Goal: Task Accomplishment & Management: Manage account settings

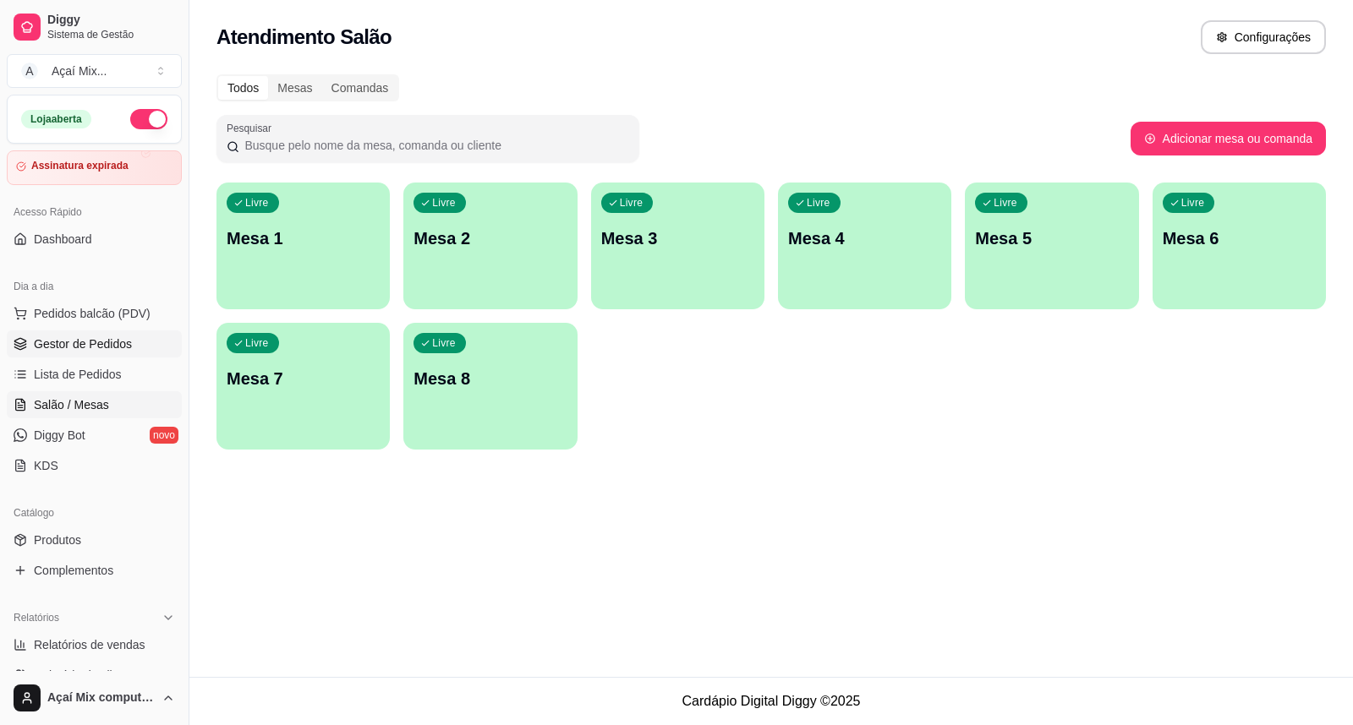
click at [120, 342] on span "Gestor de Pedidos" at bounding box center [83, 344] width 98 height 17
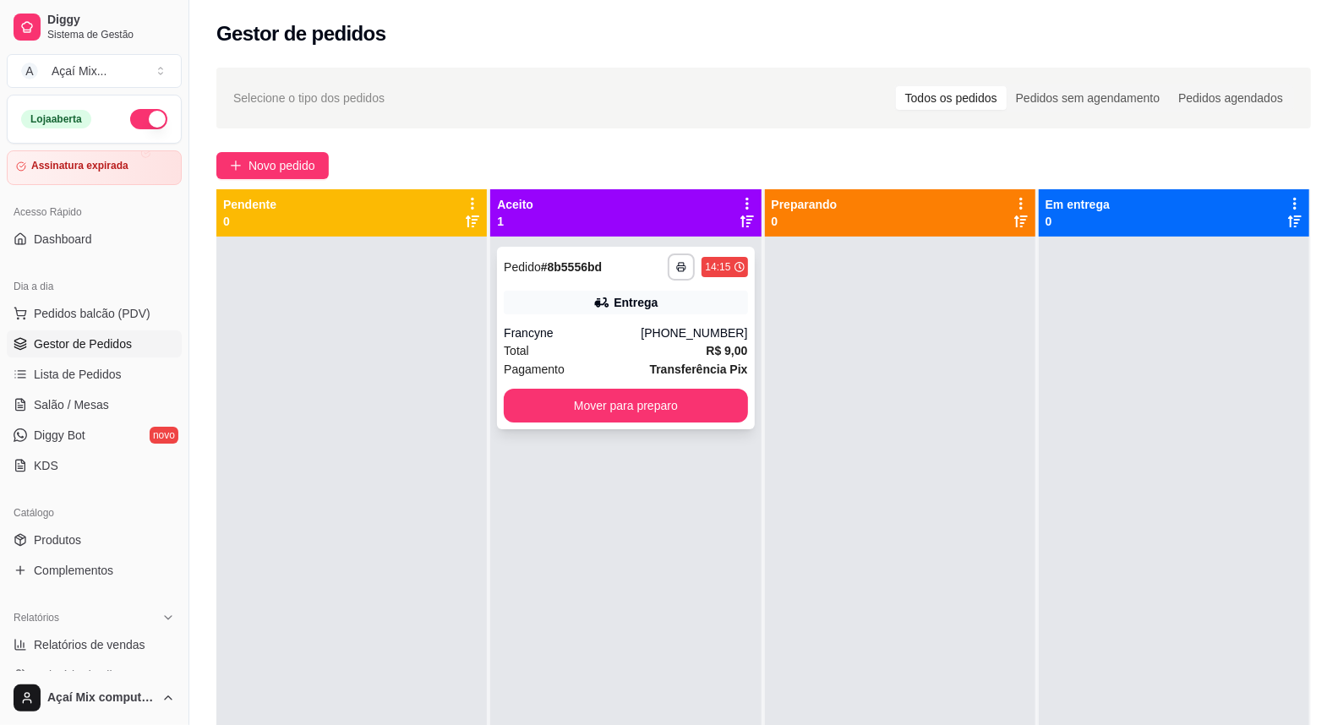
click at [512, 362] on span "Pagamento" at bounding box center [534, 369] width 61 height 19
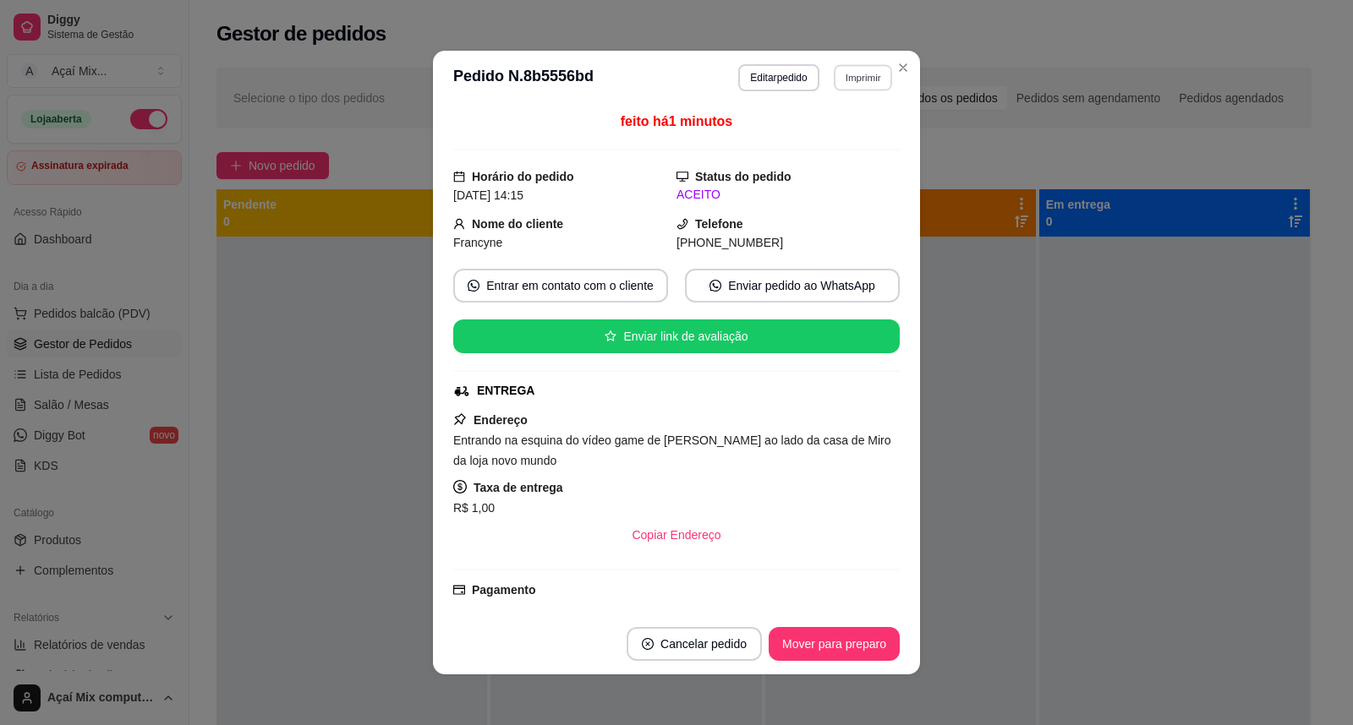
click at [850, 65] on button "Imprimir" at bounding box center [863, 77] width 58 height 26
click at [835, 133] on button "Impressora" at bounding box center [826, 137] width 123 height 27
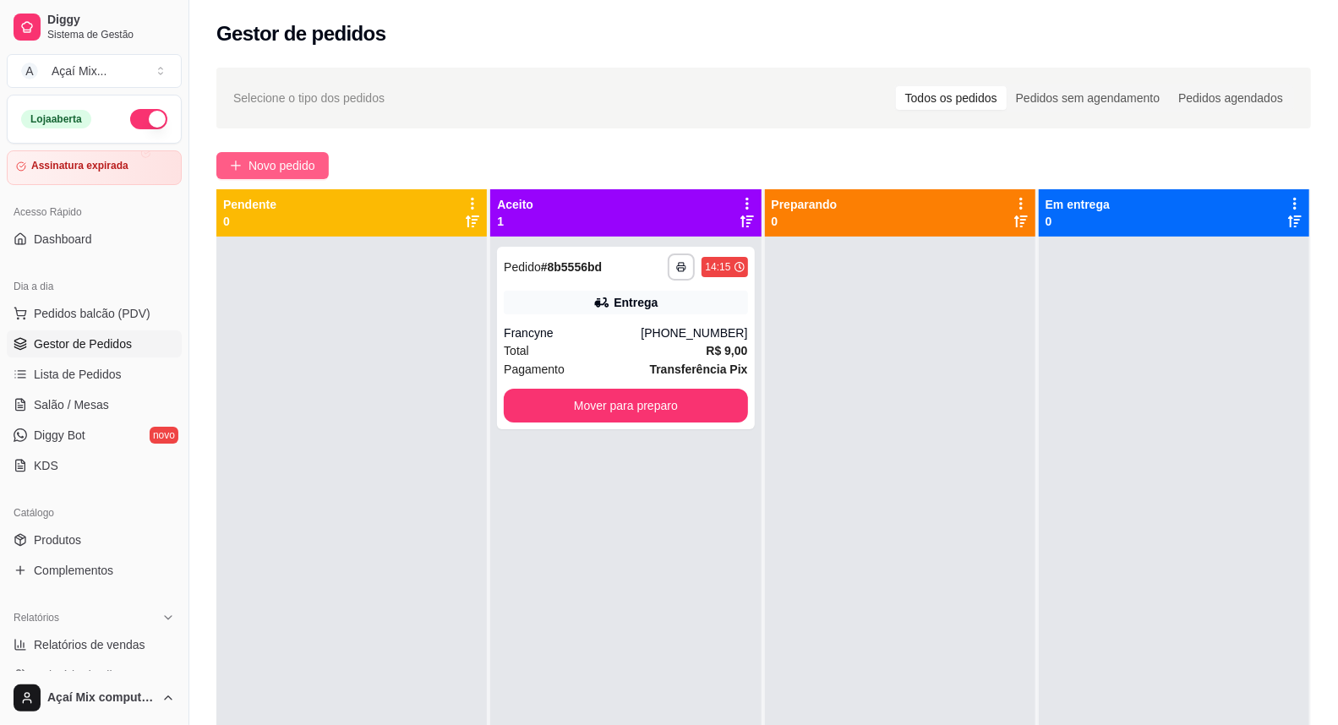
click at [231, 176] on button "Novo pedido" at bounding box center [272, 165] width 112 height 27
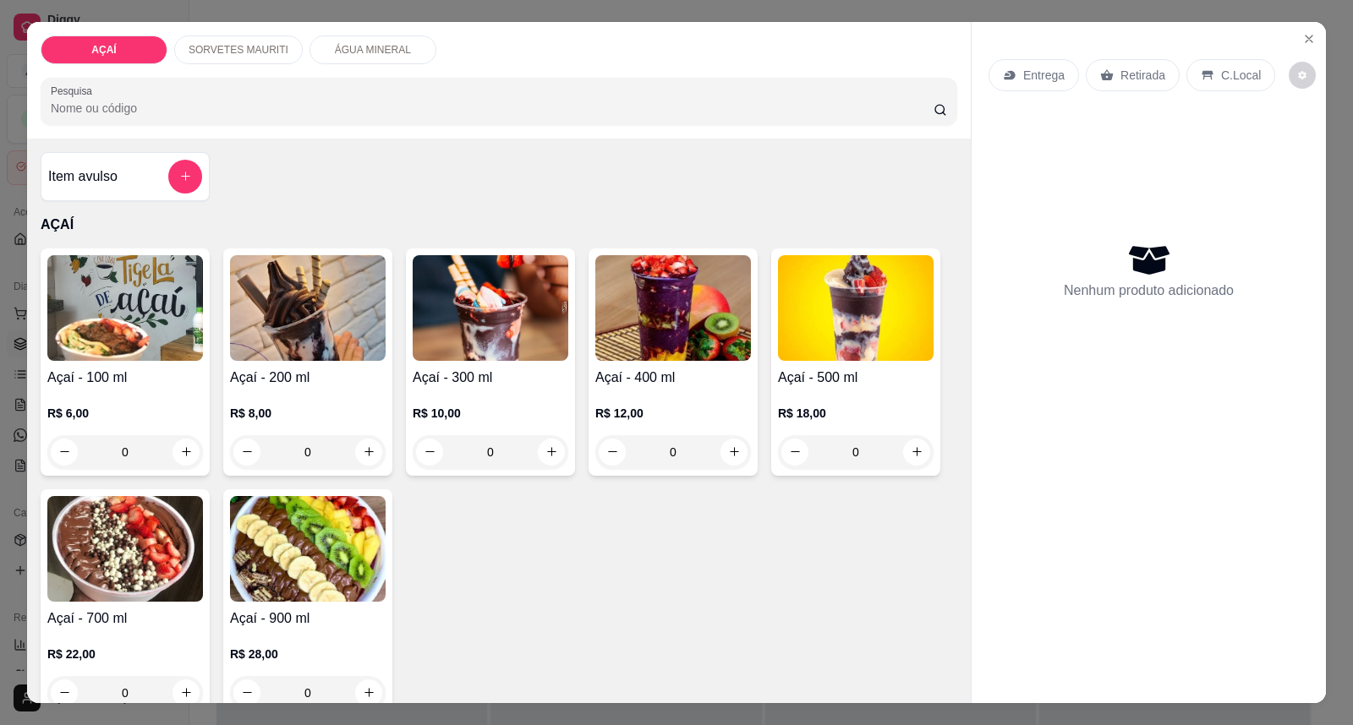
click at [475, 424] on div "R$ 10,00 0" at bounding box center [491, 437] width 156 height 64
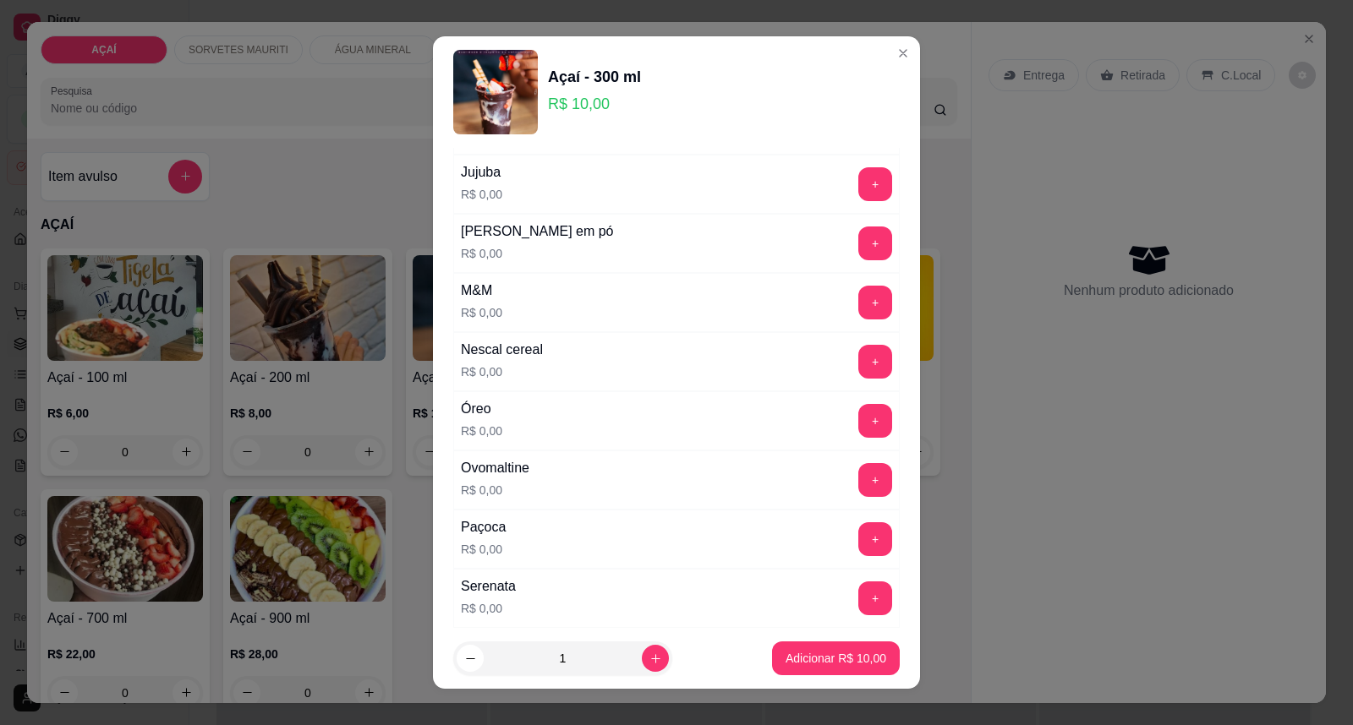
scroll to position [1785, 0]
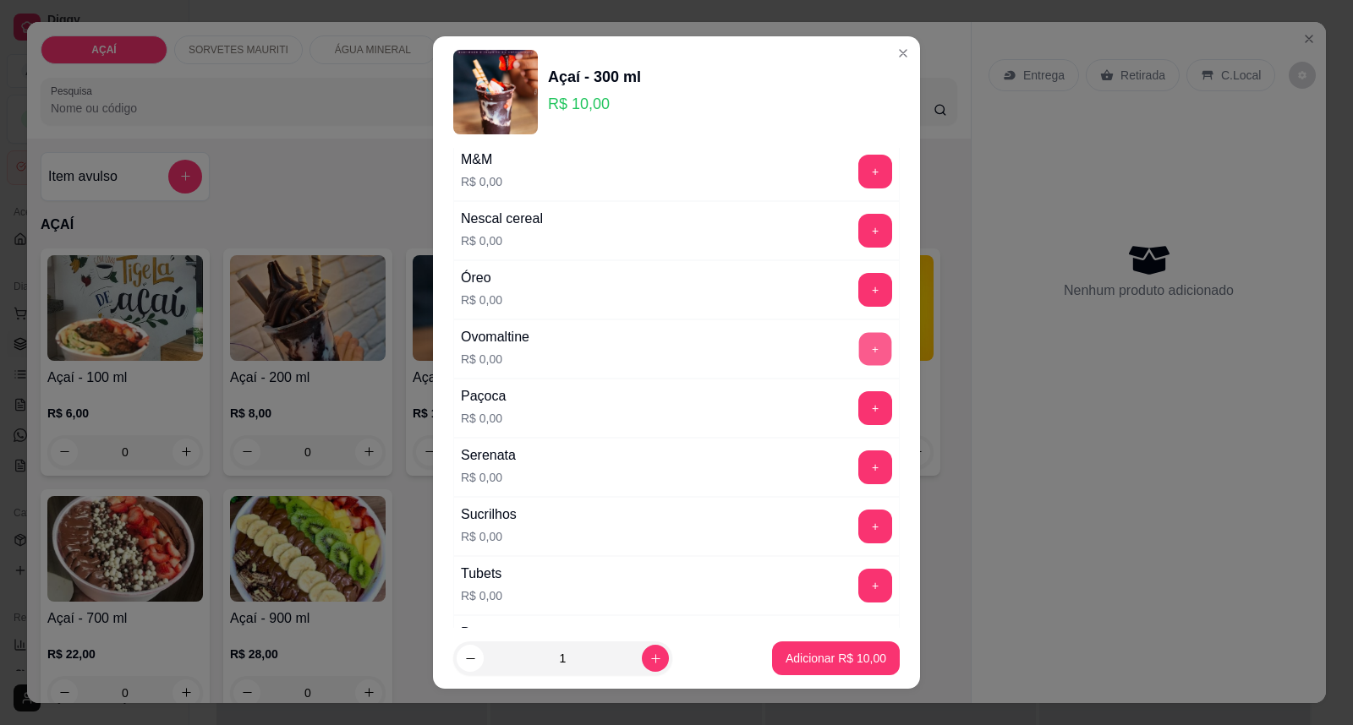
click at [859, 348] on button "+" at bounding box center [875, 349] width 33 height 33
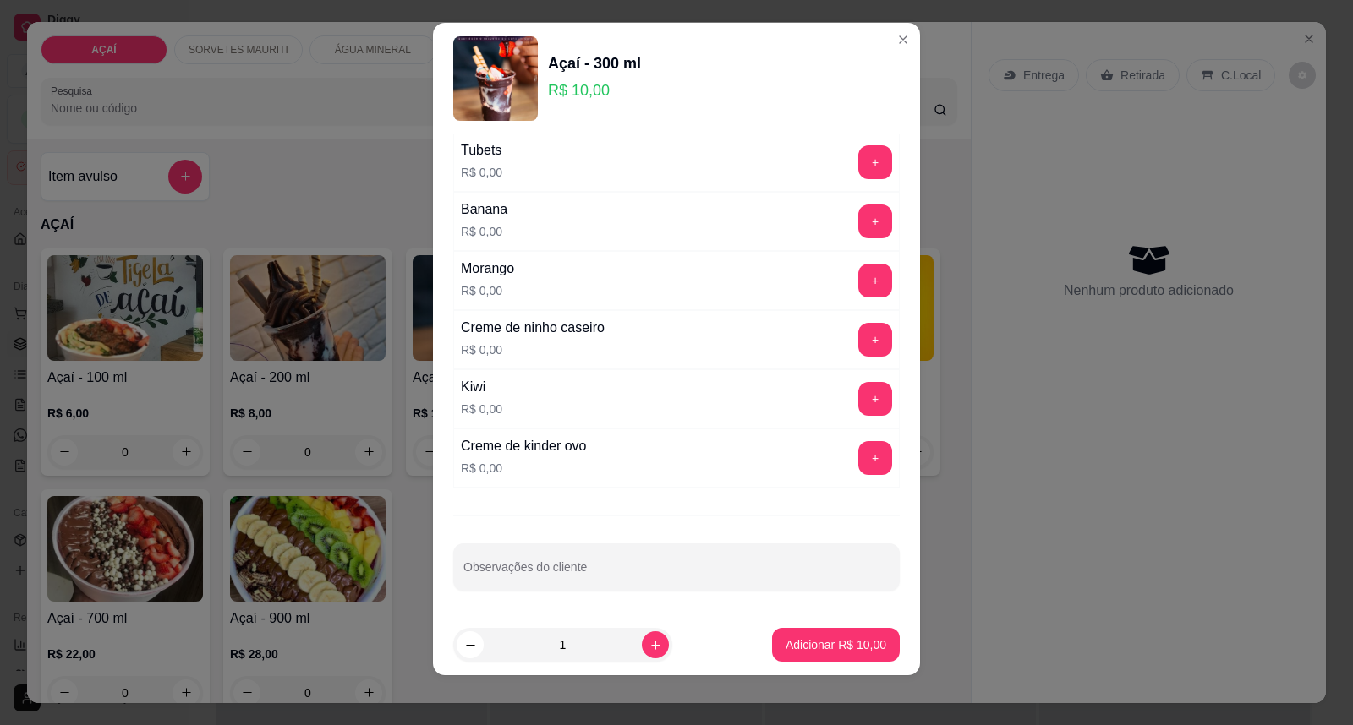
scroll to position [18, 0]
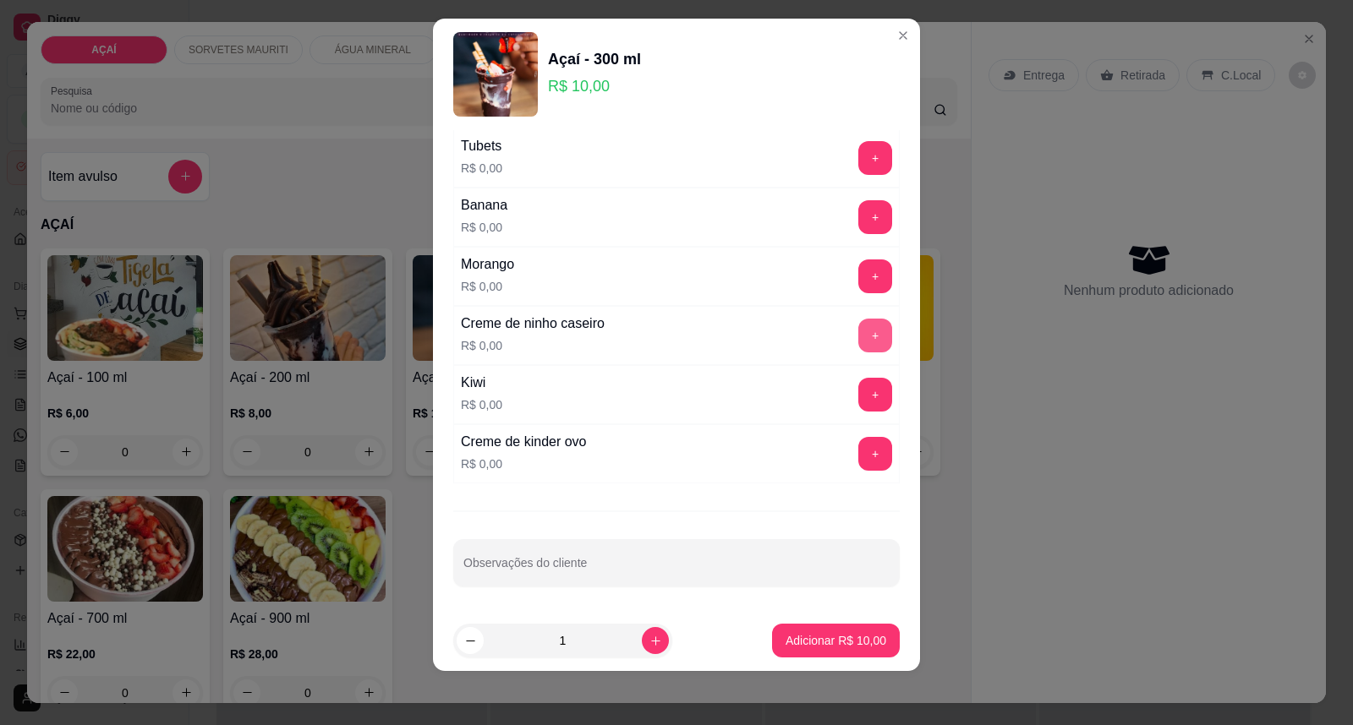
click at [858, 336] on button "+" at bounding box center [875, 336] width 34 height 34
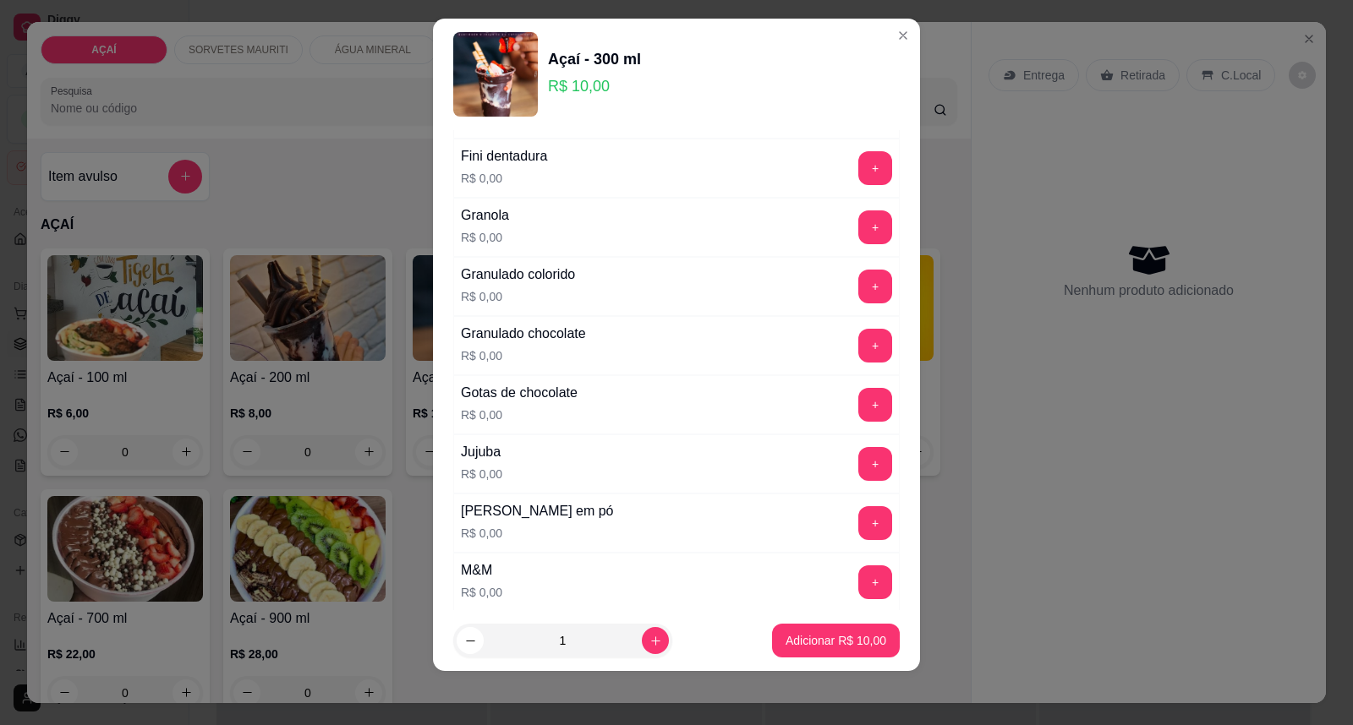
scroll to position [1355, 0]
click at [859, 409] on button "+" at bounding box center [875, 406] width 33 height 33
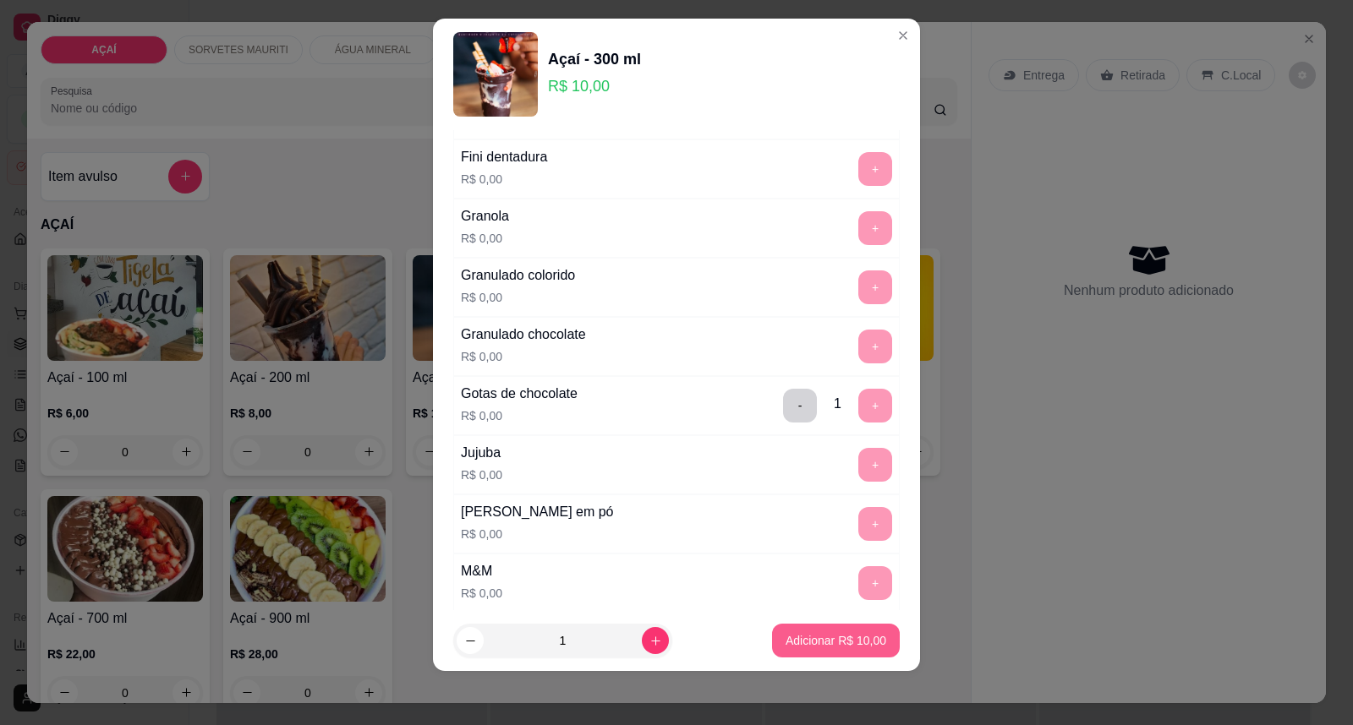
click at [785, 626] on button "Adicionar R$ 10,00" at bounding box center [836, 641] width 128 height 34
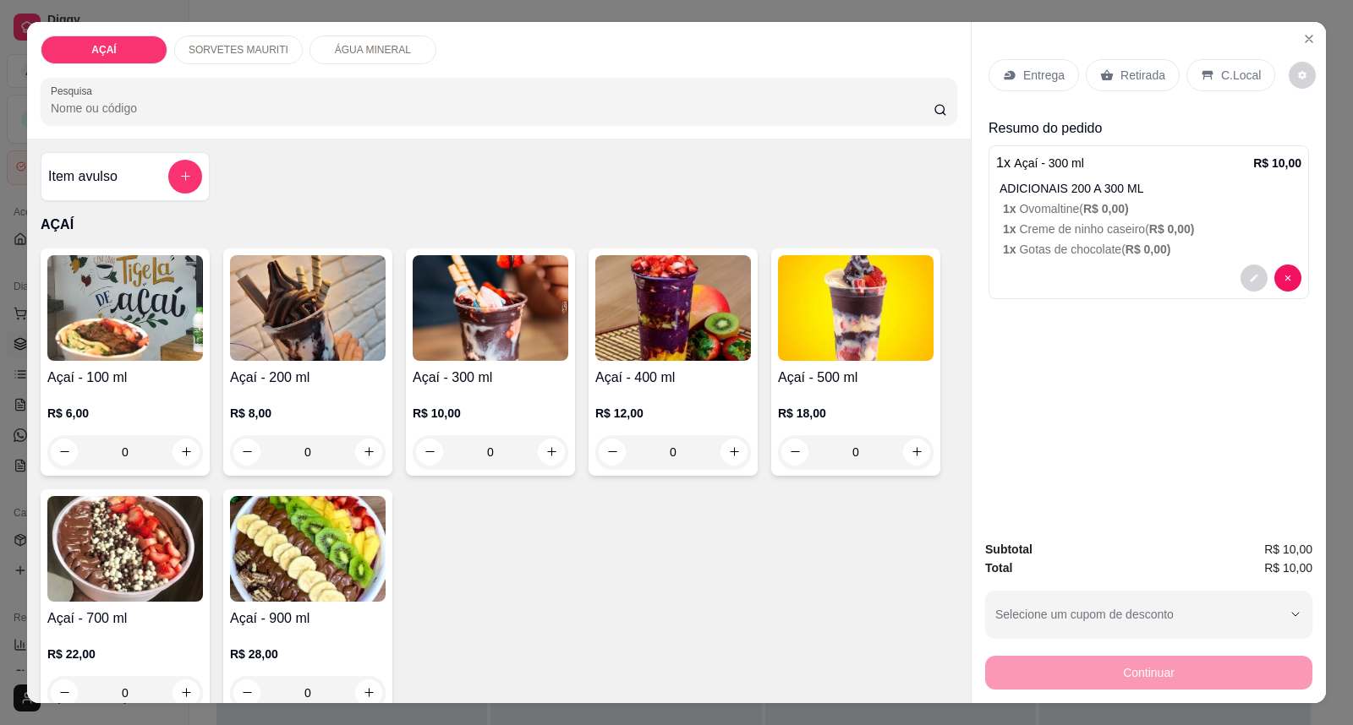
click at [533, 376] on h4 "Açaí - 300 ml" at bounding box center [491, 378] width 156 height 20
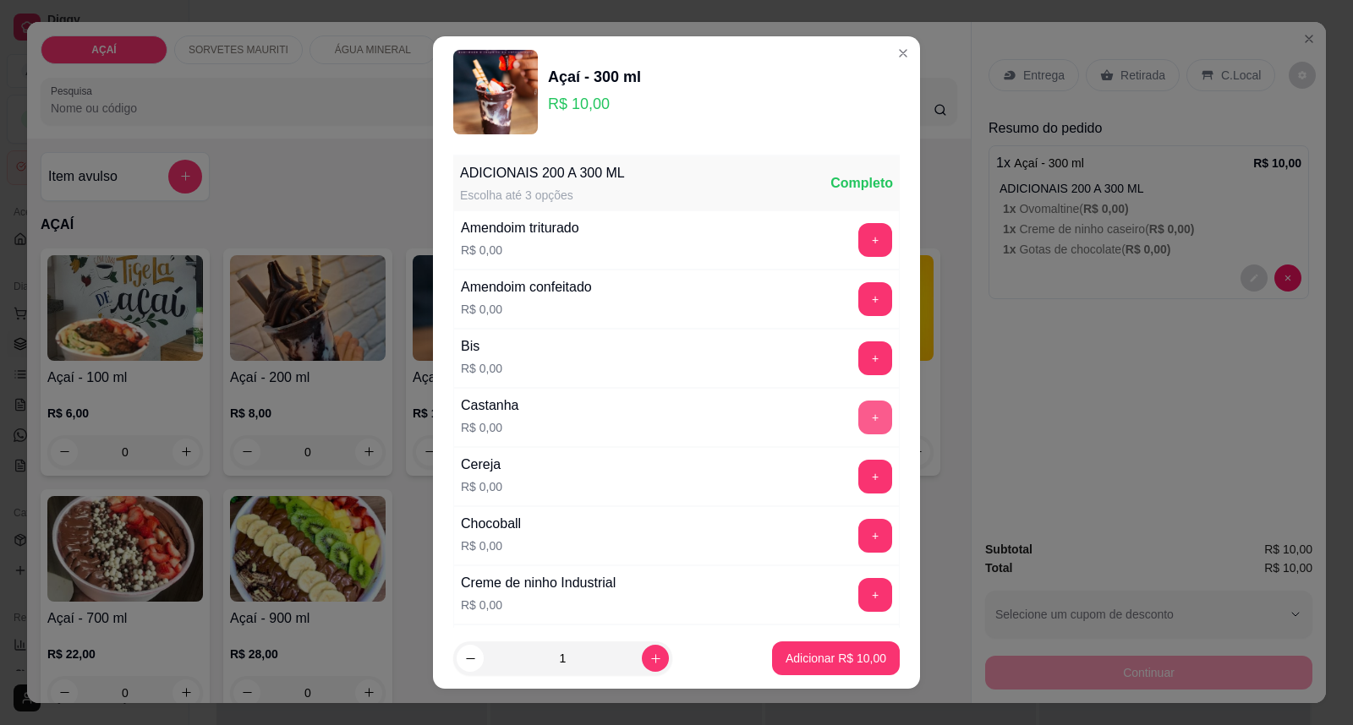
click at [858, 409] on button "+" at bounding box center [875, 418] width 34 height 34
click at [858, 237] on button "+" at bounding box center [875, 240] width 34 height 34
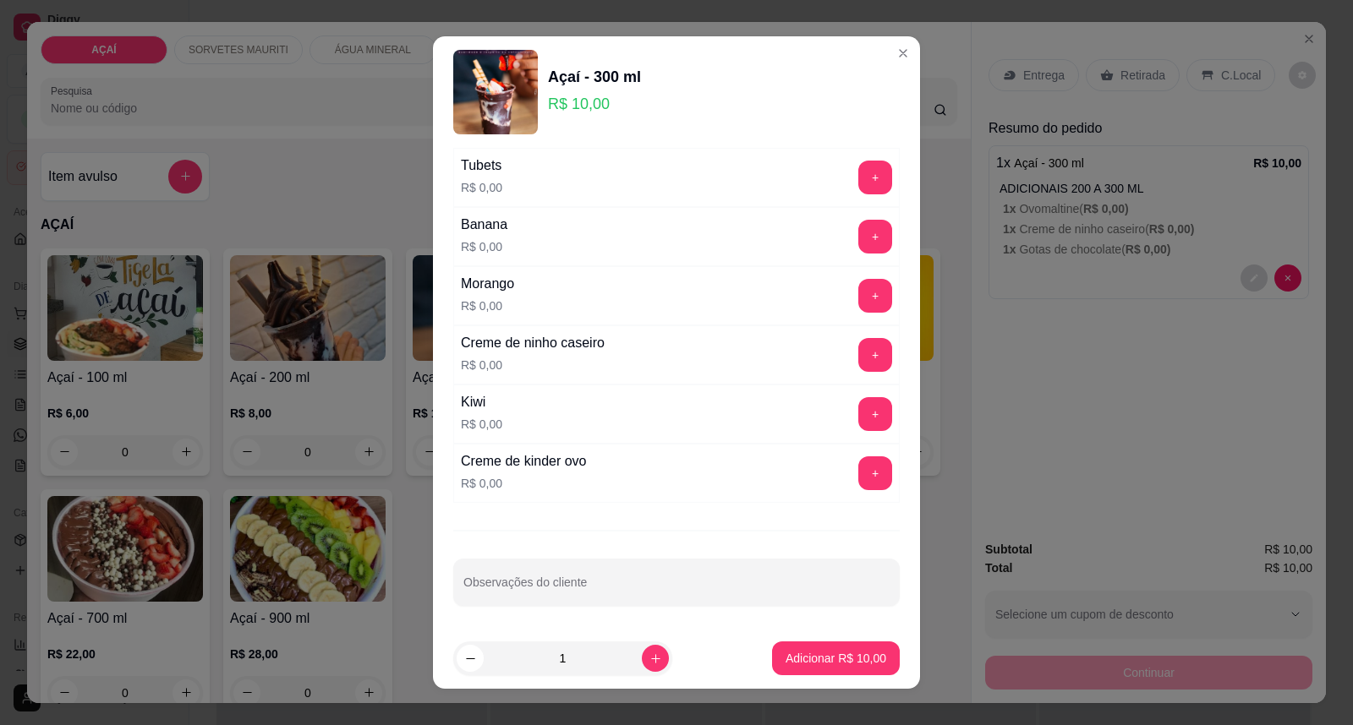
scroll to position [2201, 0]
click at [858, 358] on button "+" at bounding box center [875, 353] width 34 height 34
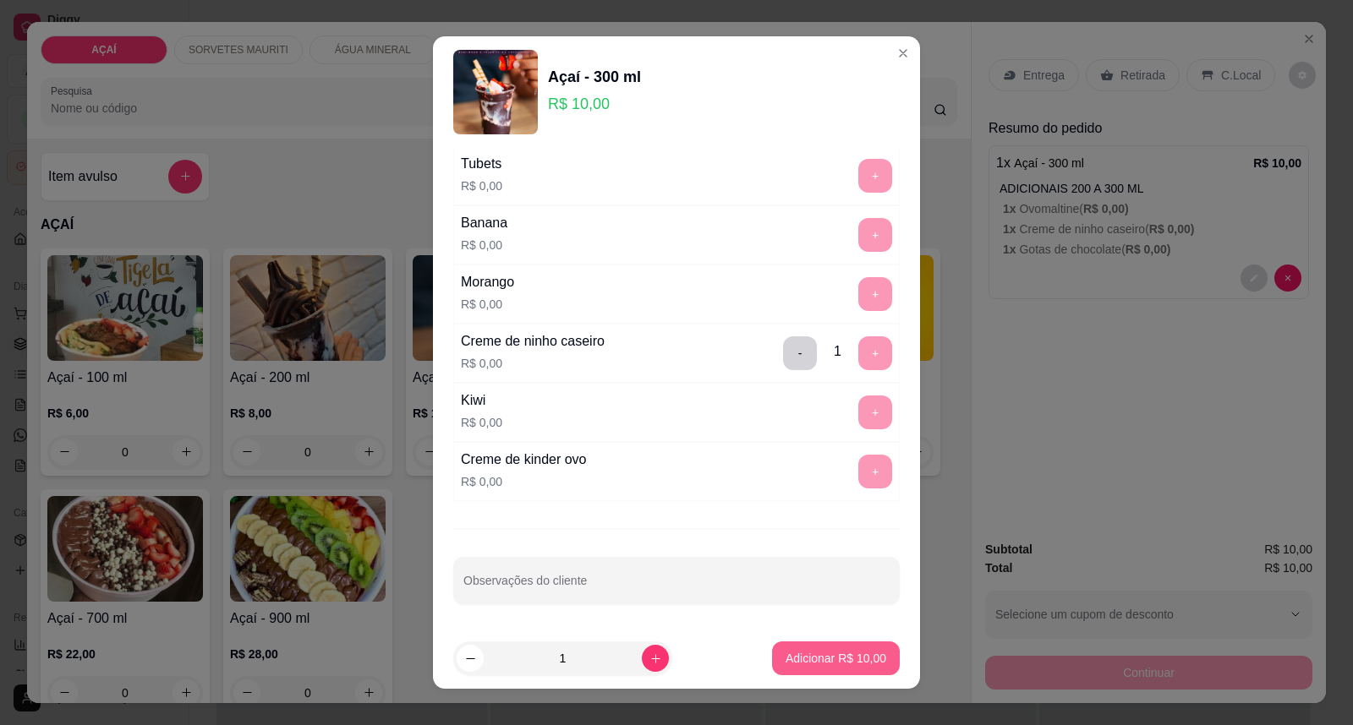
click at [785, 663] on p "Adicionar R$ 10,00" at bounding box center [835, 658] width 101 height 17
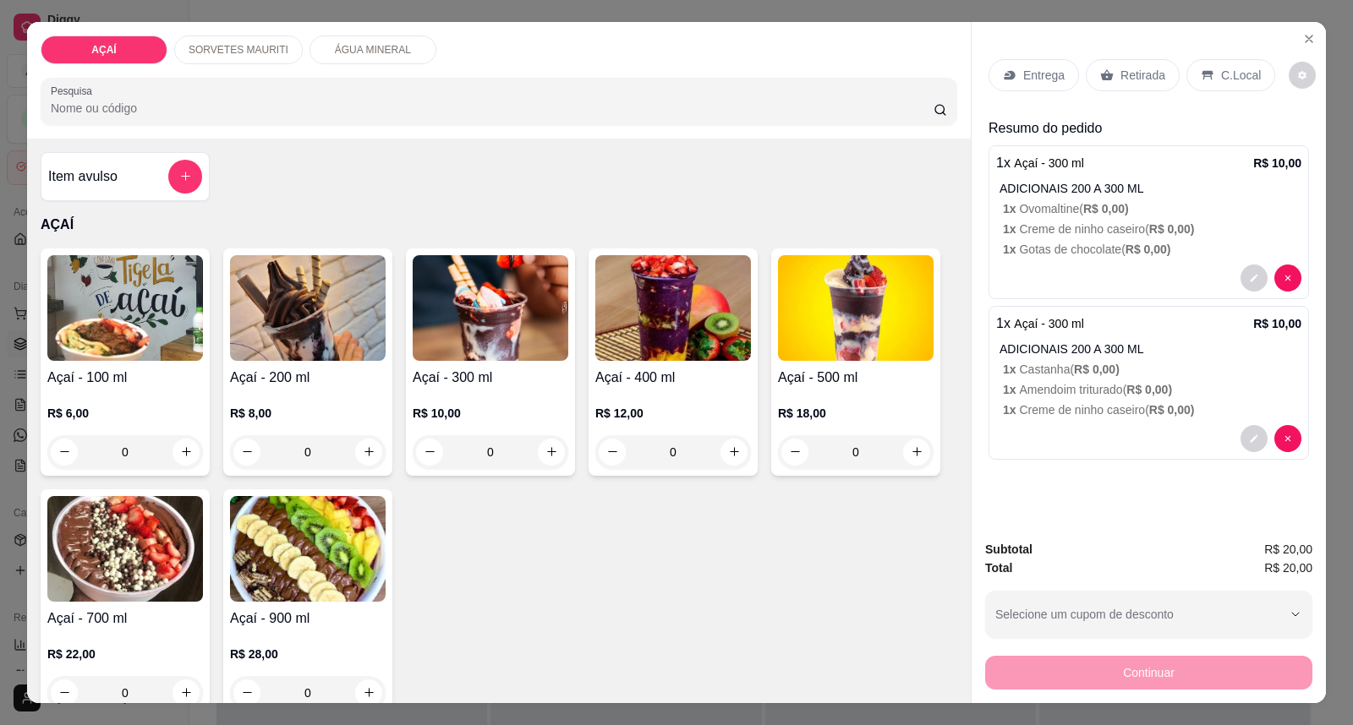
click at [1023, 70] on p "Entrega" at bounding box center [1043, 75] width 41 height 17
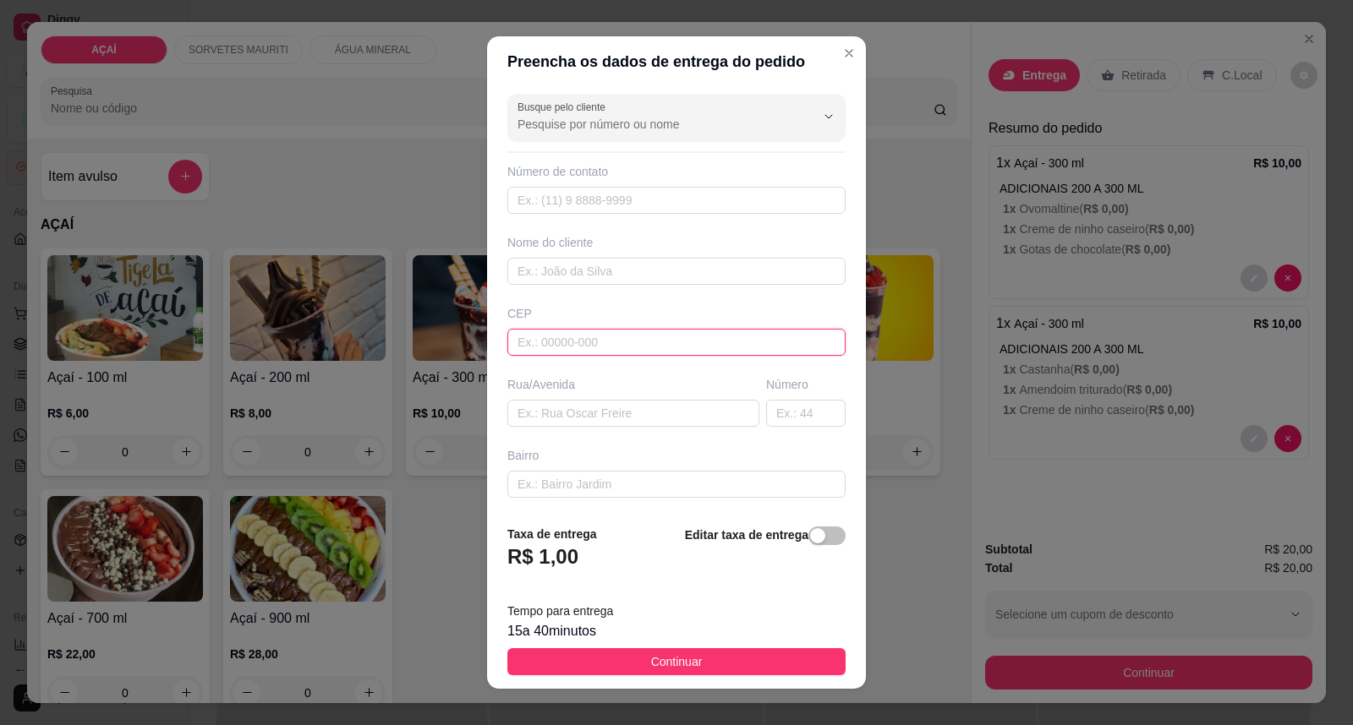
click at [645, 333] on input "text" at bounding box center [676, 342] width 338 height 27
type input "5752000000000"
click at [593, 203] on input "text" at bounding box center [676, 200] width 338 height 27
type input "[PERSON_NAME]"
click at [588, 184] on div "Número de contato" at bounding box center [676, 188] width 338 height 51
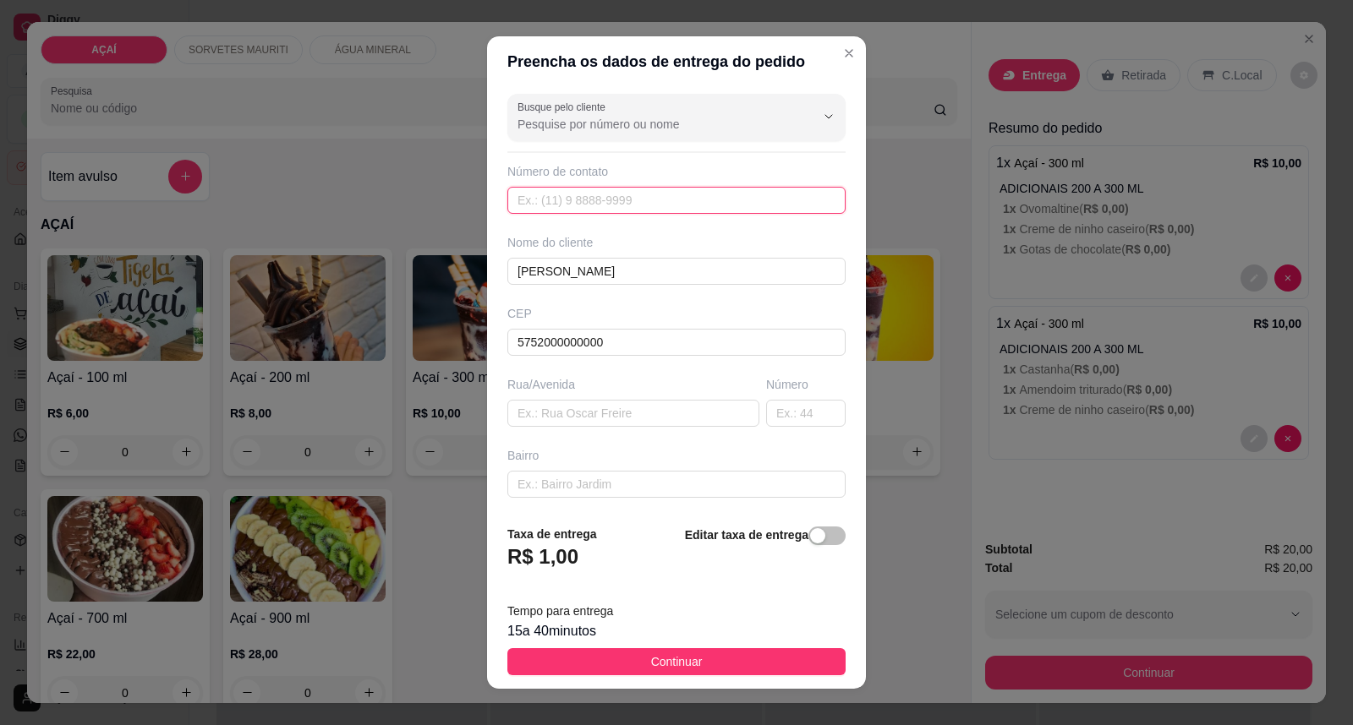
drag, startPoint x: 586, startPoint y: 207, endPoint x: 470, endPoint y: 89, distance: 165.6
click at [569, 199] on input "text" at bounding box center [676, 200] width 338 height 27
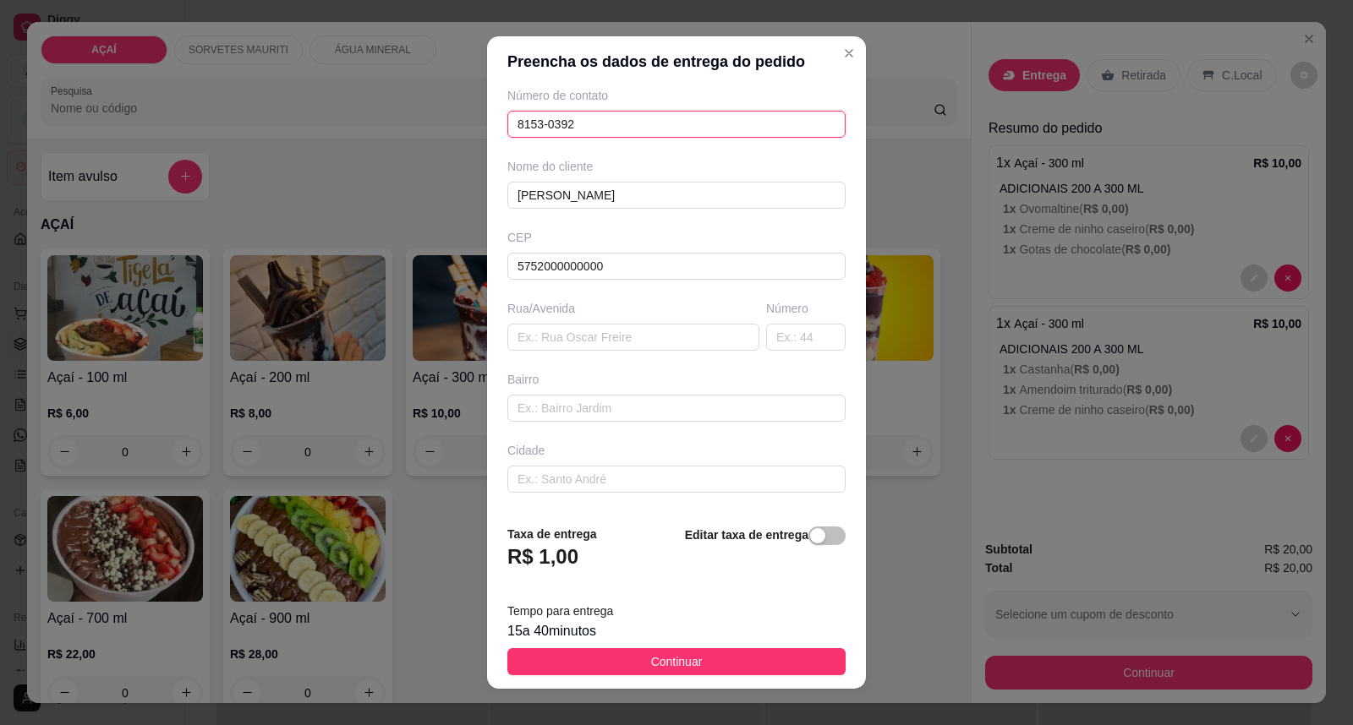
scroll to position [145, 0]
type input "8153-0392"
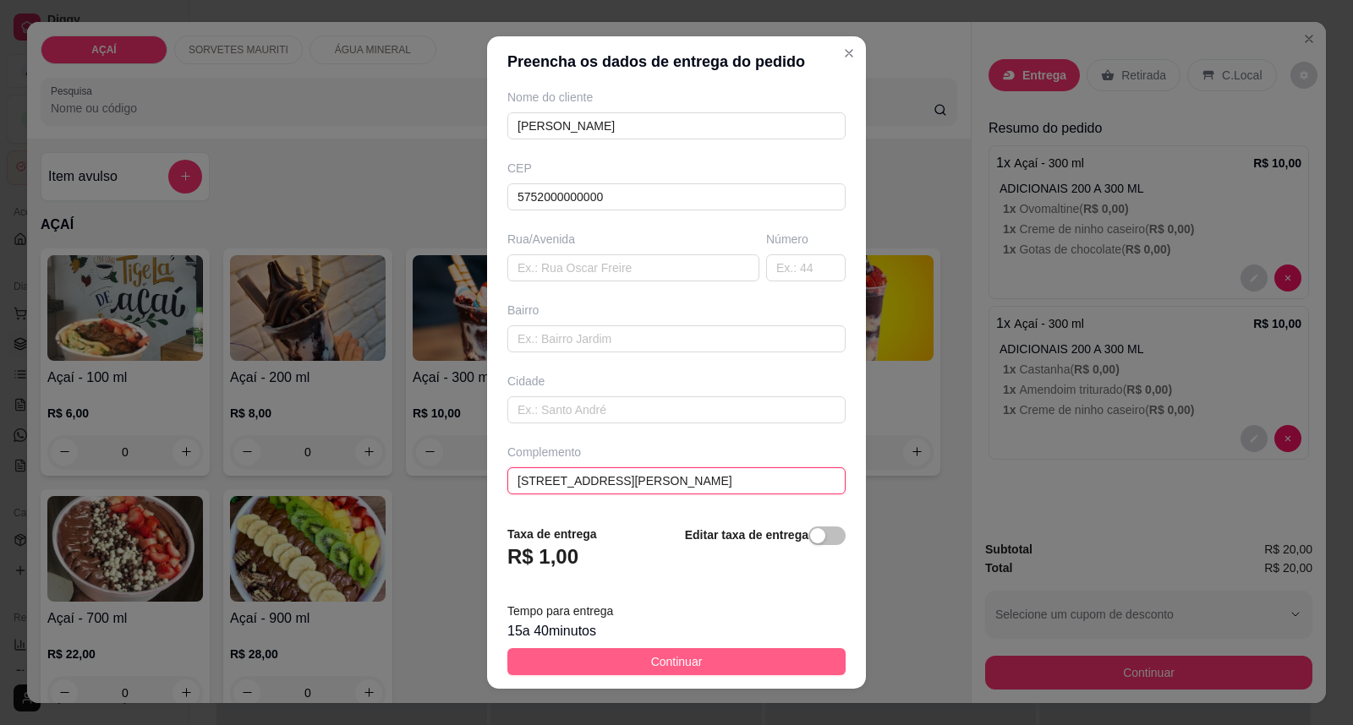
type input "[STREET_ADDRESS][PERSON_NAME]"
click at [593, 664] on button "Continuar" at bounding box center [676, 661] width 338 height 27
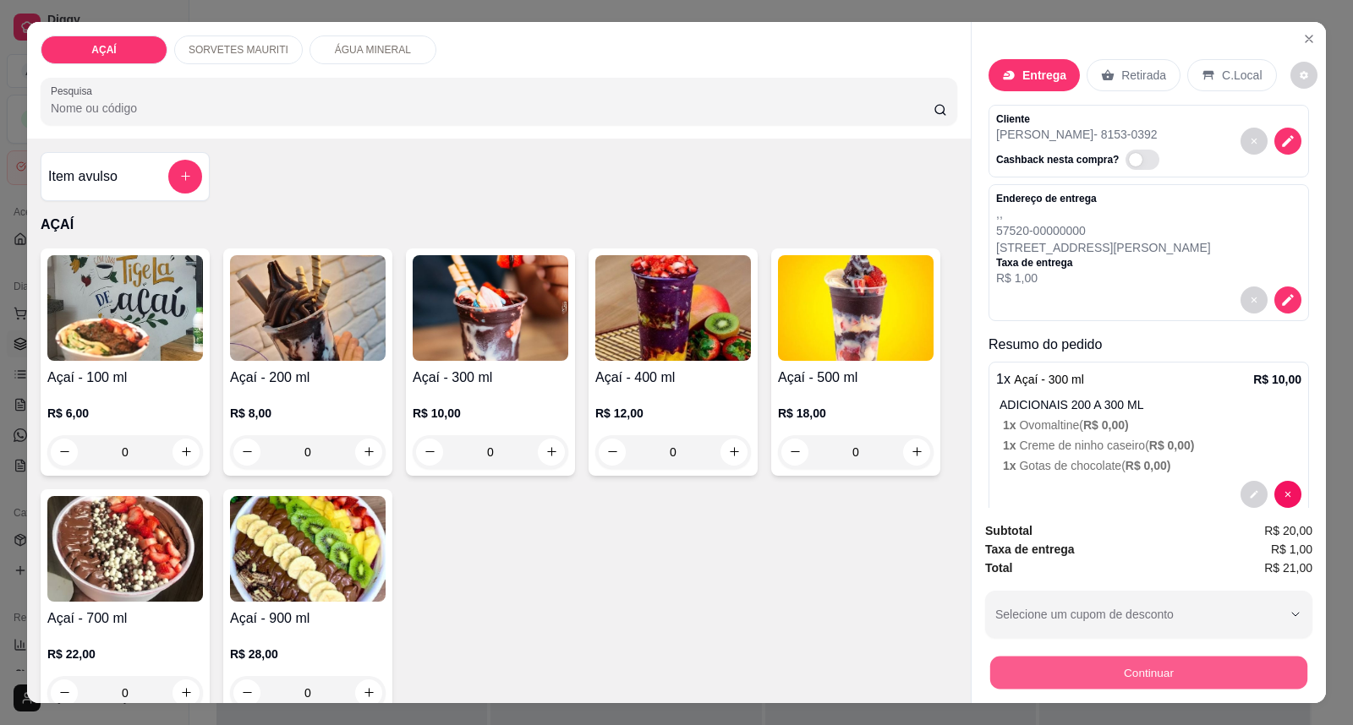
click at [1010, 683] on button "Continuar" at bounding box center [1148, 673] width 317 height 33
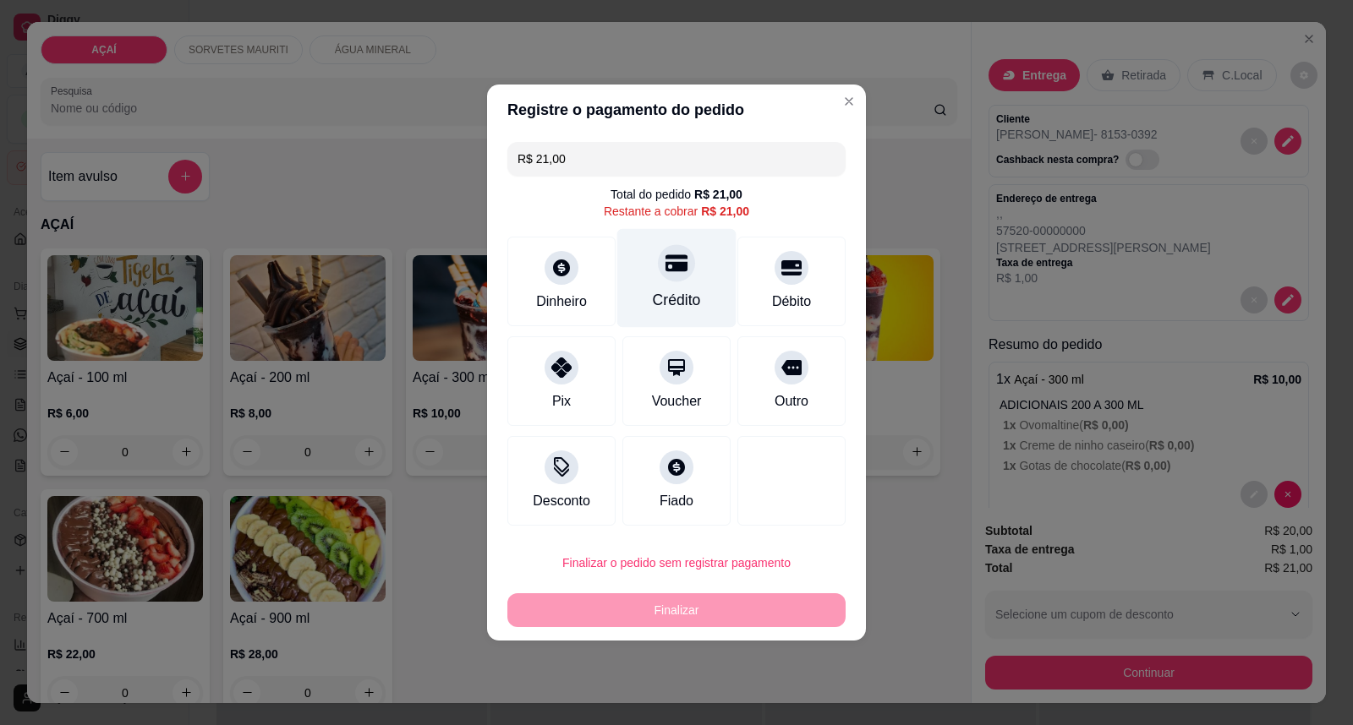
click at [653, 300] on div "Crédito" at bounding box center [677, 300] width 48 height 22
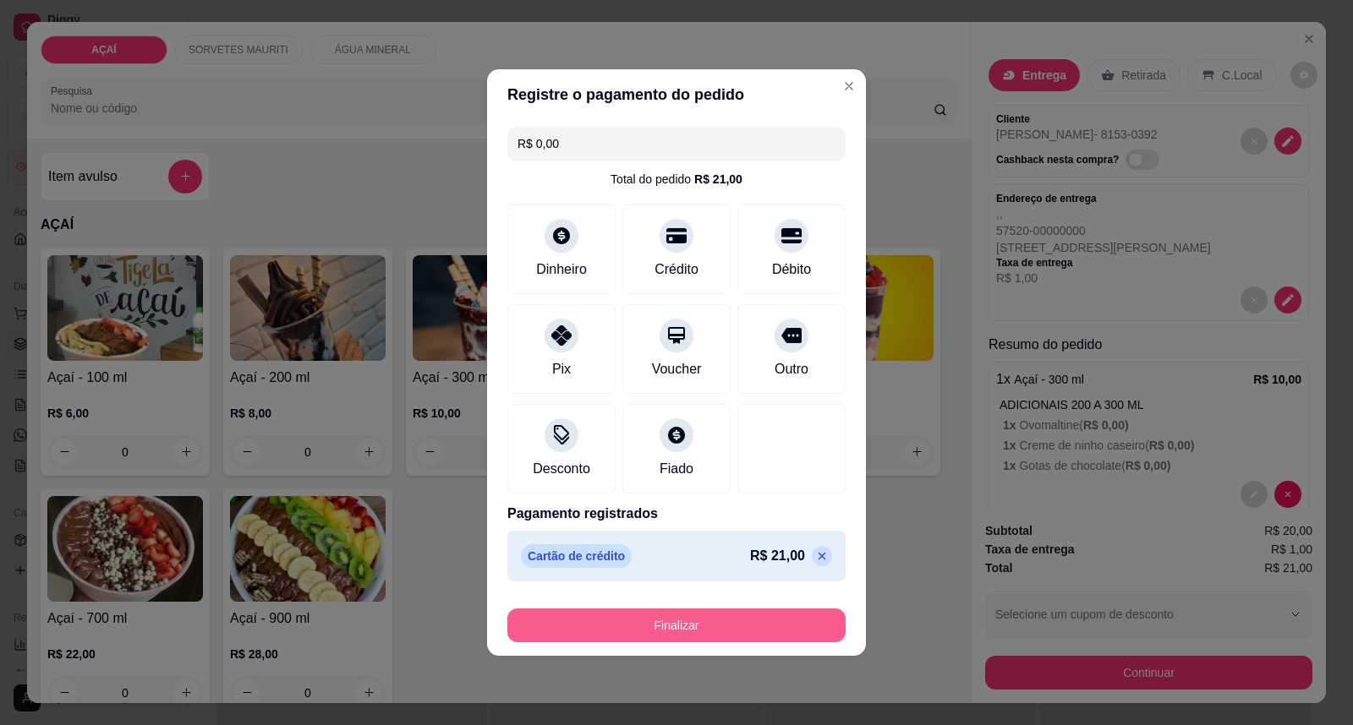
click at [700, 638] on button "Finalizar" at bounding box center [676, 626] width 338 height 34
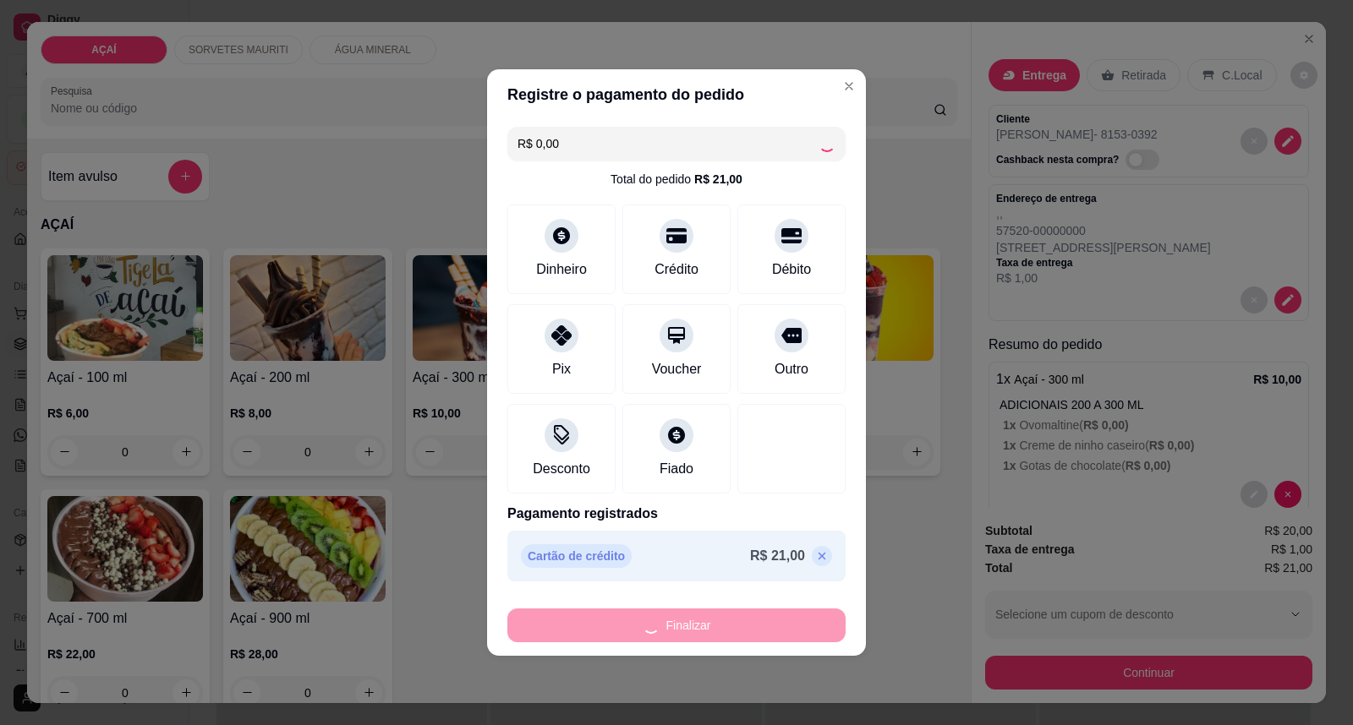
type input "-R$ 21,00"
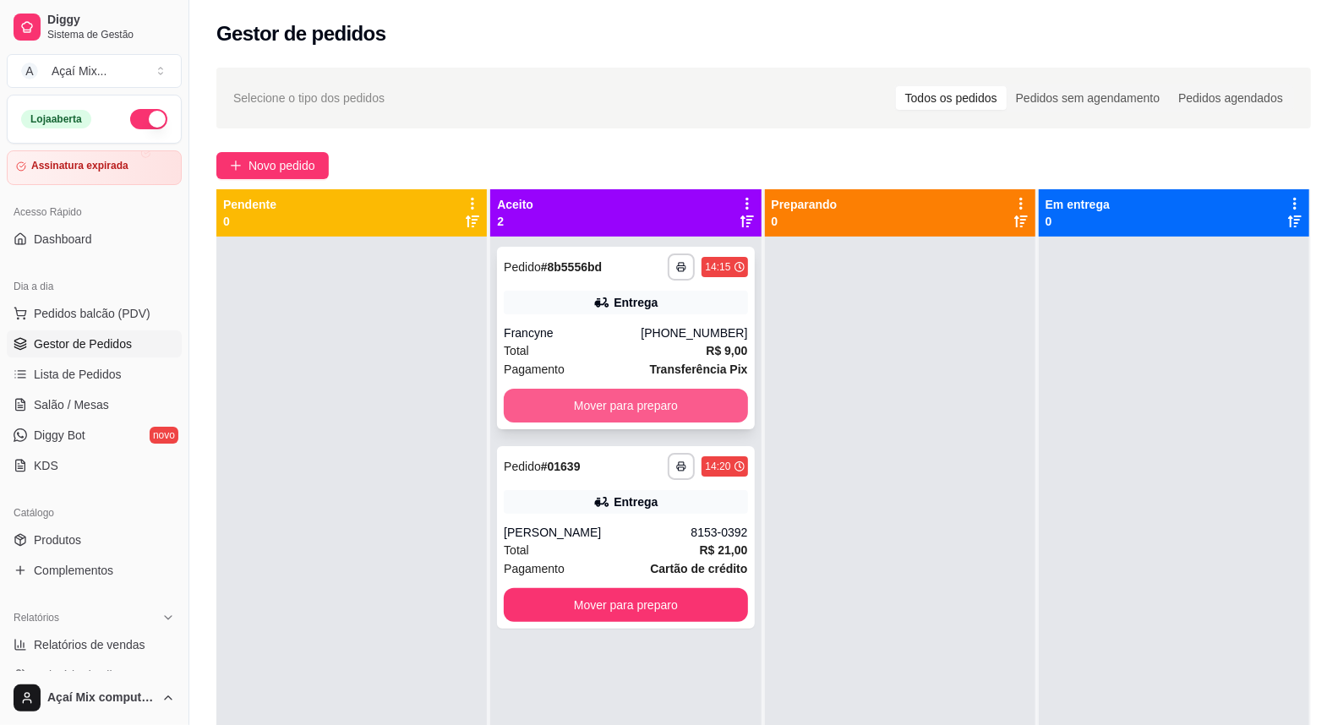
click at [510, 408] on button "Mover para preparo" at bounding box center [625, 406] width 243 height 34
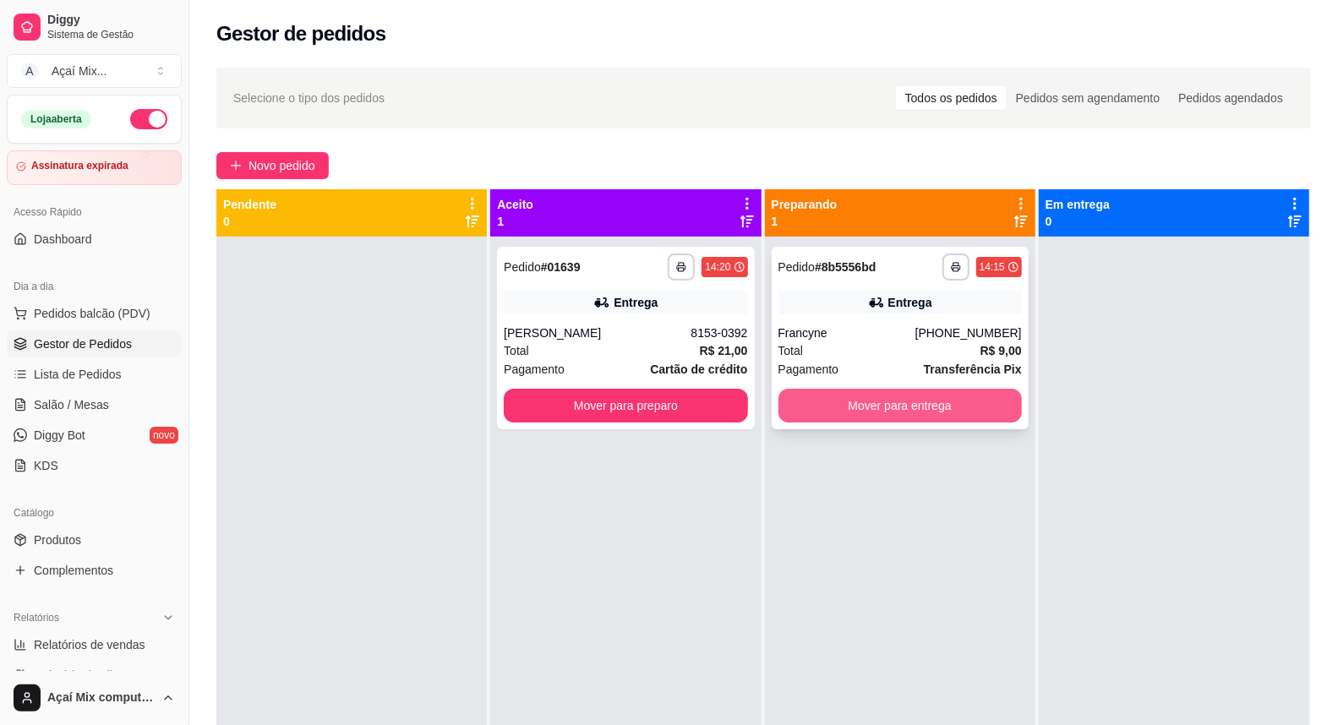
click at [832, 396] on button "Mover para entrega" at bounding box center [900, 406] width 243 height 34
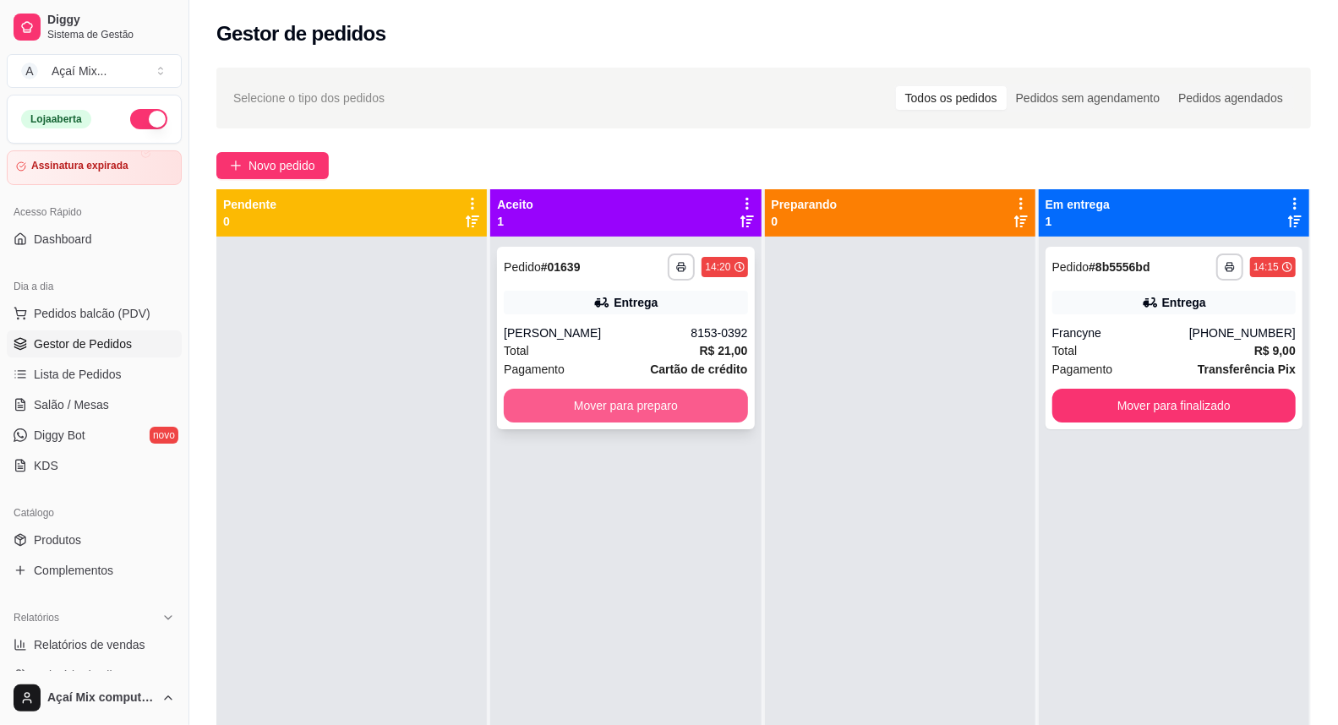
click at [719, 402] on button "Mover para preparo" at bounding box center [625, 406] width 243 height 34
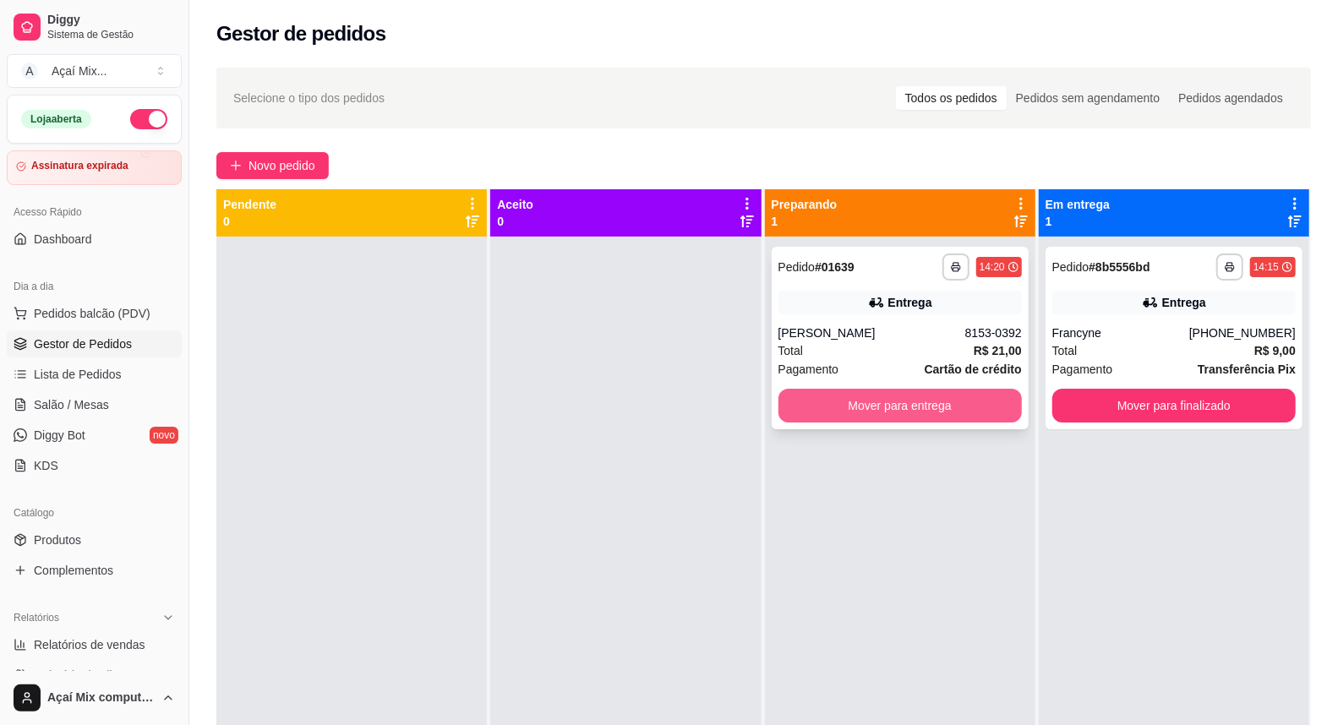
click at [792, 410] on button "Mover para entrega" at bounding box center [900, 406] width 243 height 34
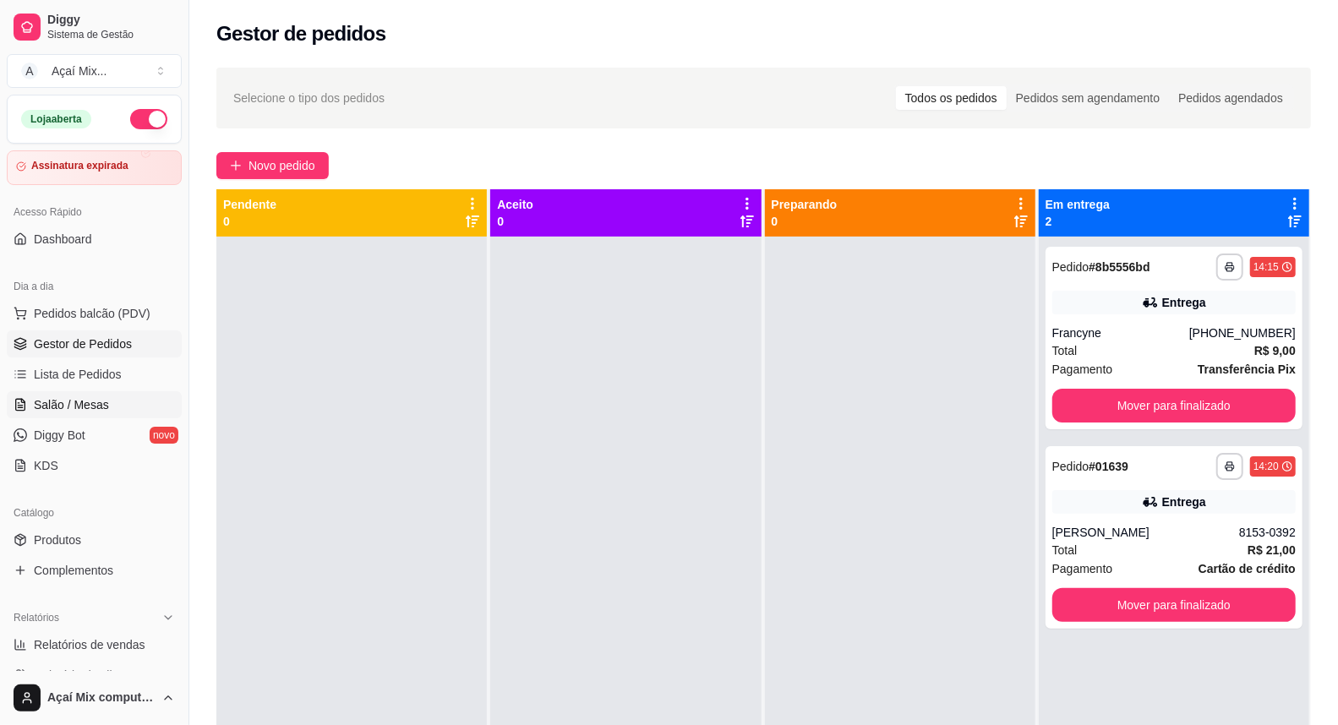
drag, startPoint x: 41, startPoint y: 416, endPoint x: 68, endPoint y: 412, distance: 27.4
click at [42, 416] on link "Salão / Mesas" at bounding box center [94, 404] width 175 height 27
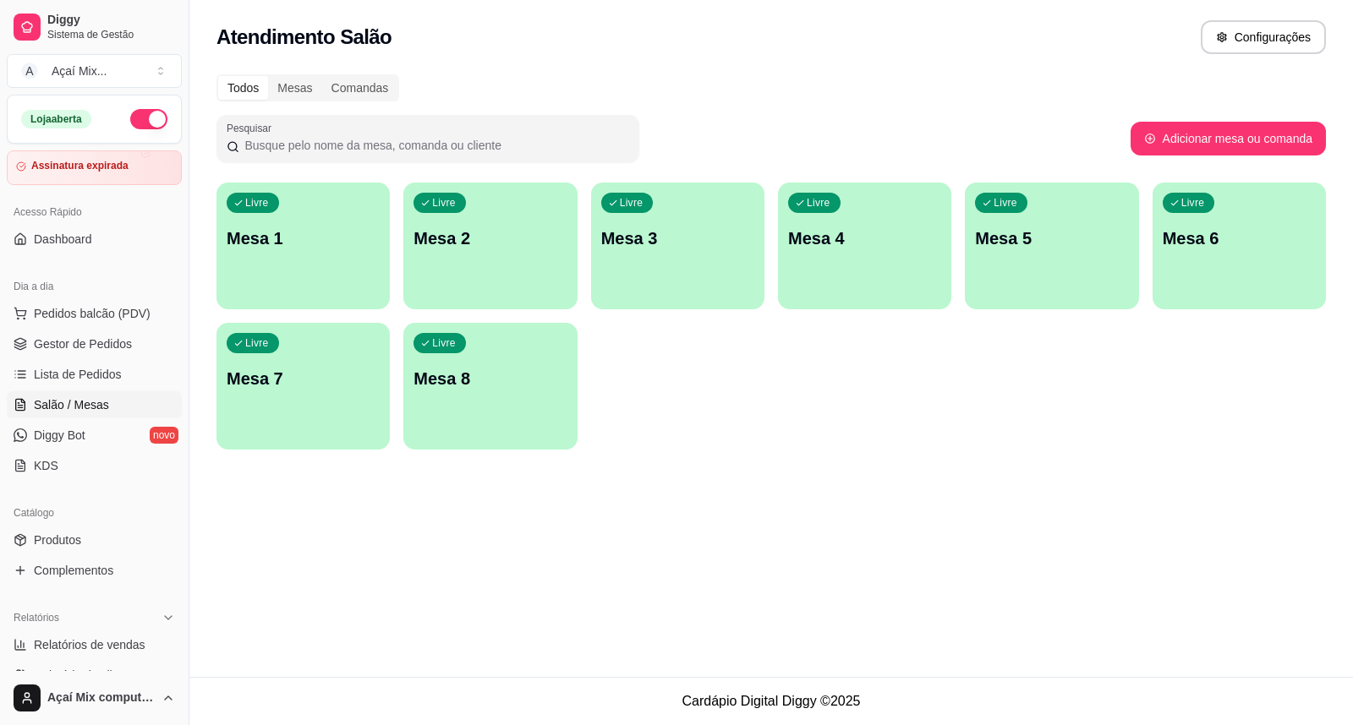
click at [359, 303] on div "button" at bounding box center [302, 299] width 173 height 20
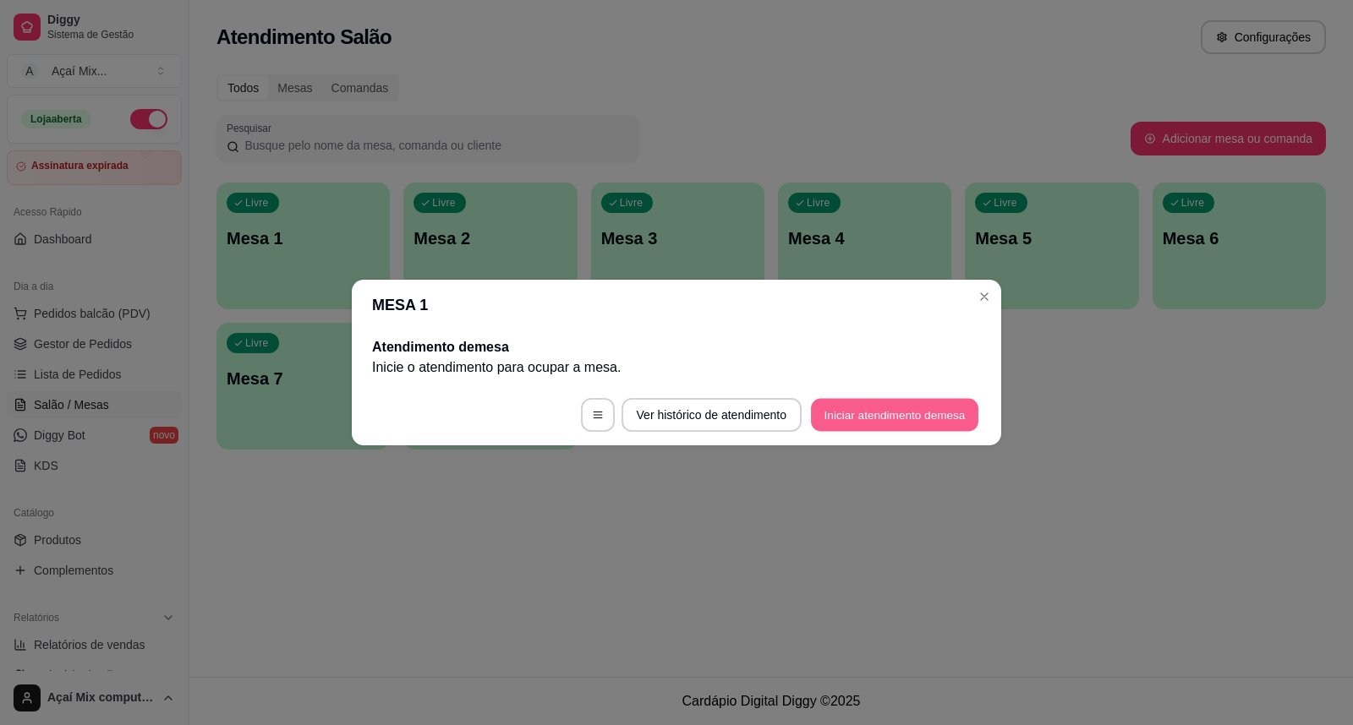
click at [862, 420] on button "Iniciar atendimento de mesa" at bounding box center [894, 415] width 167 height 33
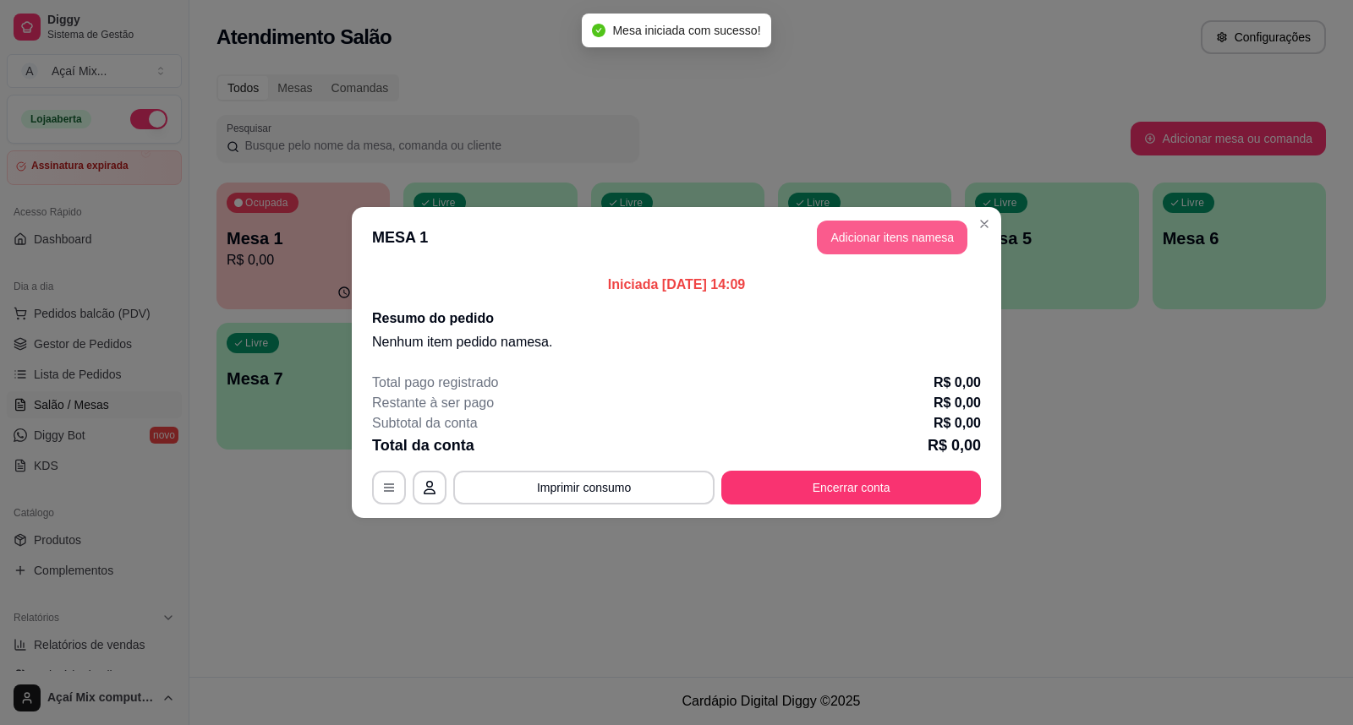
click at [867, 226] on button "Adicionar itens na mesa" at bounding box center [892, 238] width 150 height 34
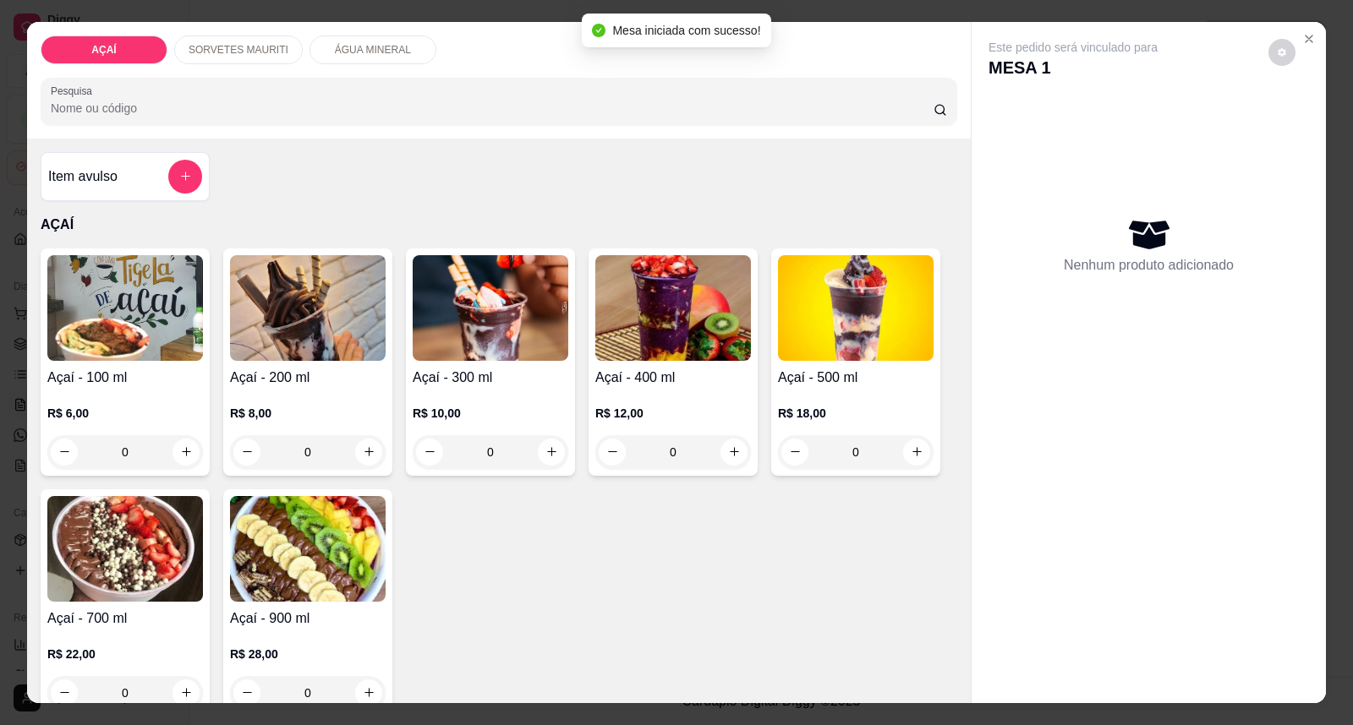
click at [509, 386] on h4 "Açaí - 300 ml" at bounding box center [491, 378] width 156 height 20
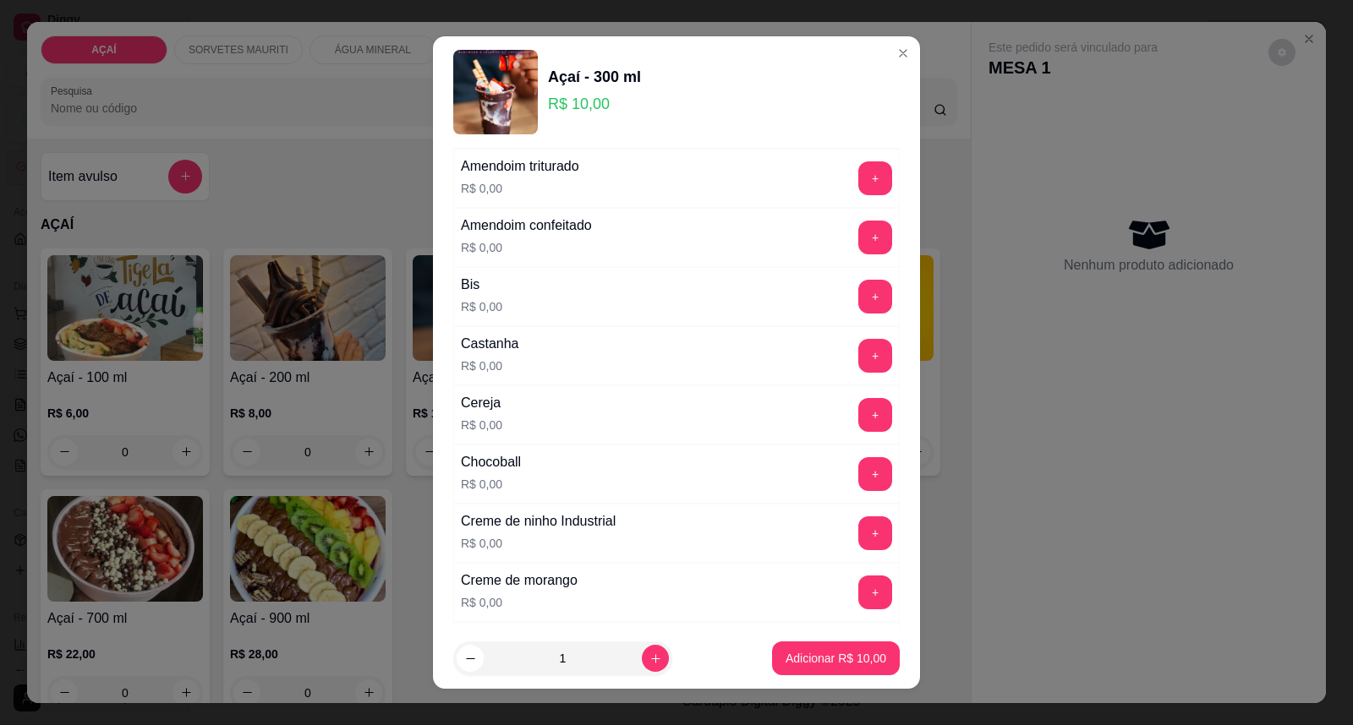
scroll to position [94, 0]
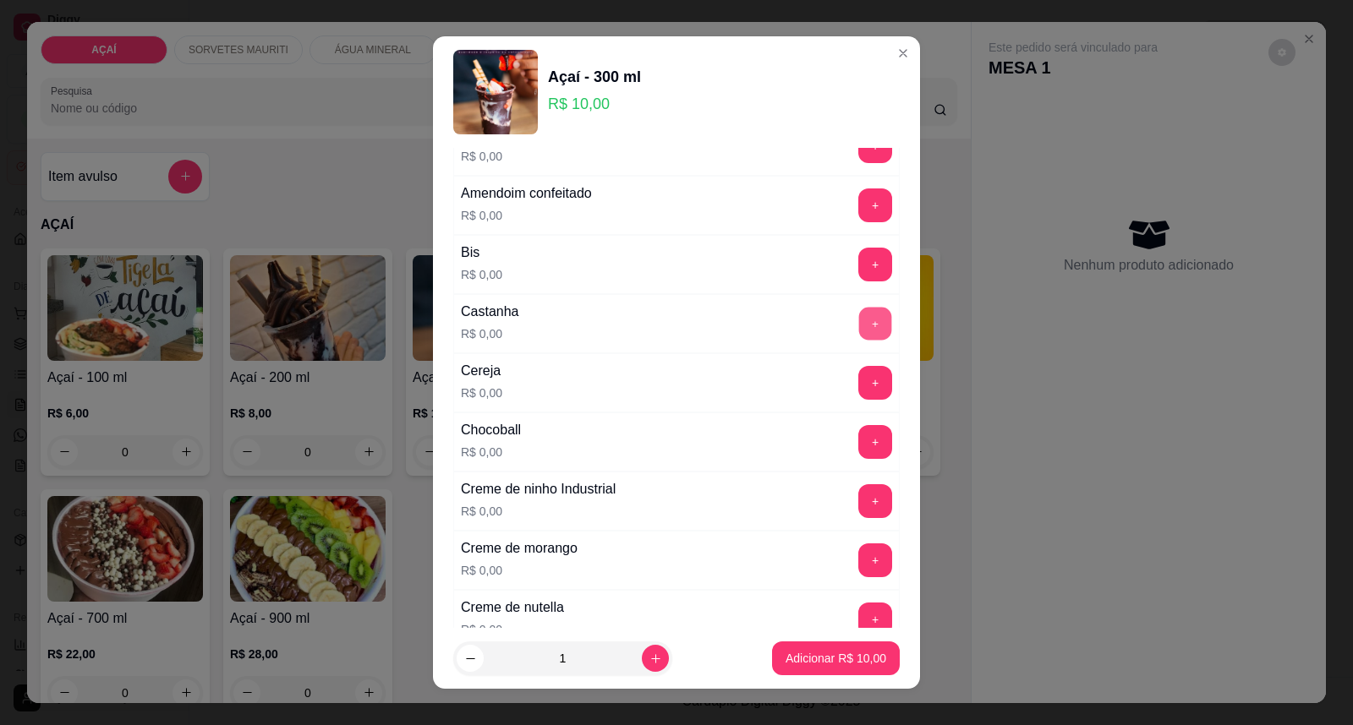
click at [851, 341] on div "+" at bounding box center [874, 324] width 47 height 34
click at [859, 317] on button "+" at bounding box center [875, 324] width 33 height 33
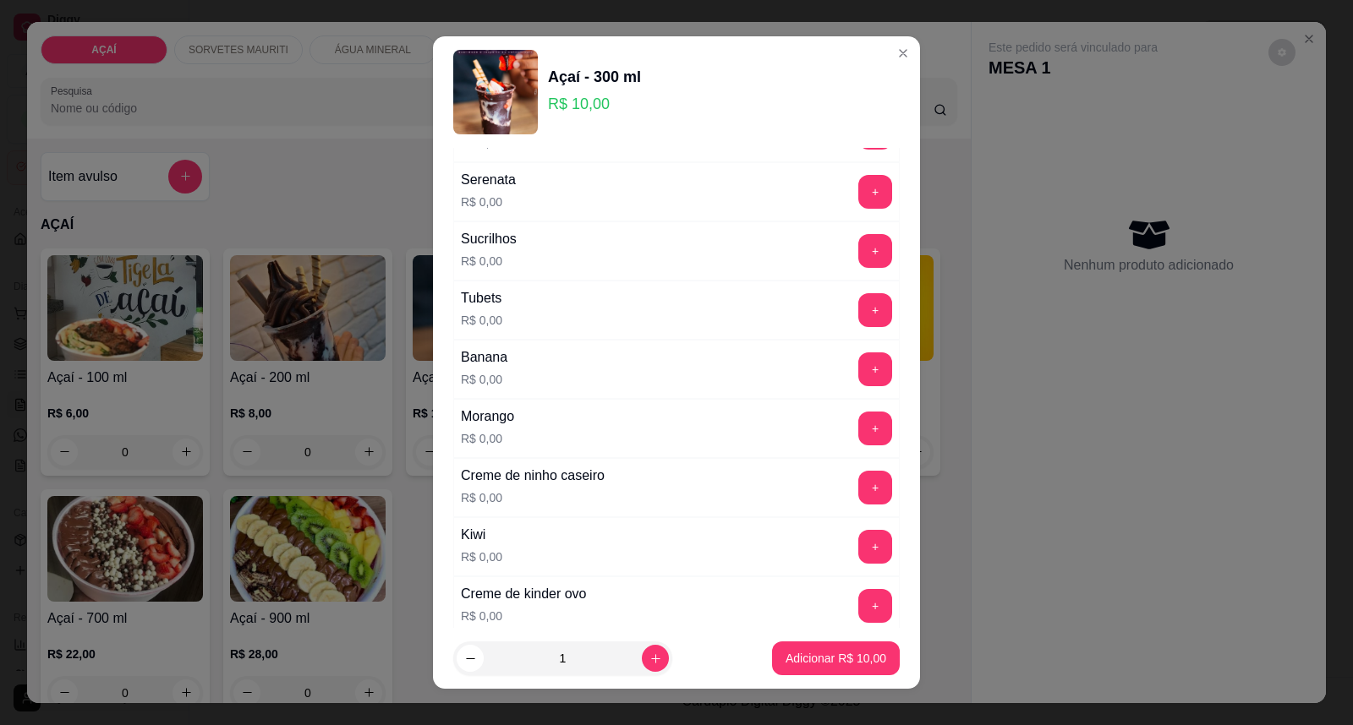
scroll to position [2201, 0]
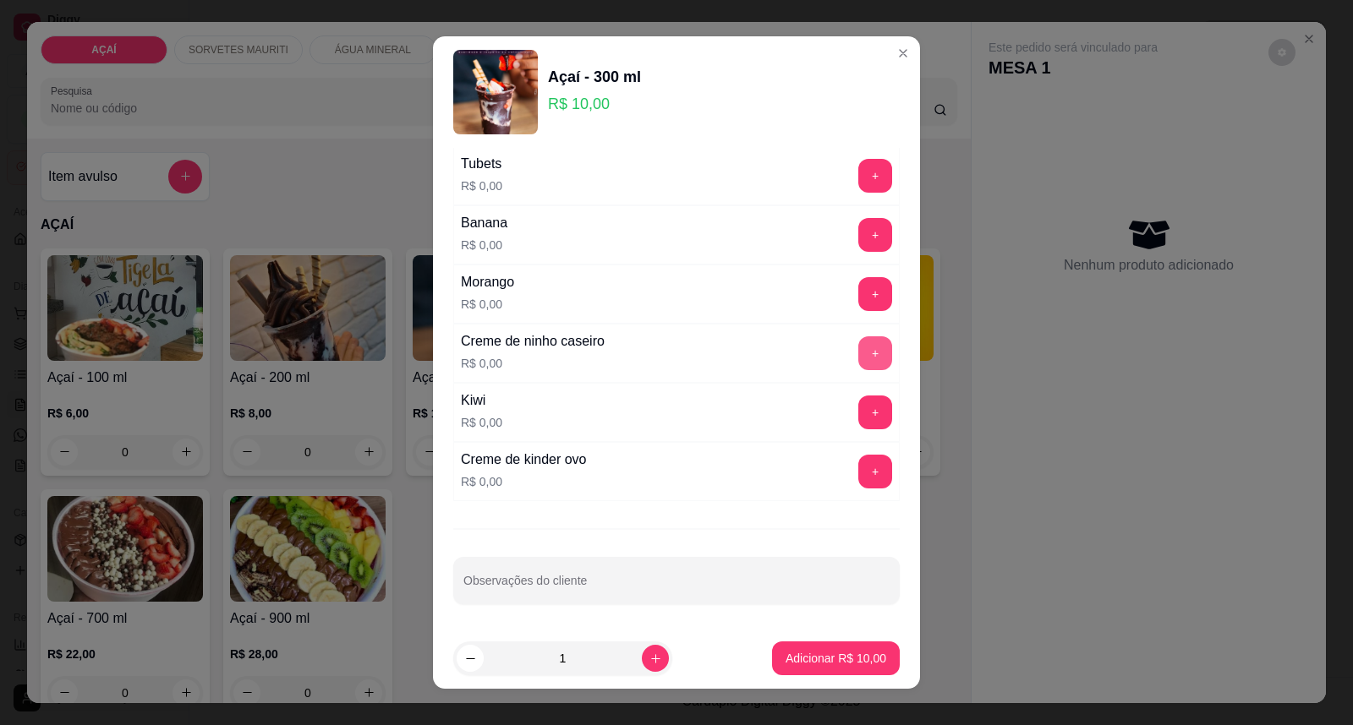
click at [858, 344] on button "+" at bounding box center [875, 353] width 34 height 34
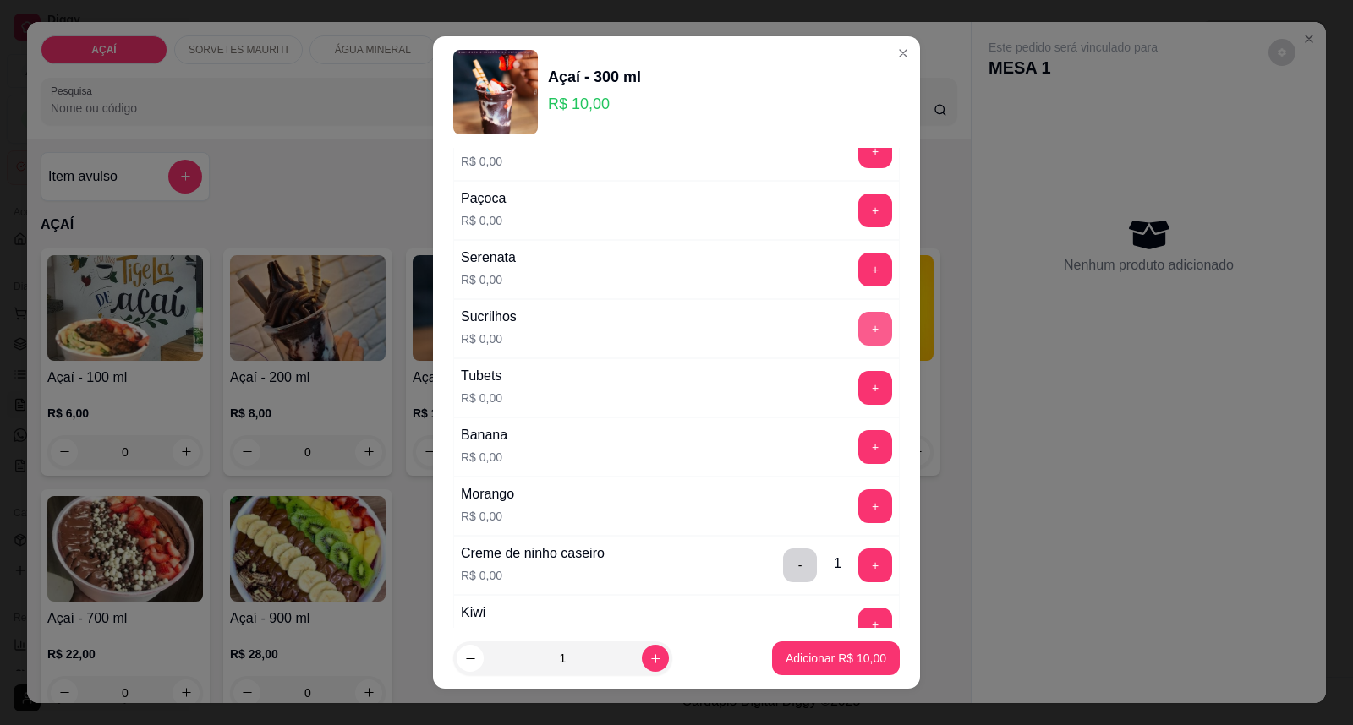
scroll to position [2013, 0]
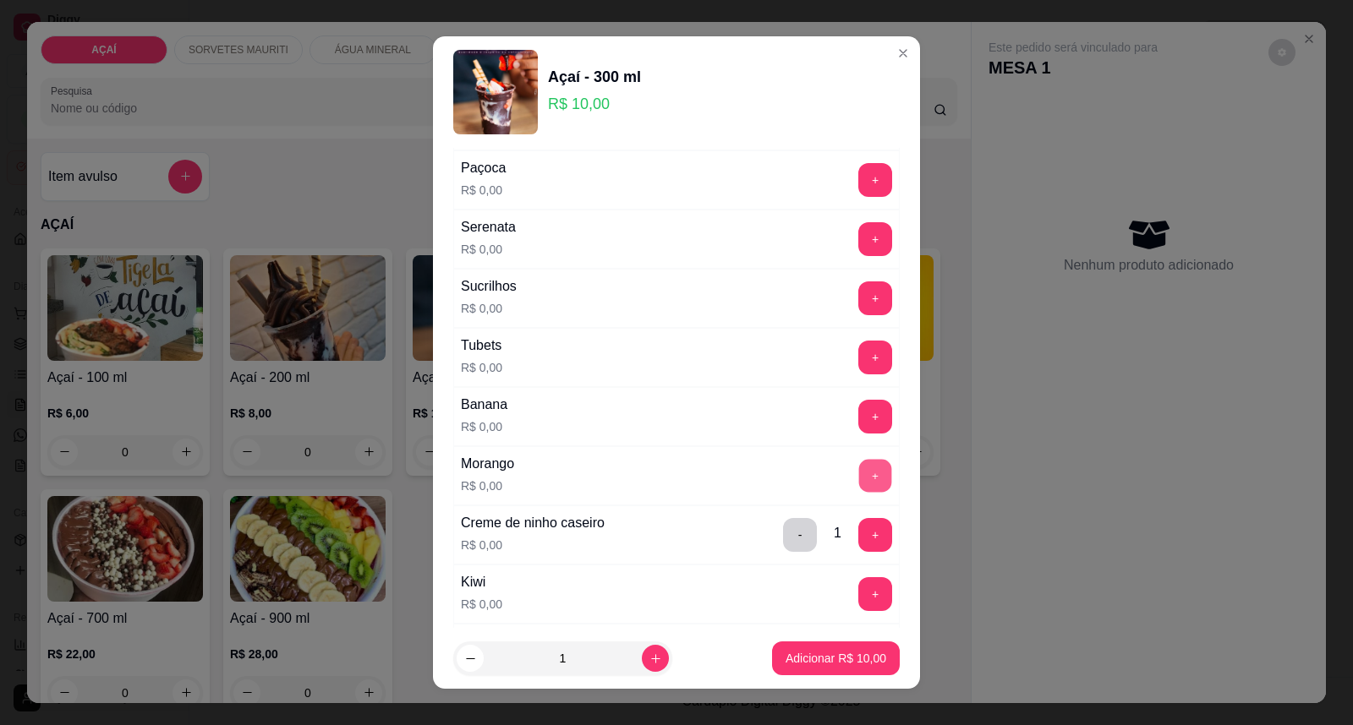
click at [859, 483] on button "+" at bounding box center [875, 476] width 33 height 33
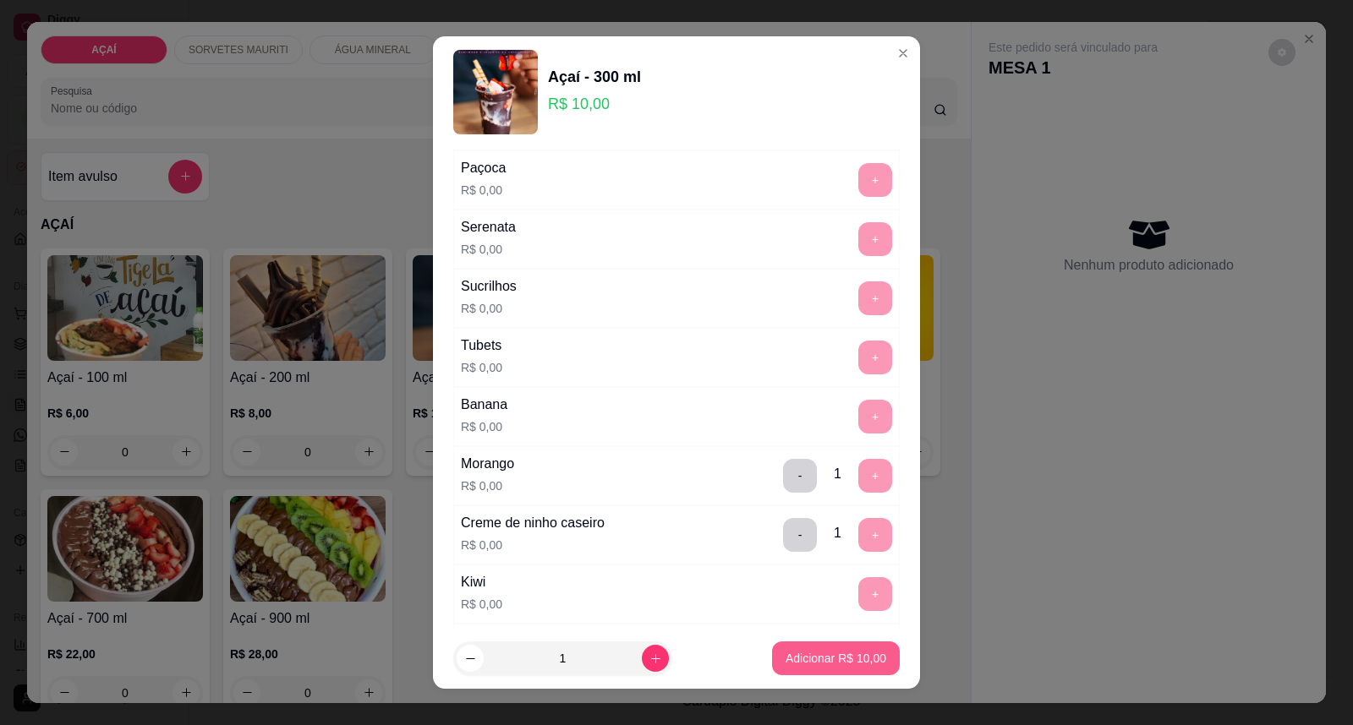
click at [862, 663] on button "Adicionar R$ 10,00" at bounding box center [836, 659] width 128 height 34
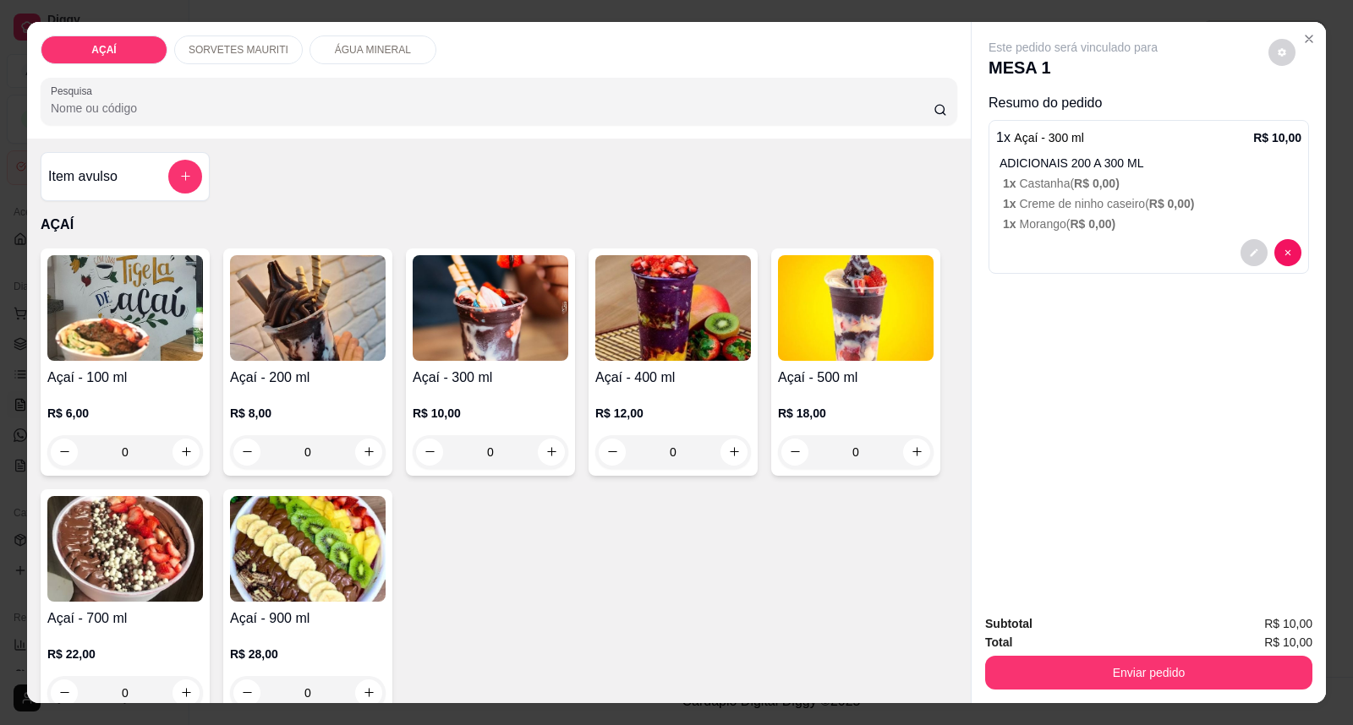
click at [1108, 232] on p "1 x Morango ( R$ 0,00 )" at bounding box center [1152, 224] width 298 height 17
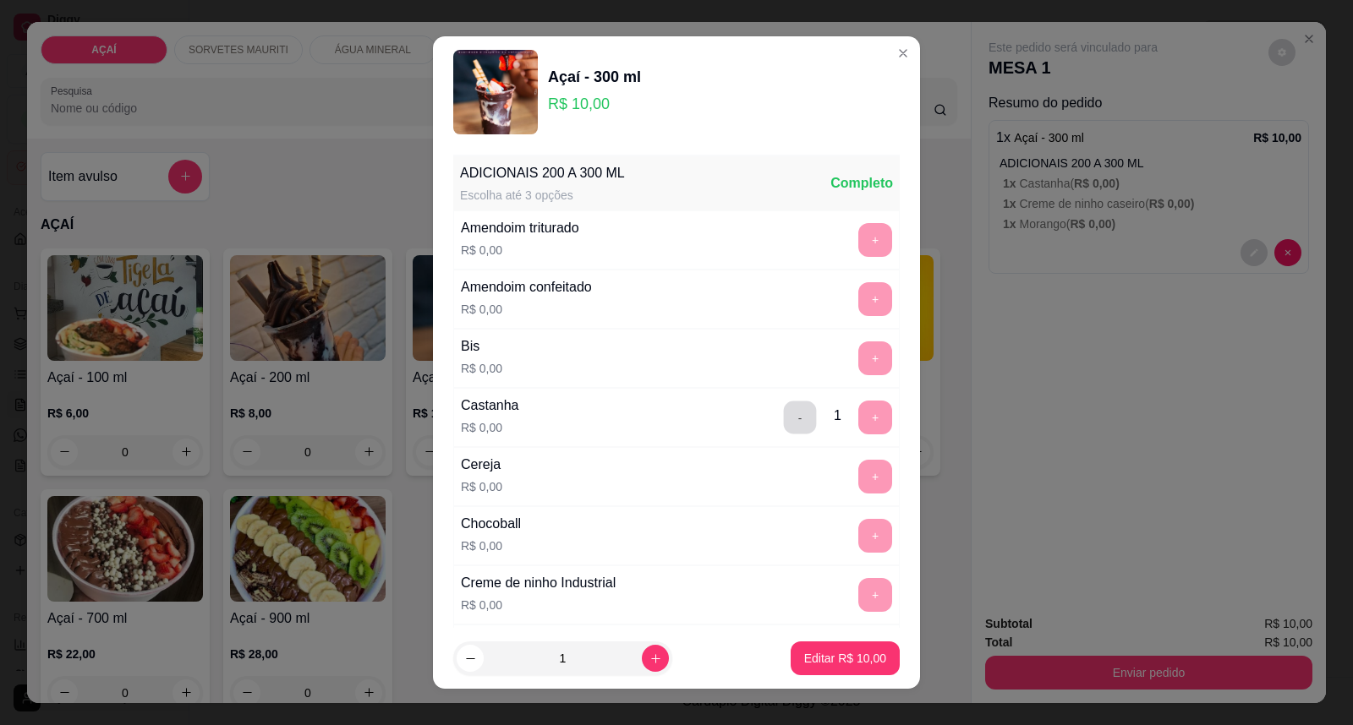
click at [784, 418] on button "-" at bounding box center [800, 418] width 33 height 33
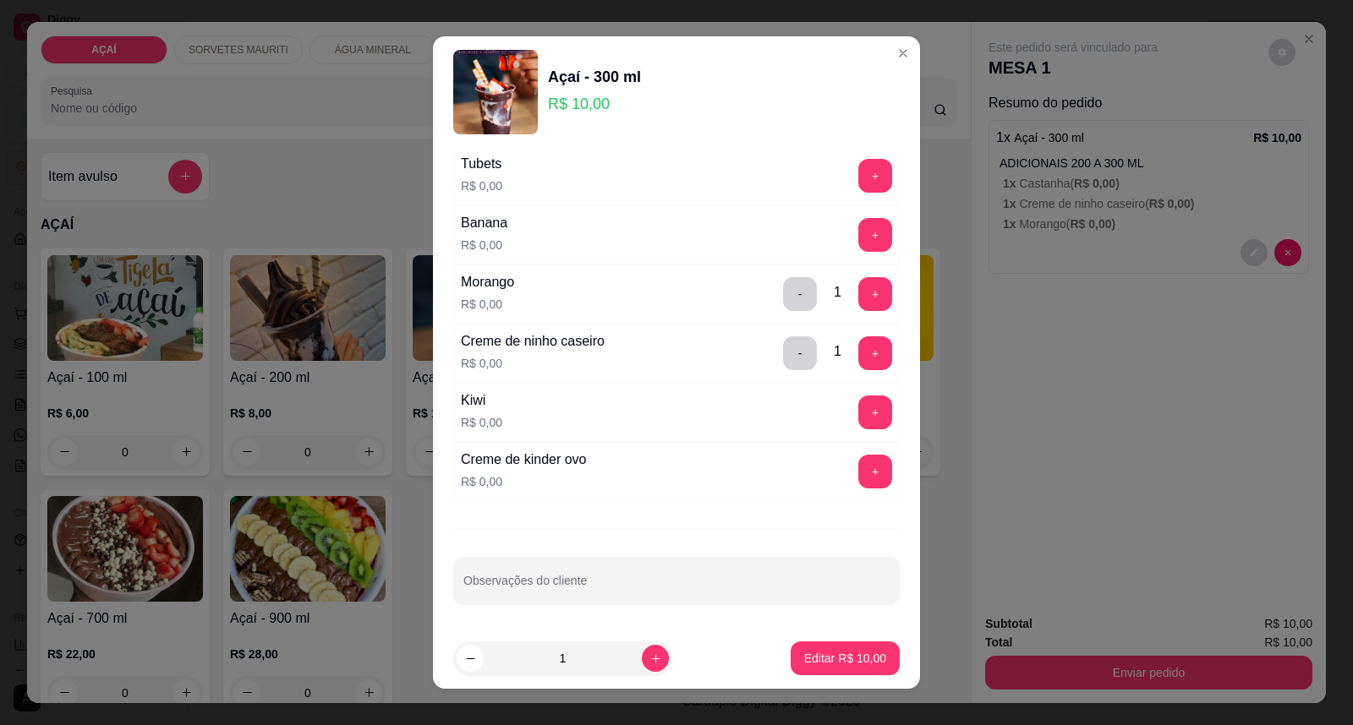
scroll to position [2201, 0]
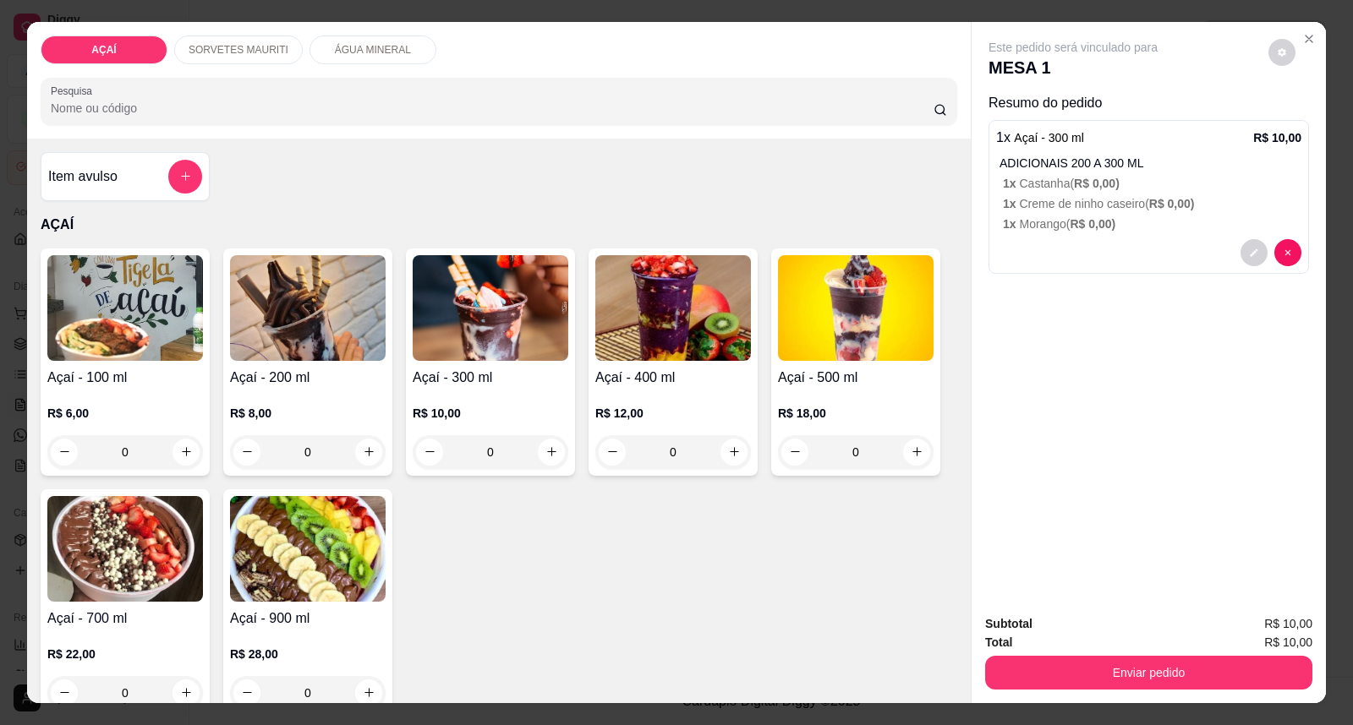
click at [435, 410] on p "R$ 10,00" at bounding box center [491, 413] width 156 height 17
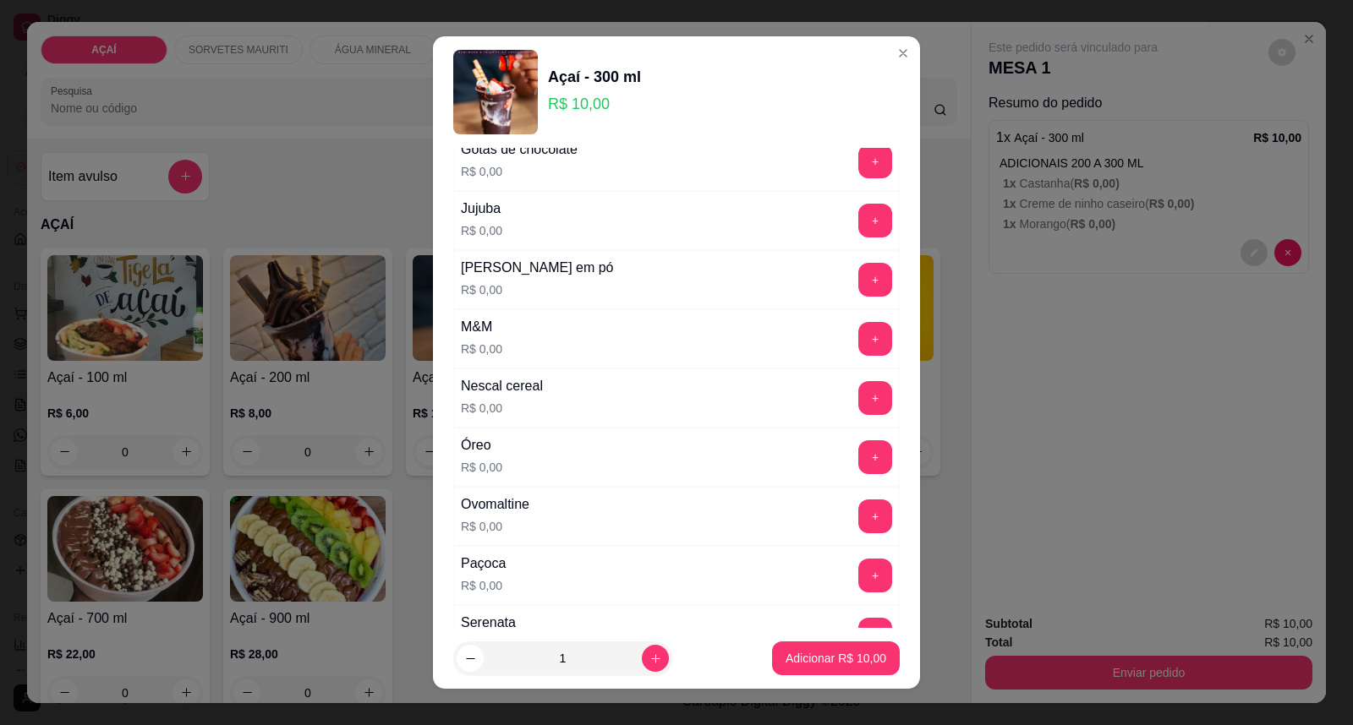
scroll to position [1691, 0]
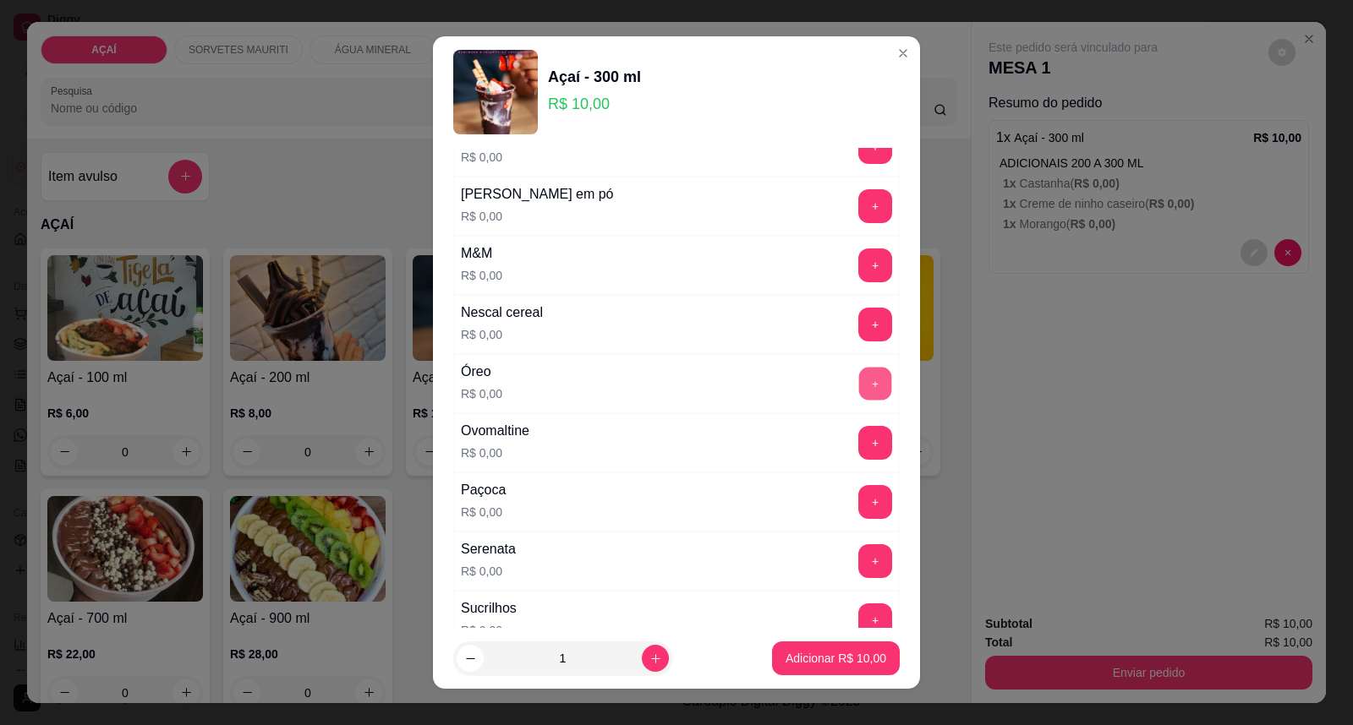
click at [859, 375] on button "+" at bounding box center [875, 384] width 33 height 33
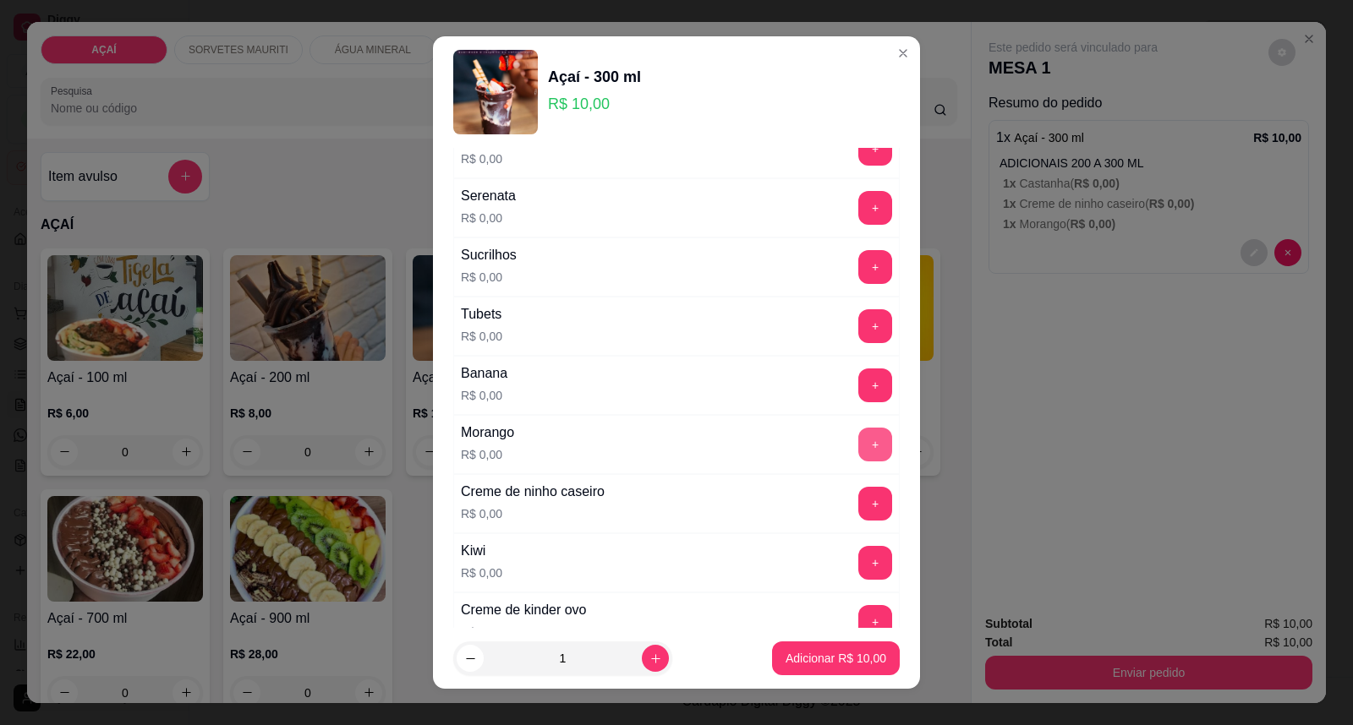
scroll to position [2066, 0]
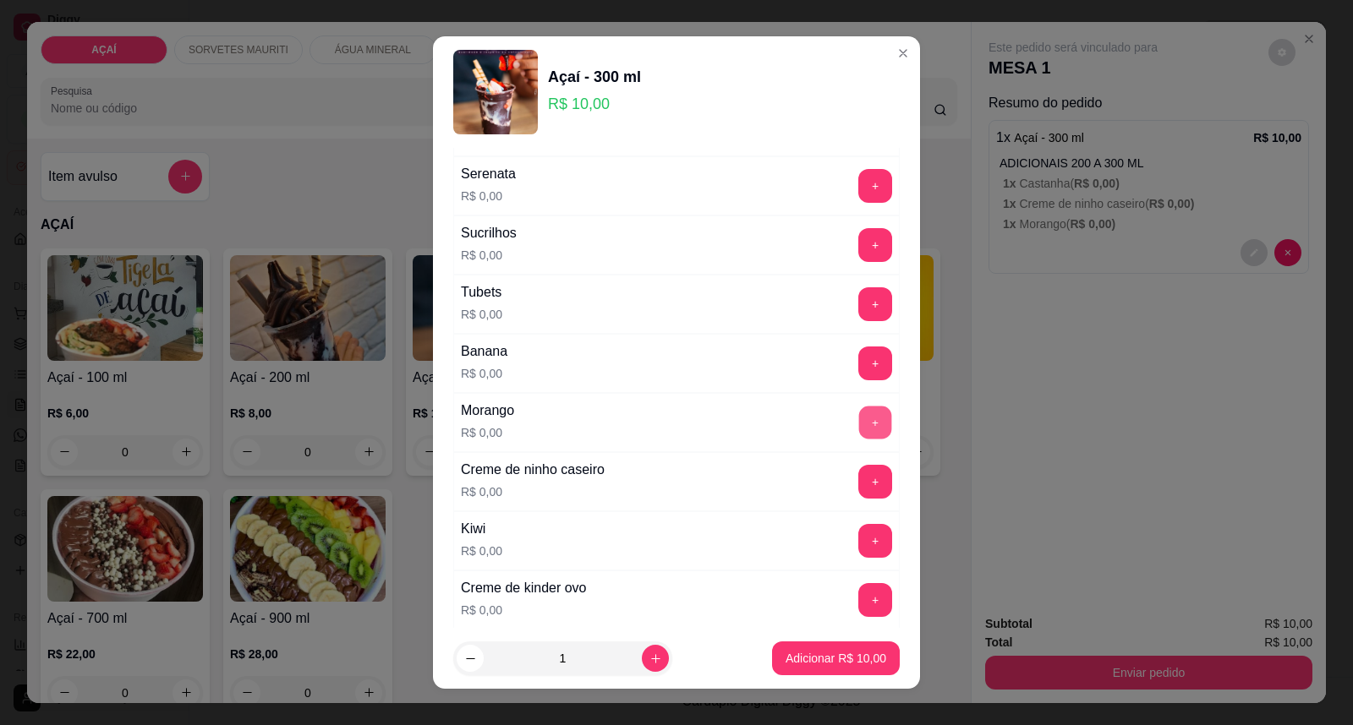
click at [859, 438] on button "+" at bounding box center [875, 423] width 33 height 33
click at [859, 484] on button "+" at bounding box center [875, 482] width 33 height 33
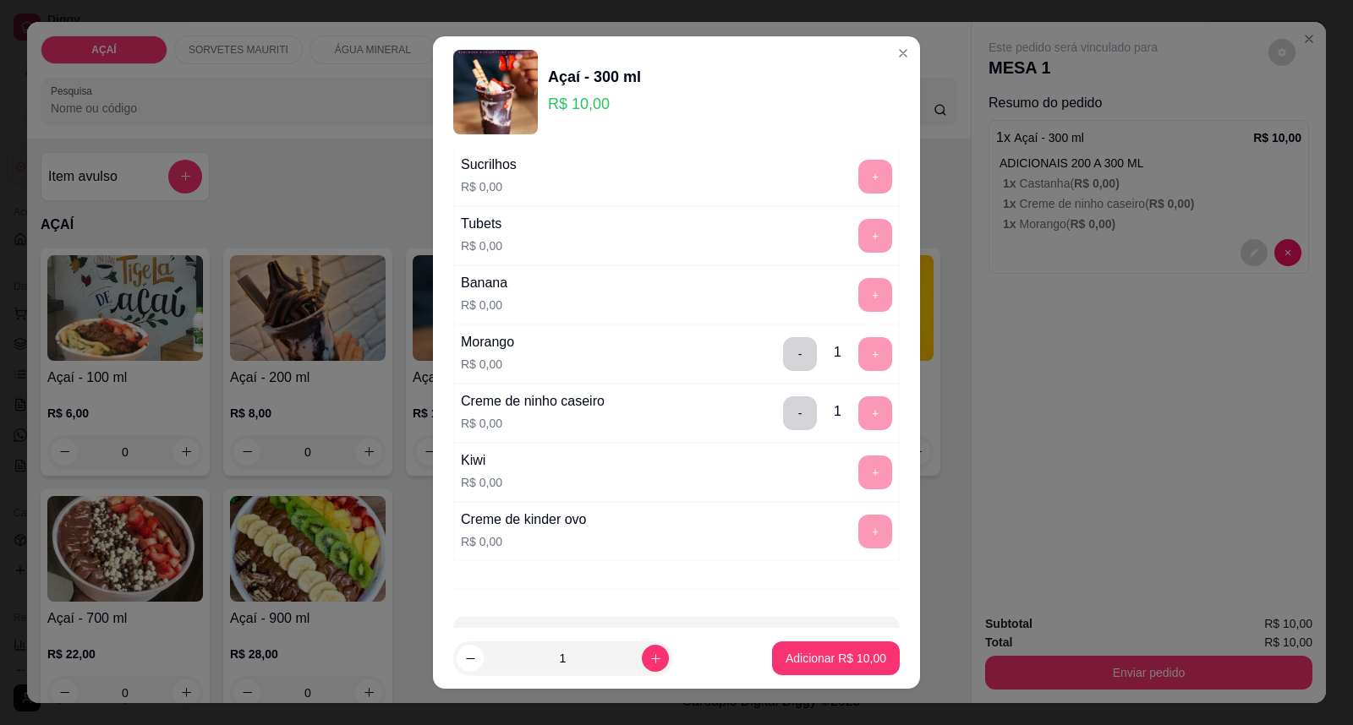
scroll to position [2201, 0]
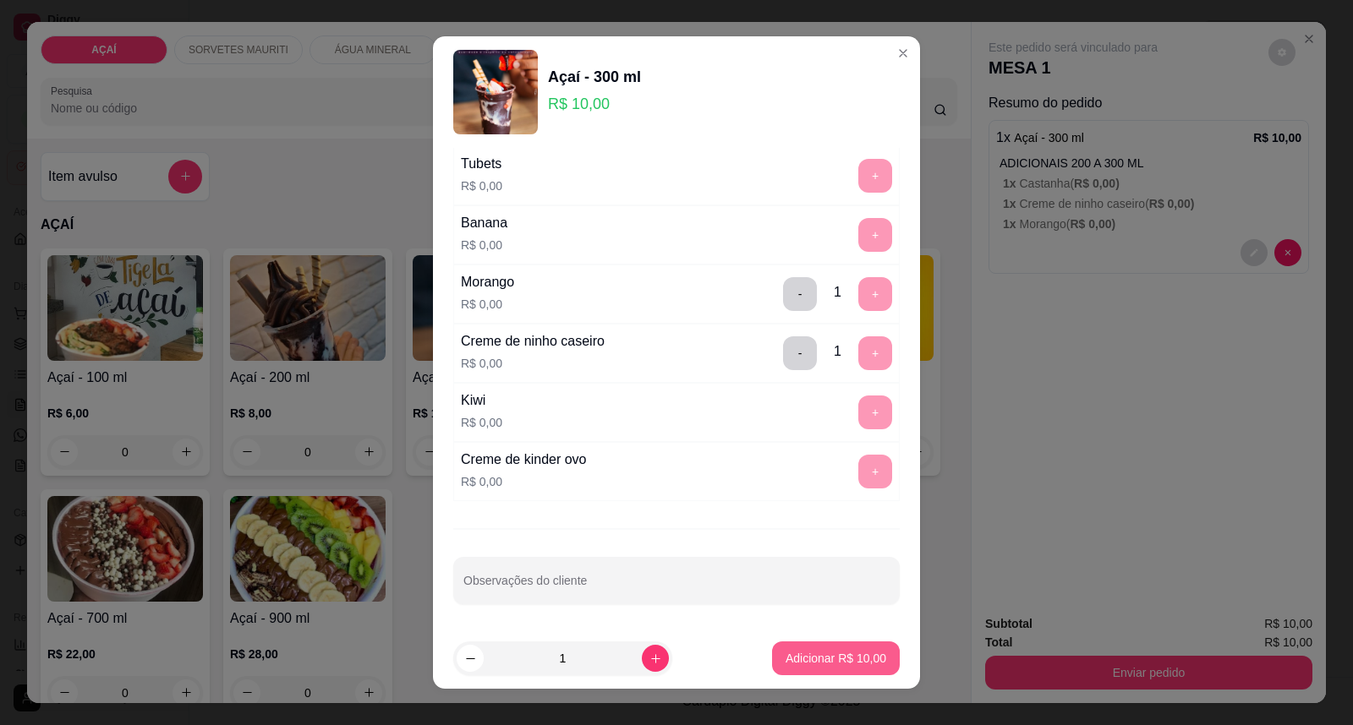
click at [830, 656] on p "Adicionar R$ 10,00" at bounding box center [835, 658] width 101 height 17
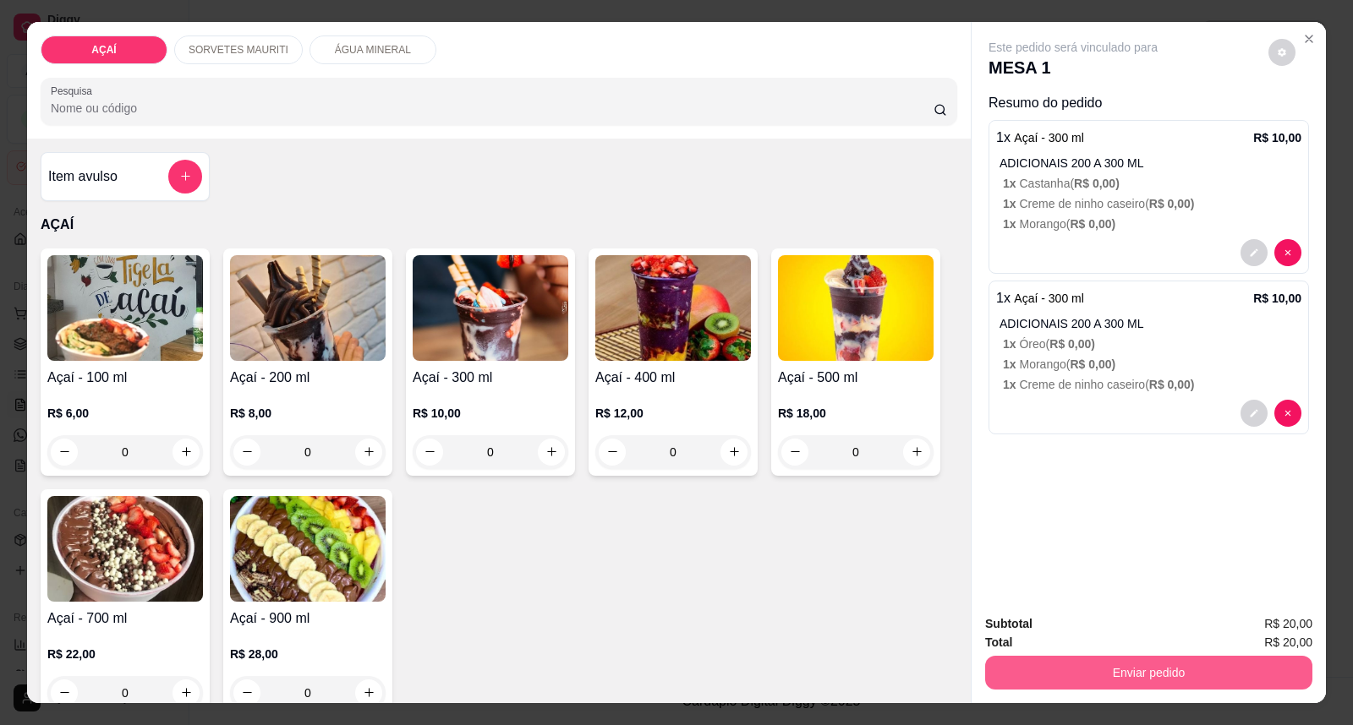
click at [1021, 677] on button "Enviar pedido" at bounding box center [1148, 673] width 327 height 34
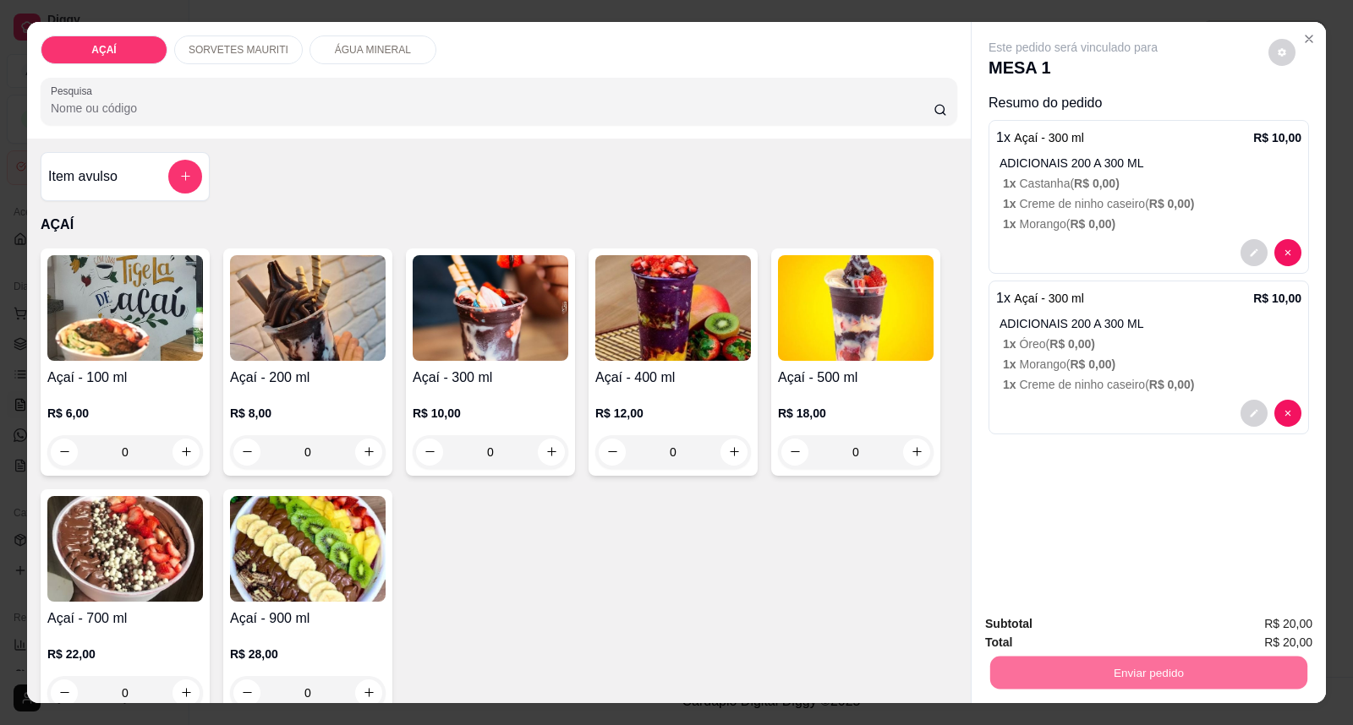
click at [1279, 618] on button "Enviar pedido" at bounding box center [1268, 632] width 96 height 32
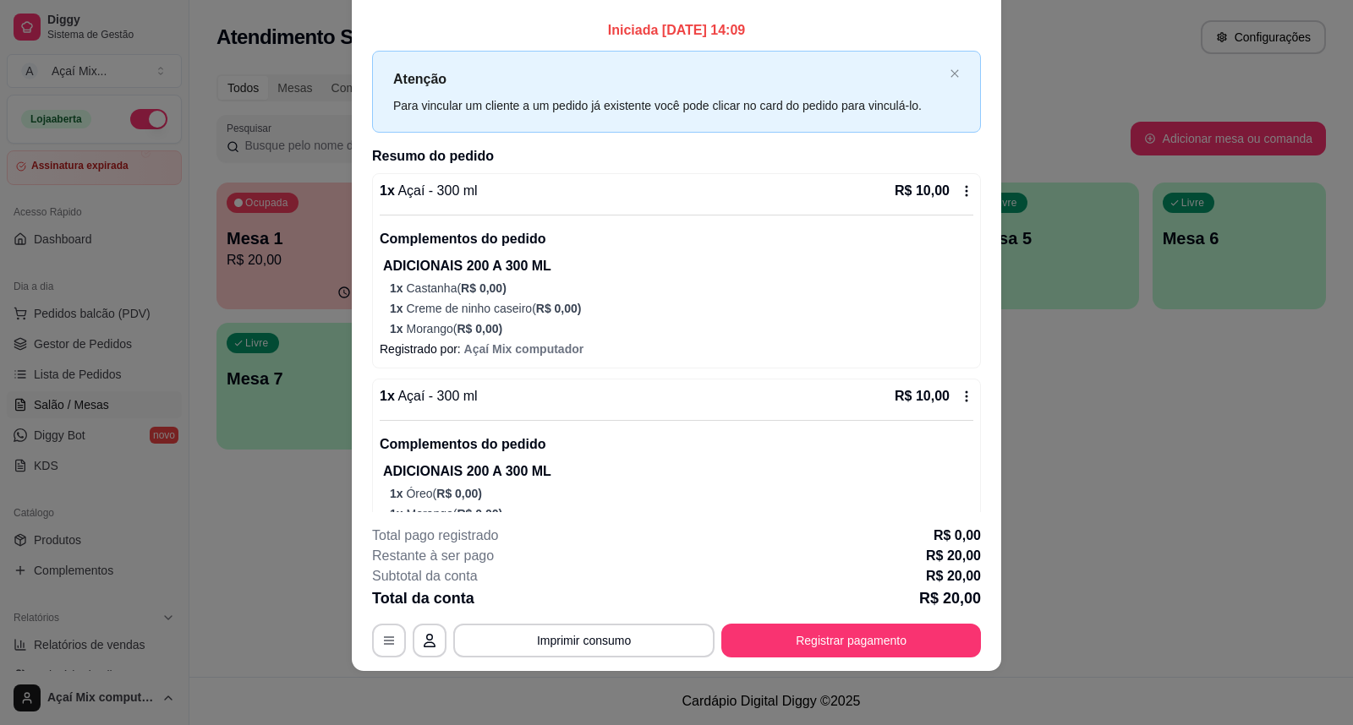
scroll to position [68, 0]
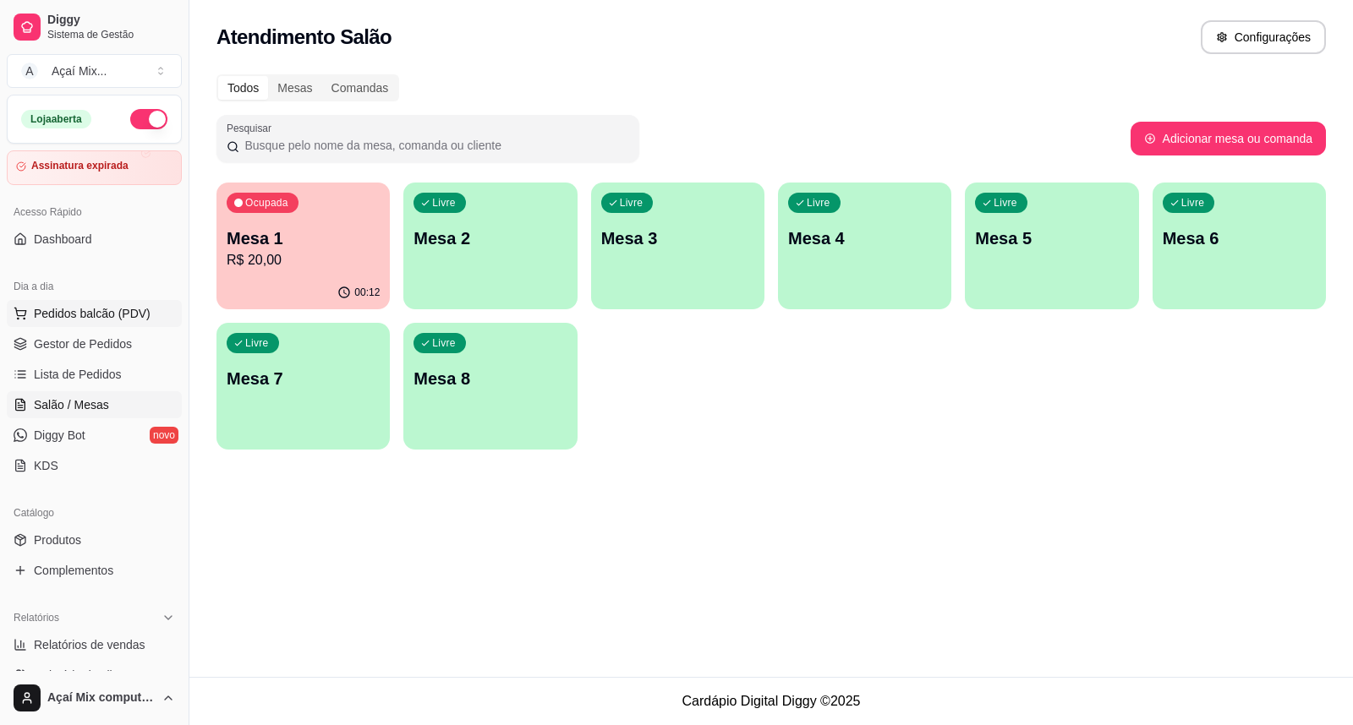
click at [106, 300] on button "Pedidos balcão (PDV)" at bounding box center [94, 313] width 175 height 27
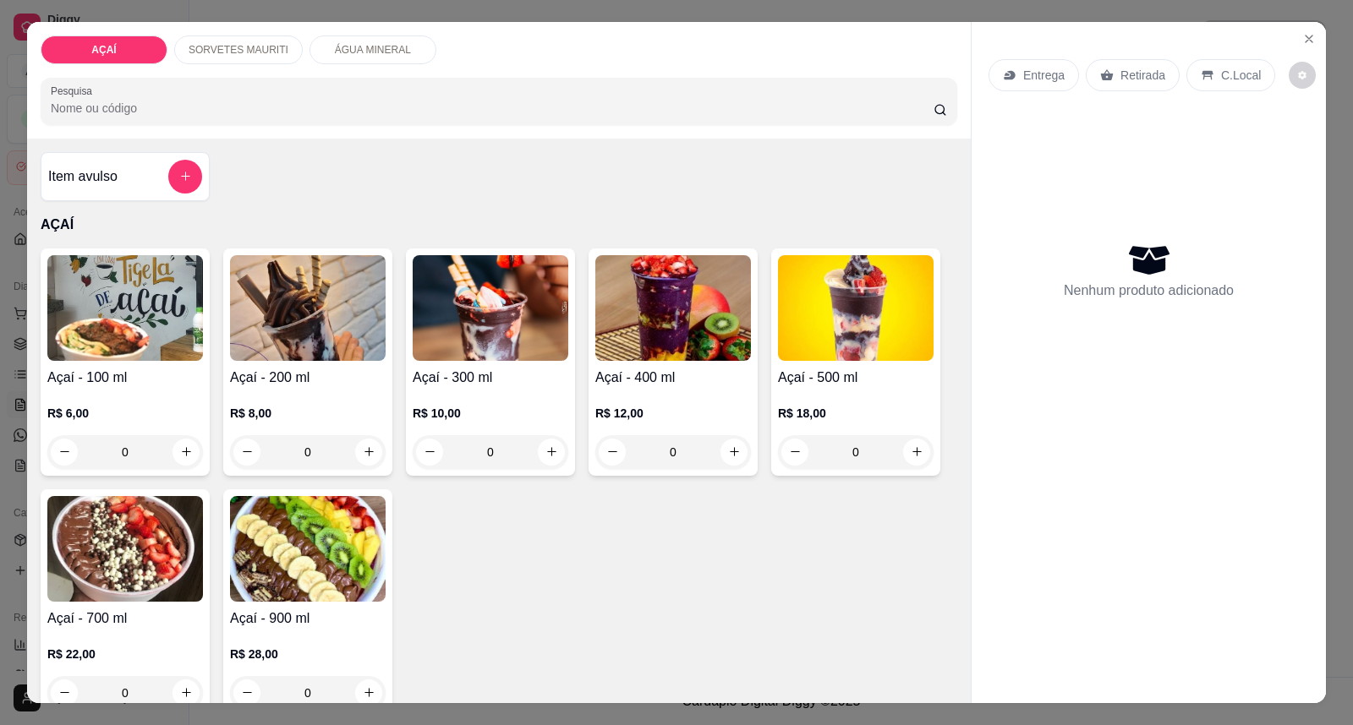
click at [351, 382] on h4 "Açaí - 200 ml" at bounding box center [308, 378] width 156 height 20
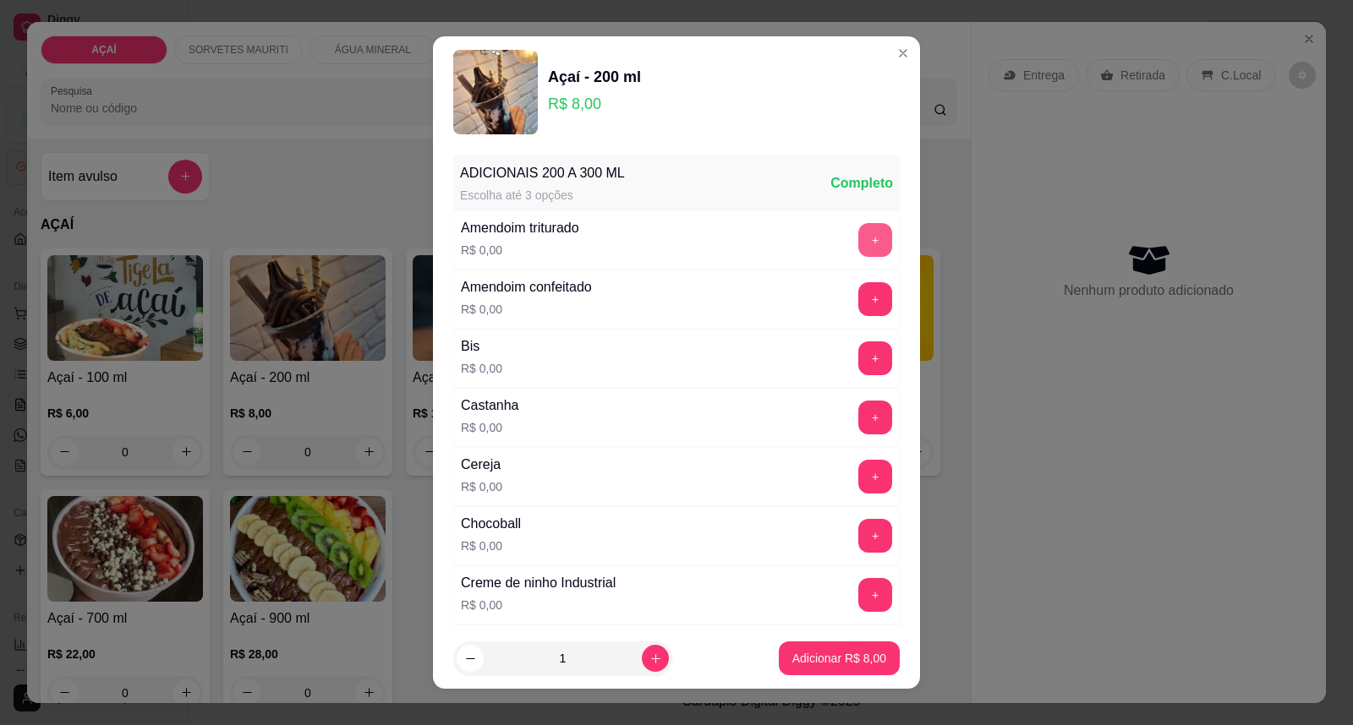
click at [858, 255] on button "+" at bounding box center [875, 240] width 34 height 34
click at [858, 419] on button "+" at bounding box center [875, 418] width 34 height 34
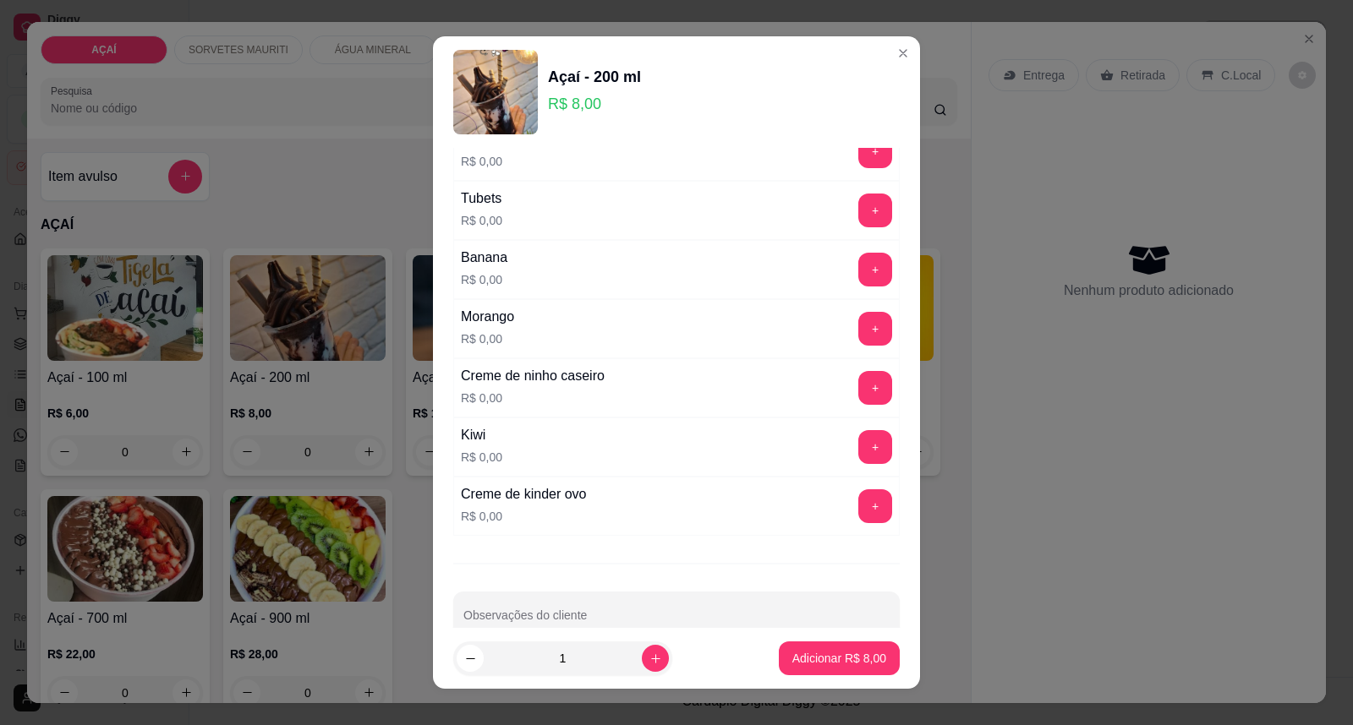
scroll to position [2201, 0]
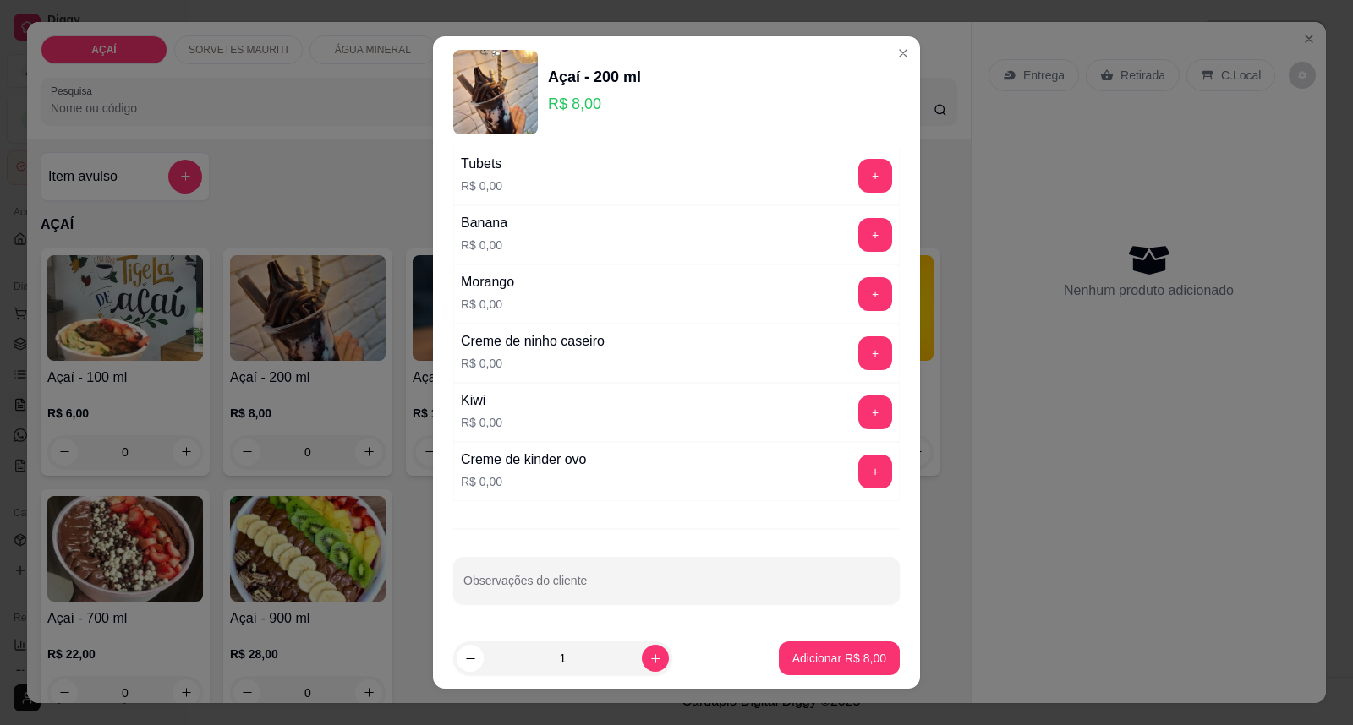
click at [834, 275] on div "Morango R$ 0,00 +" at bounding box center [676, 294] width 446 height 59
click at [859, 298] on button "+" at bounding box center [875, 294] width 33 height 33
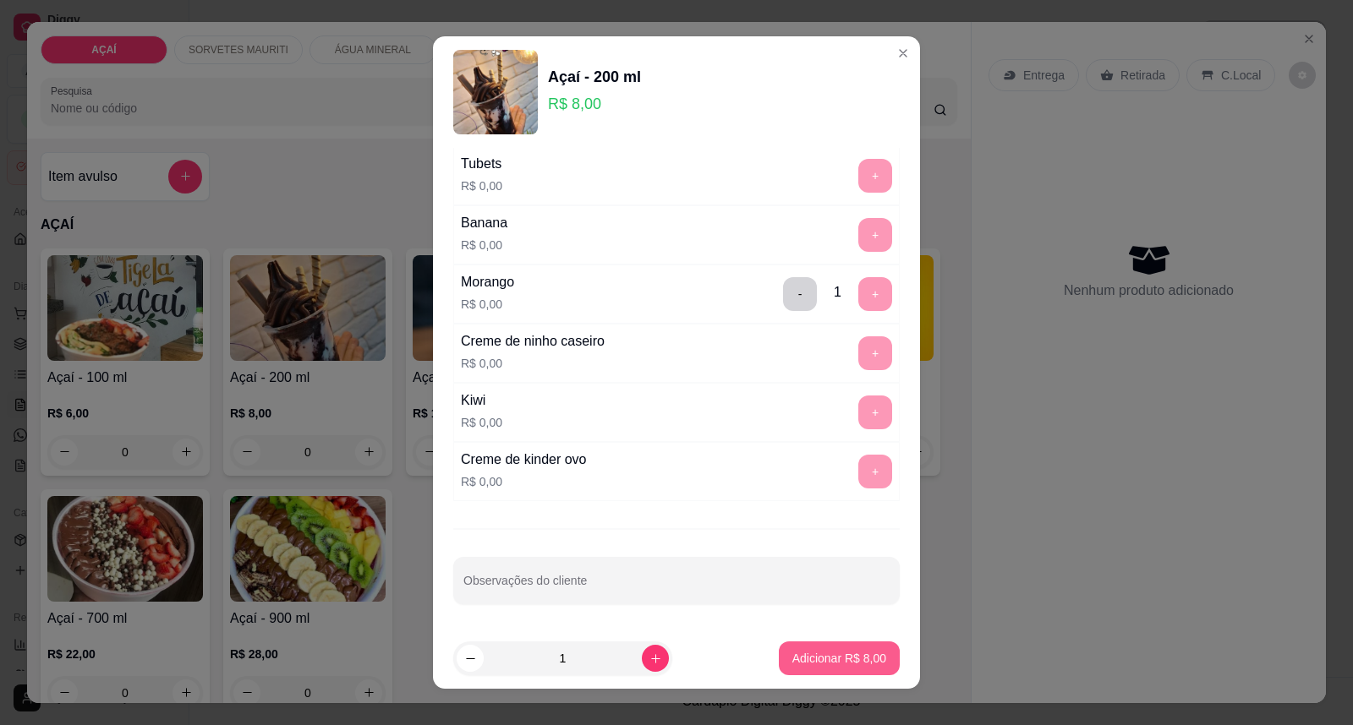
click at [793, 661] on p "Adicionar R$ 8,00" at bounding box center [839, 658] width 94 height 17
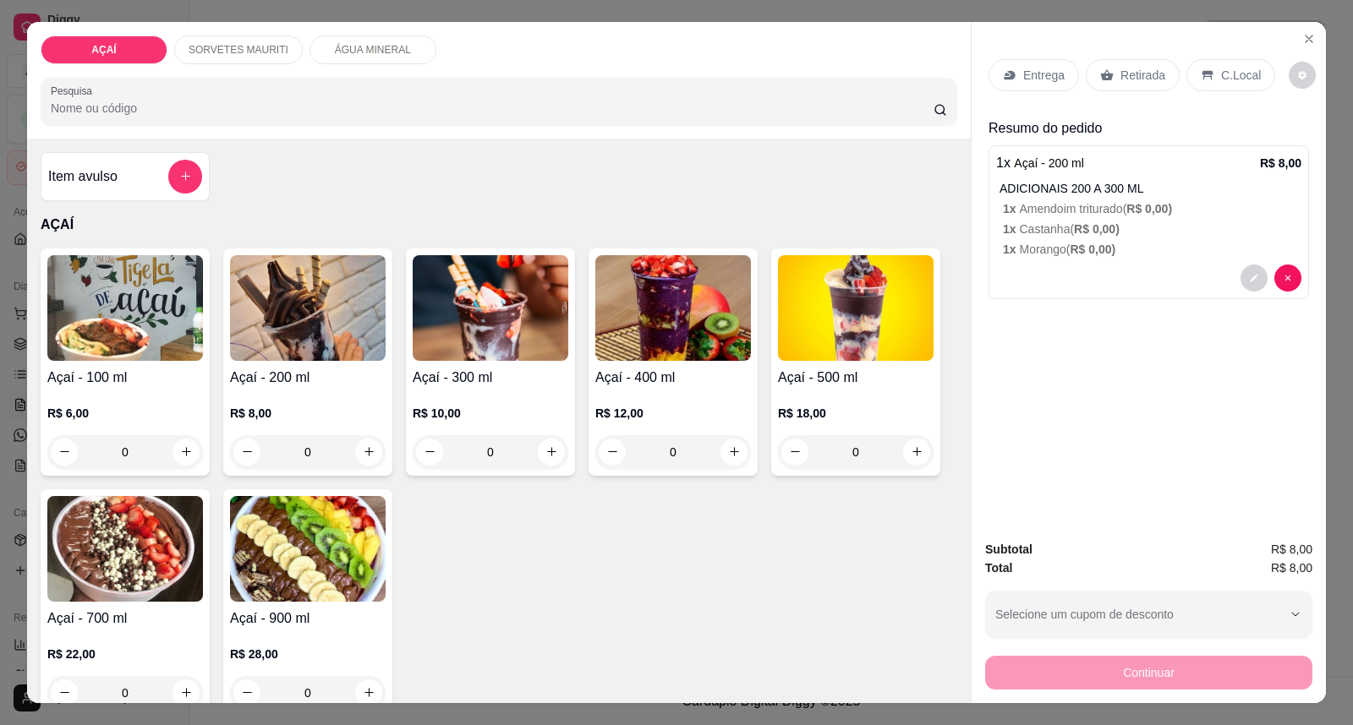
click at [1041, 89] on div "Entrega" at bounding box center [1033, 75] width 90 height 32
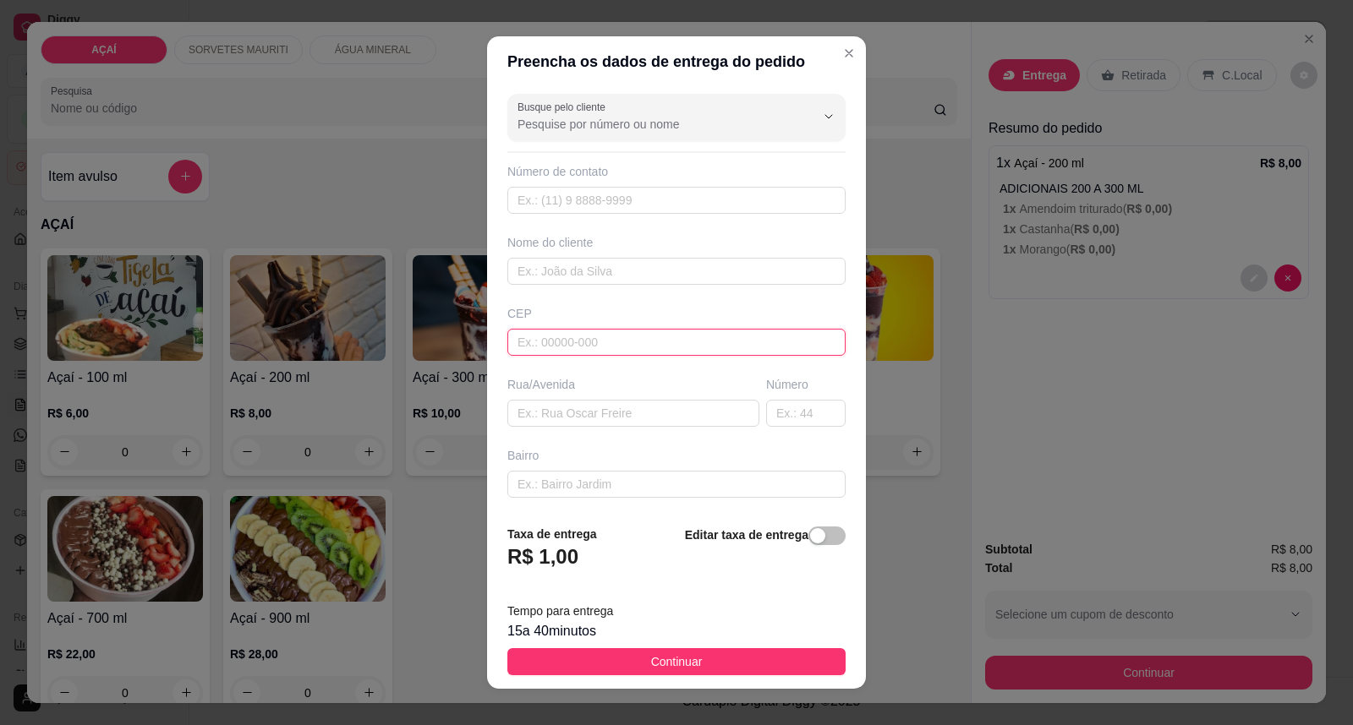
click at [655, 338] on input "text" at bounding box center [676, 342] width 338 height 27
type input "57520000"
type input "Maravilha"
type input "575200000000"
click at [586, 190] on input "text" at bounding box center [676, 200] width 338 height 27
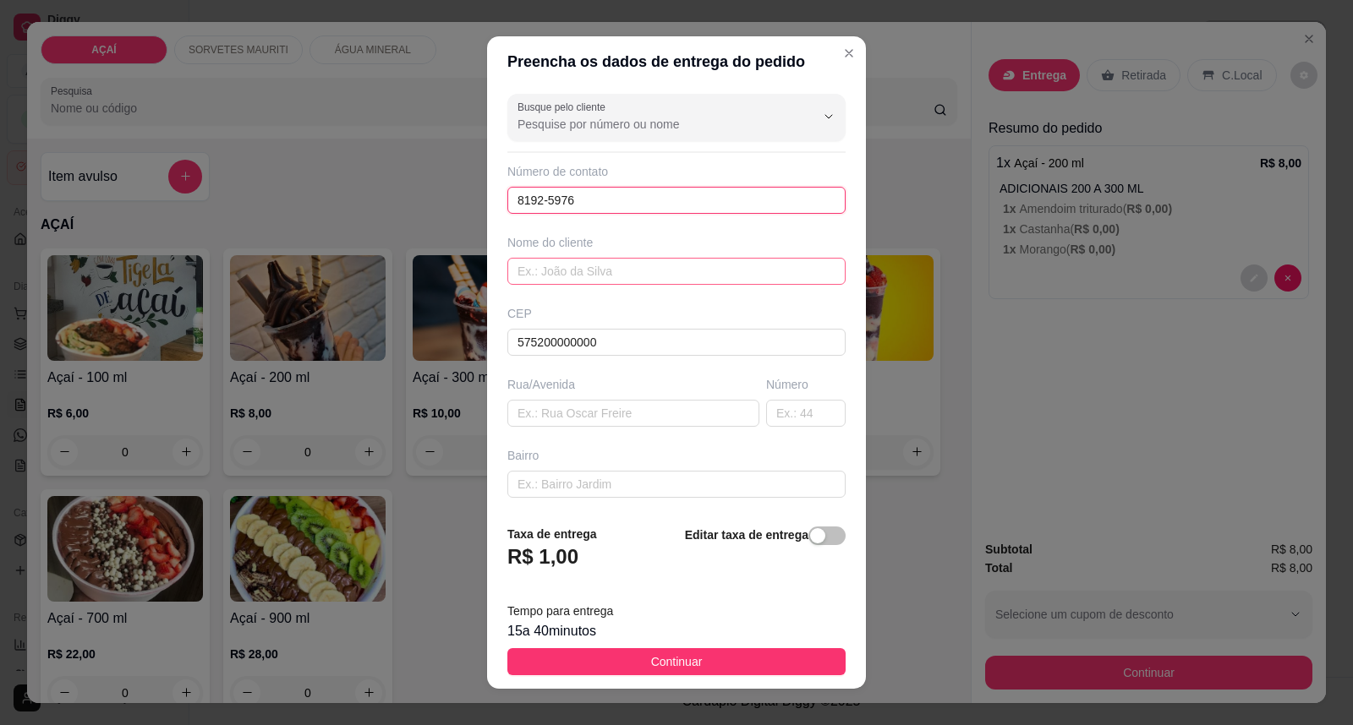
type input "8192-5976"
click at [611, 264] on input "text" at bounding box center [676, 271] width 338 height 27
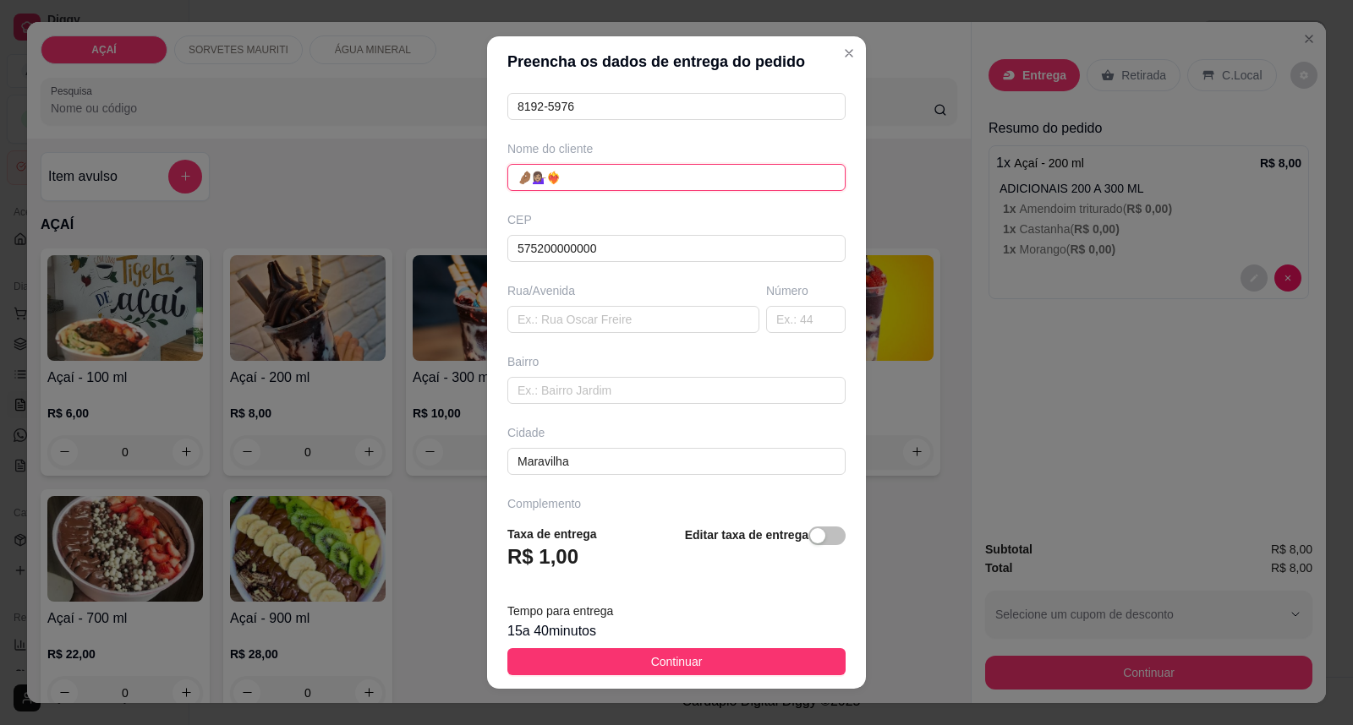
scroll to position [145, 0]
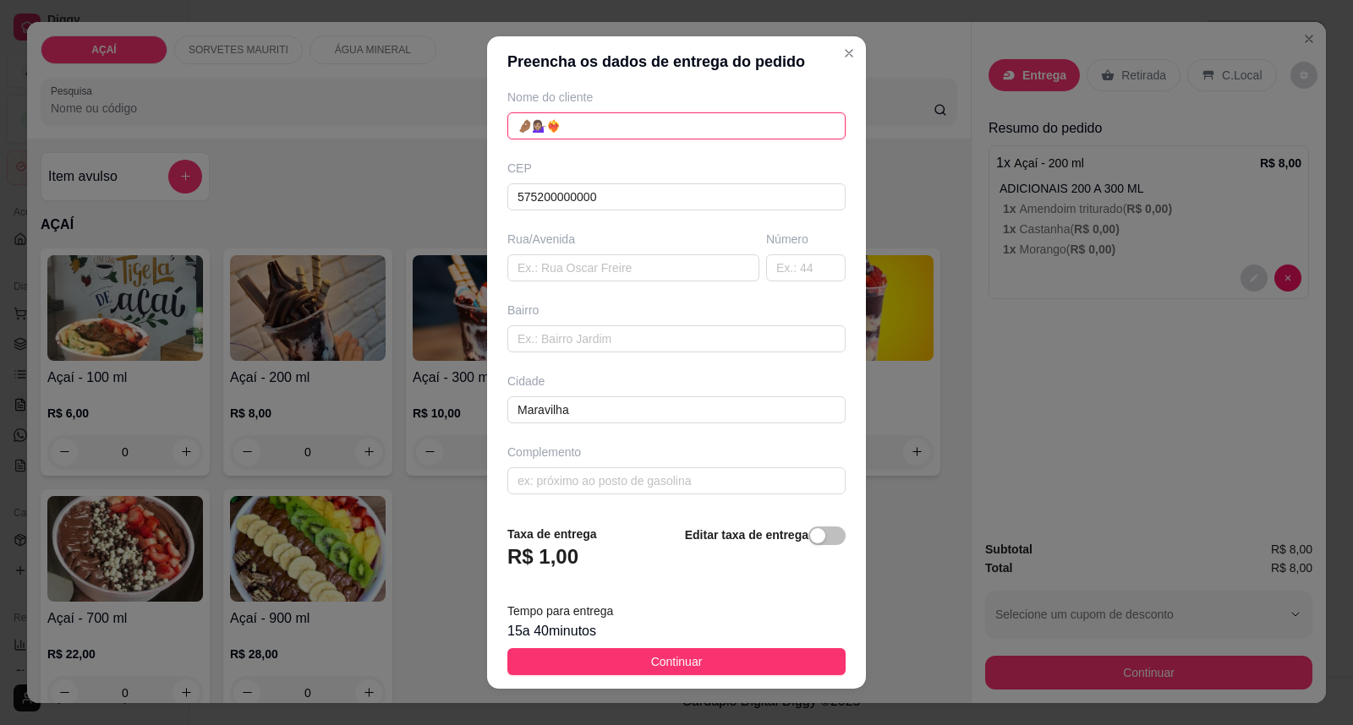
type input "🤌🏾💁🏽‍♀️❤‍🔥"
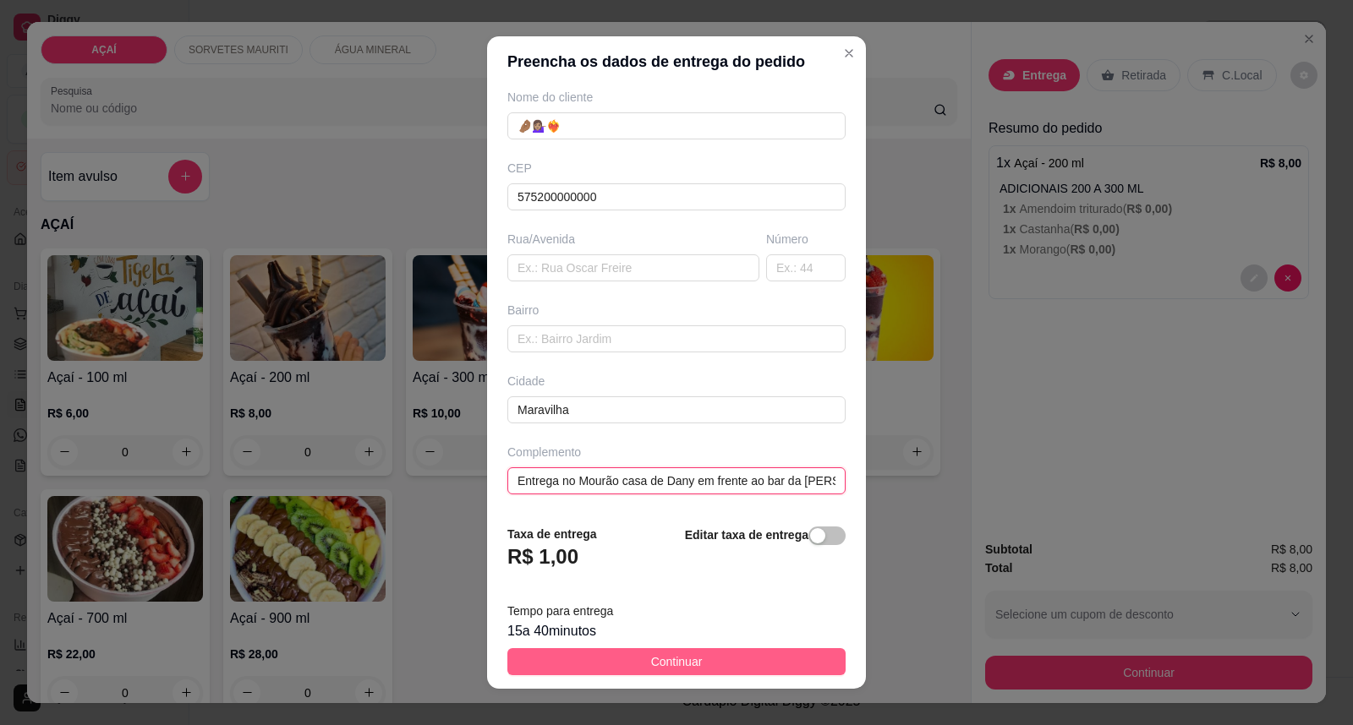
type input "Entrega no Mourão casa de Dany em frente ao bar da [PERSON_NAME]"
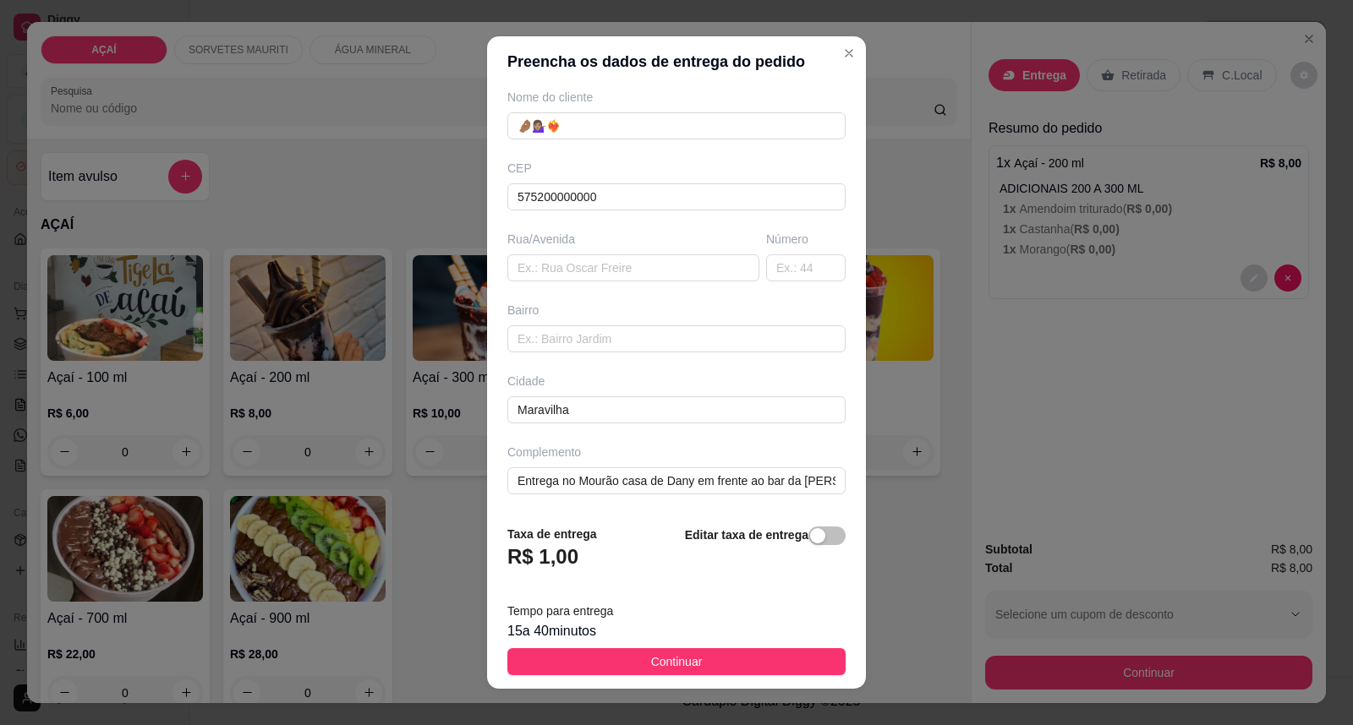
drag, startPoint x: 648, startPoint y: 670, endPoint x: 689, endPoint y: 666, distance: 40.7
click at [668, 670] on span "Continuar" at bounding box center [677, 662] width 52 height 19
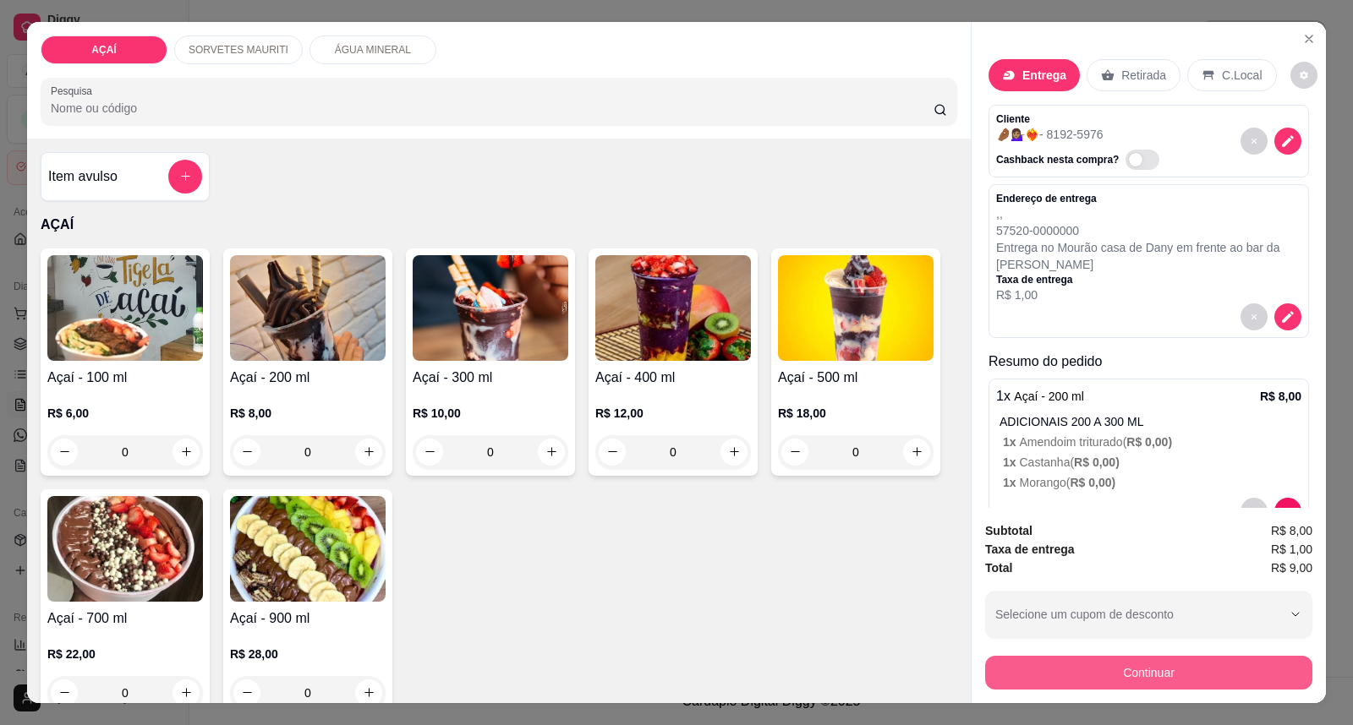
click at [1047, 673] on button "Continuar" at bounding box center [1148, 673] width 327 height 34
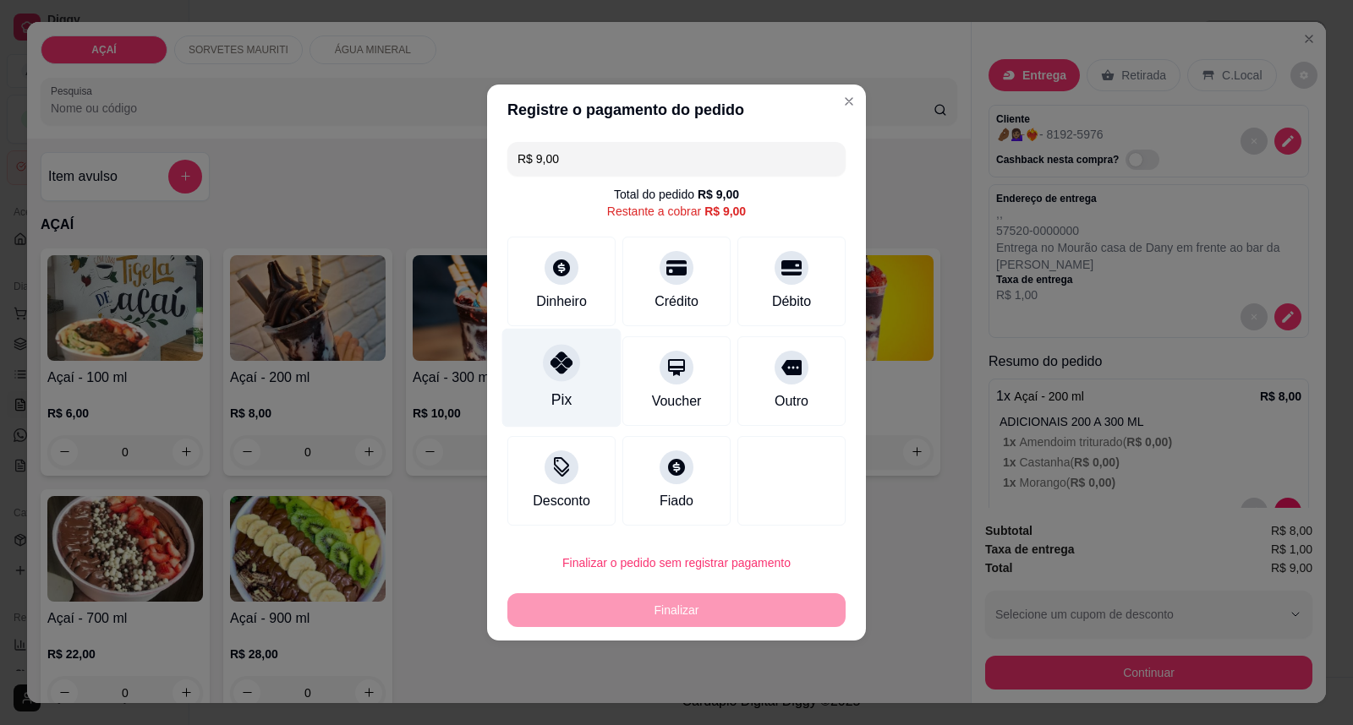
click at [555, 384] on div "Pix" at bounding box center [561, 378] width 119 height 99
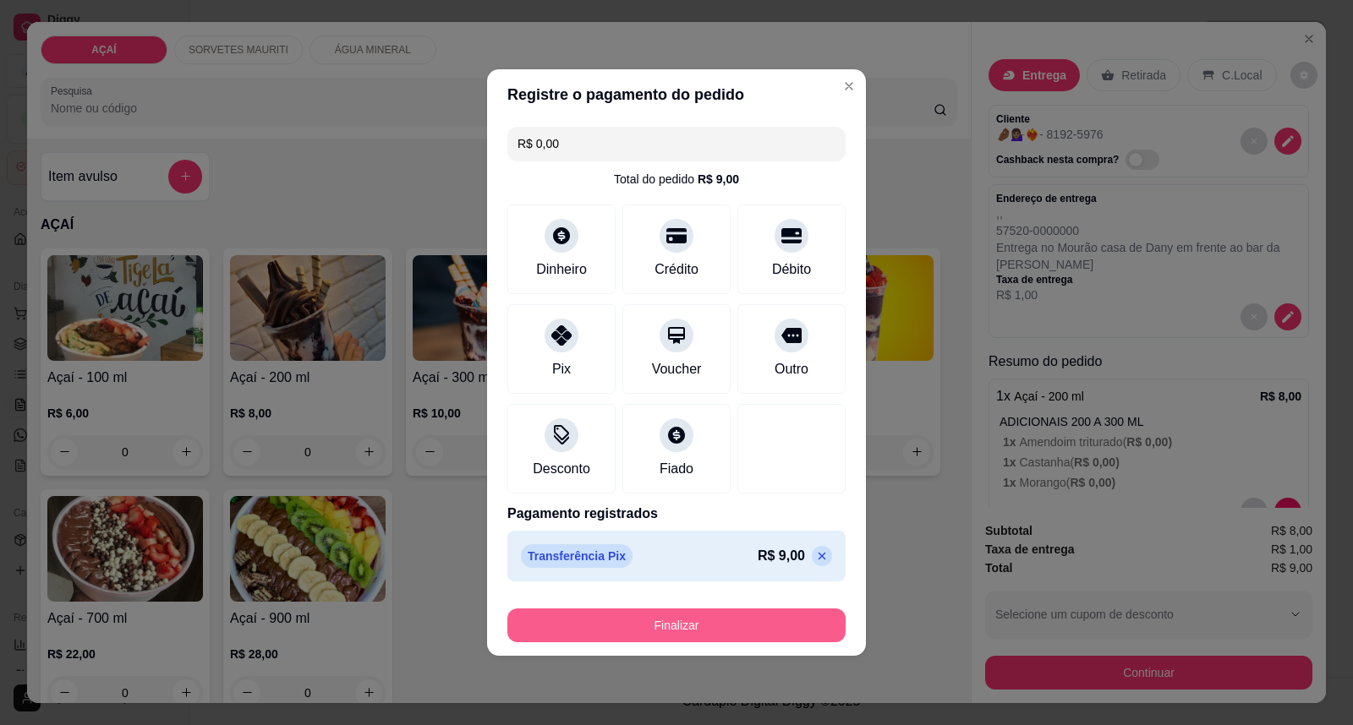
click at [696, 626] on button "Finalizar" at bounding box center [676, 626] width 338 height 34
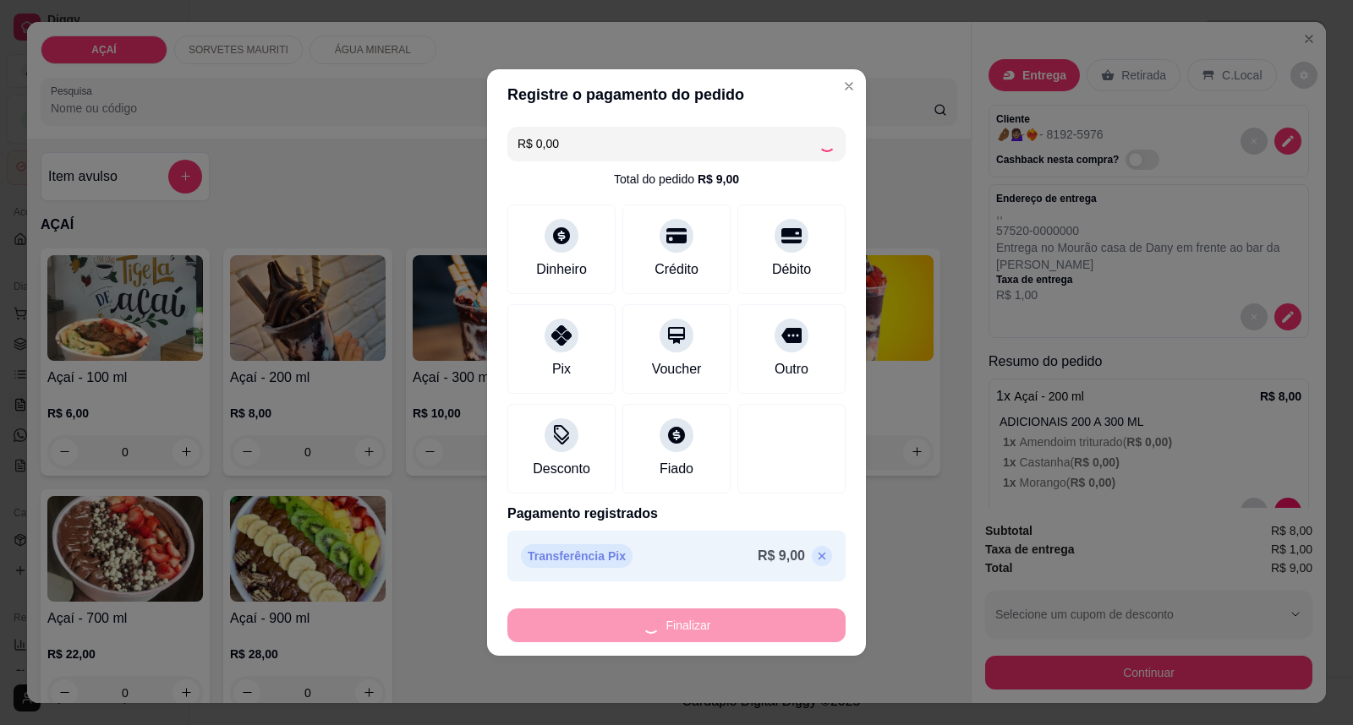
type input "-R$ 9,00"
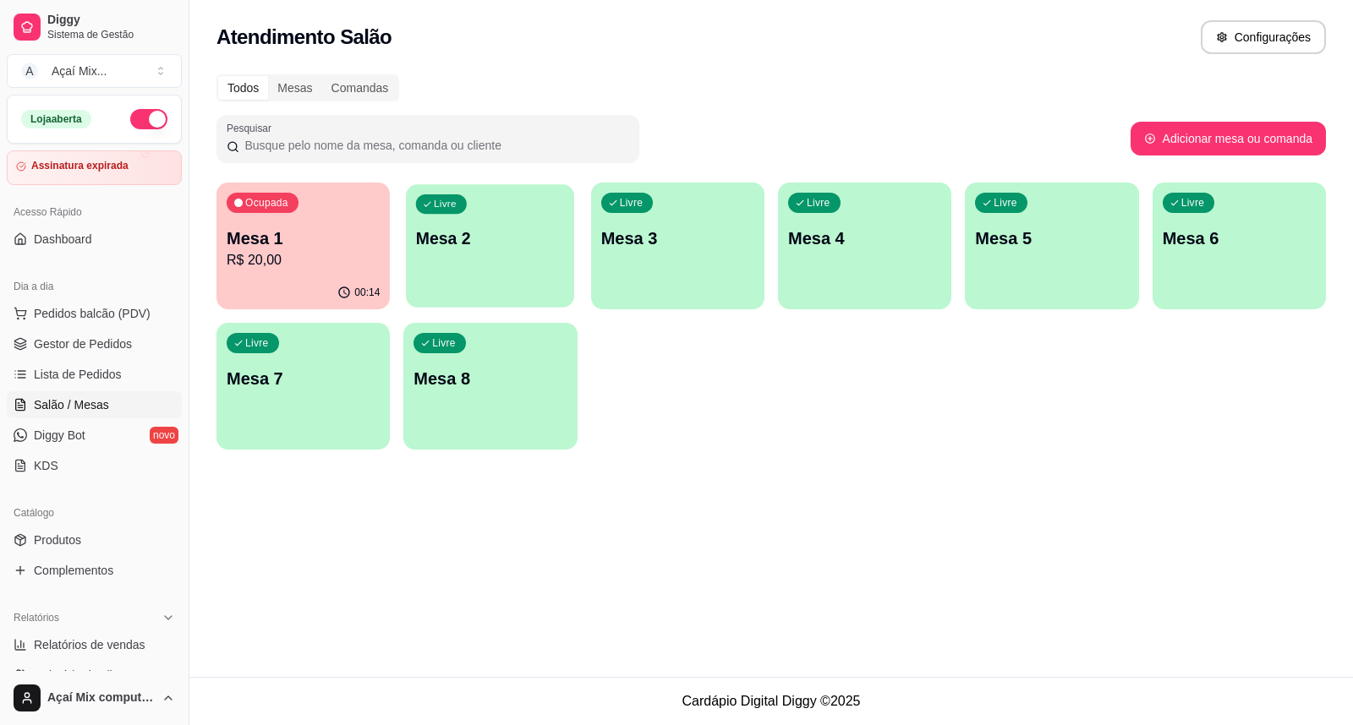
click at [501, 294] on div "button" at bounding box center [490, 296] width 168 height 19
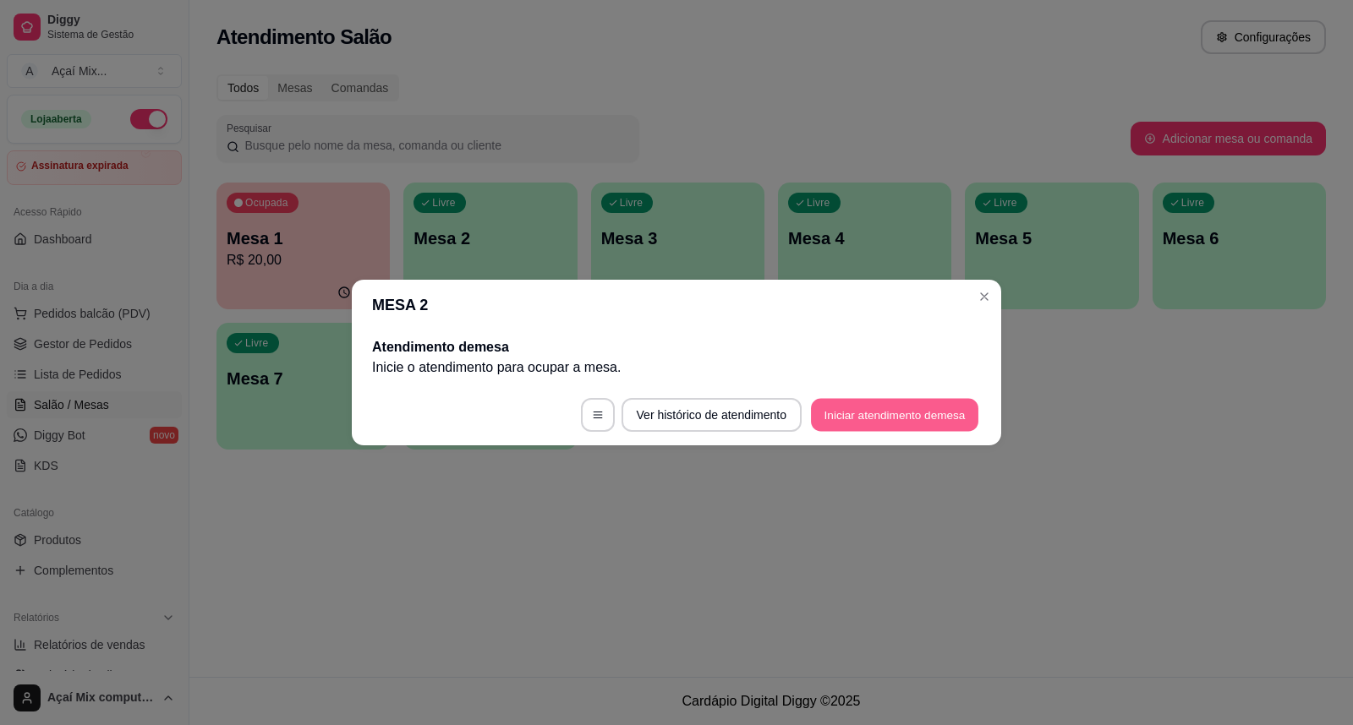
click at [825, 409] on button "Iniciar atendimento de mesa" at bounding box center [894, 415] width 167 height 33
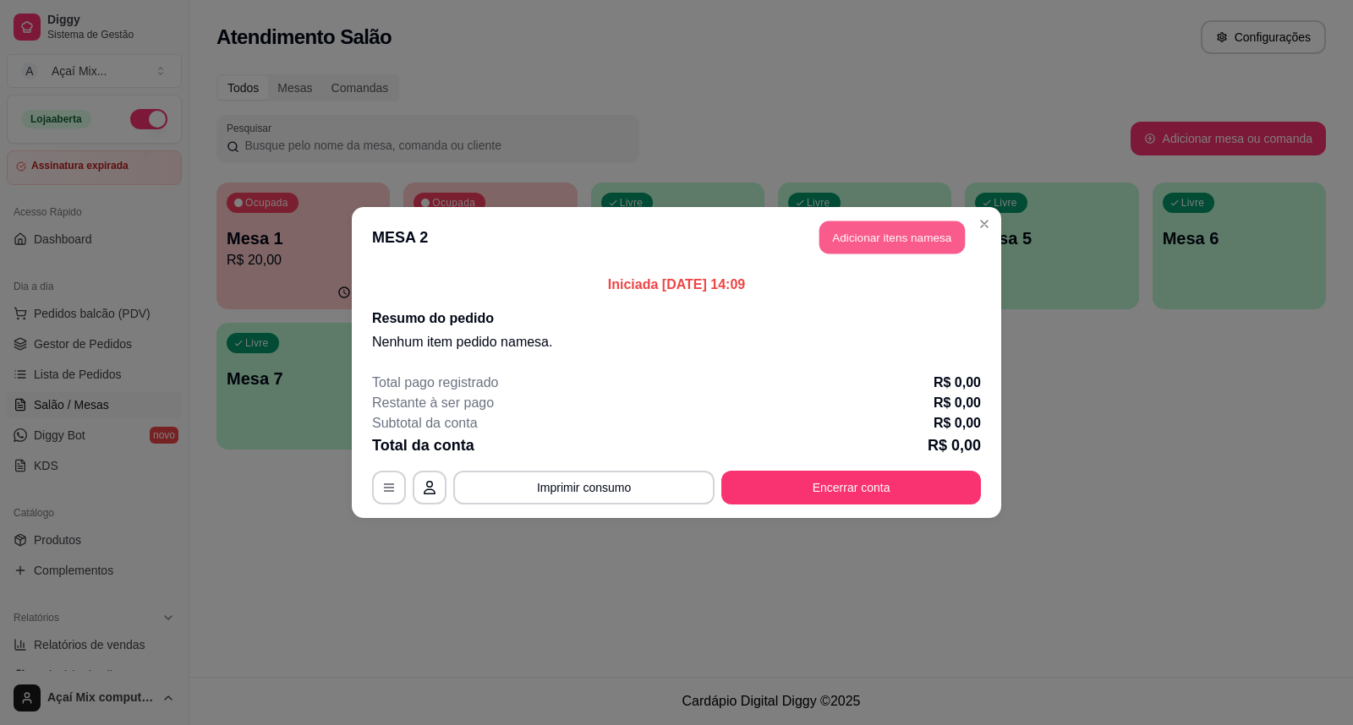
click at [897, 241] on button "Adicionar itens na mesa" at bounding box center [891, 238] width 145 height 33
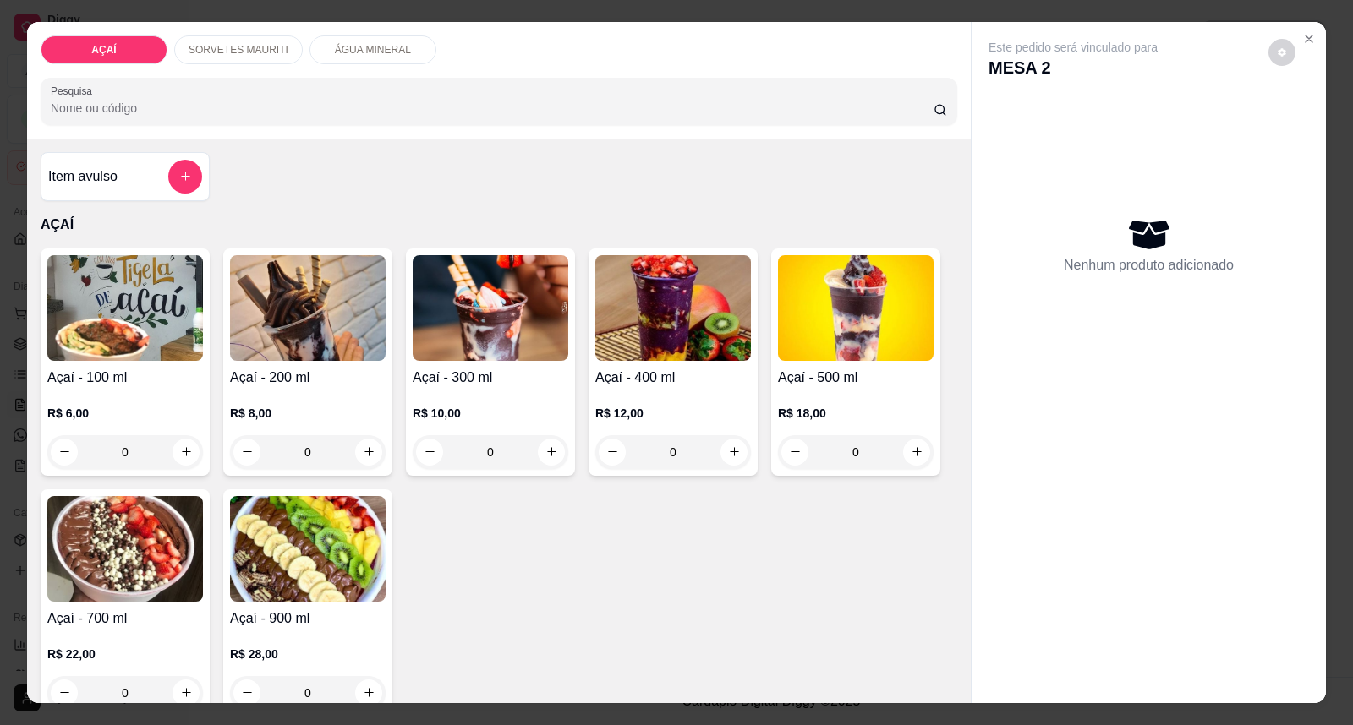
click at [322, 383] on h4 "Açaí - 200 ml" at bounding box center [308, 378] width 156 height 20
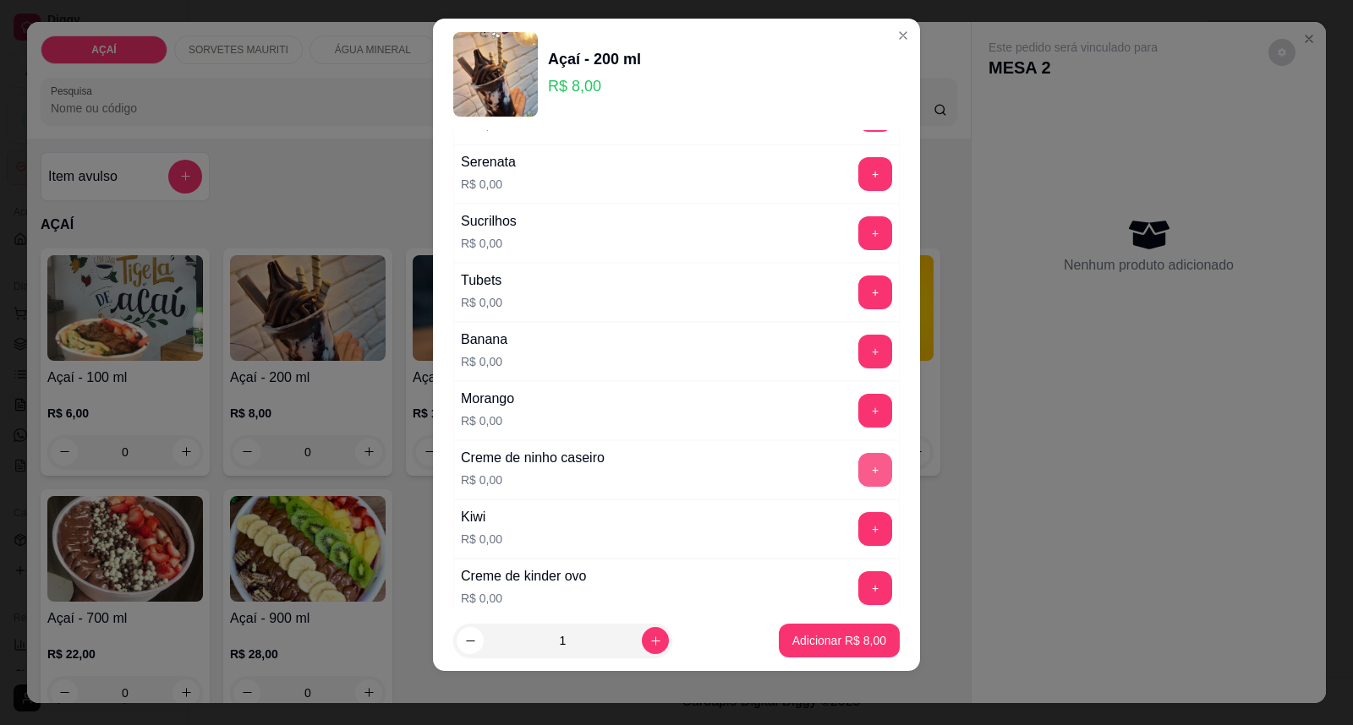
scroll to position [2066, 0]
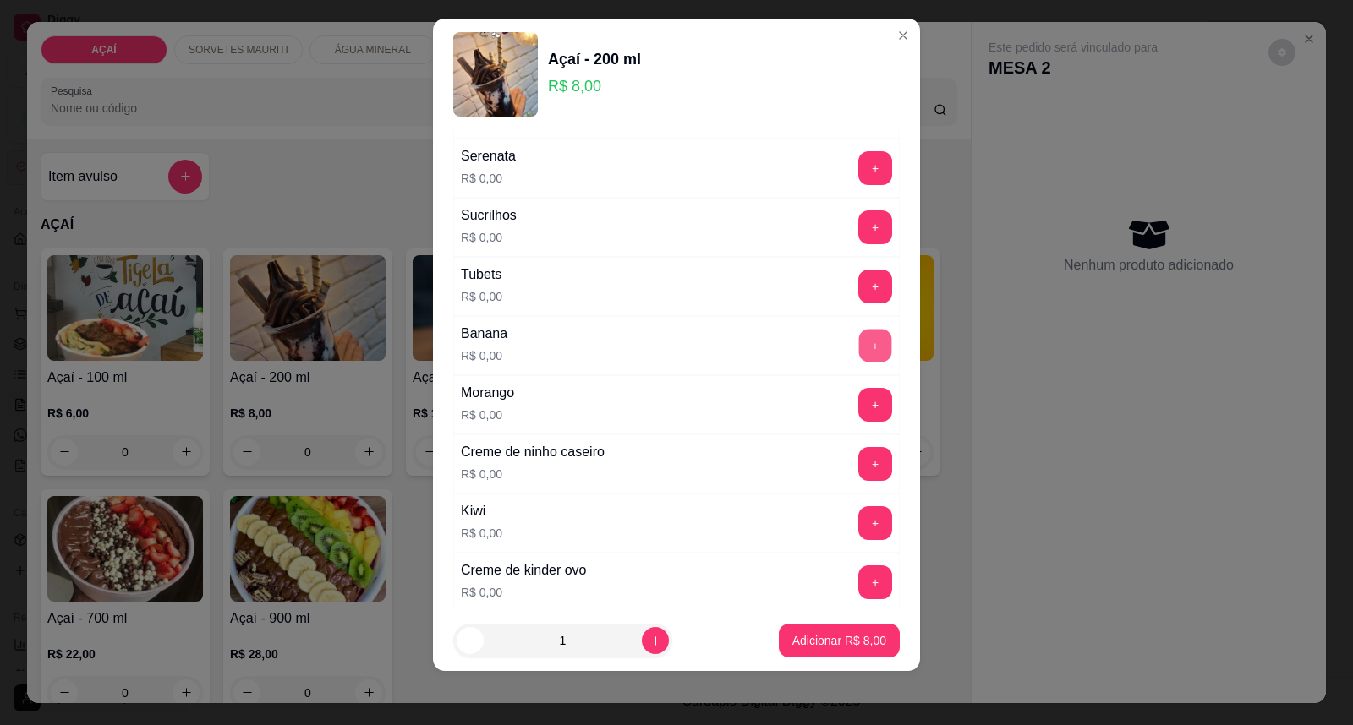
click at [859, 341] on button "+" at bounding box center [875, 346] width 33 height 33
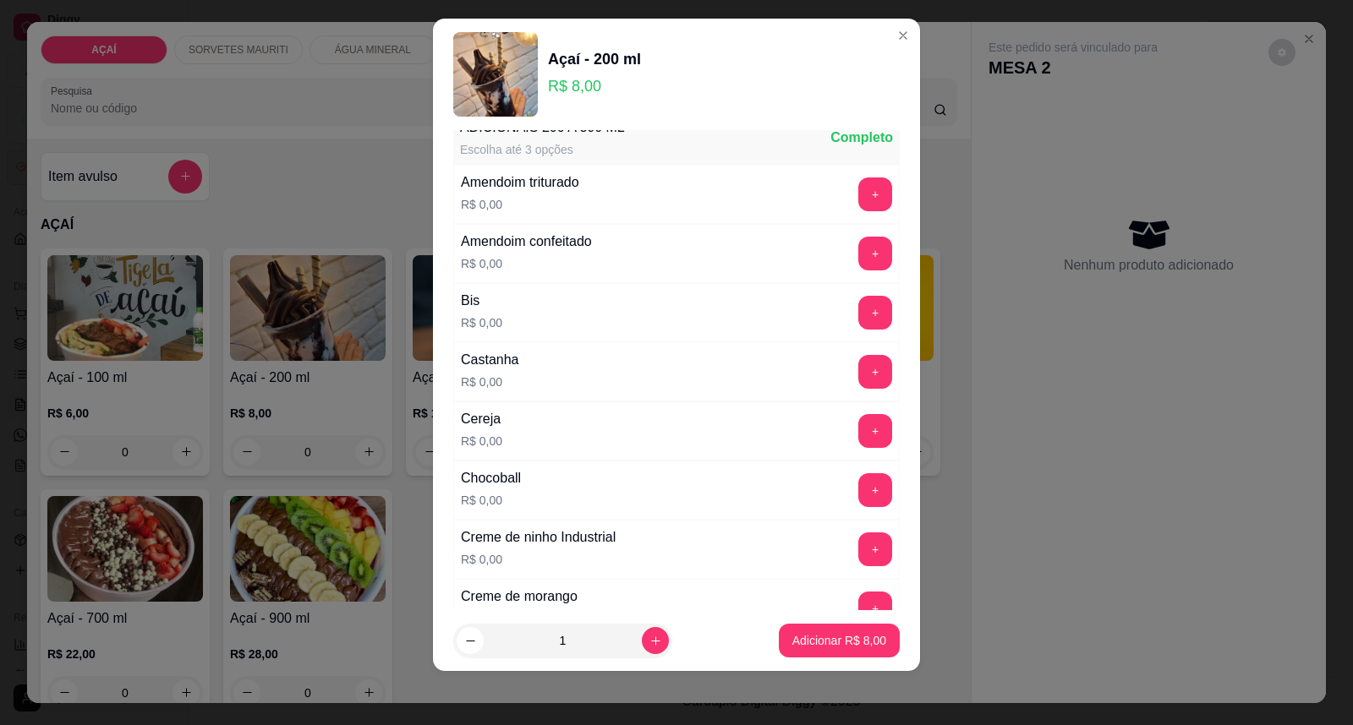
scroll to position [0, 0]
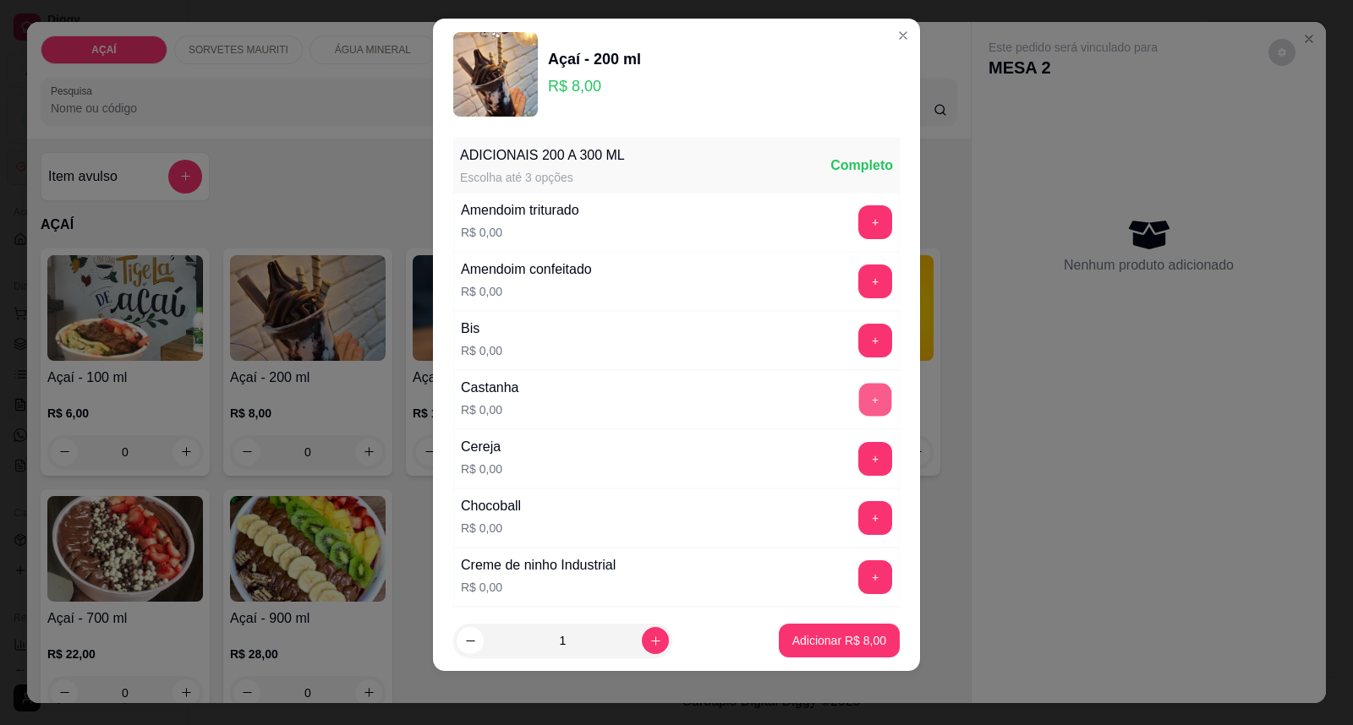
click at [859, 402] on button "+" at bounding box center [875, 400] width 33 height 33
click at [858, 221] on button "+" at bounding box center [875, 222] width 34 height 34
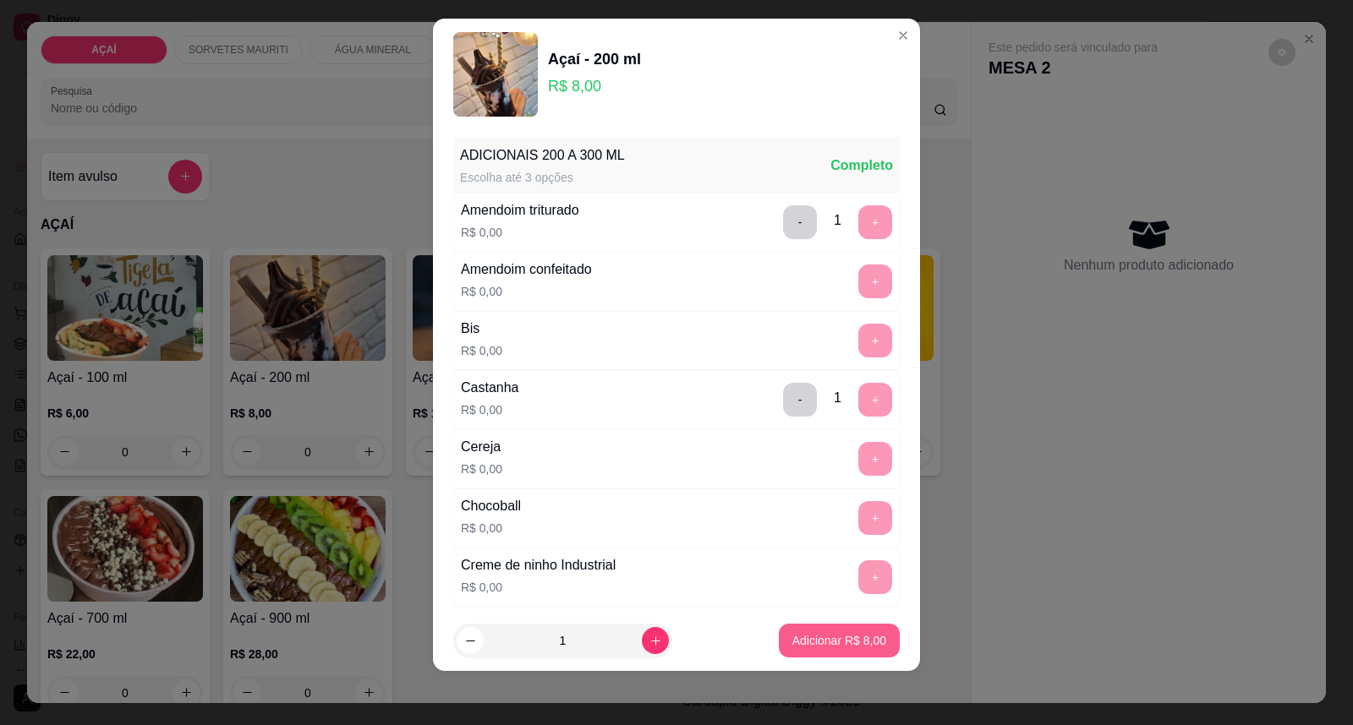
click at [834, 645] on p "Adicionar R$ 8,00" at bounding box center [839, 640] width 94 height 17
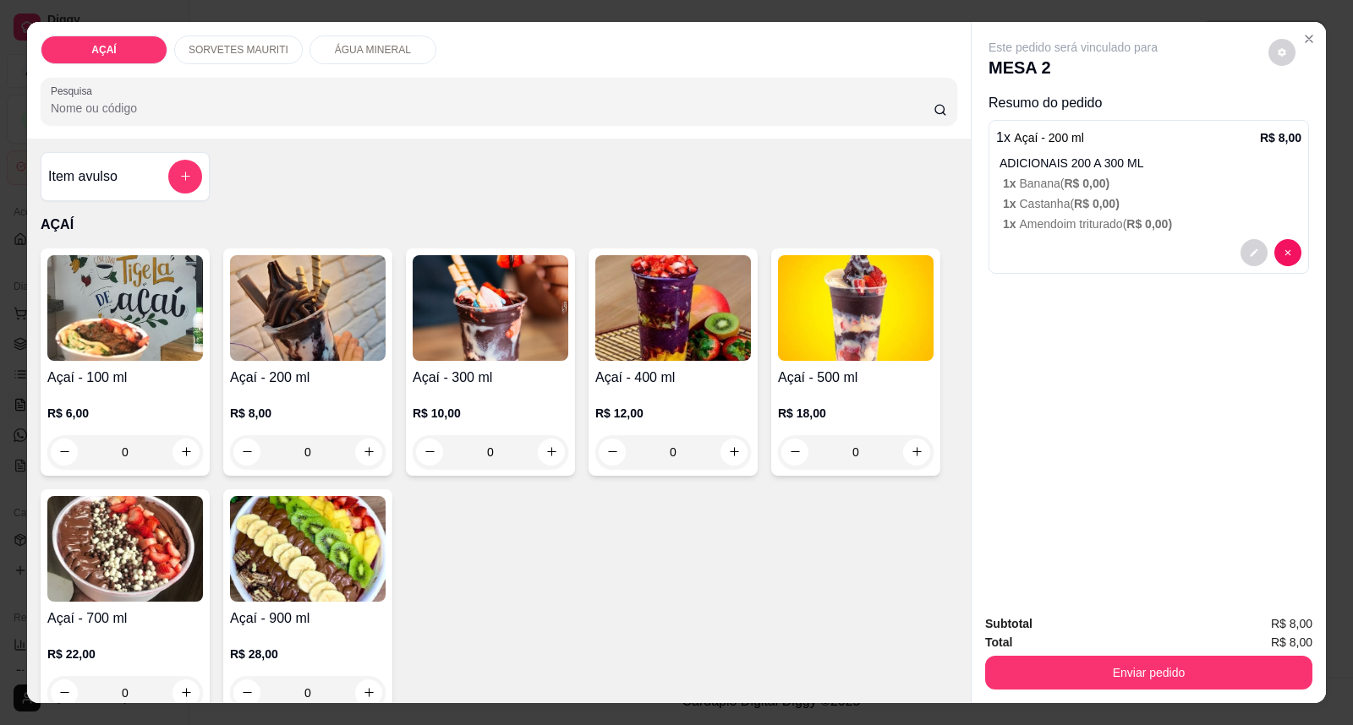
click at [349, 377] on h4 "Açaí - 200 ml" at bounding box center [308, 378] width 156 height 20
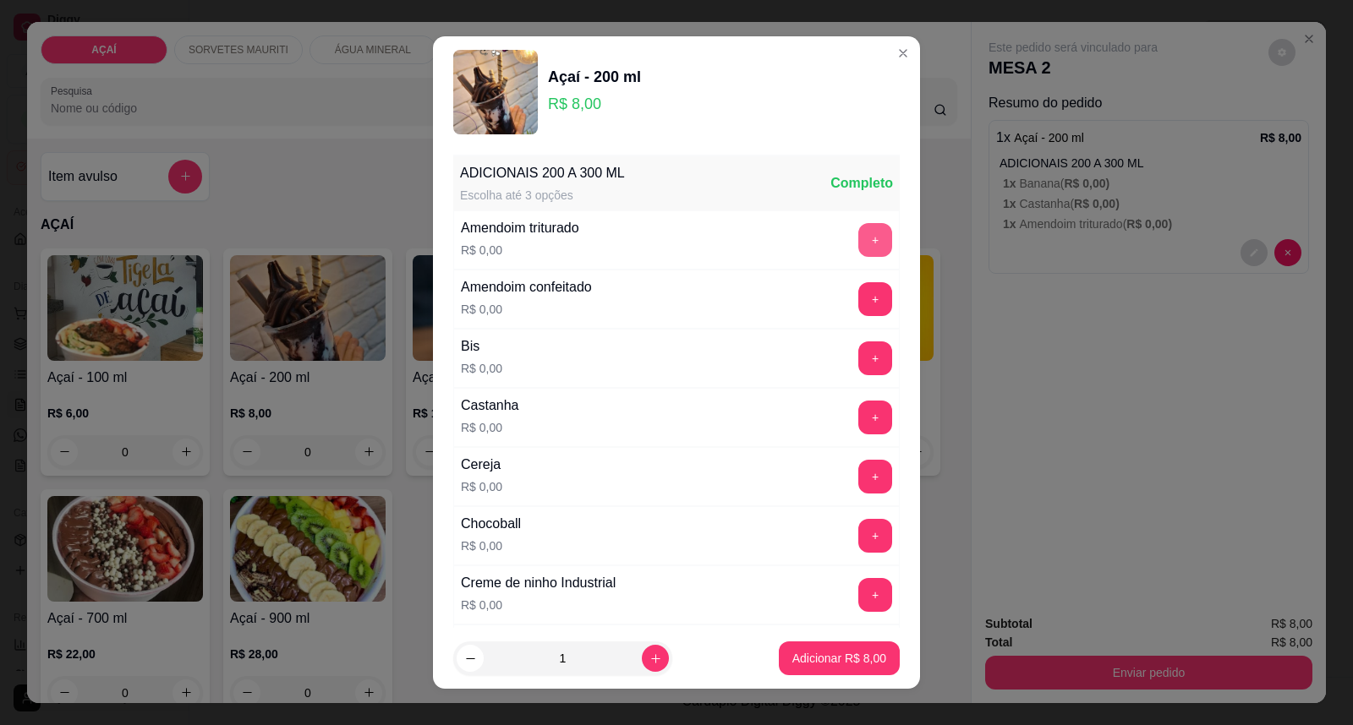
click at [858, 243] on button "+" at bounding box center [875, 240] width 34 height 34
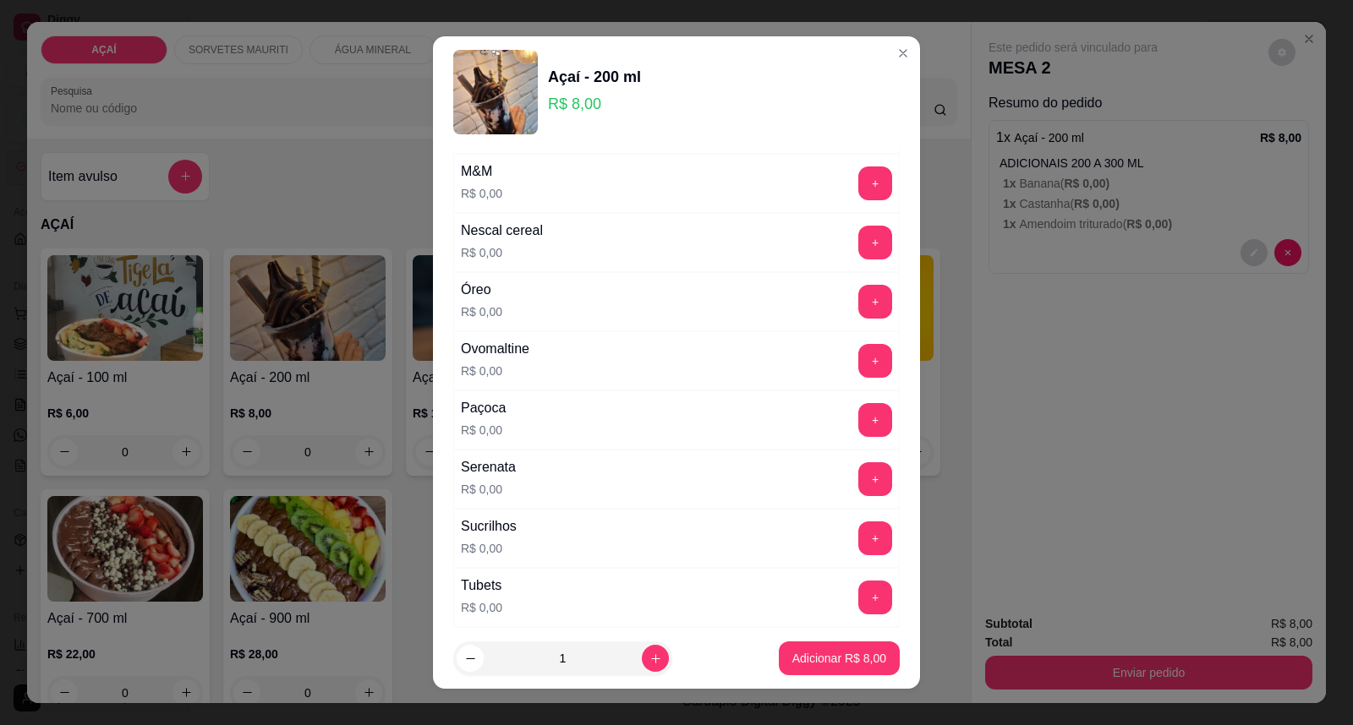
scroll to position [1785, 0]
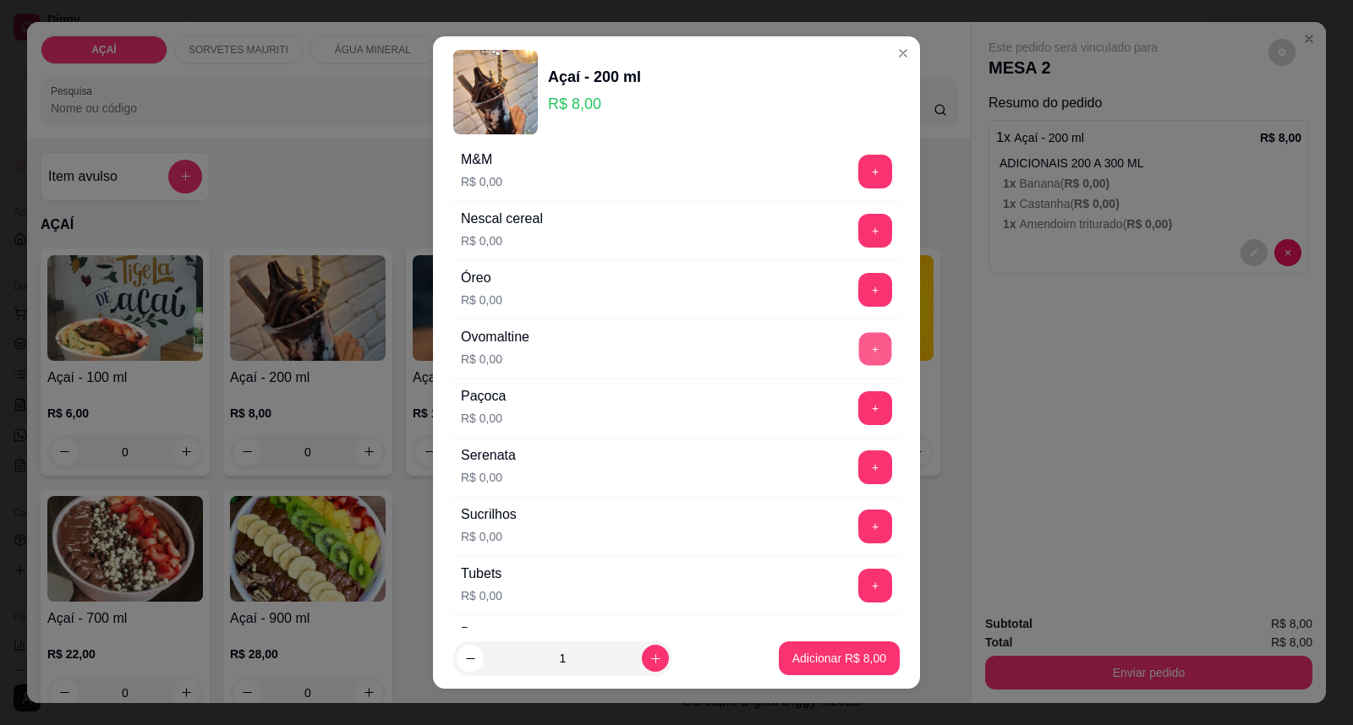
click at [859, 339] on button "+" at bounding box center [875, 349] width 33 height 33
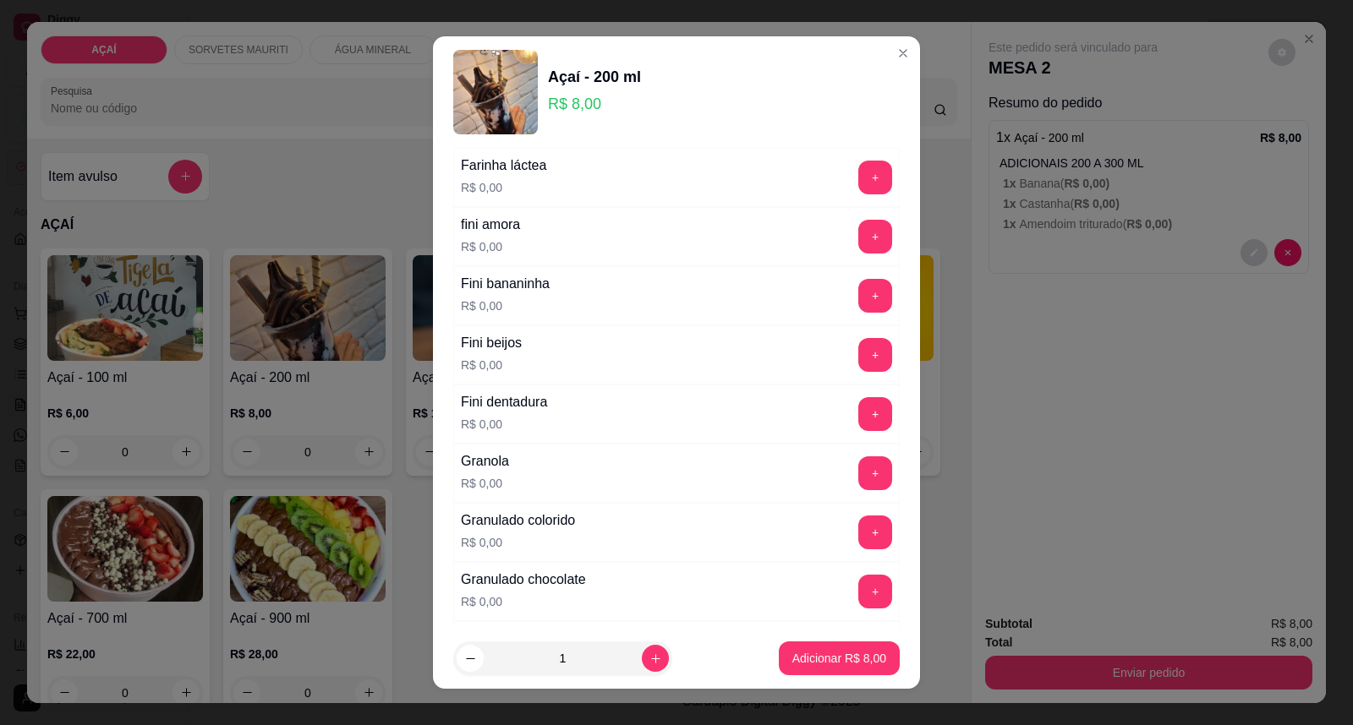
scroll to position [1127, 0]
click at [859, 186] on button "+" at bounding box center [875, 178] width 33 height 33
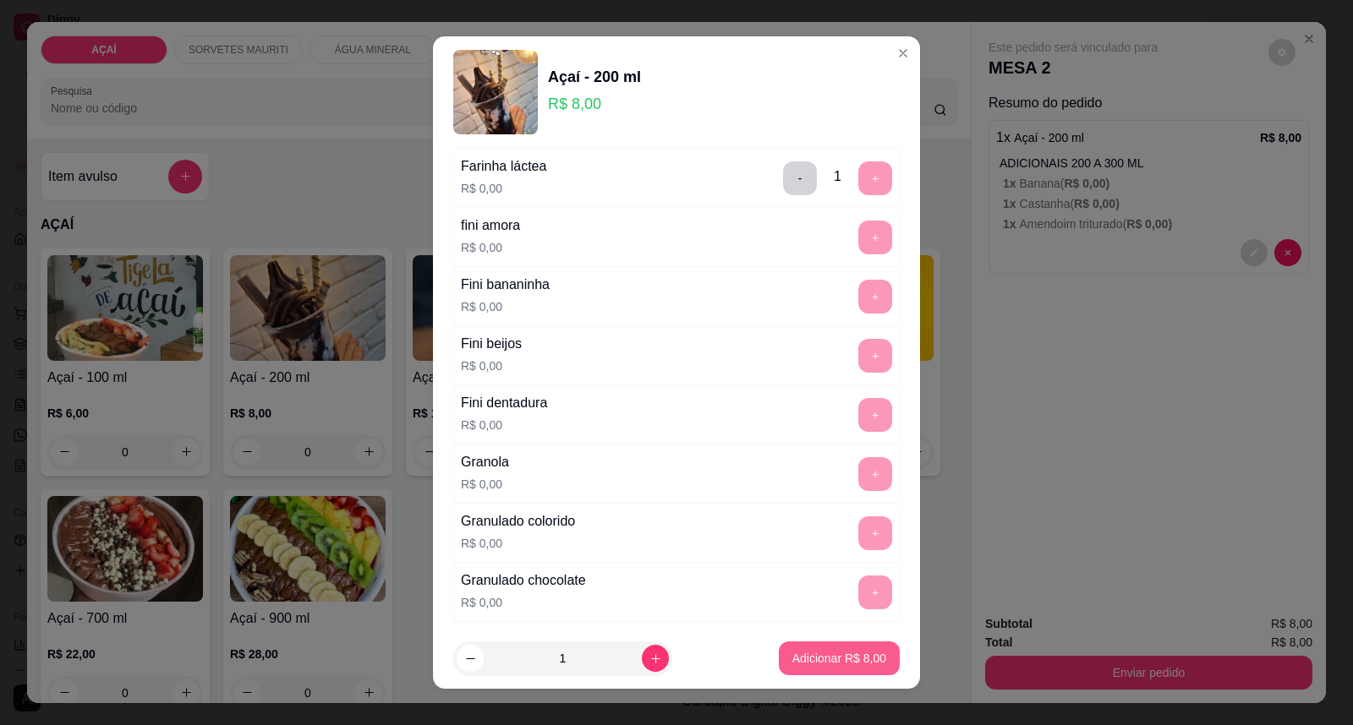
click at [846, 656] on p "Adicionar R$ 8,00" at bounding box center [839, 658] width 94 height 17
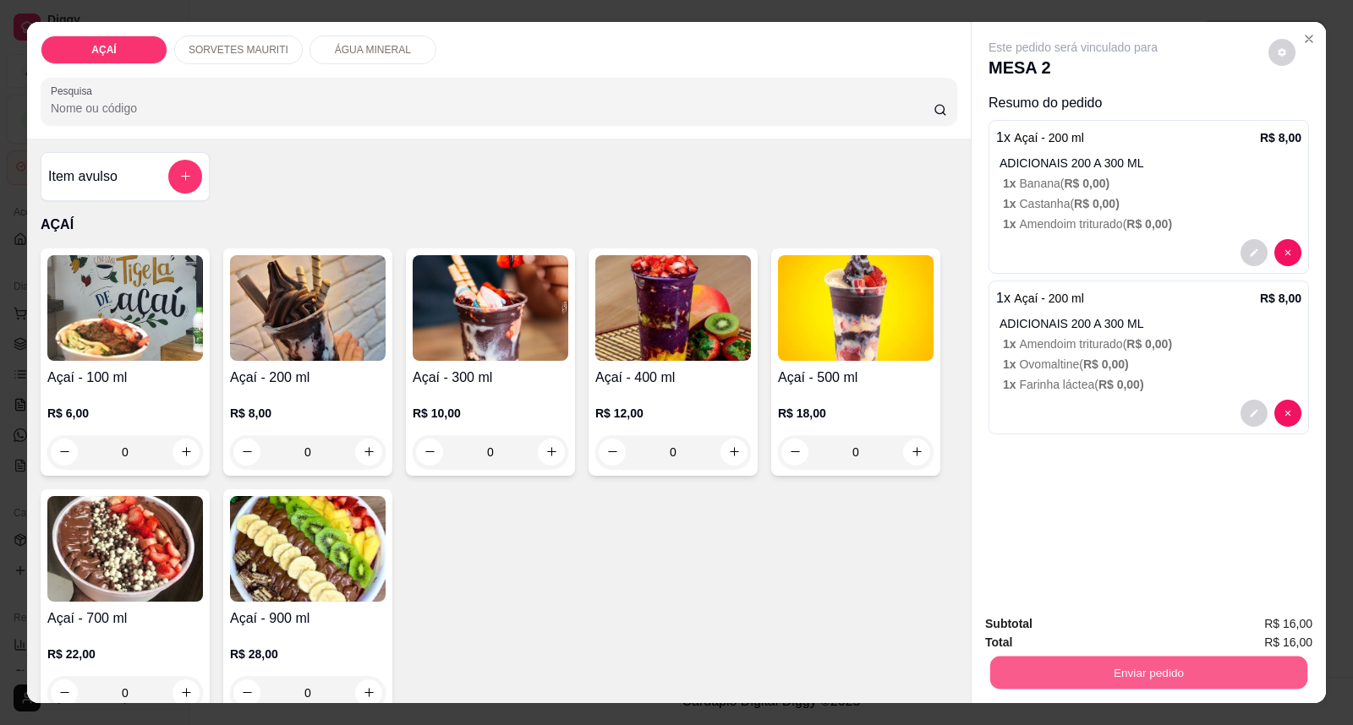
click at [1063, 686] on button "Enviar pedido" at bounding box center [1148, 673] width 317 height 33
click at [1257, 624] on button "Enviar pedido" at bounding box center [1268, 632] width 96 height 32
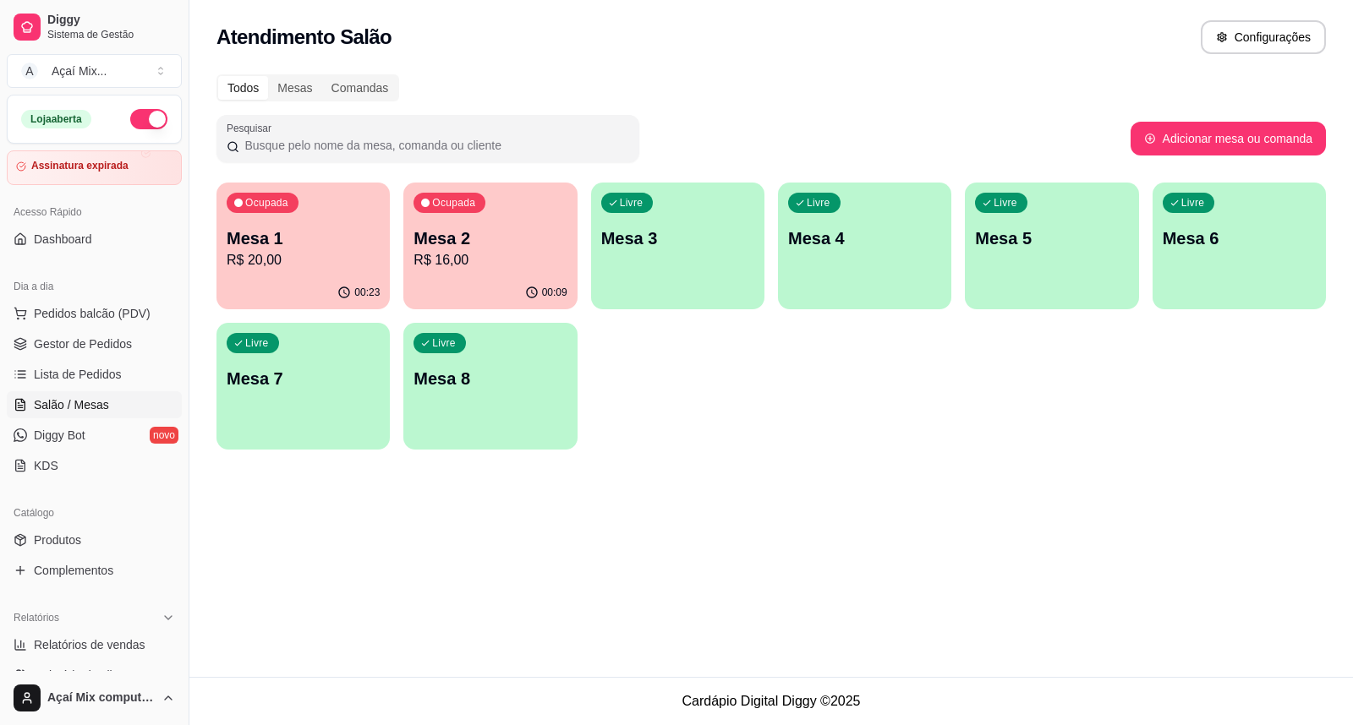
click at [370, 277] on button "Ocupada Mesa 1 R$ 20,00 00:23" at bounding box center [302, 246] width 173 height 127
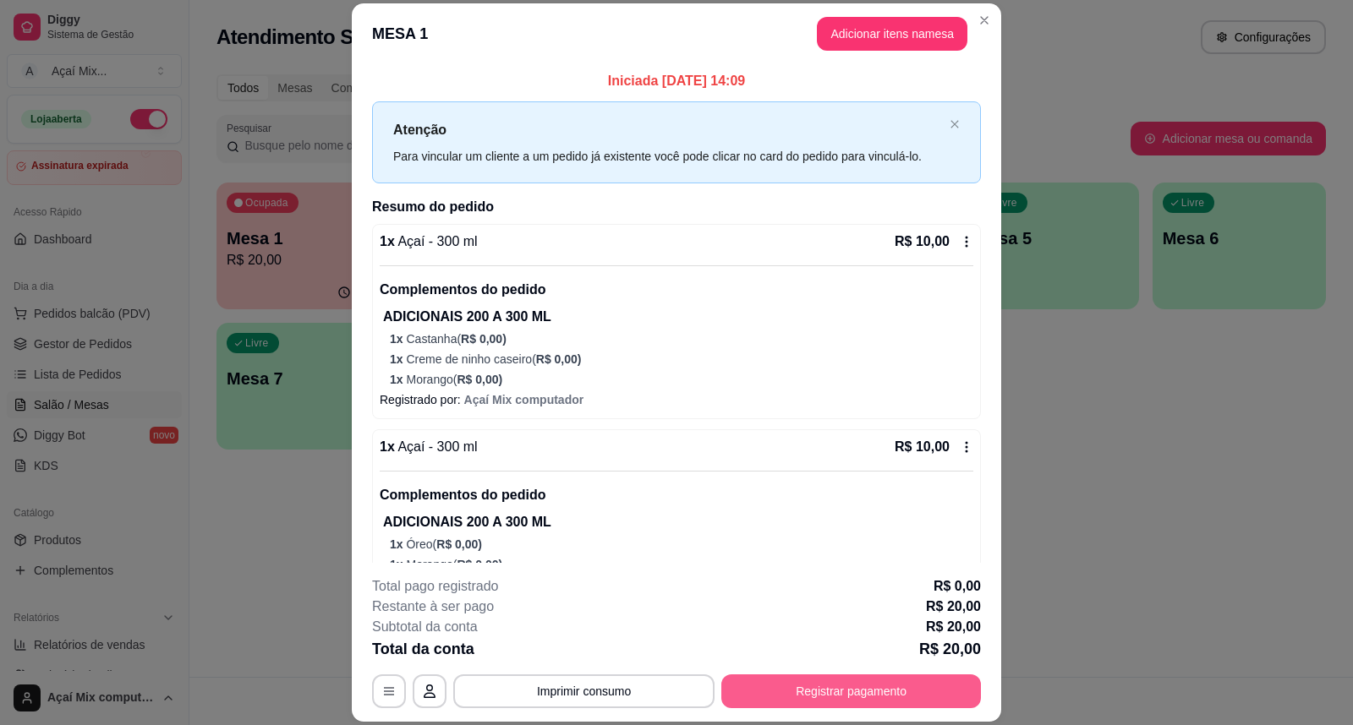
click at [806, 690] on button "Registrar pagamento" at bounding box center [851, 692] width 260 height 34
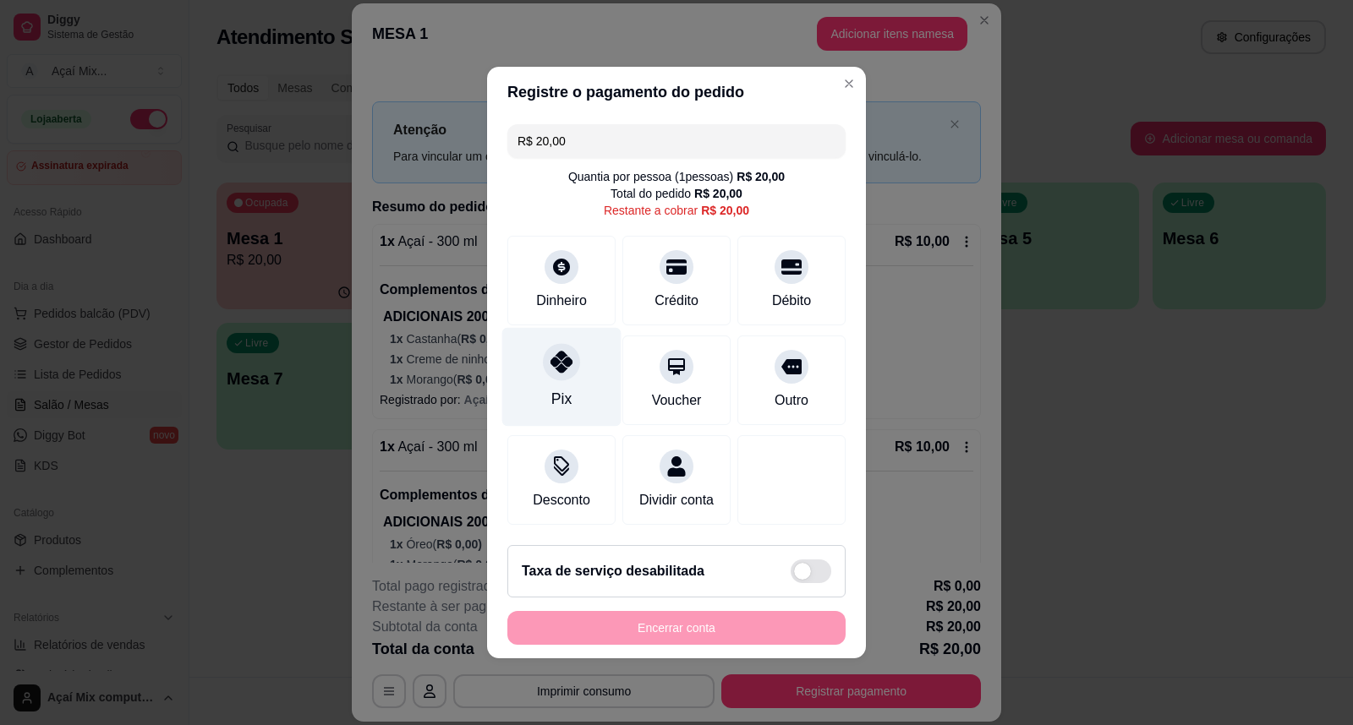
click at [584, 380] on div "Pix" at bounding box center [561, 377] width 119 height 99
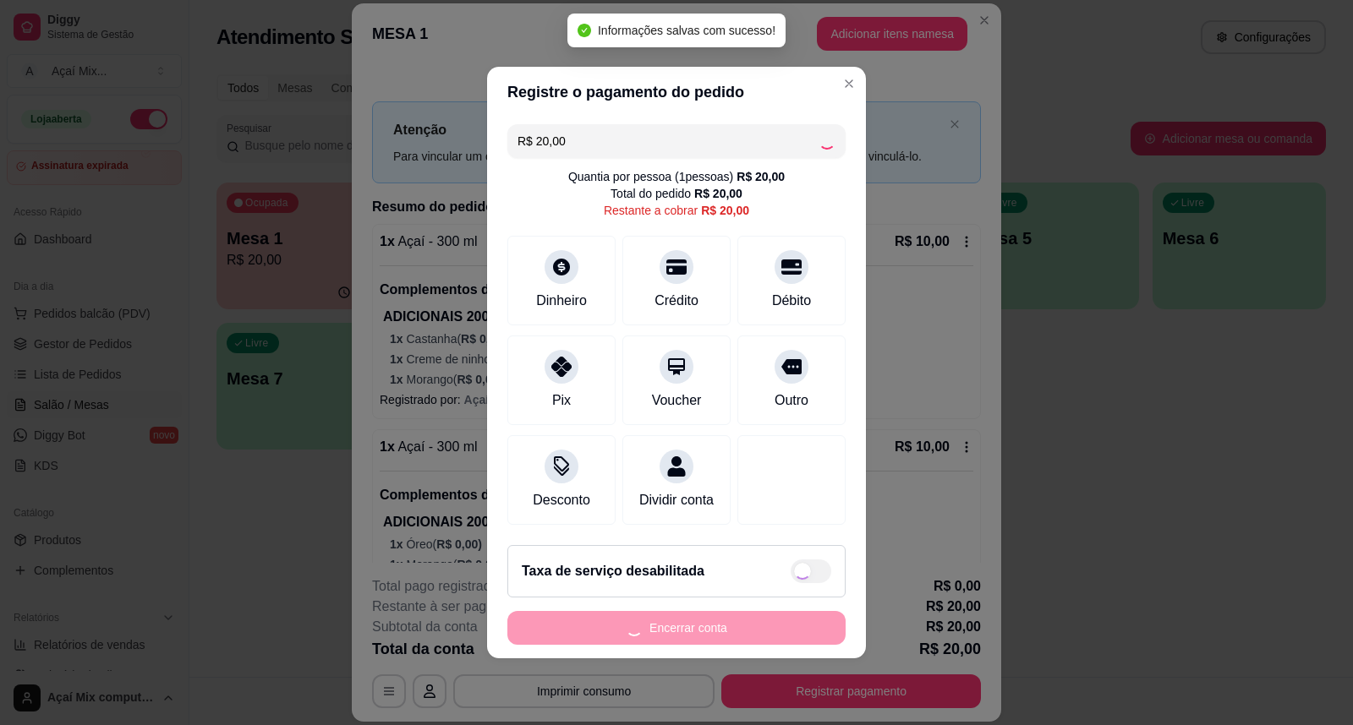
type input "R$ 0,00"
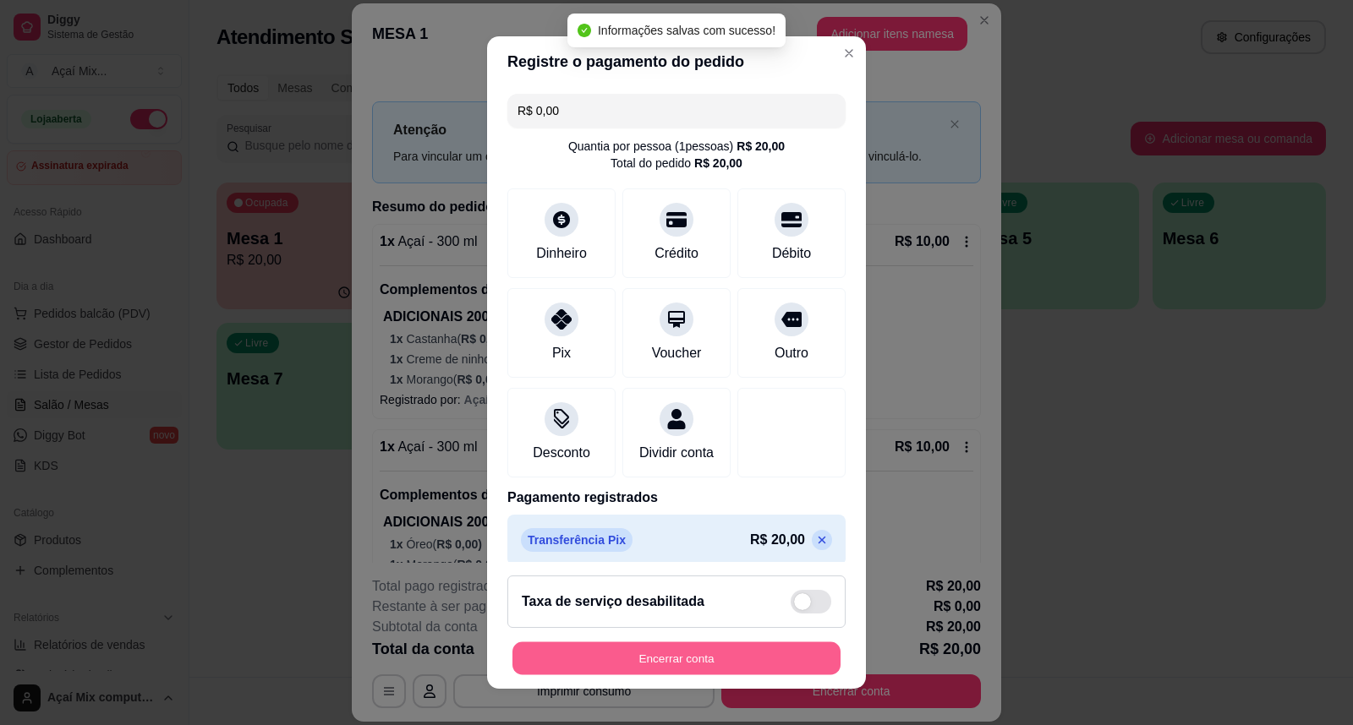
click at [759, 643] on button "Encerrar conta" at bounding box center [676, 659] width 328 height 33
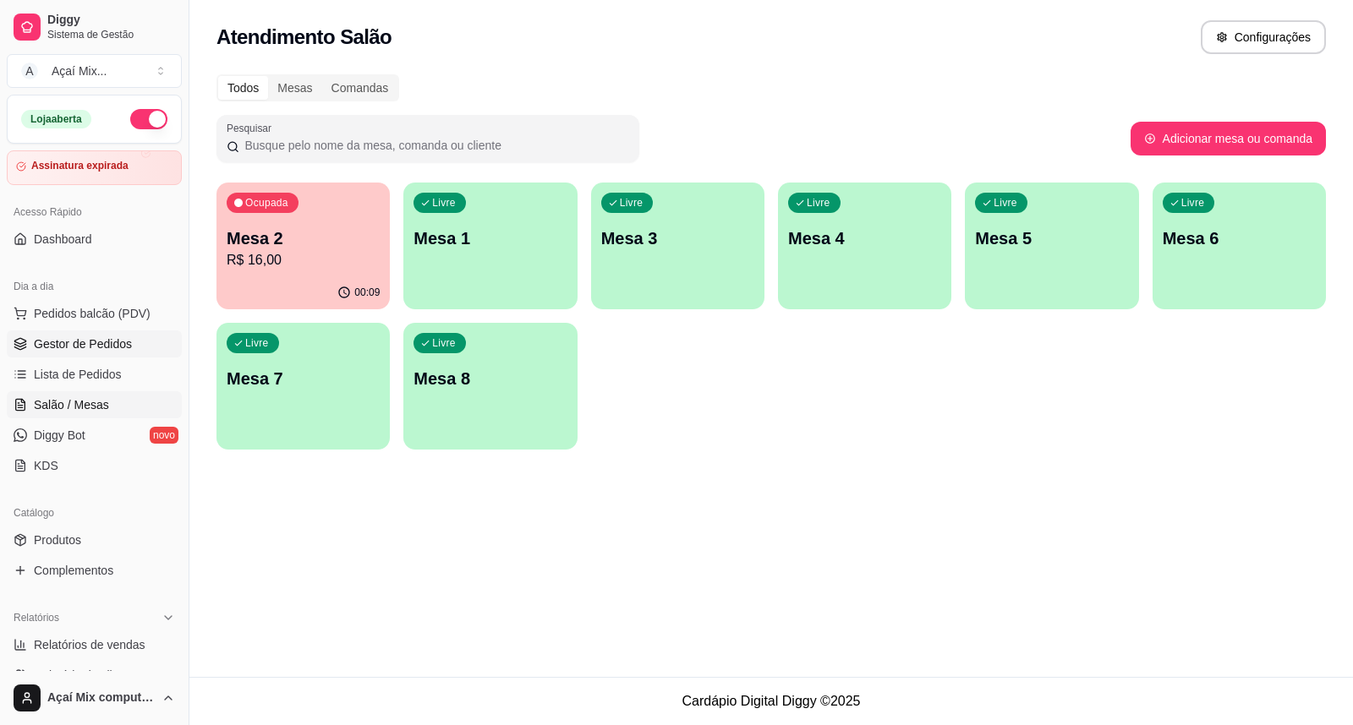
click at [122, 336] on span "Gestor de Pedidos" at bounding box center [83, 344] width 98 height 17
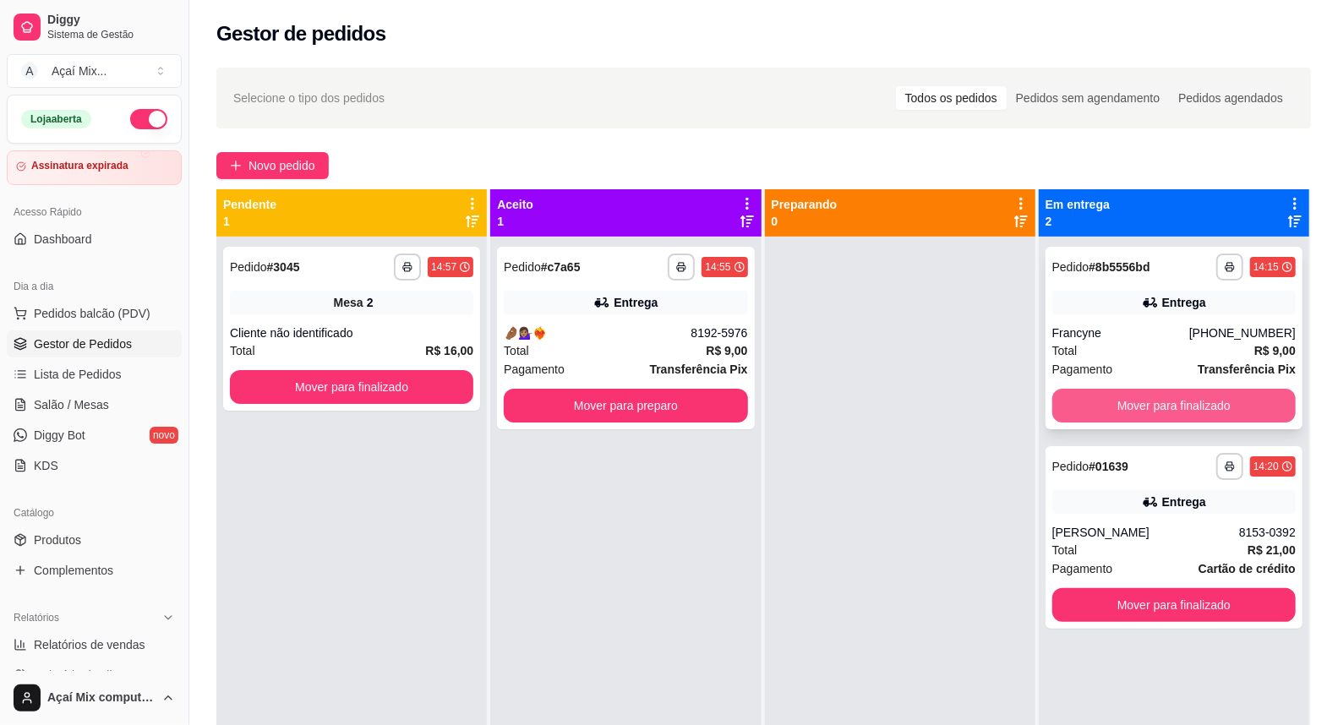
click at [1234, 412] on button "Mover para finalizado" at bounding box center [1174, 406] width 243 height 34
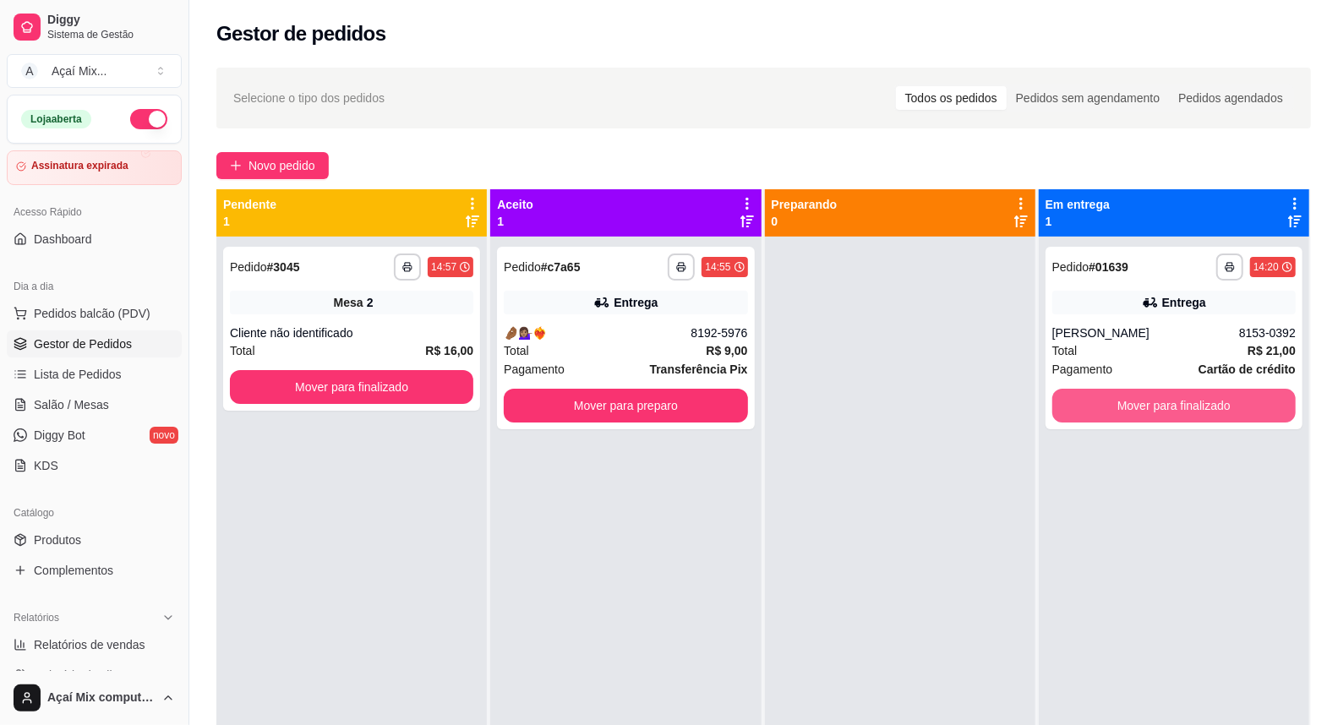
click at [1234, 412] on button "Mover para finalizado" at bounding box center [1174, 406] width 243 height 34
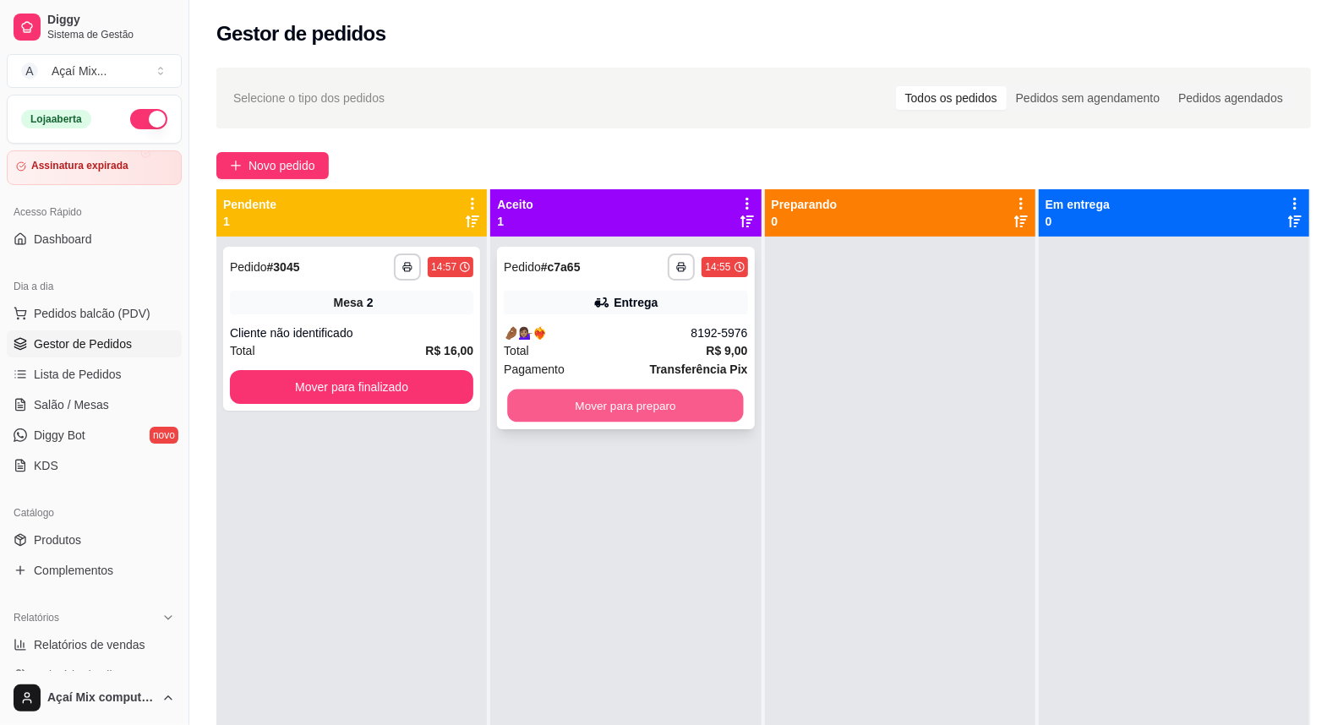
click at [621, 407] on button "Mover para preparo" at bounding box center [626, 406] width 237 height 33
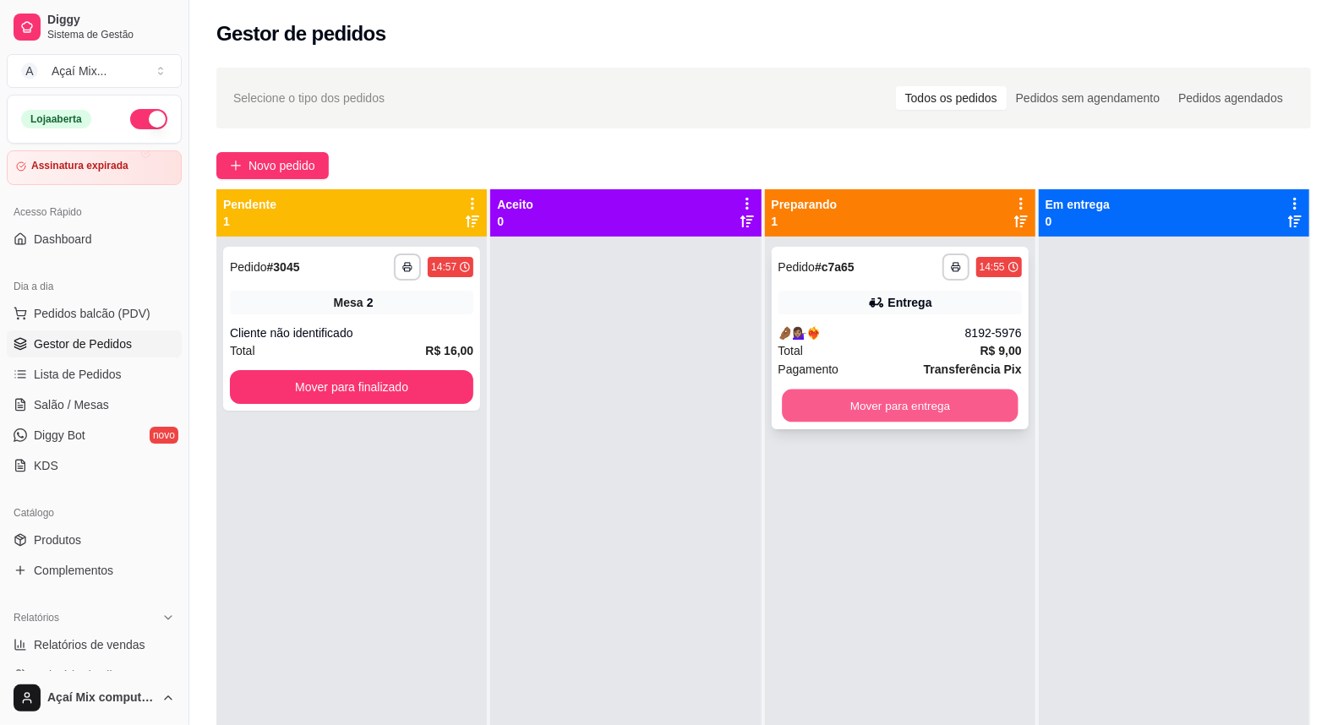
click at [952, 395] on button "Mover para entrega" at bounding box center [900, 406] width 237 height 33
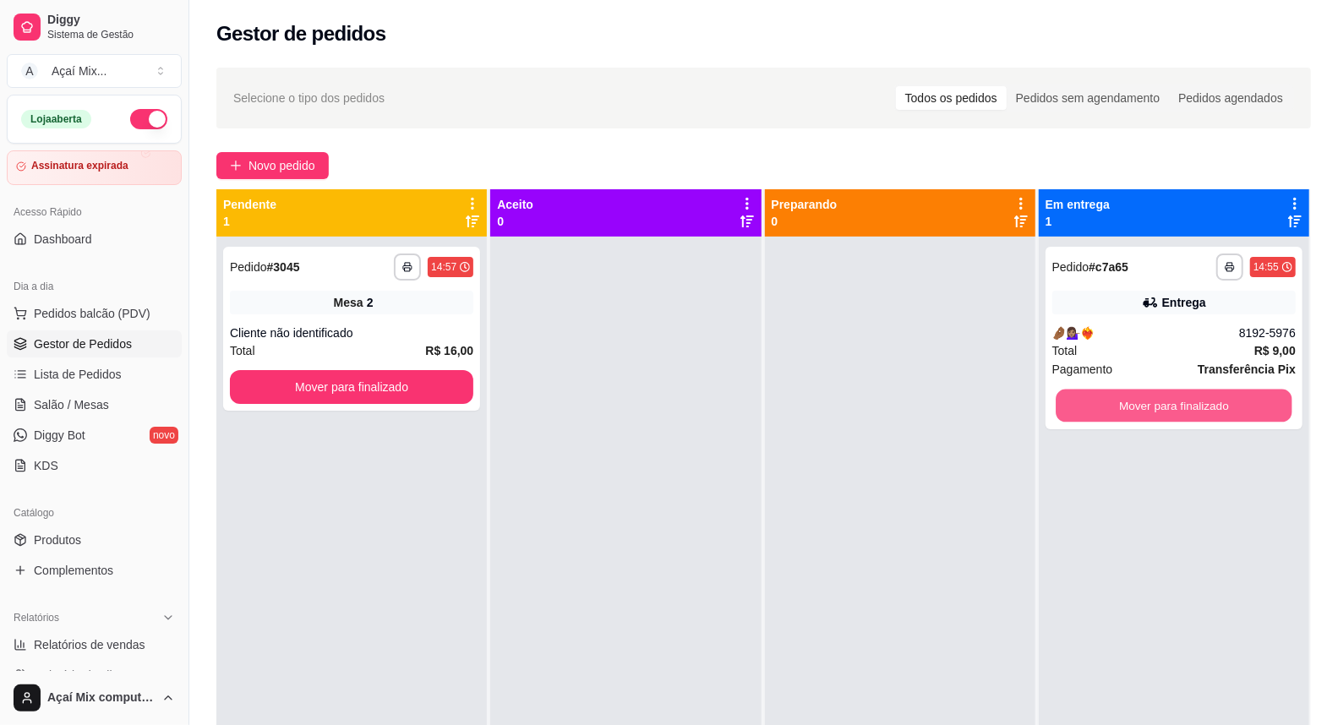
click at [1148, 400] on button "Mover para finalizado" at bounding box center [1174, 406] width 237 height 33
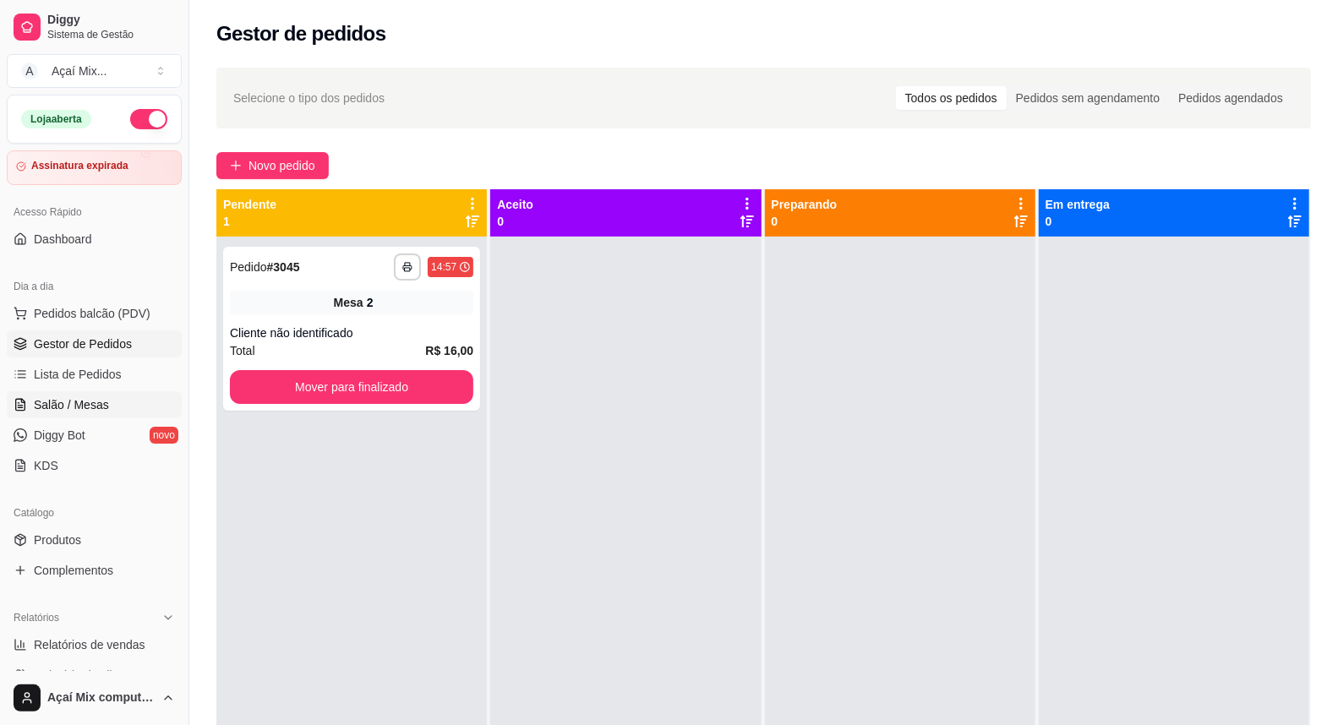
click at [65, 391] on link "Salão / Mesas" at bounding box center [94, 404] width 175 height 27
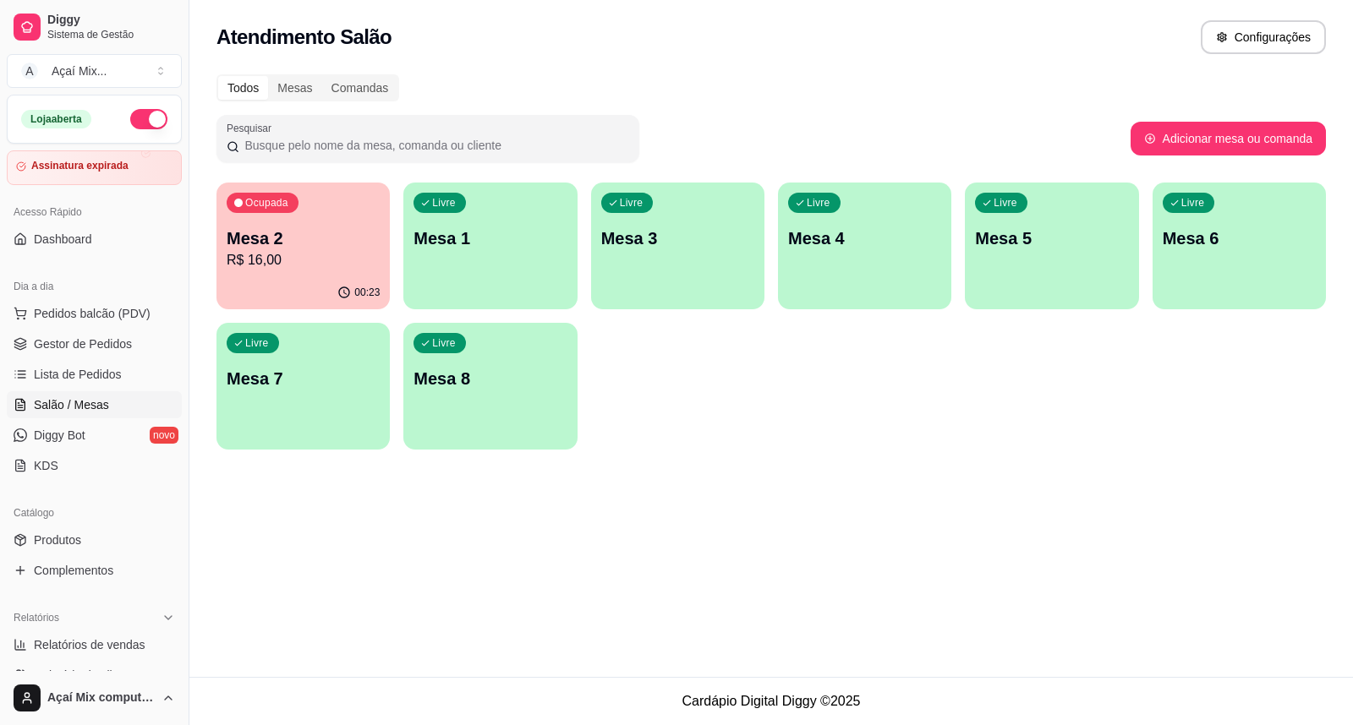
click at [450, 254] on div "Livre Mesa 1" at bounding box center [489, 236] width 173 height 107
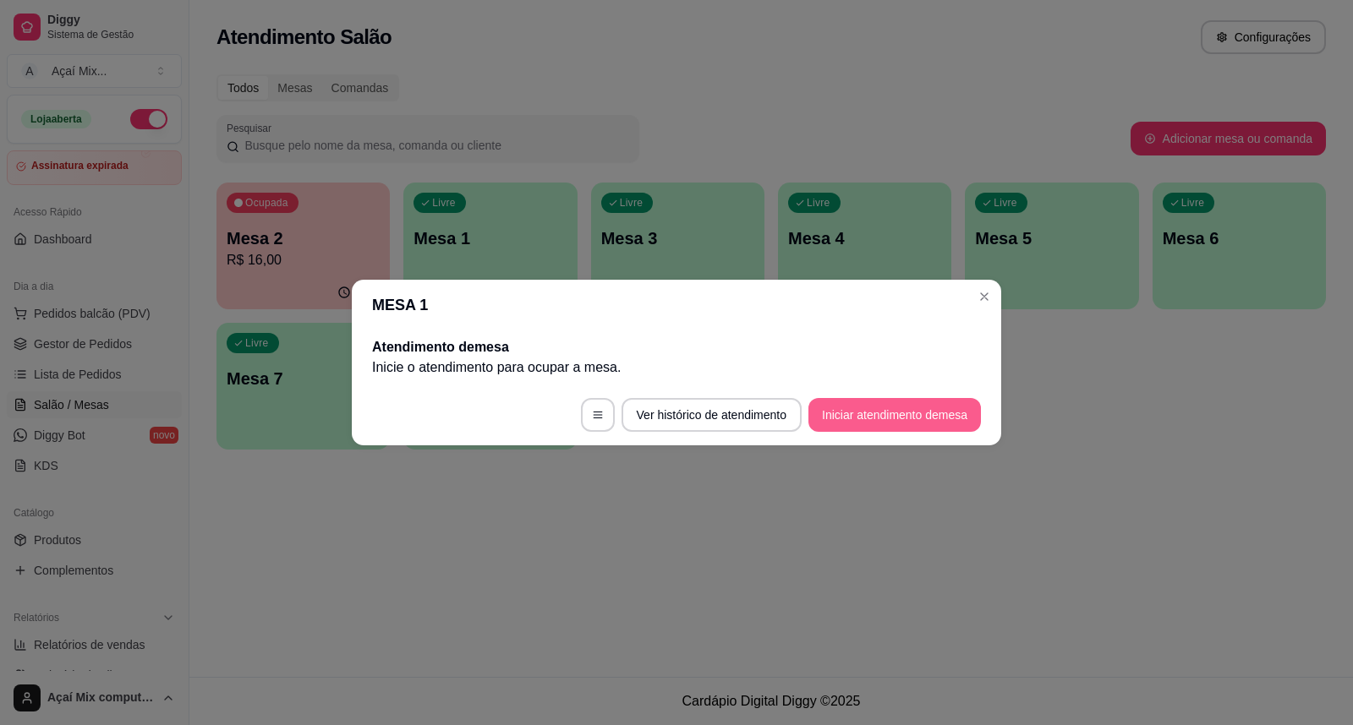
click at [856, 428] on button "Iniciar atendimento de mesa" at bounding box center [894, 415] width 172 height 34
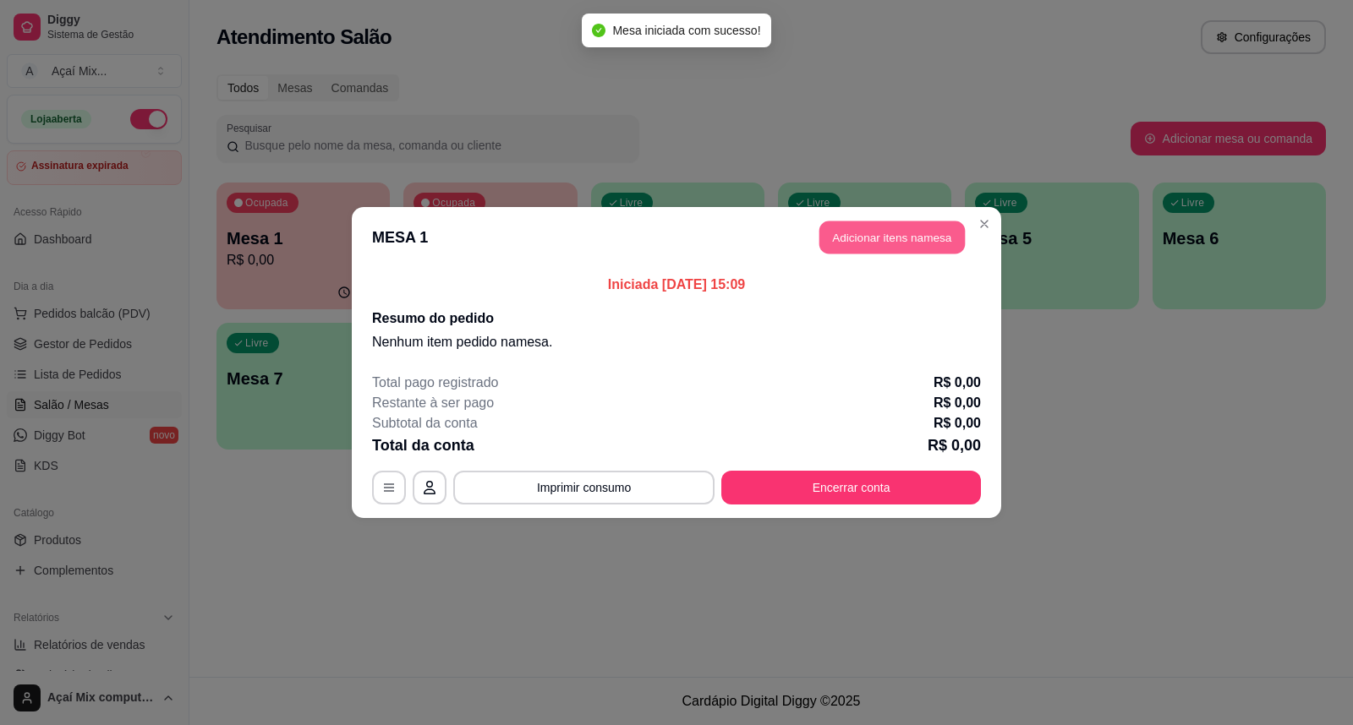
click at [886, 226] on button "Adicionar itens na mesa" at bounding box center [891, 238] width 145 height 33
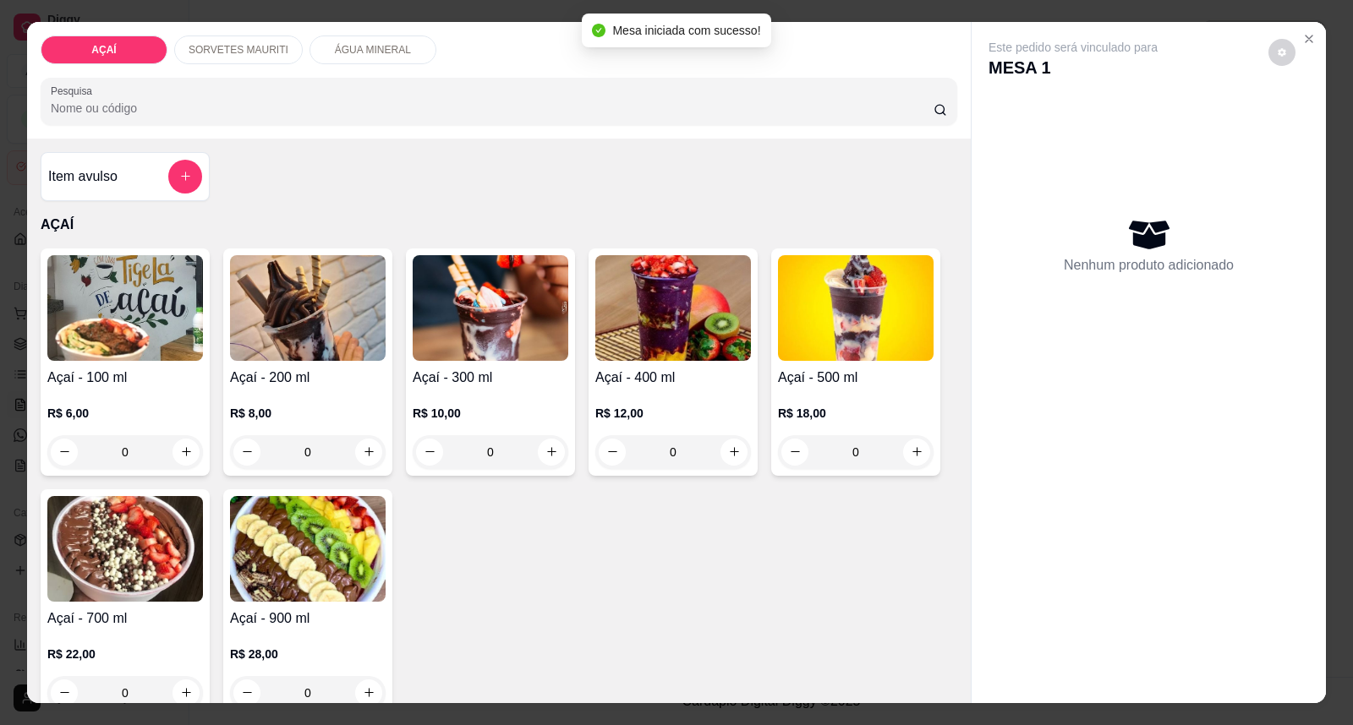
click at [450, 393] on div "R$ 10,00 0" at bounding box center [491, 428] width 156 height 81
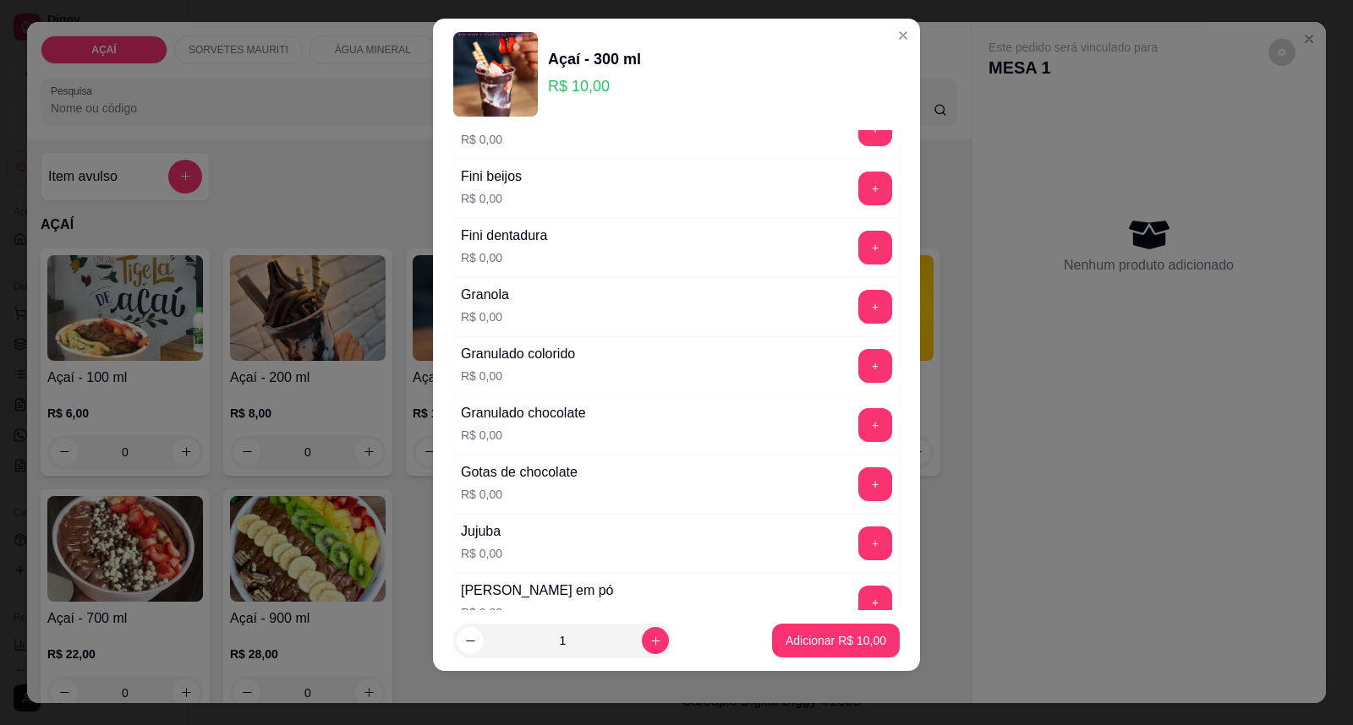
scroll to position [1355, 0]
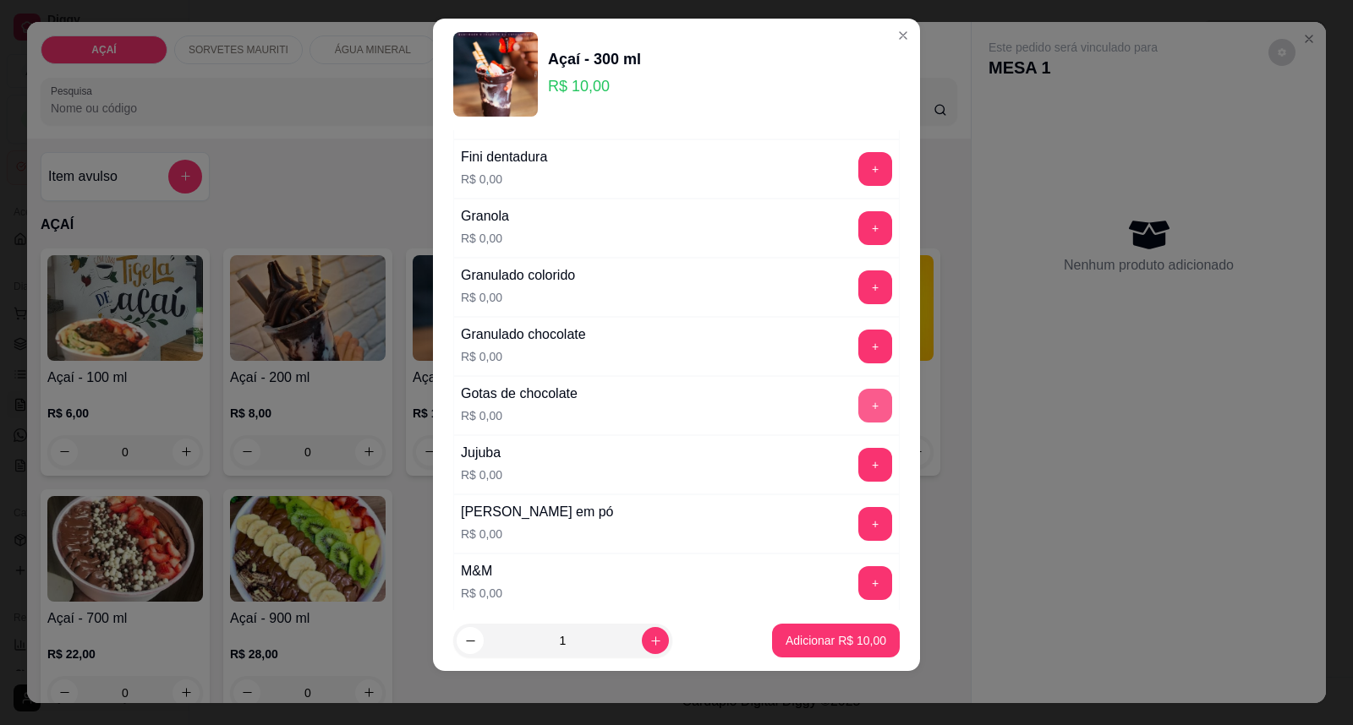
click at [858, 423] on button "+" at bounding box center [875, 406] width 34 height 34
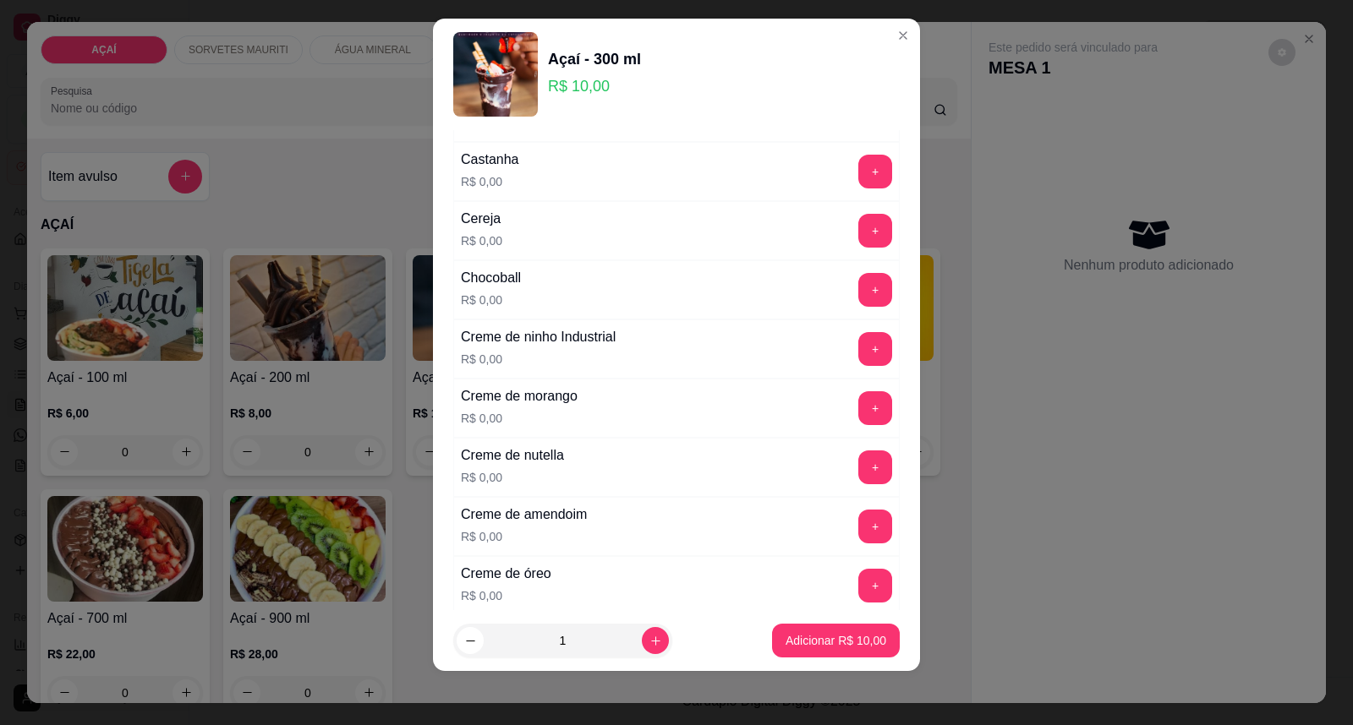
scroll to position [0, 0]
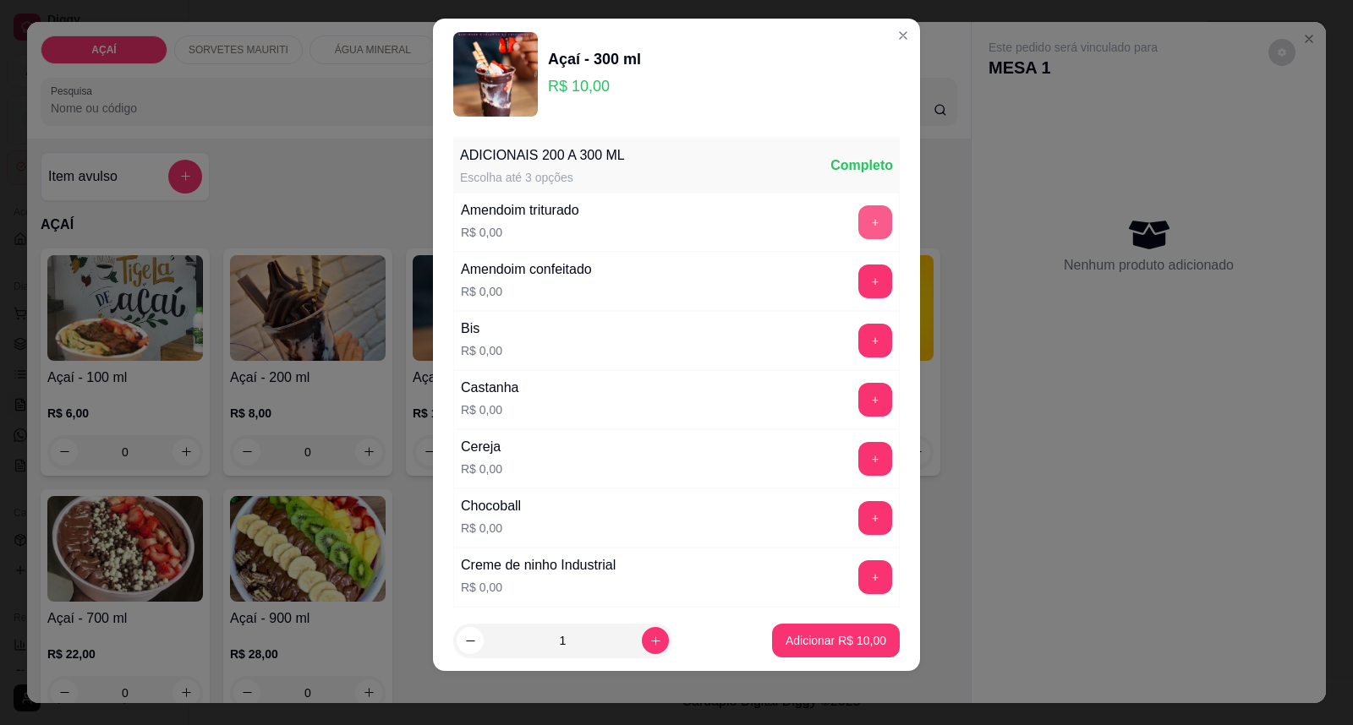
click at [858, 235] on button "+" at bounding box center [875, 222] width 34 height 34
click at [858, 457] on button "+" at bounding box center [875, 459] width 34 height 34
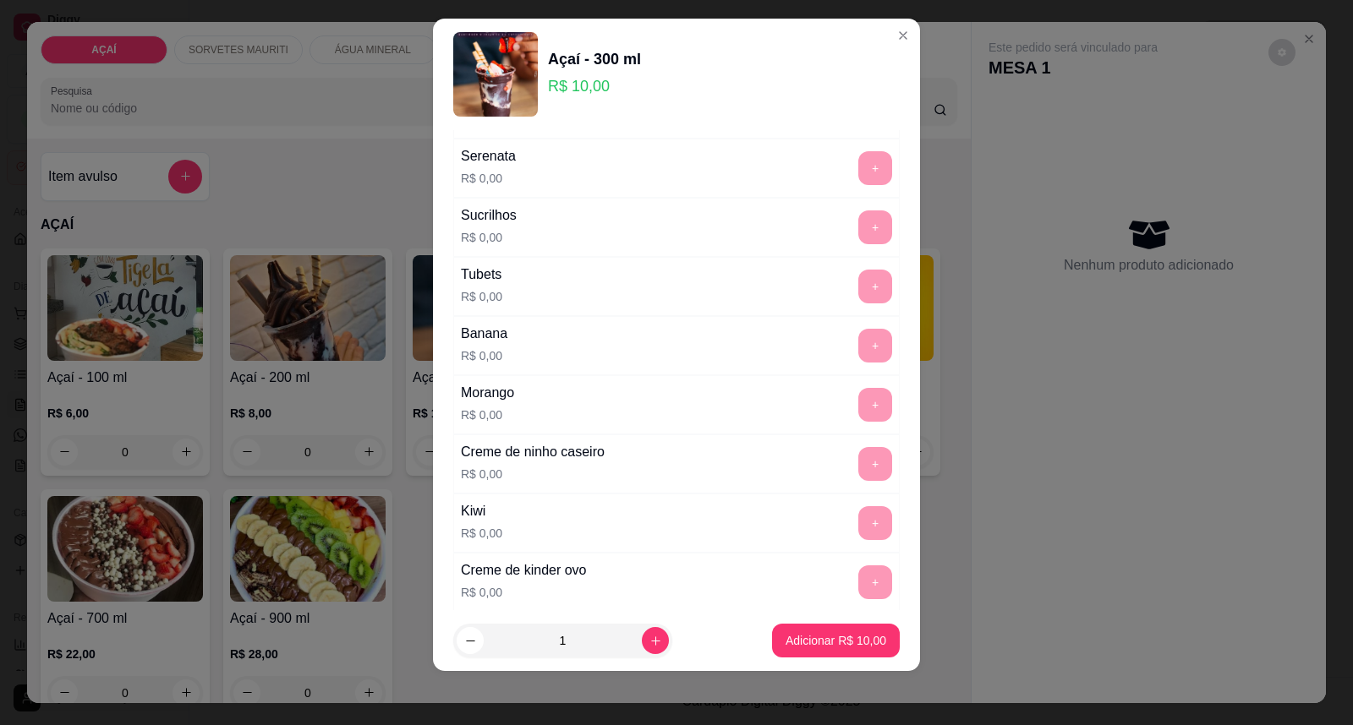
scroll to position [2201, 0]
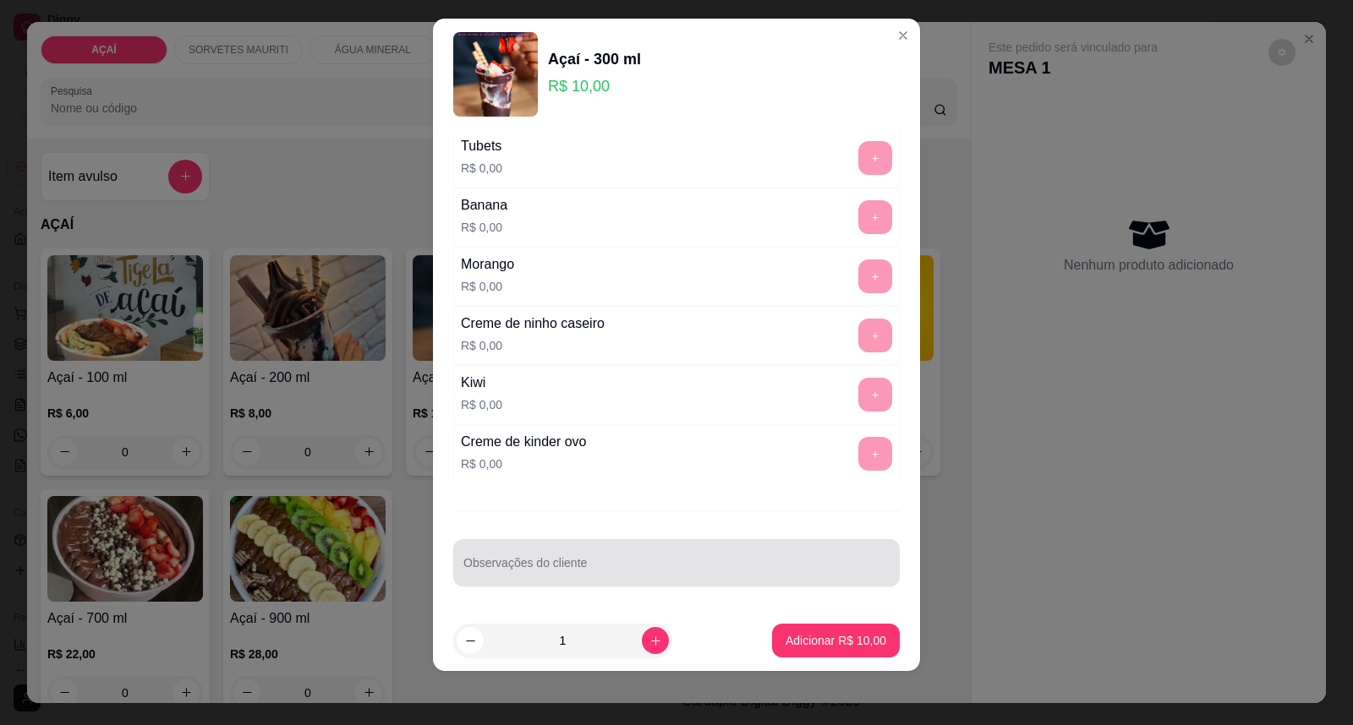
click at [703, 561] on div at bounding box center [676, 563] width 426 height 34
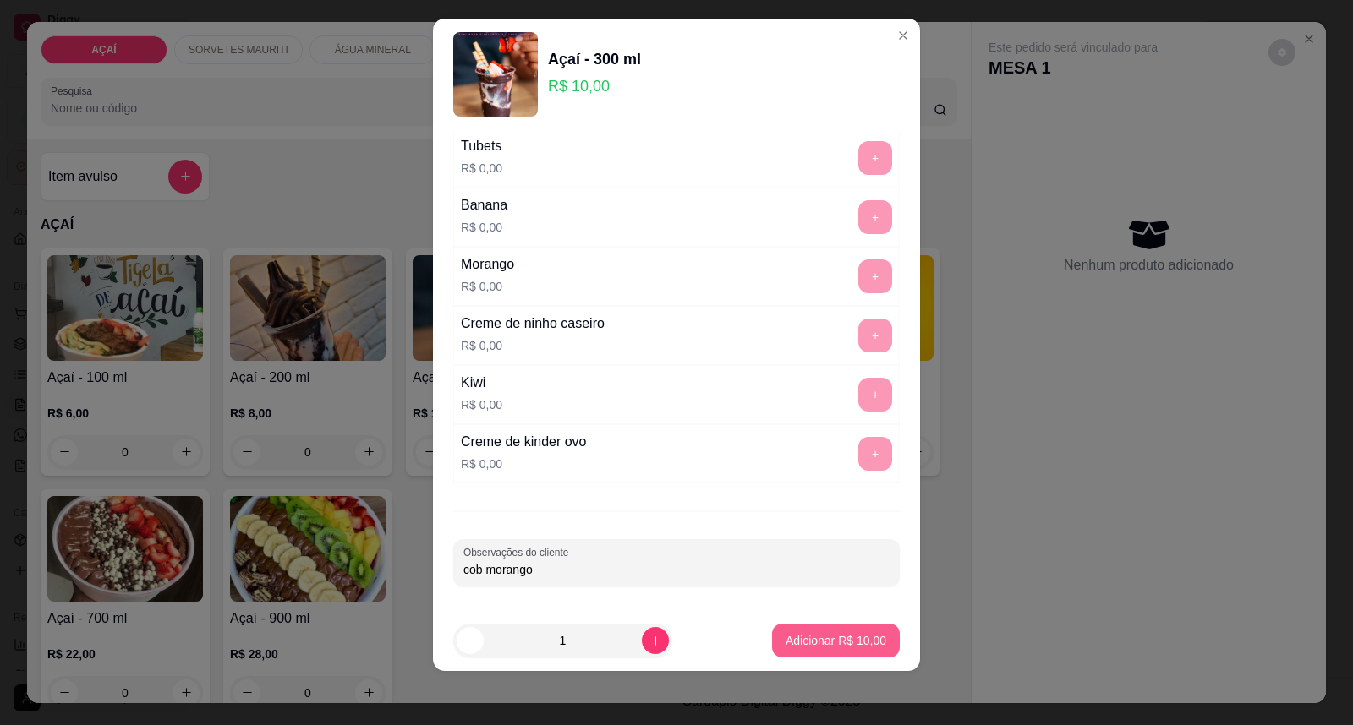
type input "cob morango"
click at [799, 648] on button "Adicionar R$ 10,00" at bounding box center [836, 641] width 128 height 34
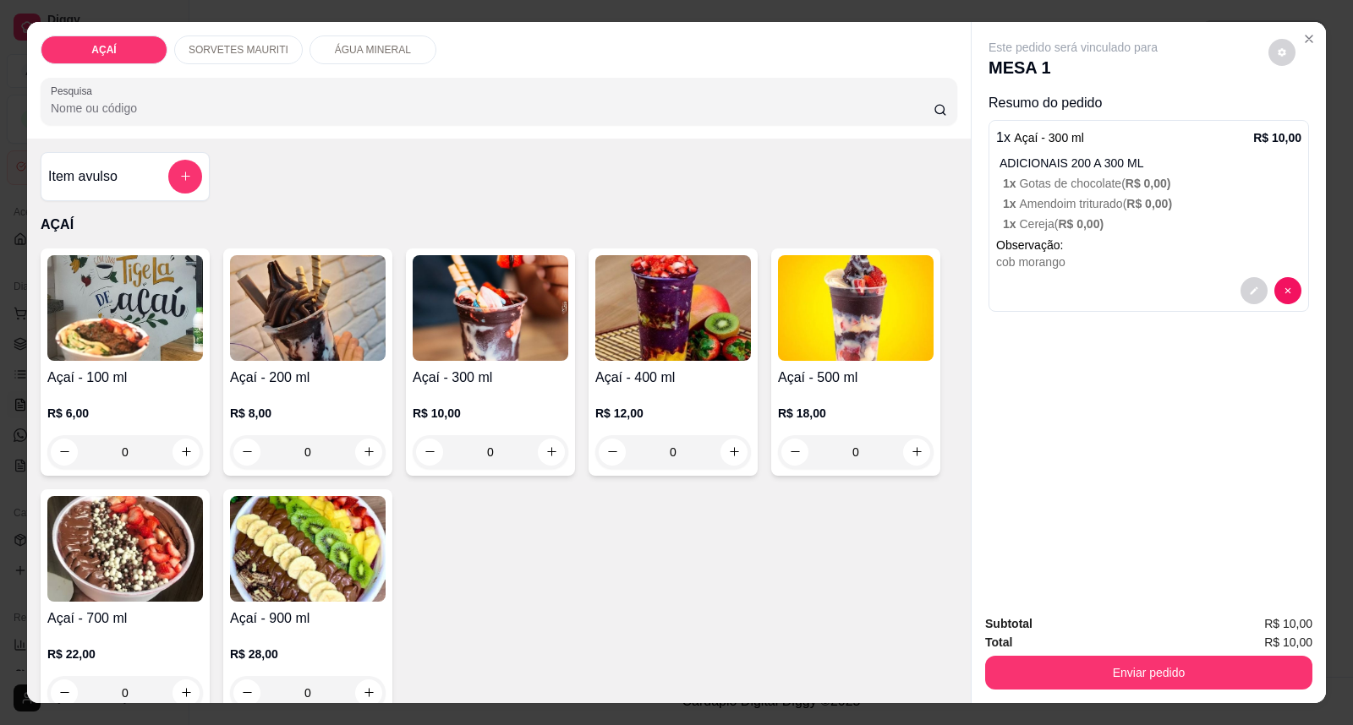
click at [1263, 654] on div "Enviar pedido" at bounding box center [1148, 671] width 327 height 38
click at [274, 386] on h4 "Açaí - 200 ml" at bounding box center [308, 378] width 156 height 20
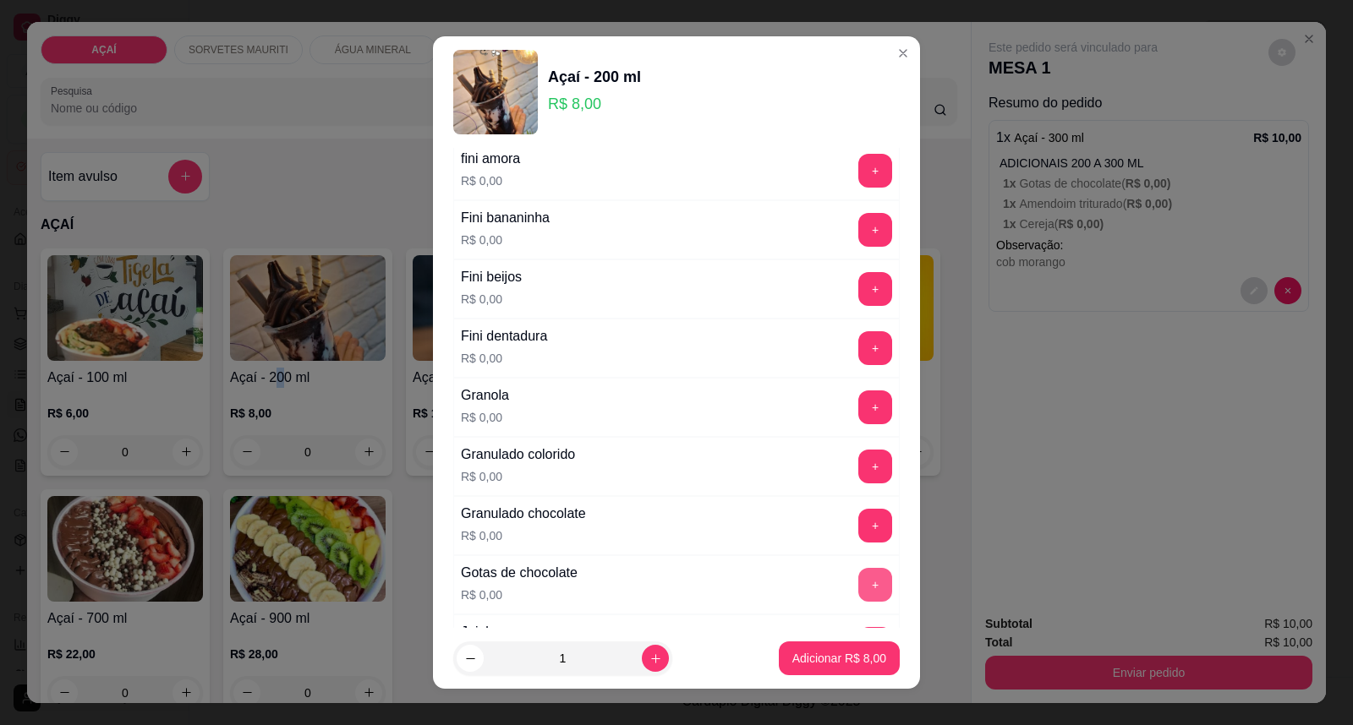
scroll to position [1315, 0]
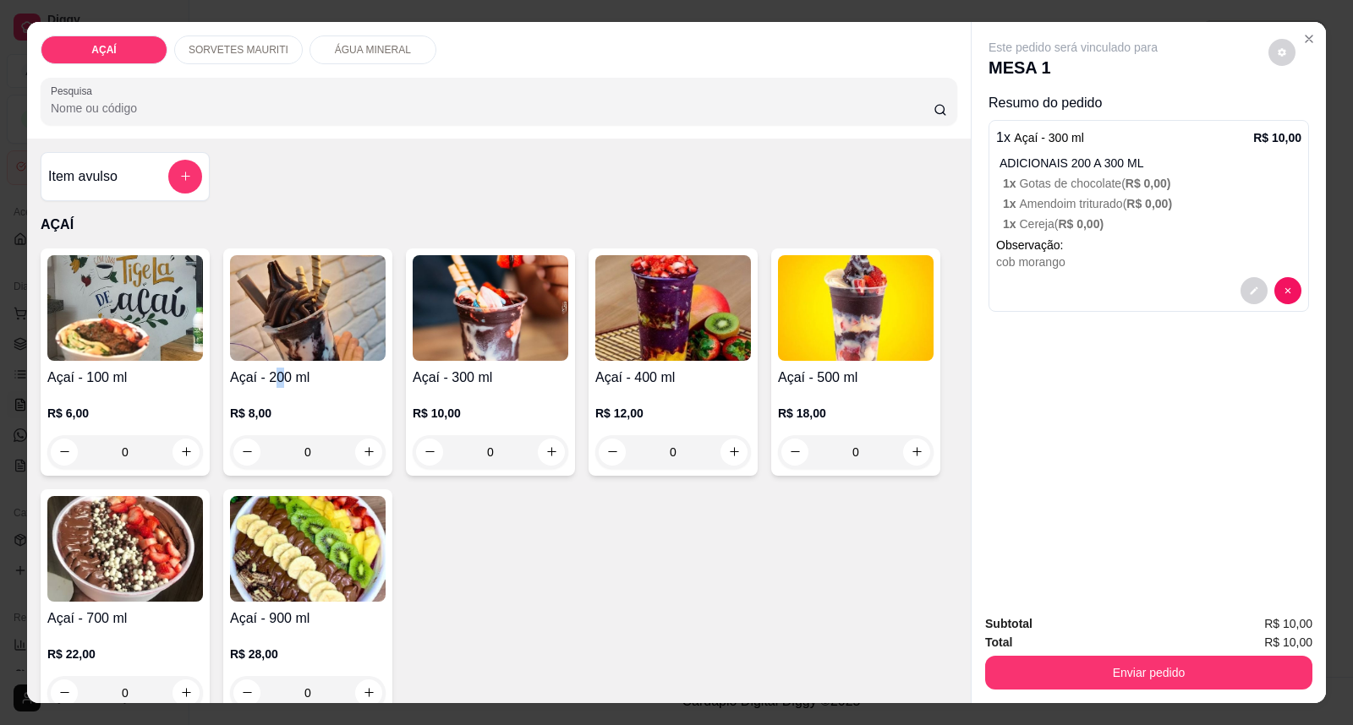
click at [511, 347] on img at bounding box center [491, 308] width 156 height 106
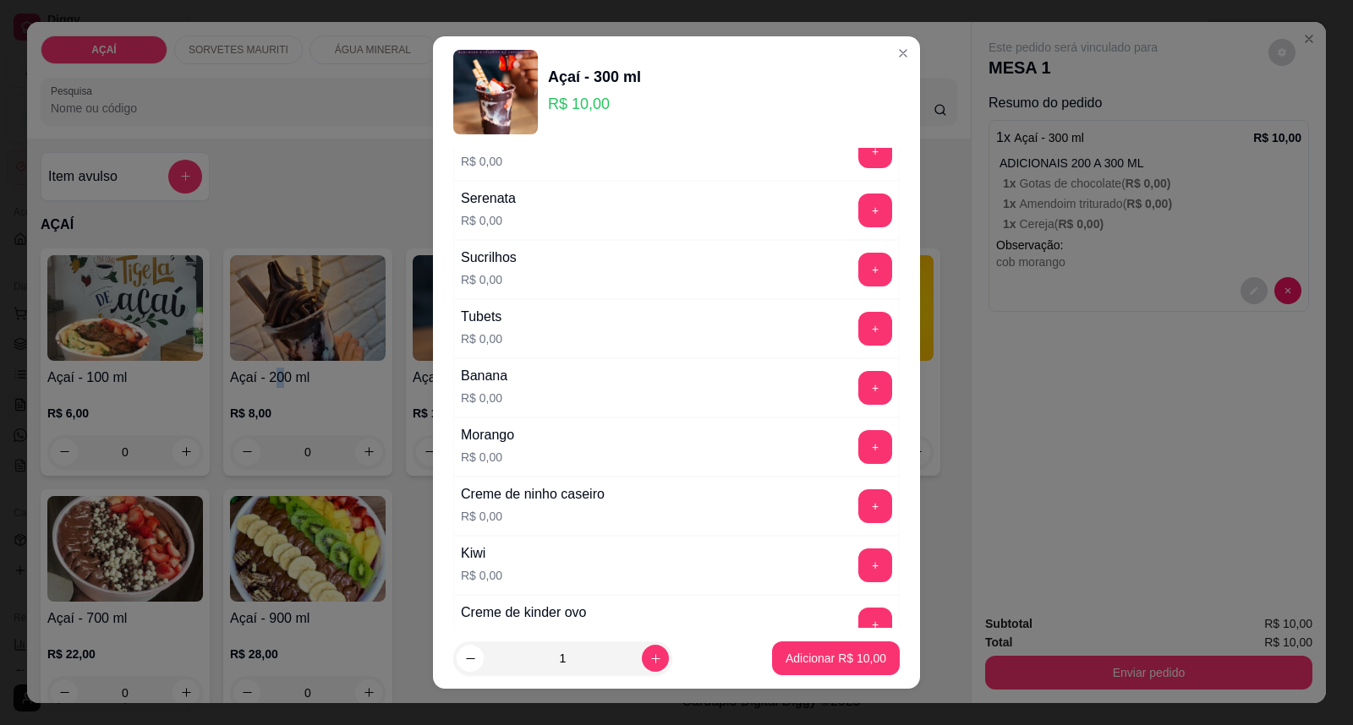
scroll to position [2201, 0]
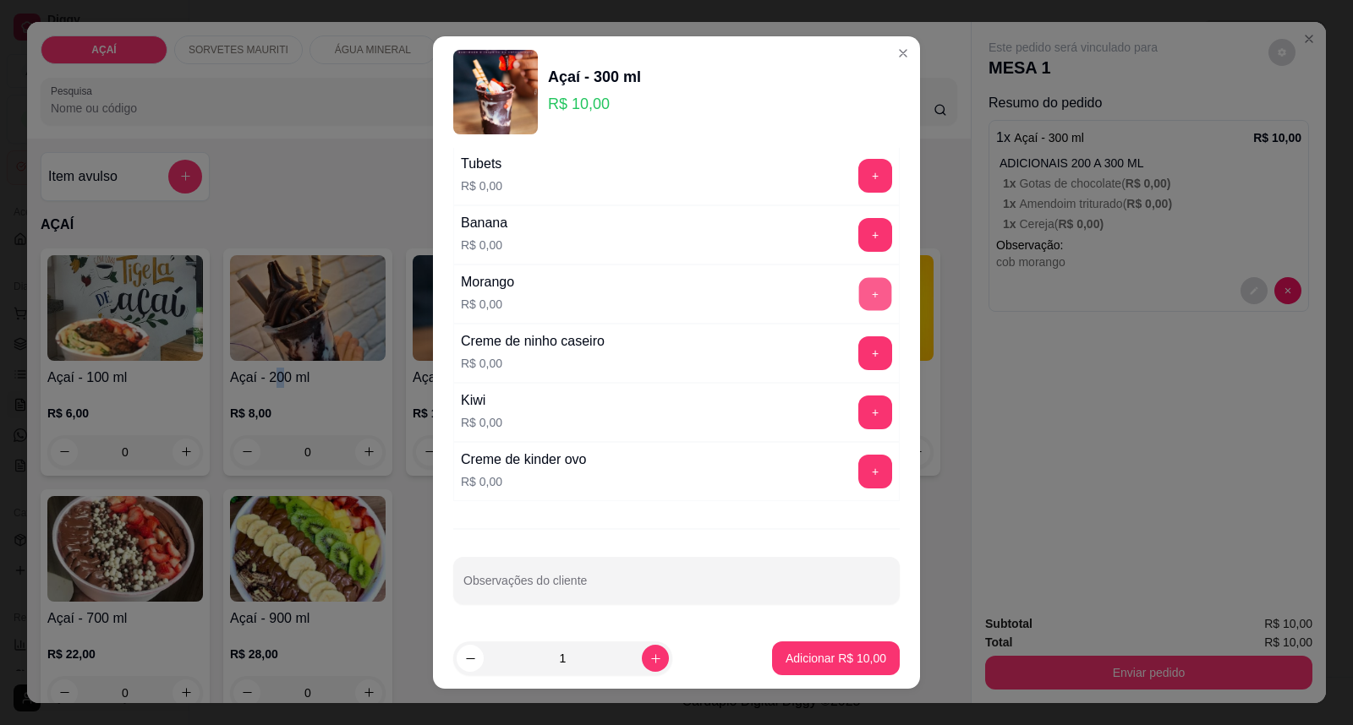
click at [859, 293] on button "+" at bounding box center [875, 294] width 33 height 33
click at [859, 240] on button "+" at bounding box center [875, 235] width 33 height 33
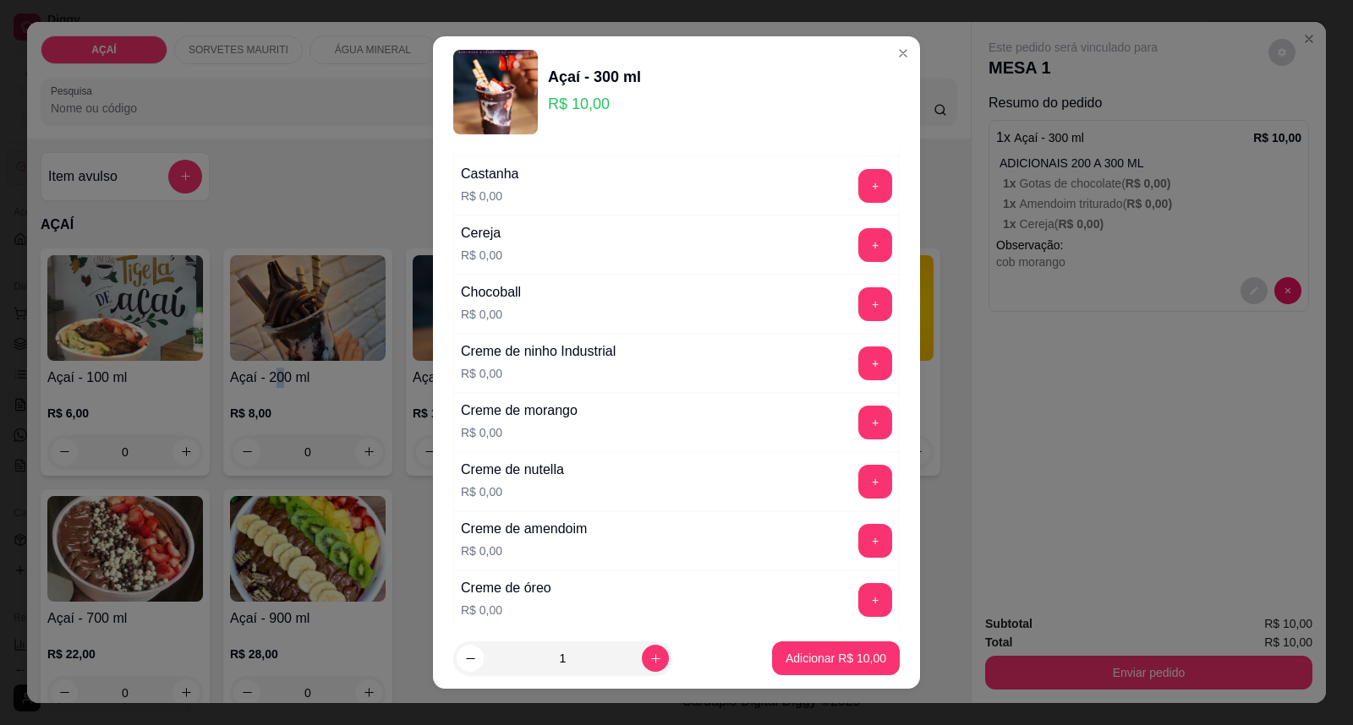
scroll to position [228, 0]
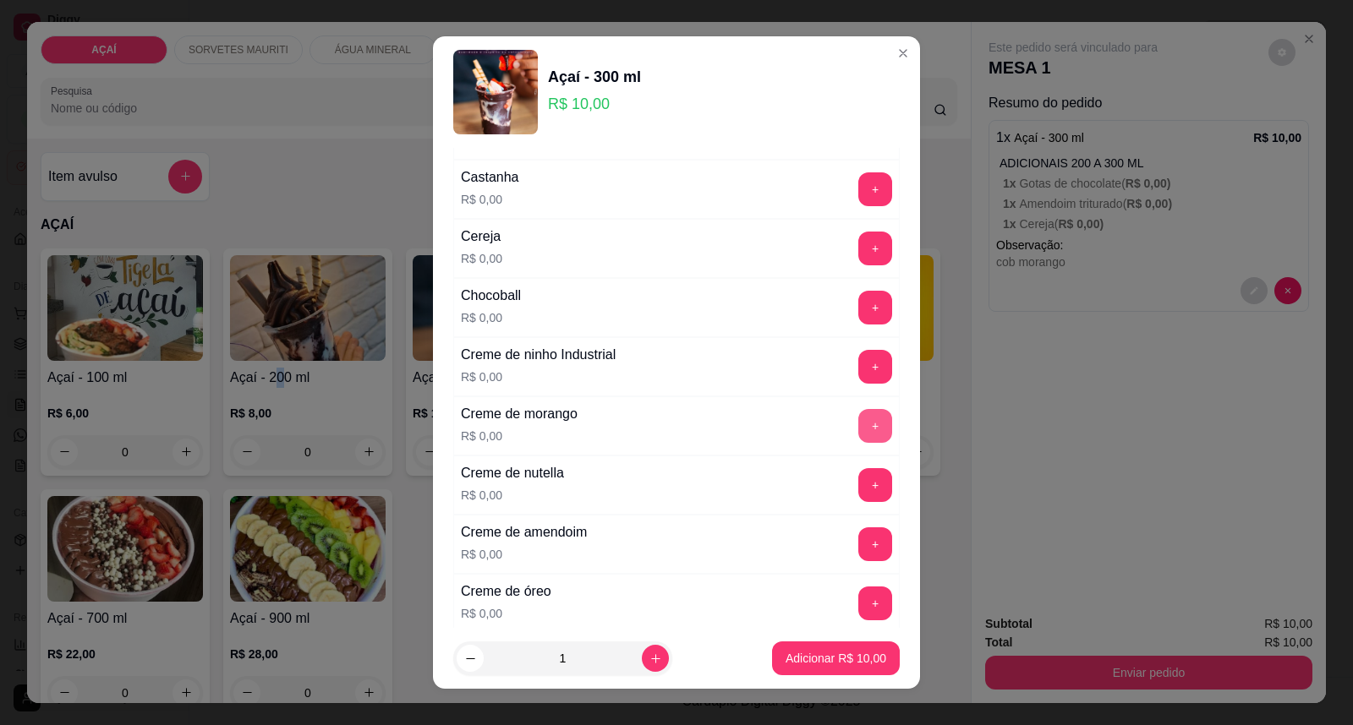
click at [858, 423] on button "+" at bounding box center [875, 426] width 34 height 34
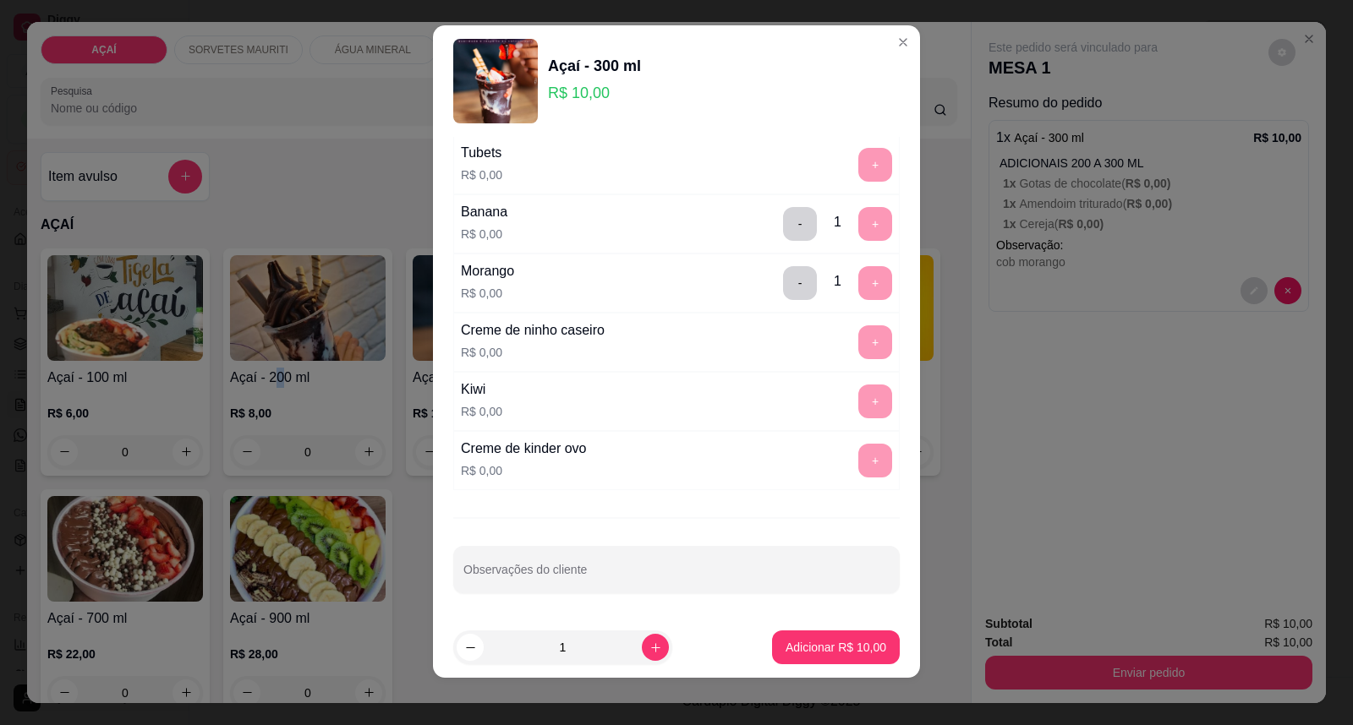
scroll to position [18, 0]
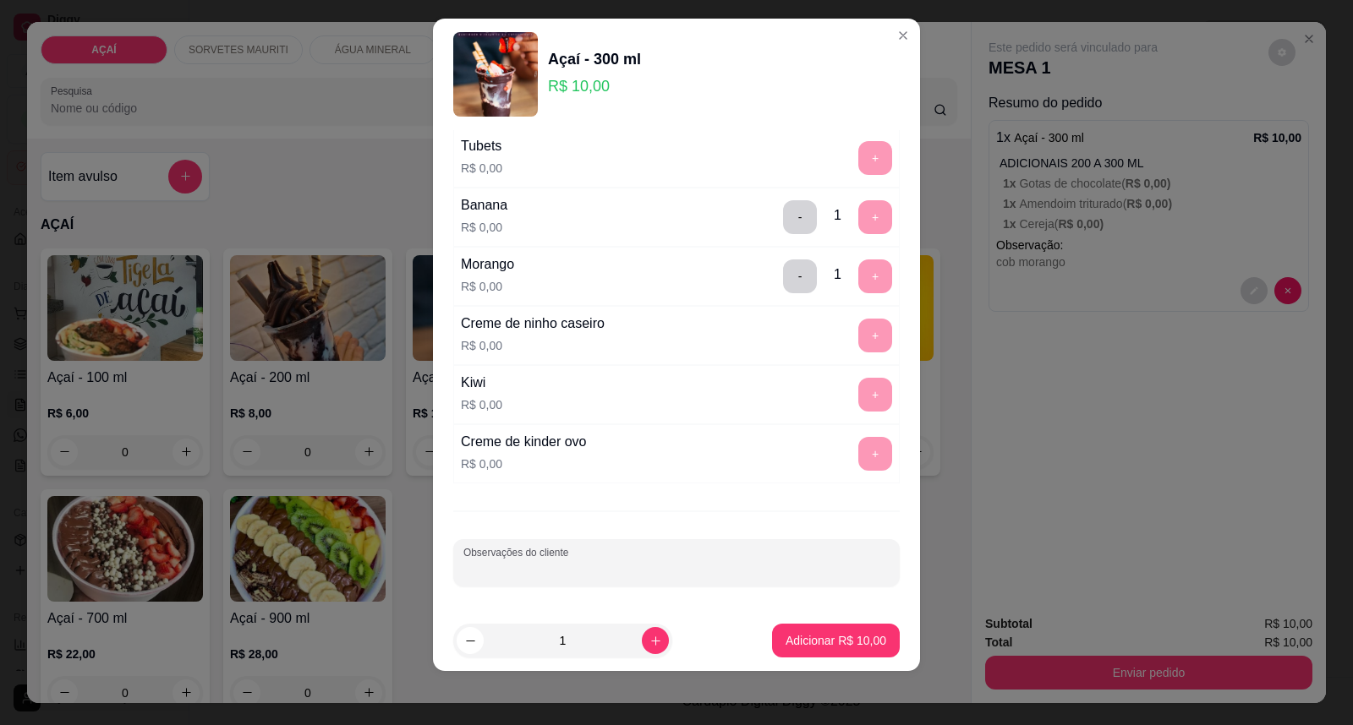
click at [781, 564] on input "Observações do cliente" at bounding box center [676, 569] width 426 height 17
type input "leite em po"
click at [863, 630] on button "Adicionar R$ 10,00" at bounding box center [836, 641] width 128 height 34
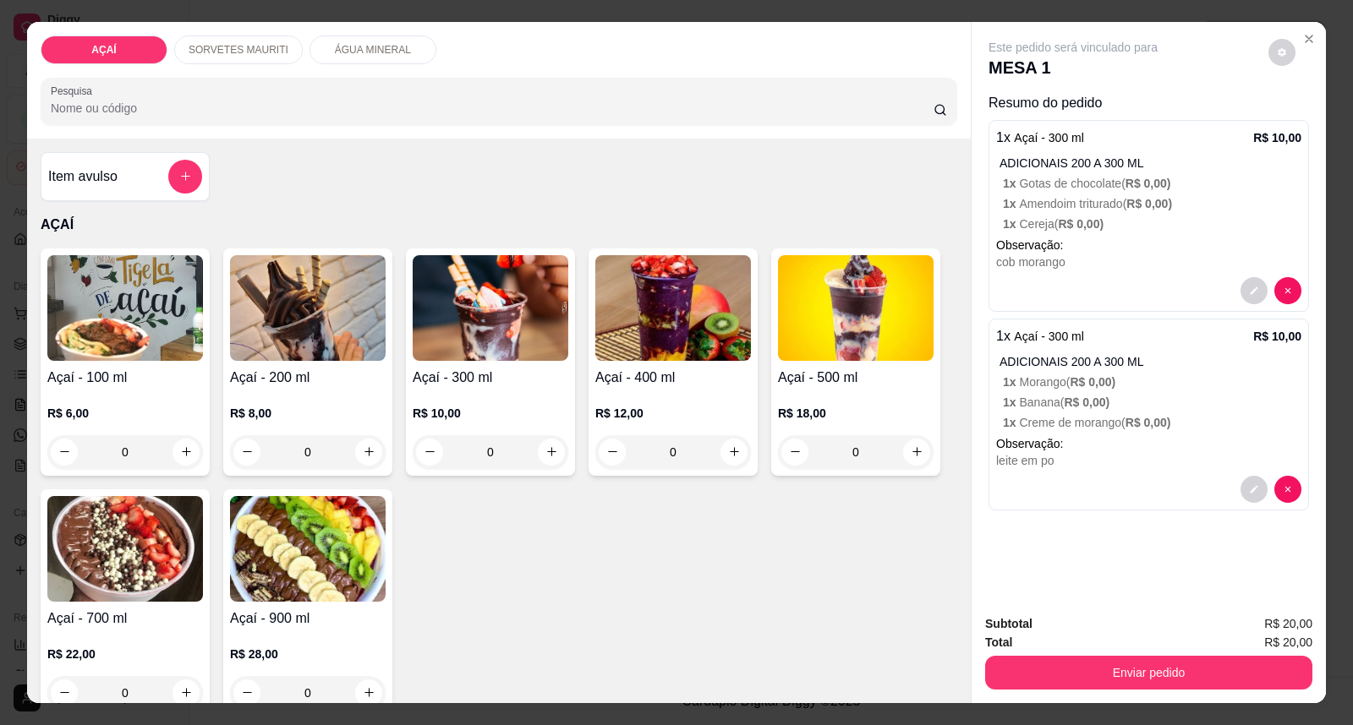
click at [442, 361] on div "Açaí - 300 ml R$ 10,00 0" at bounding box center [490, 362] width 169 height 227
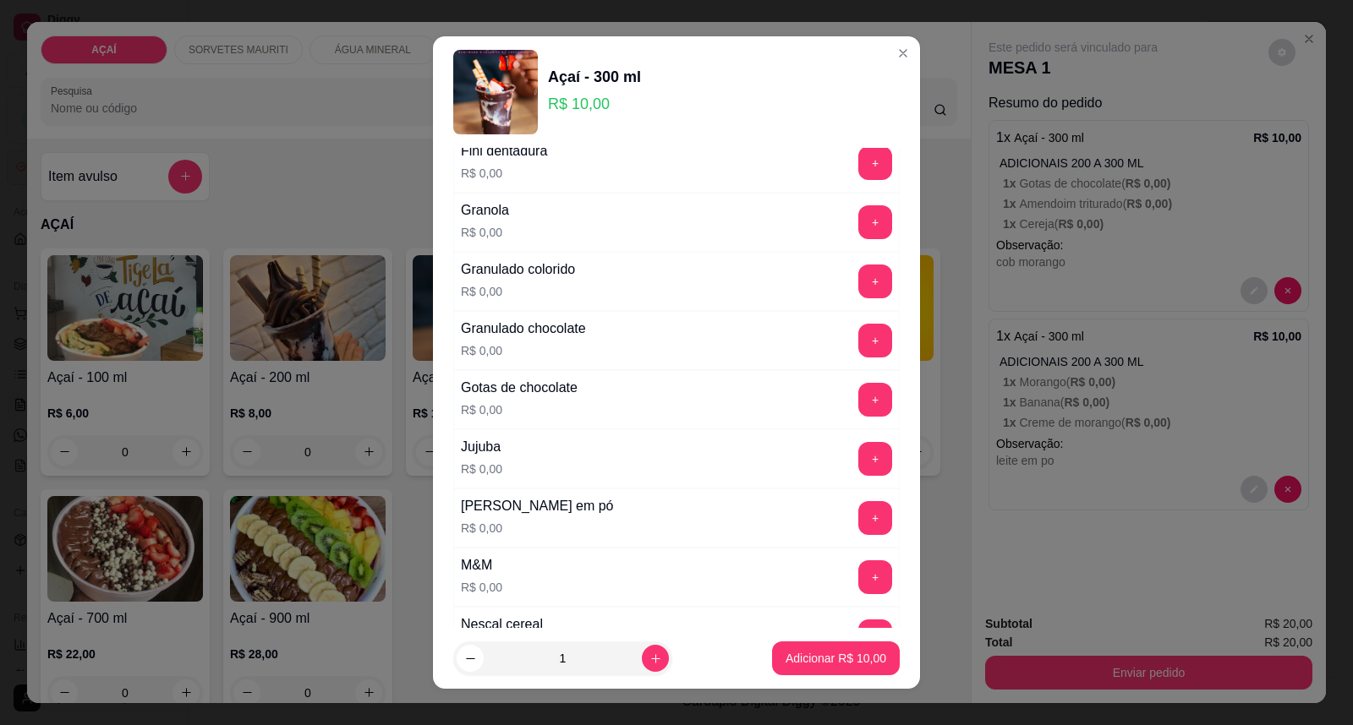
scroll to position [1408, 0]
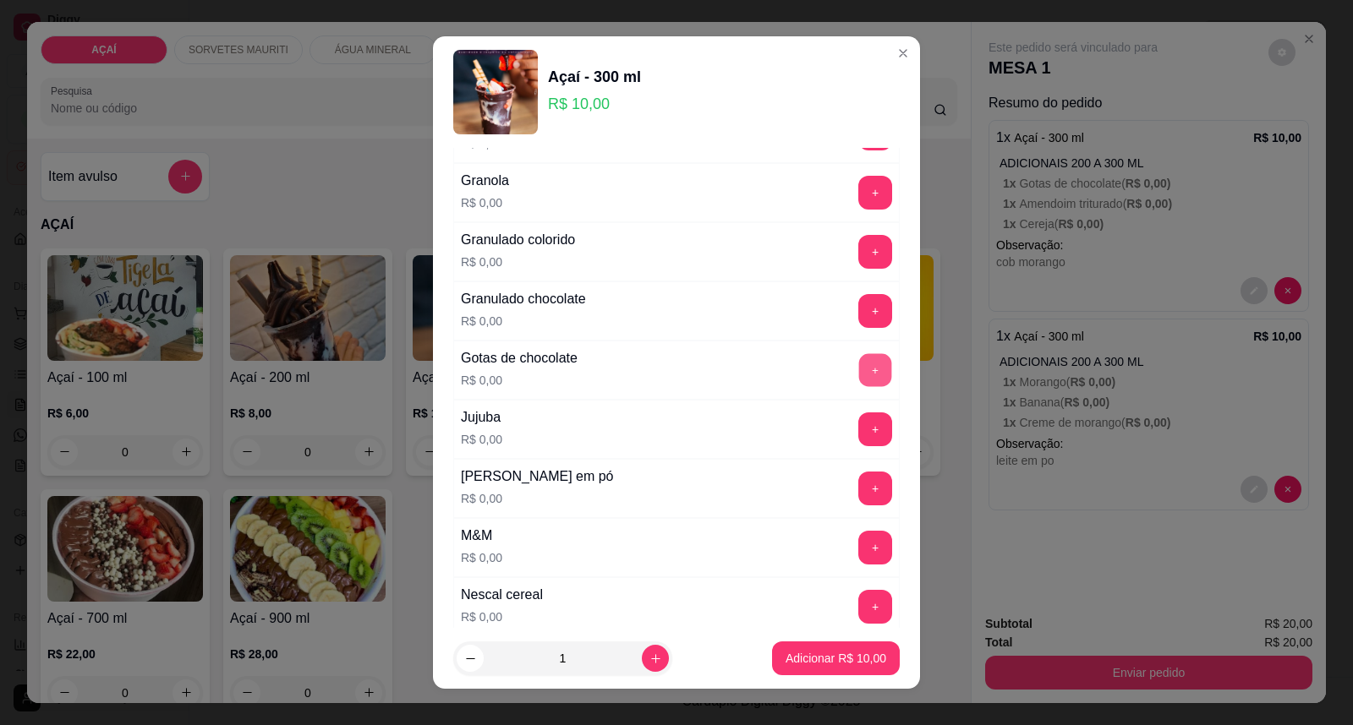
click at [859, 376] on button "+" at bounding box center [875, 370] width 33 height 33
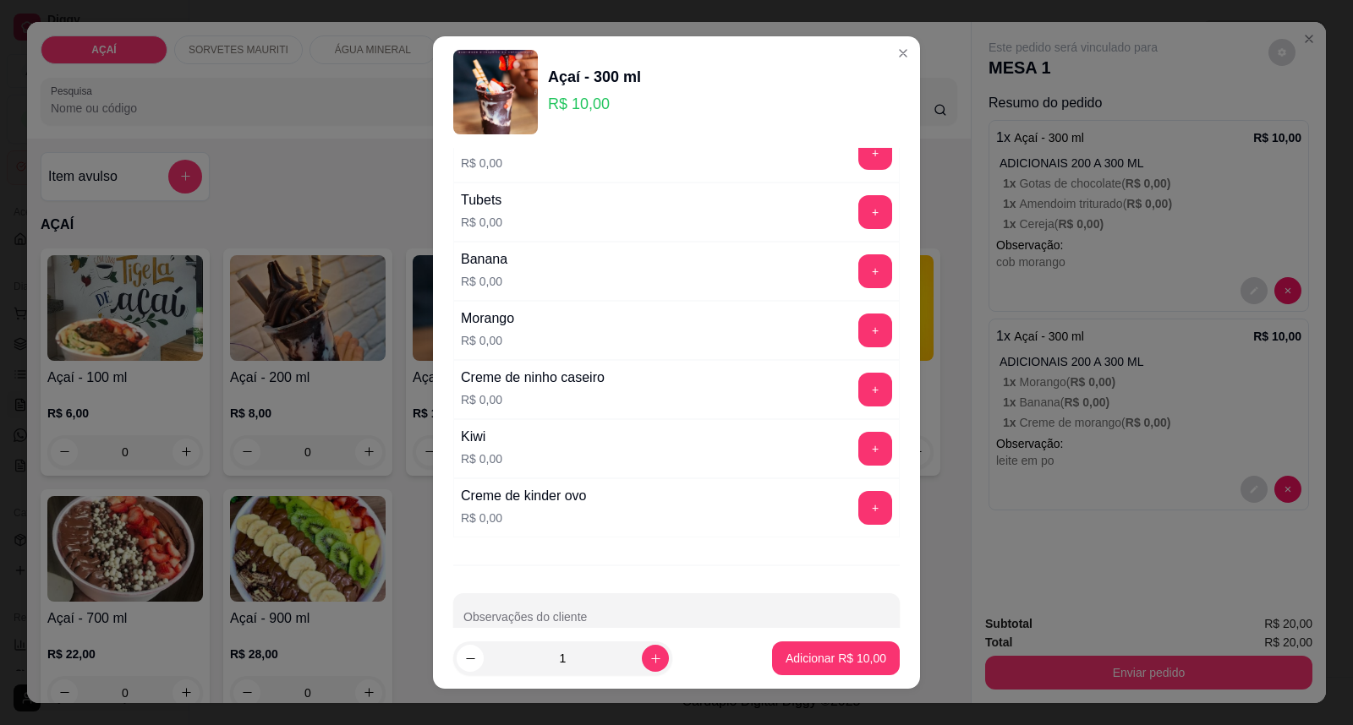
scroll to position [2160, 0]
click at [858, 260] on button "+" at bounding box center [875, 270] width 34 height 34
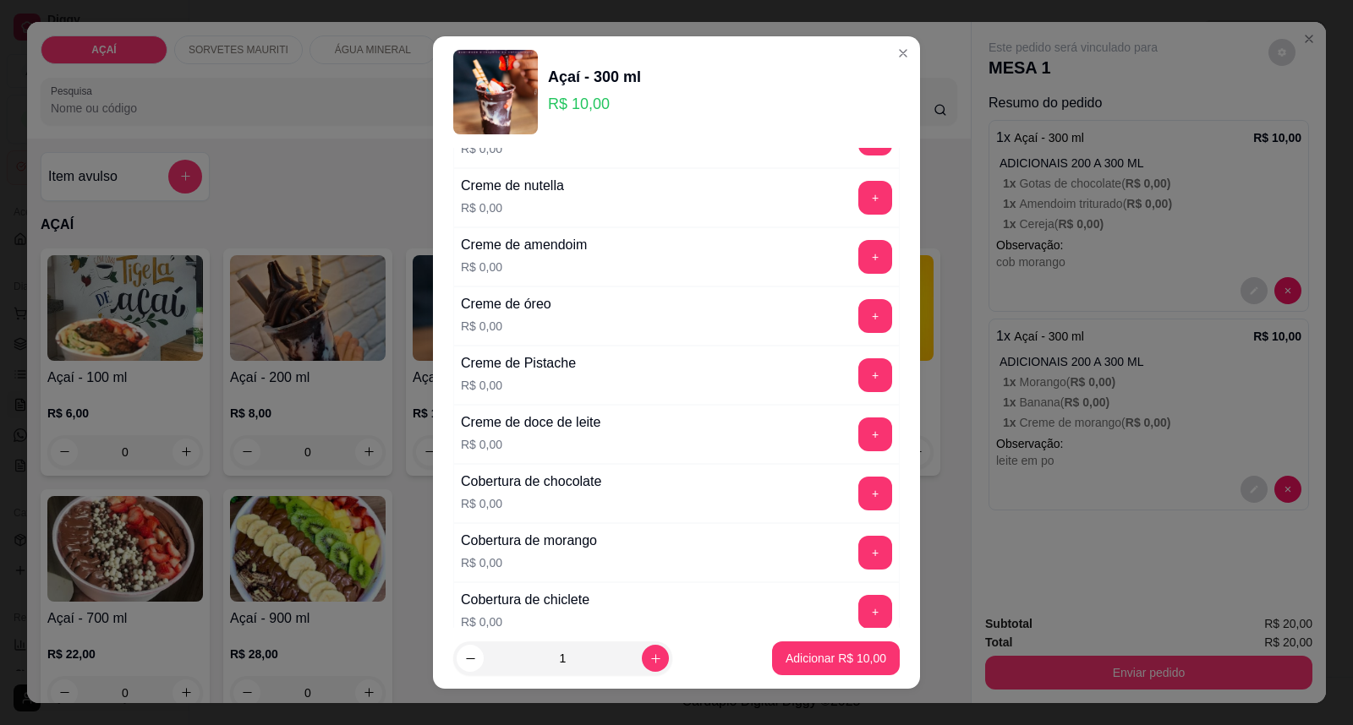
scroll to position [469, 0]
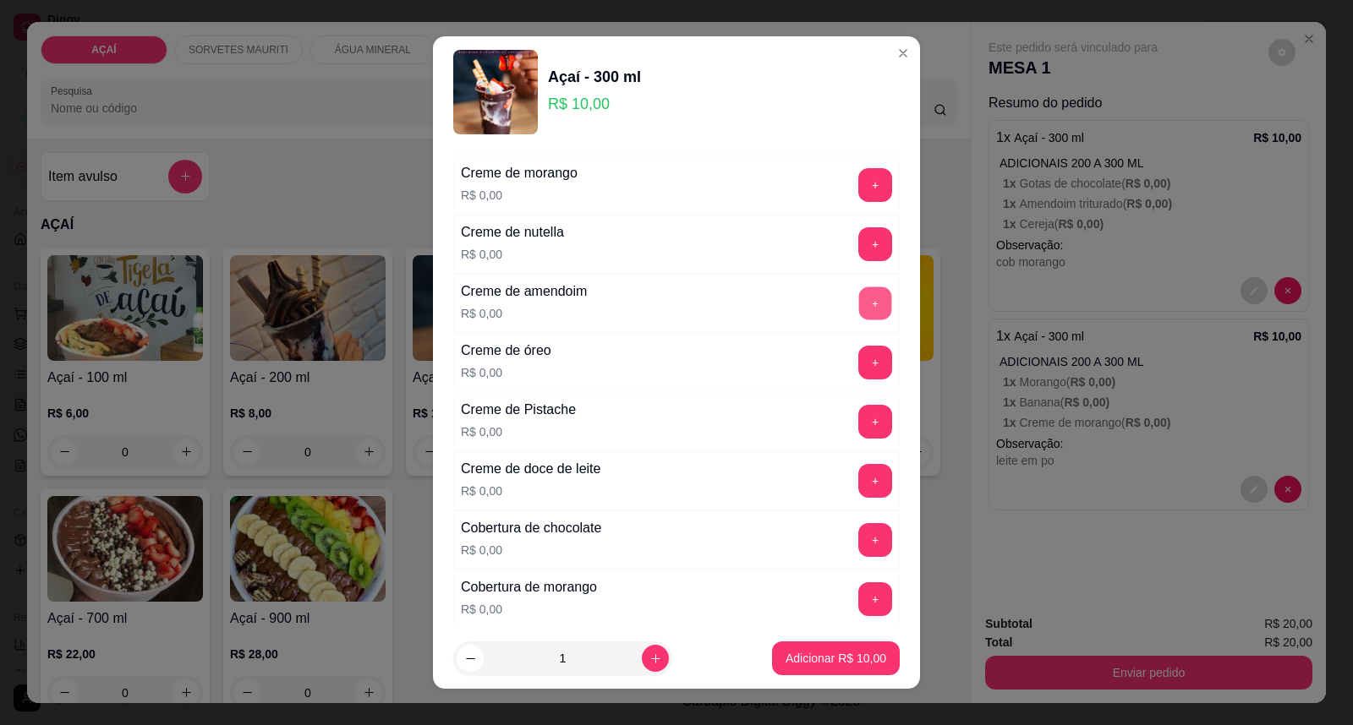
click at [859, 316] on button "+" at bounding box center [875, 303] width 33 height 33
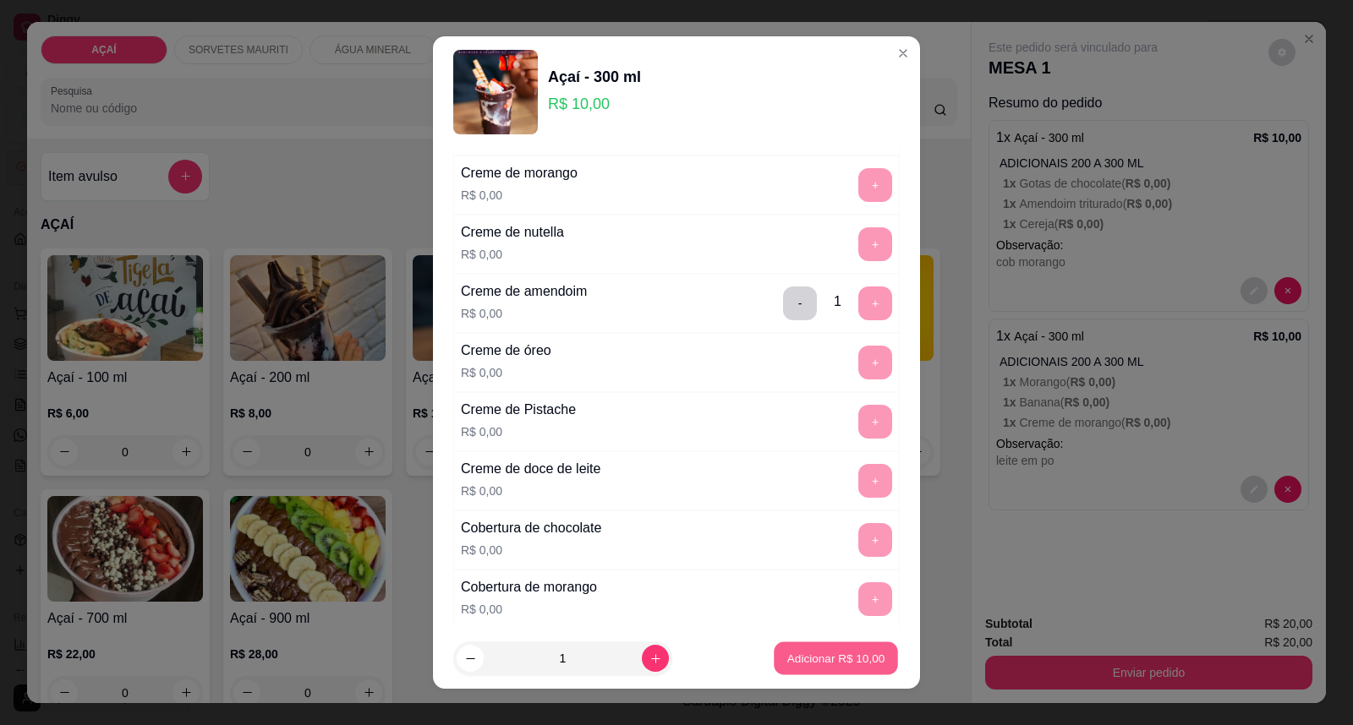
click at [834, 653] on p "Adicionar R$ 10,00" at bounding box center [836, 658] width 98 height 16
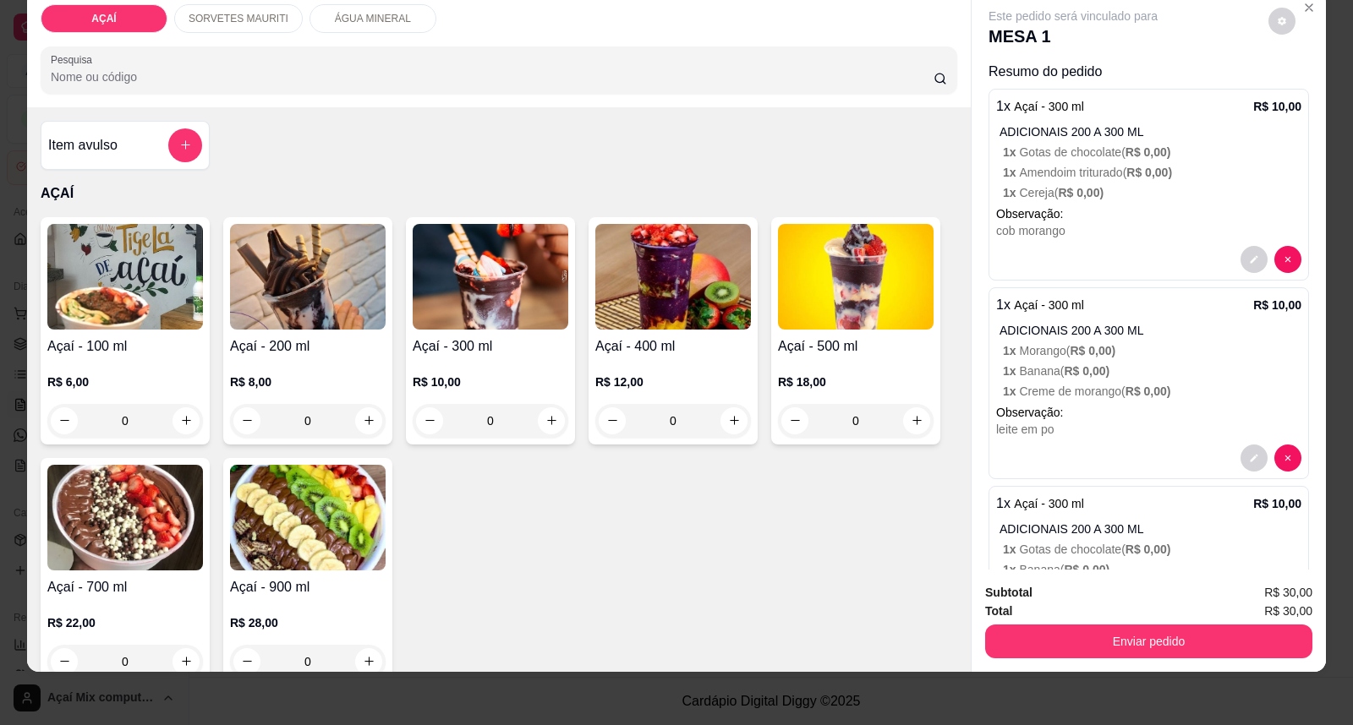
scroll to position [93, 0]
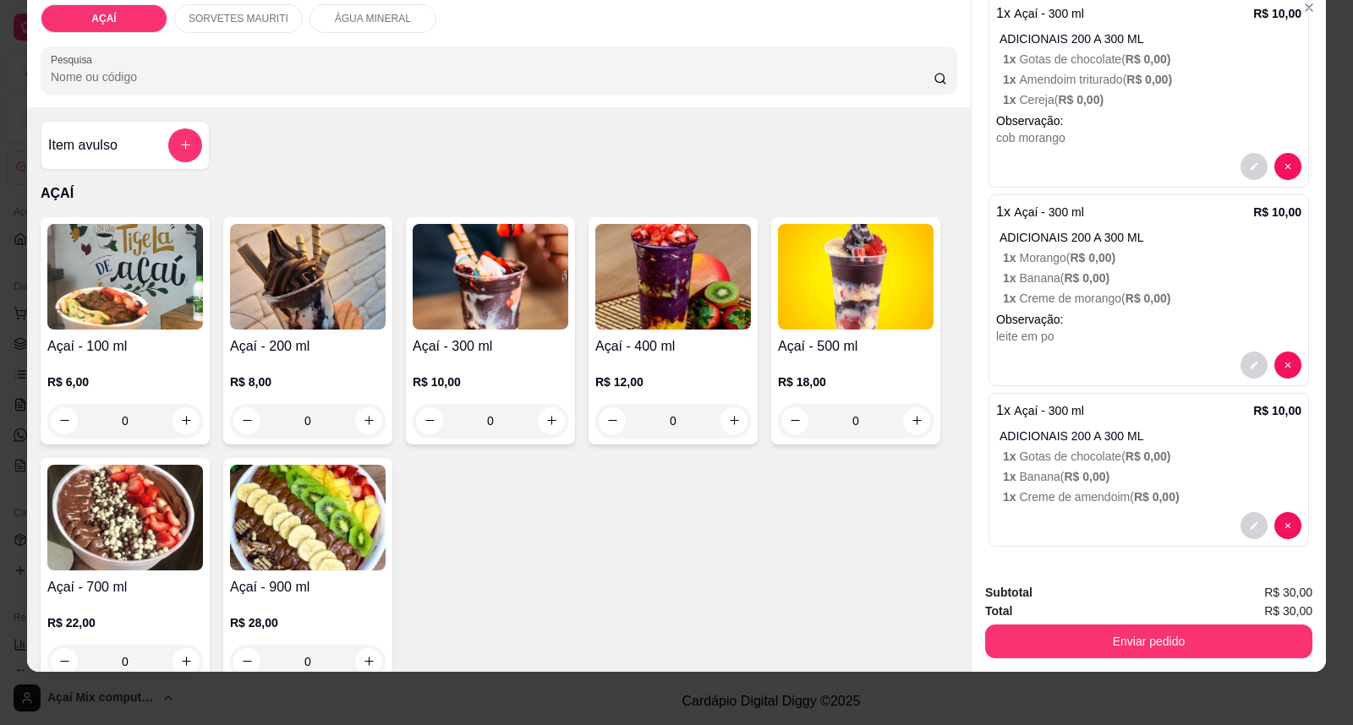
click at [1205, 441] on p "ADICIONAIS 200 A 300 ML" at bounding box center [1150, 436] width 302 height 17
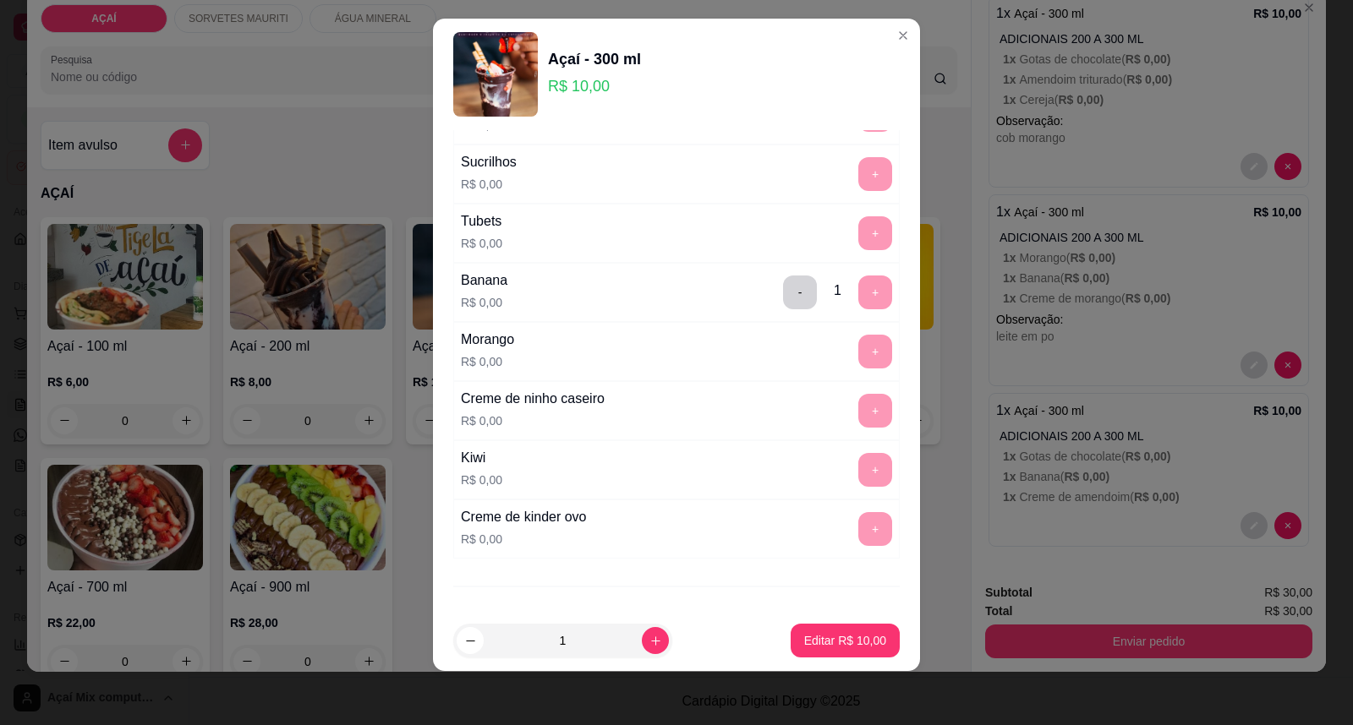
scroll to position [2201, 0]
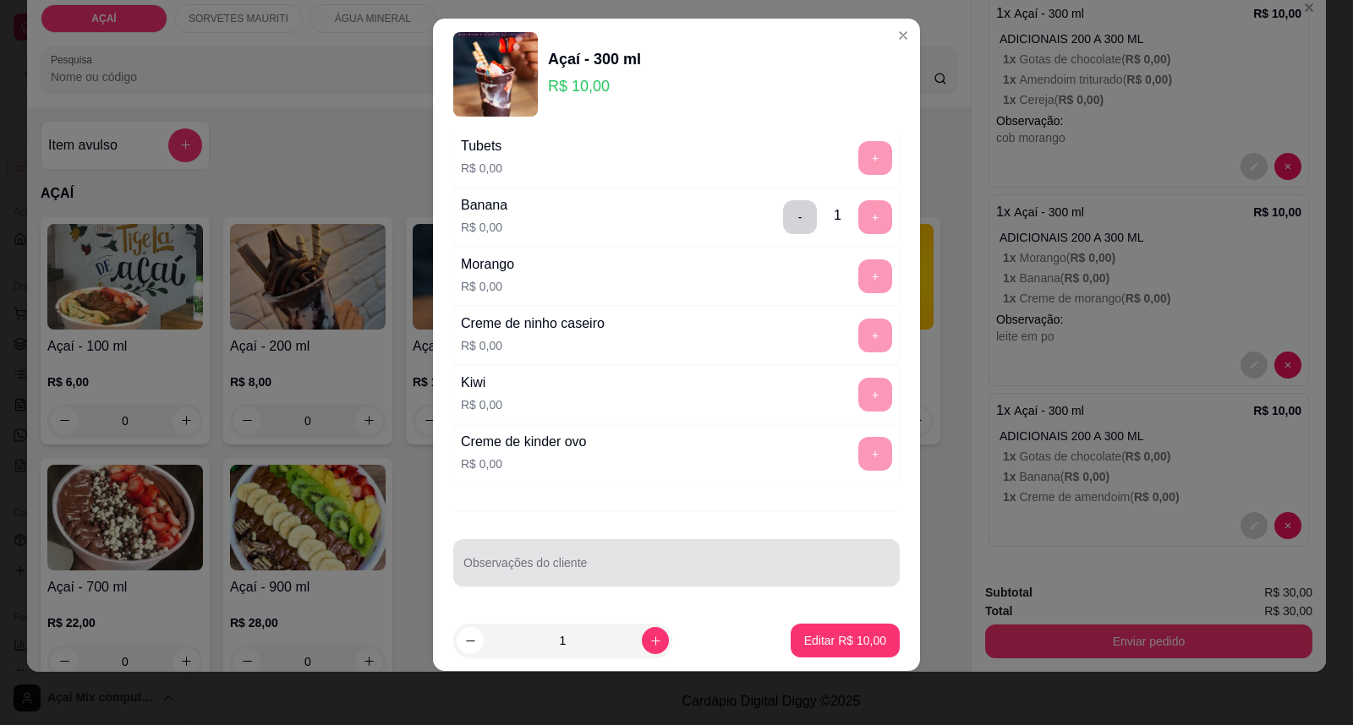
click at [774, 560] on div at bounding box center [676, 563] width 426 height 34
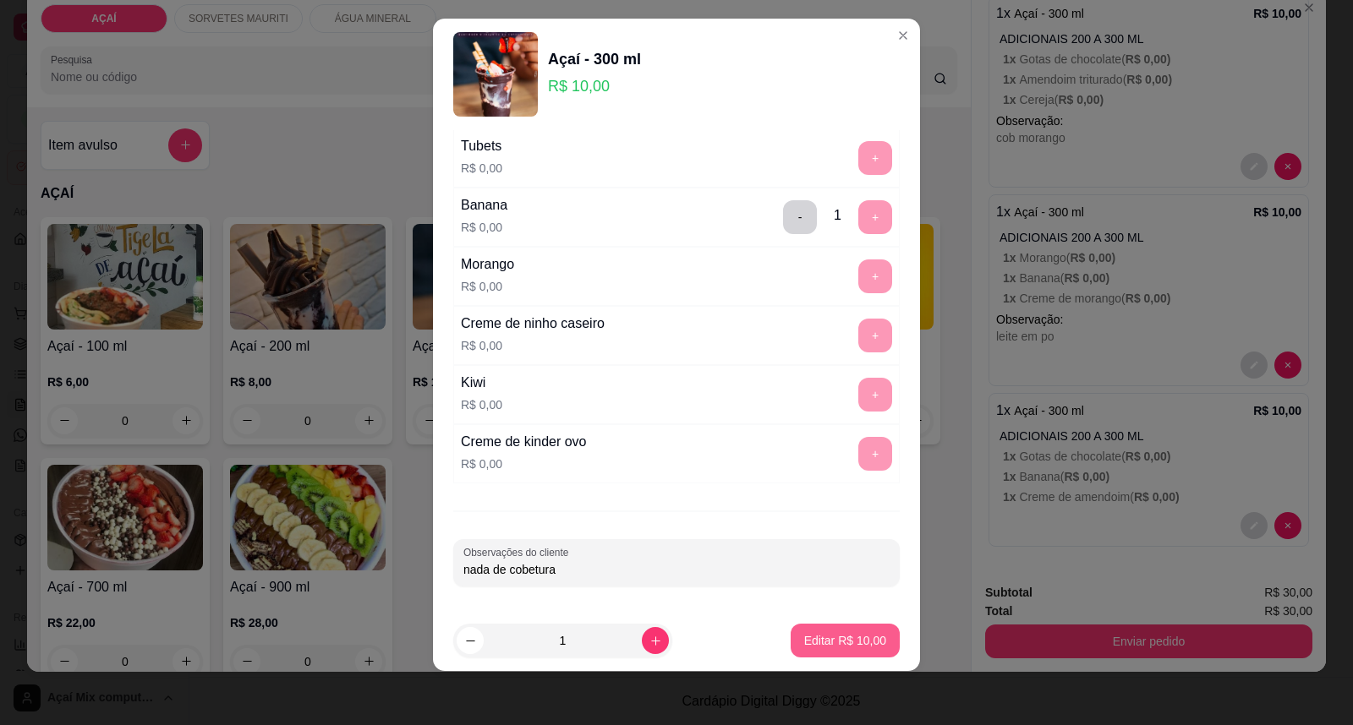
type input "nada de cobetura"
click at [871, 644] on button "Editar R$ 10,00" at bounding box center [844, 641] width 109 height 34
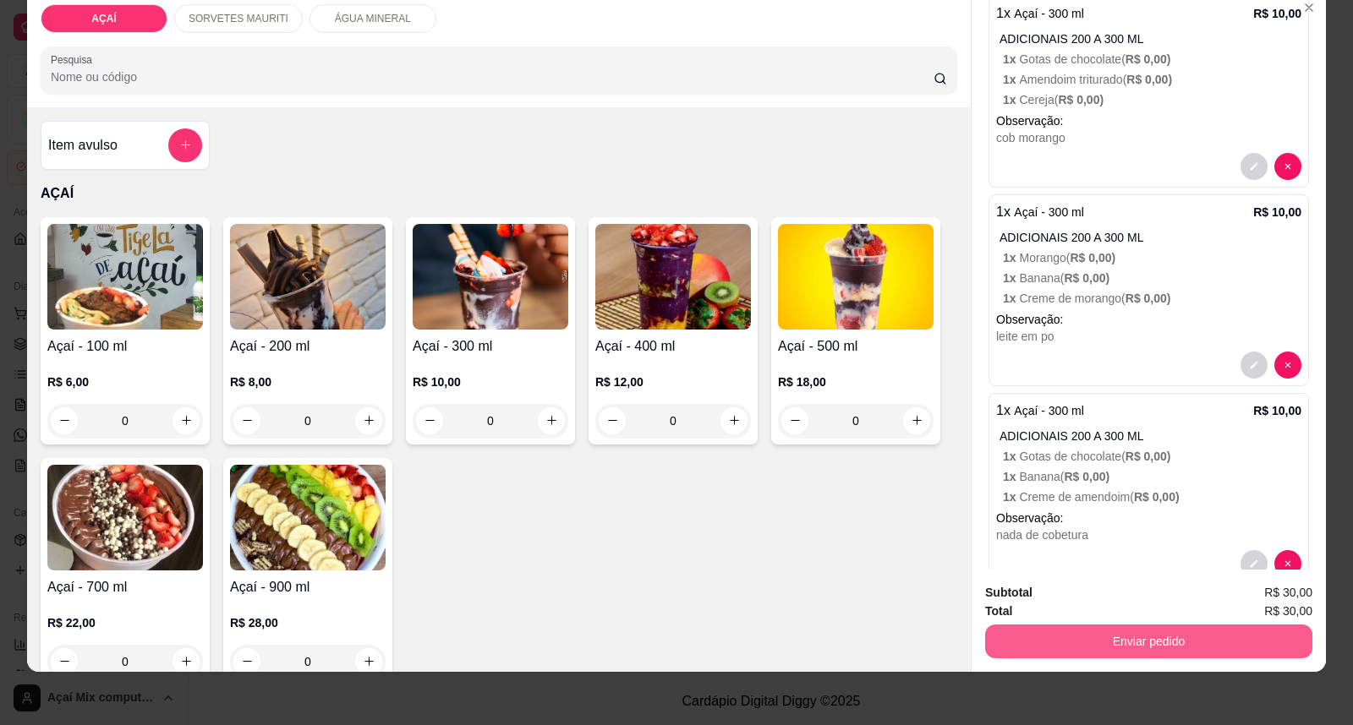
click at [1060, 648] on button "Enviar pedido" at bounding box center [1148, 642] width 327 height 34
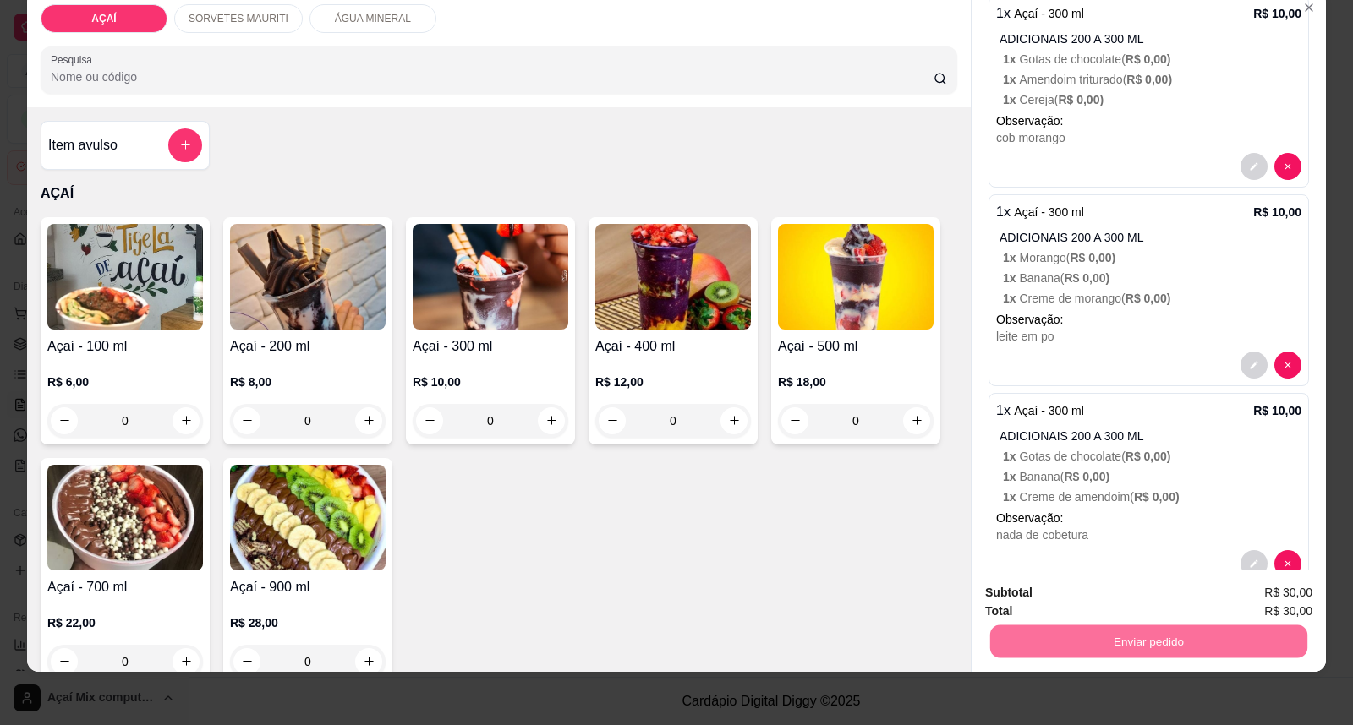
click at [1275, 587] on button "Enviar pedido" at bounding box center [1267, 599] width 93 height 31
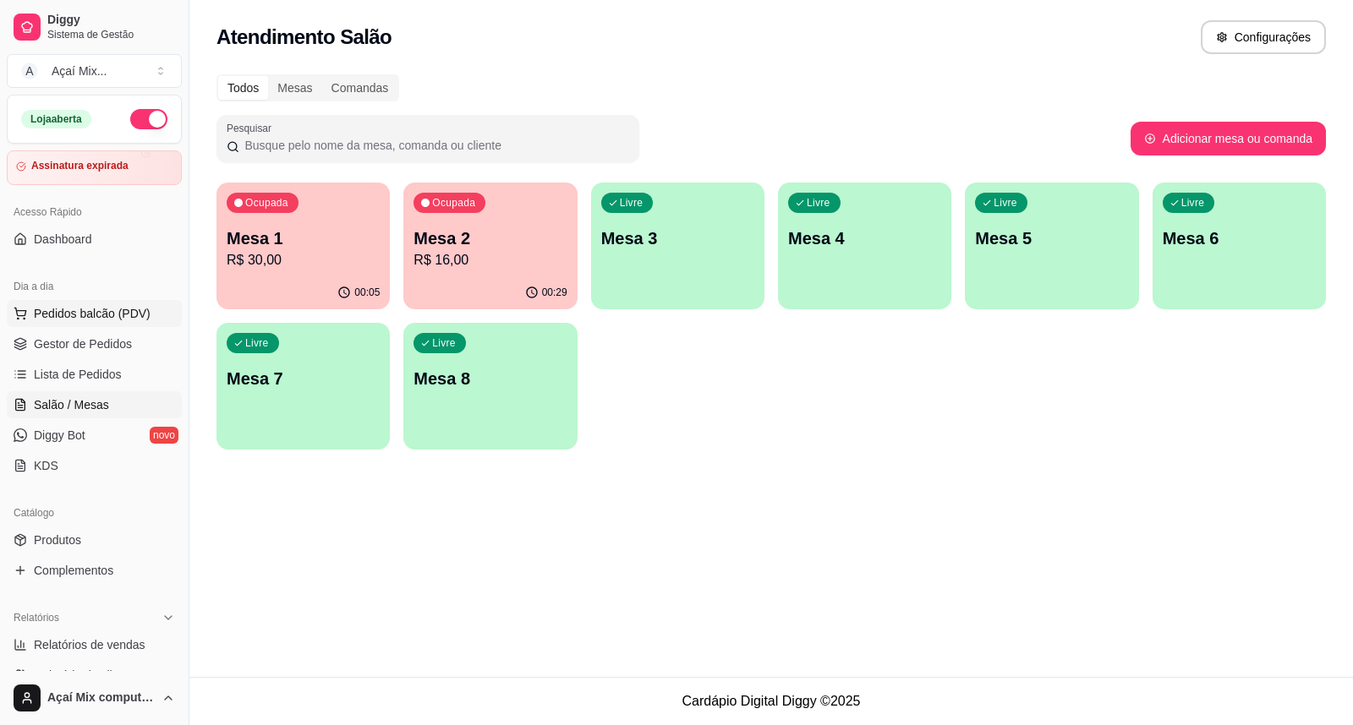
click at [79, 313] on span "Pedidos balcão (PDV)" at bounding box center [92, 313] width 117 height 17
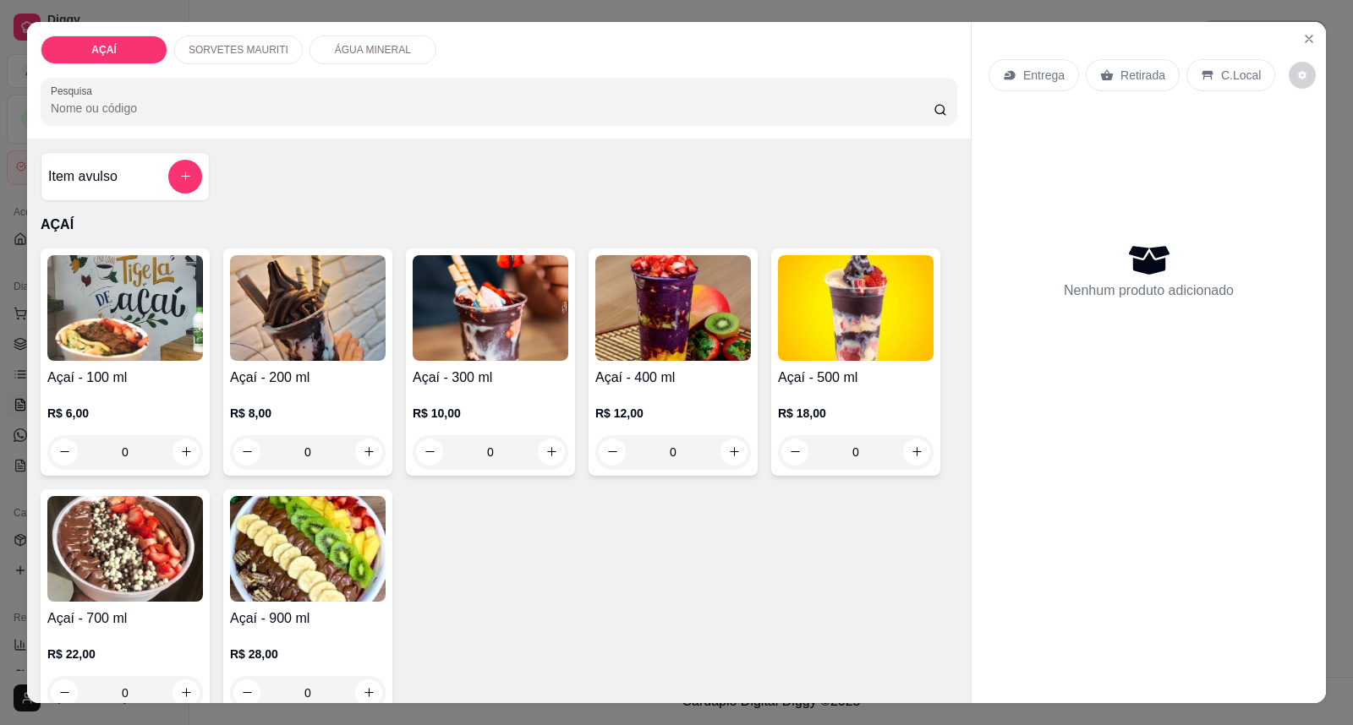
click at [314, 369] on h4 "Açaí - 200 ml" at bounding box center [308, 378] width 156 height 20
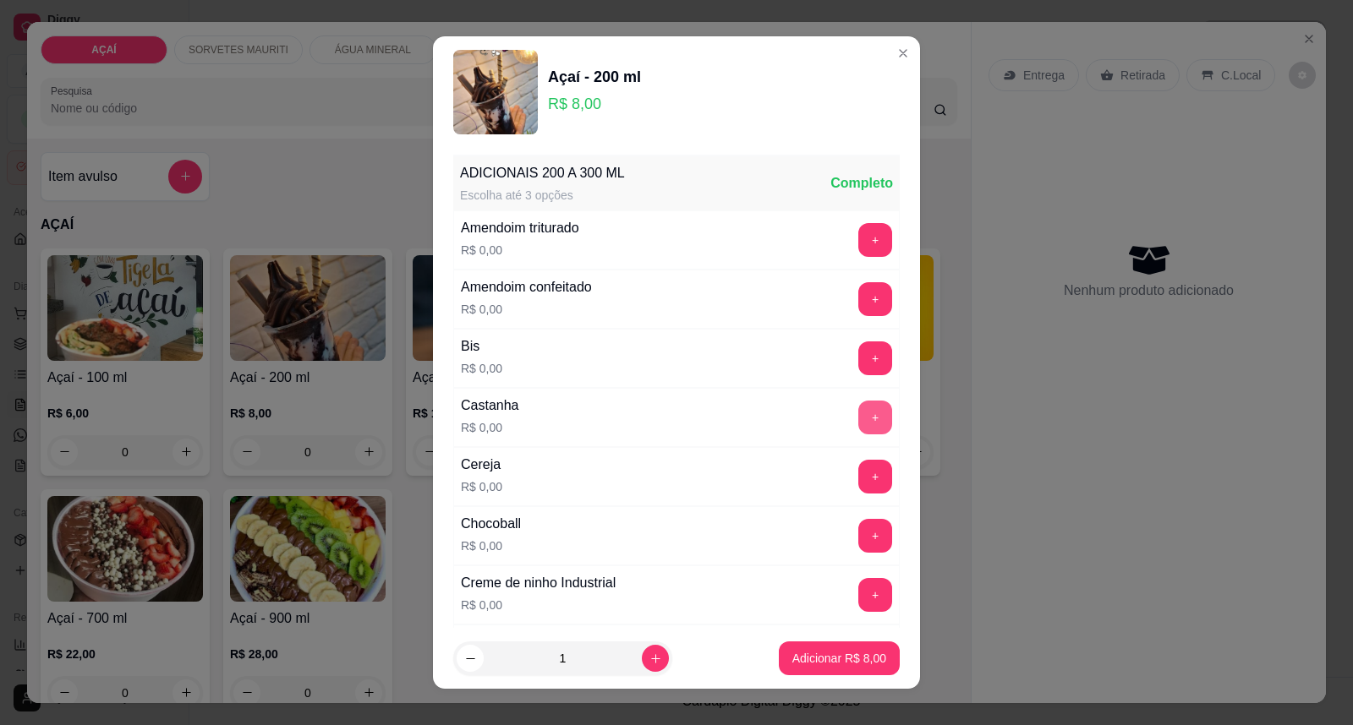
click at [858, 420] on button "+" at bounding box center [875, 418] width 34 height 34
click at [858, 584] on button "+" at bounding box center [875, 595] width 34 height 34
click at [824, 664] on p "Adicionar R$ 8,00" at bounding box center [839, 658] width 94 height 17
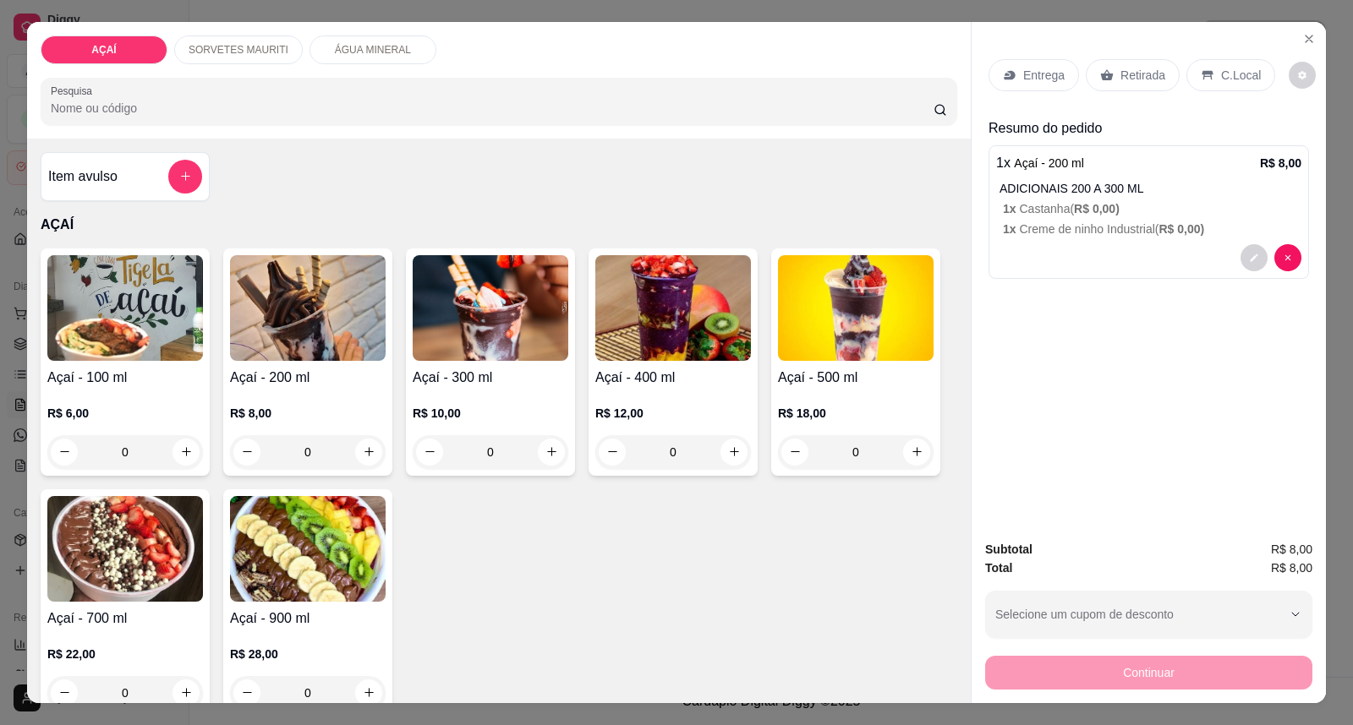
click at [347, 435] on div "0" at bounding box center [308, 452] width 156 height 34
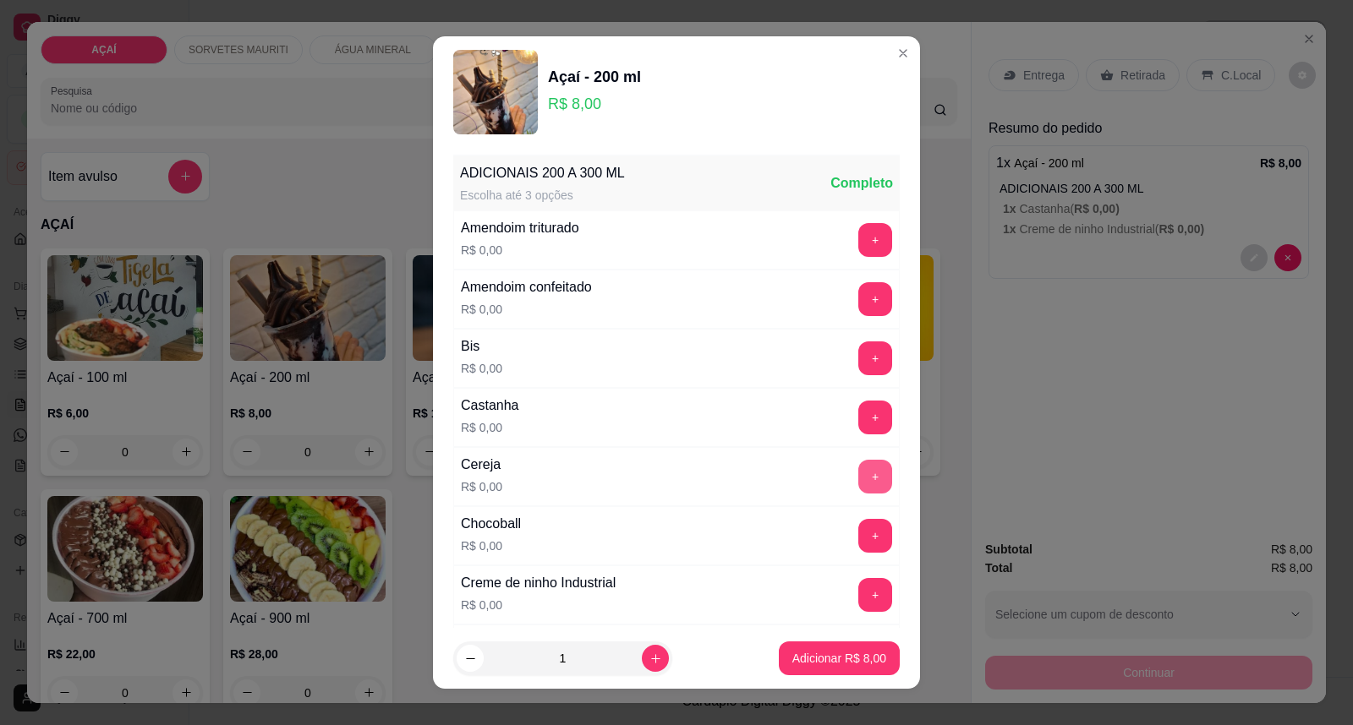
click at [858, 473] on button "+" at bounding box center [875, 477] width 34 height 34
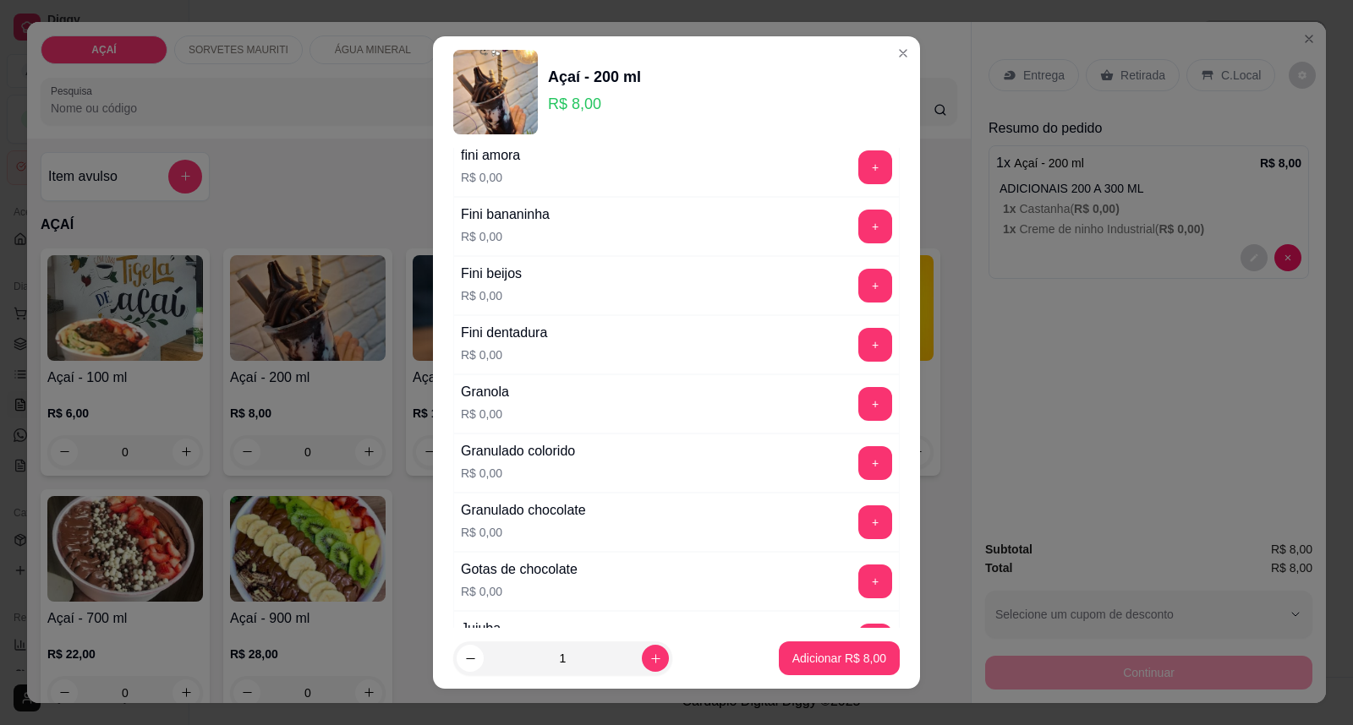
scroll to position [1221, 0]
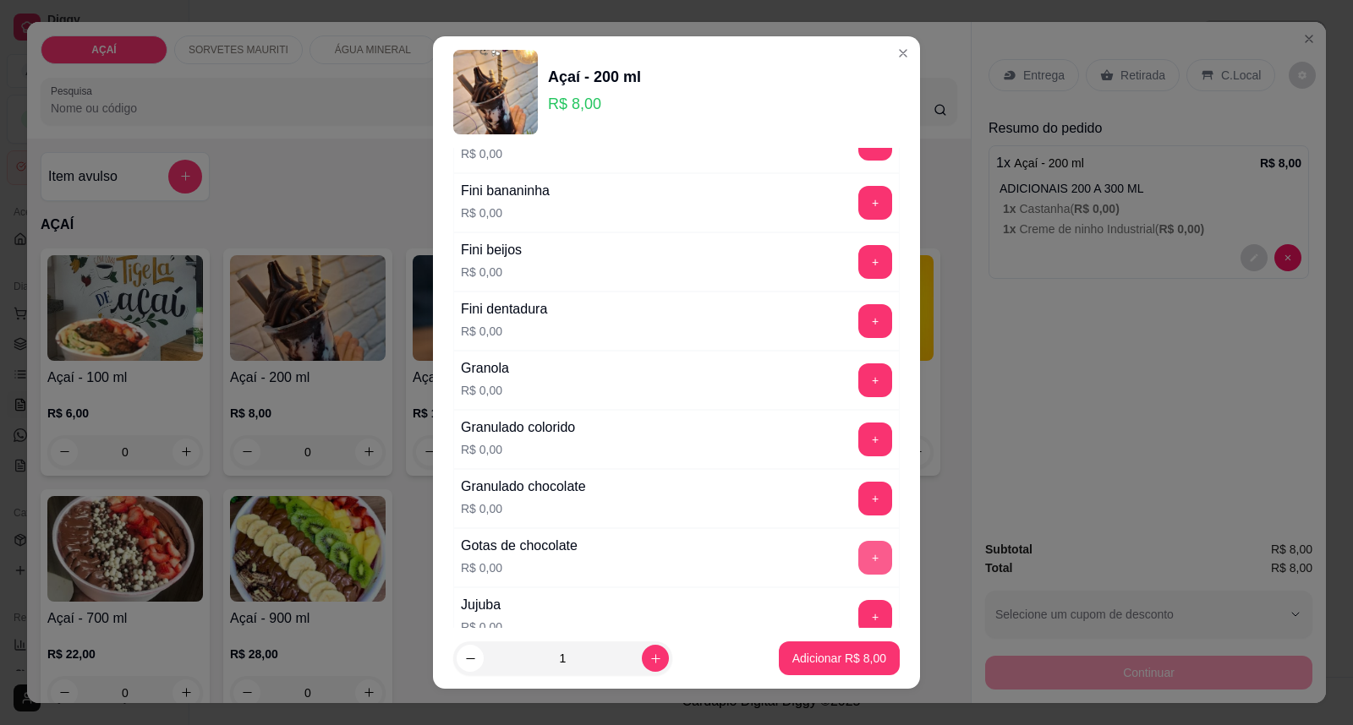
click at [858, 565] on button "+" at bounding box center [875, 558] width 34 height 34
click at [643, 666] on button "increase-product-quantity" at bounding box center [655, 658] width 27 height 27
type input "2"
click at [774, 665] on button "Adicionar R$ 16,00" at bounding box center [836, 659] width 124 height 33
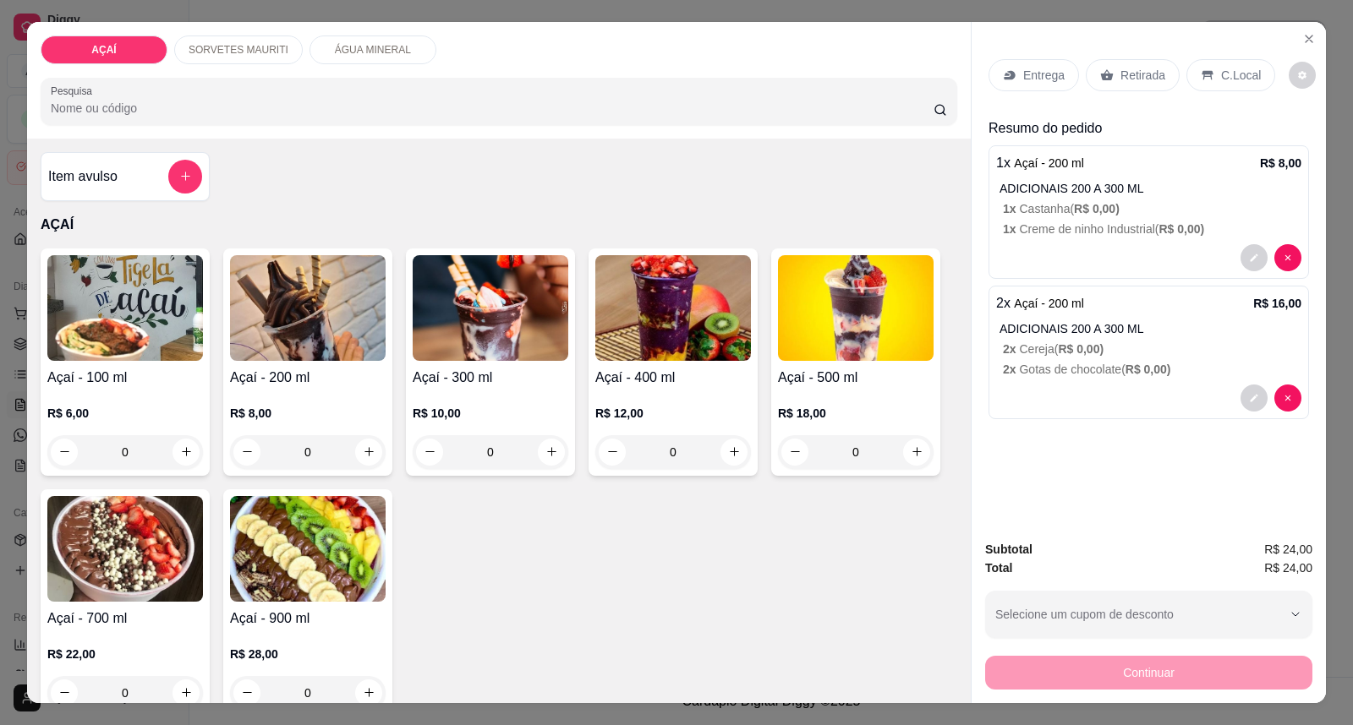
click at [1011, 79] on div "Entrega" at bounding box center [1033, 75] width 90 height 32
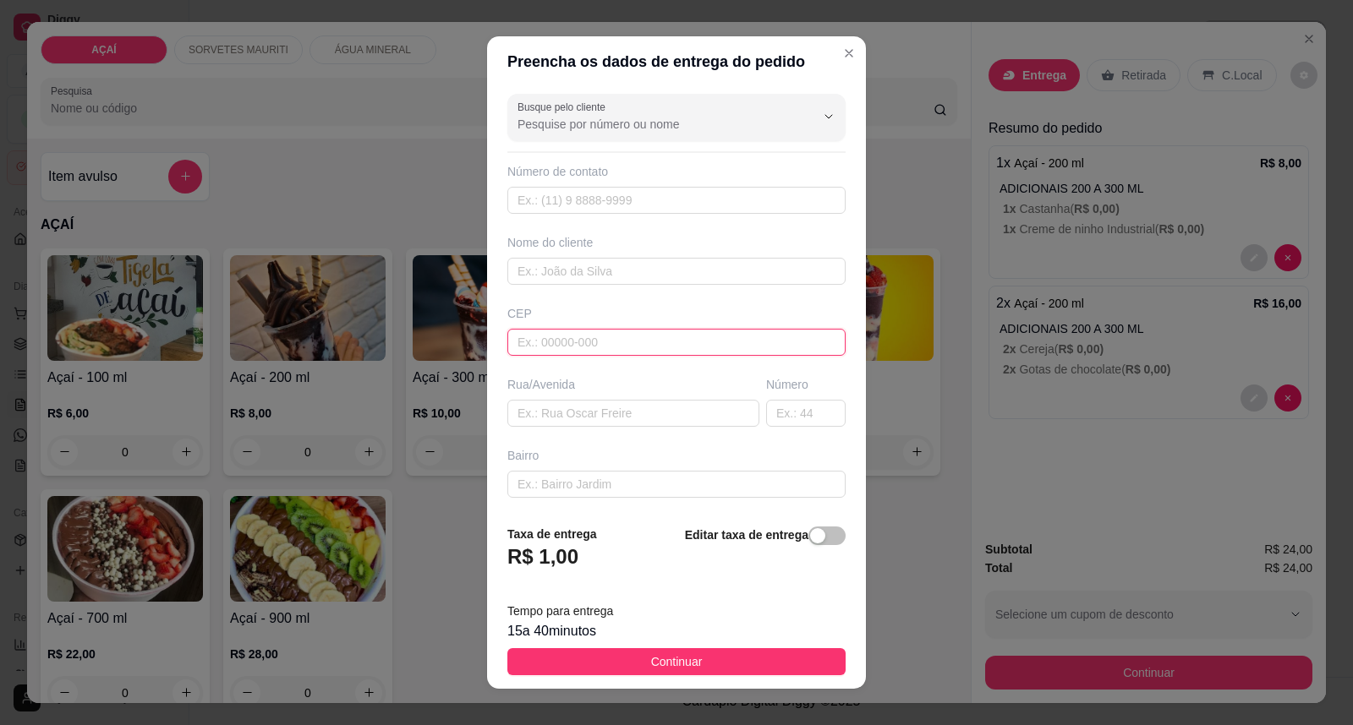
click at [702, 345] on input "text" at bounding box center [676, 342] width 338 height 27
type input "5752000000"
type input "8216-8432"
click at [609, 276] on input "text" at bounding box center [676, 271] width 338 height 27
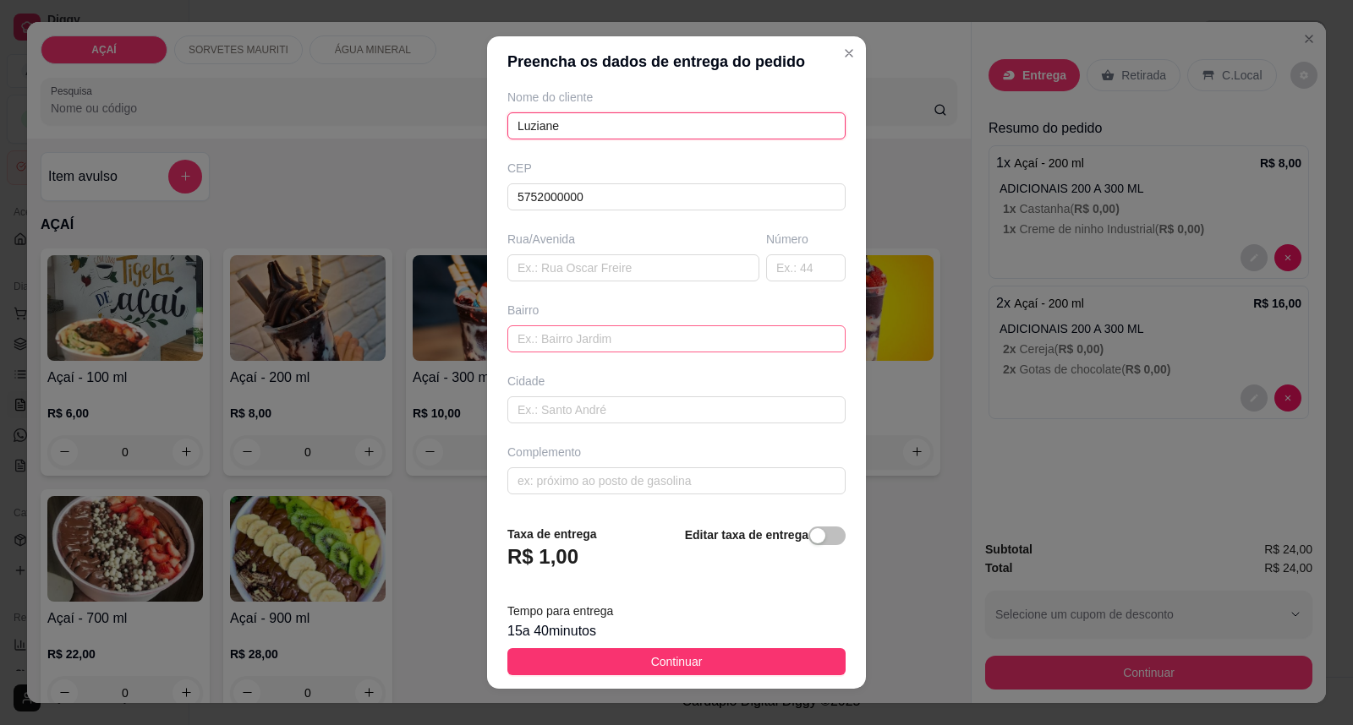
scroll to position [18, 0]
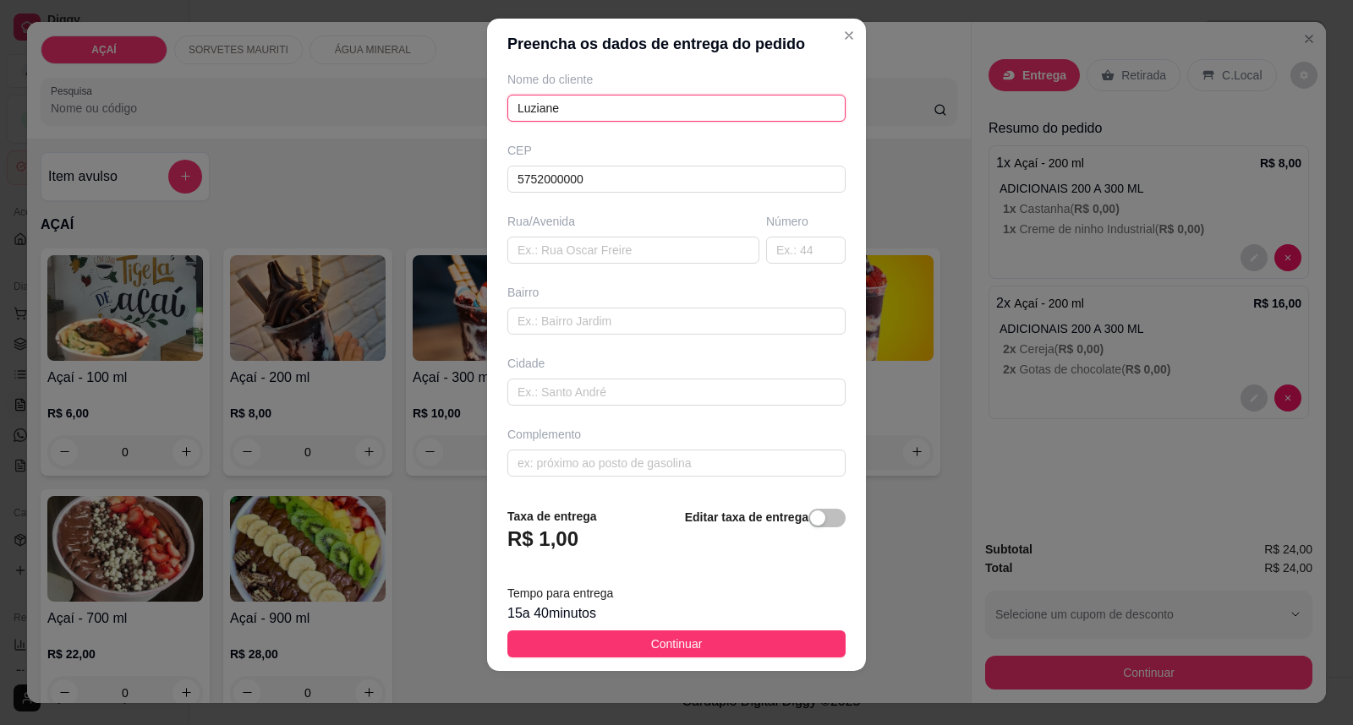
type input "Luziane"
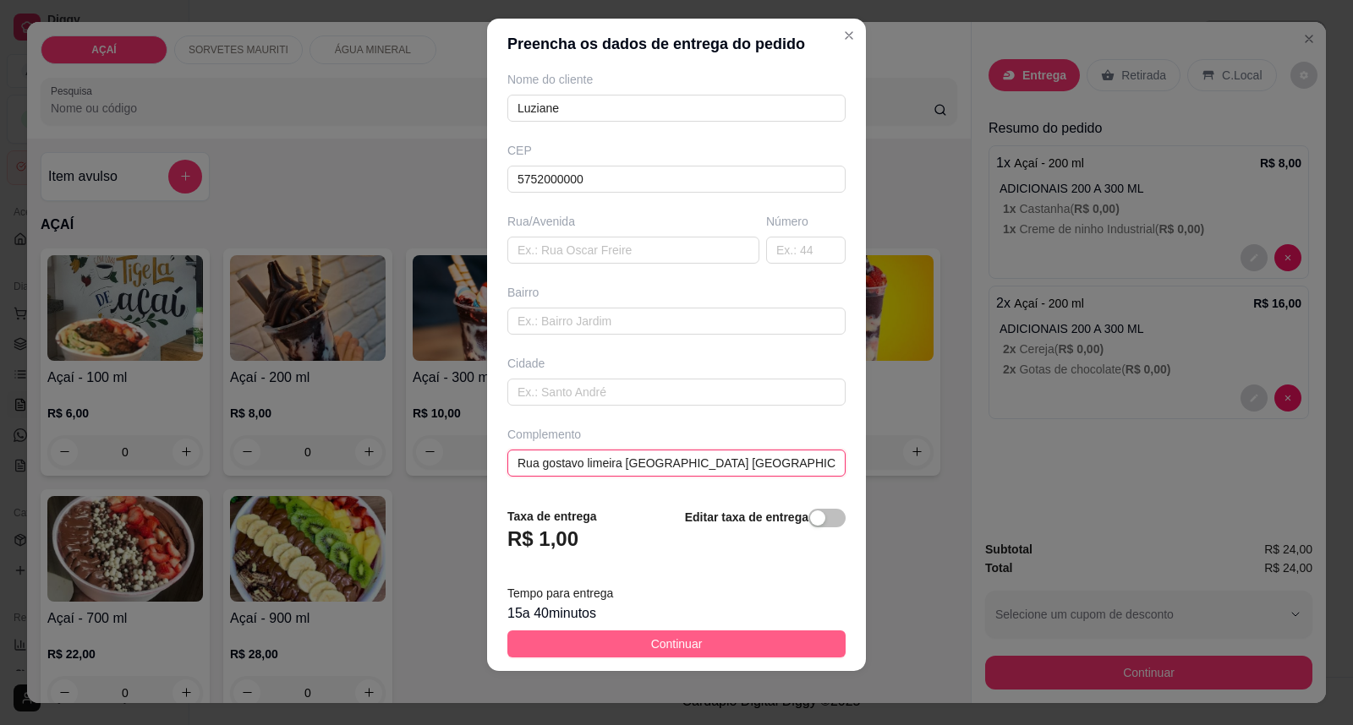
type input "Rua gostavo limeira [GEOGRAPHIC_DATA] [GEOGRAPHIC_DATA]"
click at [621, 638] on button "Continuar" at bounding box center [676, 644] width 338 height 27
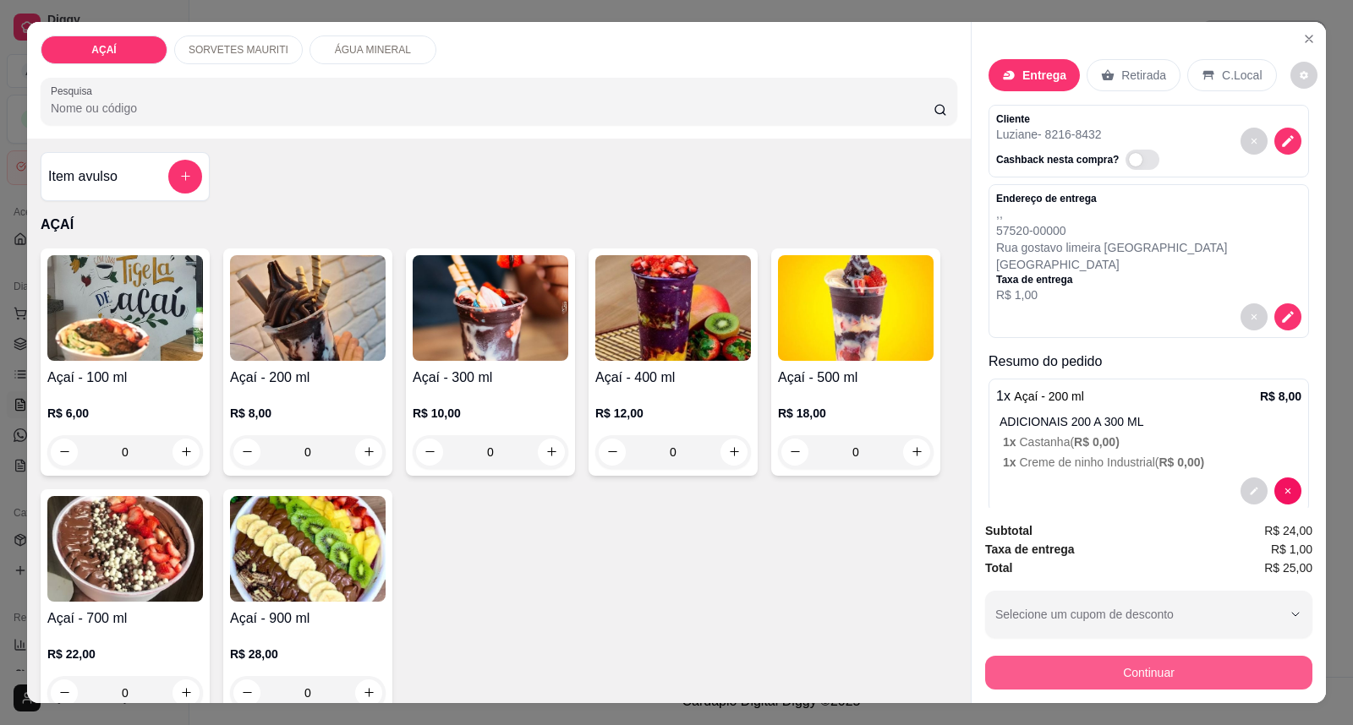
click at [1184, 675] on button "Continuar" at bounding box center [1148, 673] width 327 height 34
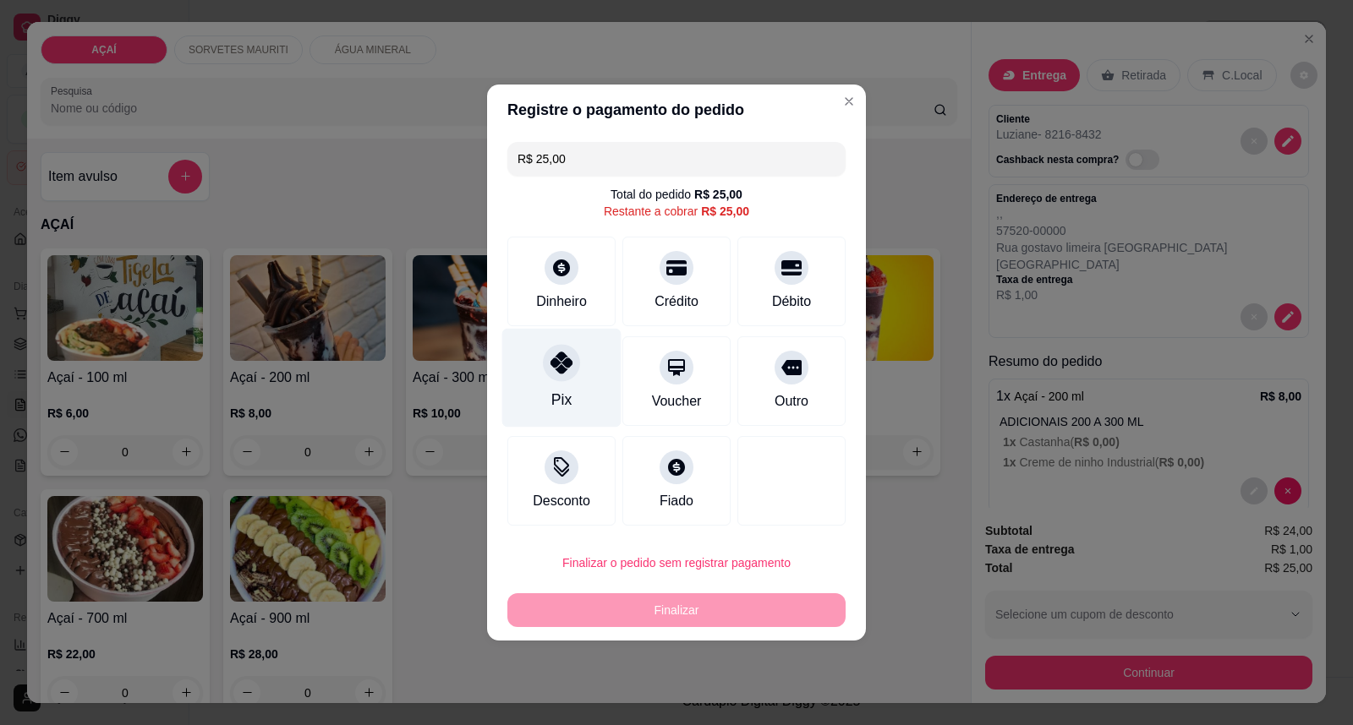
click at [586, 403] on div "Pix" at bounding box center [561, 378] width 119 height 99
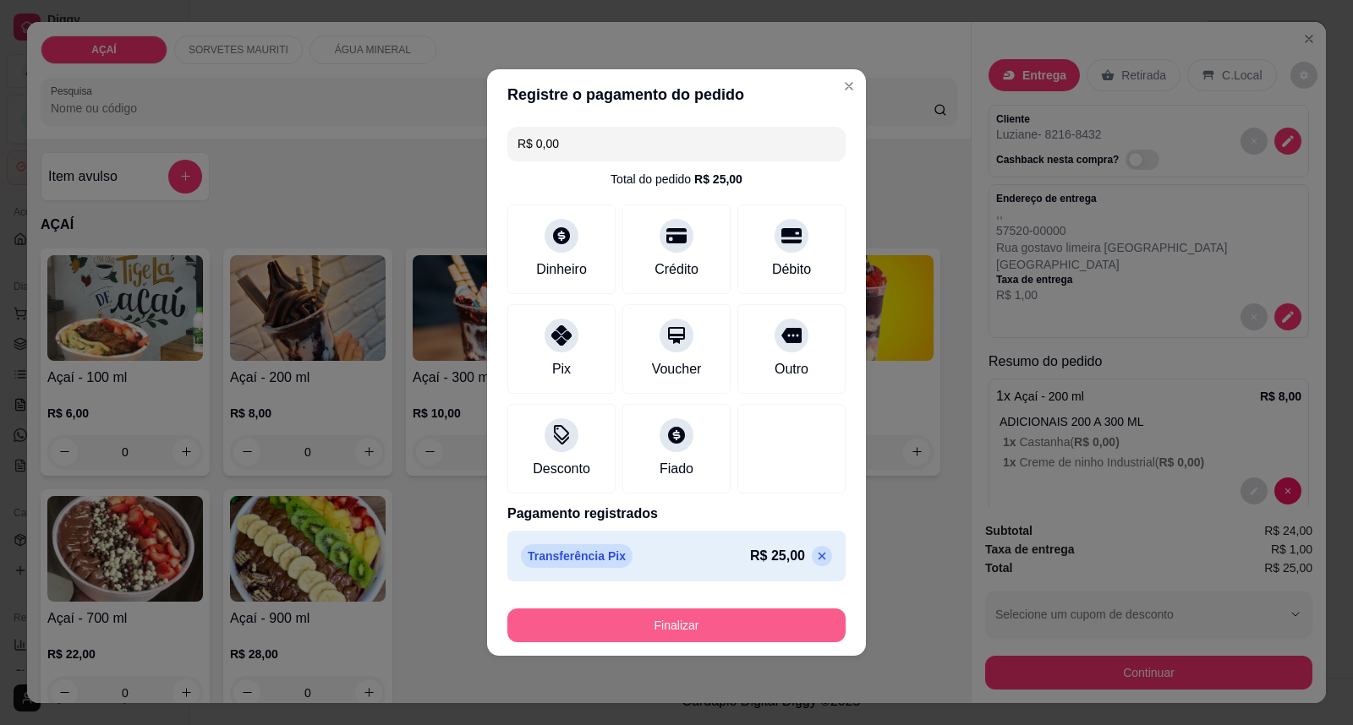
click at [693, 614] on button "Finalizar" at bounding box center [676, 626] width 338 height 34
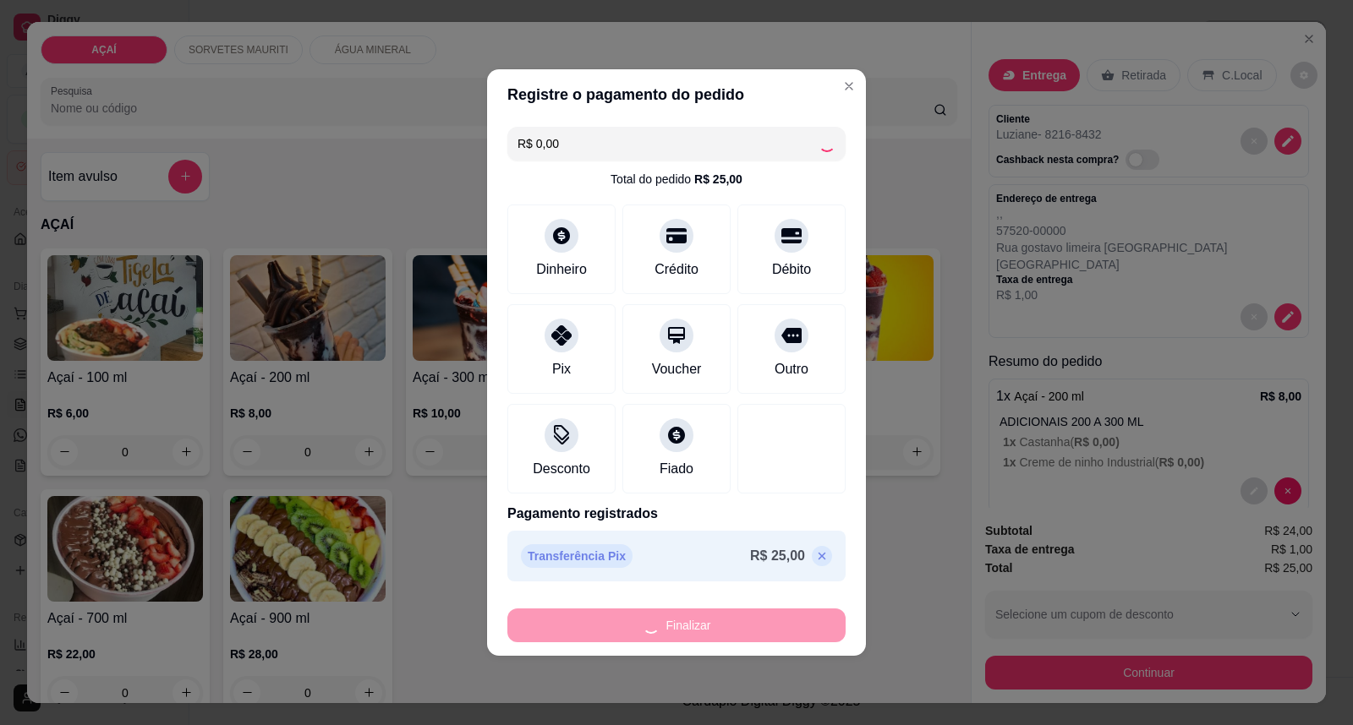
type input "-R$ 25,00"
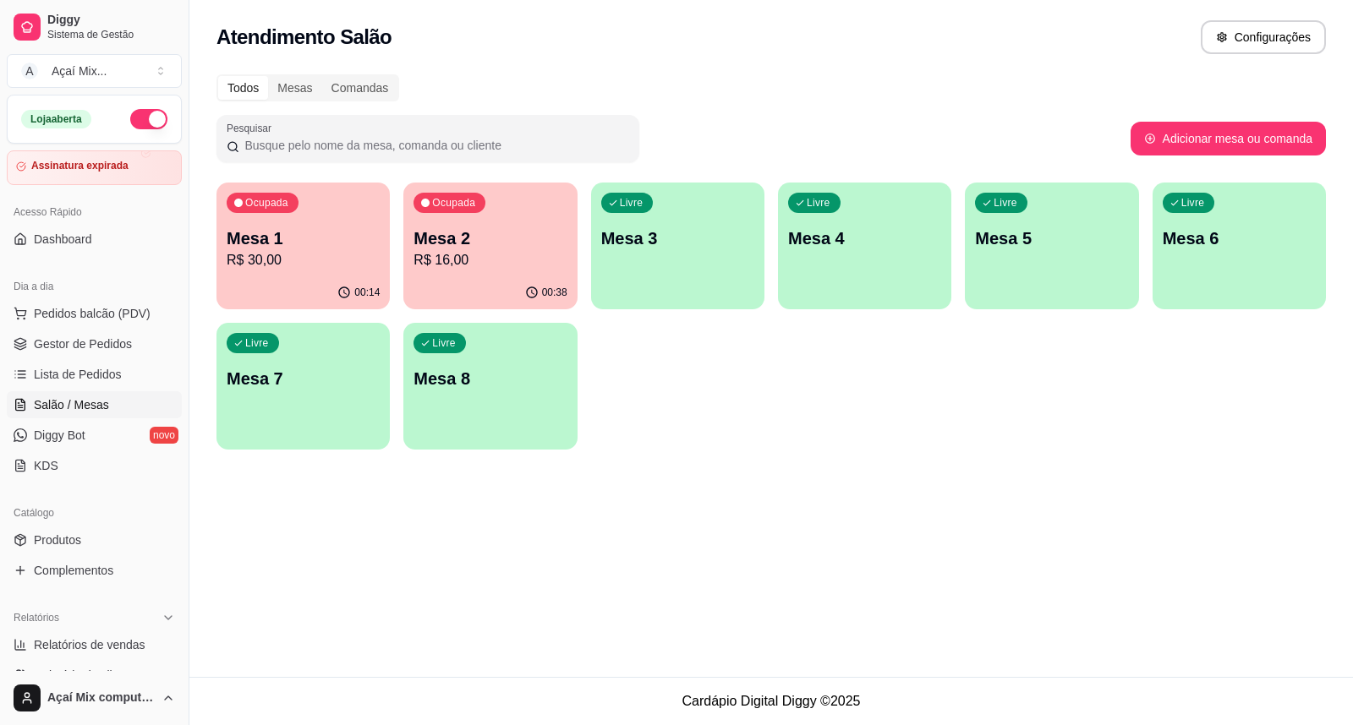
click at [675, 203] on div "Livre Mesa 3" at bounding box center [677, 236] width 173 height 107
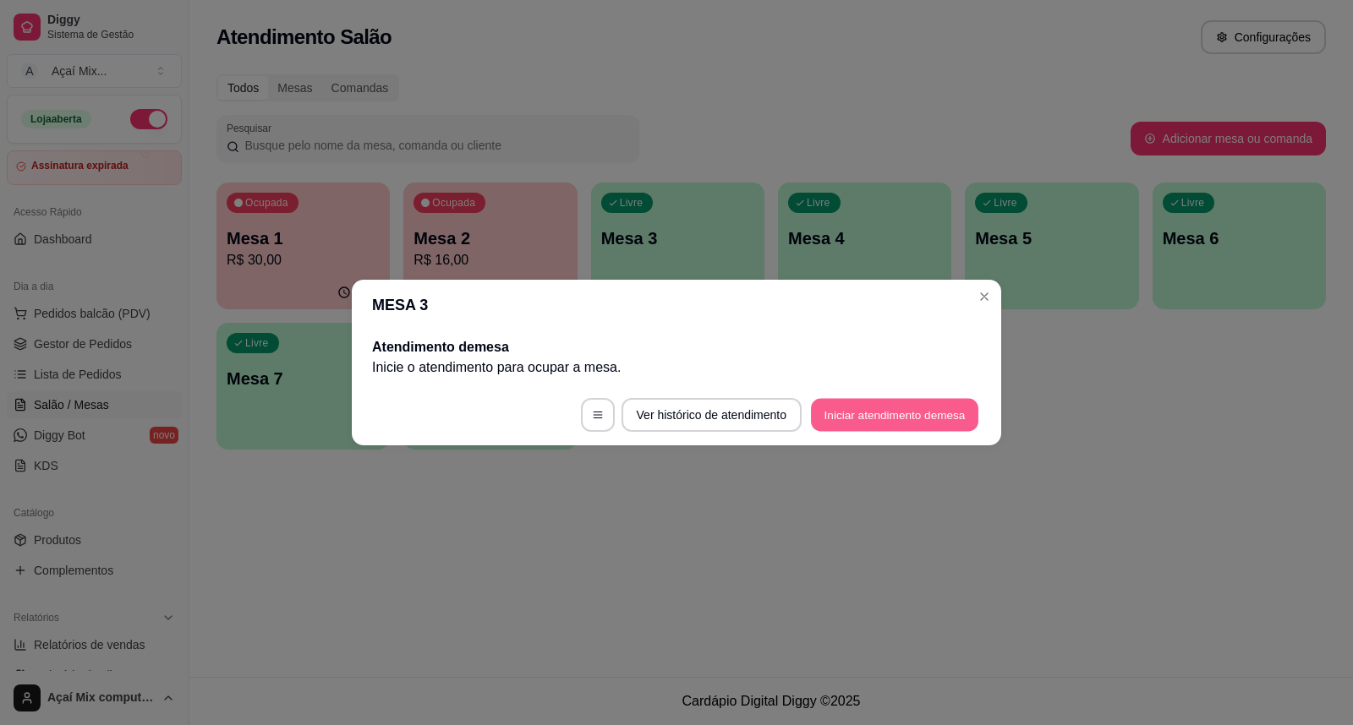
click at [821, 424] on button "Iniciar atendimento de mesa" at bounding box center [894, 415] width 167 height 33
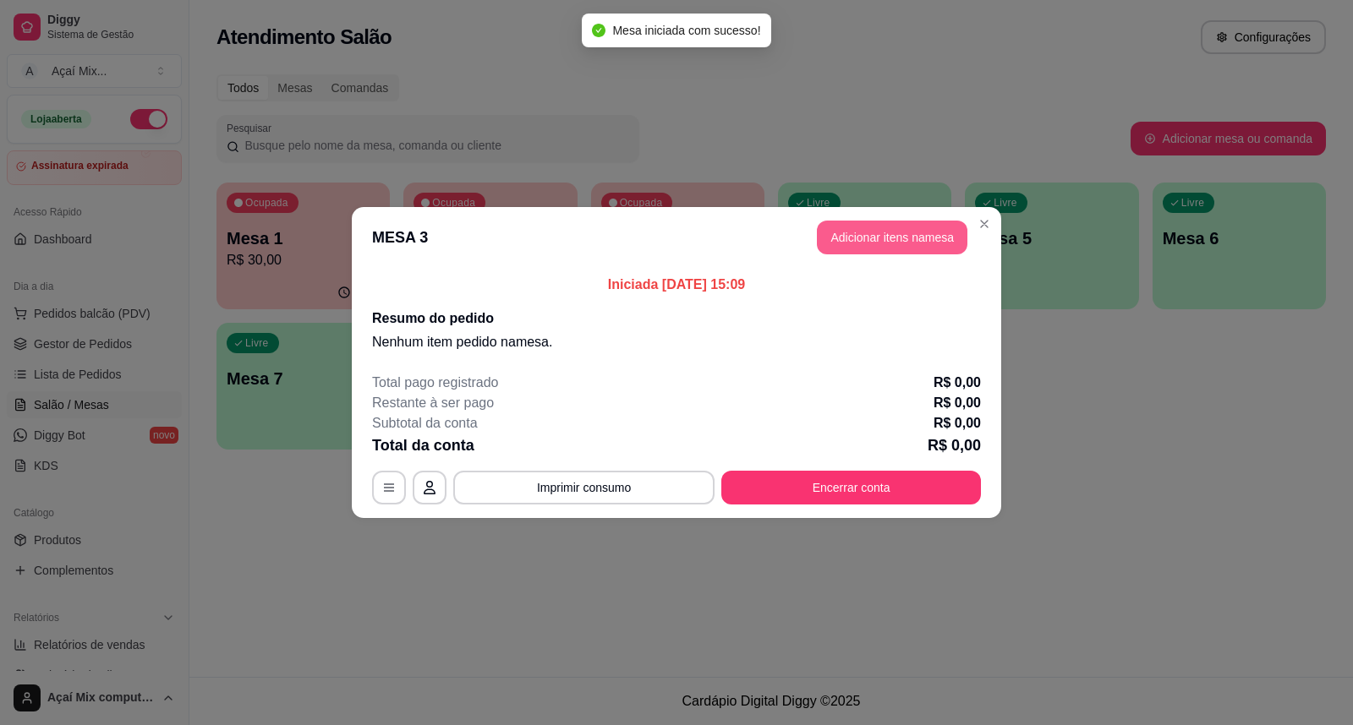
click at [841, 247] on button "Adicionar itens na mesa" at bounding box center [892, 238] width 150 height 34
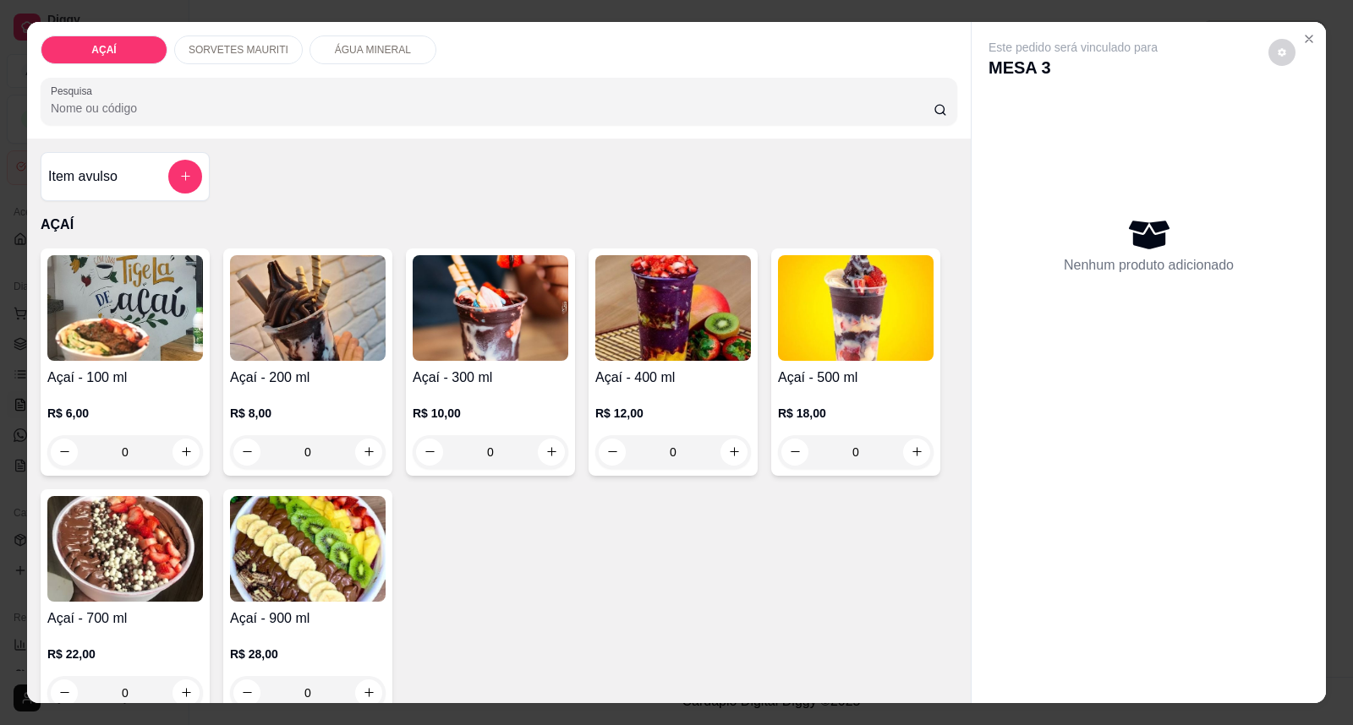
click at [484, 296] on img at bounding box center [491, 308] width 156 height 106
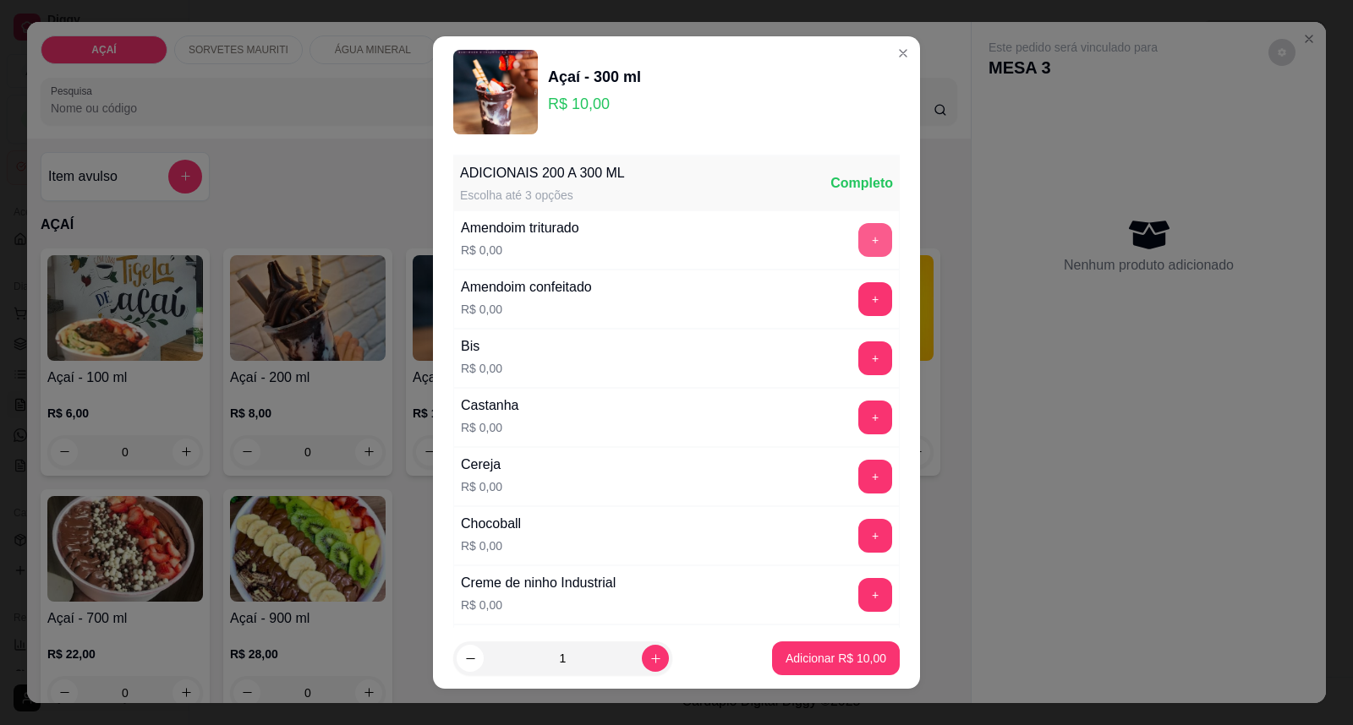
click at [858, 237] on button "+" at bounding box center [875, 240] width 34 height 34
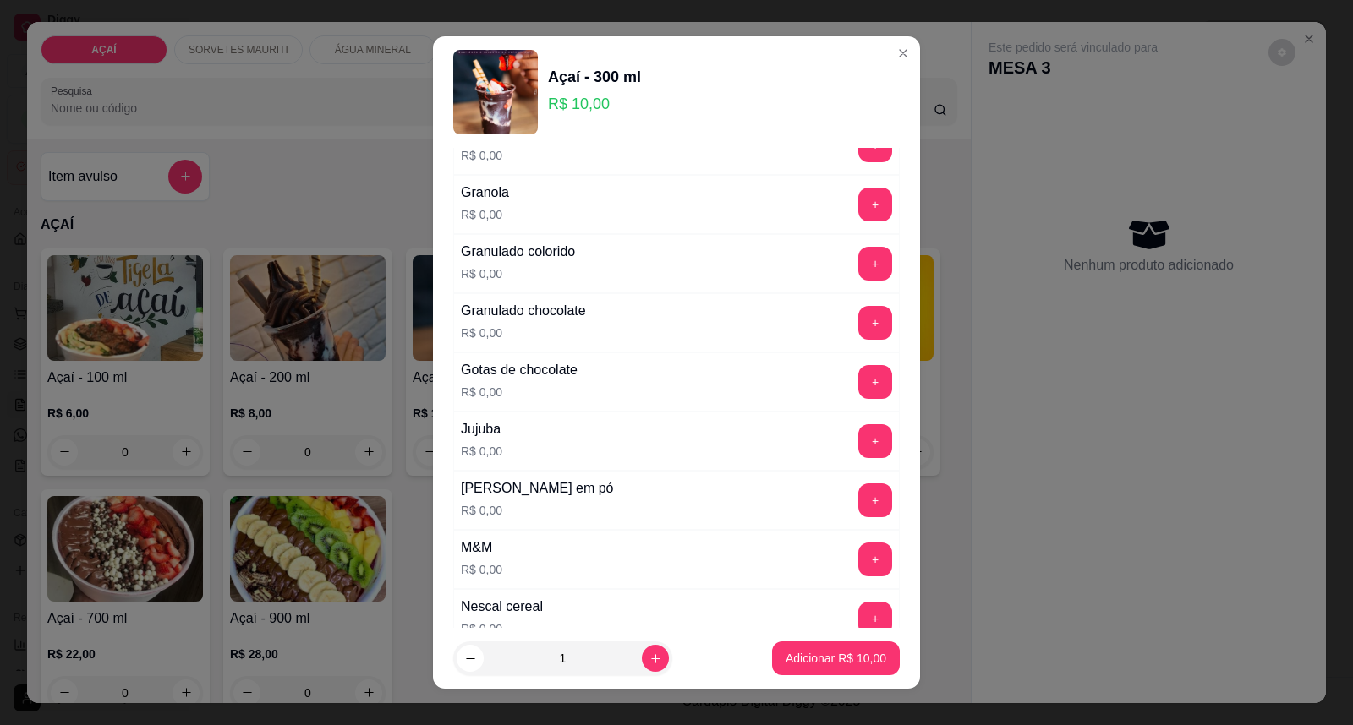
scroll to position [1315, 0]
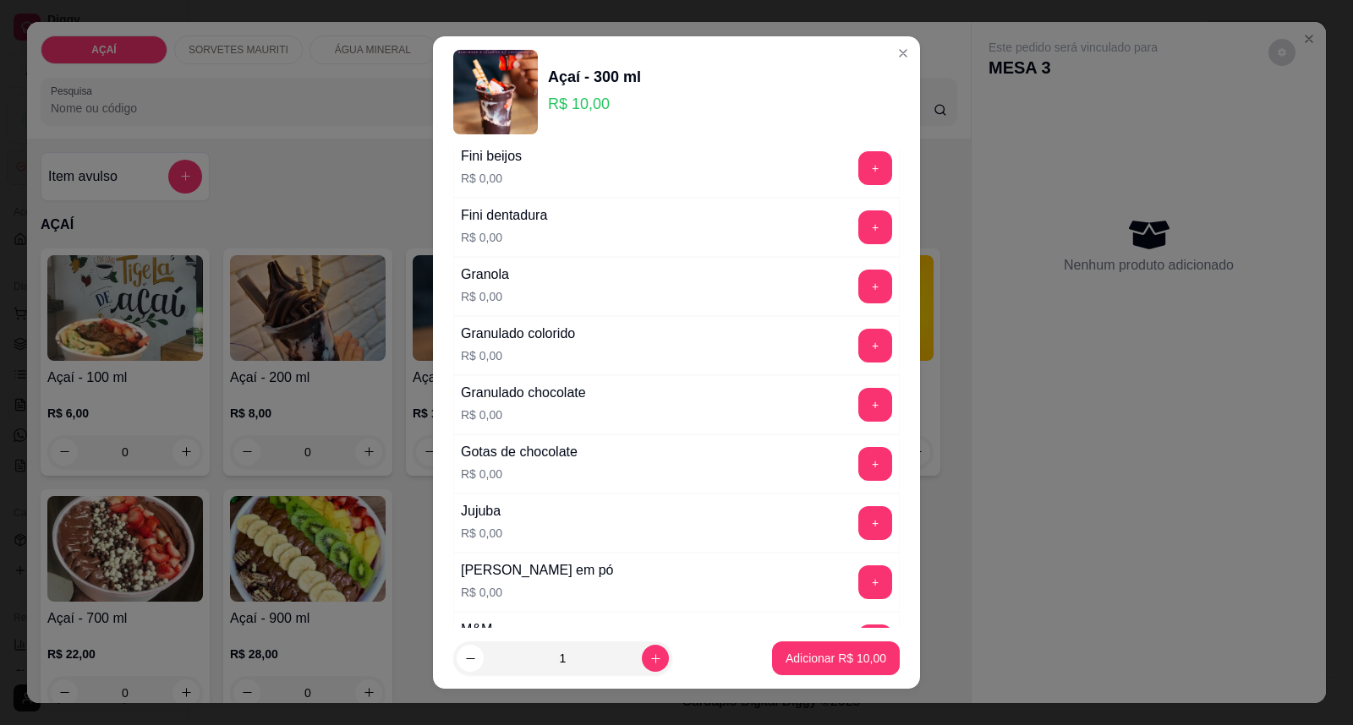
drag, startPoint x: 702, startPoint y: 531, endPoint x: 507, endPoint y: 563, distance: 197.1
click at [507, 563] on div "Leite em pó R$ 0,00" at bounding box center [537, 582] width 167 height 57
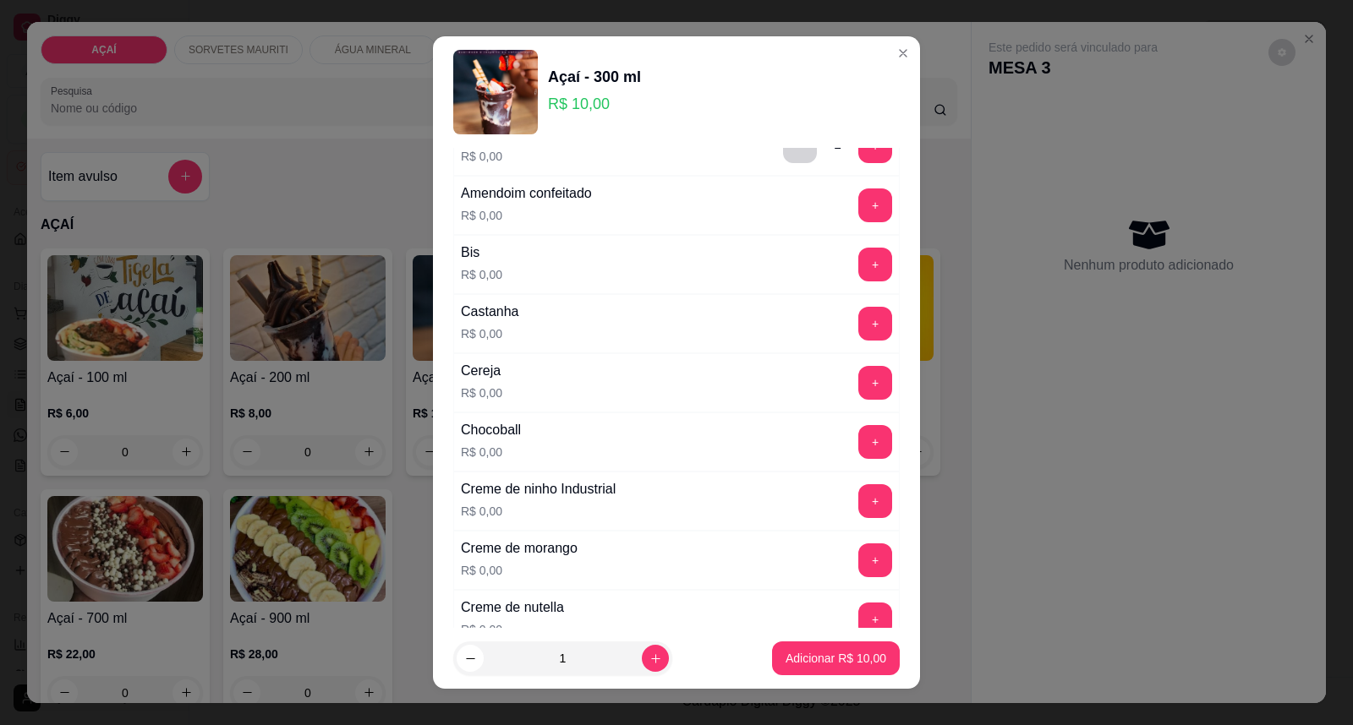
scroll to position [0, 0]
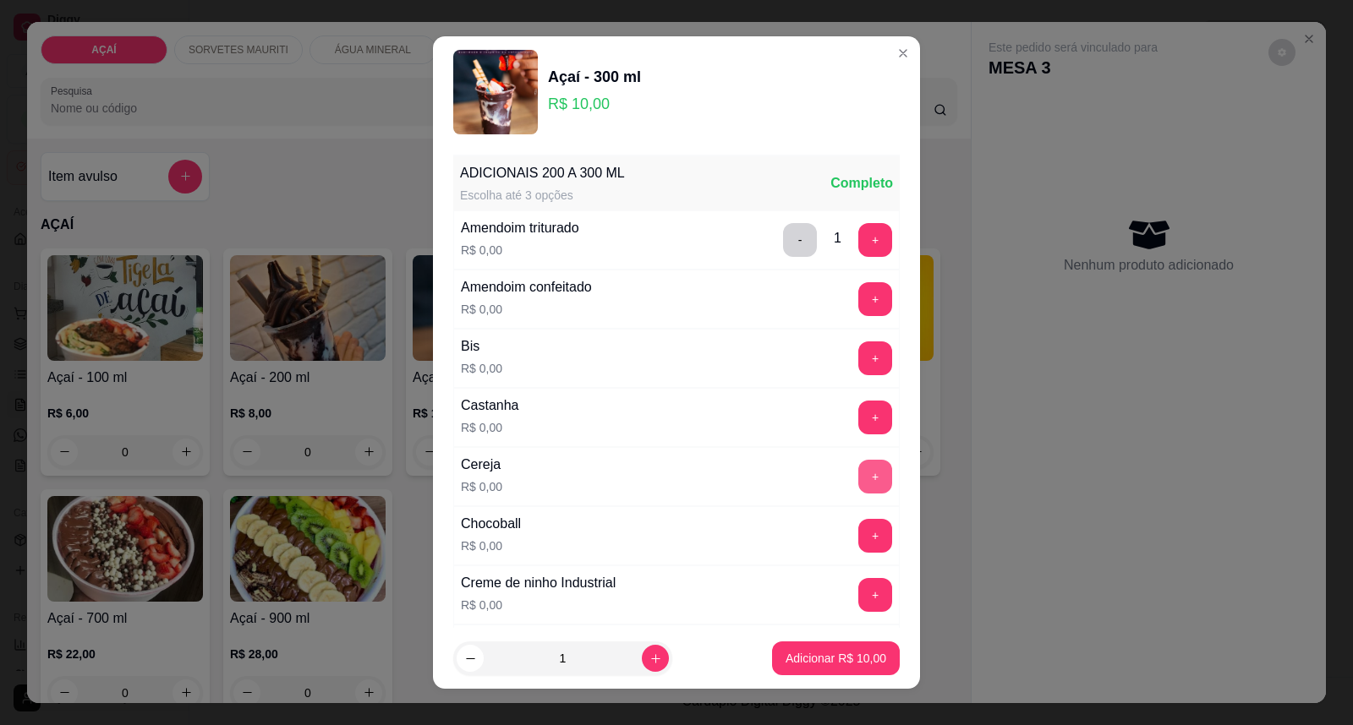
click at [858, 482] on button "+" at bounding box center [875, 477] width 34 height 34
click at [783, 238] on button "-" at bounding box center [800, 240] width 34 height 34
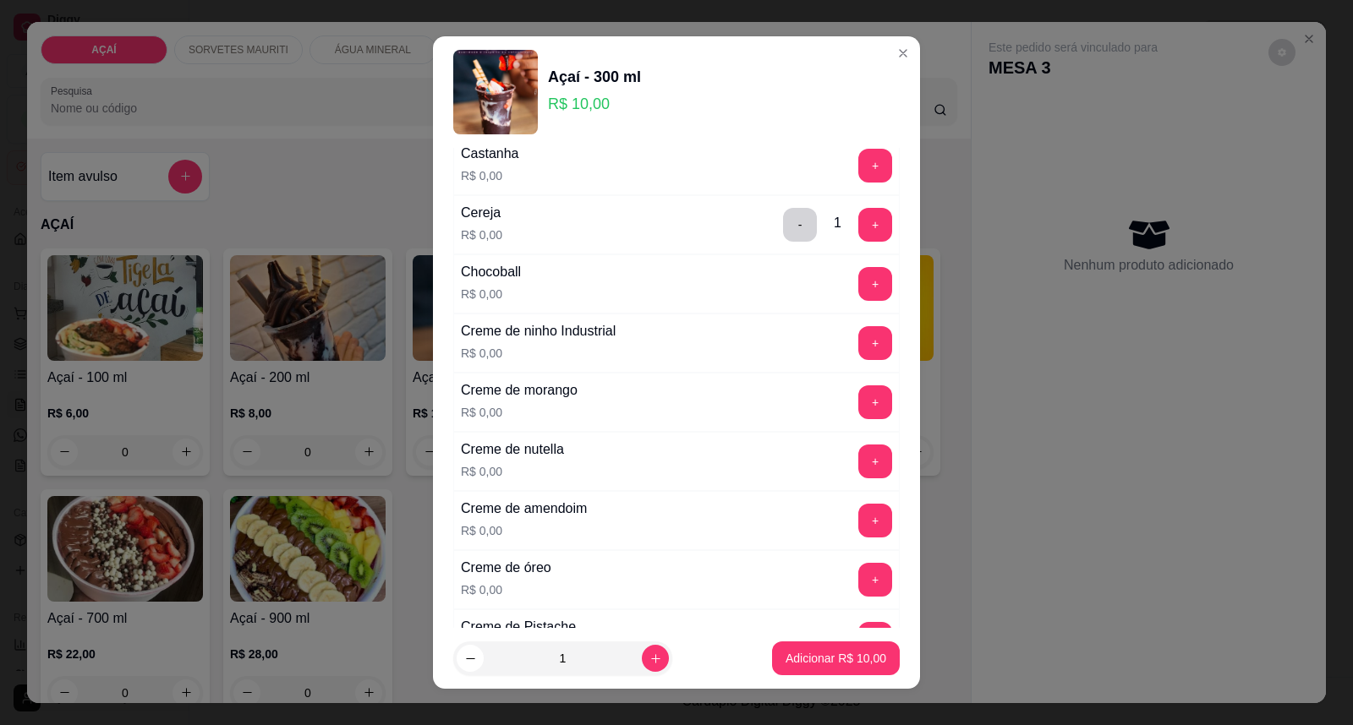
scroll to position [282, 0]
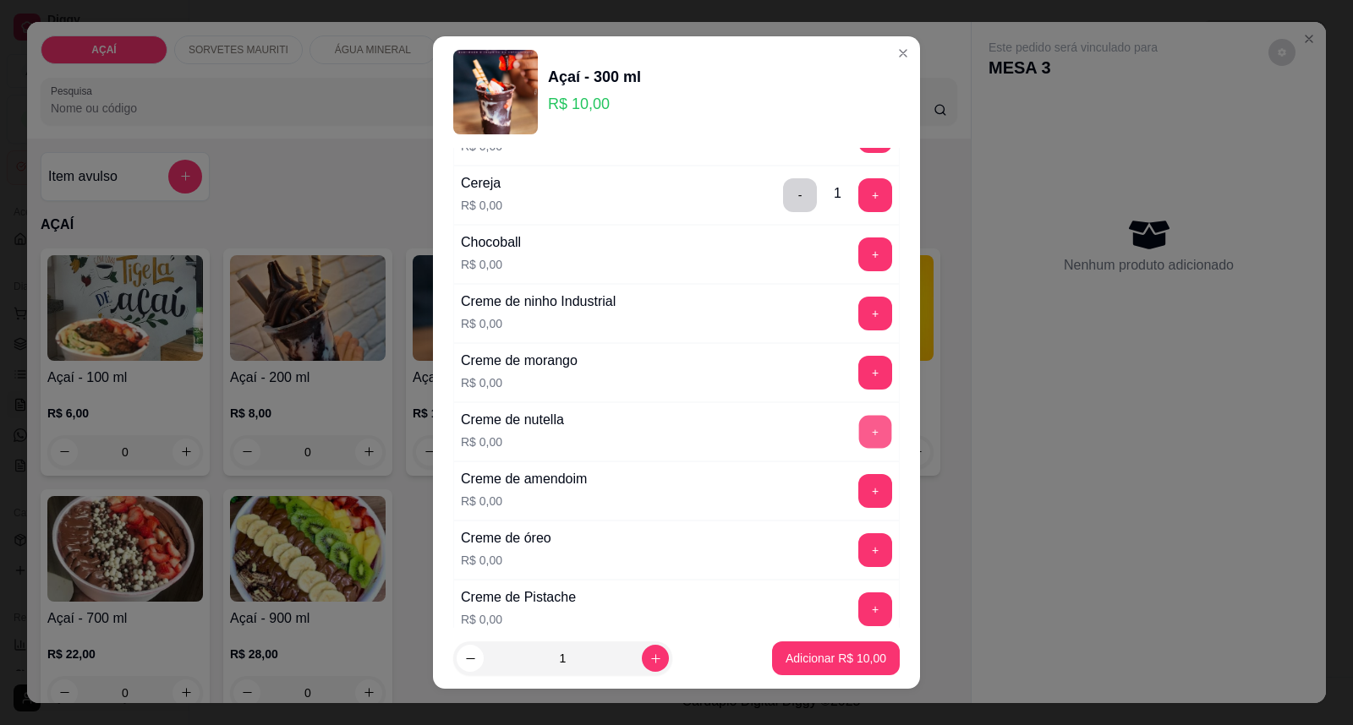
click at [859, 431] on button "+" at bounding box center [875, 432] width 33 height 33
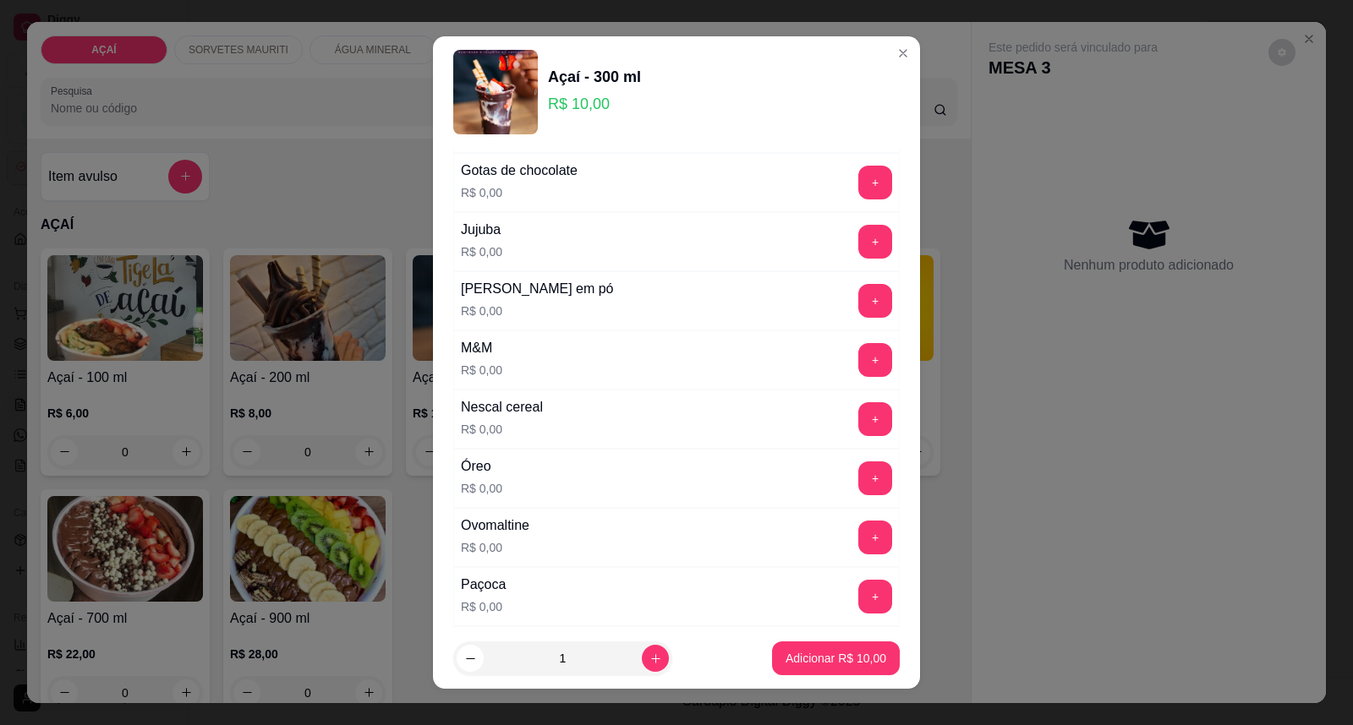
scroll to position [1785, 0]
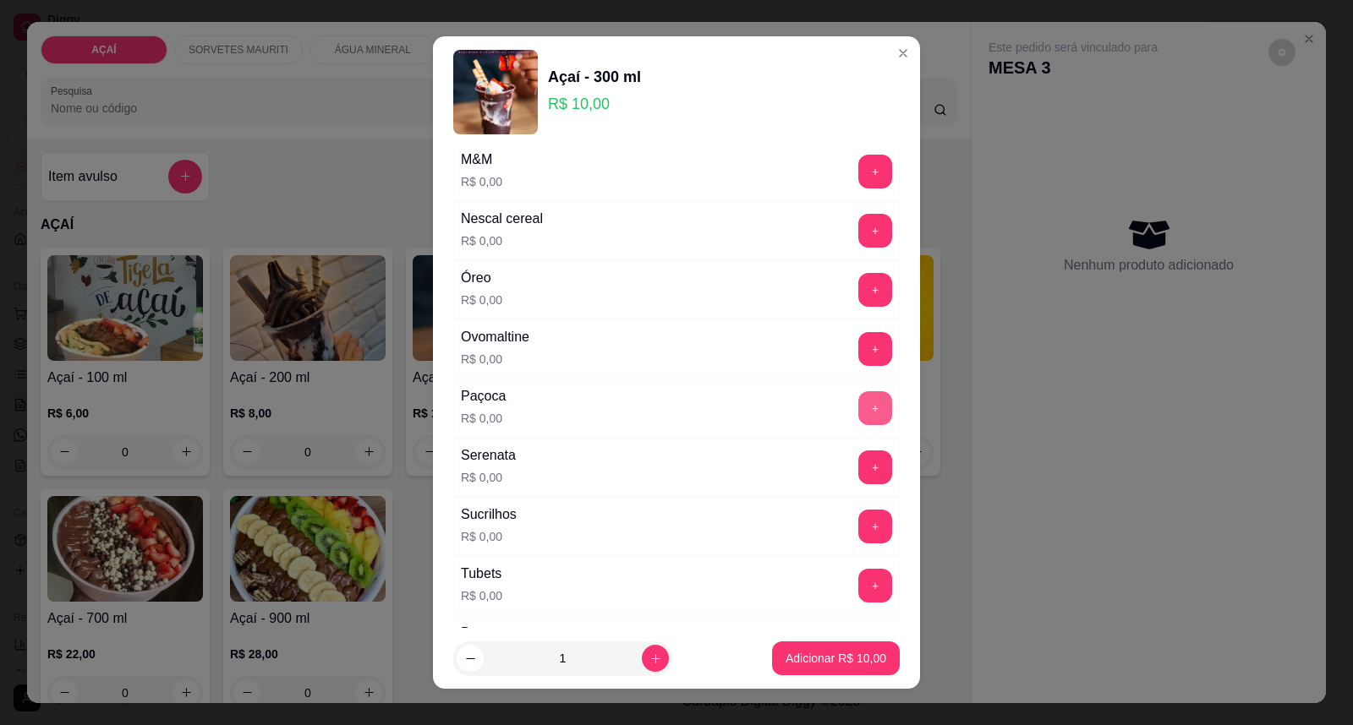
click at [858, 424] on button "+" at bounding box center [875, 408] width 34 height 34
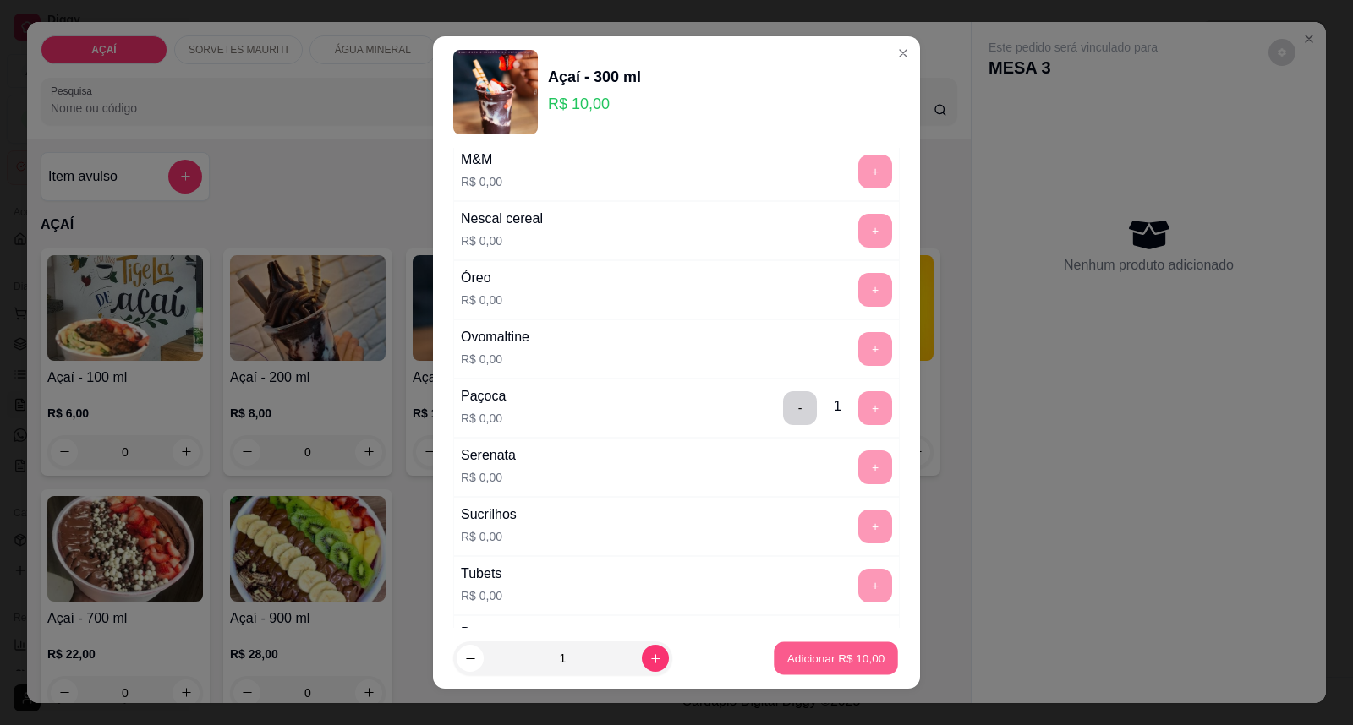
click at [823, 644] on button "Adicionar R$ 10,00" at bounding box center [836, 659] width 124 height 33
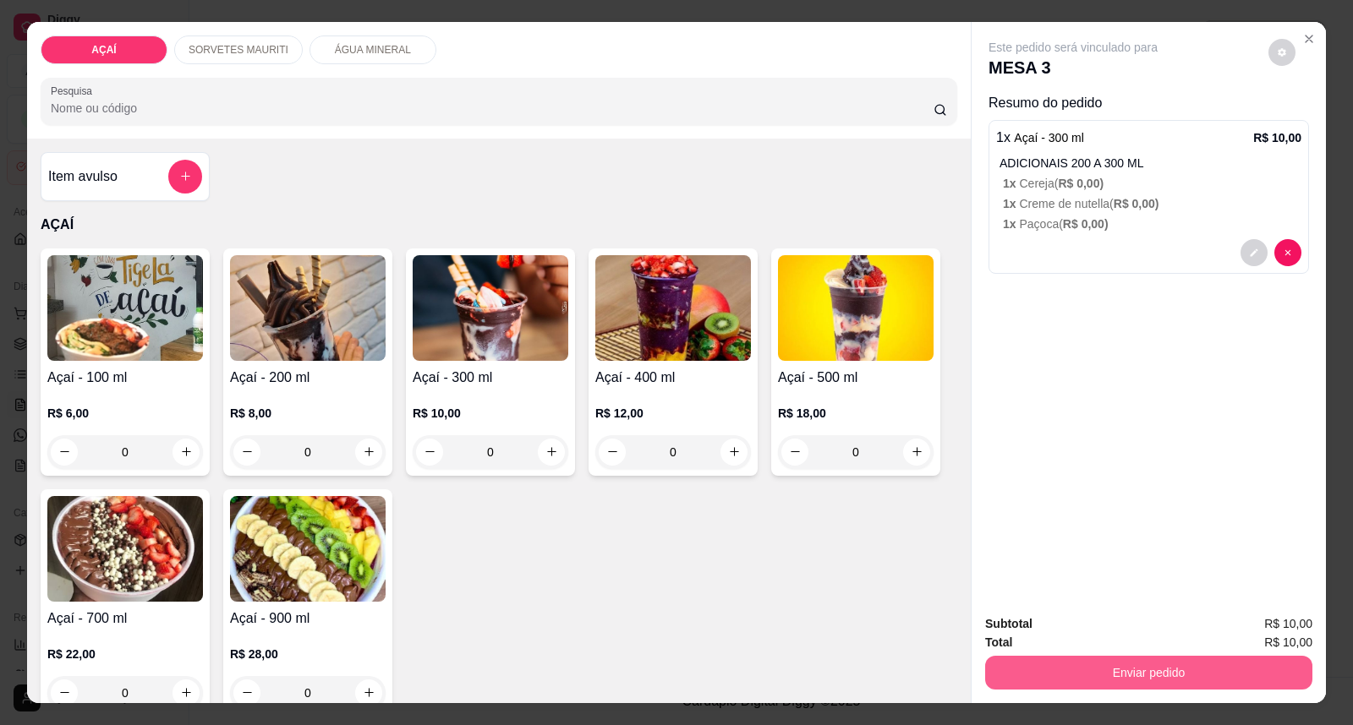
click at [1162, 668] on button "Enviar pedido" at bounding box center [1148, 673] width 327 height 34
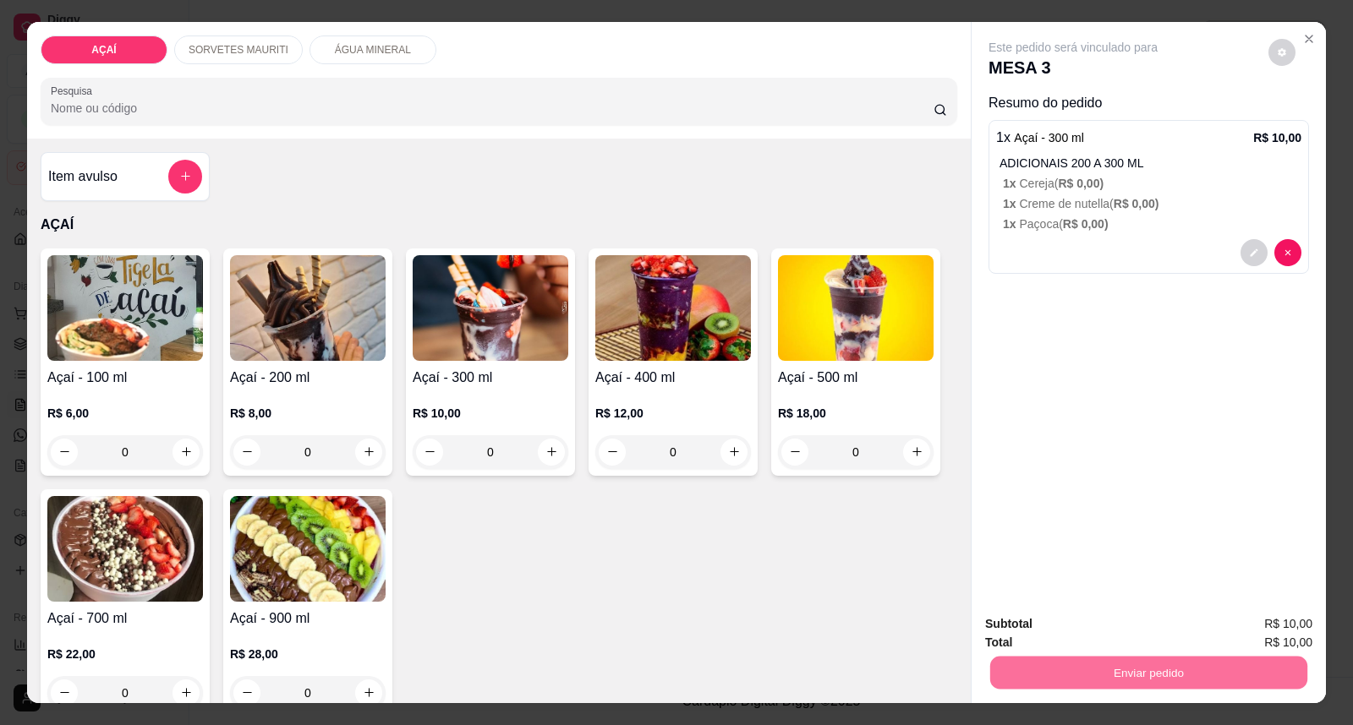
click at [1265, 628] on button "Enviar pedido" at bounding box center [1267, 631] width 93 height 31
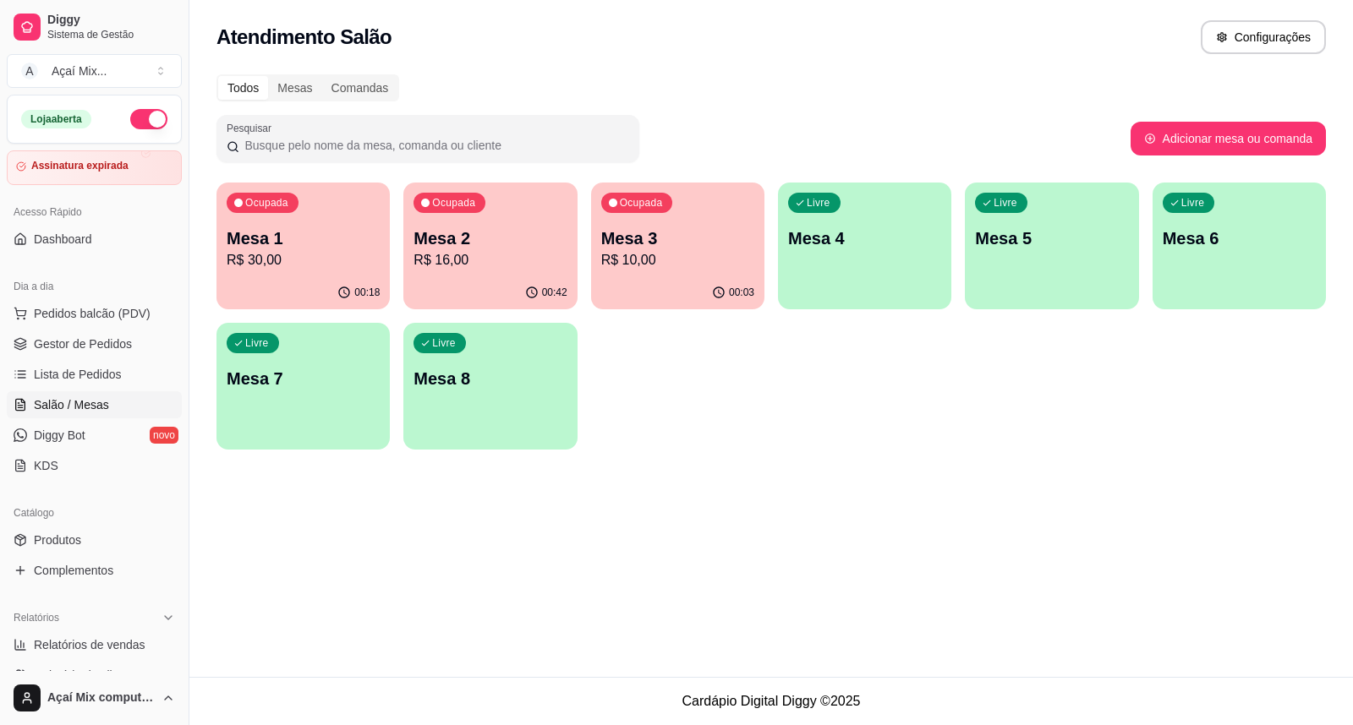
click at [622, 282] on div "00:03" at bounding box center [677, 292] width 173 height 33
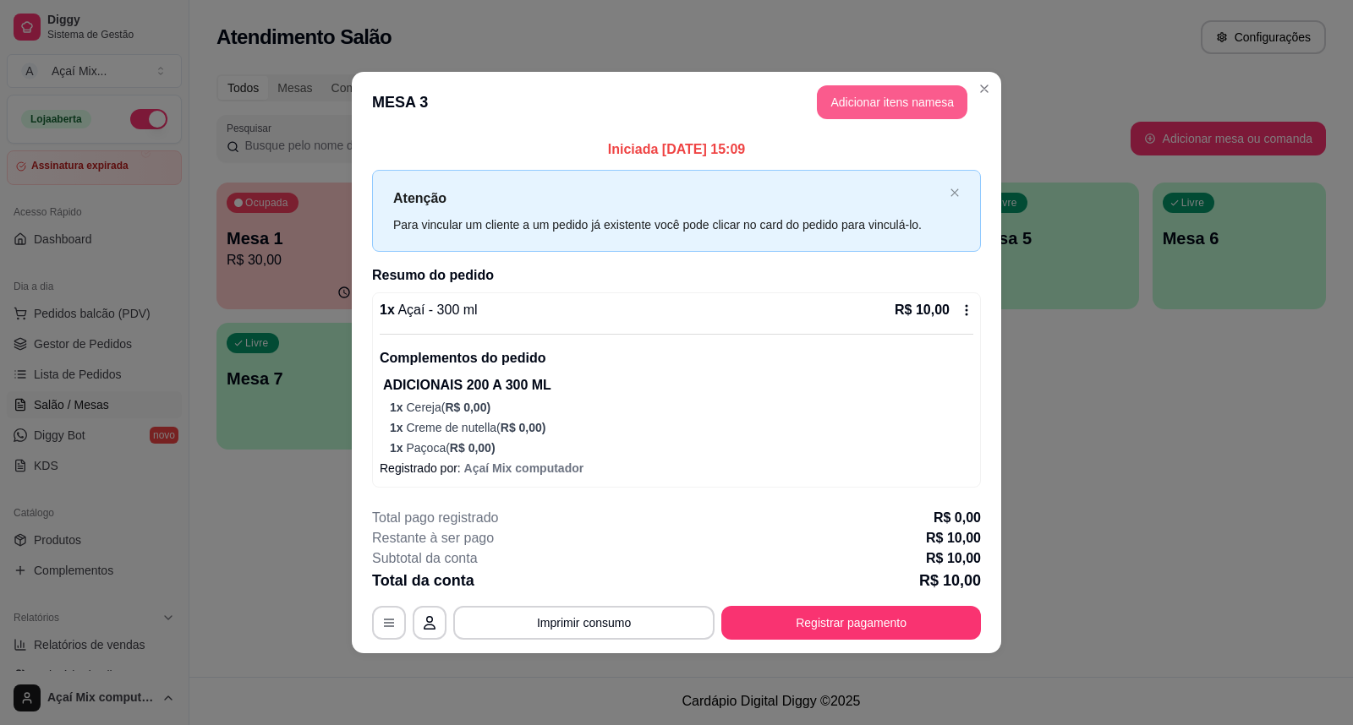
click at [856, 115] on button "Adicionar itens na mesa" at bounding box center [892, 102] width 150 height 34
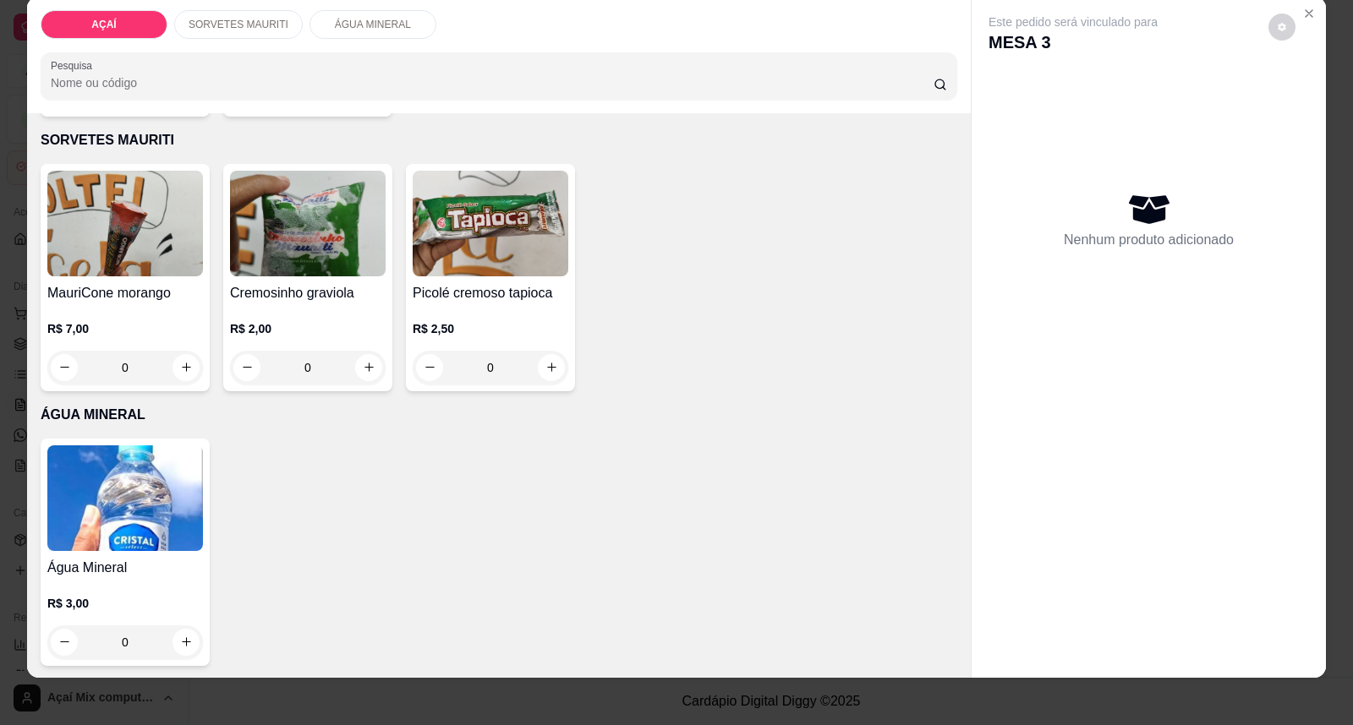
scroll to position [31, 0]
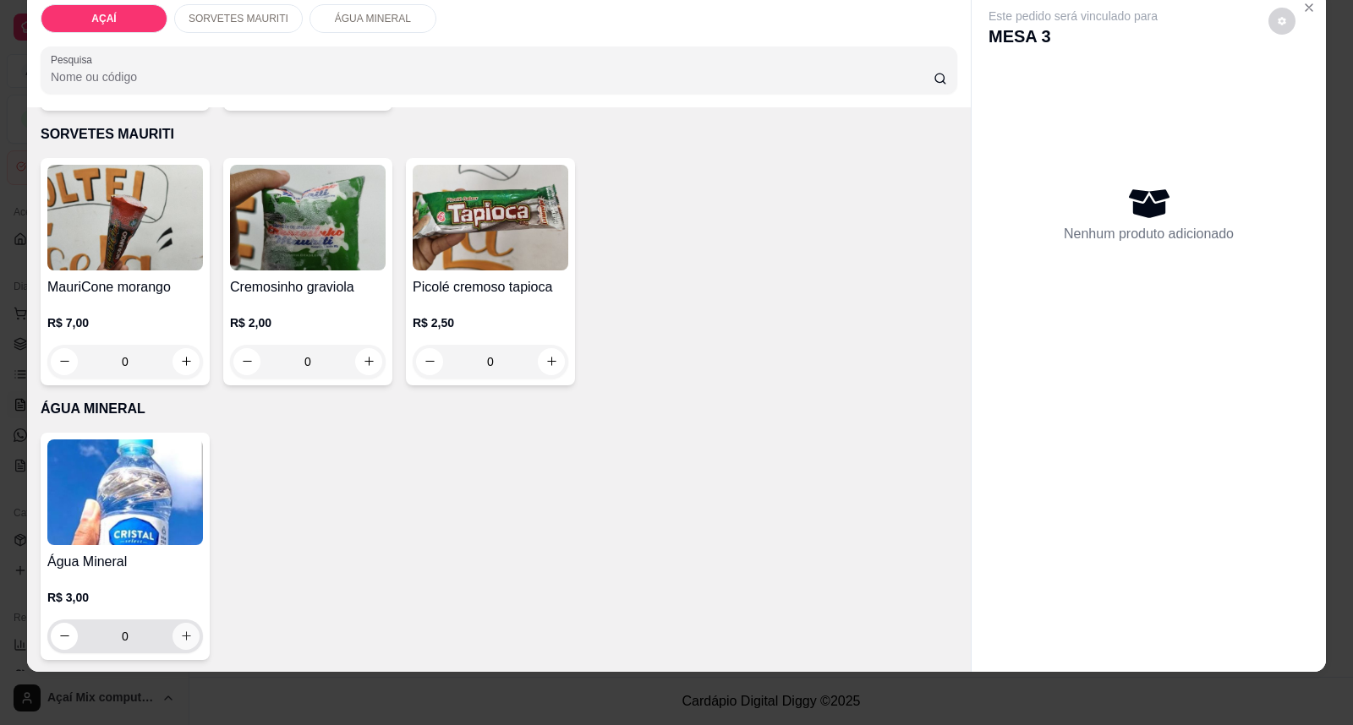
click at [172, 640] on button "increase-product-quantity" at bounding box center [185, 636] width 27 height 27
type input "1"
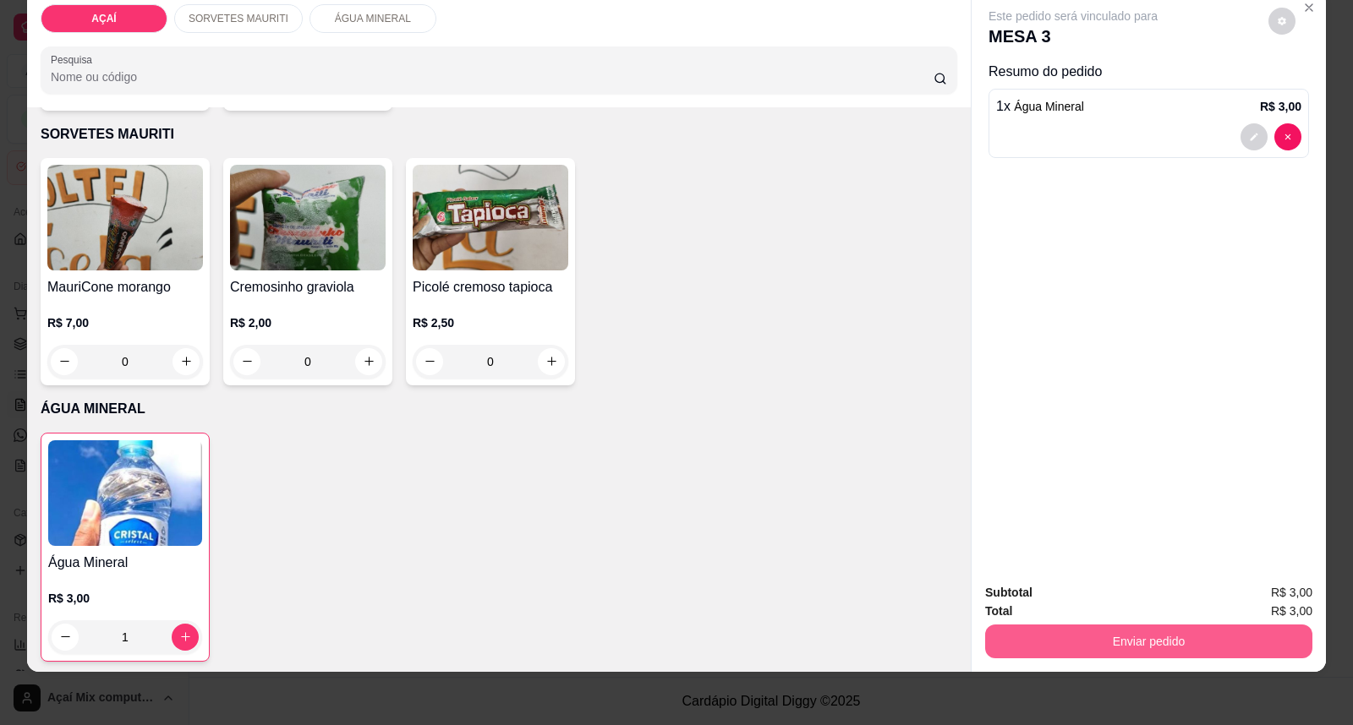
click at [1021, 644] on button "Enviar pedido" at bounding box center [1148, 642] width 327 height 34
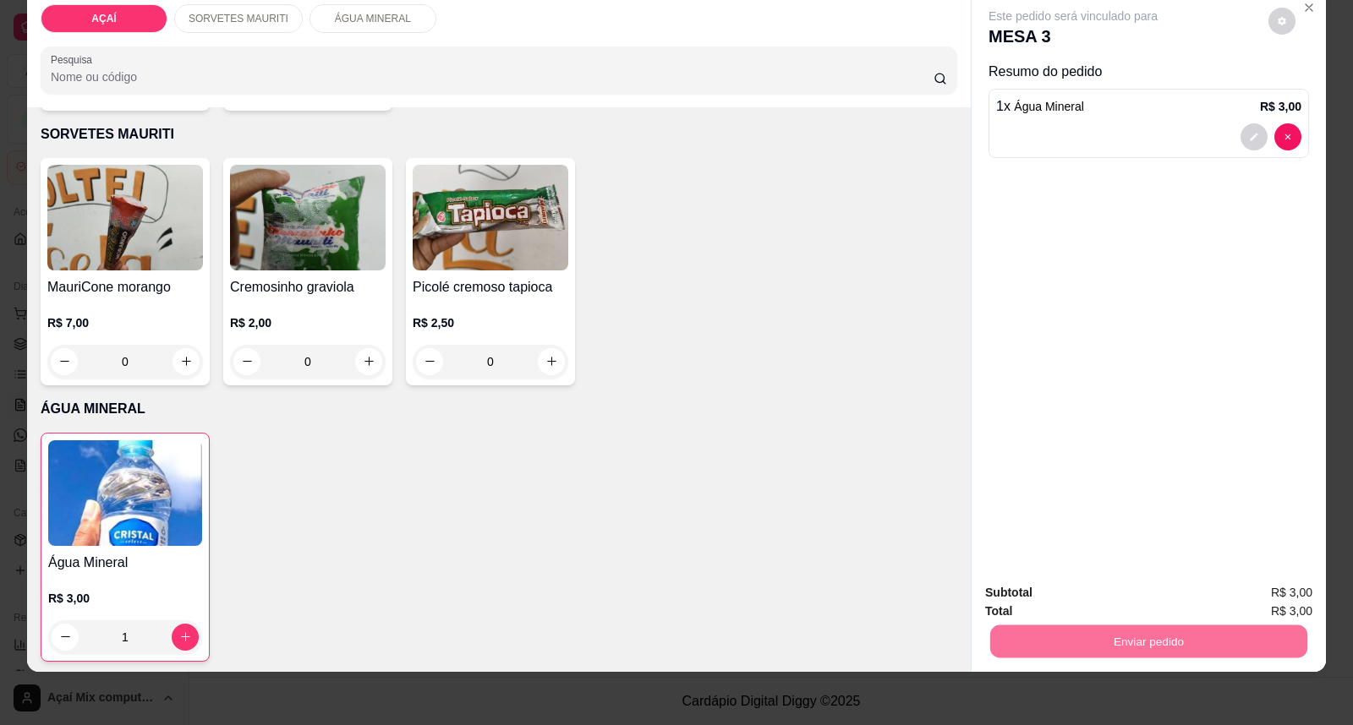
click at [1307, 597] on button "Enviar pedido" at bounding box center [1268, 600] width 96 height 32
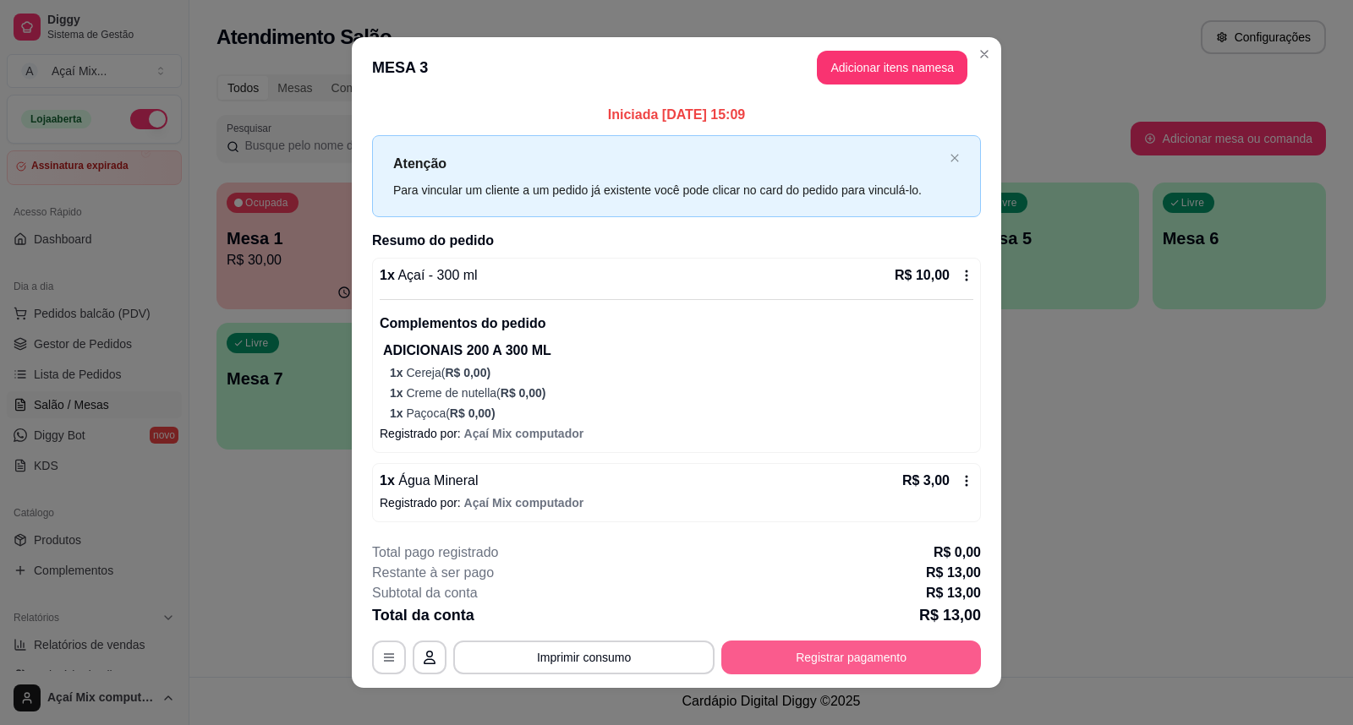
click at [769, 651] on button "Registrar pagamento" at bounding box center [851, 658] width 260 height 34
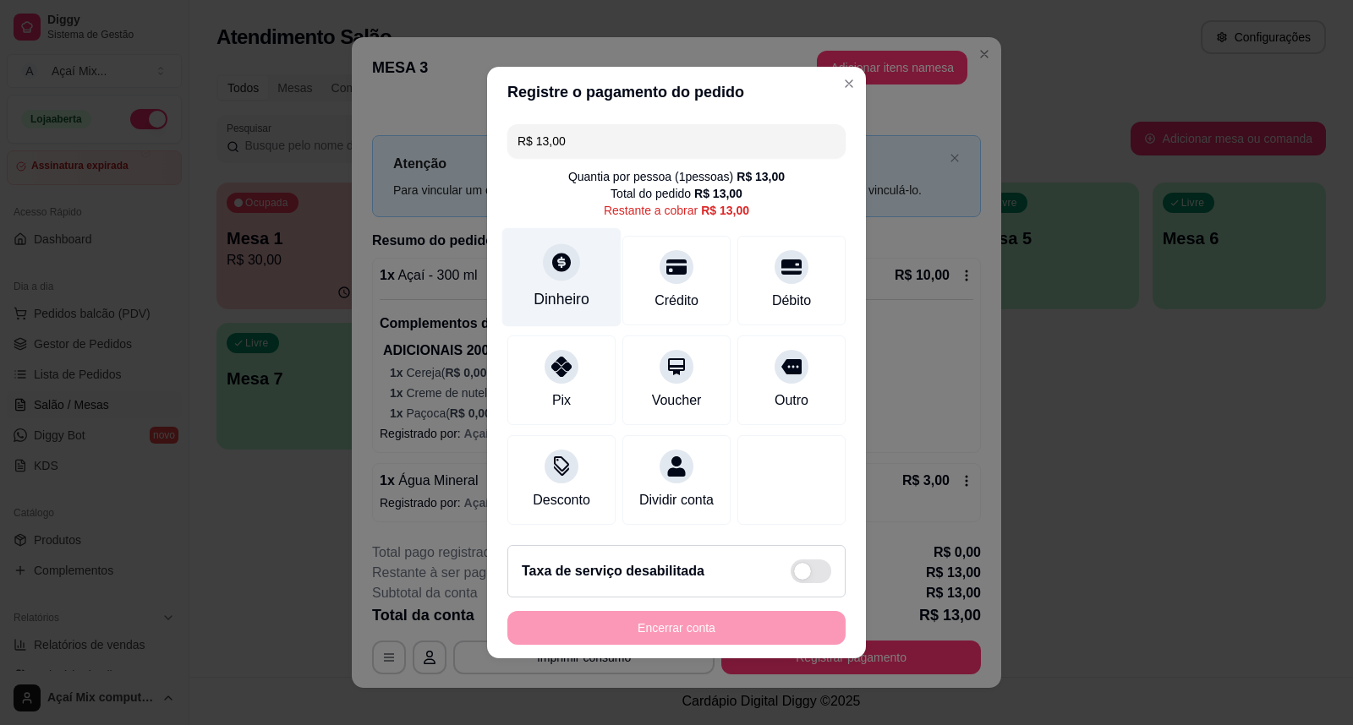
click at [597, 243] on div "Dinheiro" at bounding box center [561, 277] width 119 height 99
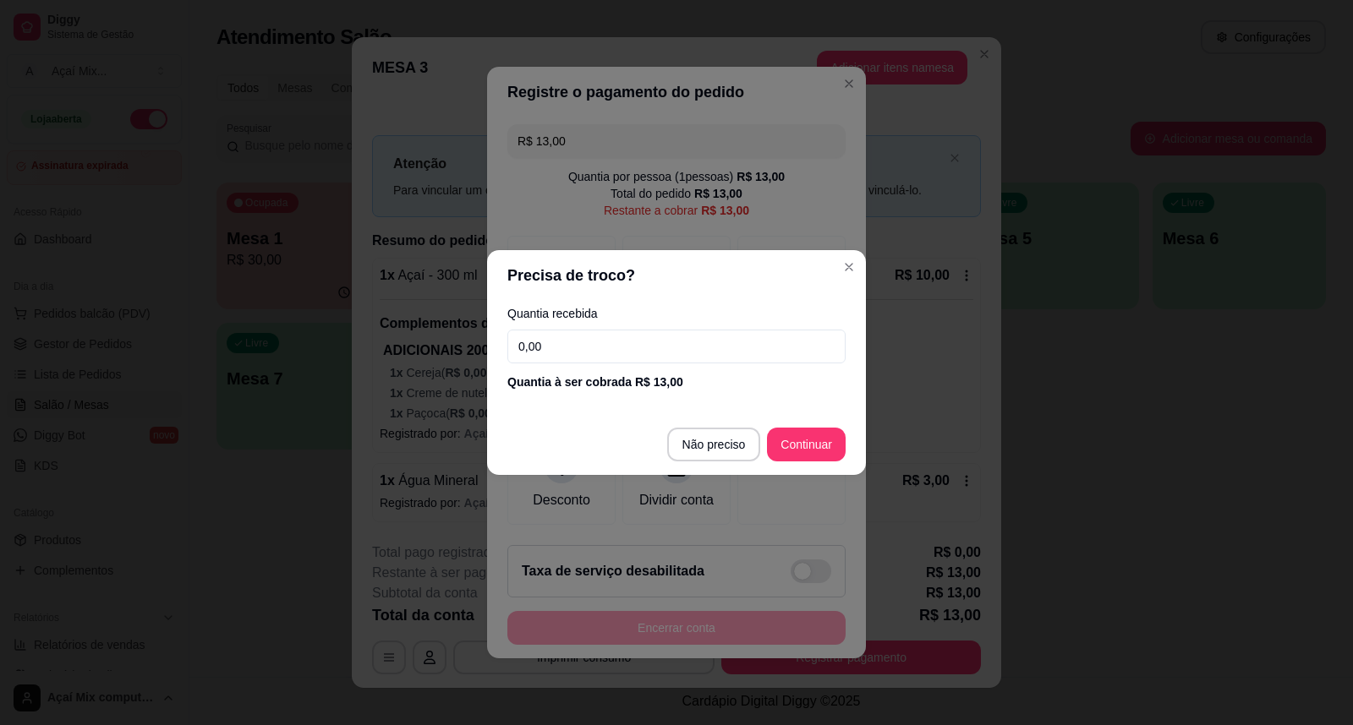
click at [654, 347] on input "0,00" at bounding box center [676, 347] width 338 height 34
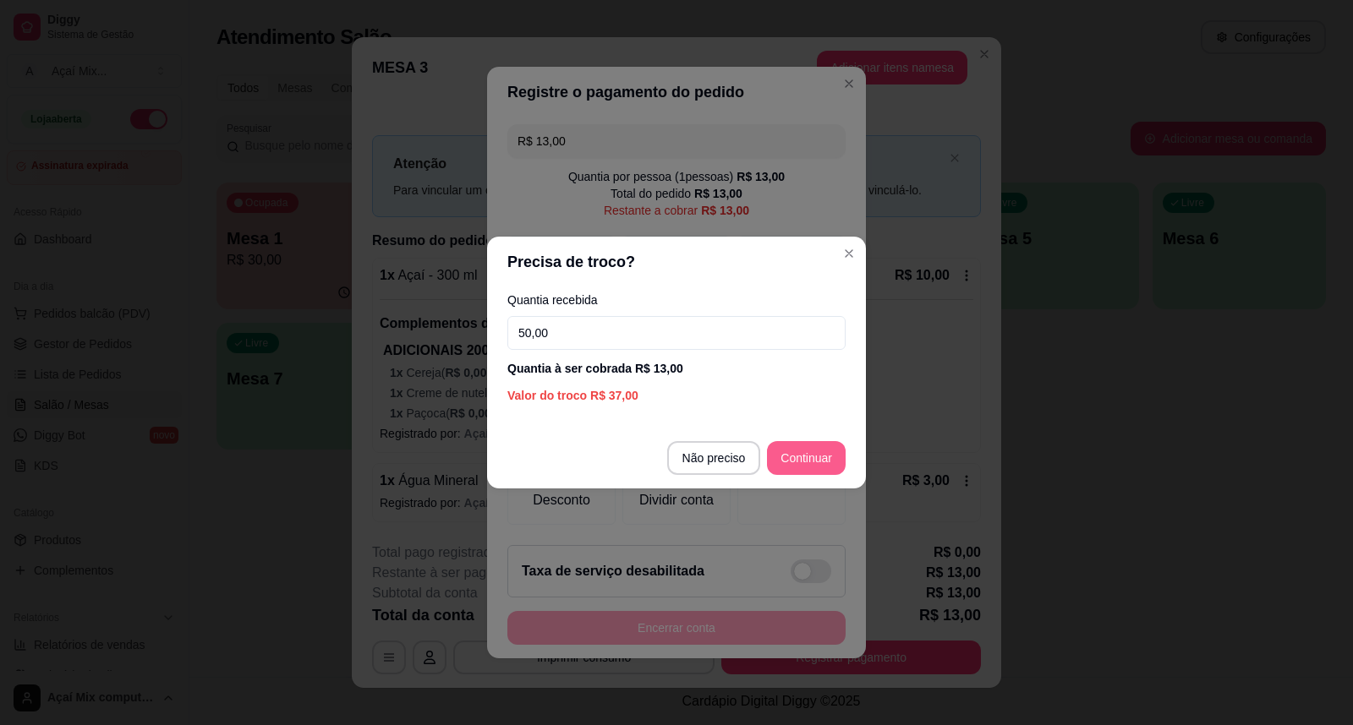
type input "50,00"
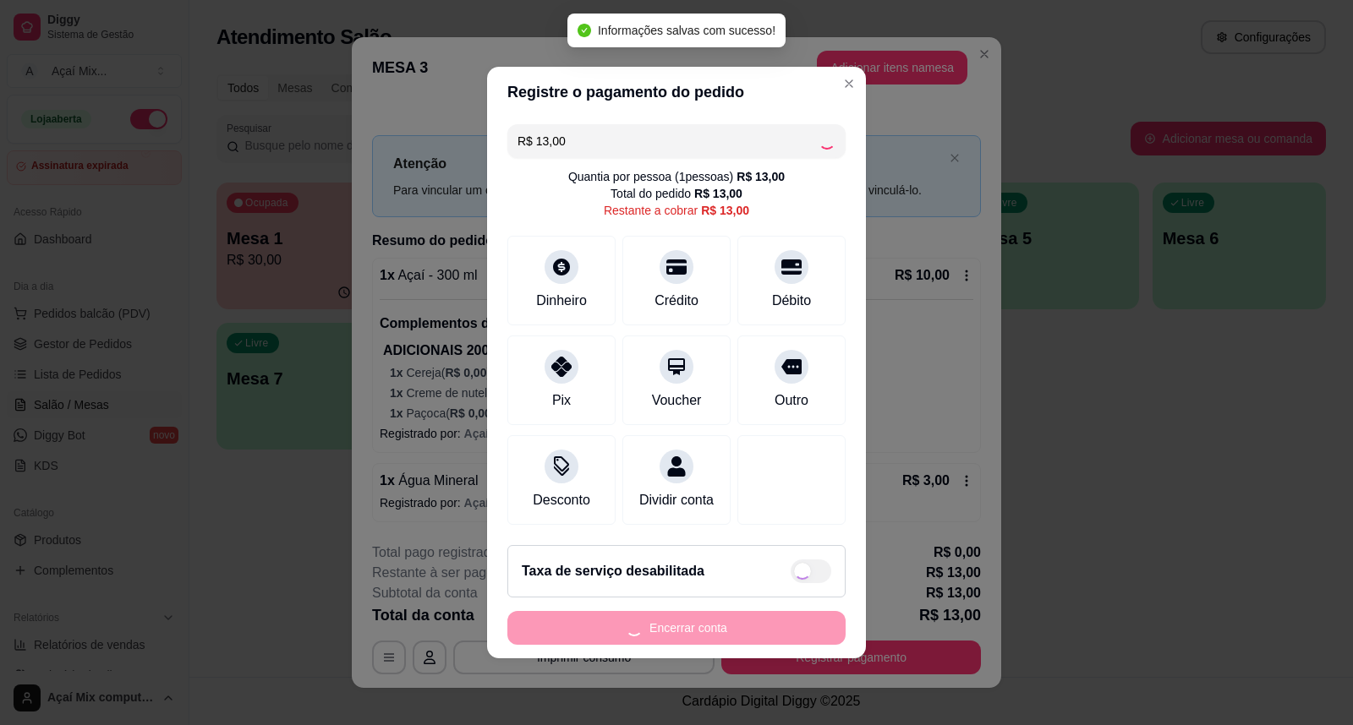
click at [779, 640] on div "Encerrar conta" at bounding box center [676, 628] width 338 height 34
type input "R$ 0,00"
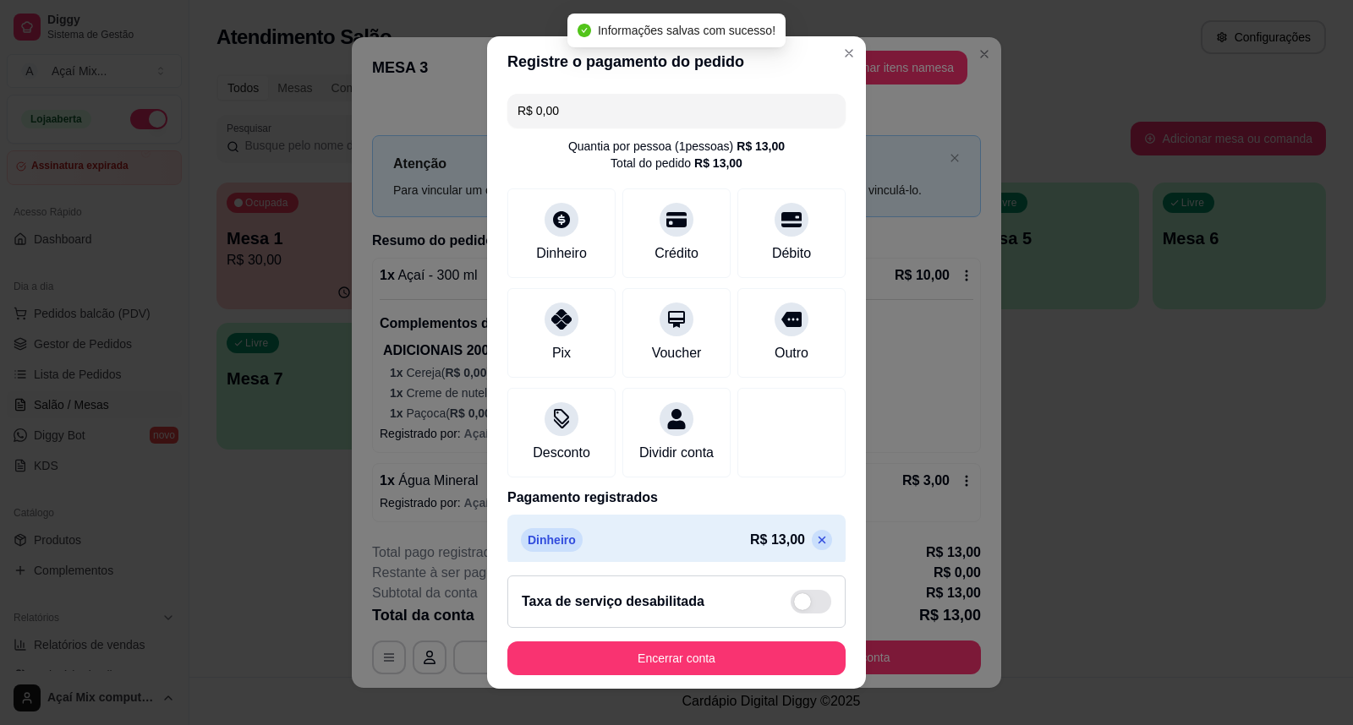
click at [779, 640] on footer "Taxa de serviço desabilitada Encerrar conta" at bounding box center [676, 625] width 379 height 127
click at [779, 656] on button "Encerrar conta" at bounding box center [676, 659] width 338 height 34
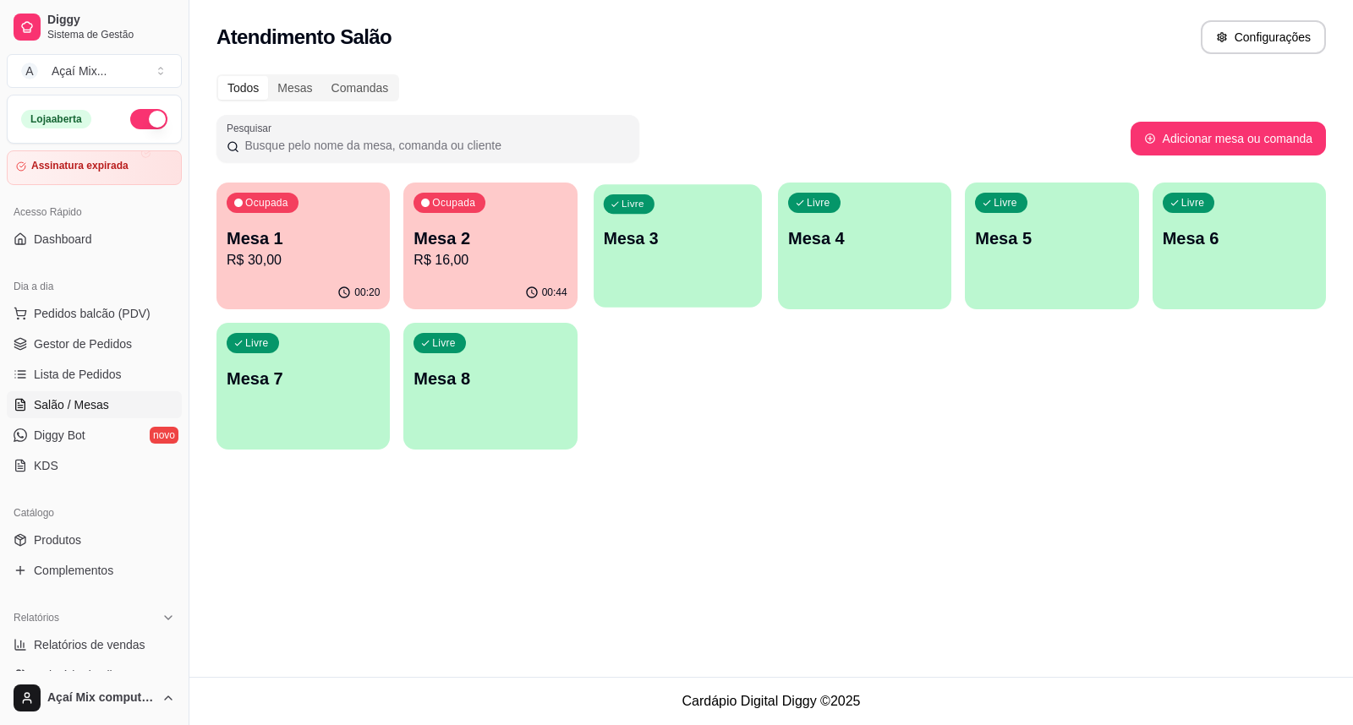
click at [610, 282] on div "Livre Mesa 3" at bounding box center [677, 235] width 168 height 103
click at [449, 250] on p "R$ 16,00" at bounding box center [489, 260] width 153 height 20
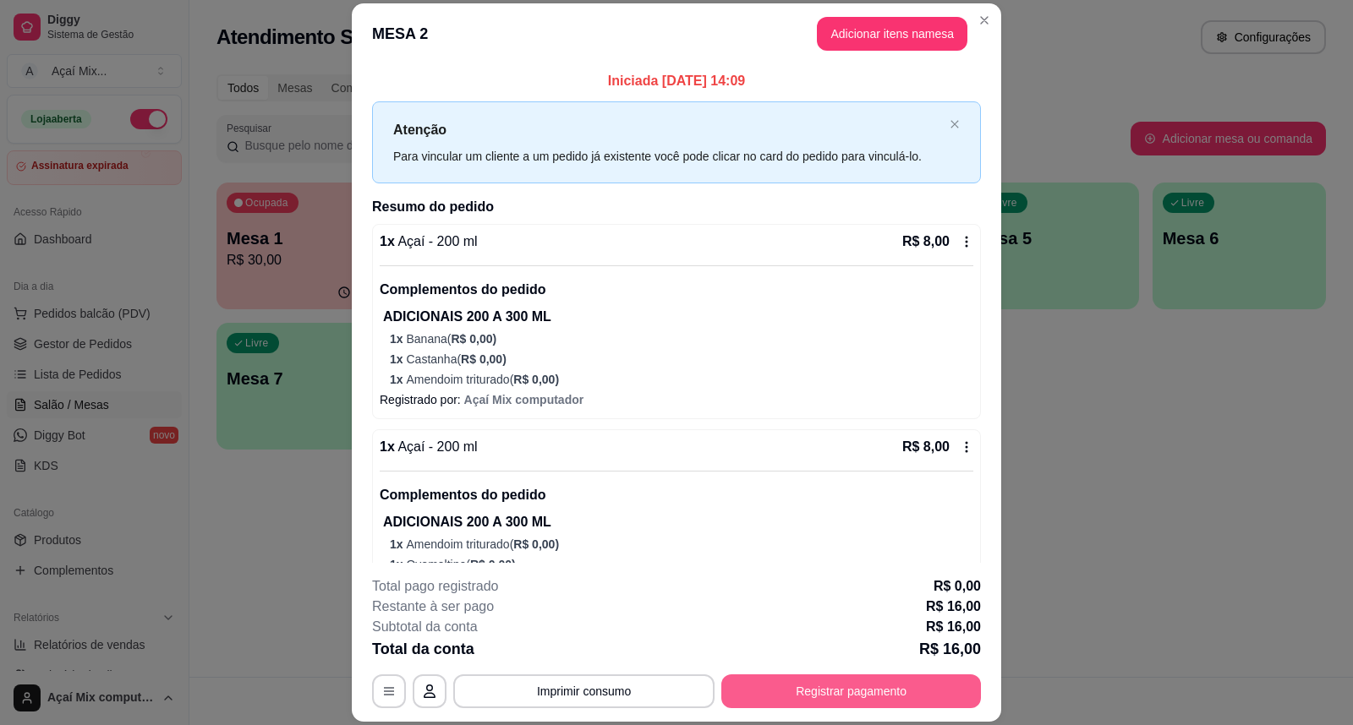
click at [775, 691] on button "Registrar pagamento" at bounding box center [851, 692] width 260 height 34
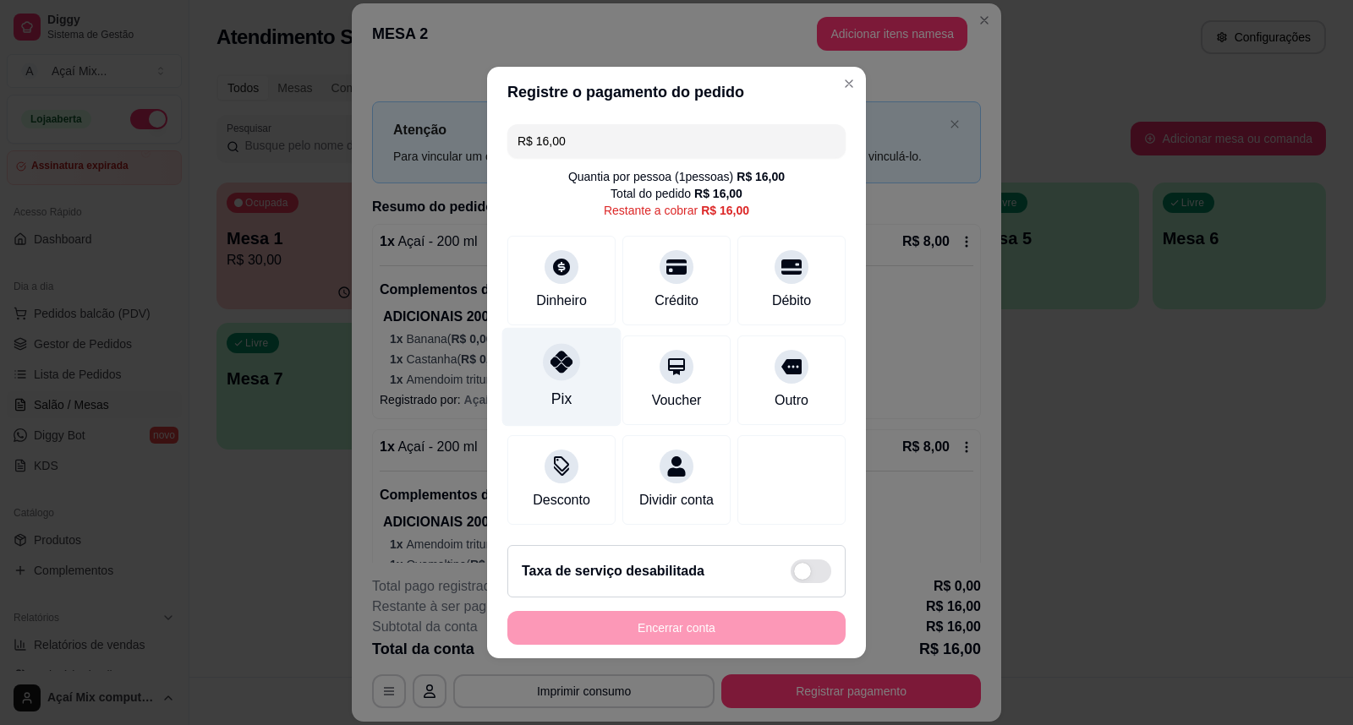
click at [573, 344] on div at bounding box center [561, 361] width 37 height 37
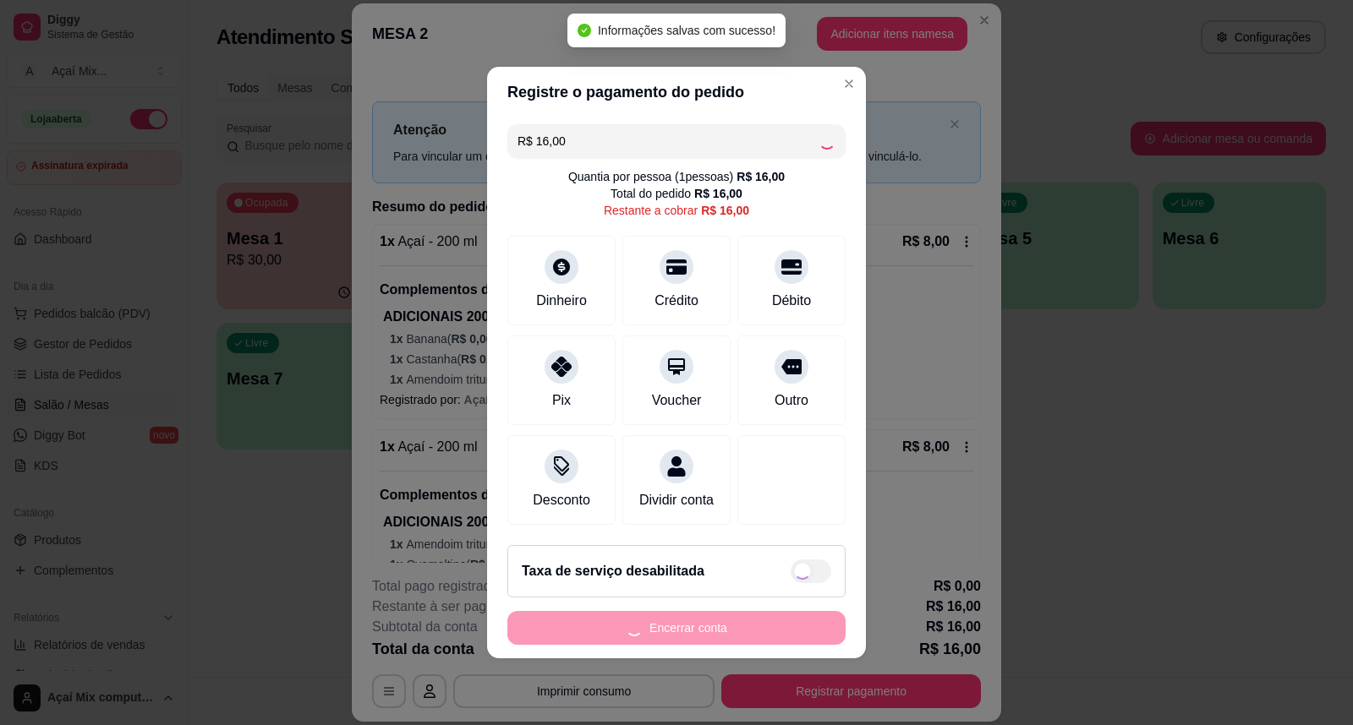
type input "R$ 0,00"
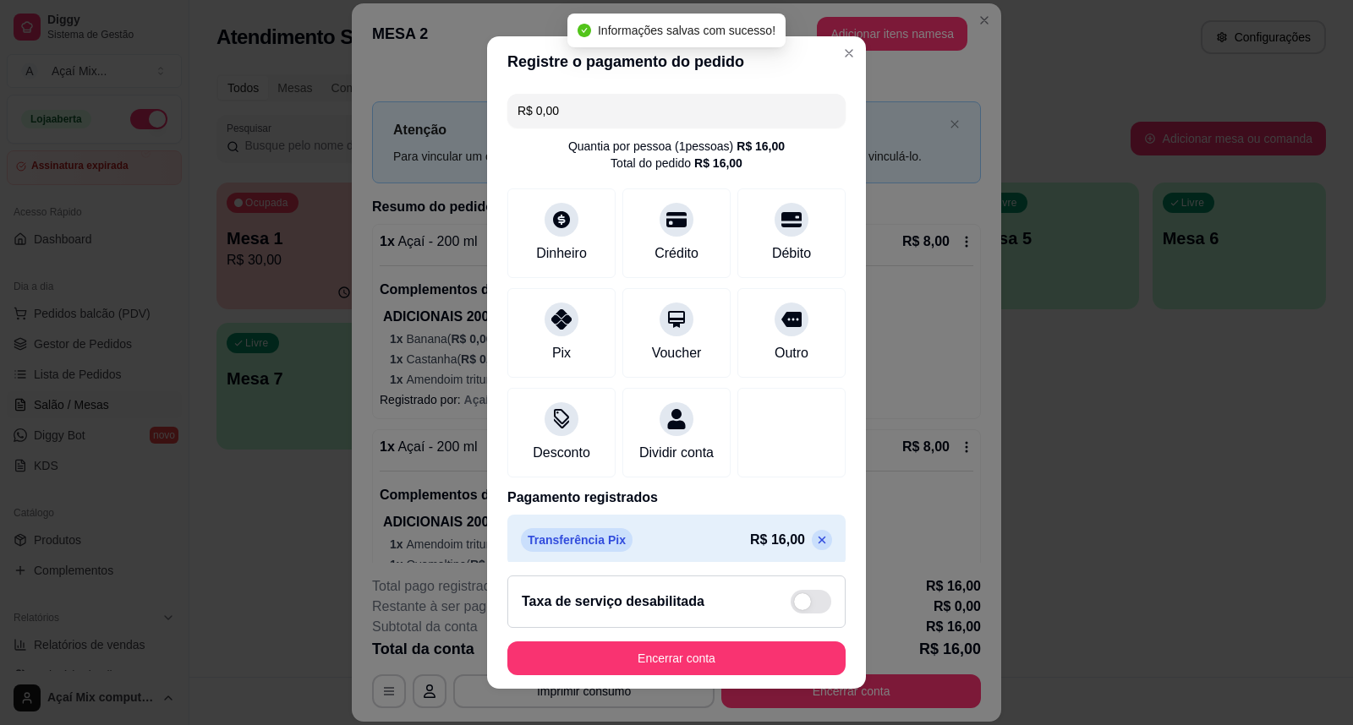
click at [752, 637] on footer "Taxa de serviço desabilitada Encerrar conta" at bounding box center [676, 625] width 379 height 127
click at [758, 651] on button "Encerrar conta" at bounding box center [676, 659] width 338 height 34
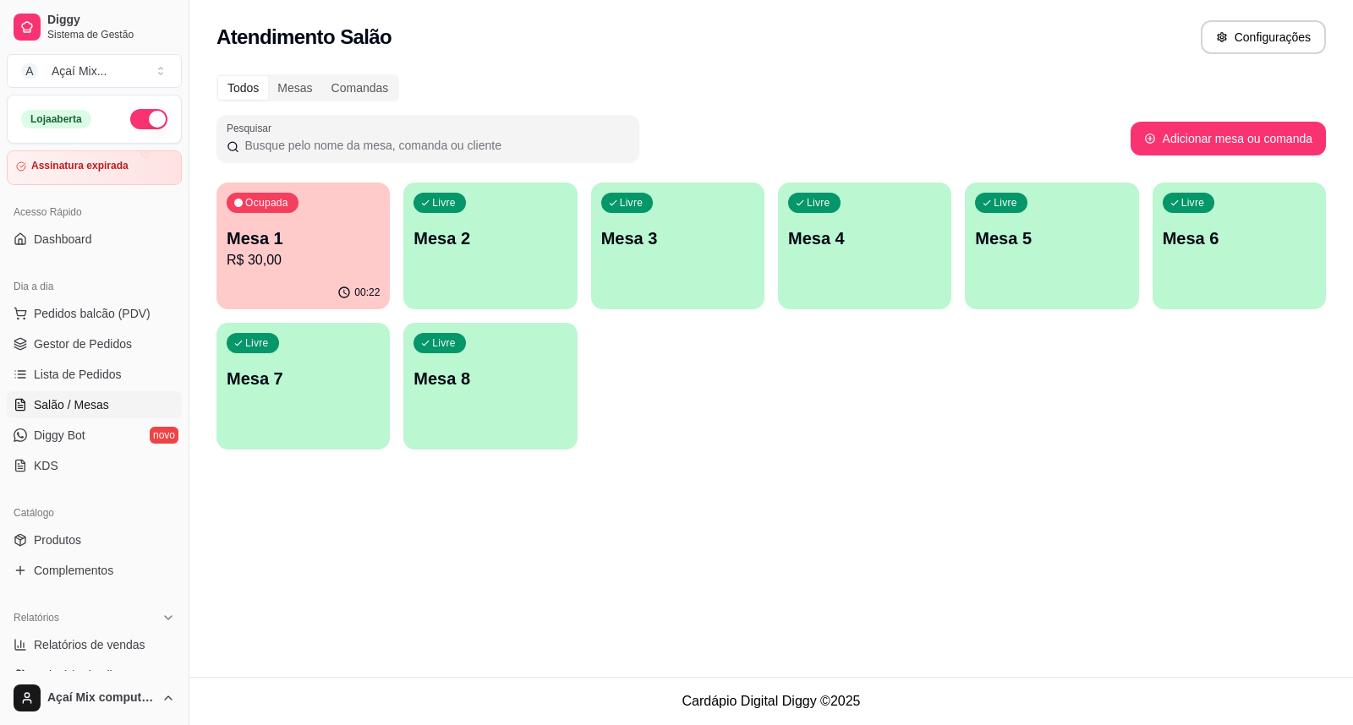
click at [298, 218] on div "Ocupada Mesa 1 R$ 30,00" at bounding box center [302, 230] width 173 height 94
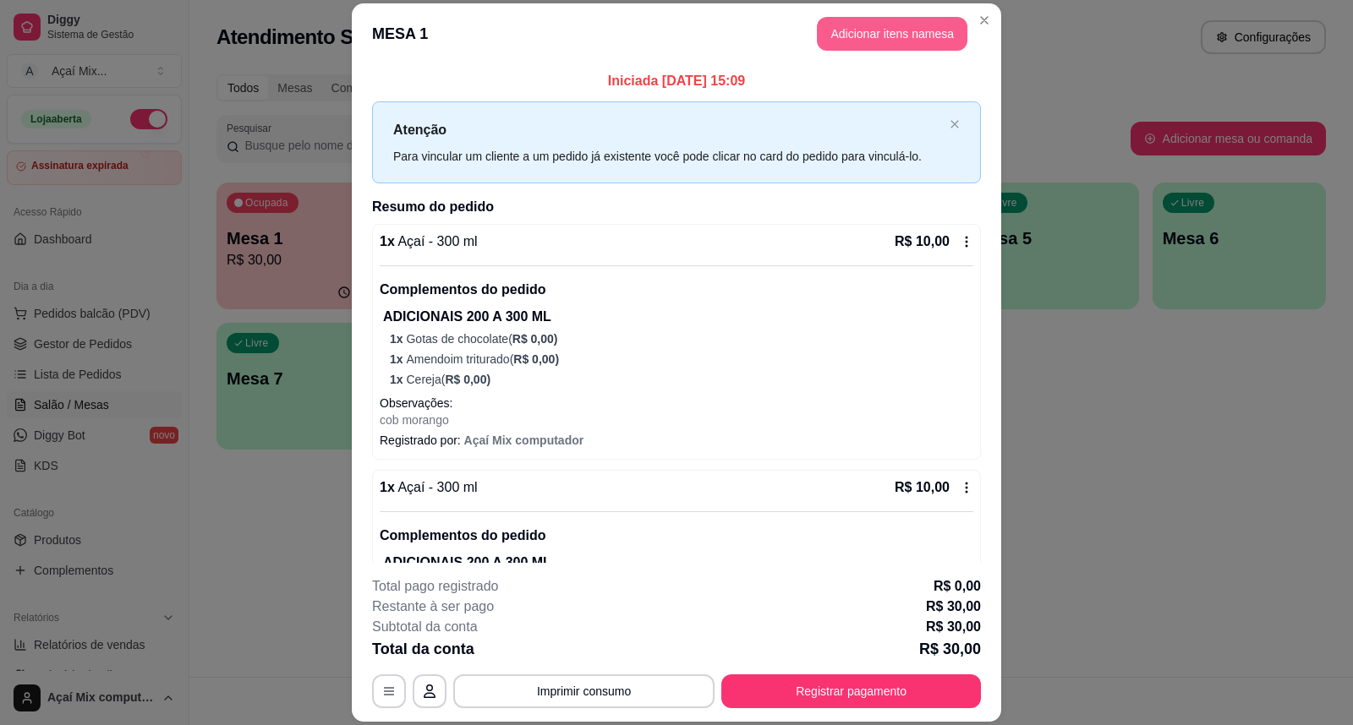
click at [933, 34] on button "Adicionar itens na mesa" at bounding box center [892, 34] width 150 height 34
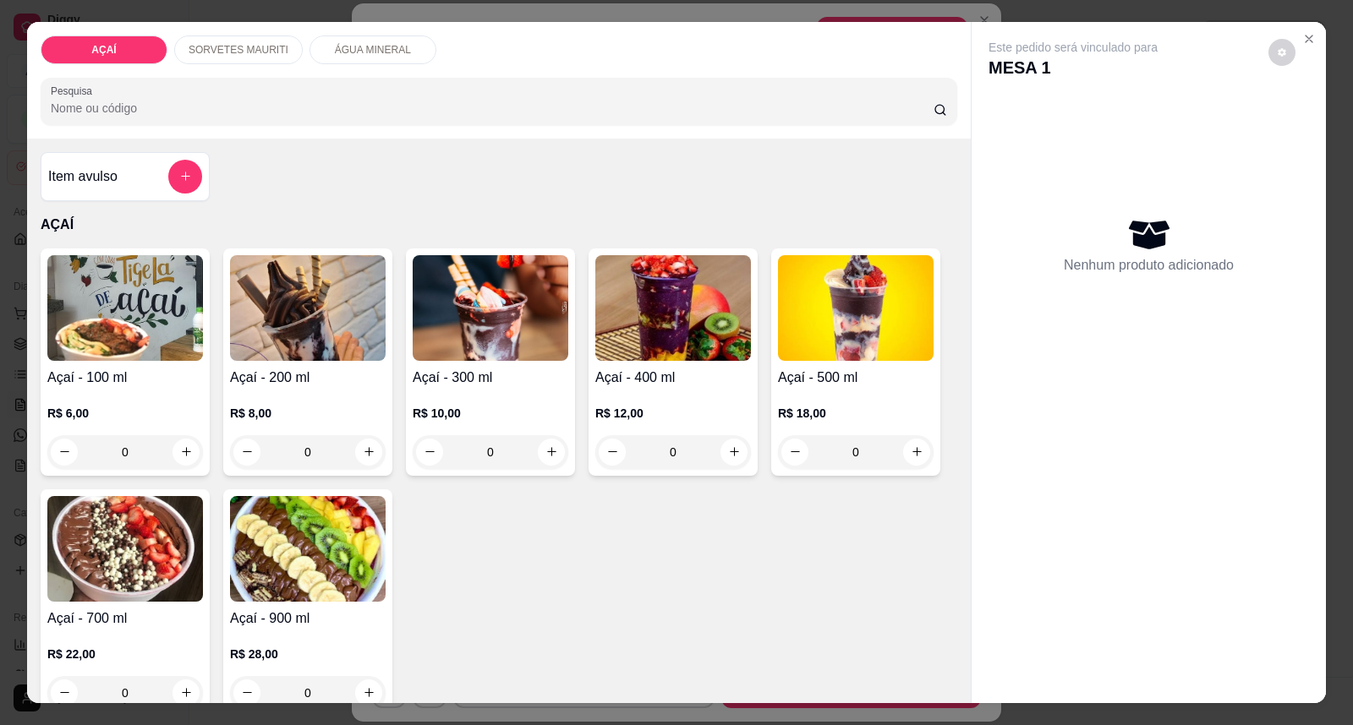
click at [539, 462] on div "0" at bounding box center [491, 452] width 156 height 34
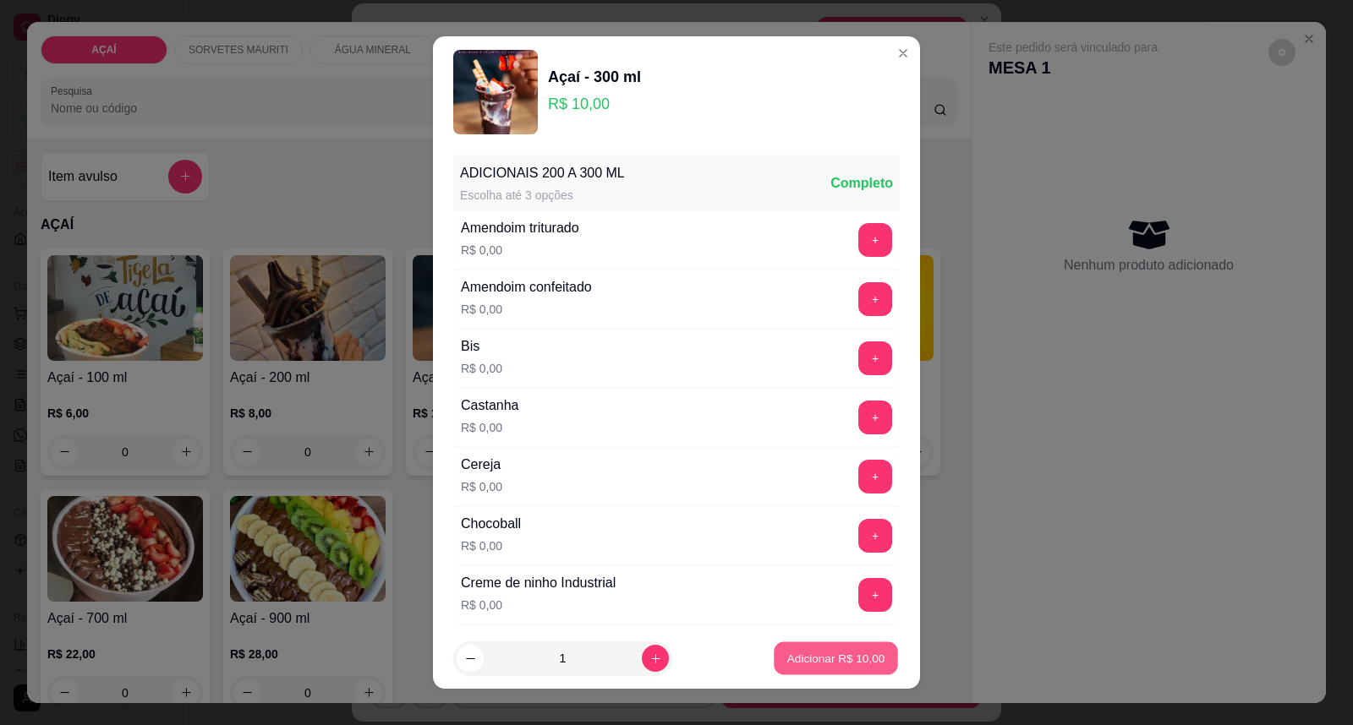
click at [807, 665] on p "Adicionar R$ 10,00" at bounding box center [836, 658] width 98 height 16
type input "1"
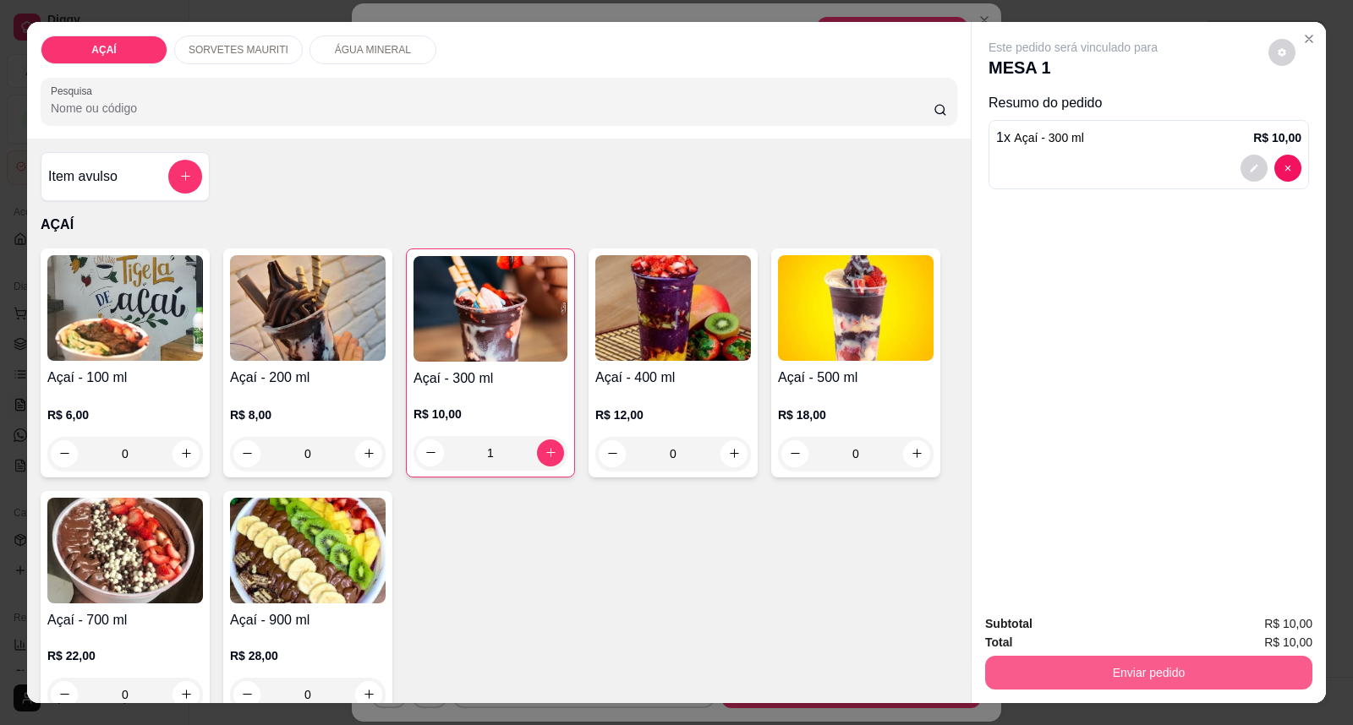
click at [1053, 683] on button "Enviar pedido" at bounding box center [1148, 673] width 327 height 34
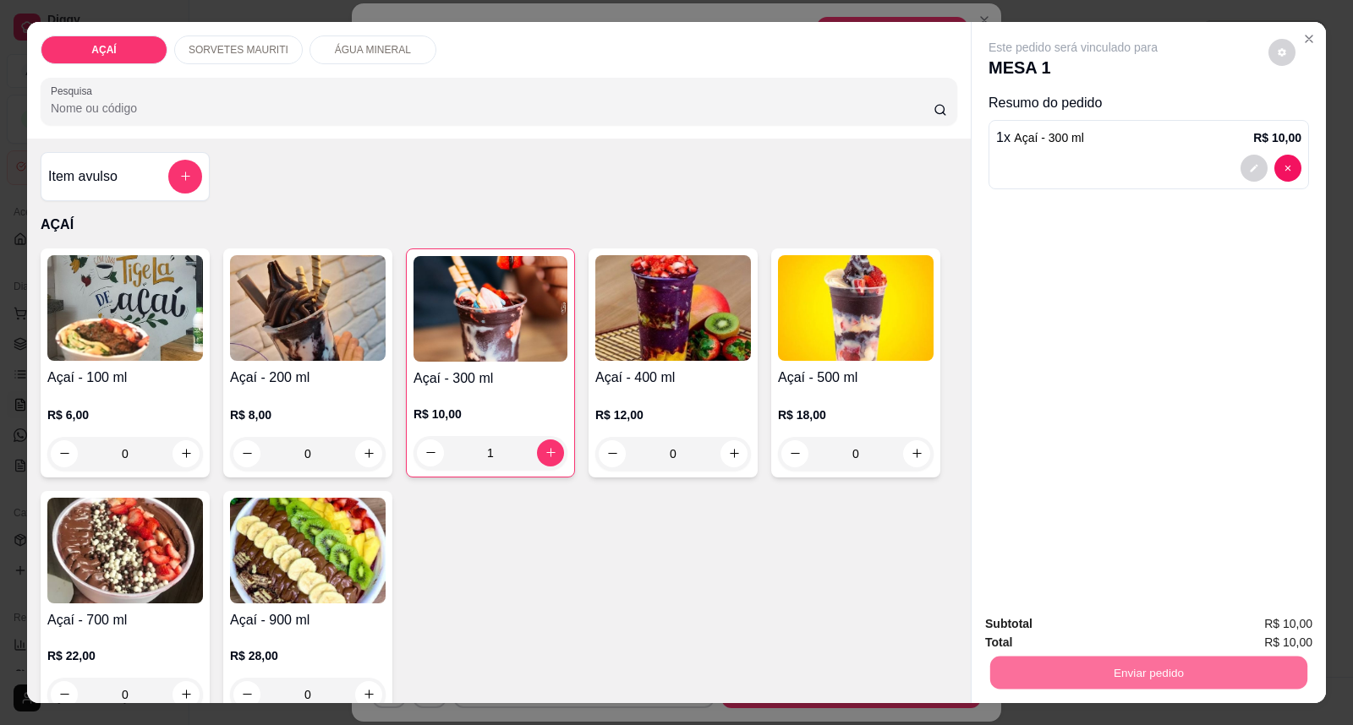
click at [1232, 626] on button "Enviar pedido" at bounding box center [1268, 632] width 96 height 32
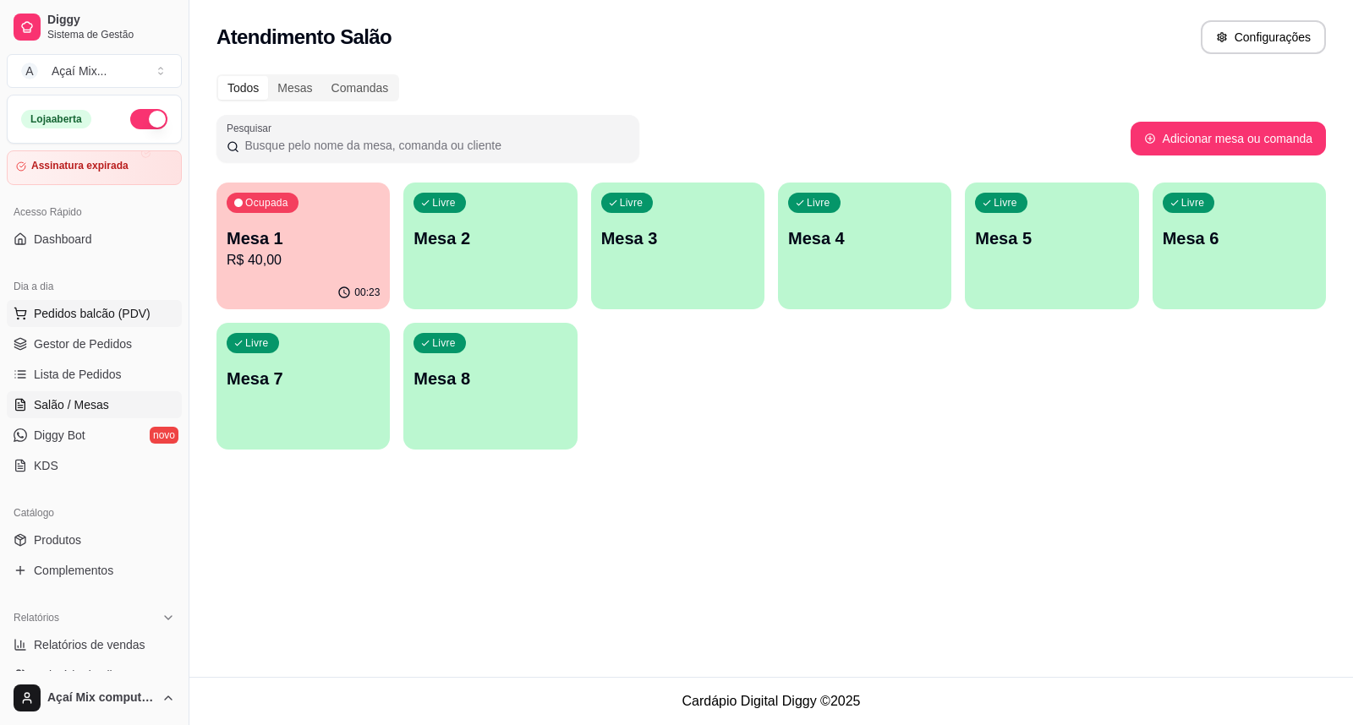
click at [76, 309] on span "Pedidos balcão (PDV)" at bounding box center [92, 313] width 117 height 17
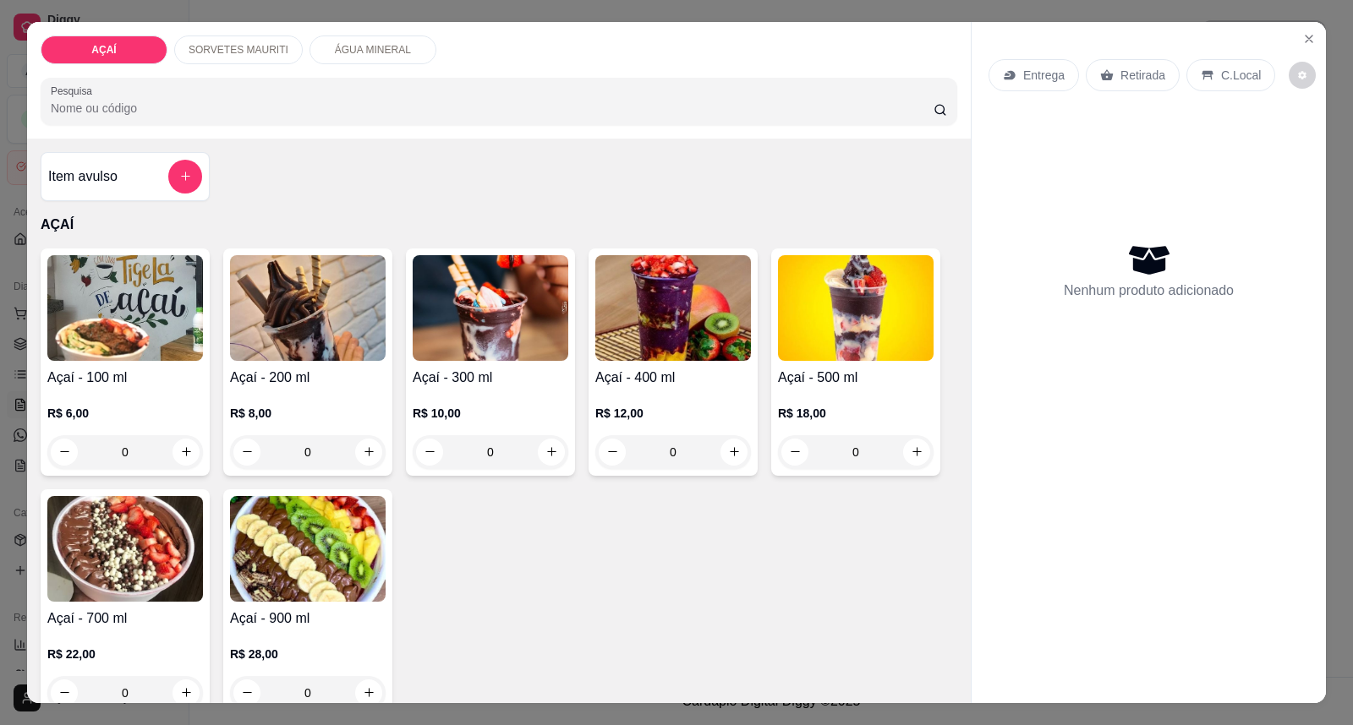
click at [559, 343] on img at bounding box center [491, 308] width 156 height 106
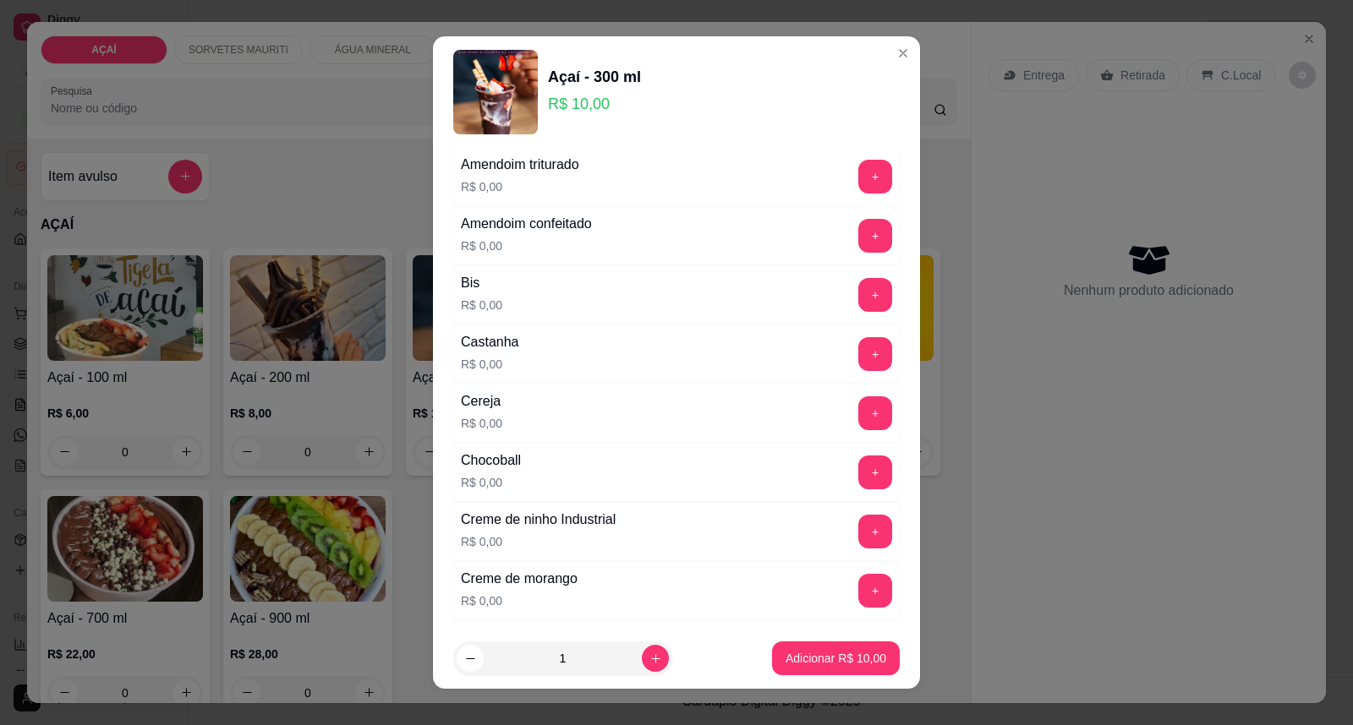
scroll to position [282, 0]
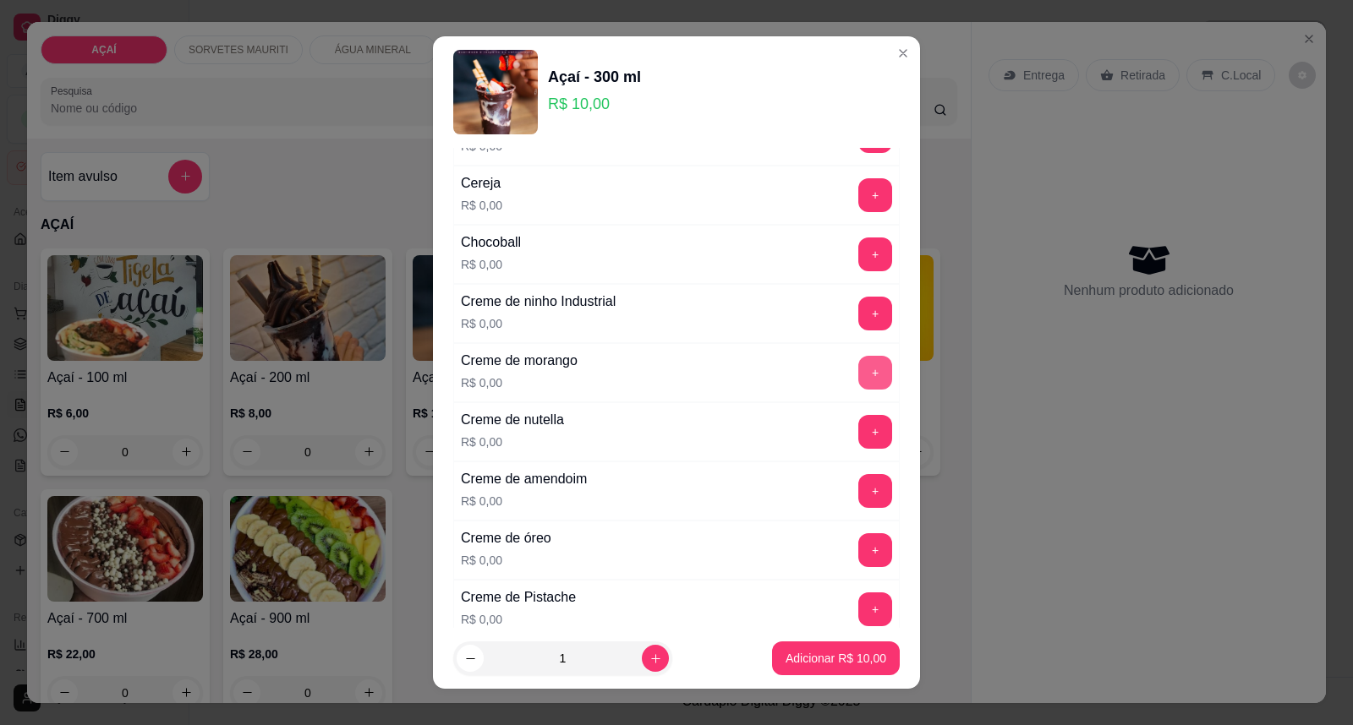
click at [858, 366] on button "+" at bounding box center [875, 373] width 34 height 34
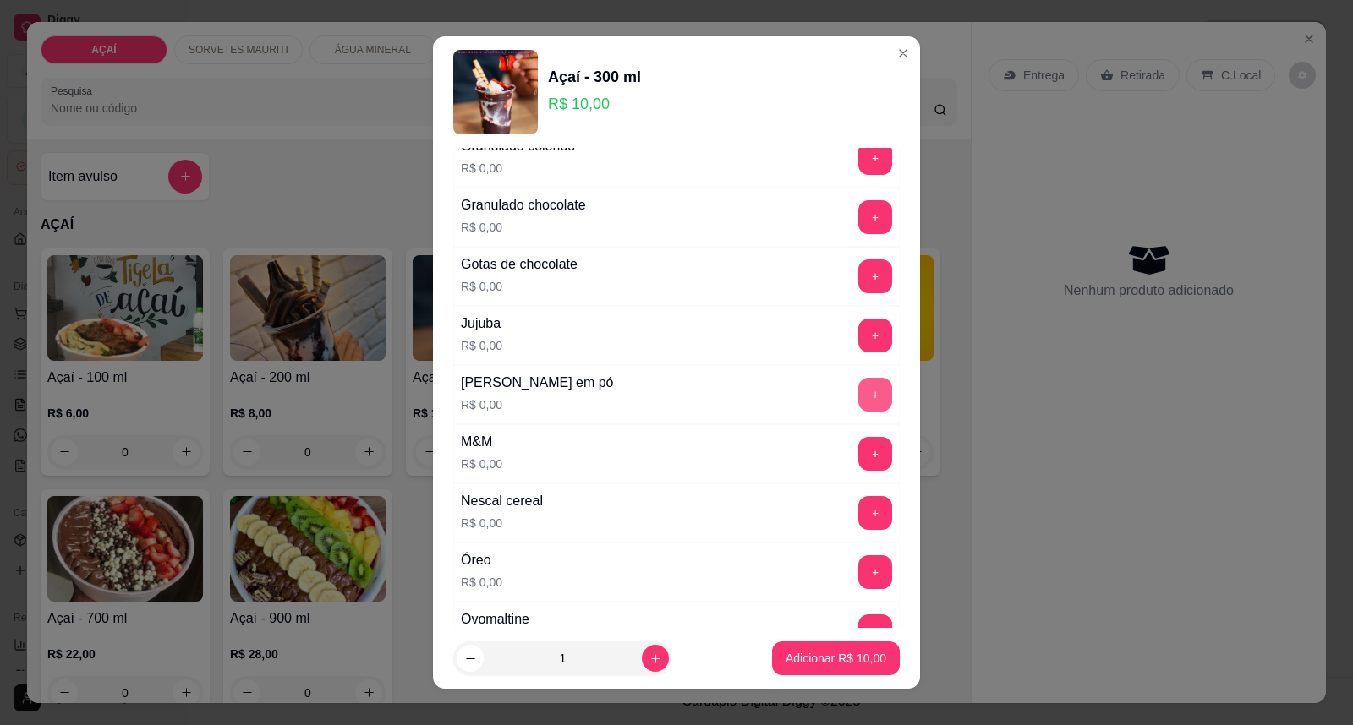
click at [858, 399] on button "+" at bounding box center [875, 395] width 34 height 34
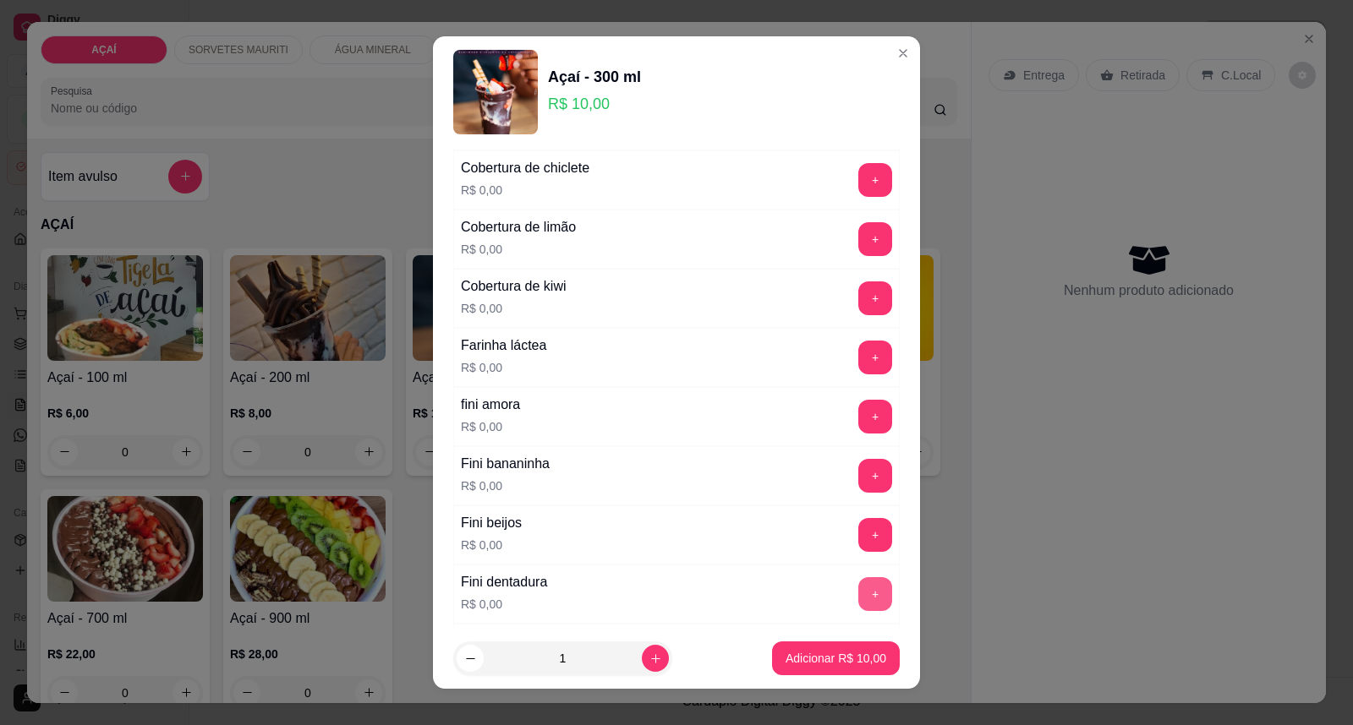
scroll to position [845, 0]
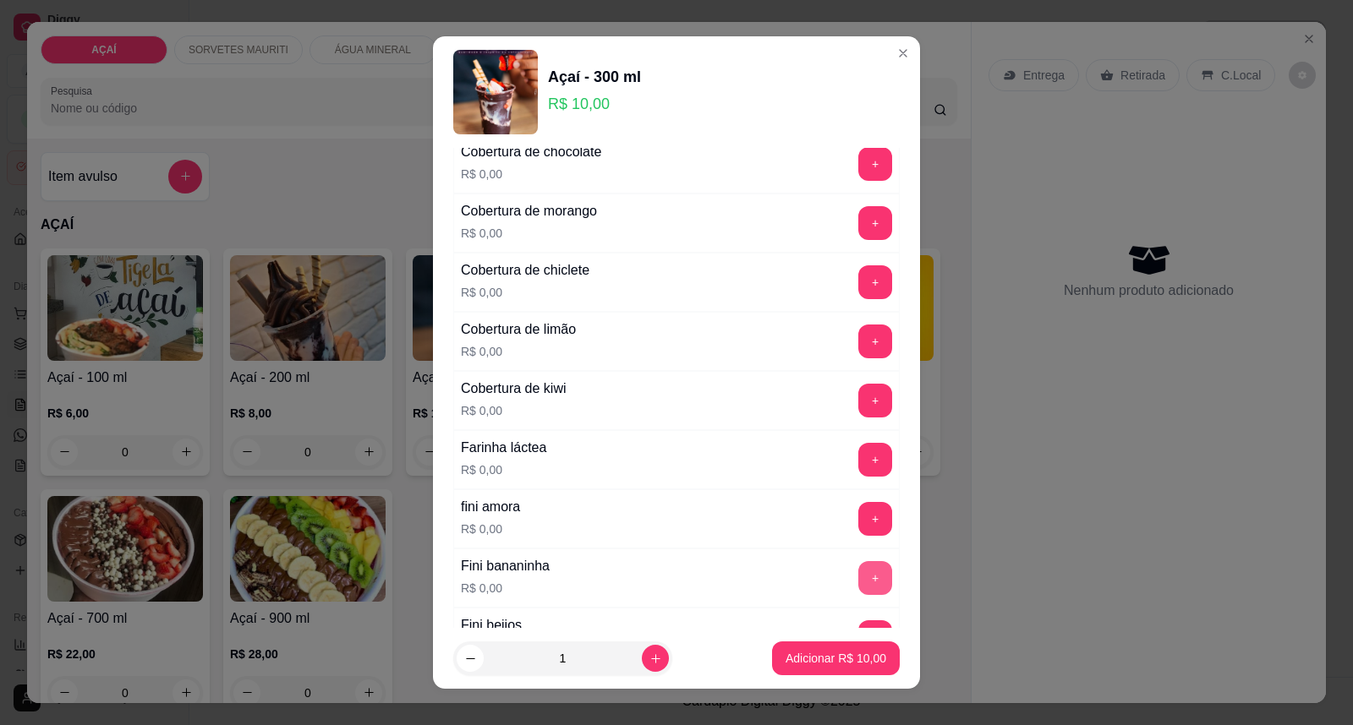
click at [858, 594] on button "+" at bounding box center [875, 578] width 34 height 34
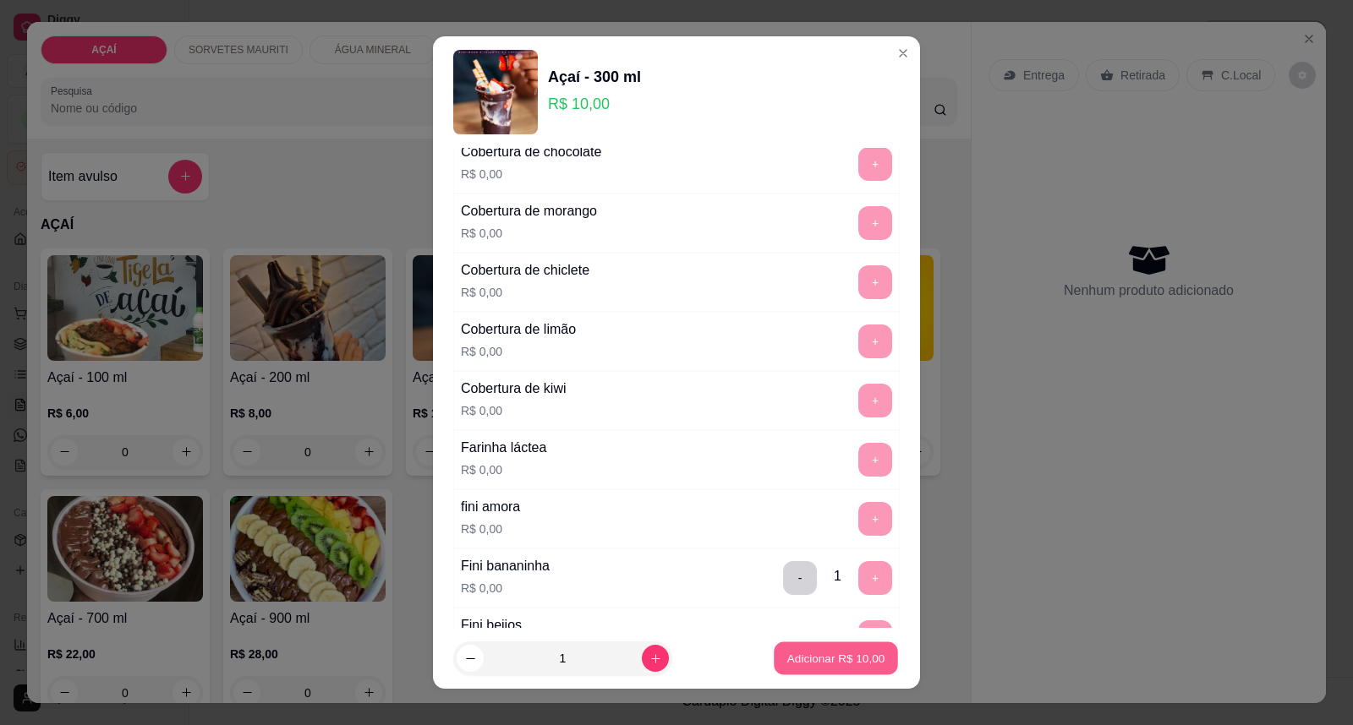
click at [830, 671] on button "Adicionar R$ 10,00" at bounding box center [836, 659] width 124 height 33
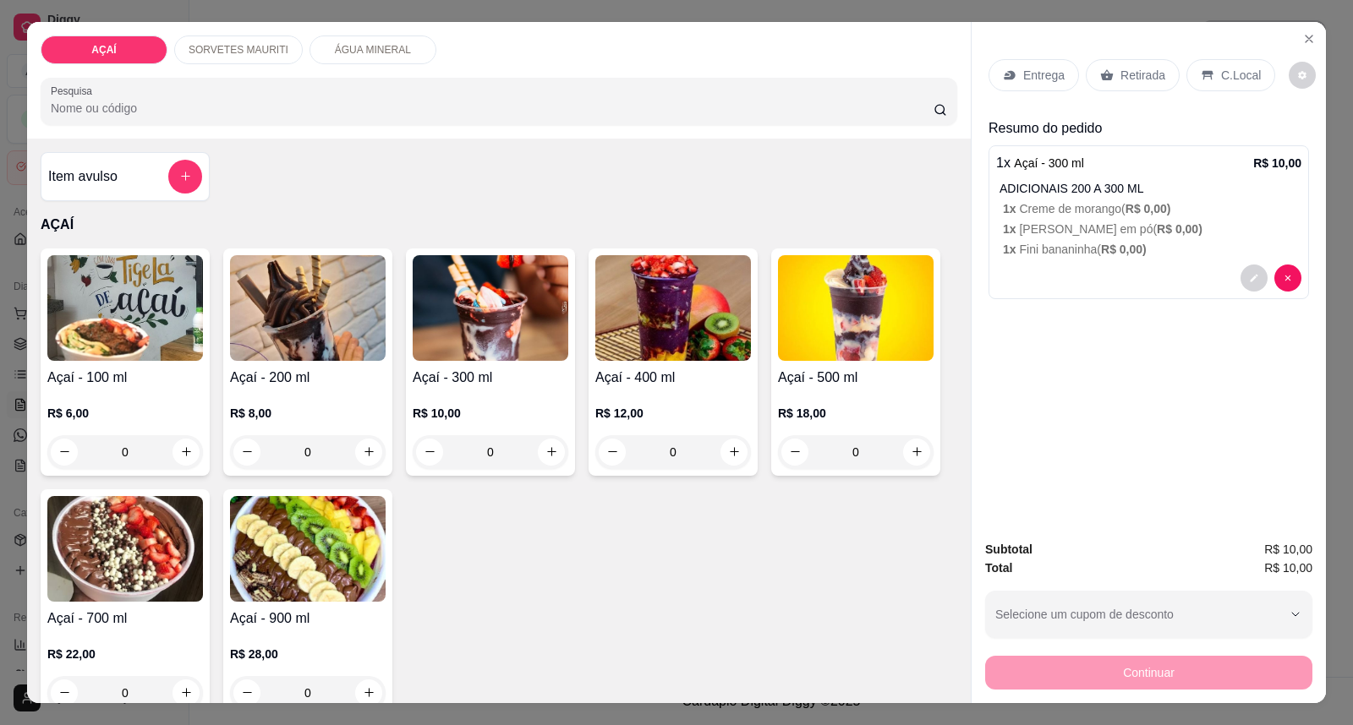
click at [1023, 82] on p "Entrega" at bounding box center [1043, 75] width 41 height 17
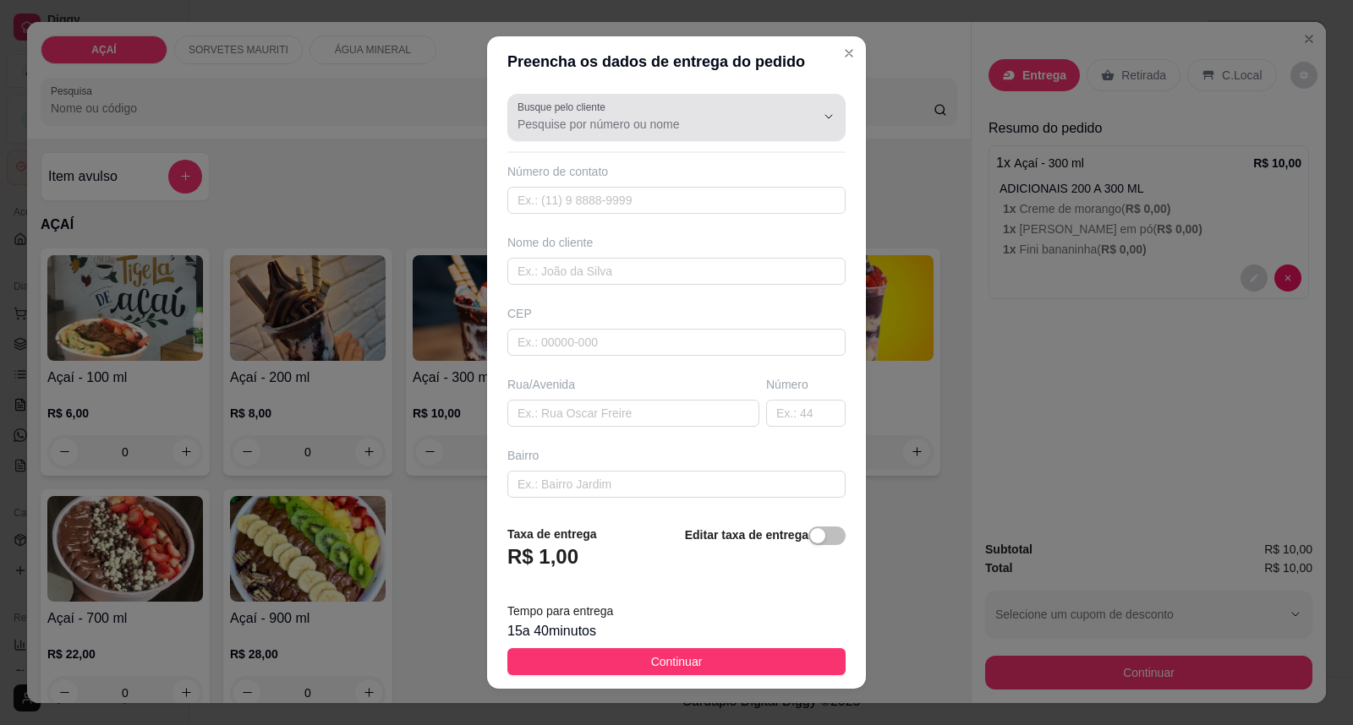
click at [594, 131] on input "Busque pelo cliente" at bounding box center [652, 124] width 271 height 17
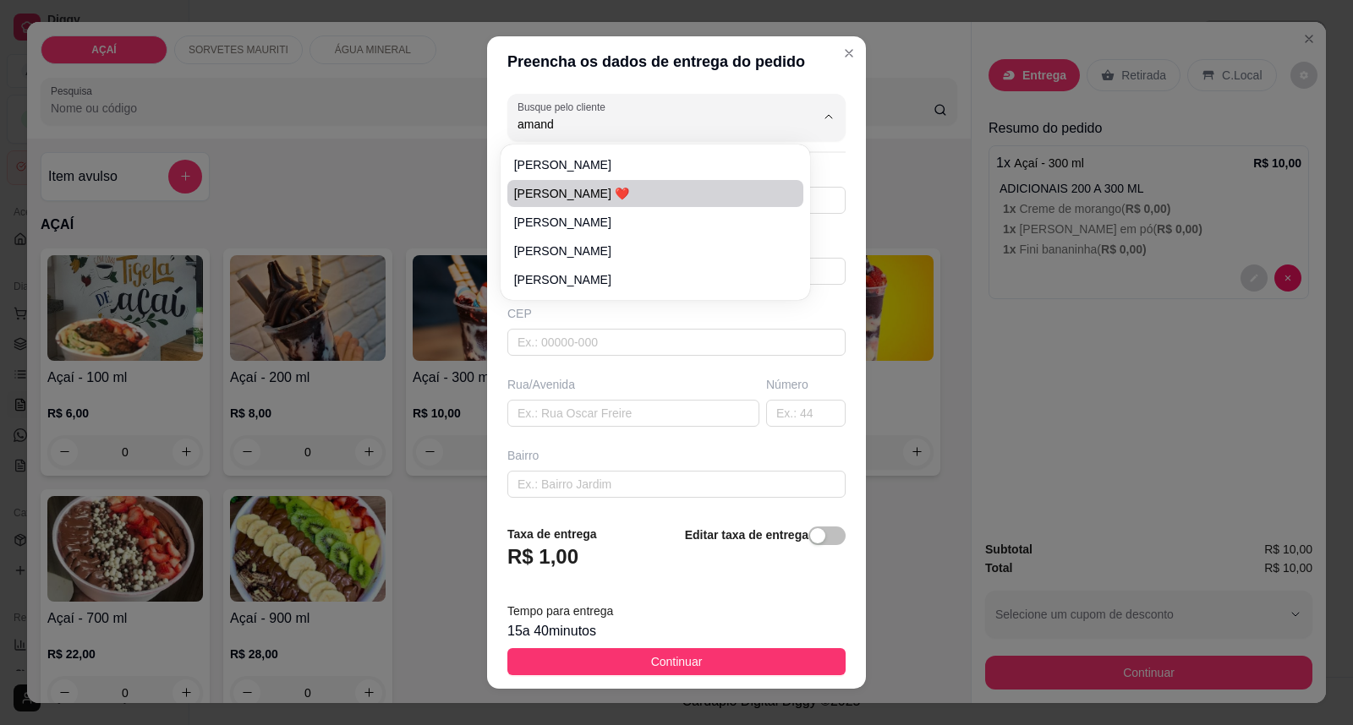
click at [610, 194] on span "[PERSON_NAME] ❤️" at bounding box center [647, 193] width 266 height 17
type input "[PERSON_NAME] ❤️"
type input "88912054"
type input "[PERSON_NAME] ❤️"
type input "5752000000"
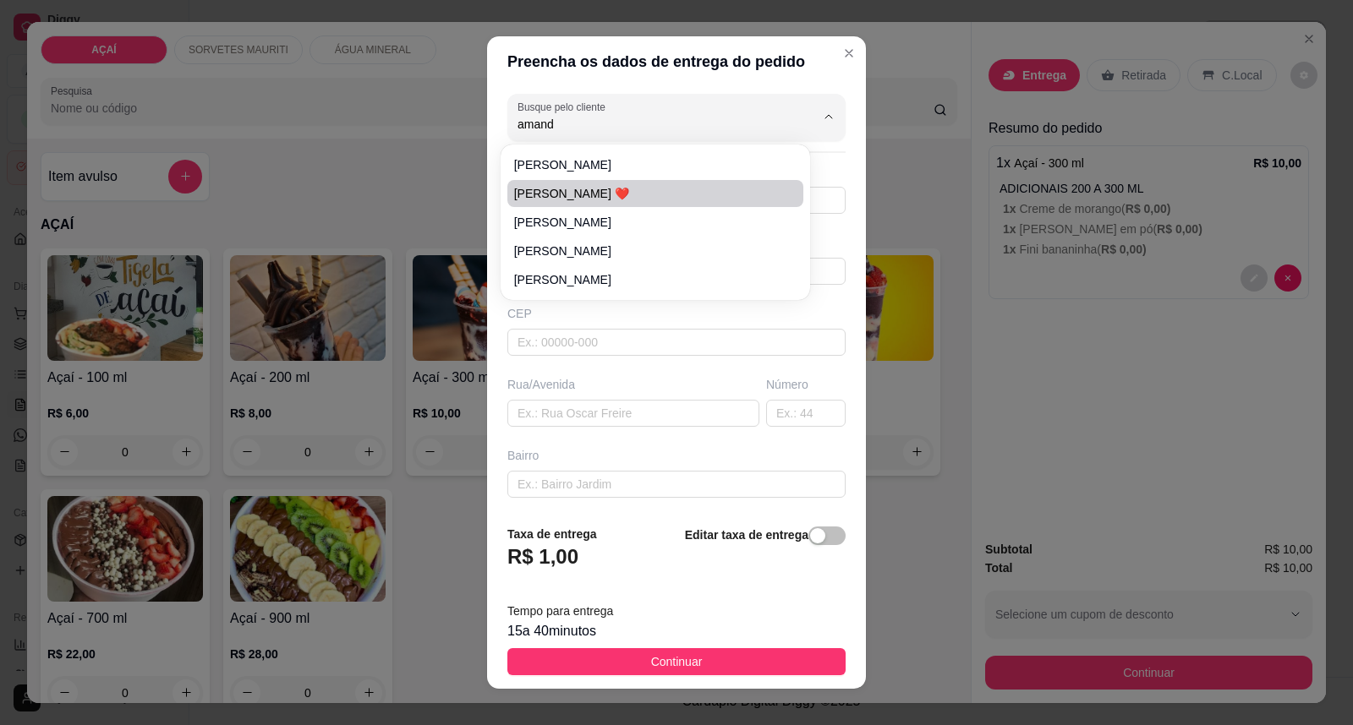
type input "Na casa de [DEMOGRAPHIC_DATA]"
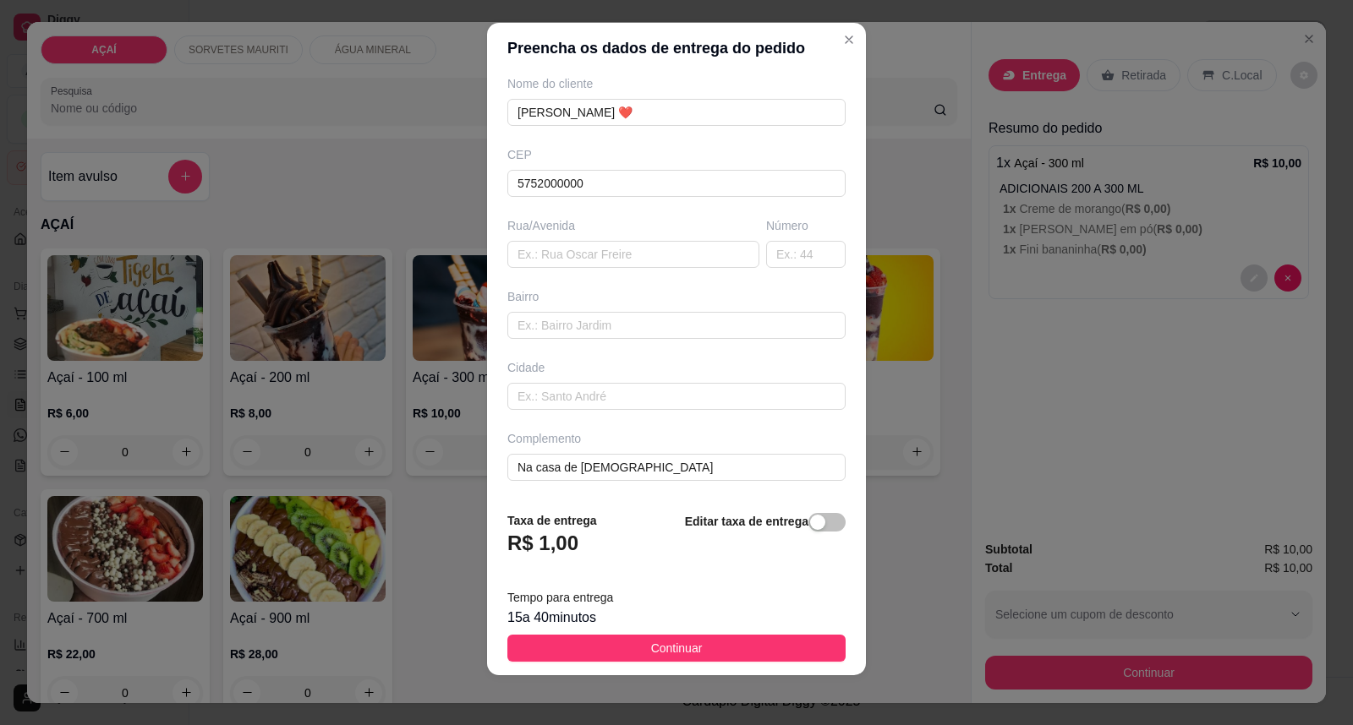
scroll to position [18, 0]
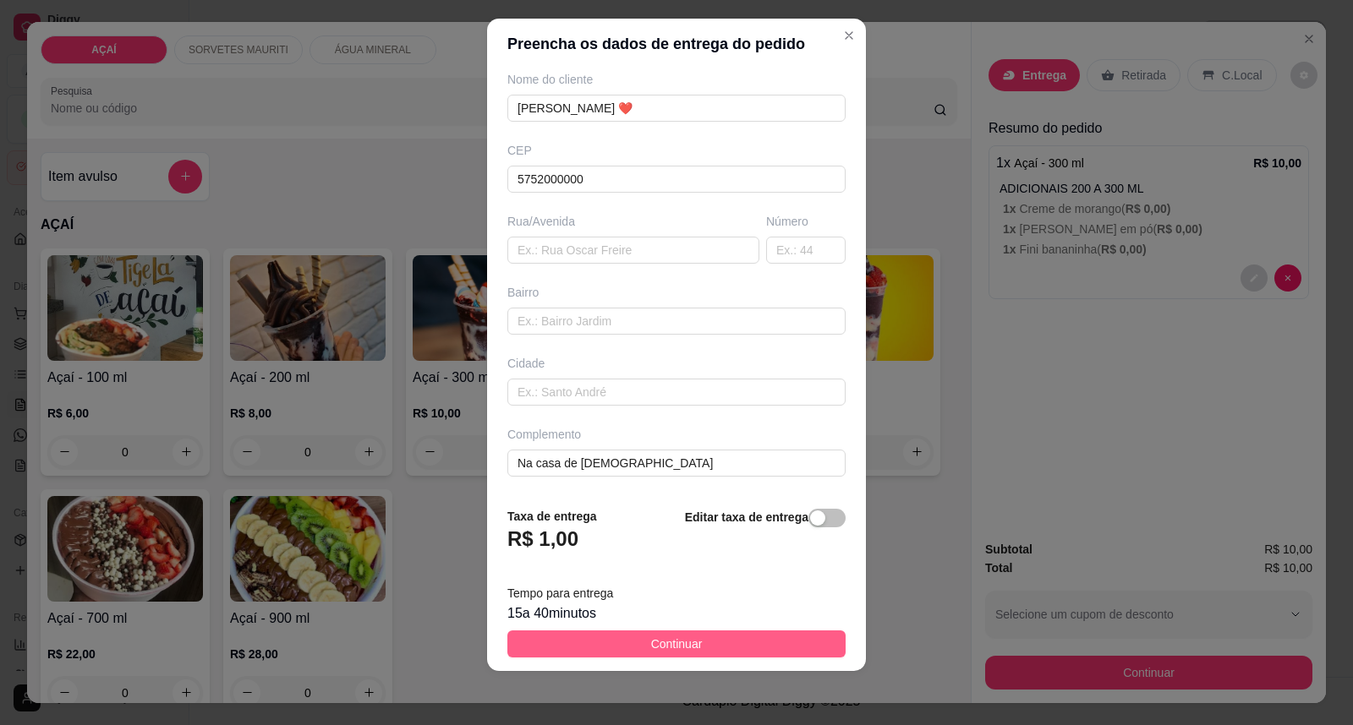
type input "[PERSON_NAME] ❤️"
click at [681, 643] on span "Continuar" at bounding box center [677, 644] width 52 height 19
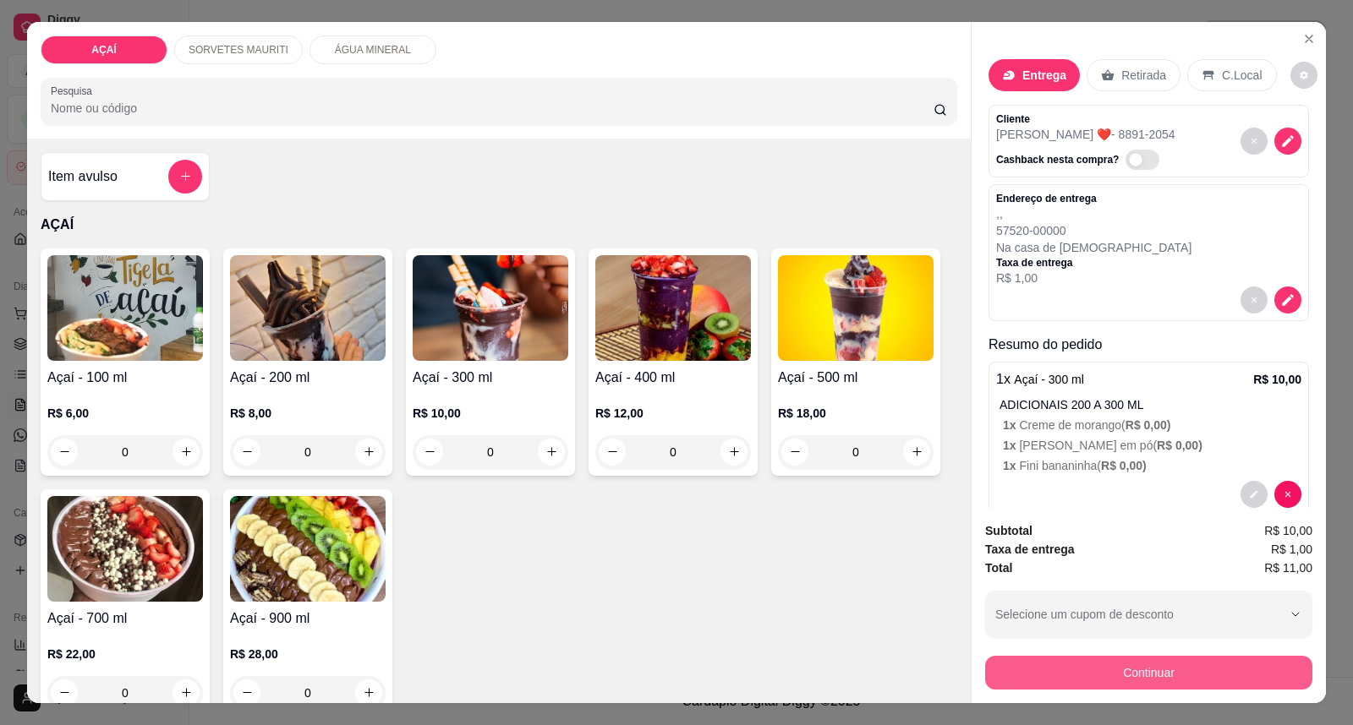
click at [1074, 676] on button "Continuar" at bounding box center [1148, 673] width 327 height 34
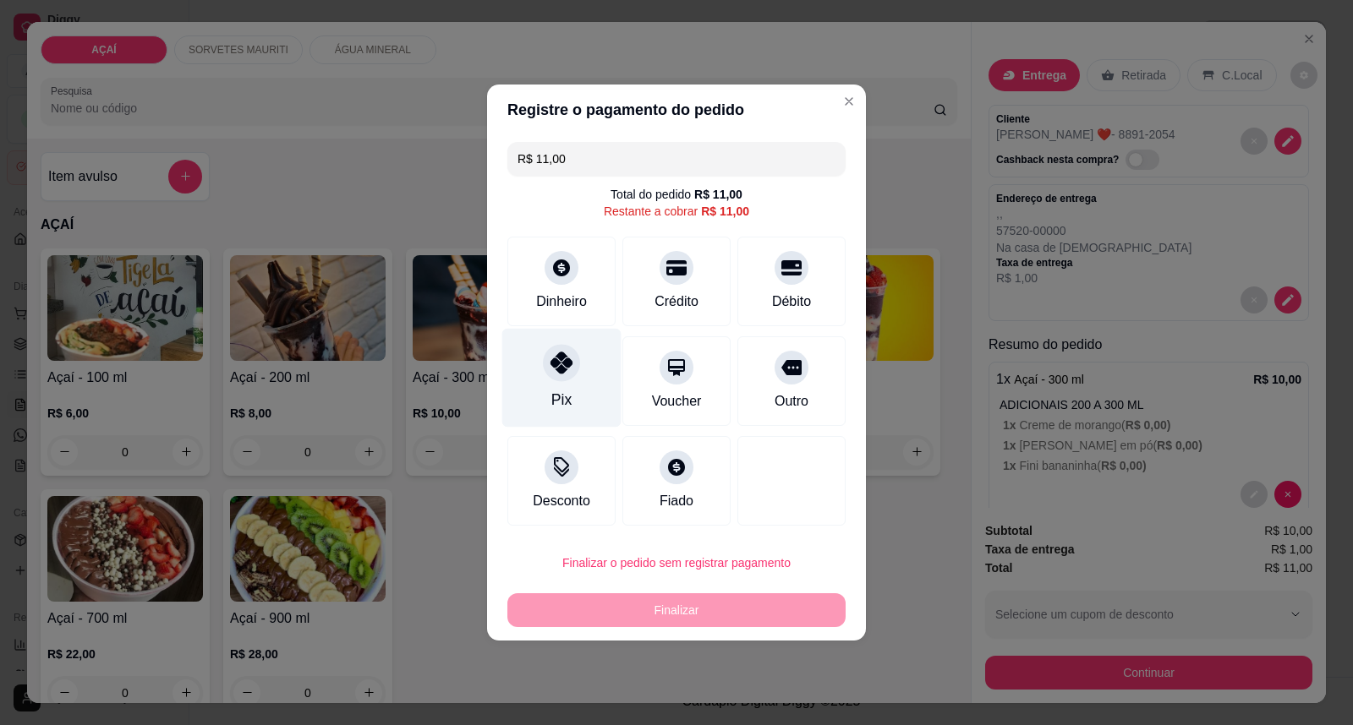
click at [578, 385] on div "Pix" at bounding box center [561, 378] width 119 height 99
type input "R$ 0,00"
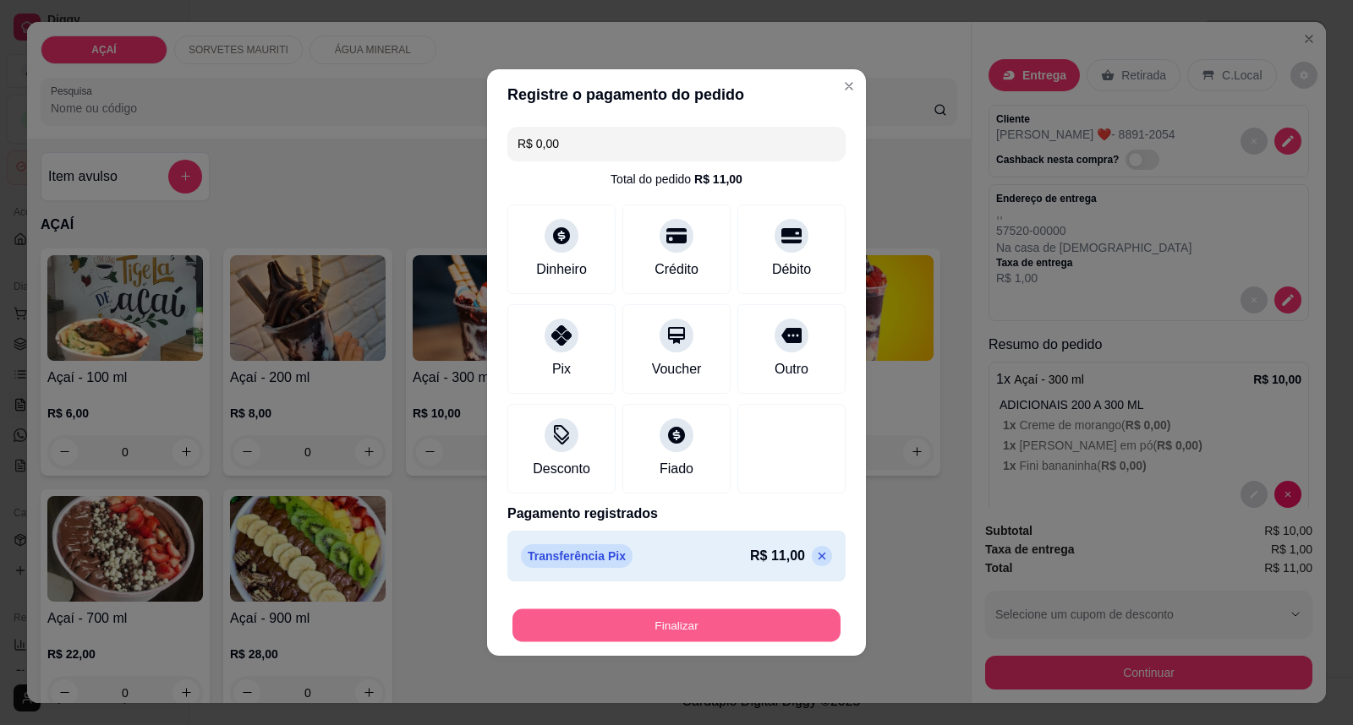
click at [653, 632] on button "Finalizar" at bounding box center [676, 626] width 328 height 33
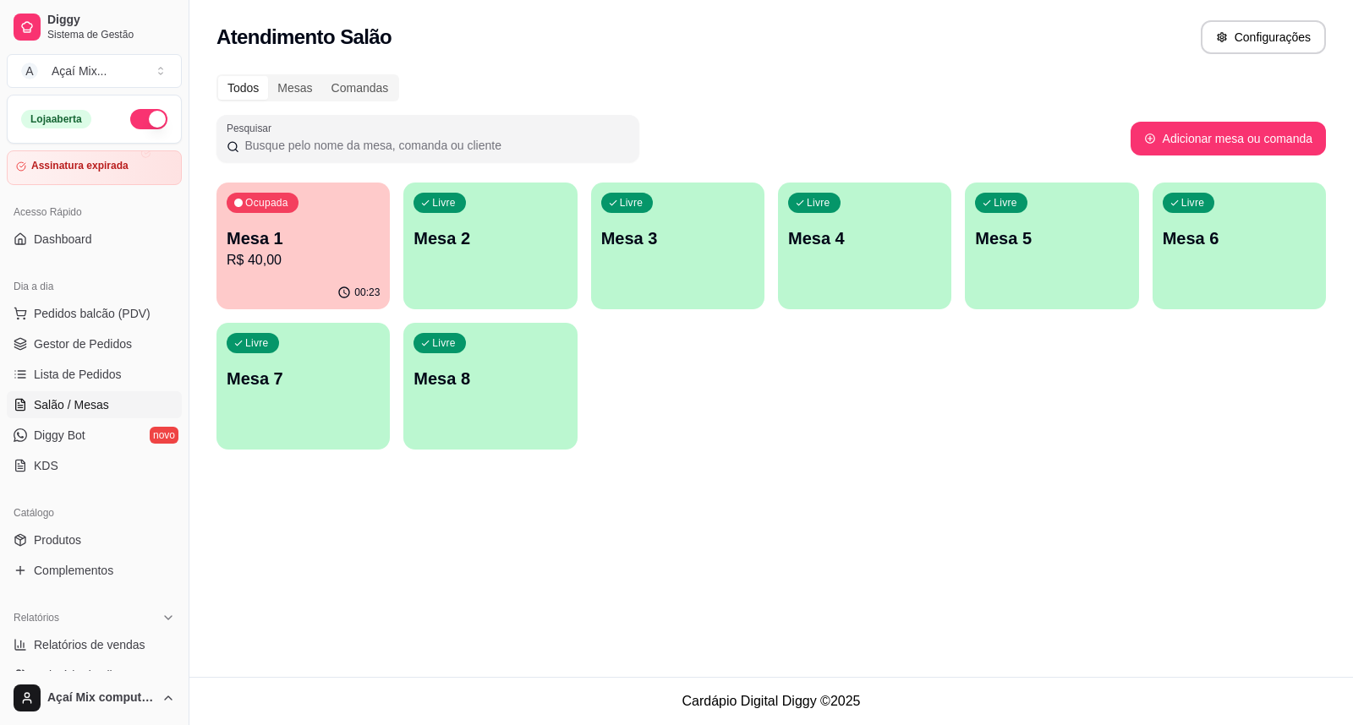
click at [463, 263] on div "Livre Mesa 2" at bounding box center [489, 236] width 173 height 107
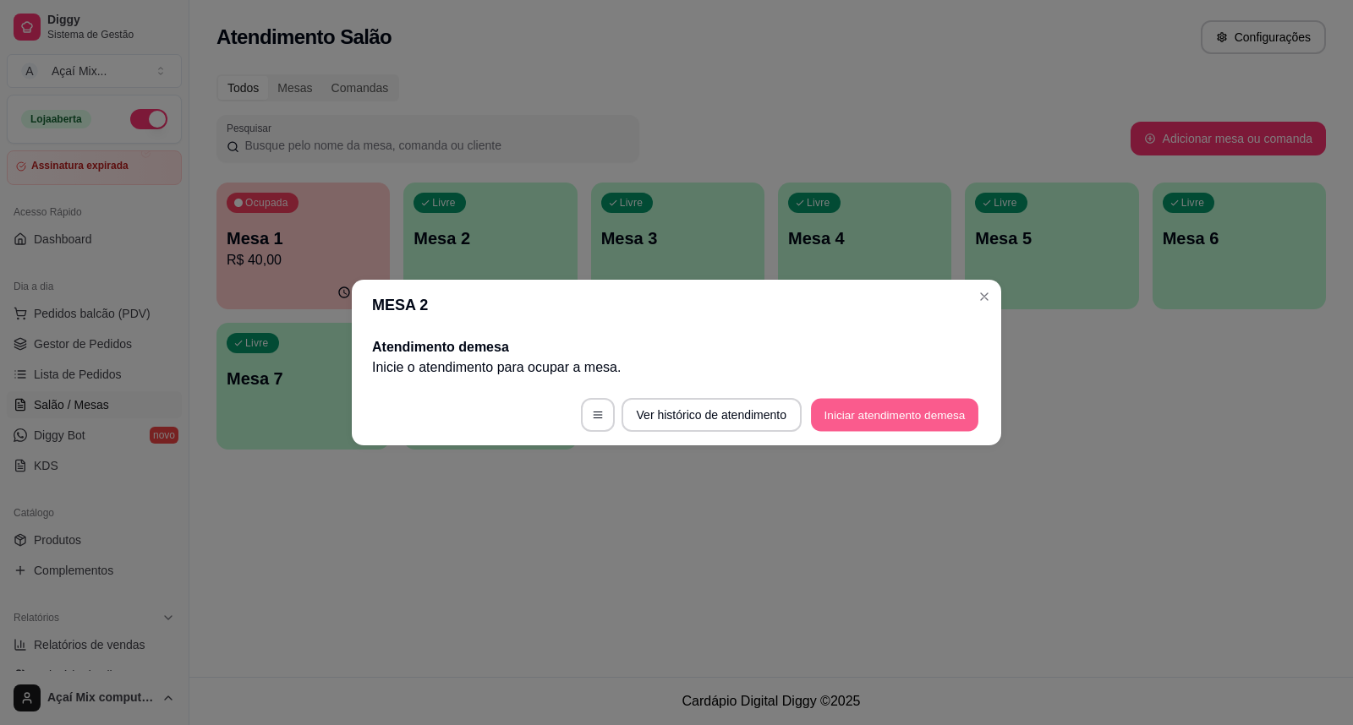
click at [919, 425] on button "Iniciar atendimento de mesa" at bounding box center [894, 415] width 167 height 33
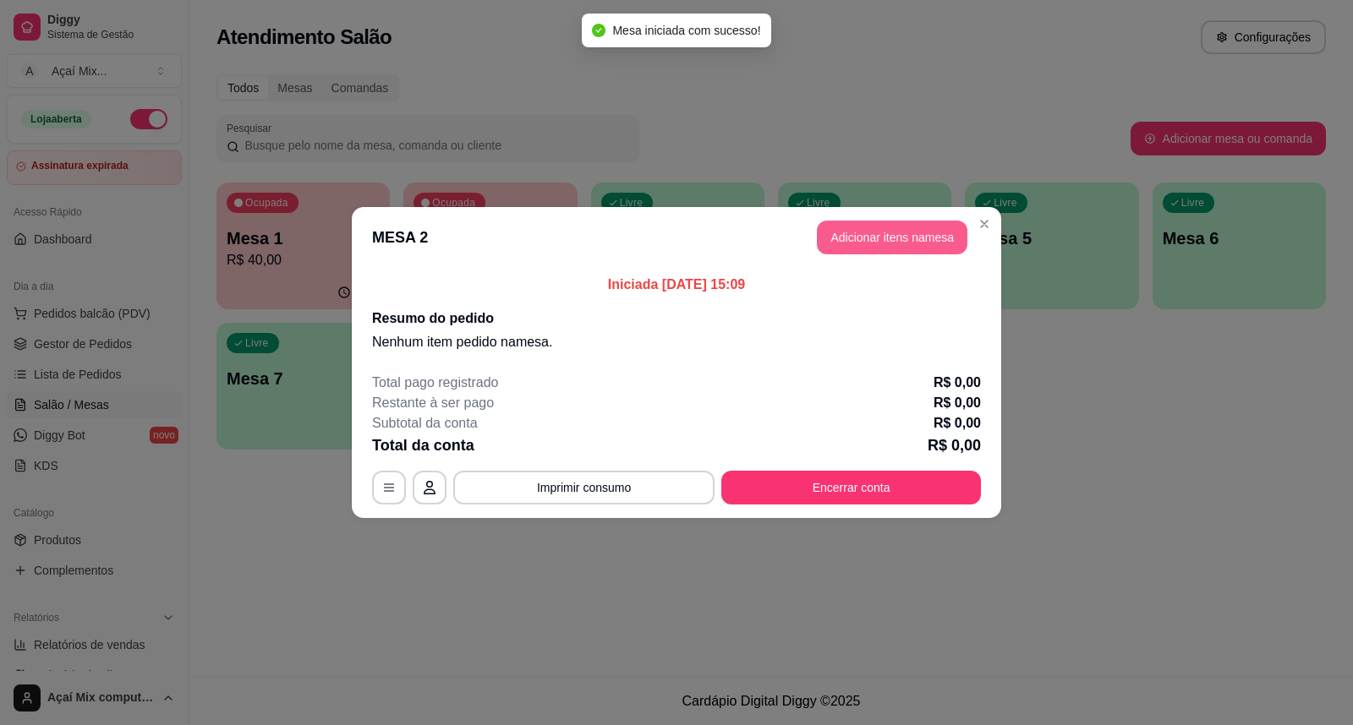
click at [902, 232] on button "Adicionar itens na mesa" at bounding box center [892, 238] width 150 height 34
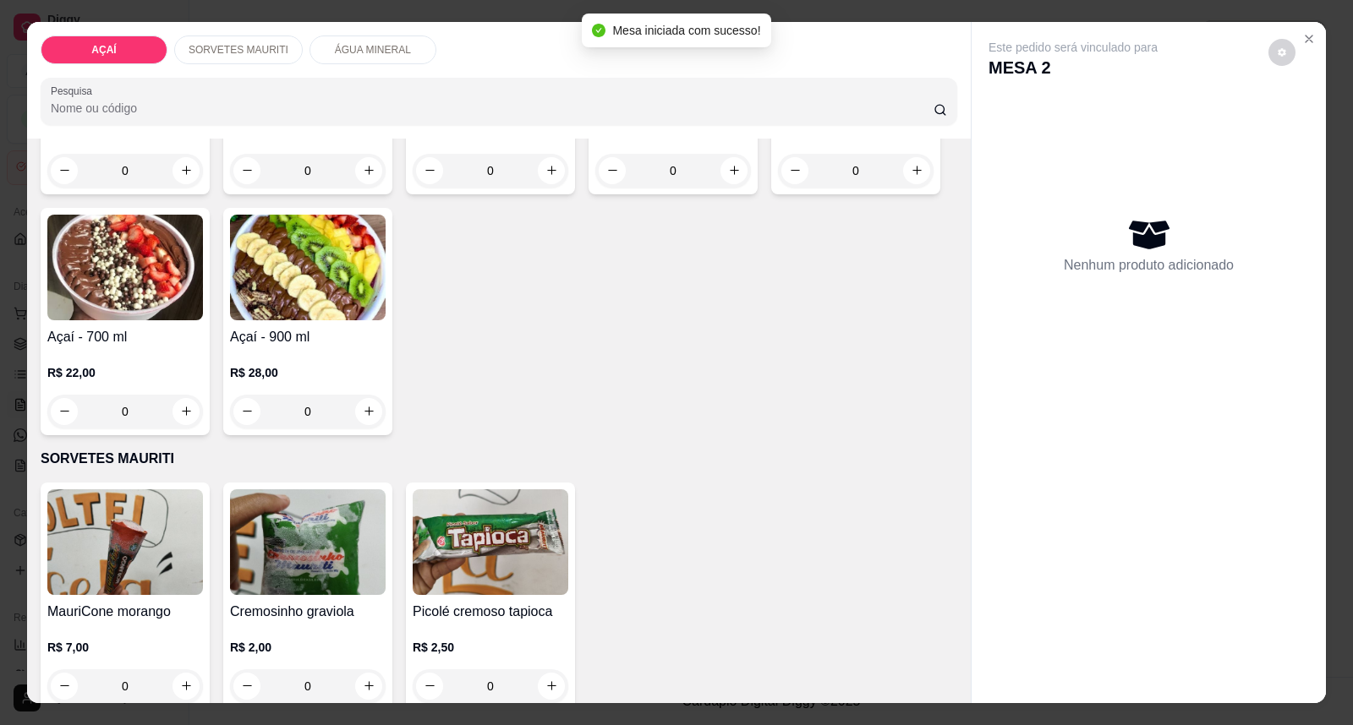
scroll to position [575, 0]
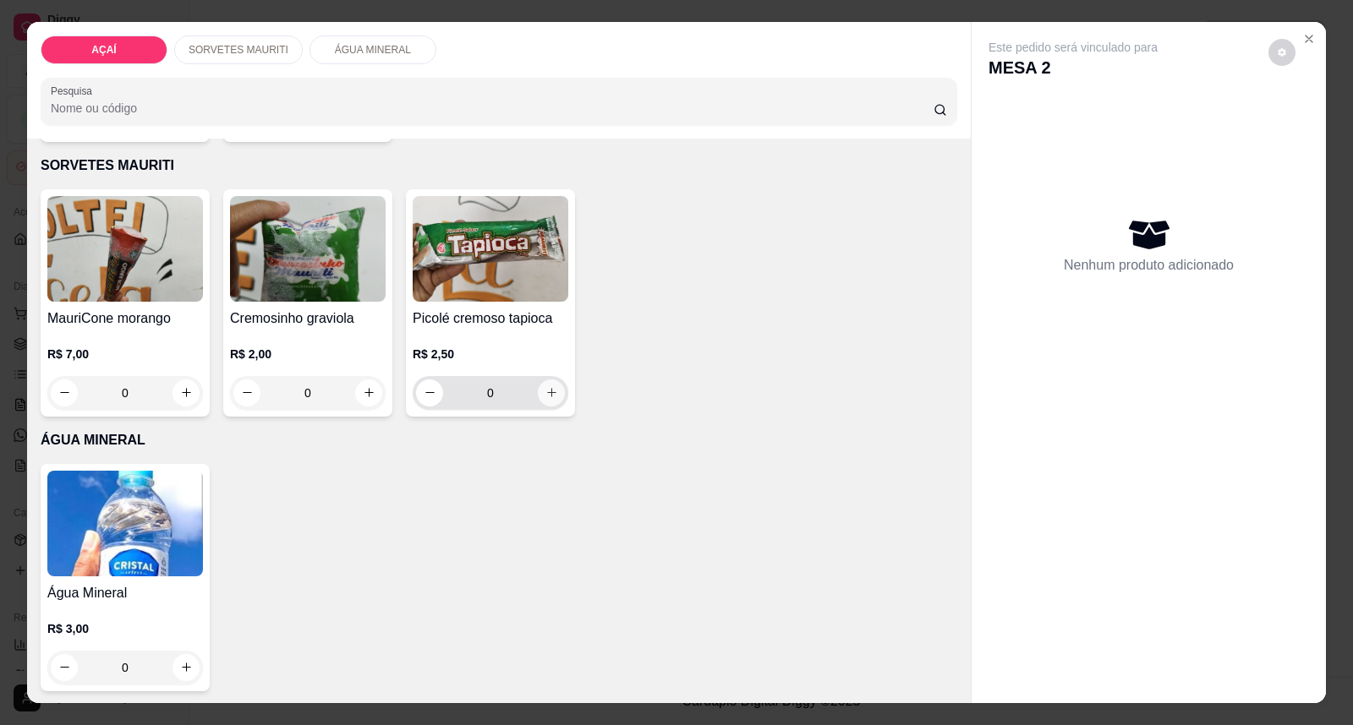
click at [544, 382] on button "increase-product-quantity" at bounding box center [551, 393] width 27 height 27
type input "1"
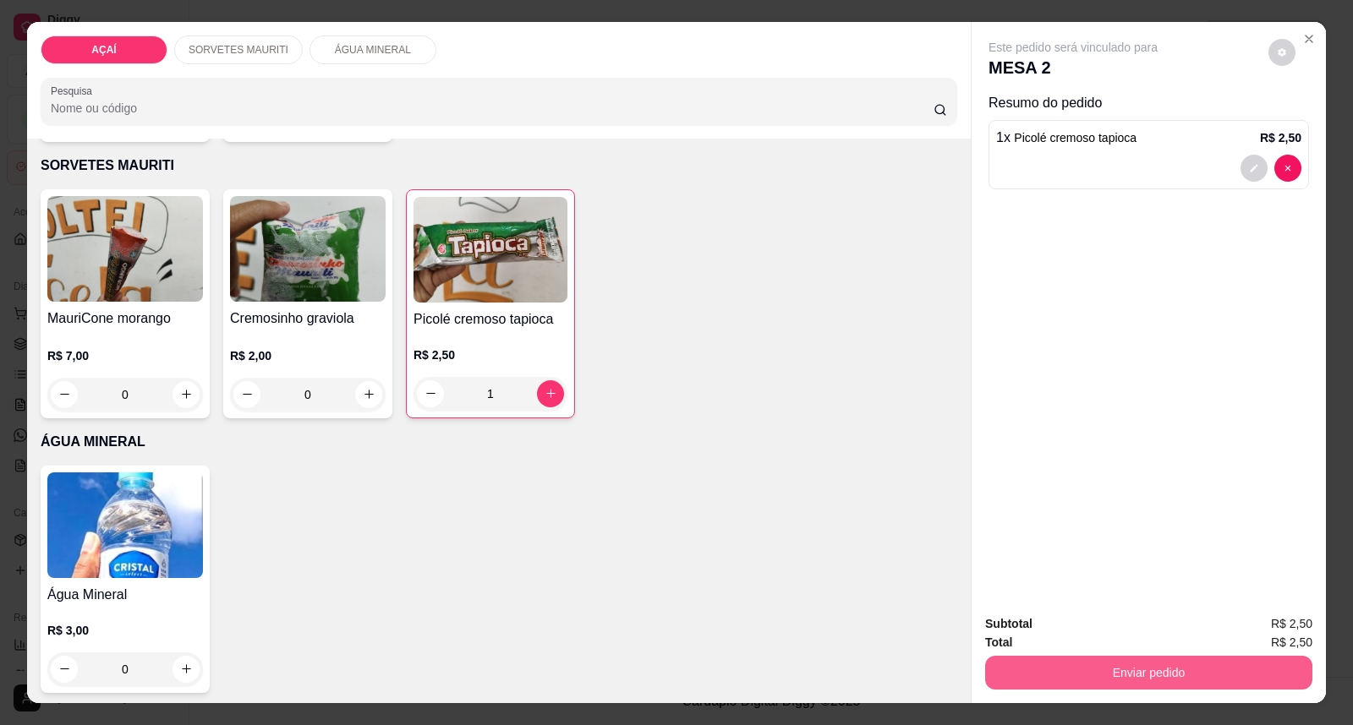
click at [1070, 686] on button "Enviar pedido" at bounding box center [1148, 673] width 327 height 34
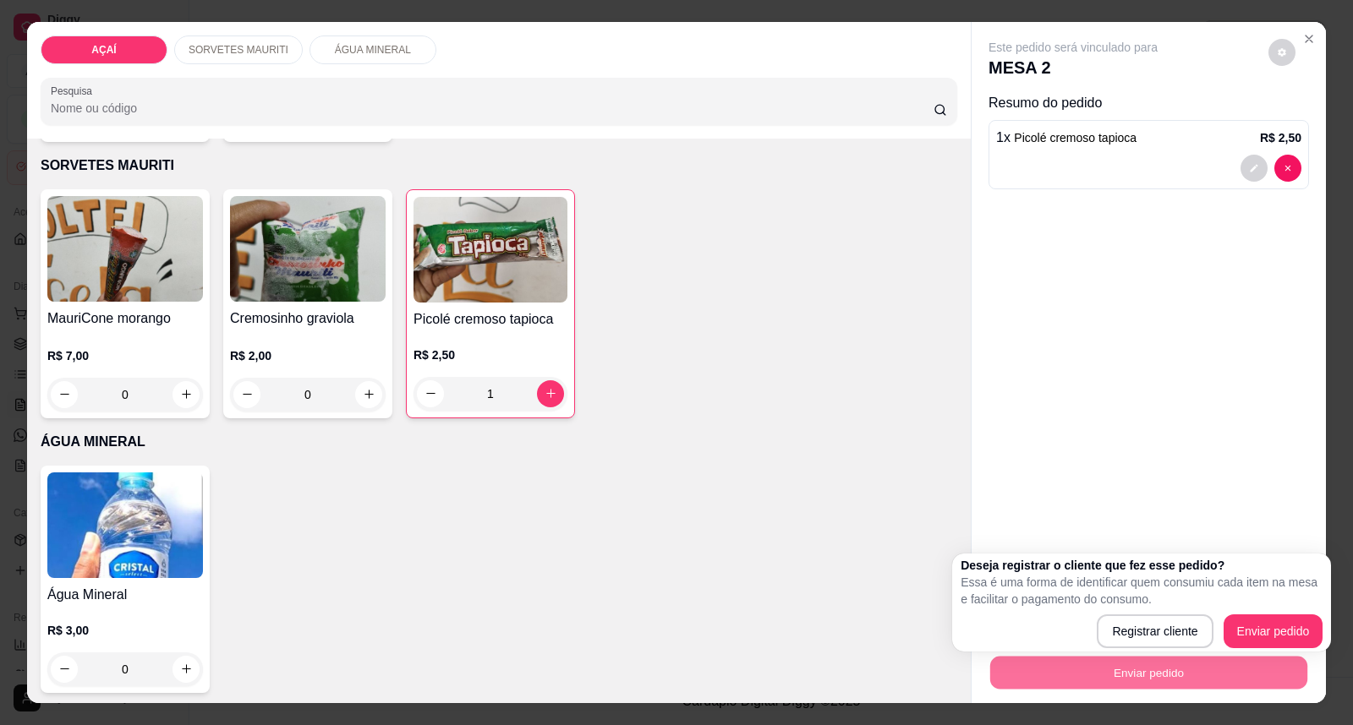
click at [1292, 603] on p "Essa é uma forma de identificar quem consumiu cada item na mesa e facilitar o p…" at bounding box center [1141, 591] width 362 height 34
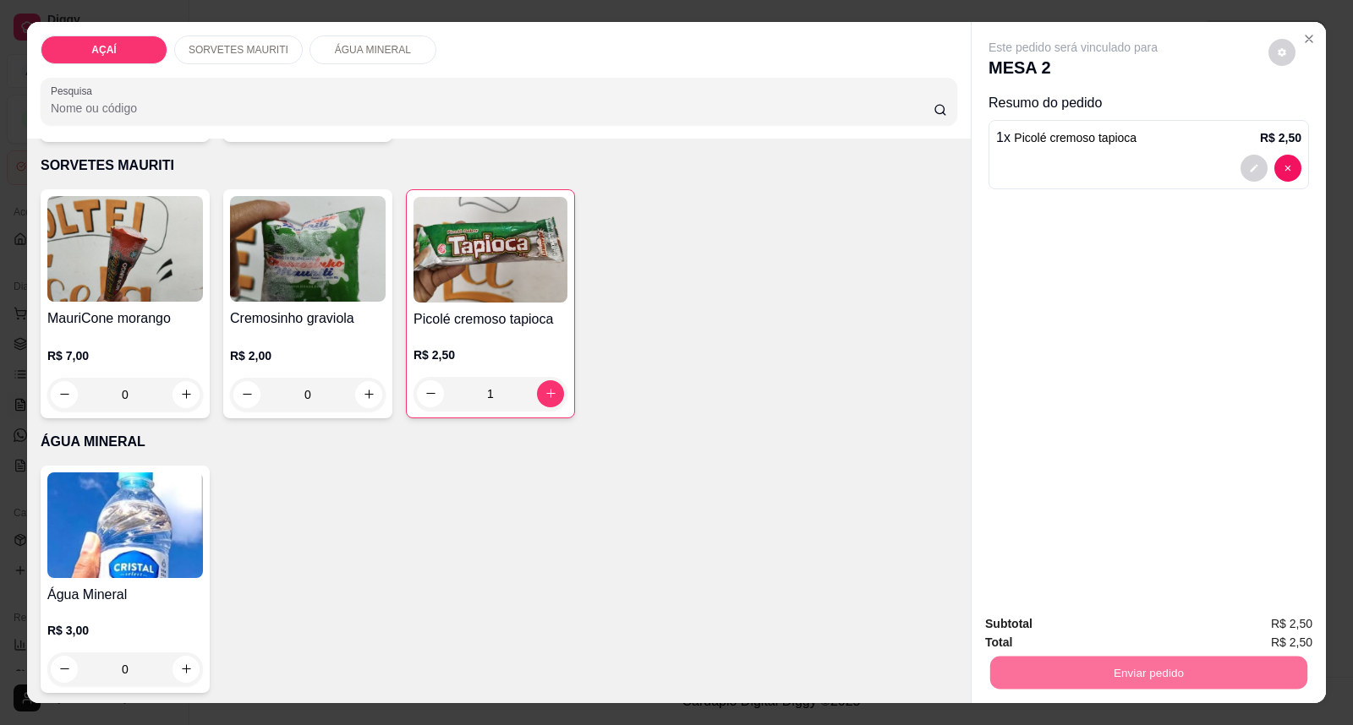
click at [1294, 624] on button "Enviar pedido" at bounding box center [1267, 631] width 93 height 31
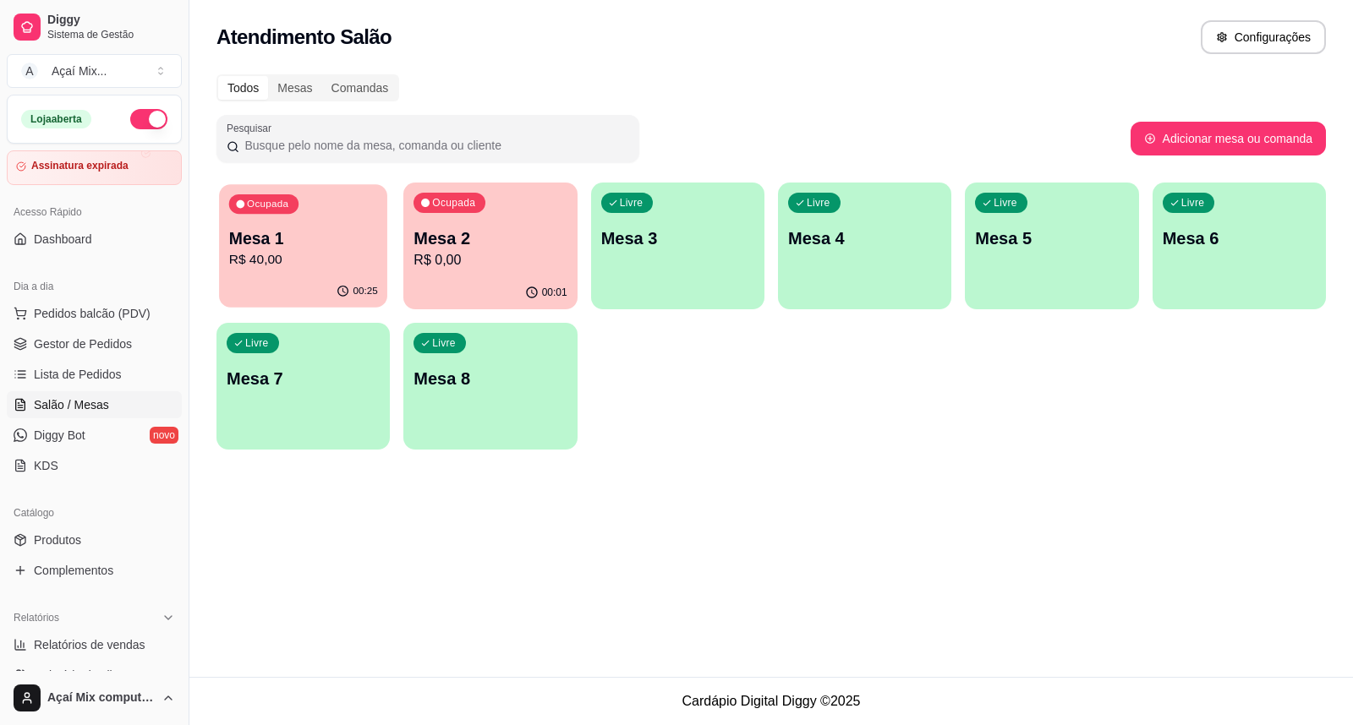
click at [247, 293] on div "00:25" at bounding box center [303, 292] width 168 height 32
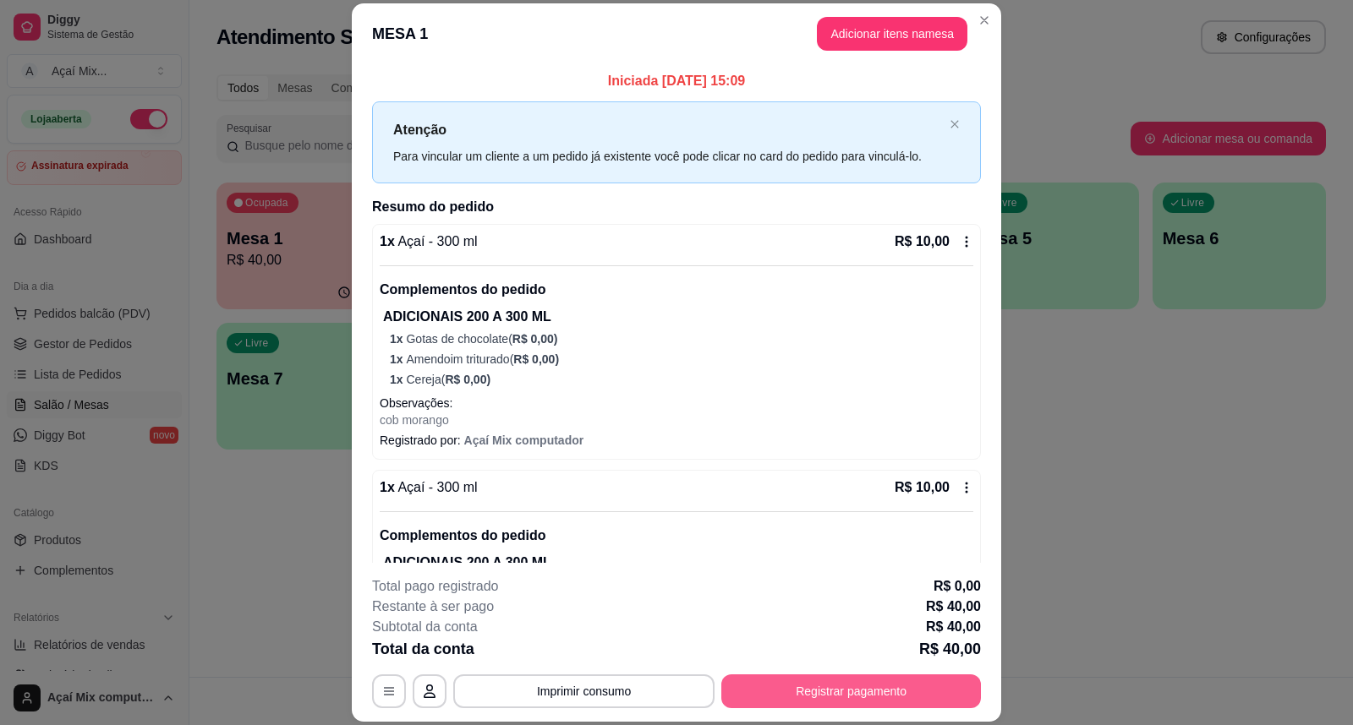
click at [841, 695] on button "Registrar pagamento" at bounding box center [851, 692] width 260 height 34
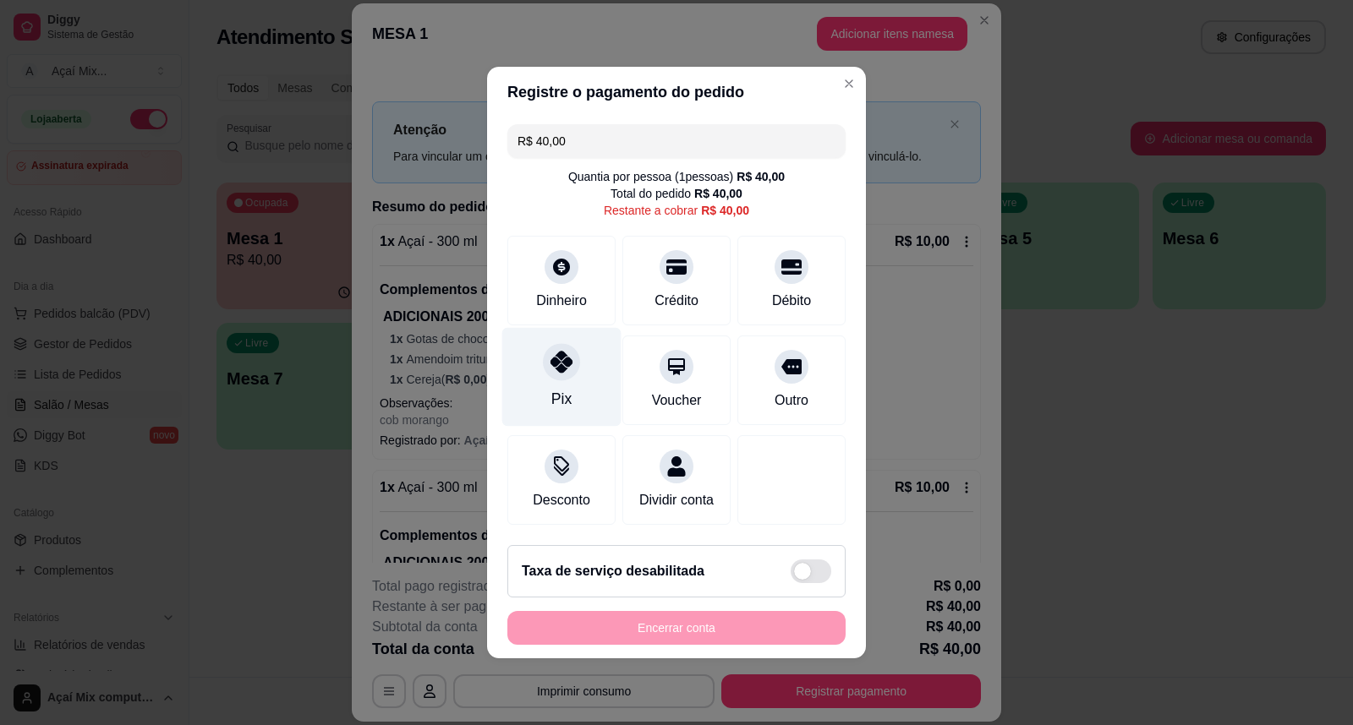
click at [564, 391] on div "Pix" at bounding box center [561, 399] width 20 height 22
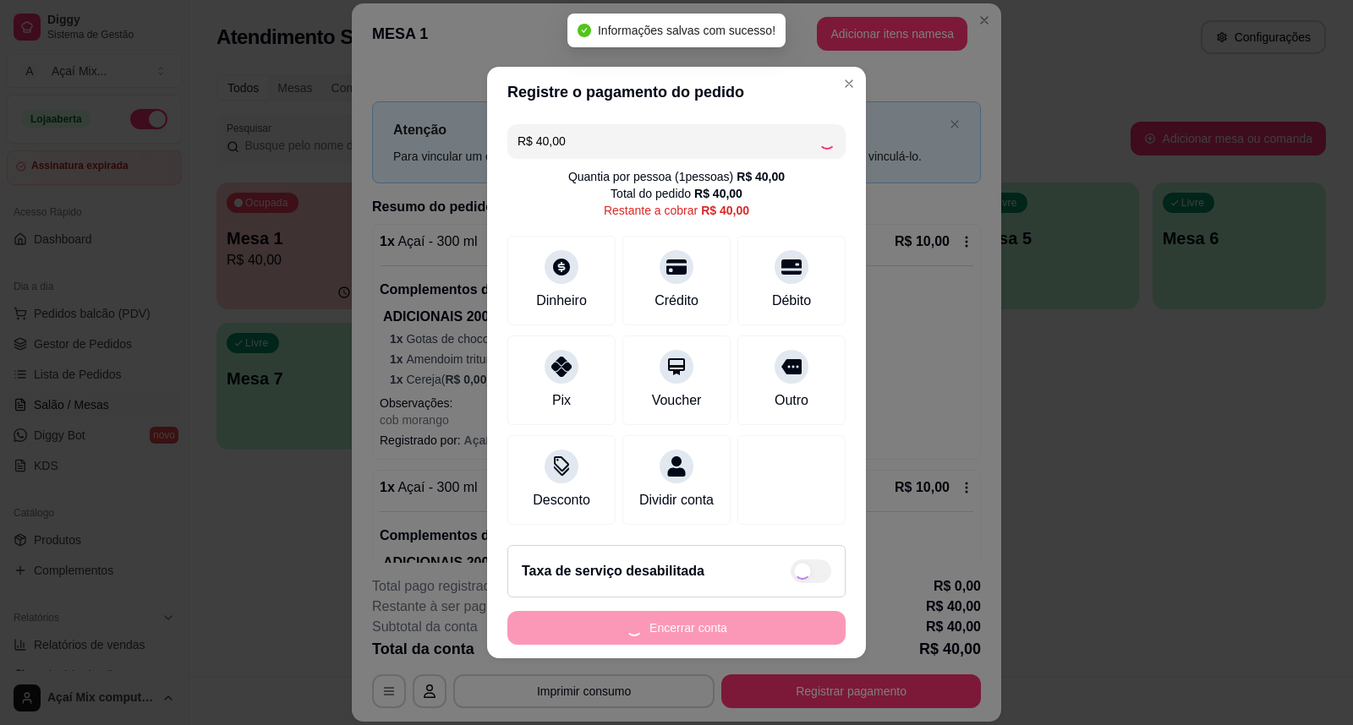
type input "R$ 0,00"
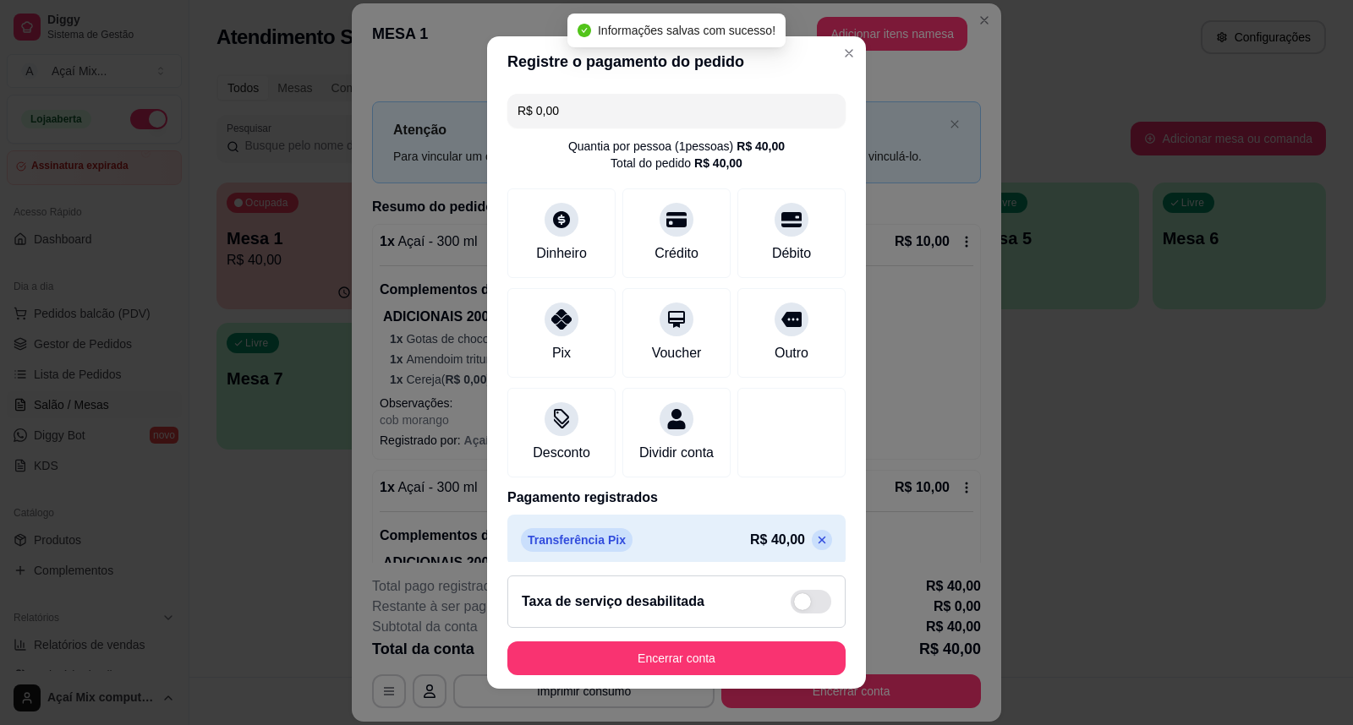
click at [719, 639] on footer "Taxa de serviço desabilitada Encerrar conta" at bounding box center [676, 625] width 379 height 127
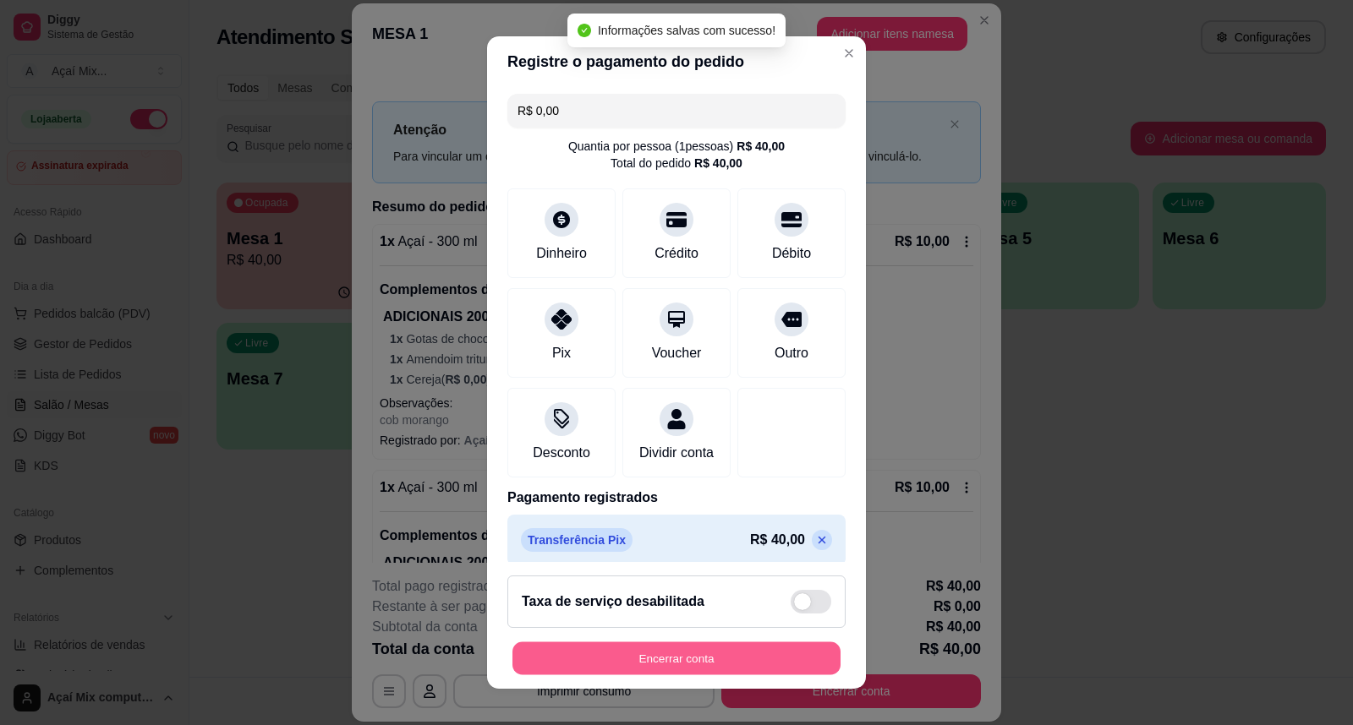
click at [724, 649] on button "Encerrar conta" at bounding box center [676, 659] width 328 height 33
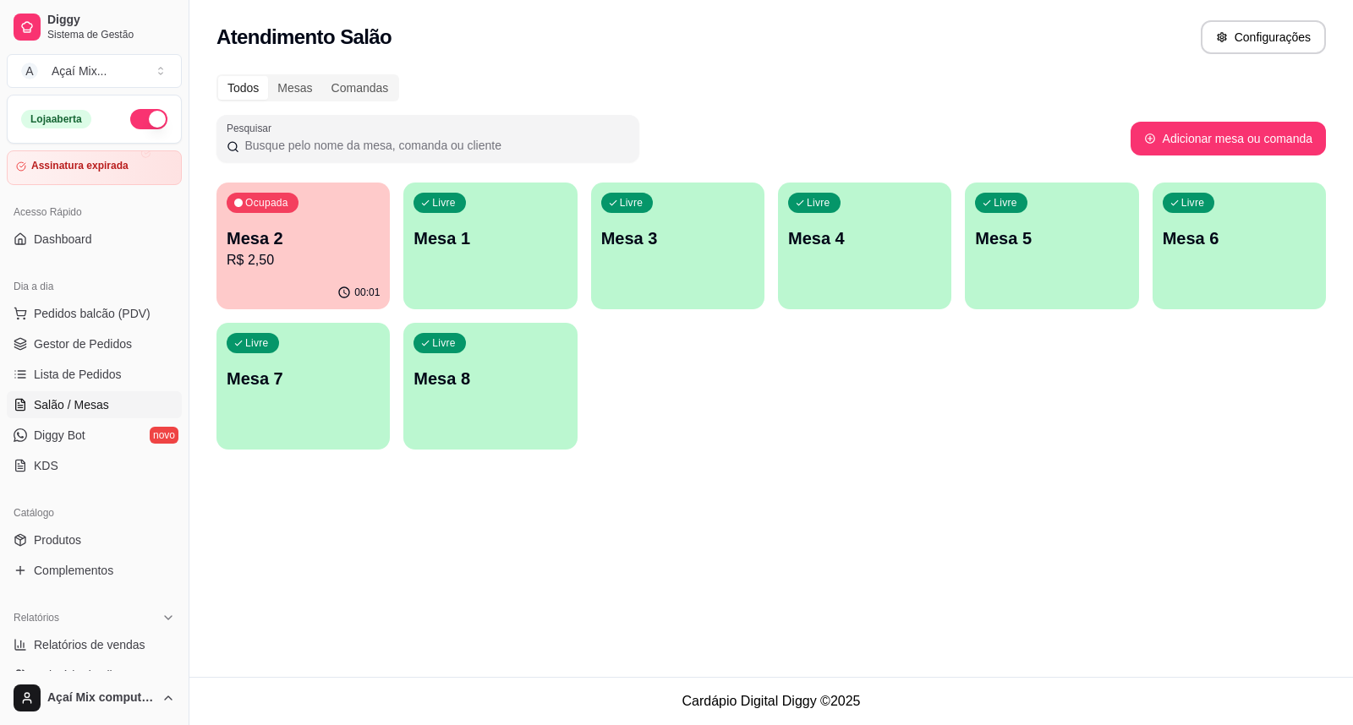
click at [303, 318] on div "Ocupada Mesa 2 R$ 2,50 00:01 Livre Mesa 1 Livre Mesa 3 Livre Mesa 4 Livre Mesa …" at bounding box center [770, 316] width 1109 height 267
click at [306, 282] on div "00:01" at bounding box center [303, 292] width 168 height 32
click at [135, 335] on link "Gestor de Pedidos" at bounding box center [94, 344] width 175 height 27
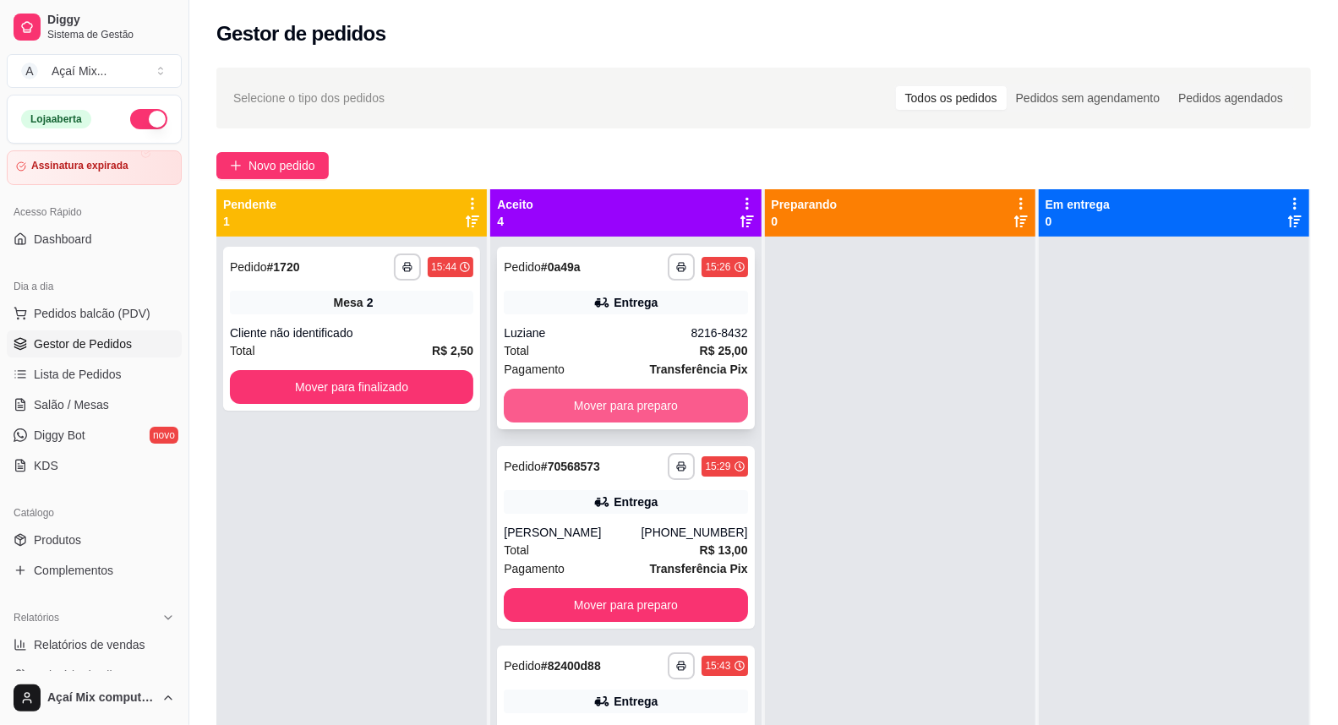
click at [610, 391] on button "Mover para preparo" at bounding box center [625, 406] width 243 height 34
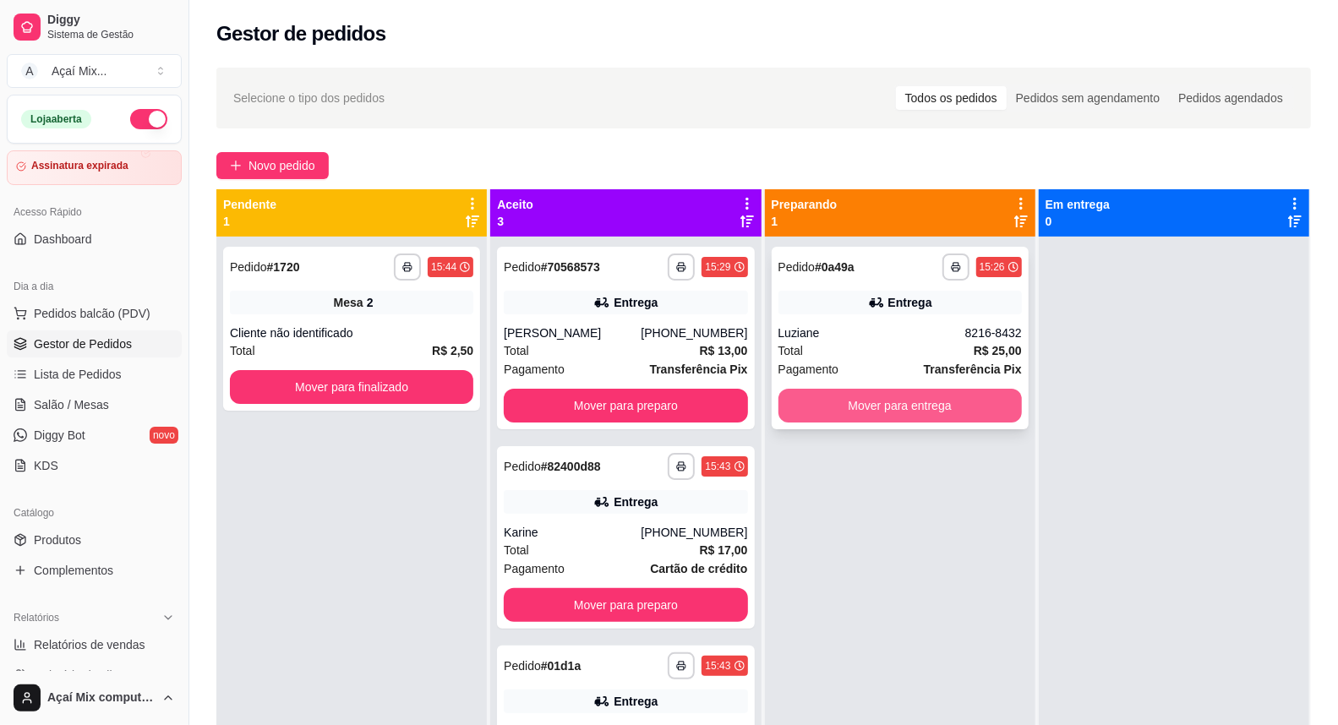
click at [856, 404] on button "Mover para entrega" at bounding box center [900, 406] width 243 height 34
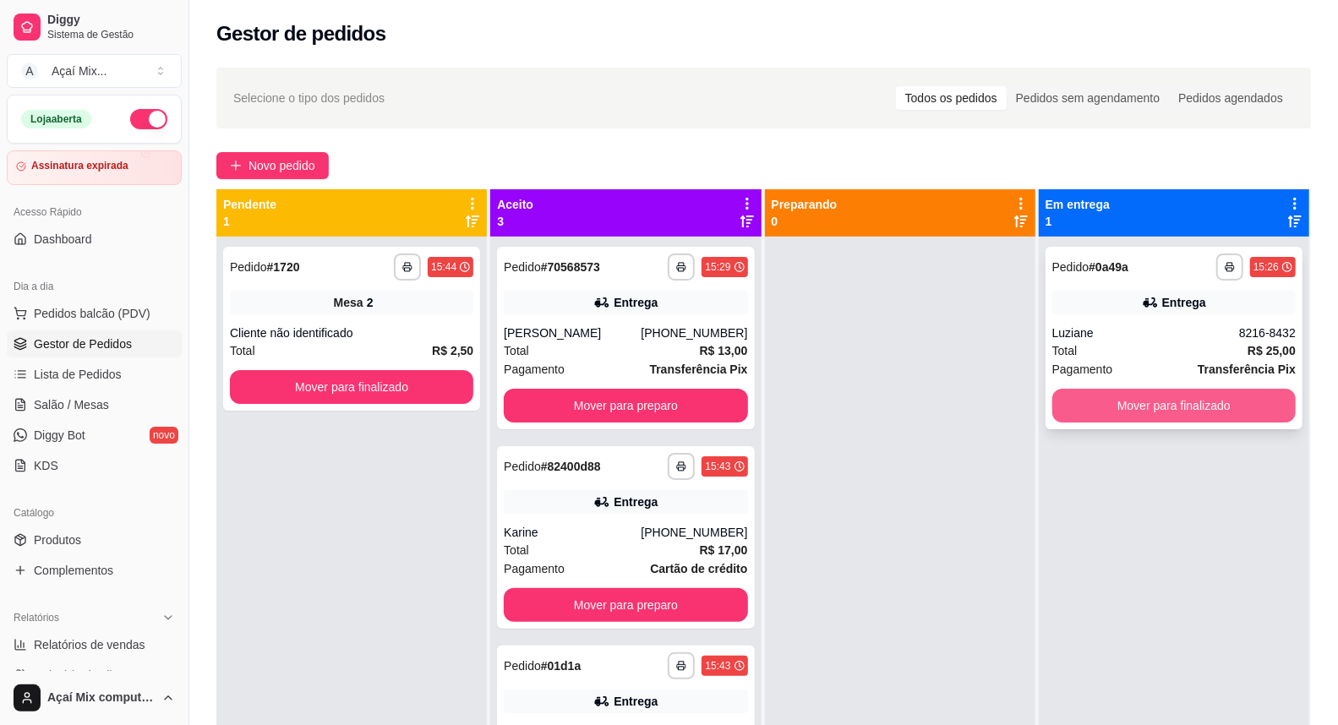
click at [1142, 404] on button "Mover para finalizado" at bounding box center [1174, 406] width 243 height 34
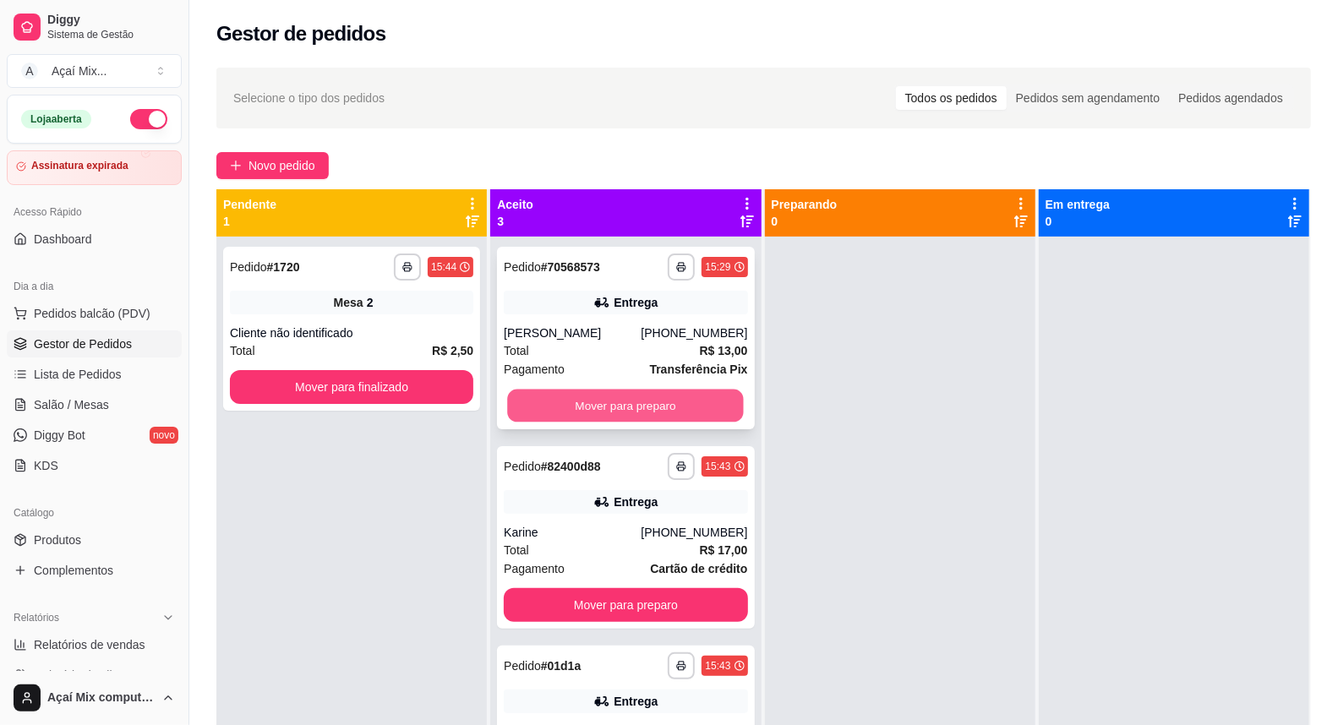
click at [676, 402] on button "Mover para preparo" at bounding box center [626, 406] width 237 height 33
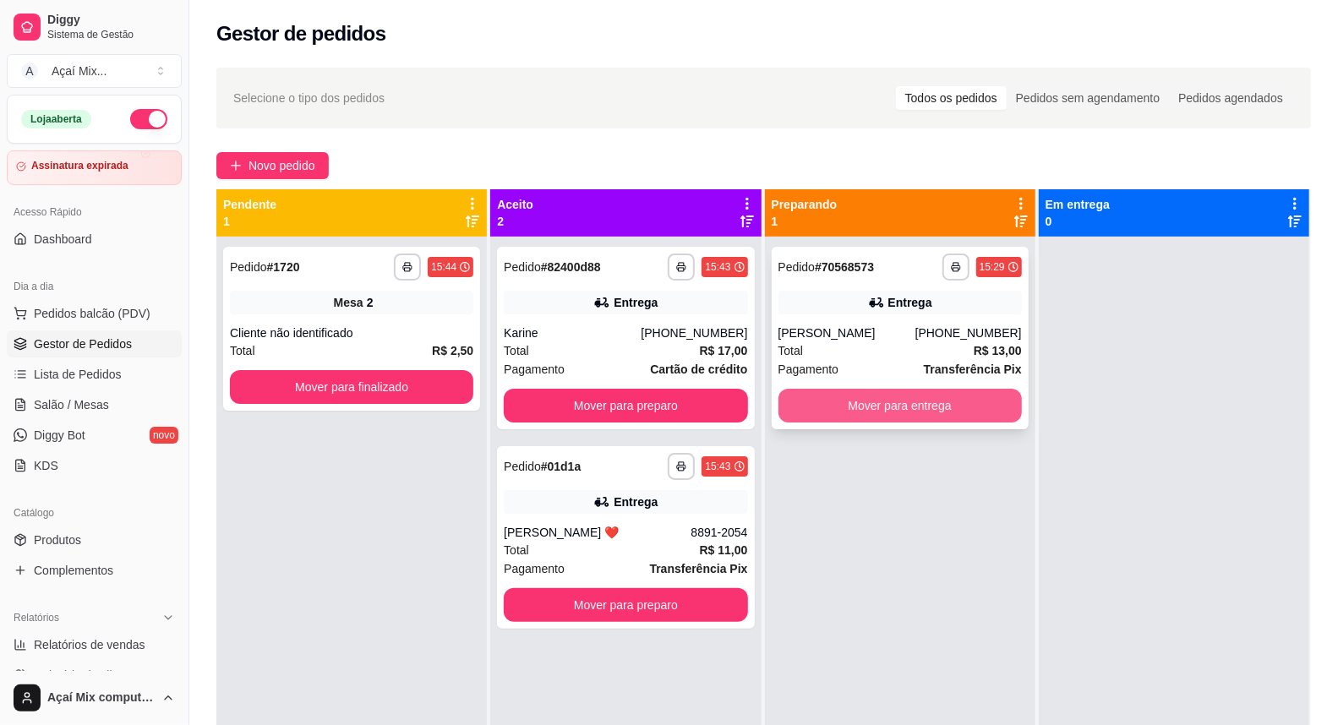
click at [813, 399] on button "Mover para entrega" at bounding box center [900, 406] width 243 height 34
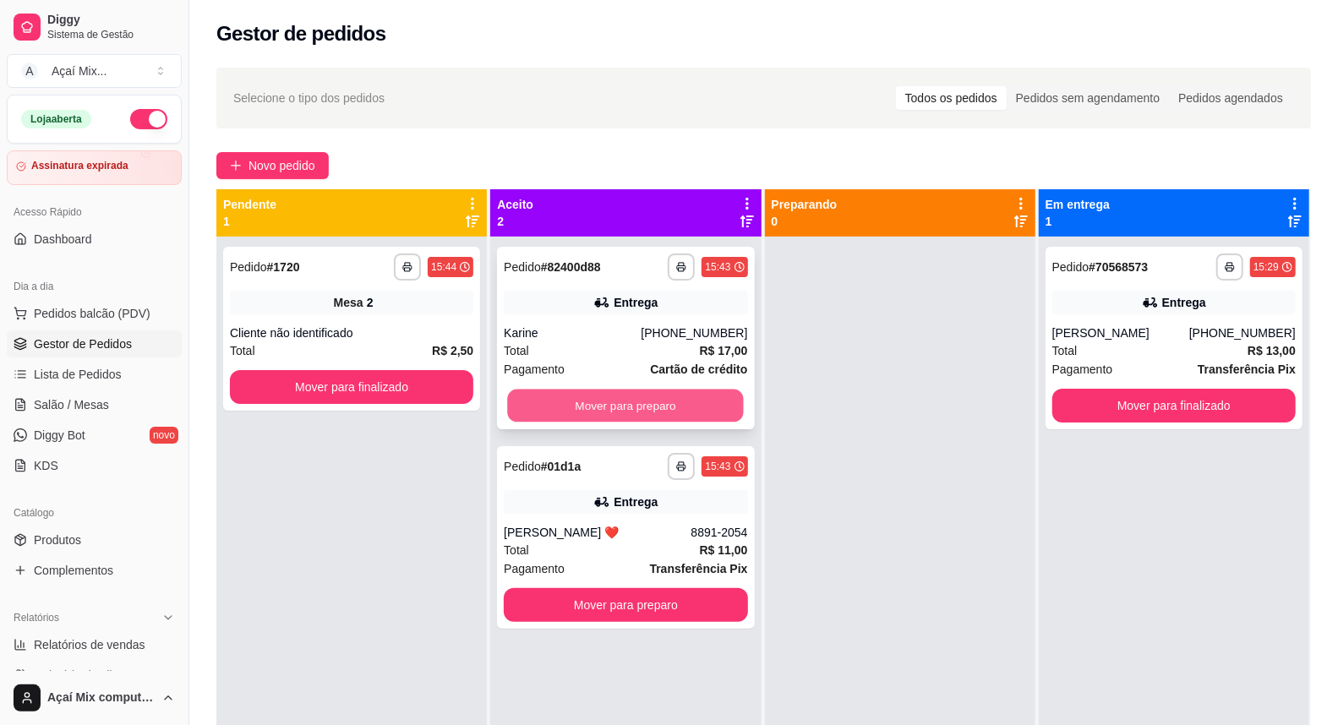
click at [688, 396] on button "Mover para preparo" at bounding box center [626, 406] width 237 height 33
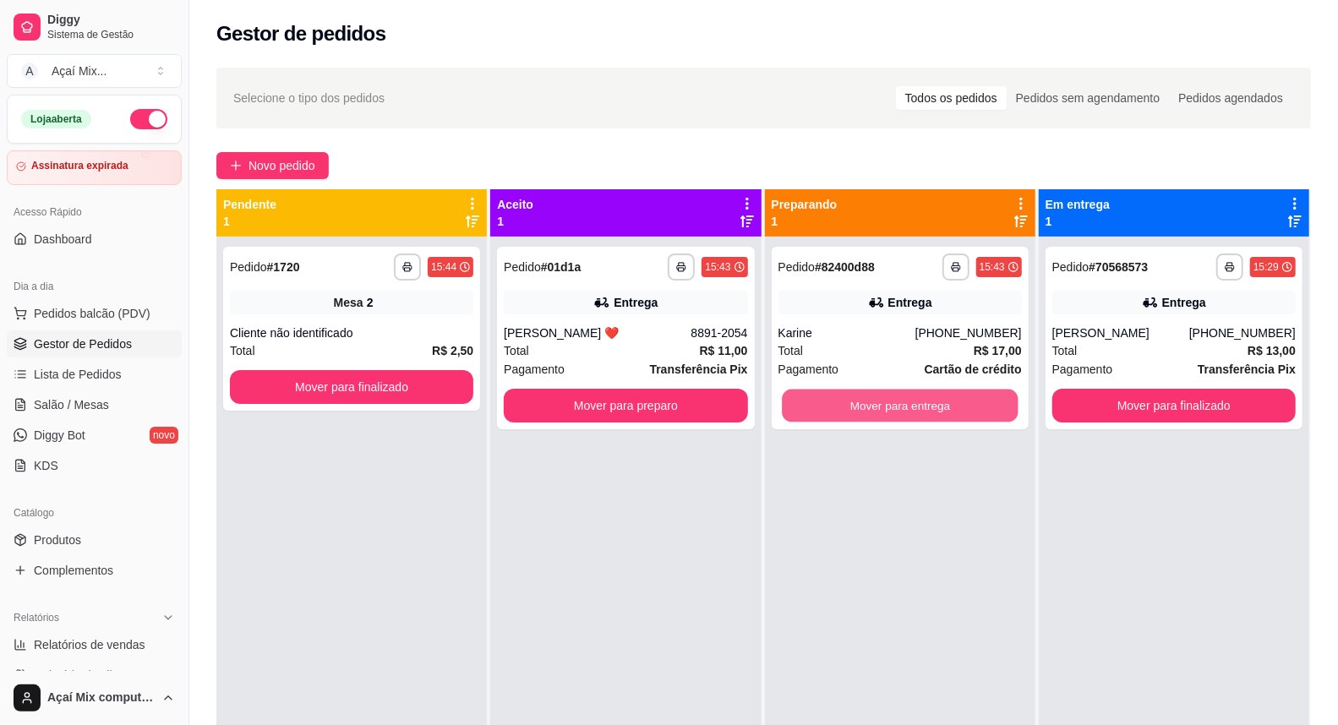
click at [839, 399] on button "Mover para entrega" at bounding box center [900, 406] width 237 height 33
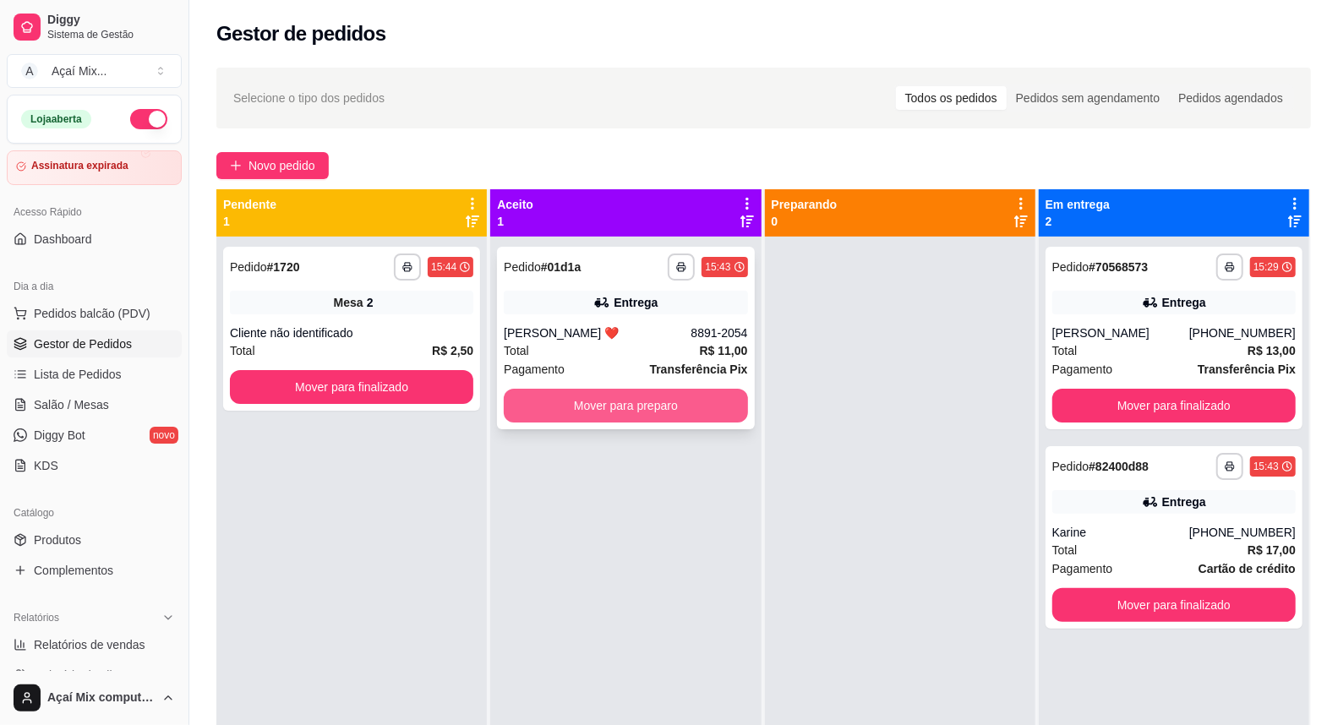
click at [728, 395] on button "Mover para preparo" at bounding box center [625, 406] width 243 height 34
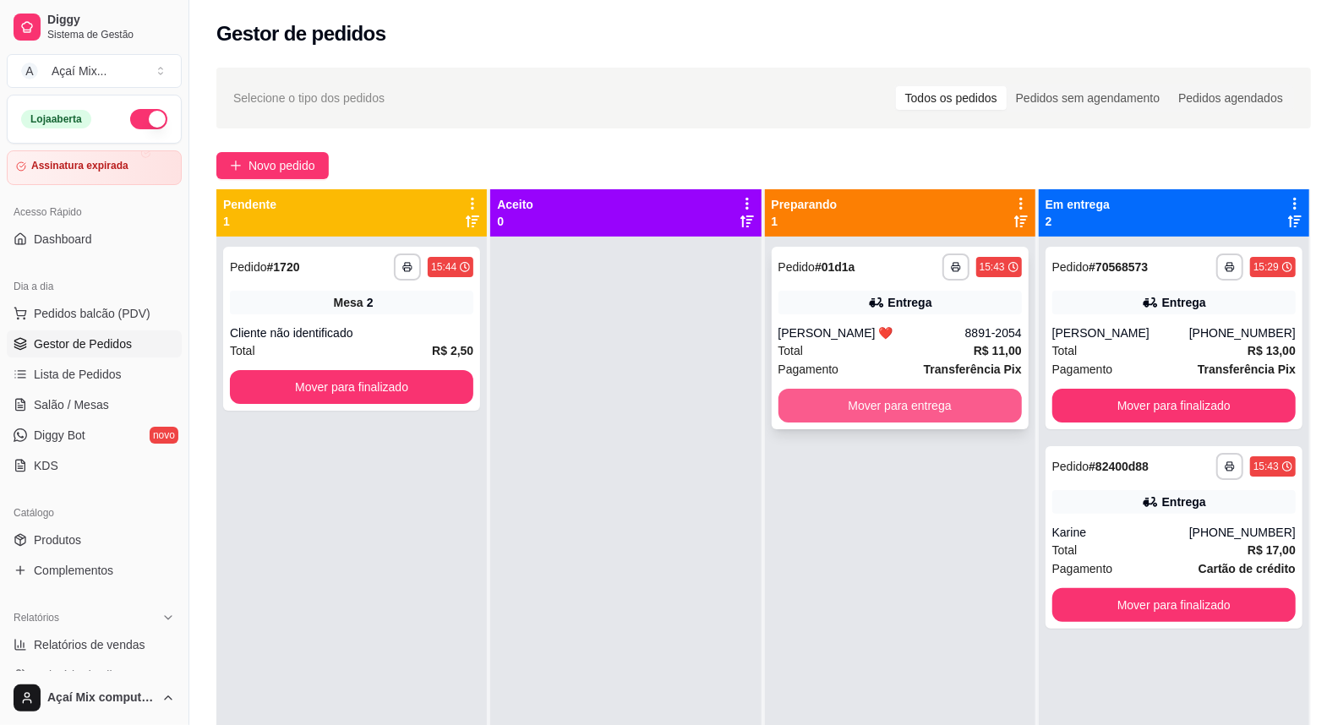
click at [840, 401] on button "Mover para entrega" at bounding box center [900, 406] width 243 height 34
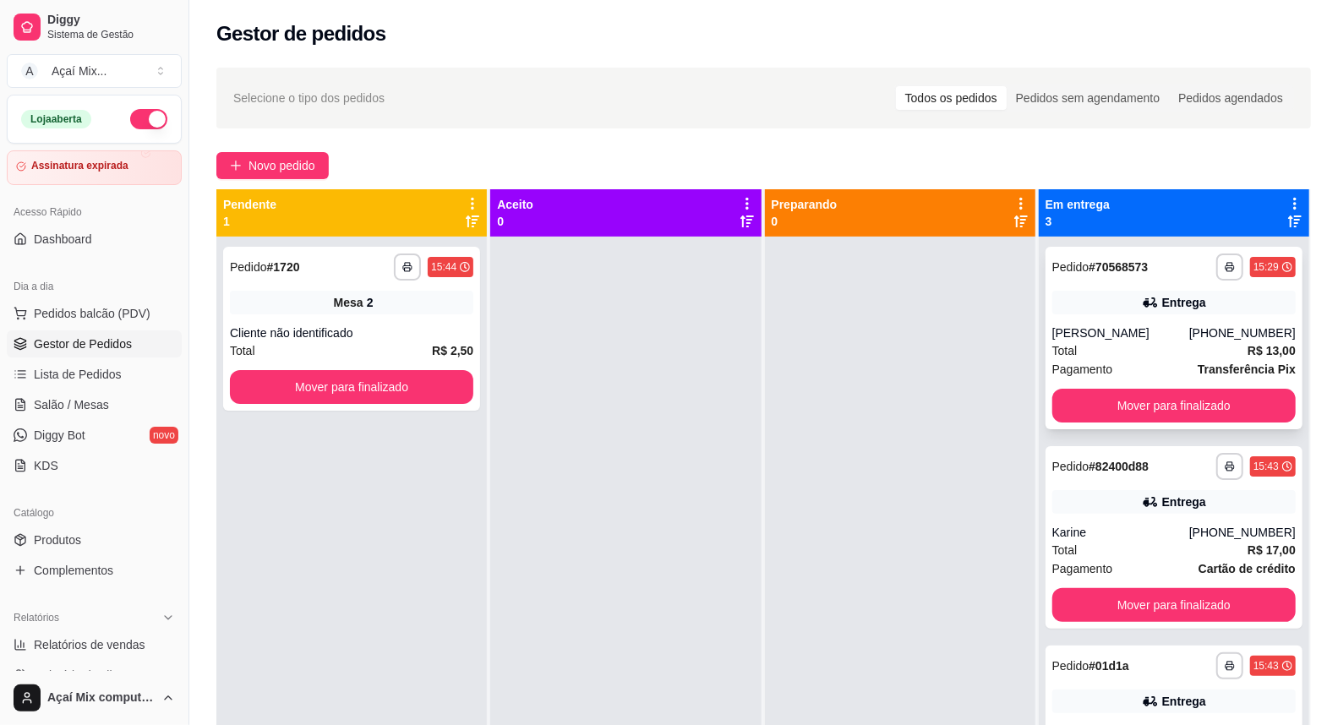
click at [1260, 385] on div "**********" at bounding box center [1174, 338] width 257 height 183
click at [1257, 386] on div "**********" at bounding box center [1174, 338] width 257 height 183
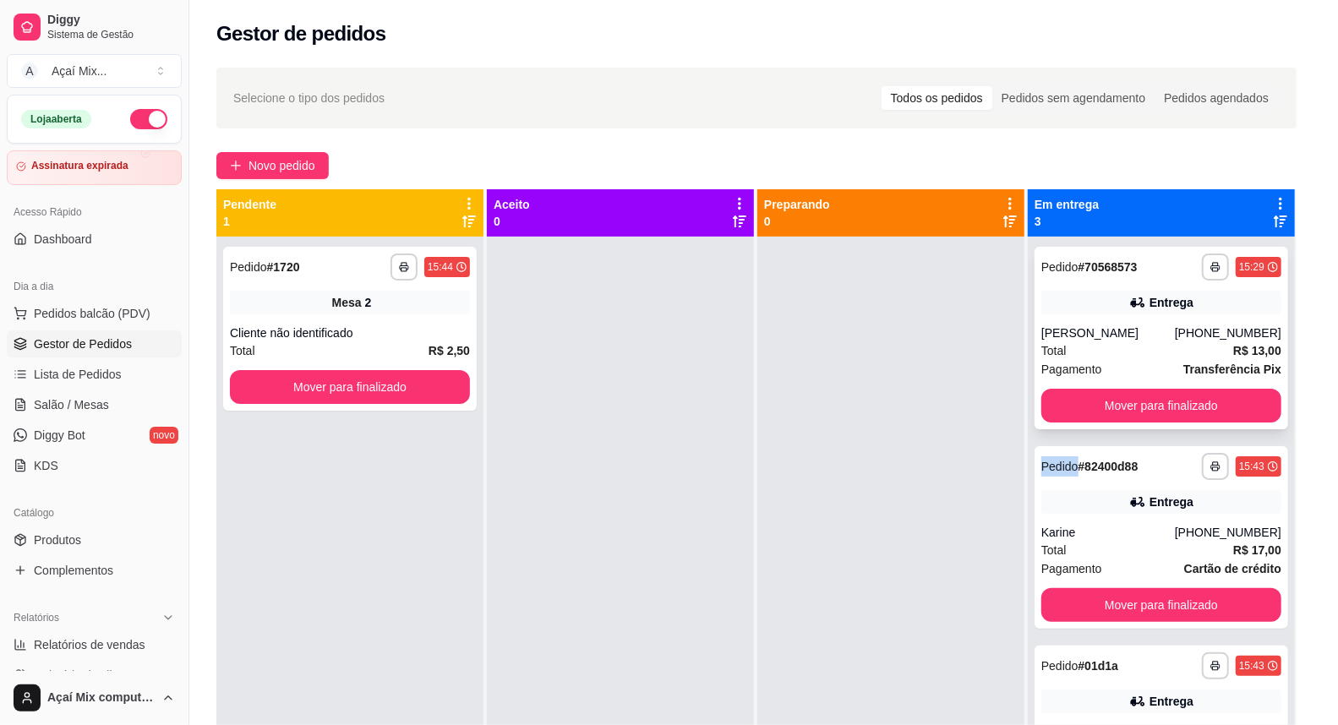
click at [1250, 400] on button "Mover para finalizado" at bounding box center [1162, 406] width 240 height 34
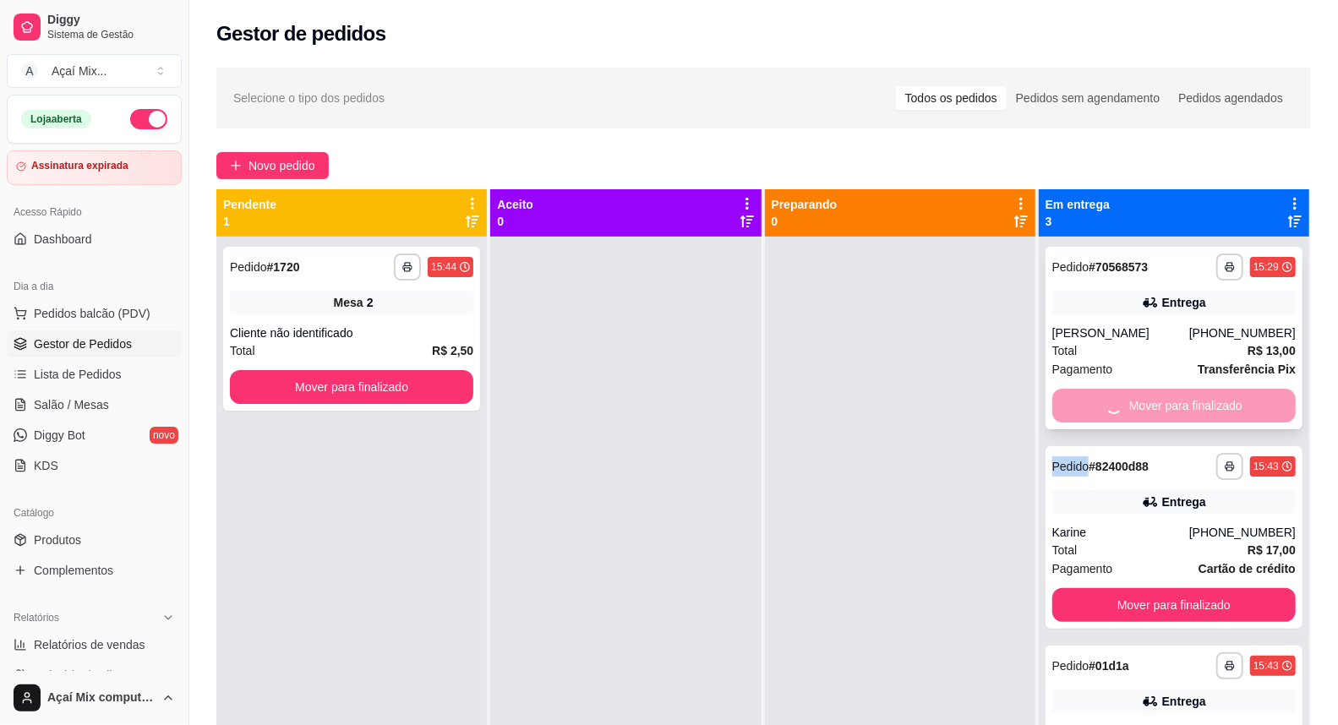
click at [1250, 400] on div "Mover para finalizado" at bounding box center [1174, 406] width 243 height 34
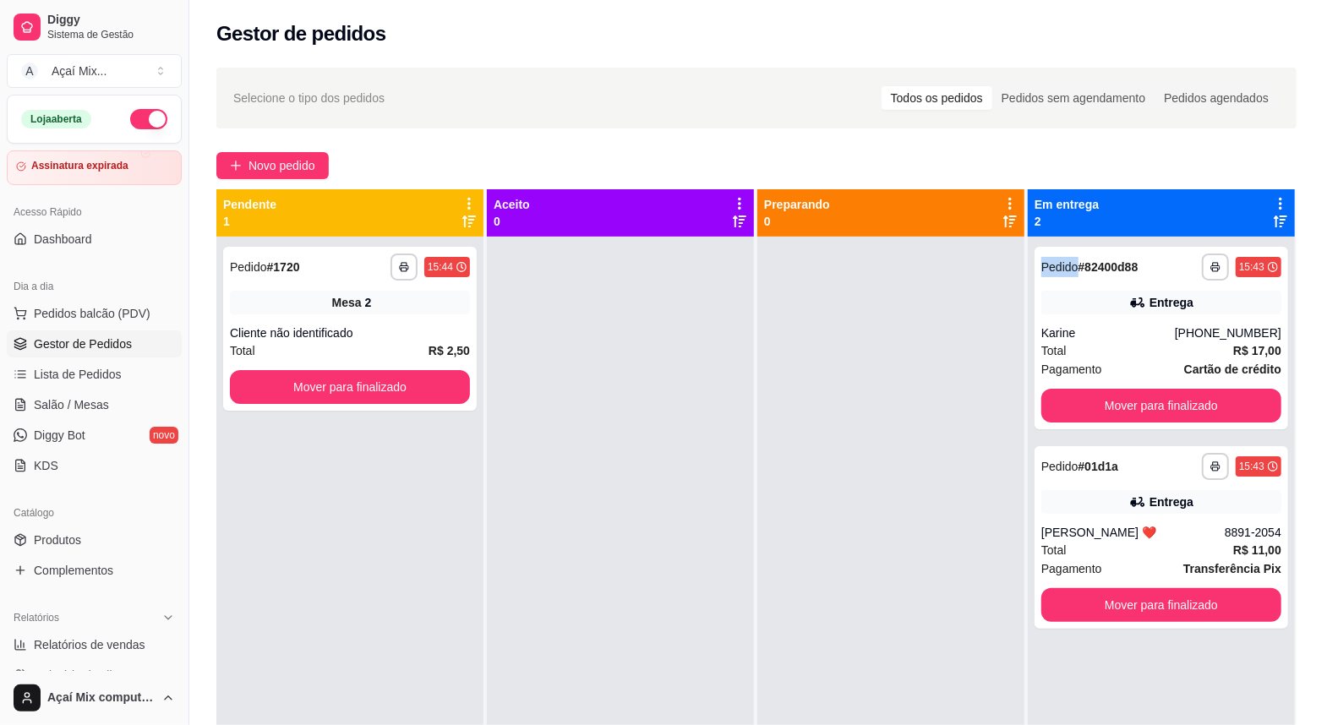
click at [1248, 404] on button "Mover para finalizado" at bounding box center [1162, 406] width 240 height 34
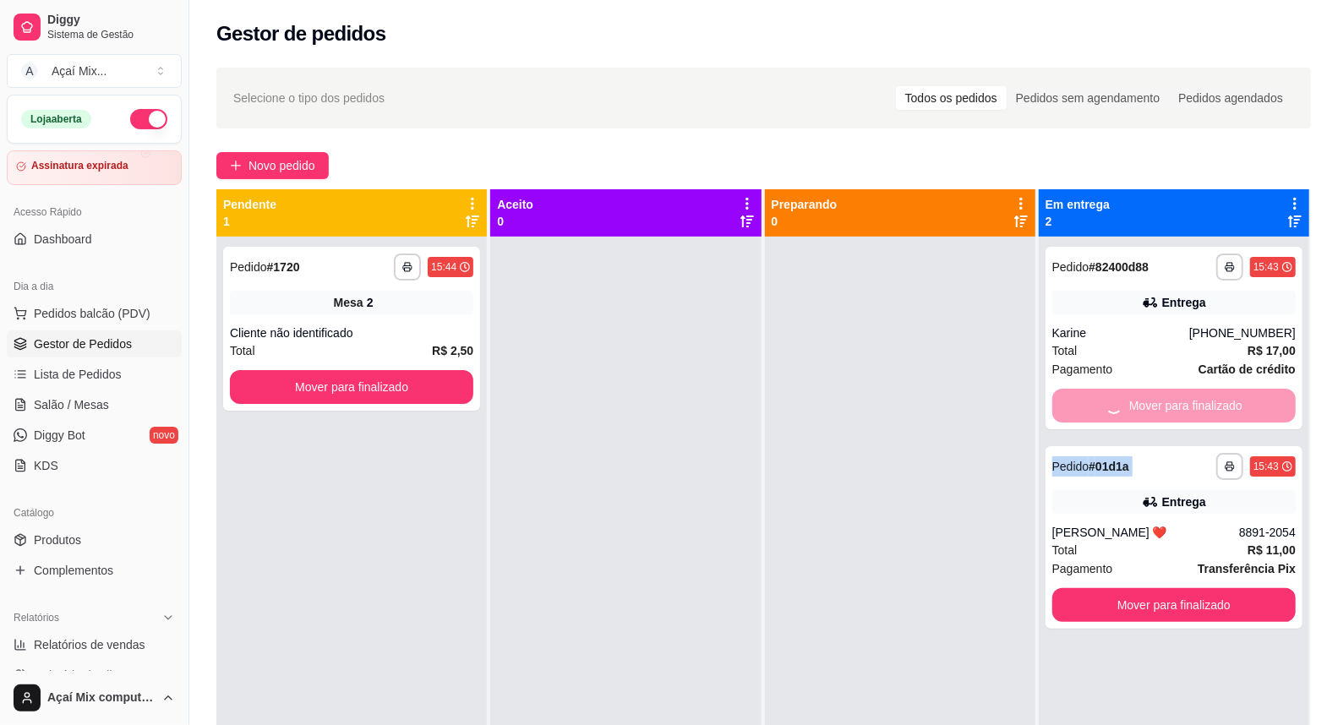
click at [1248, 404] on div "Mover para finalizado" at bounding box center [1174, 406] width 243 height 34
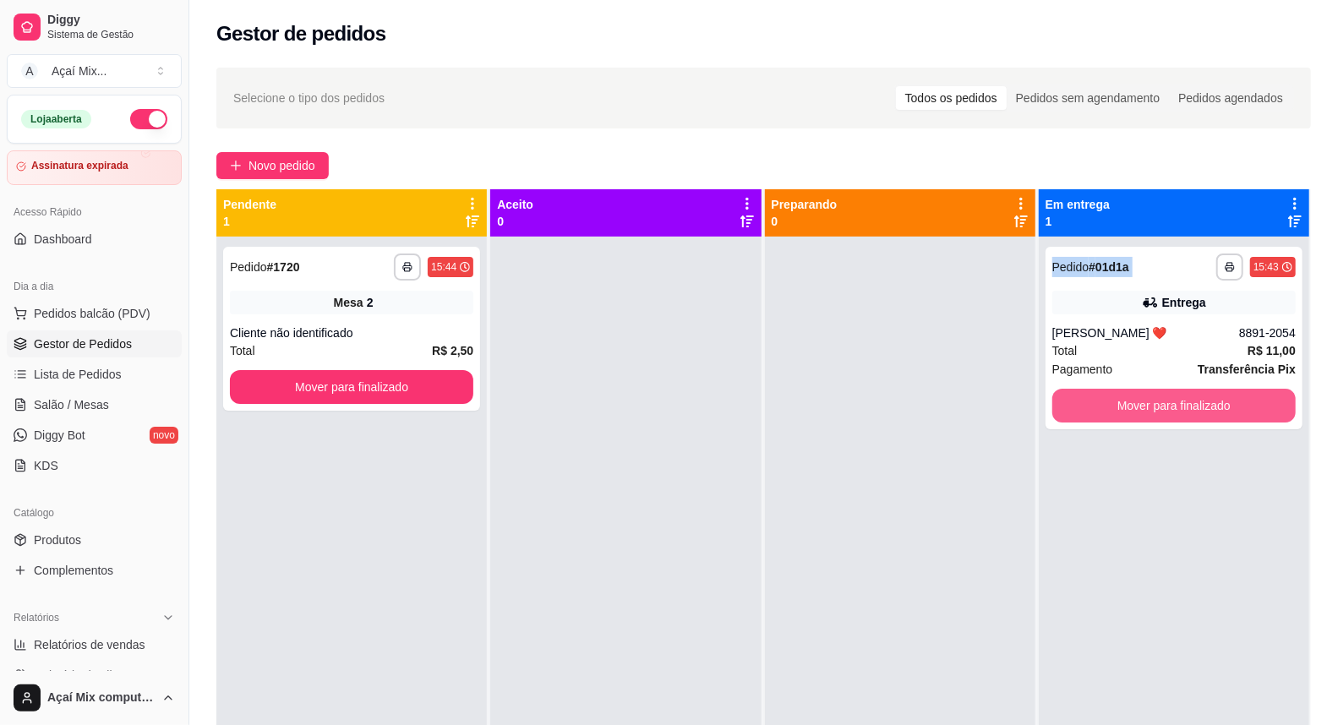
click at [1248, 404] on button "Mover para finalizado" at bounding box center [1174, 406] width 243 height 34
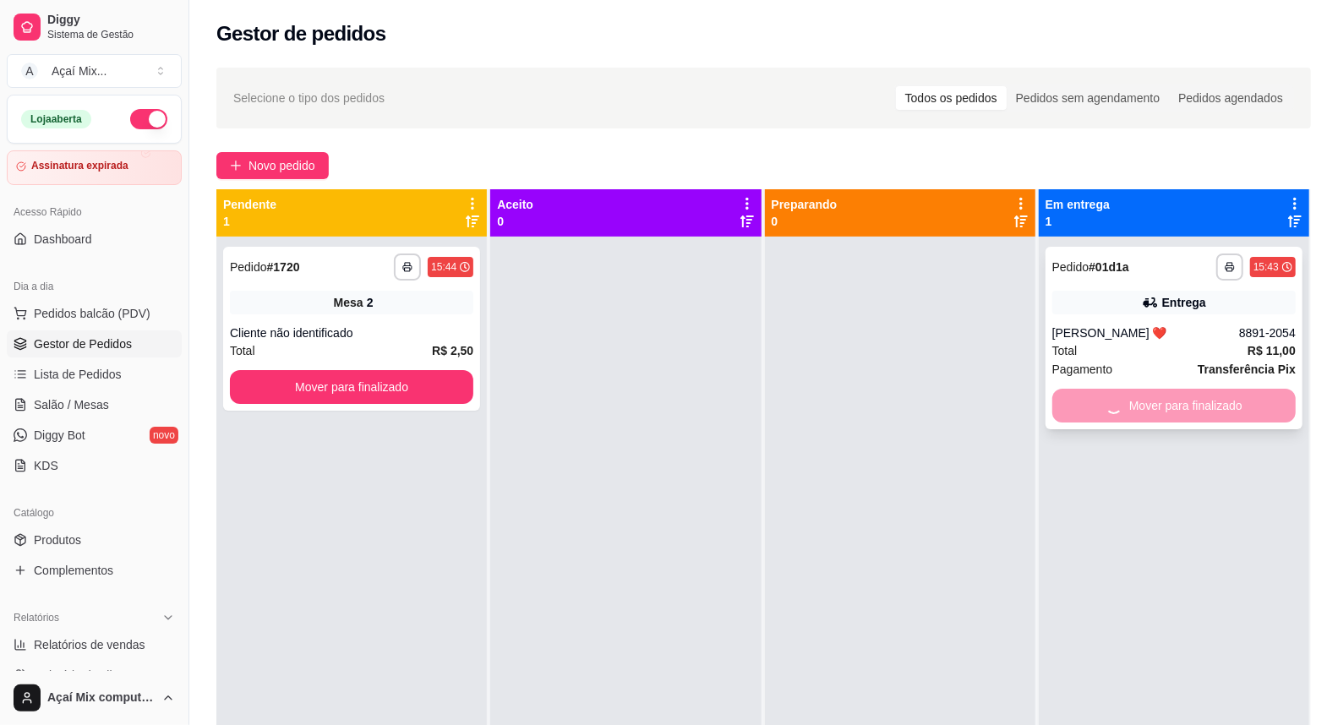
click at [1248, 409] on div "Mover para finalizado" at bounding box center [1174, 406] width 243 height 34
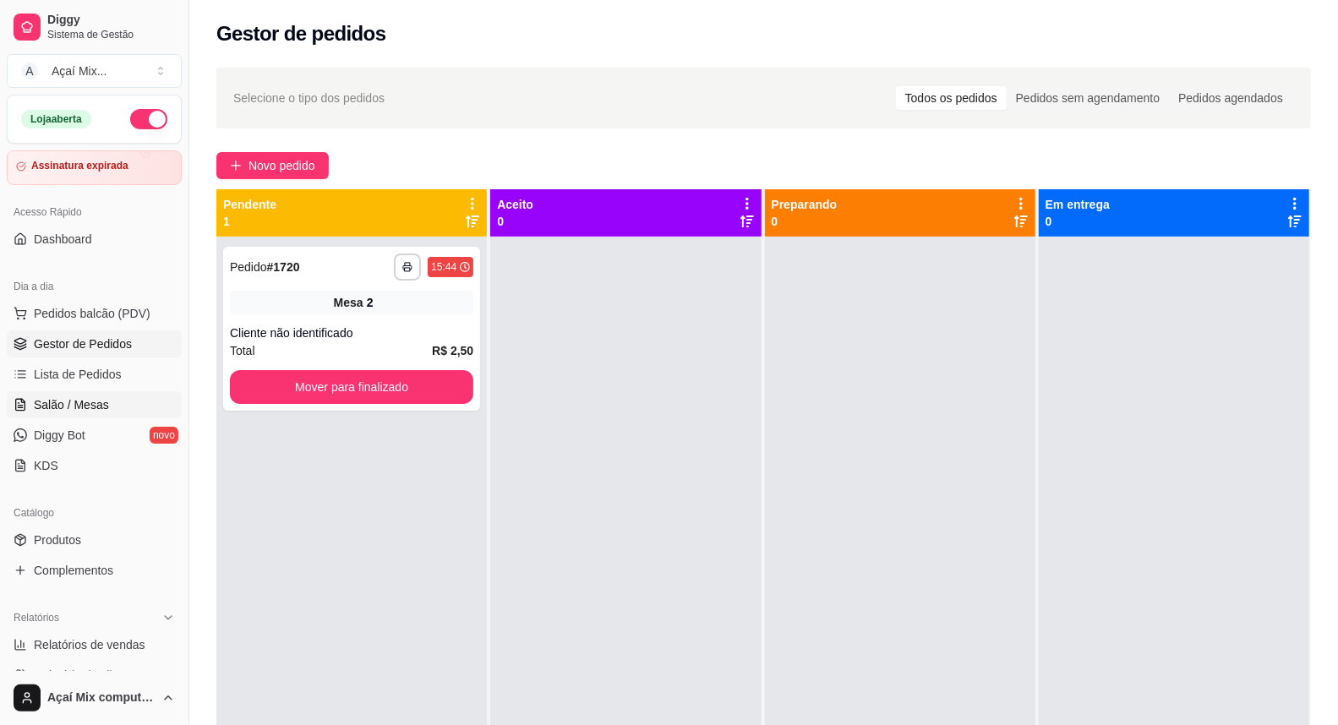
click at [98, 403] on span "Salão / Mesas" at bounding box center [71, 405] width 75 height 17
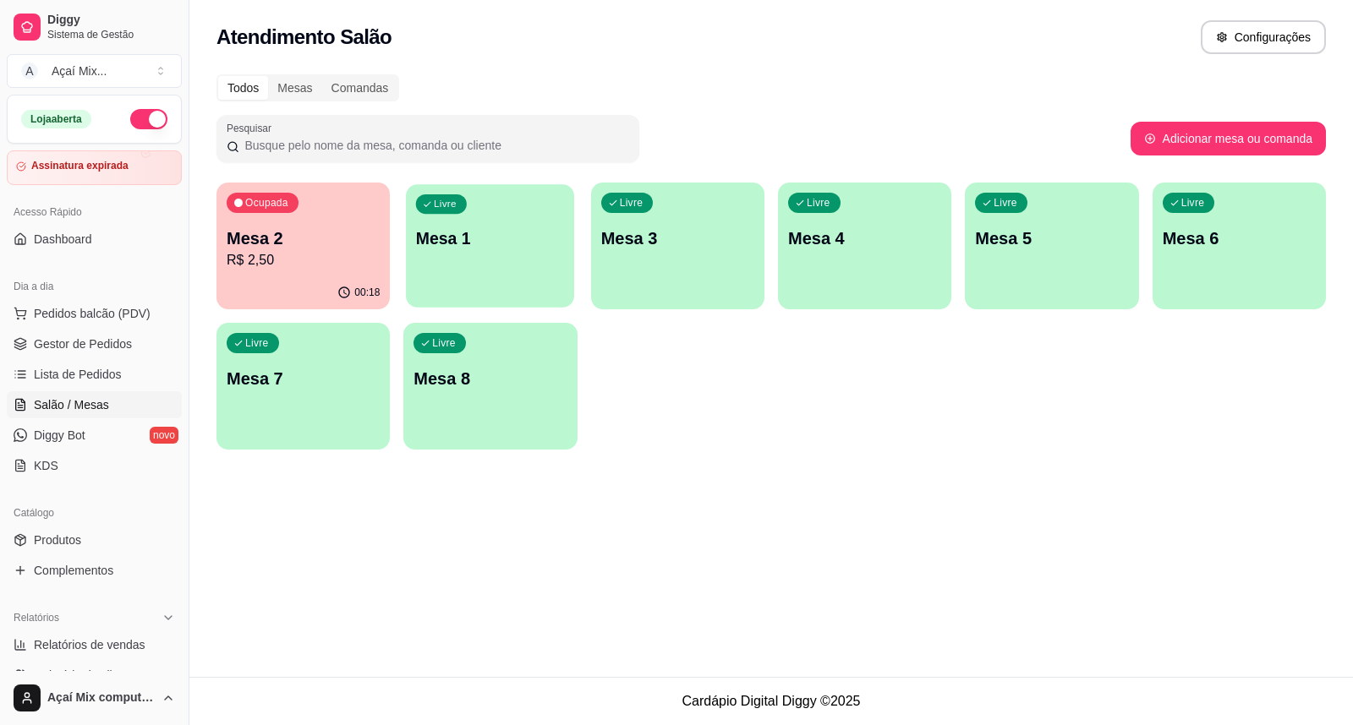
click at [442, 274] on div "Livre Mesa 1" at bounding box center [490, 235] width 168 height 103
click at [536, 206] on div "Livre Mesa 1" at bounding box center [489, 236] width 173 height 107
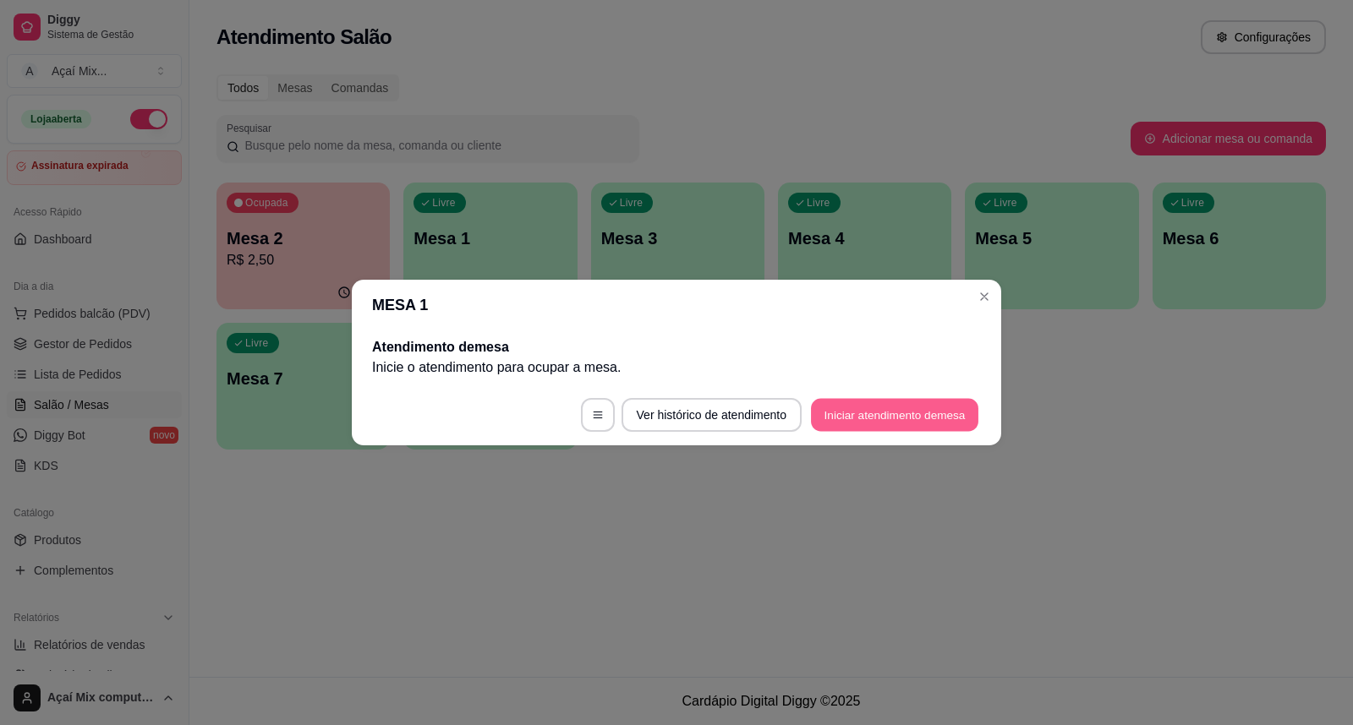
click at [962, 427] on button "Iniciar atendimento de mesa" at bounding box center [894, 415] width 167 height 33
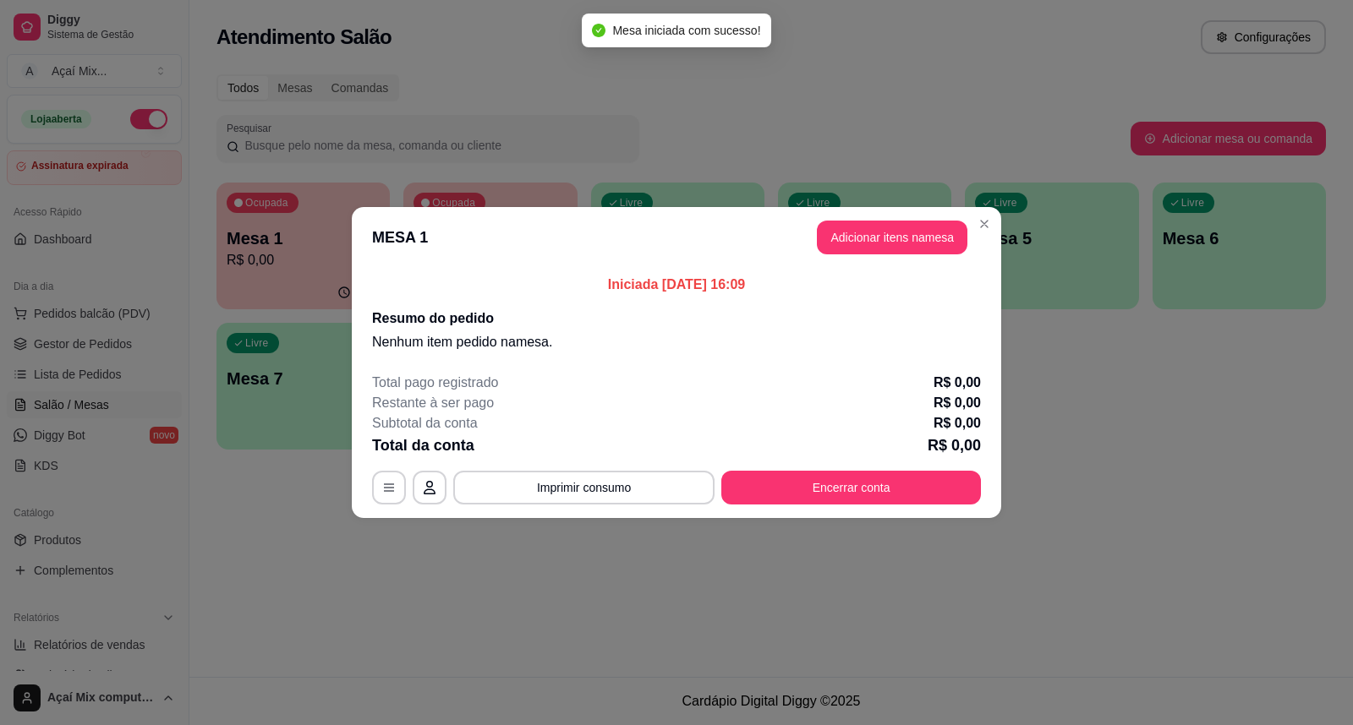
click at [922, 214] on header "MESA 1 Adicionar itens na mesa" at bounding box center [676, 237] width 649 height 61
click at [918, 232] on button "Adicionar itens na mesa" at bounding box center [892, 238] width 150 height 34
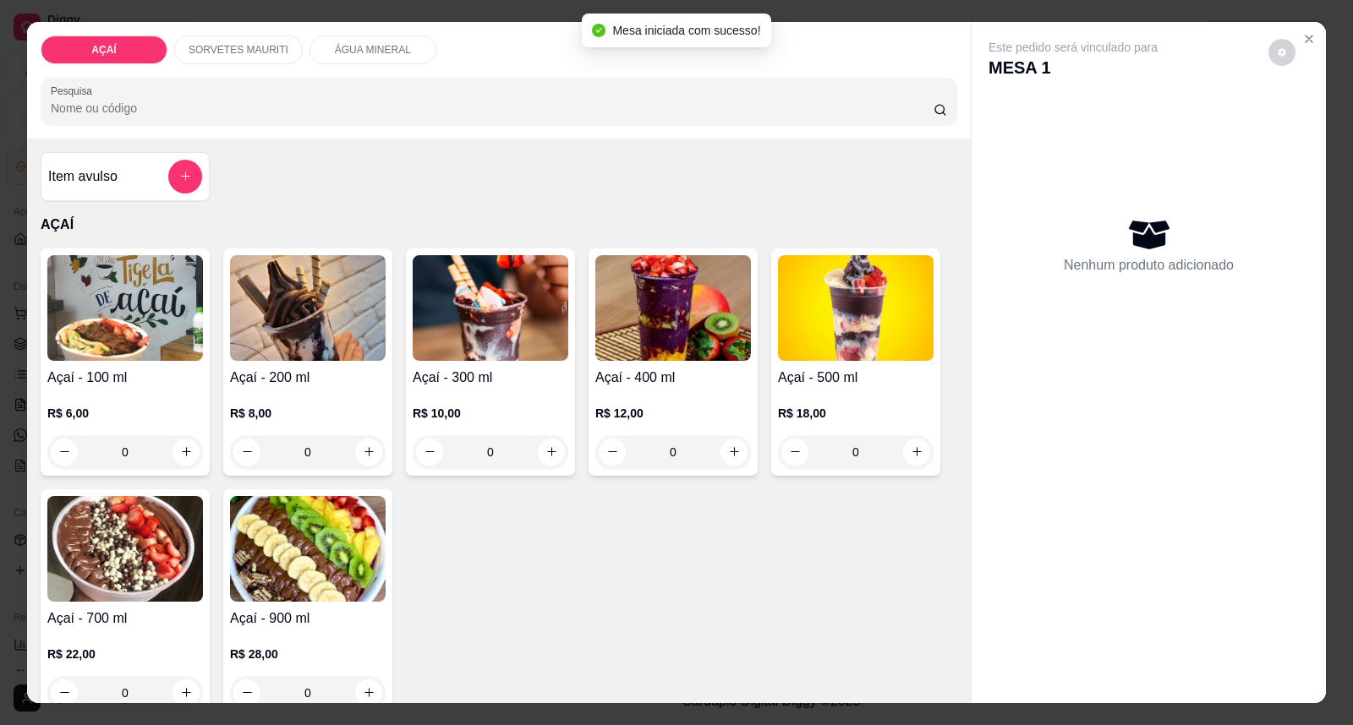
click at [699, 373] on h4 "Açaí - 400 ml" at bounding box center [673, 378] width 156 height 20
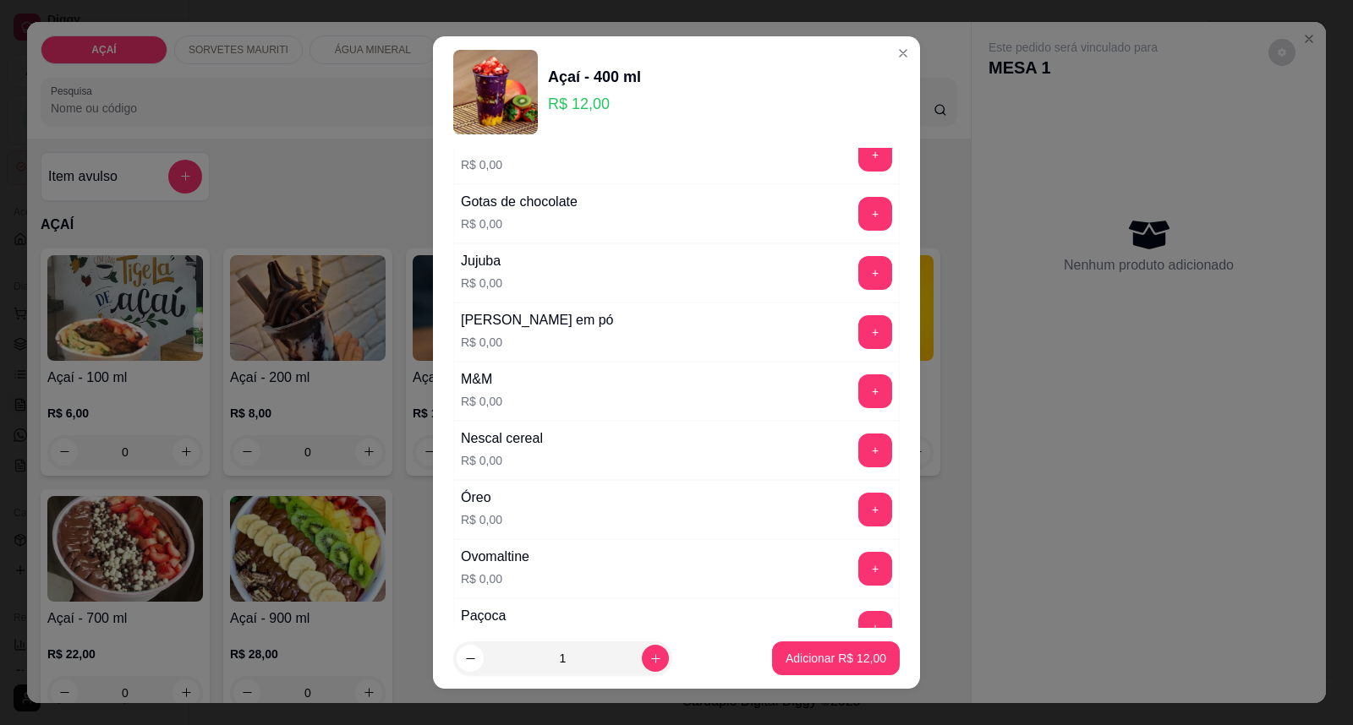
scroll to position [1596, 0]
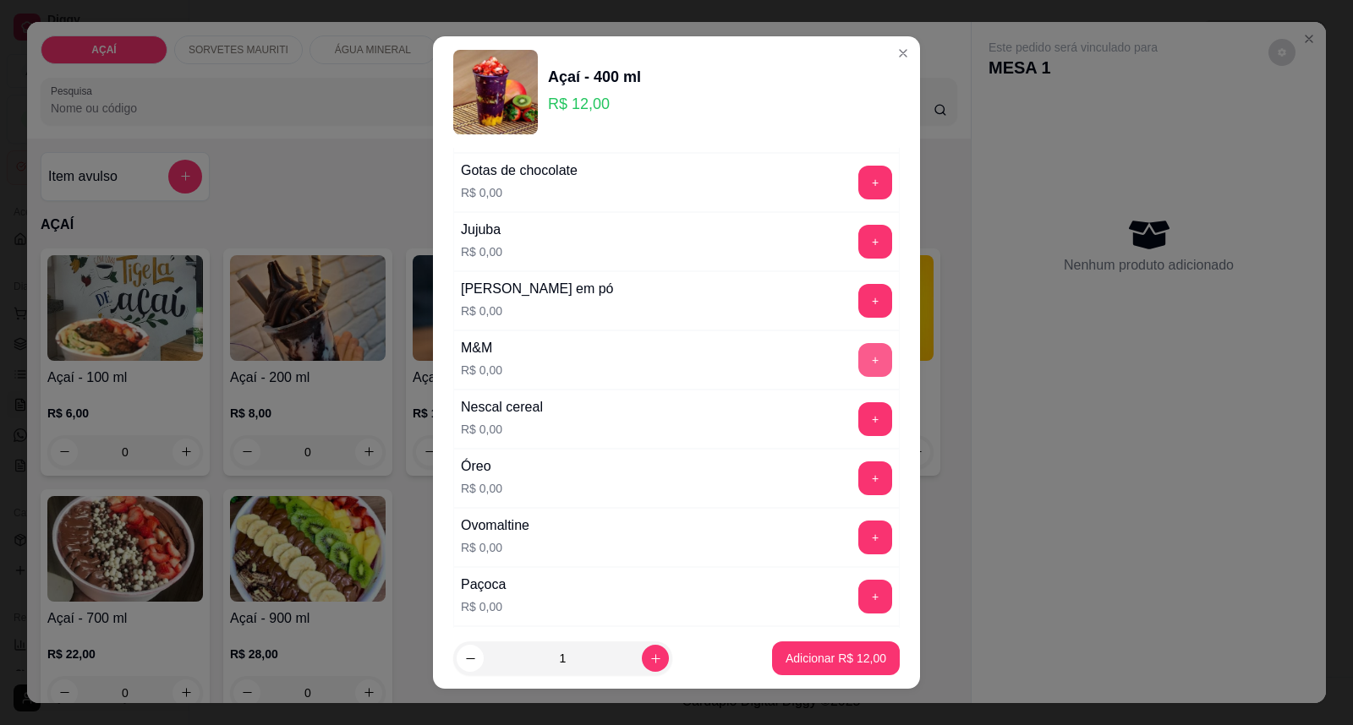
click at [858, 374] on button "+" at bounding box center [875, 360] width 34 height 34
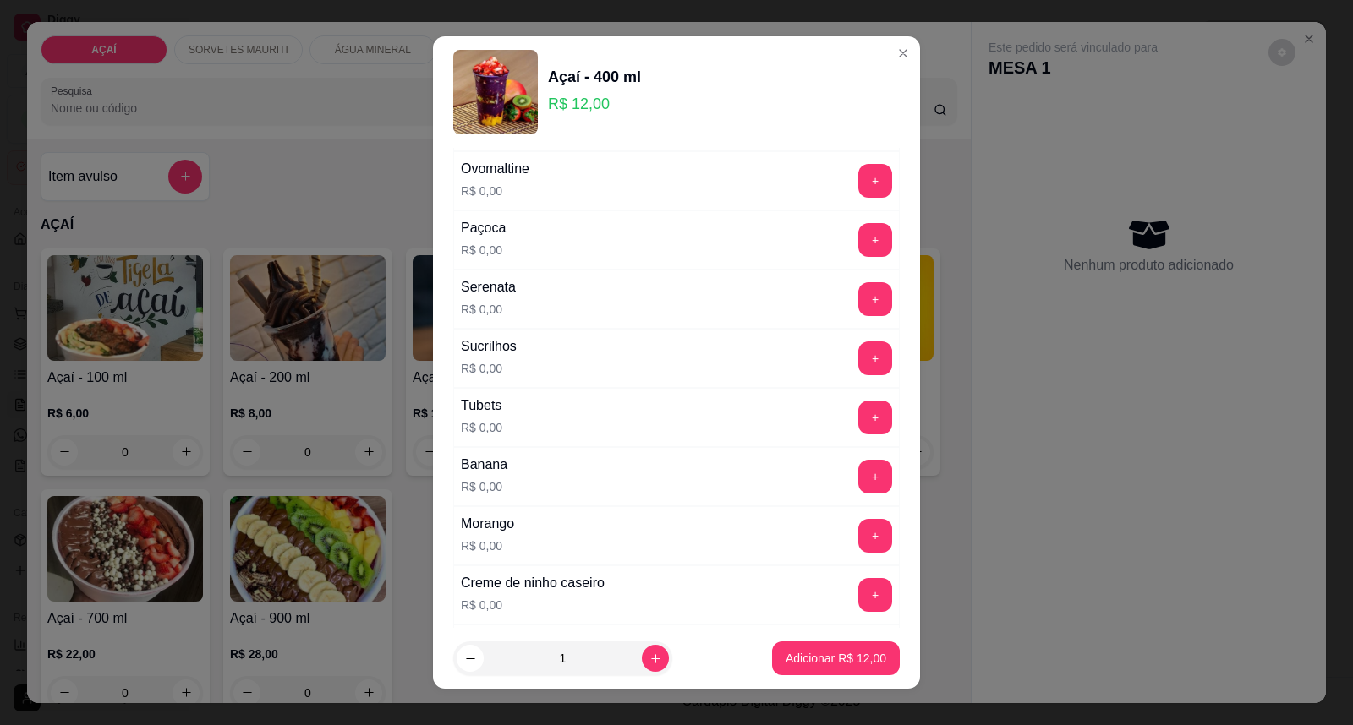
scroll to position [1919, 0]
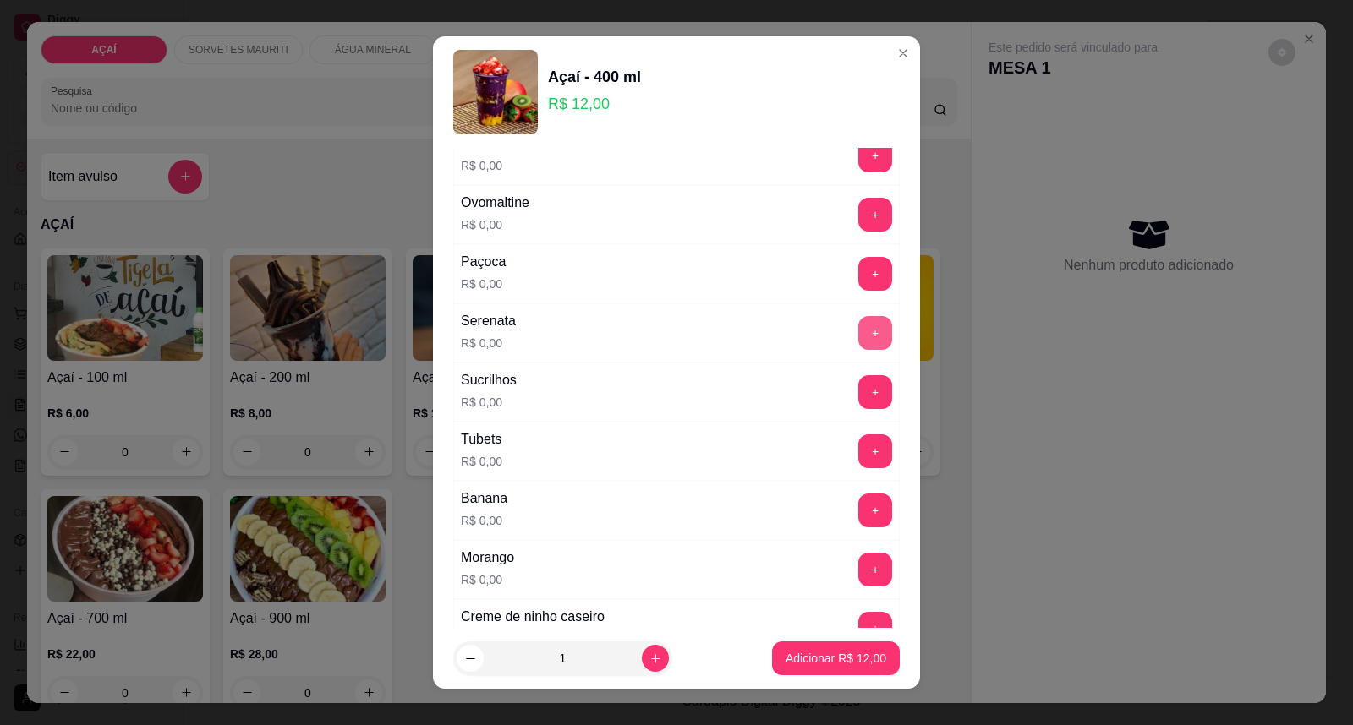
click at [858, 349] on button "+" at bounding box center [875, 333] width 34 height 34
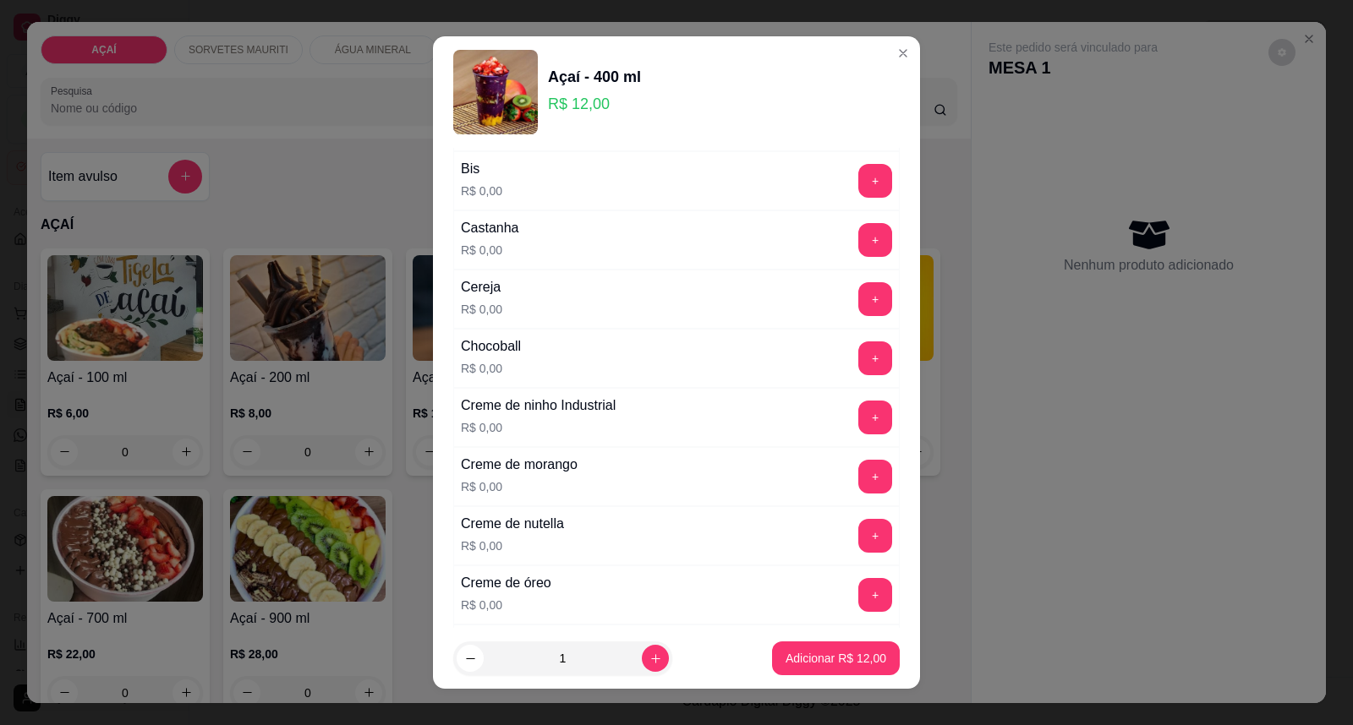
scroll to position [134, 0]
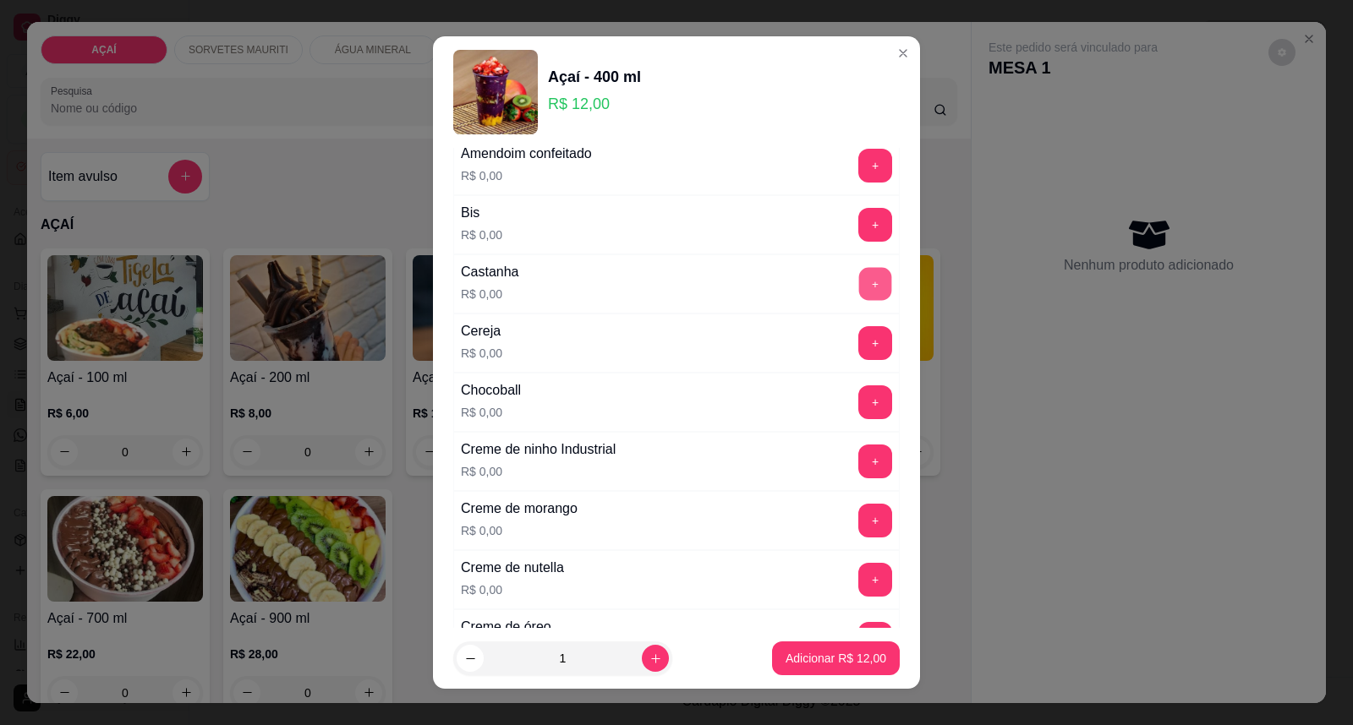
click at [859, 293] on button "+" at bounding box center [875, 284] width 33 height 33
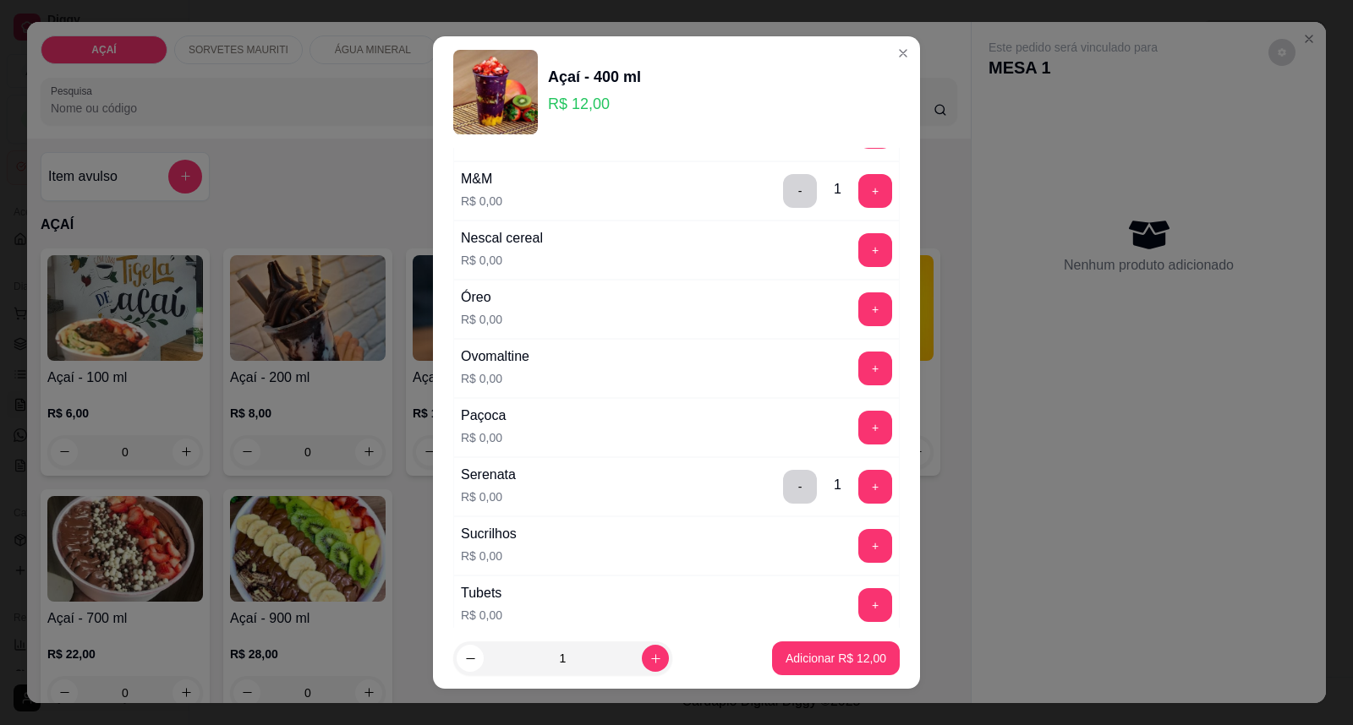
scroll to position [1824, 0]
click at [859, 370] on button "+" at bounding box center [875, 369] width 33 height 33
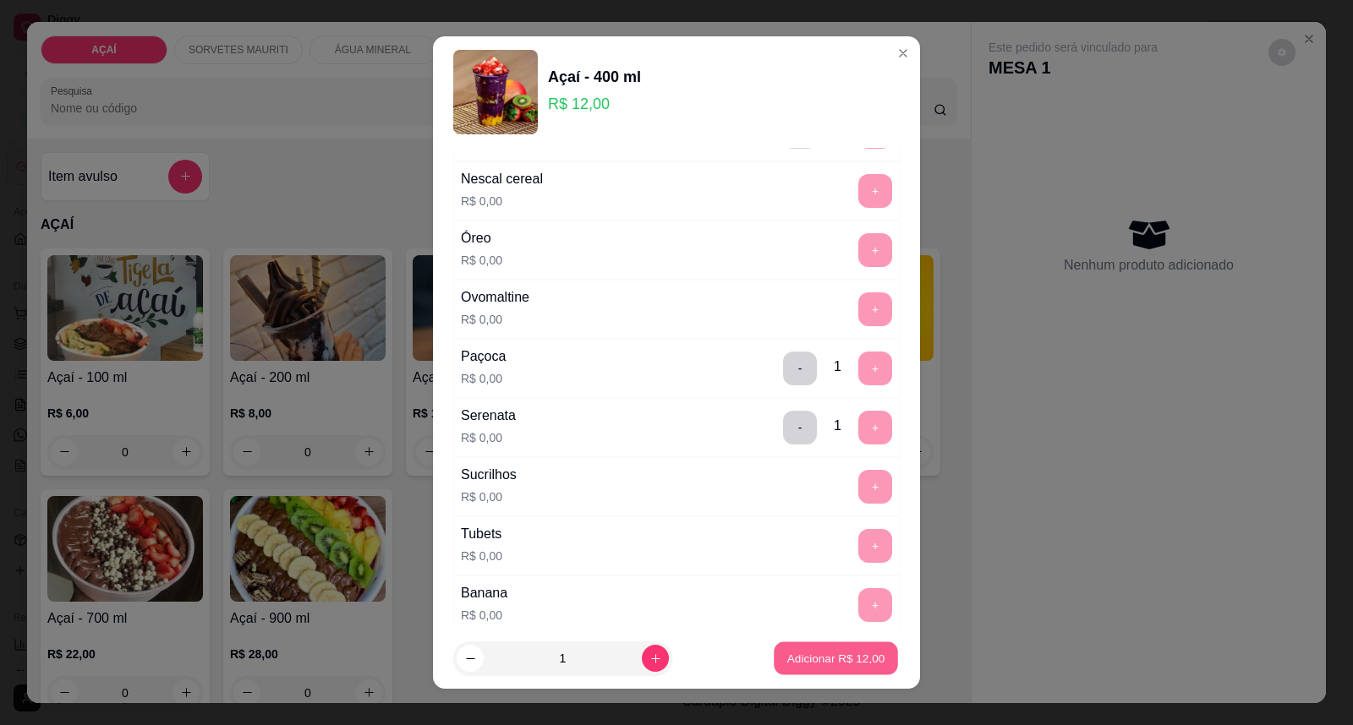
click at [807, 651] on p "Adicionar R$ 12,00" at bounding box center [836, 658] width 98 height 16
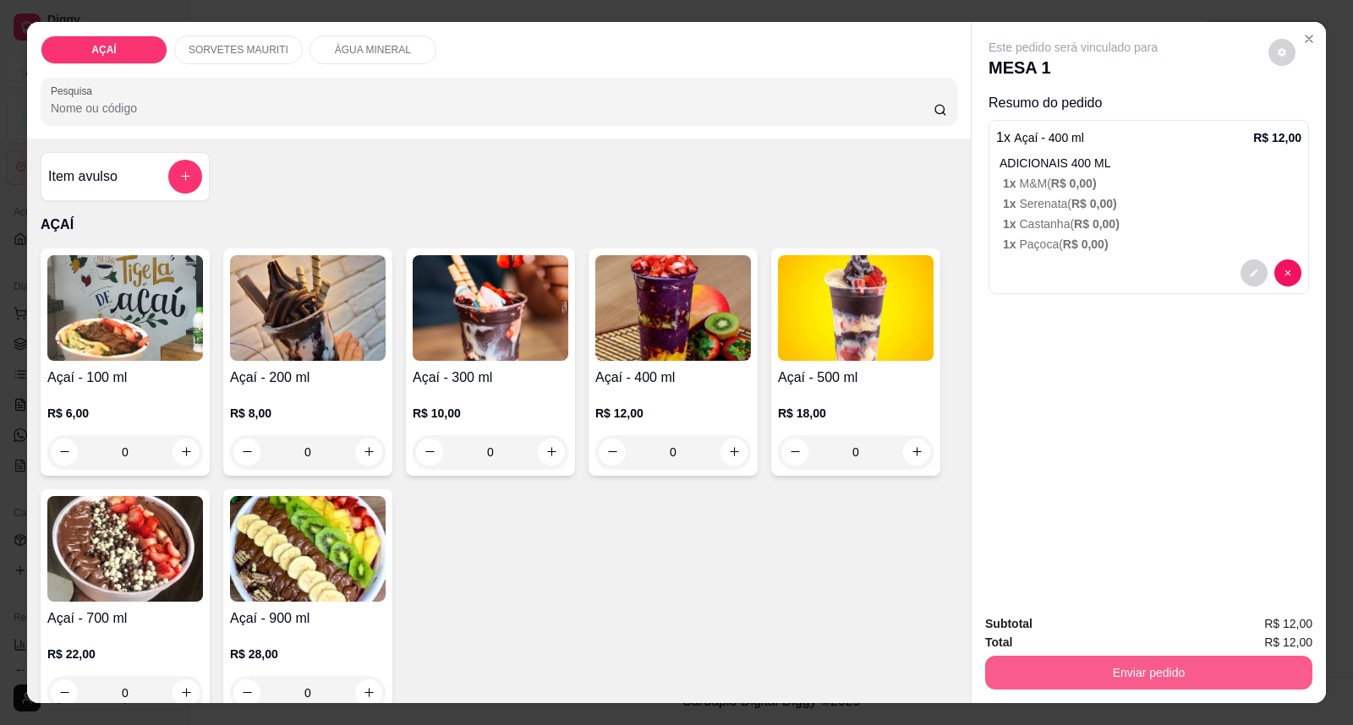
click at [1078, 679] on button "Enviar pedido" at bounding box center [1148, 673] width 327 height 34
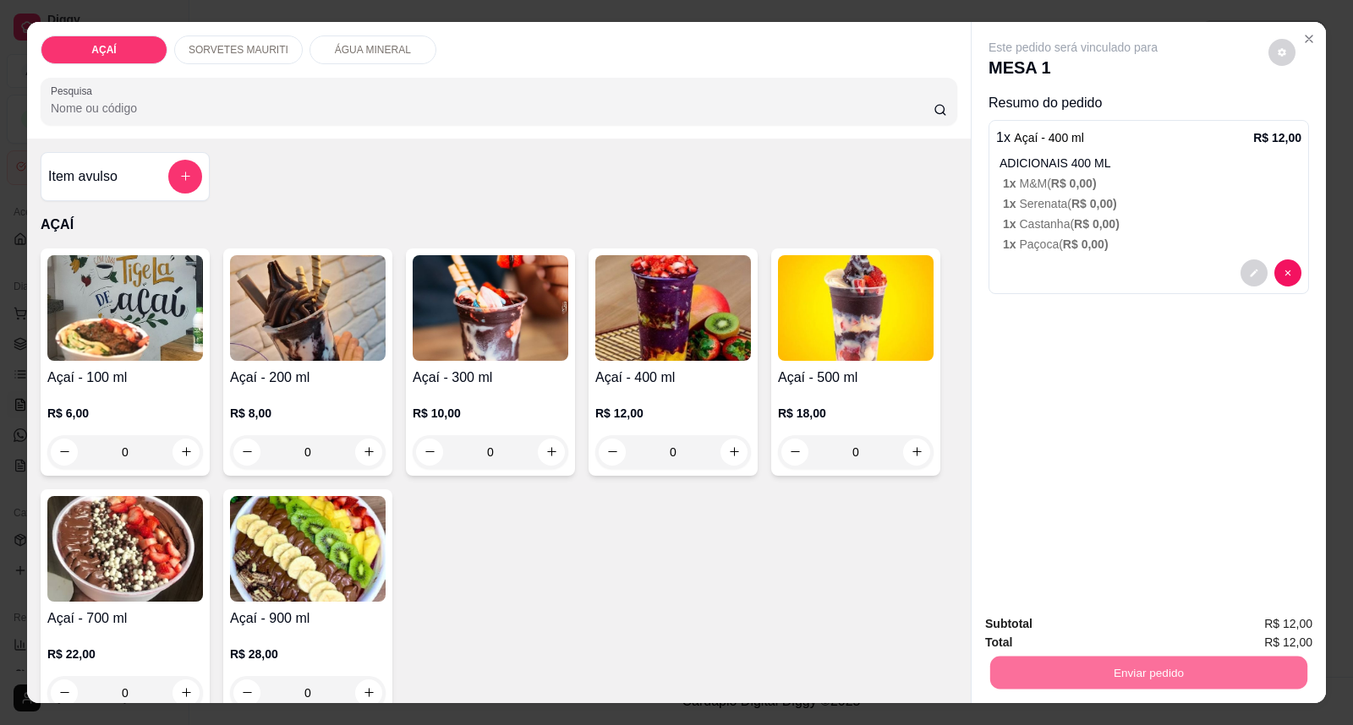
click at [1282, 620] on button "Enviar pedido" at bounding box center [1267, 631] width 93 height 31
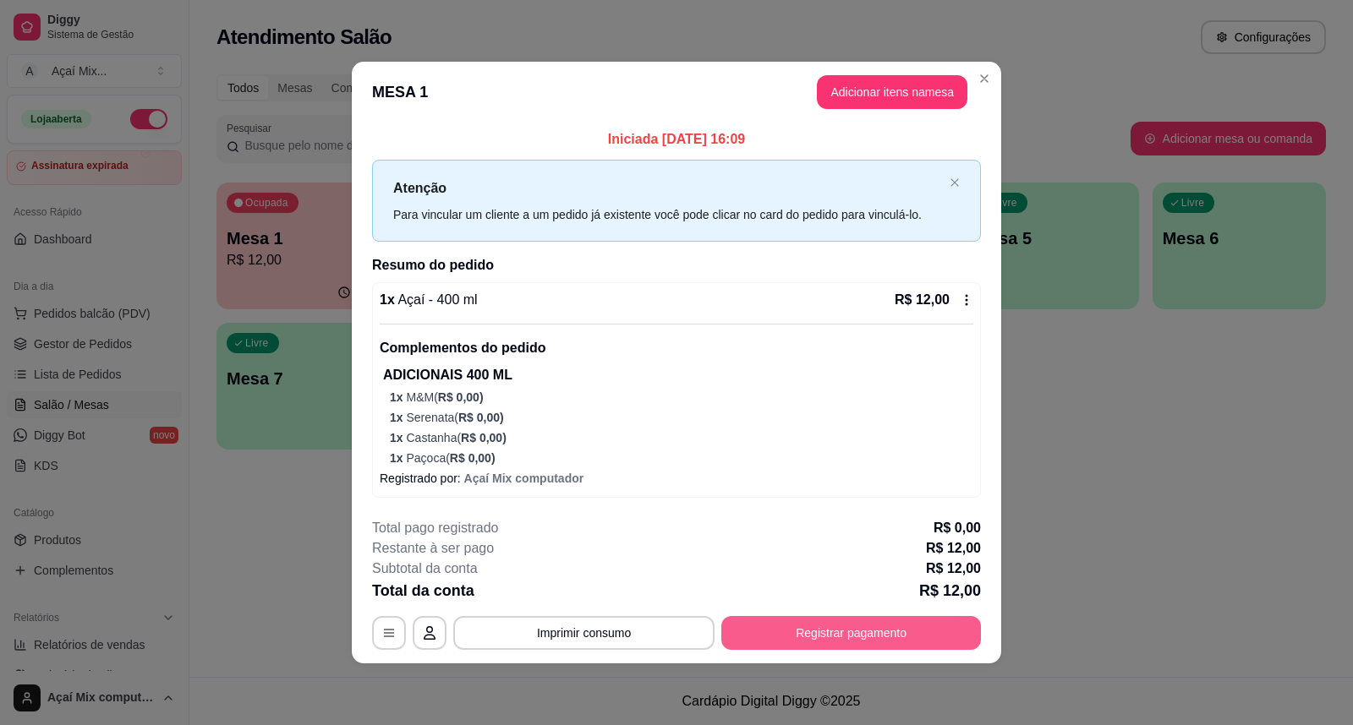
click at [829, 618] on button "Registrar pagamento" at bounding box center [851, 633] width 260 height 34
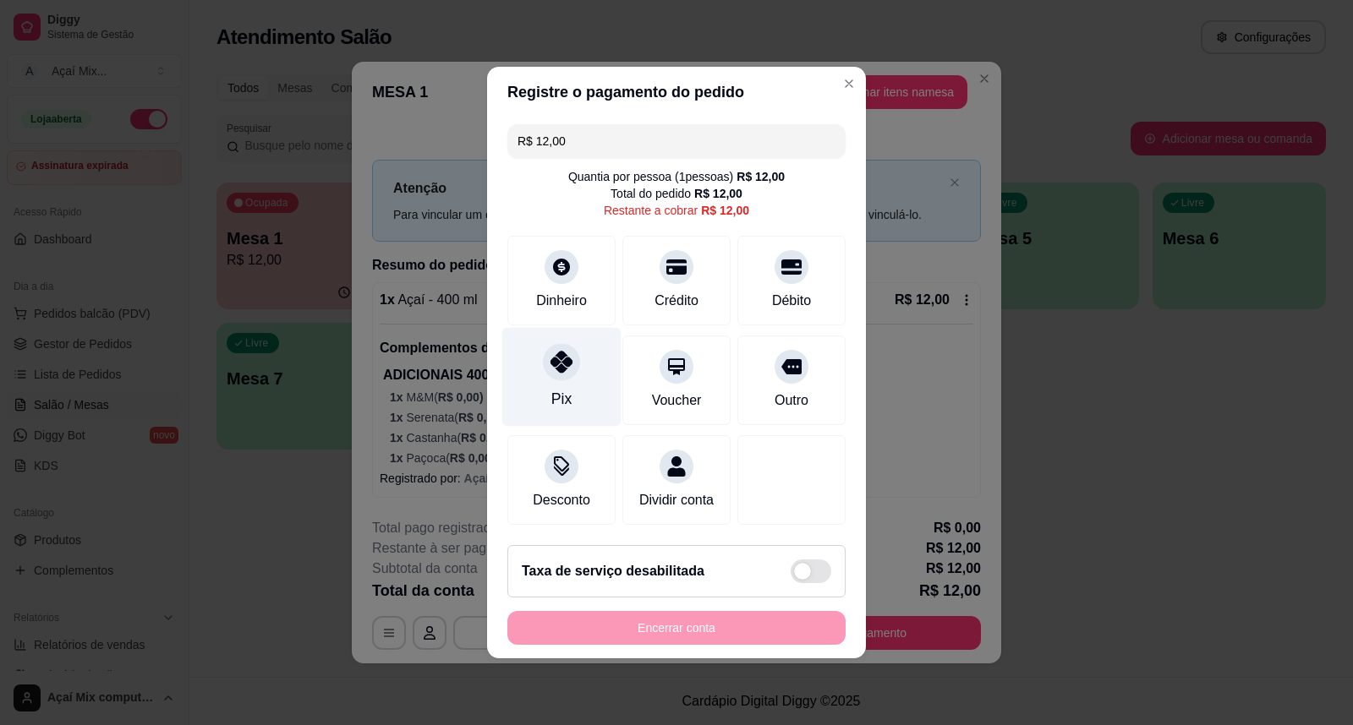
click at [604, 385] on div "Pix" at bounding box center [561, 377] width 119 height 99
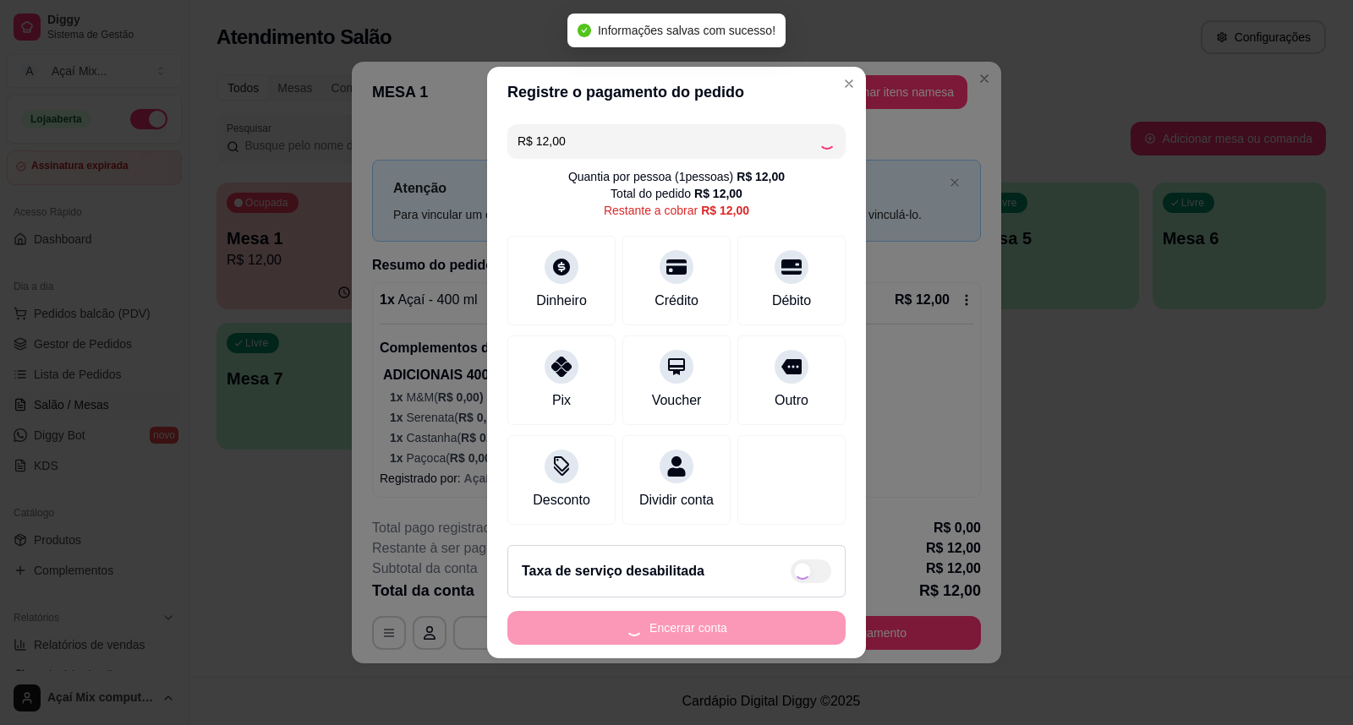
type input "R$ 0,00"
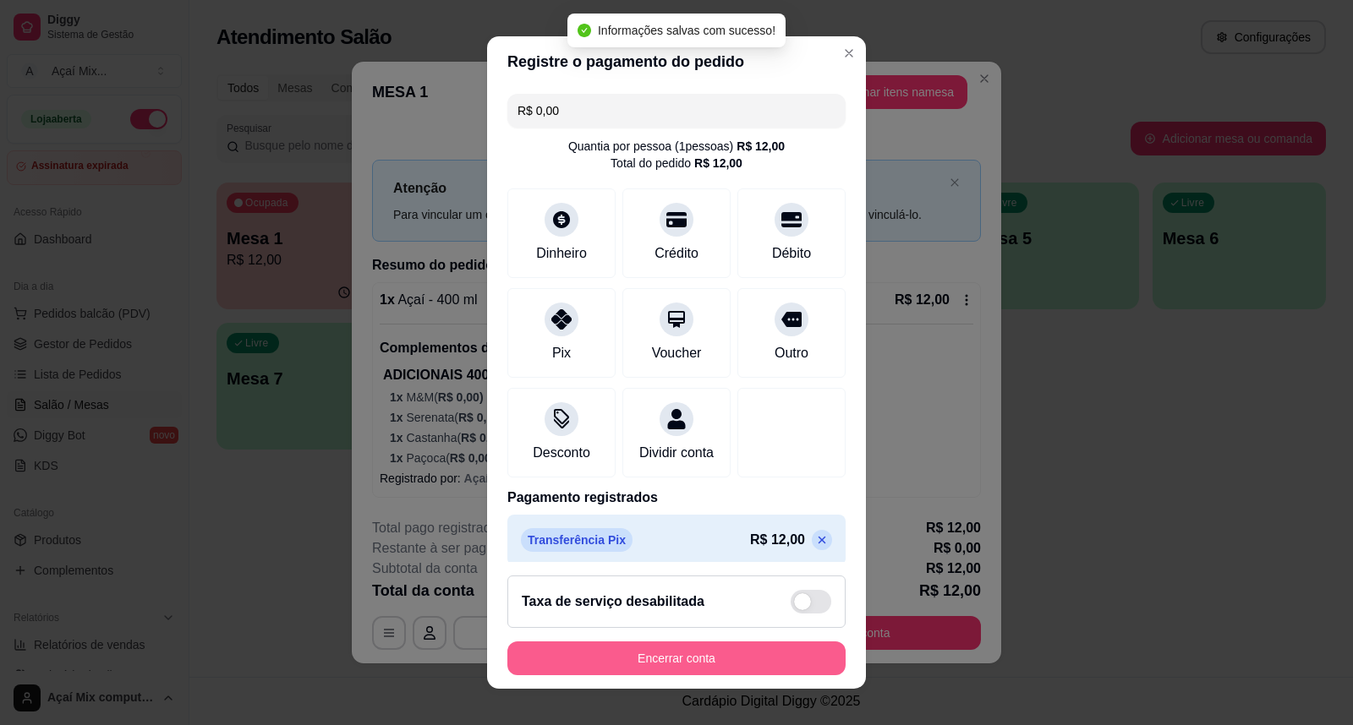
click at [694, 649] on button "Encerrar conta" at bounding box center [676, 659] width 338 height 34
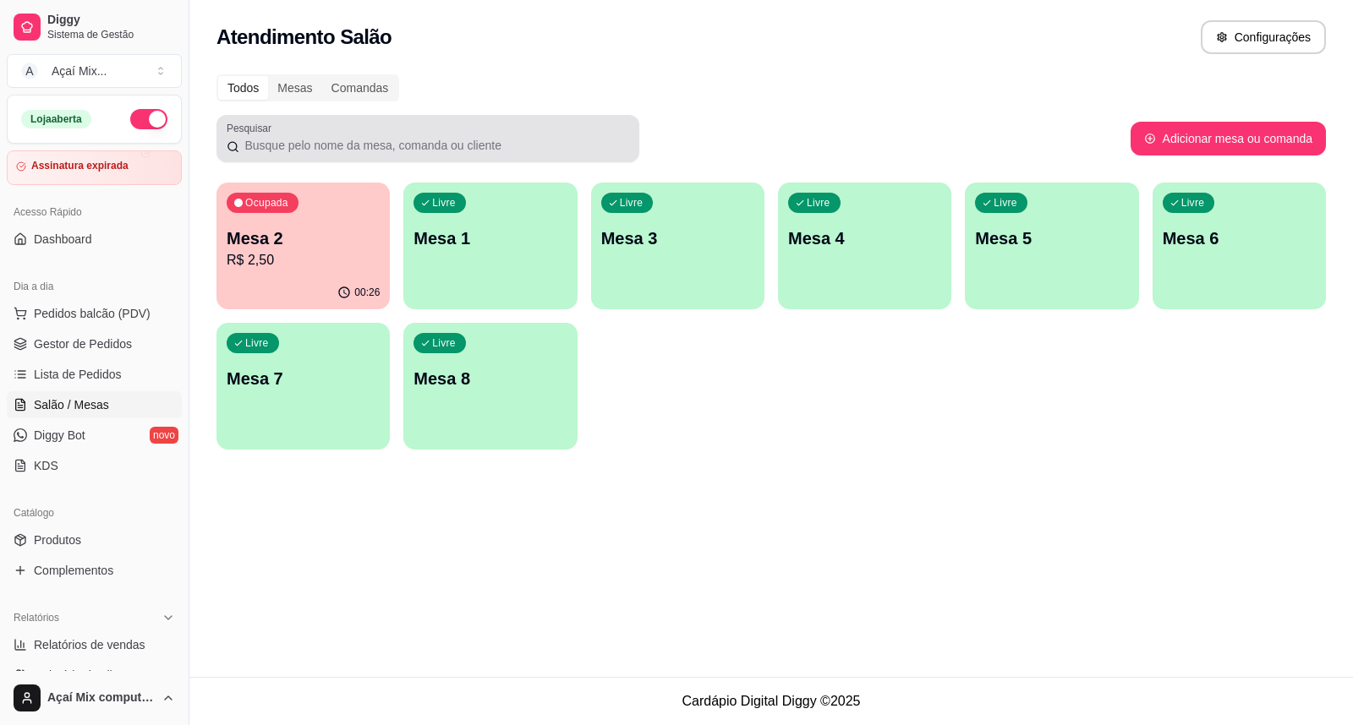
drag, startPoint x: 265, startPoint y: 156, endPoint x: 271, endPoint y: 194, distance: 38.6
click at [265, 157] on div "Pesquisar" at bounding box center [427, 138] width 423 height 47
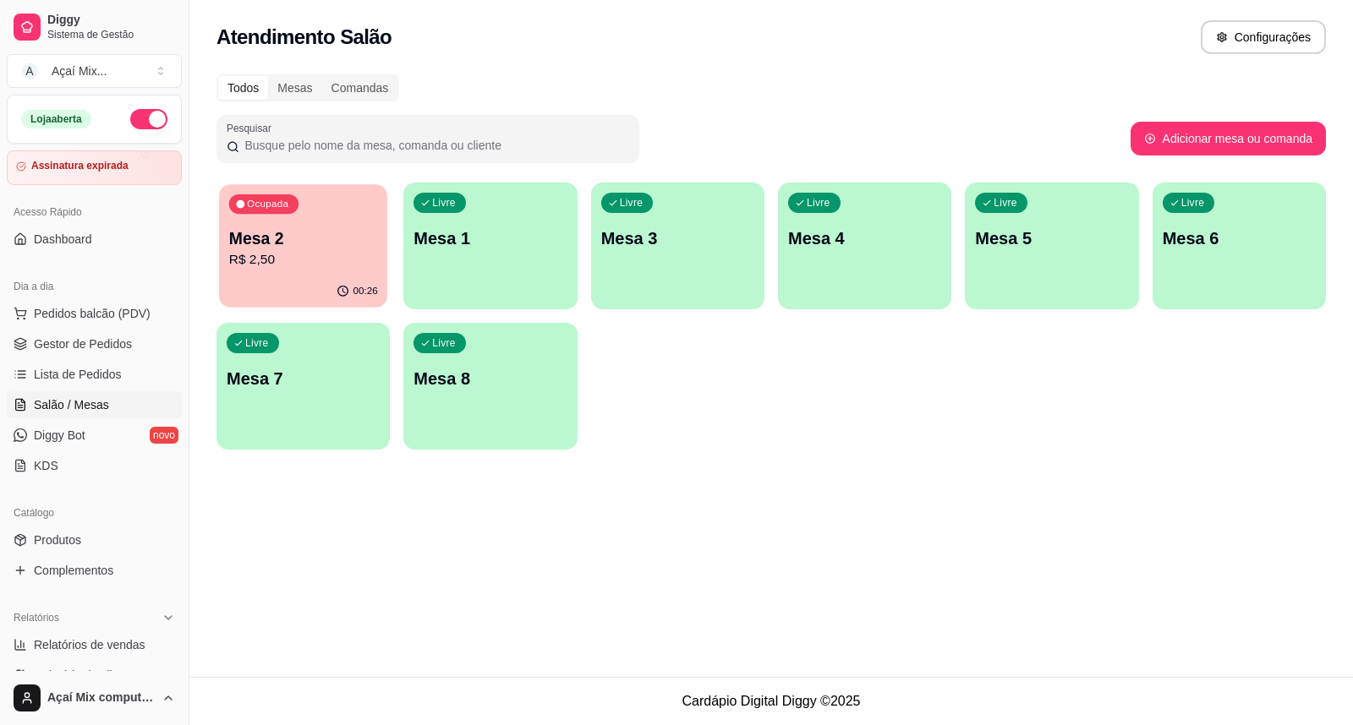
click at [299, 256] on p "R$ 2,50" at bounding box center [303, 259] width 149 height 19
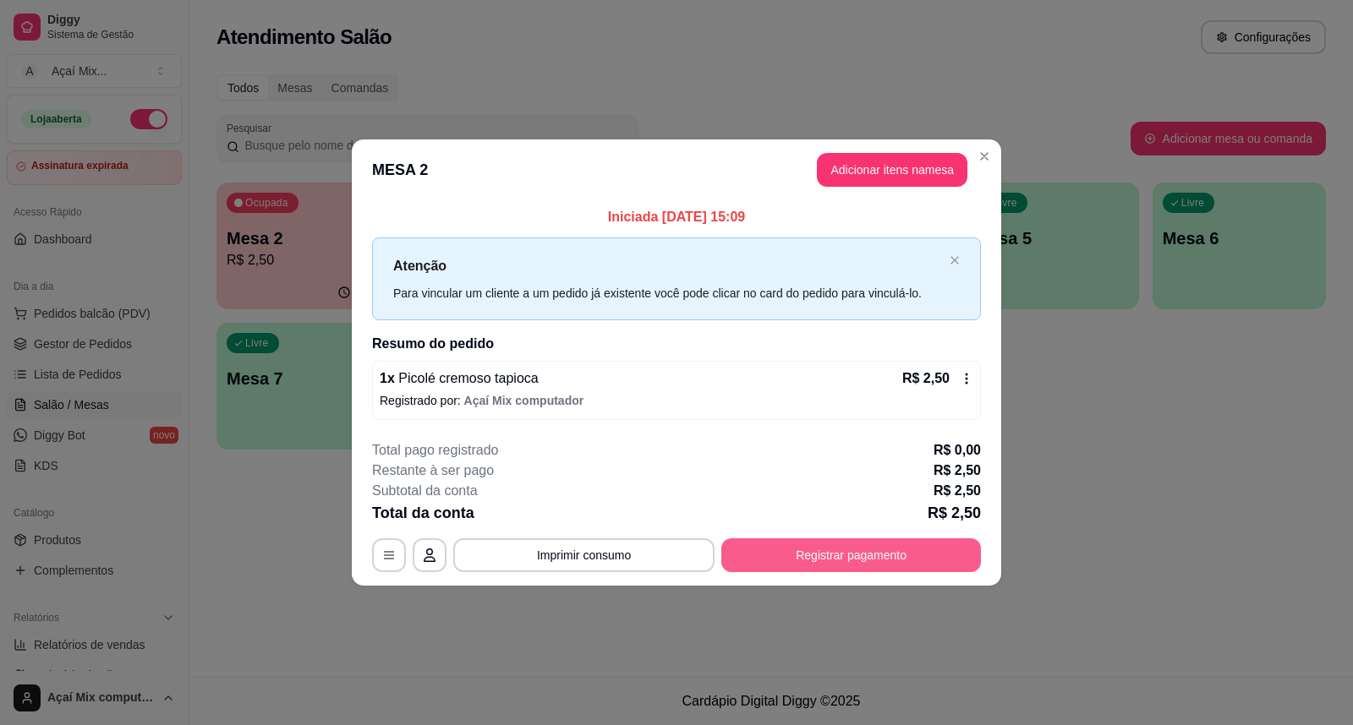
click at [910, 539] on button "Registrar pagamento" at bounding box center [851, 556] width 260 height 34
click at [842, 563] on button "Registrar pagamento" at bounding box center [851, 556] width 260 height 34
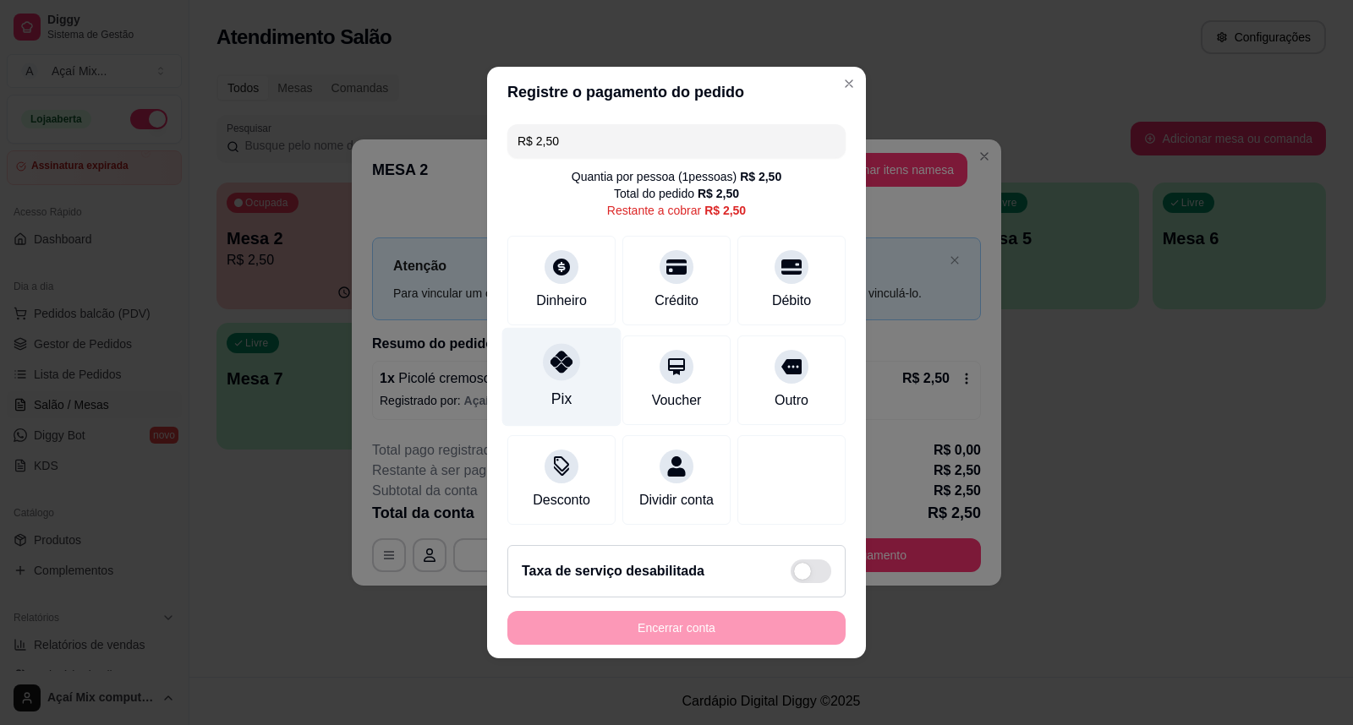
drag, startPoint x: 546, startPoint y: 369, endPoint x: 561, endPoint y: 378, distance: 17.8
click at [548, 369] on div "Pix" at bounding box center [561, 377] width 119 height 99
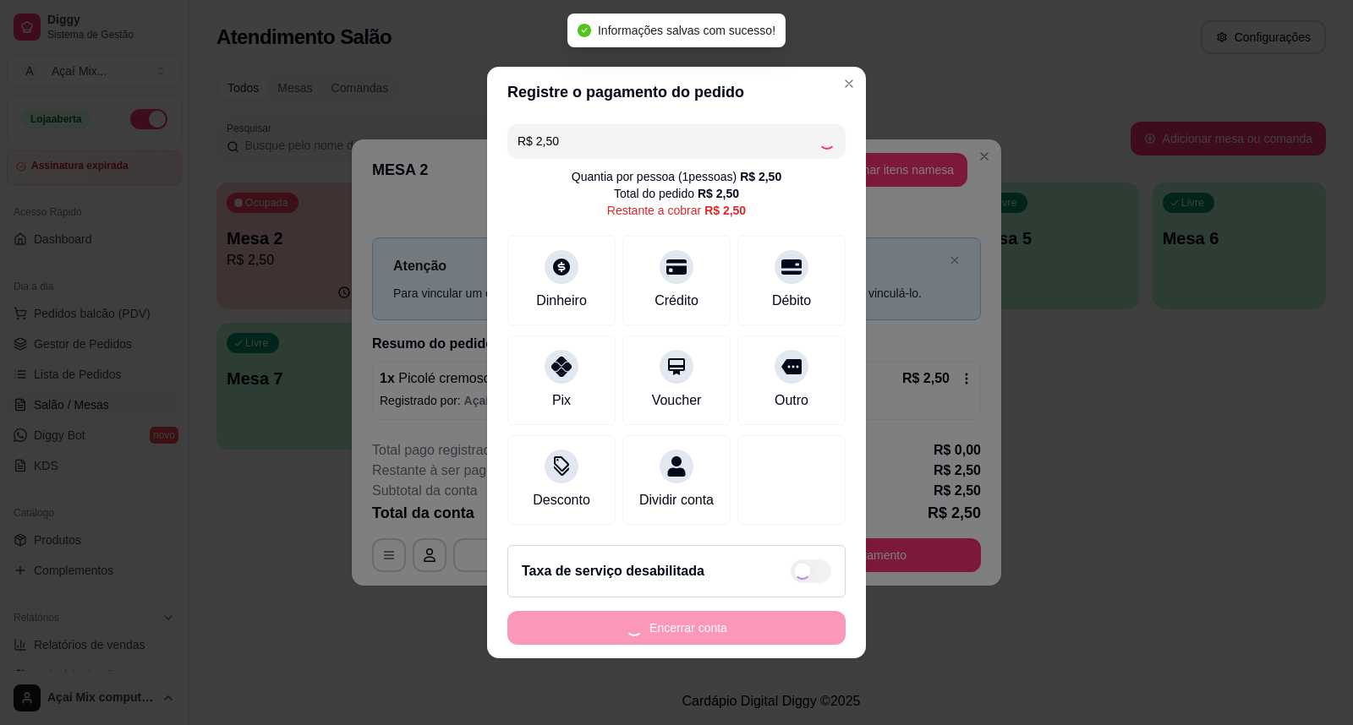
type input "R$ 0,00"
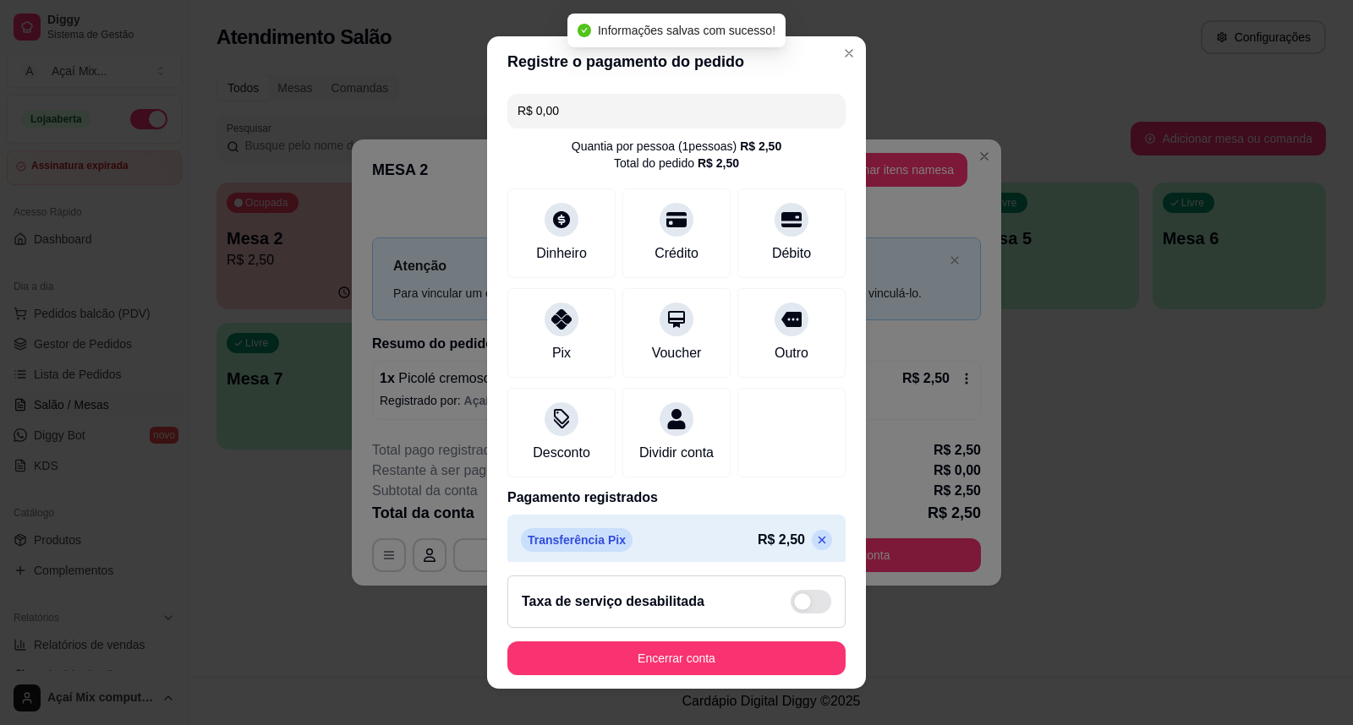
click at [759, 637] on footer "Taxa de serviço desabilitada Encerrar conta" at bounding box center [676, 625] width 379 height 127
click at [770, 651] on button "Encerrar conta" at bounding box center [676, 659] width 338 height 34
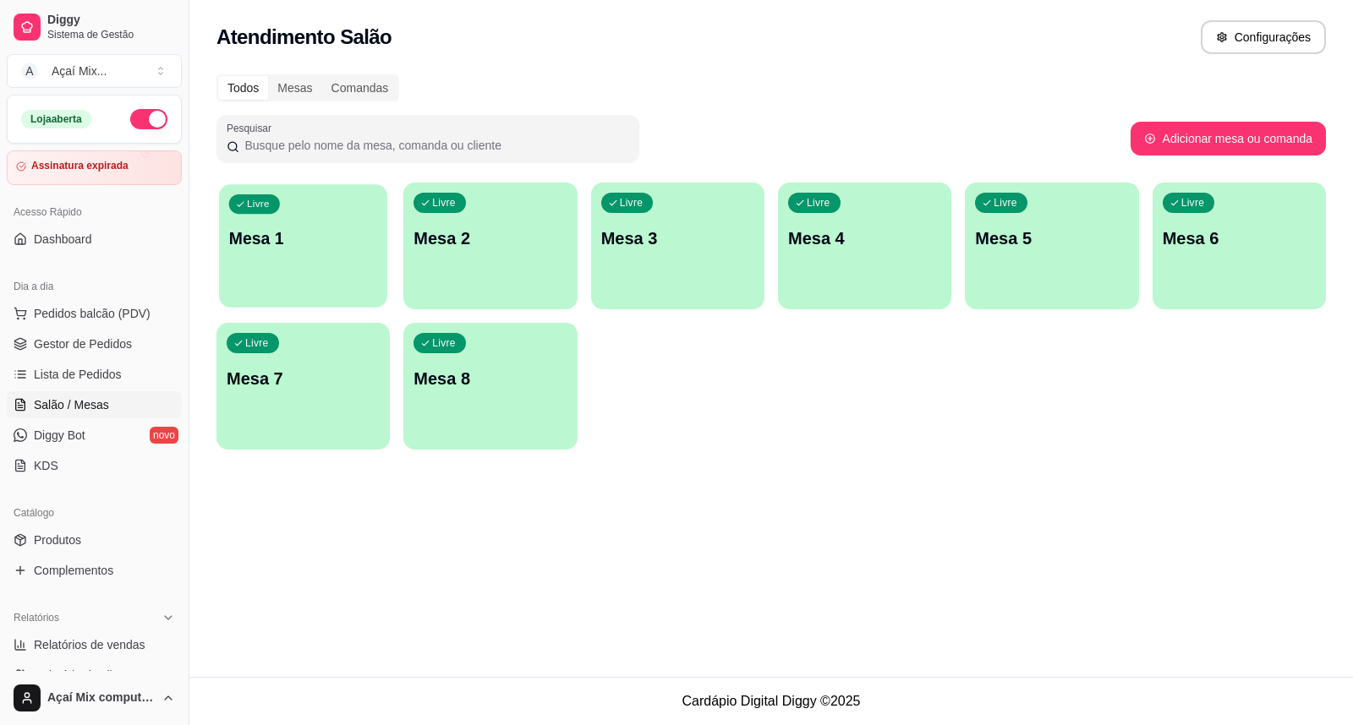
click at [360, 256] on div "Livre Mesa 1" at bounding box center [303, 235] width 168 height 103
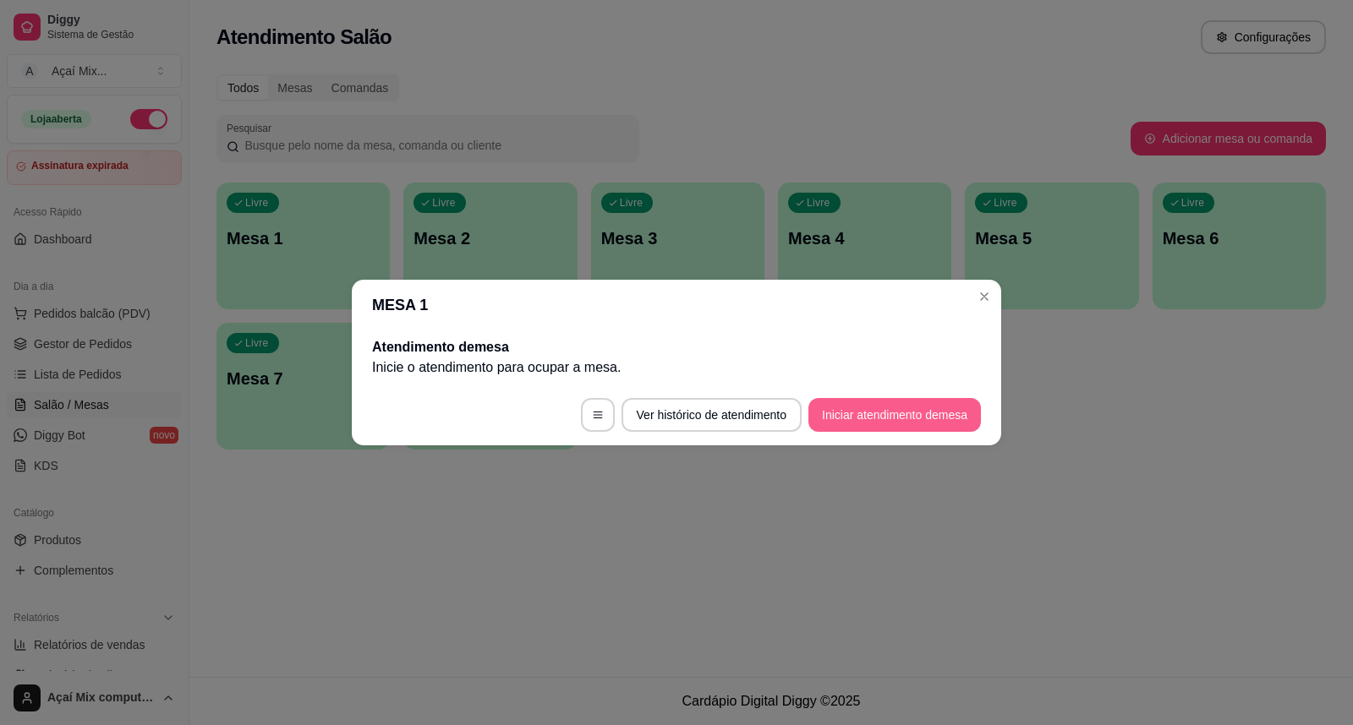
click at [966, 398] on button "Iniciar atendimento de mesa" at bounding box center [894, 415] width 172 height 34
click at [900, 396] on footer "Ver histórico de atendimento Iniciar atendimento de mesa" at bounding box center [676, 415] width 649 height 61
click at [909, 408] on button "Iniciar atendimento de mesa" at bounding box center [894, 415] width 167 height 33
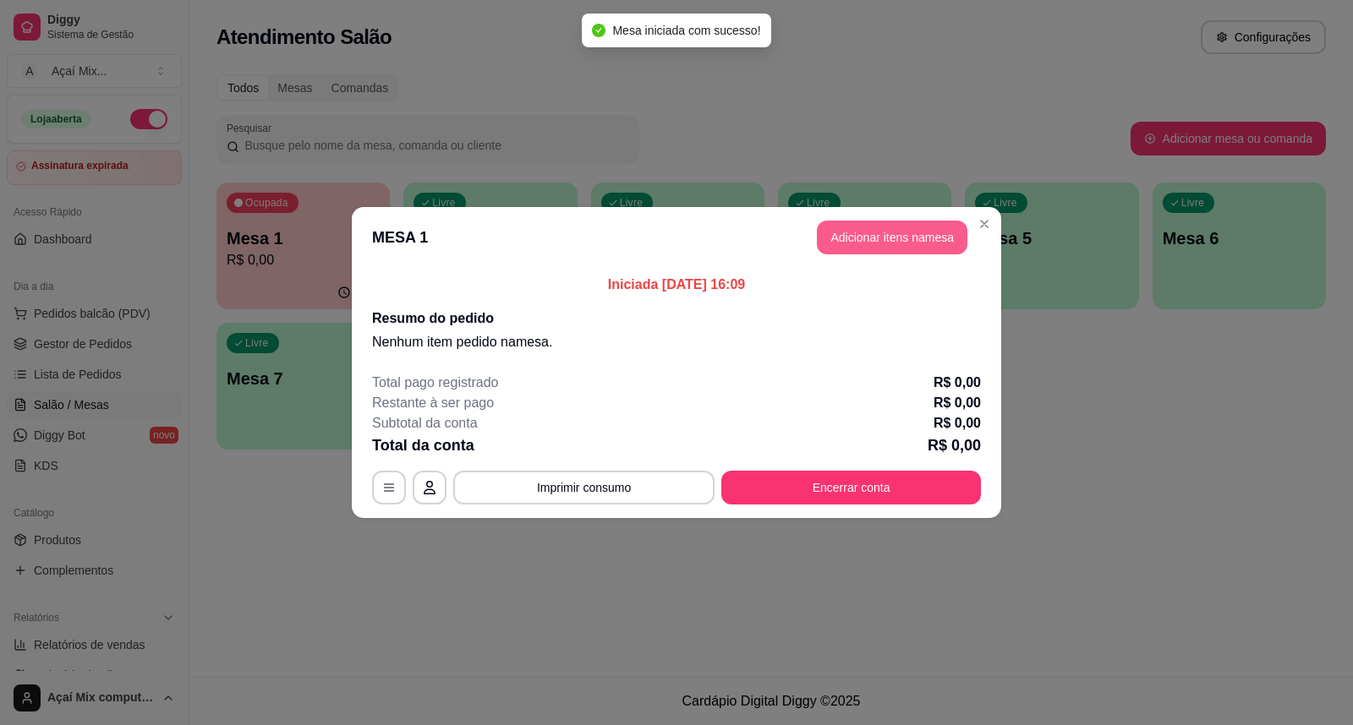
click at [872, 238] on button "Adicionar itens na mesa" at bounding box center [892, 238] width 150 height 34
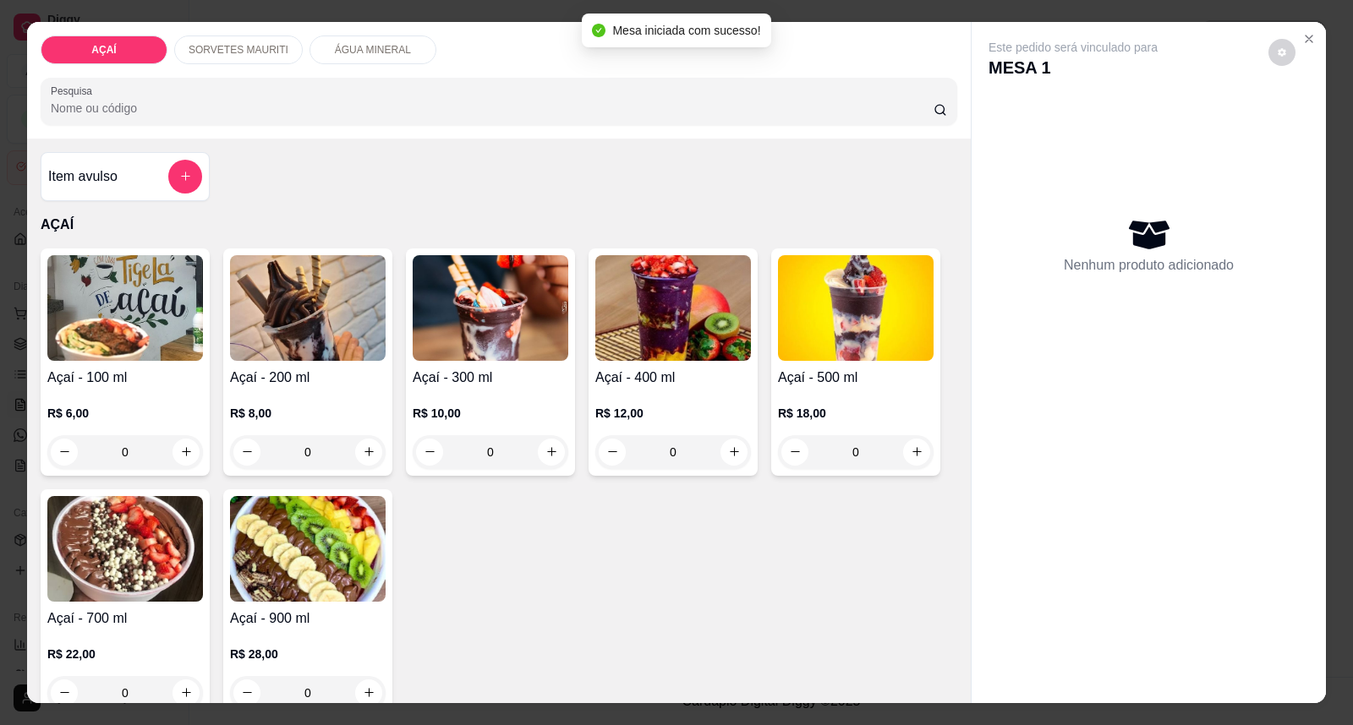
click at [688, 321] on img at bounding box center [673, 308] width 156 height 106
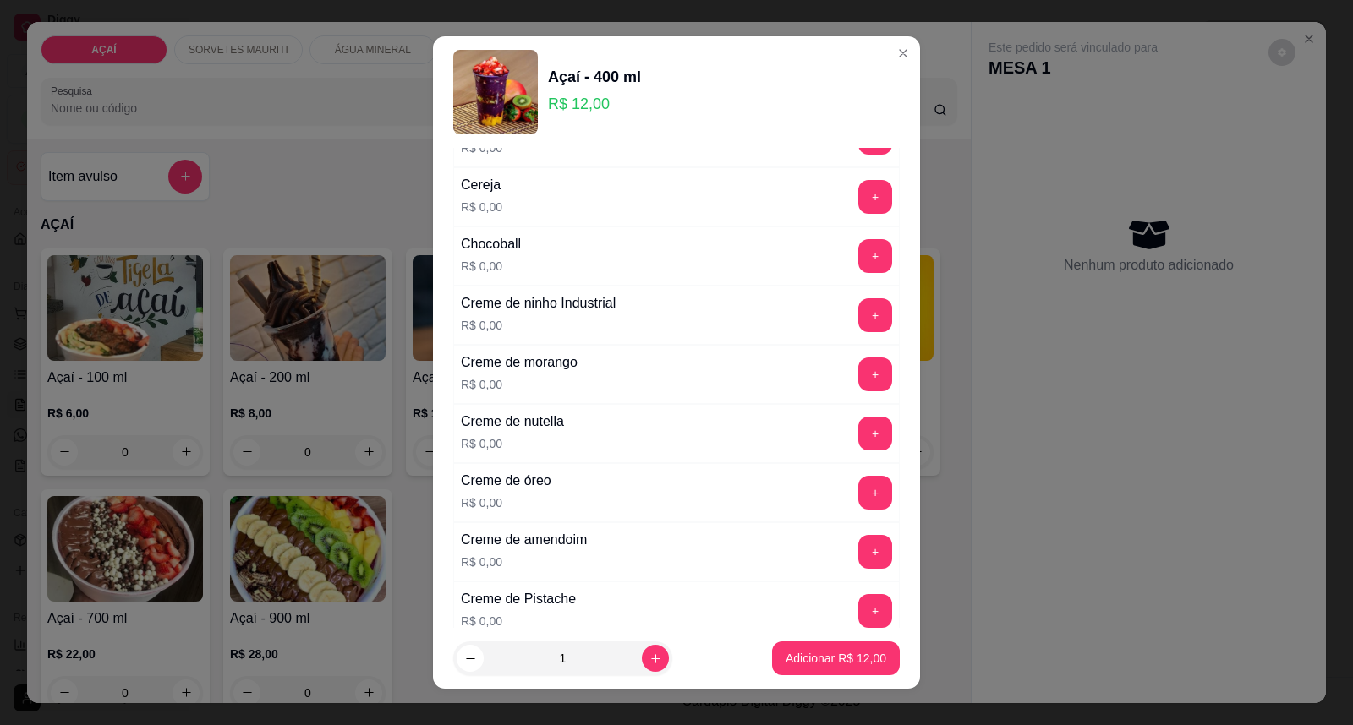
scroll to position [282, 0]
click at [859, 205] on button "+" at bounding box center [875, 195] width 33 height 33
click at [859, 375] on button "+" at bounding box center [875, 373] width 33 height 33
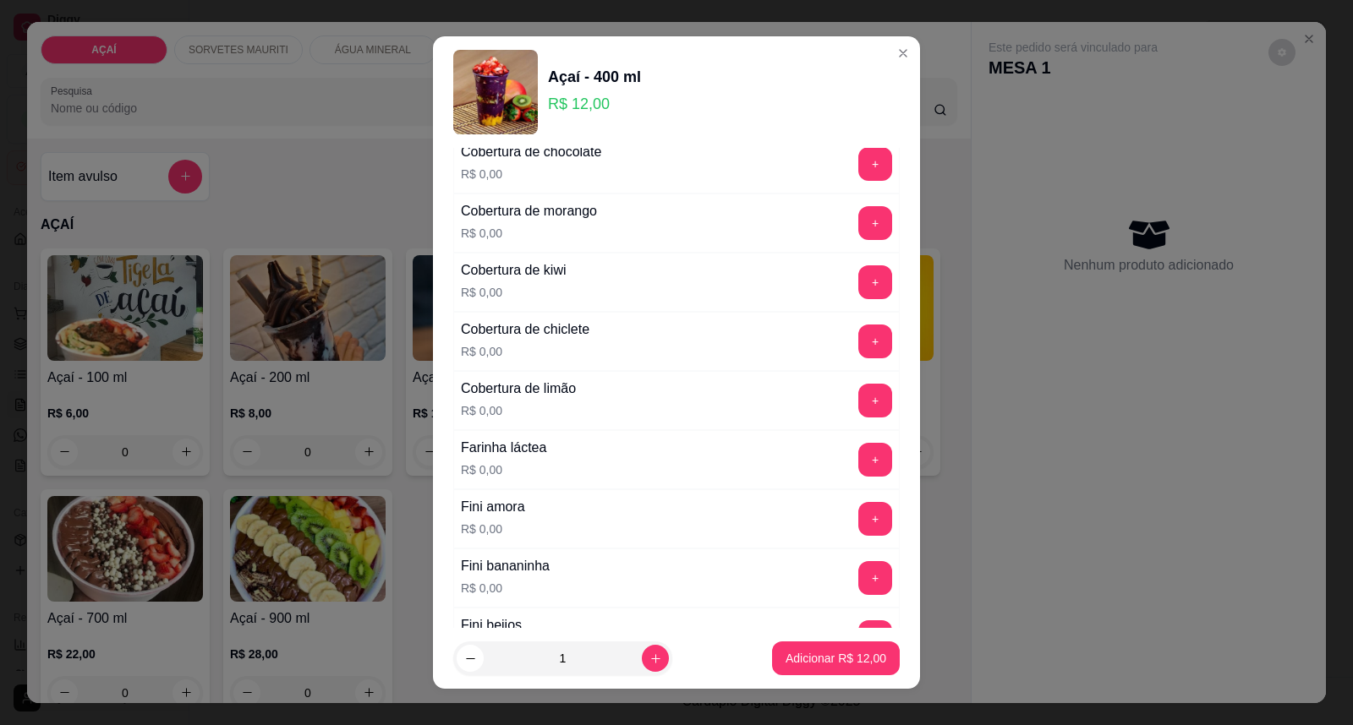
scroll to position [939, 0]
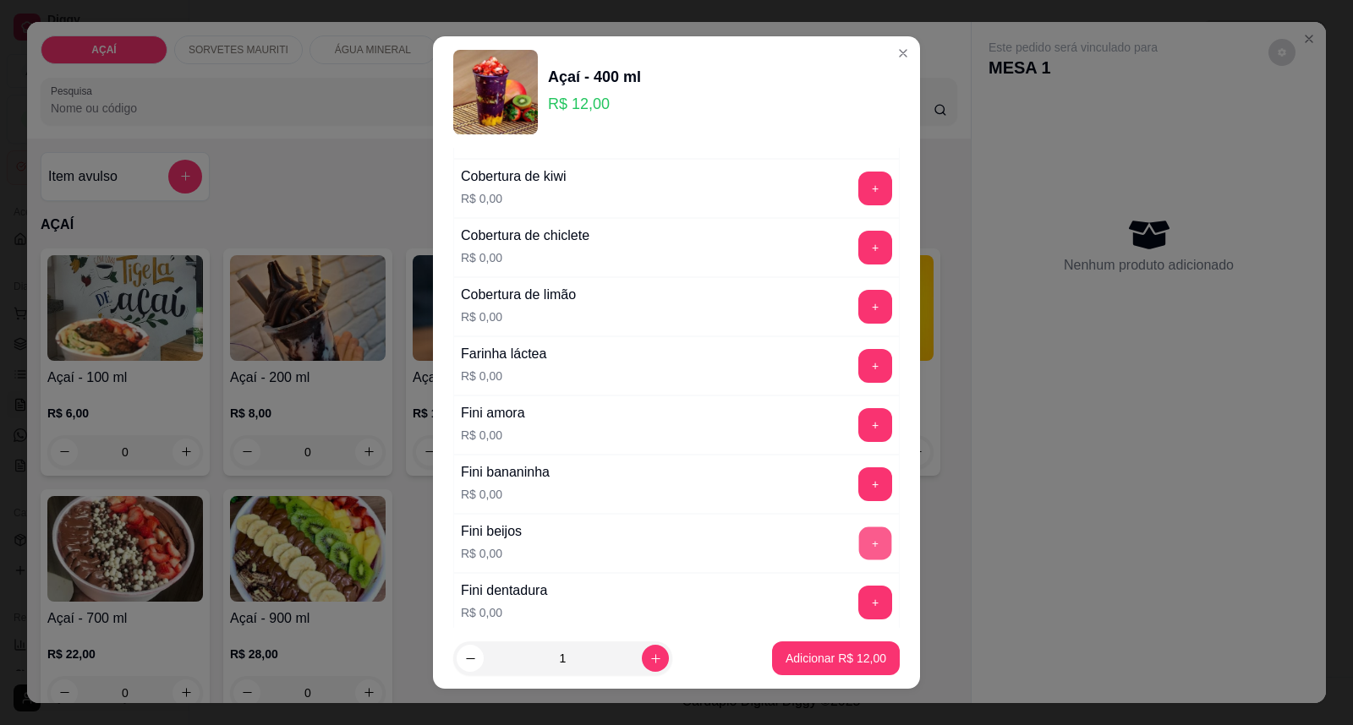
click at [835, 524] on div "Fini beijos R$ 0,00 +" at bounding box center [676, 543] width 446 height 59
click at [858, 477] on button "+" at bounding box center [875, 485] width 34 height 34
click at [859, 539] on button "+" at bounding box center [875, 544] width 33 height 33
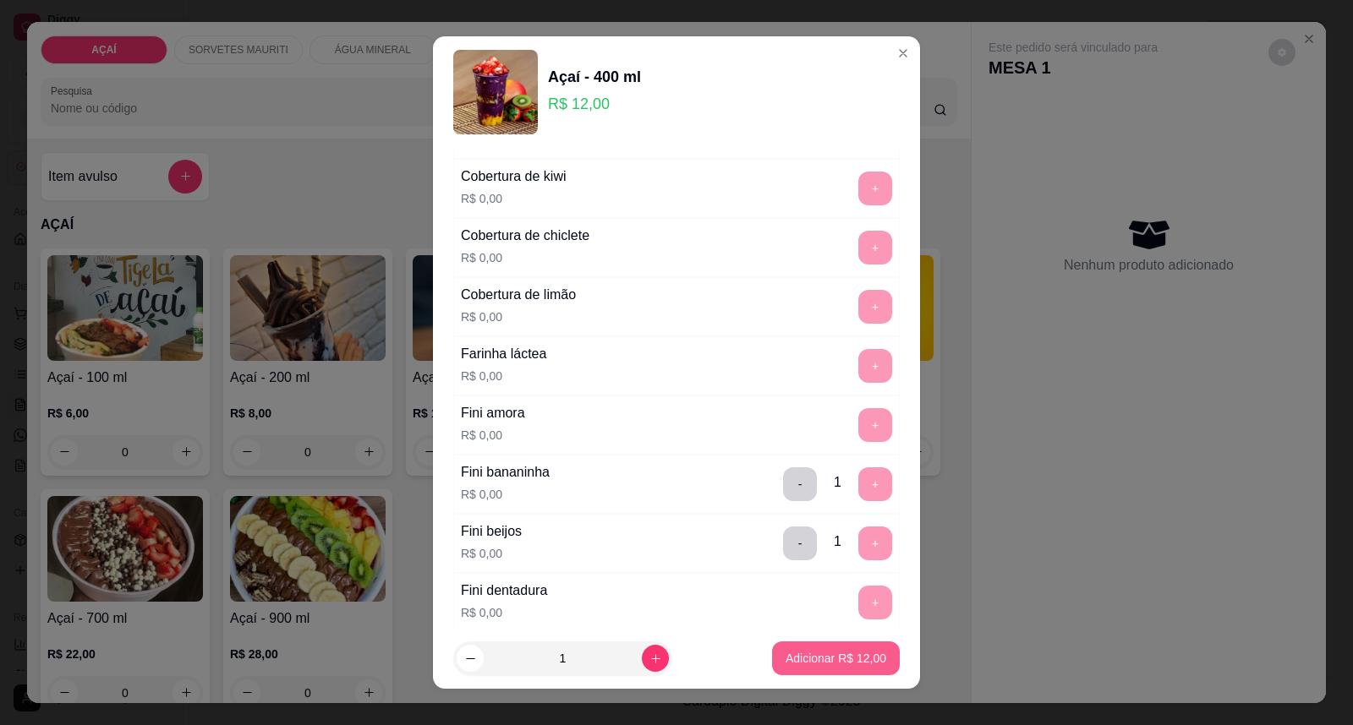
click at [817, 651] on p "Adicionar R$ 12,00" at bounding box center [835, 658] width 101 height 17
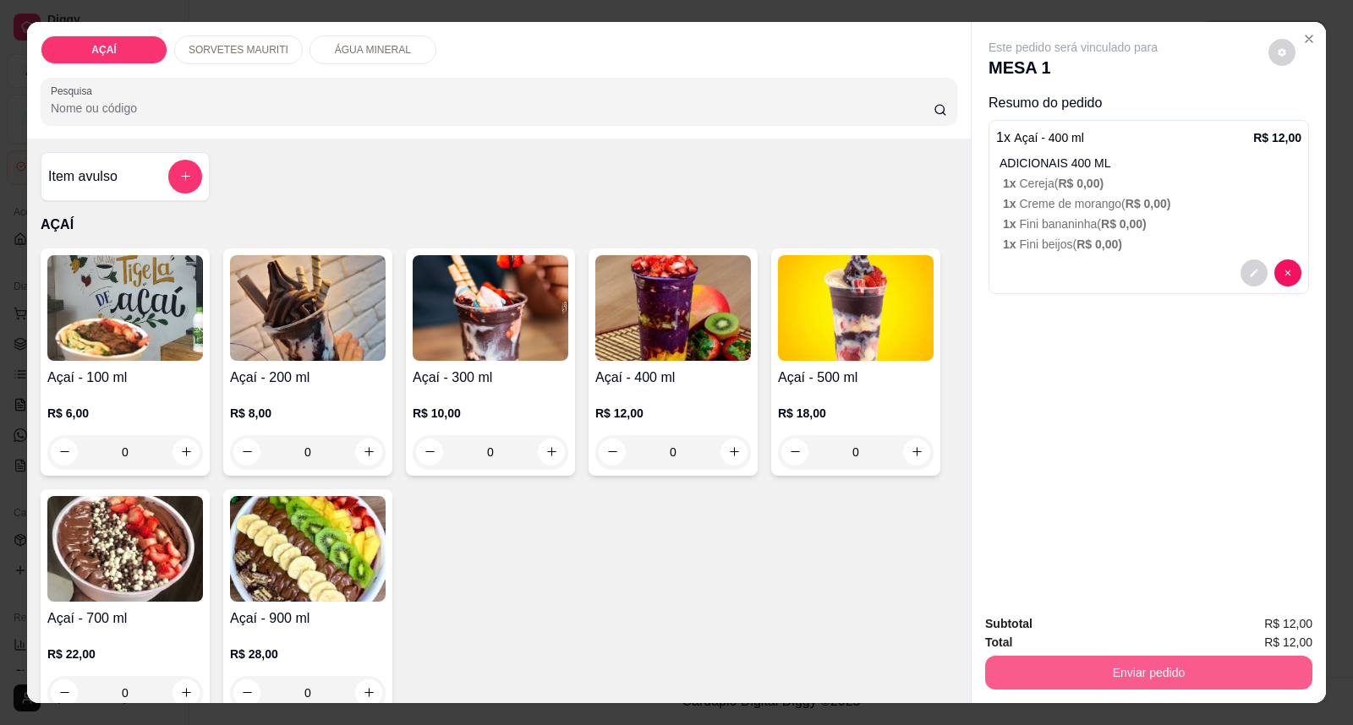
click at [1057, 686] on button "Enviar pedido" at bounding box center [1148, 673] width 327 height 34
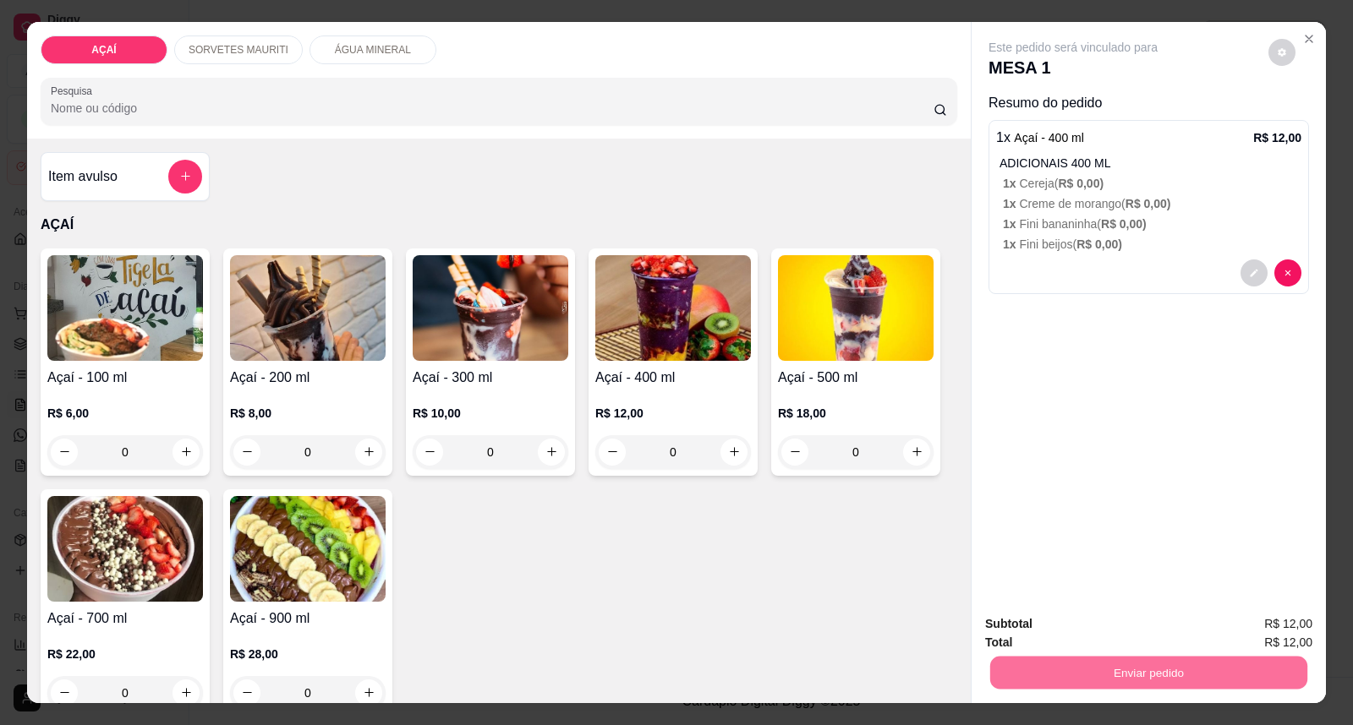
click at [1238, 632] on button "Enviar pedido" at bounding box center [1267, 631] width 93 height 31
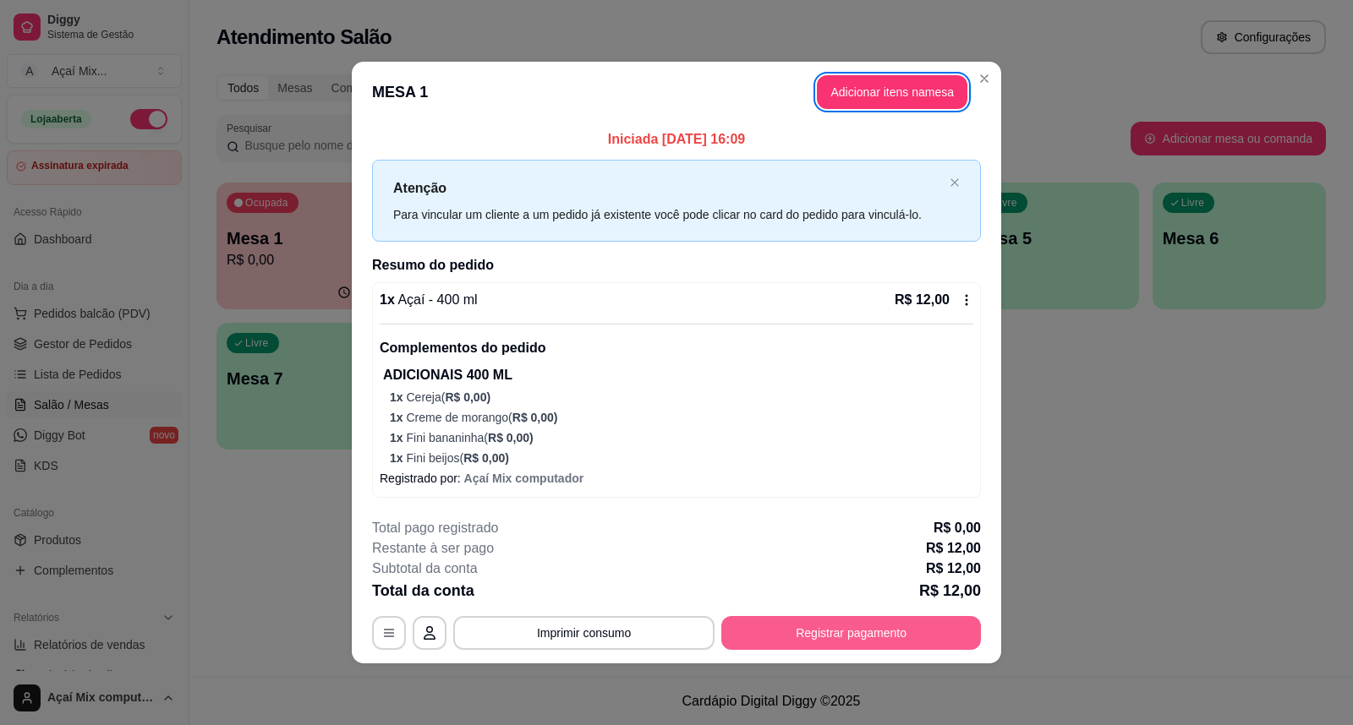
click at [772, 618] on button "Registrar pagamento" at bounding box center [851, 633] width 260 height 34
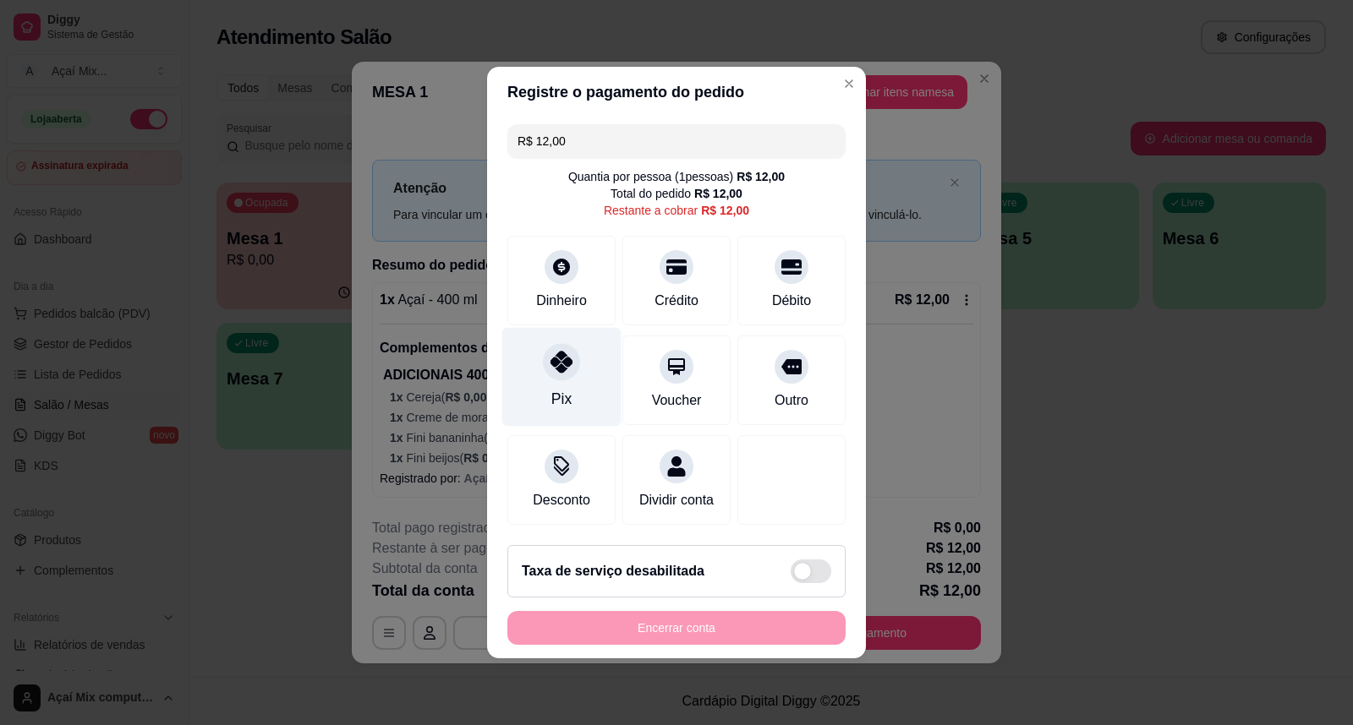
click at [593, 392] on div "Pix" at bounding box center [561, 377] width 119 height 99
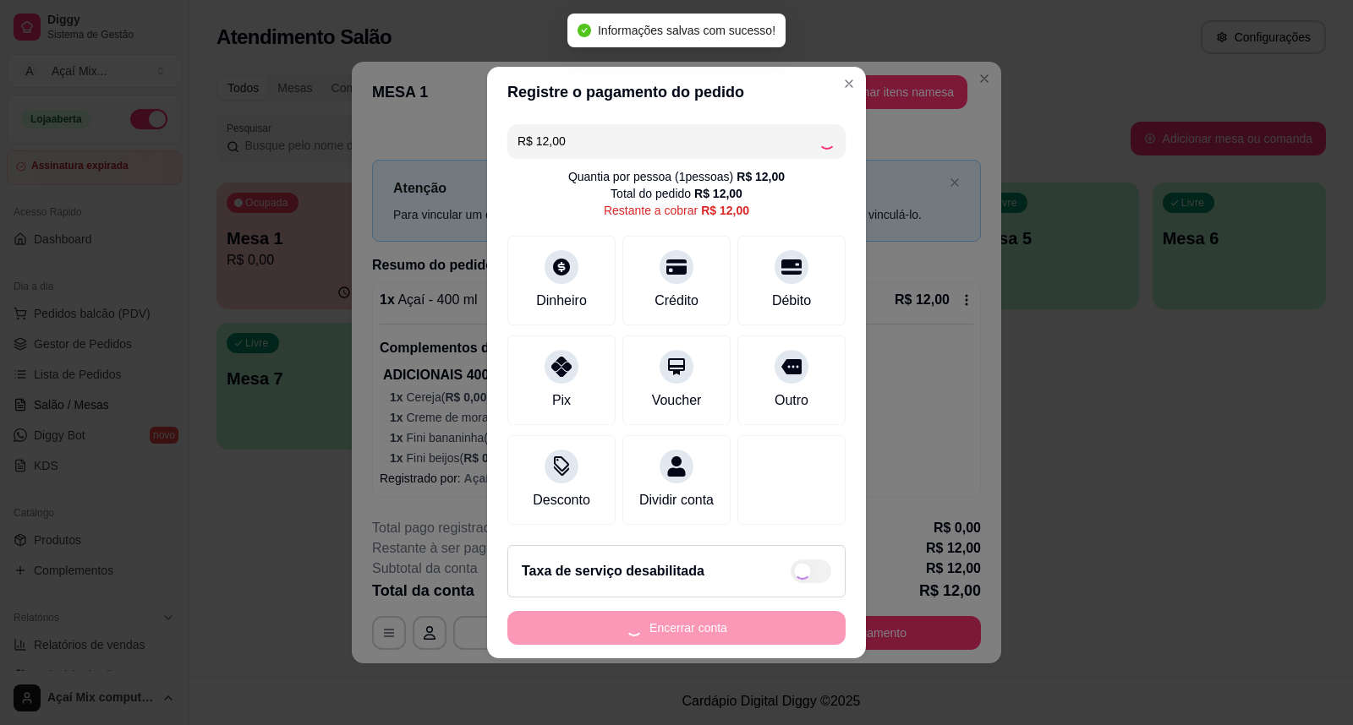
type input "R$ 0,00"
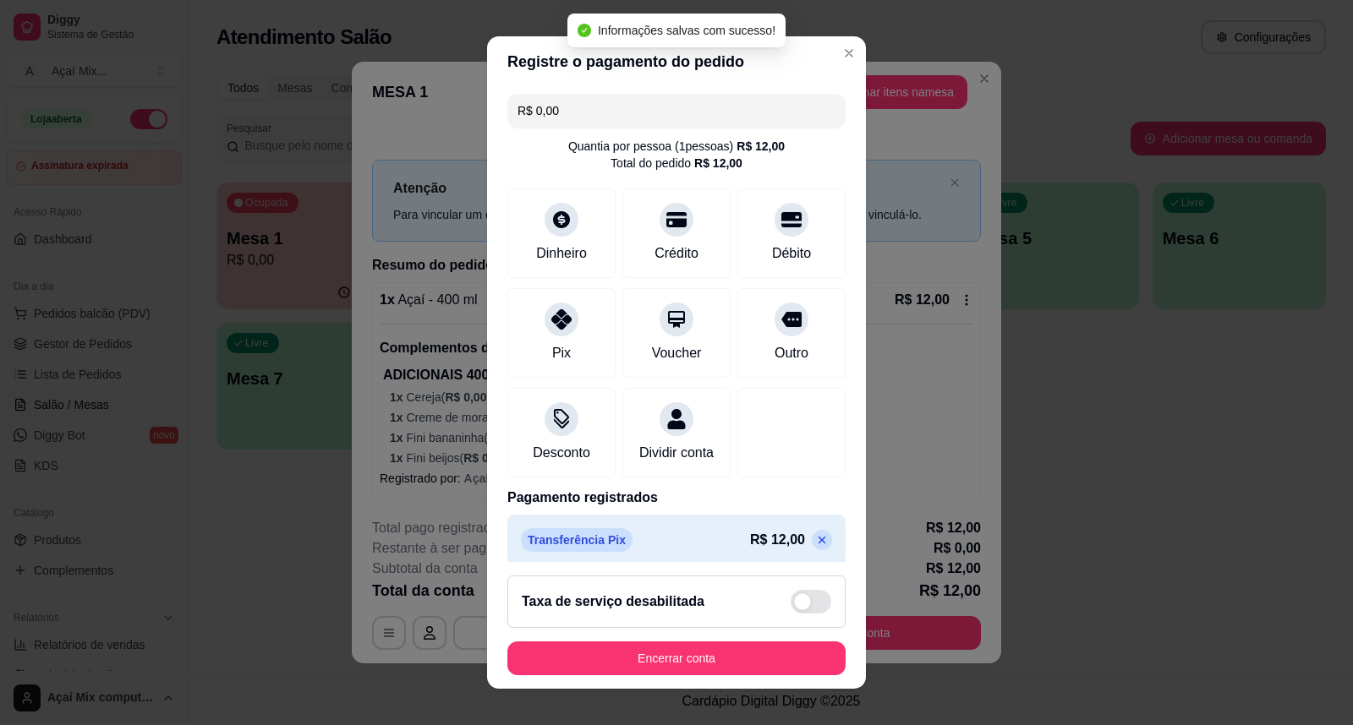
click at [791, 637] on footer "Taxa de serviço desabilitada Encerrar conta" at bounding box center [676, 625] width 379 height 127
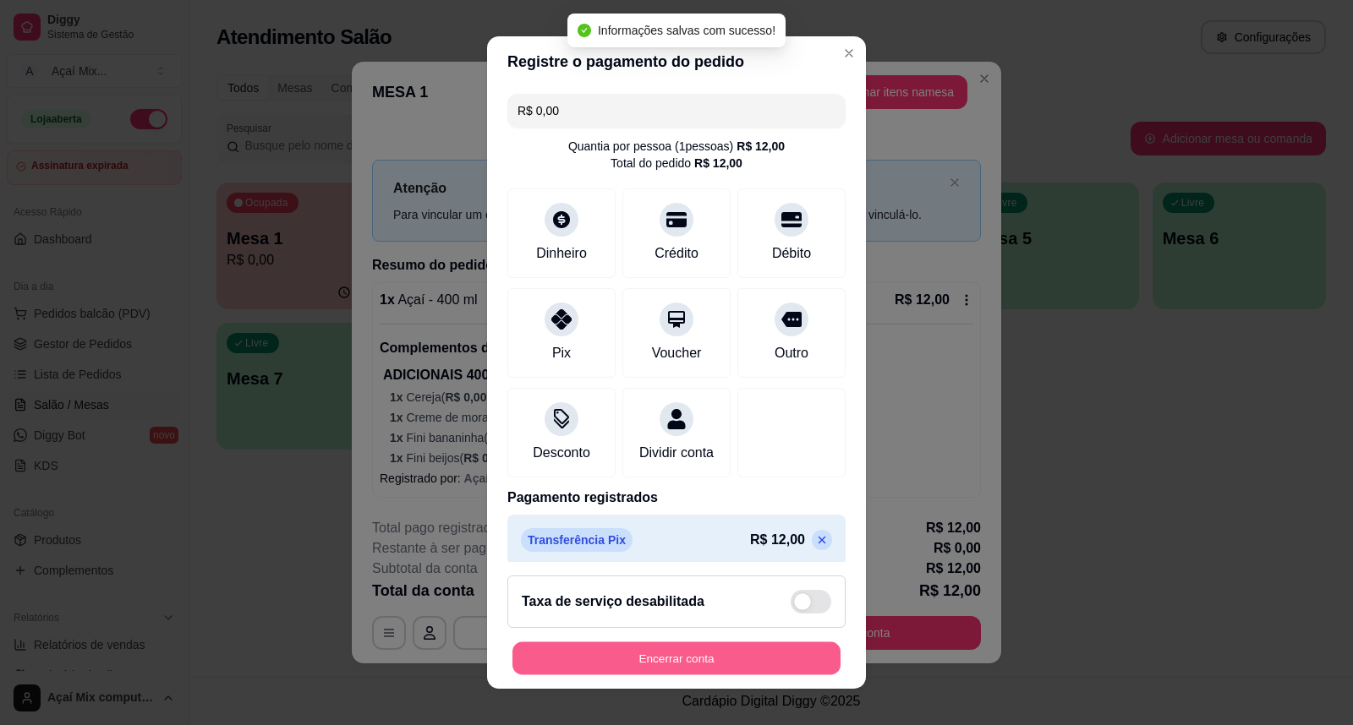
click at [801, 655] on button "Encerrar conta" at bounding box center [676, 659] width 328 height 33
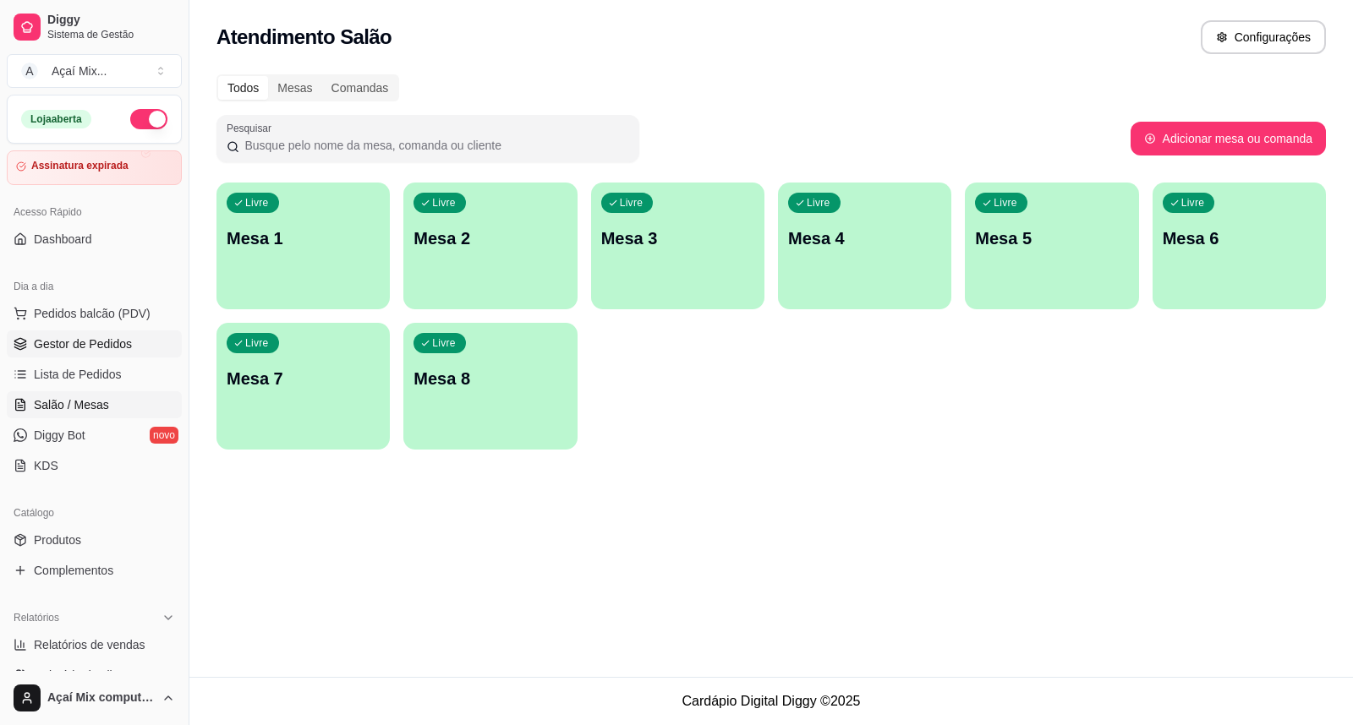
click at [142, 333] on link "Gestor de Pedidos" at bounding box center [94, 344] width 175 height 27
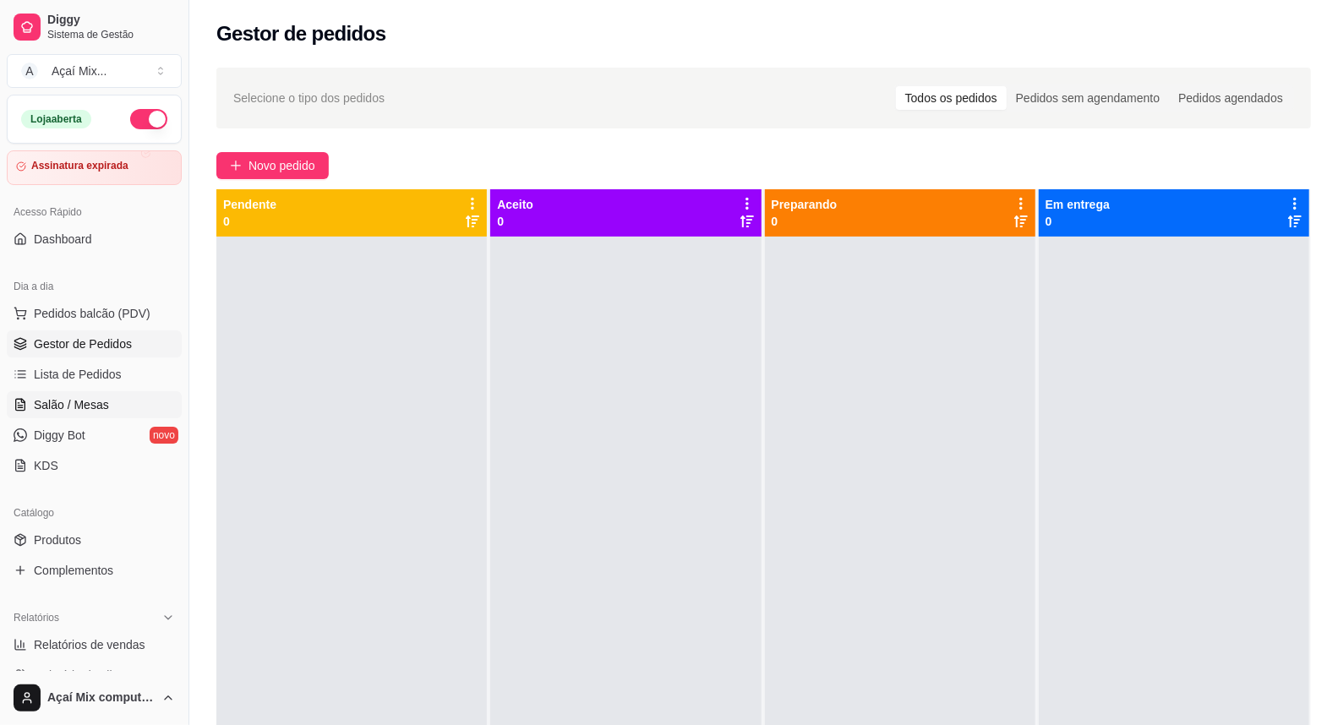
click at [106, 417] on link "Salão / Mesas" at bounding box center [94, 404] width 175 height 27
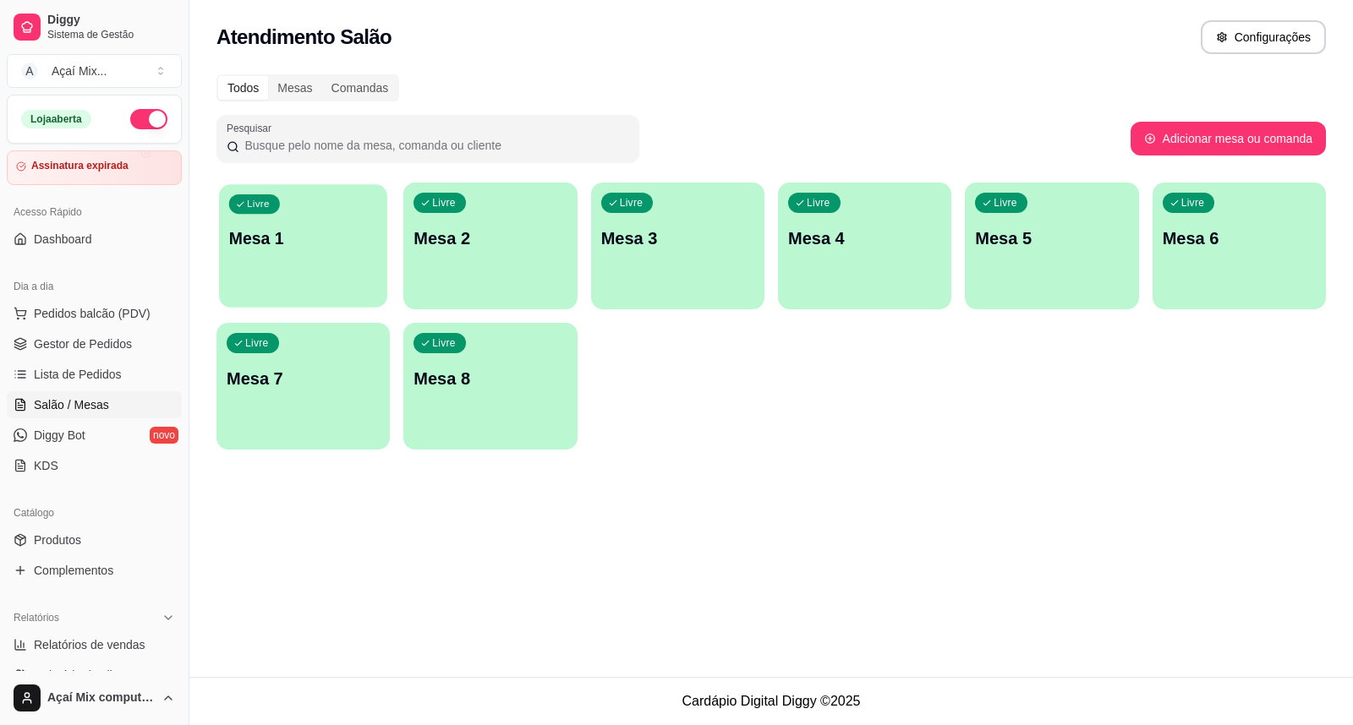
click at [369, 249] on div "Livre Mesa 1" at bounding box center [303, 235] width 168 height 103
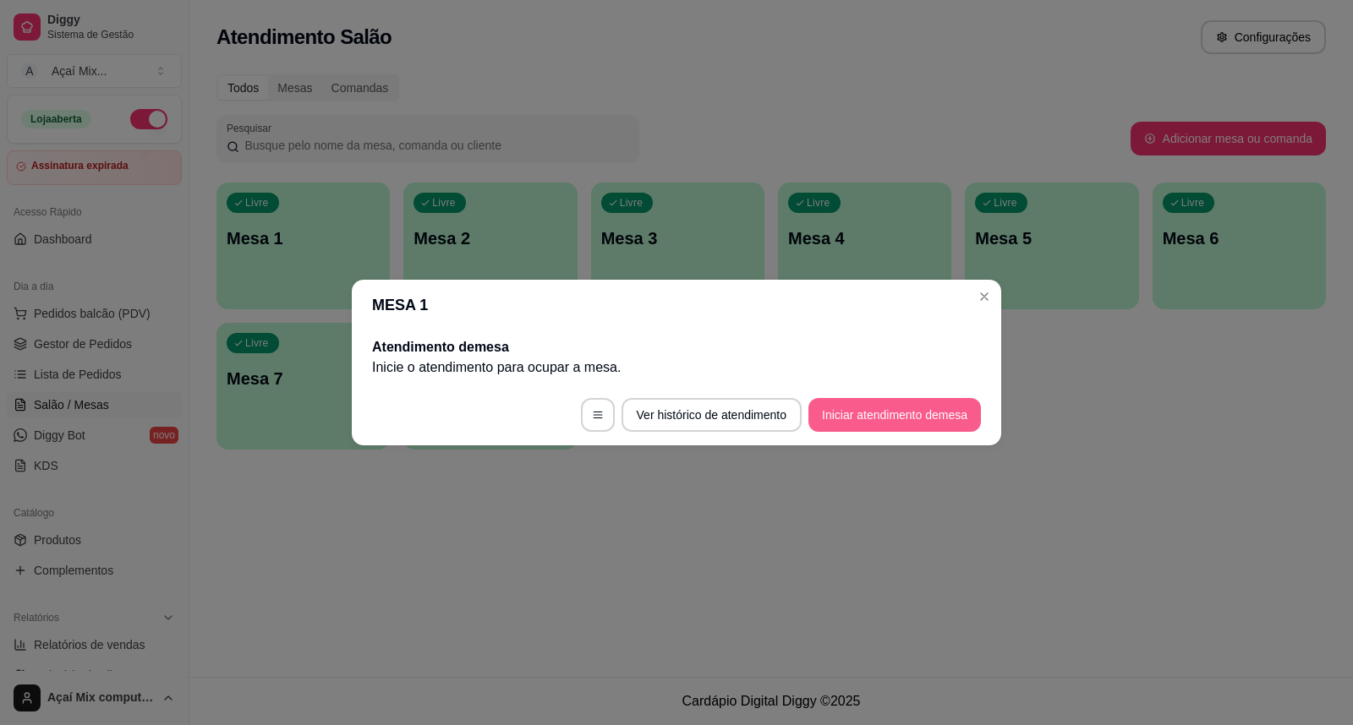
click at [915, 413] on button "Iniciar atendimento de mesa" at bounding box center [894, 415] width 172 height 34
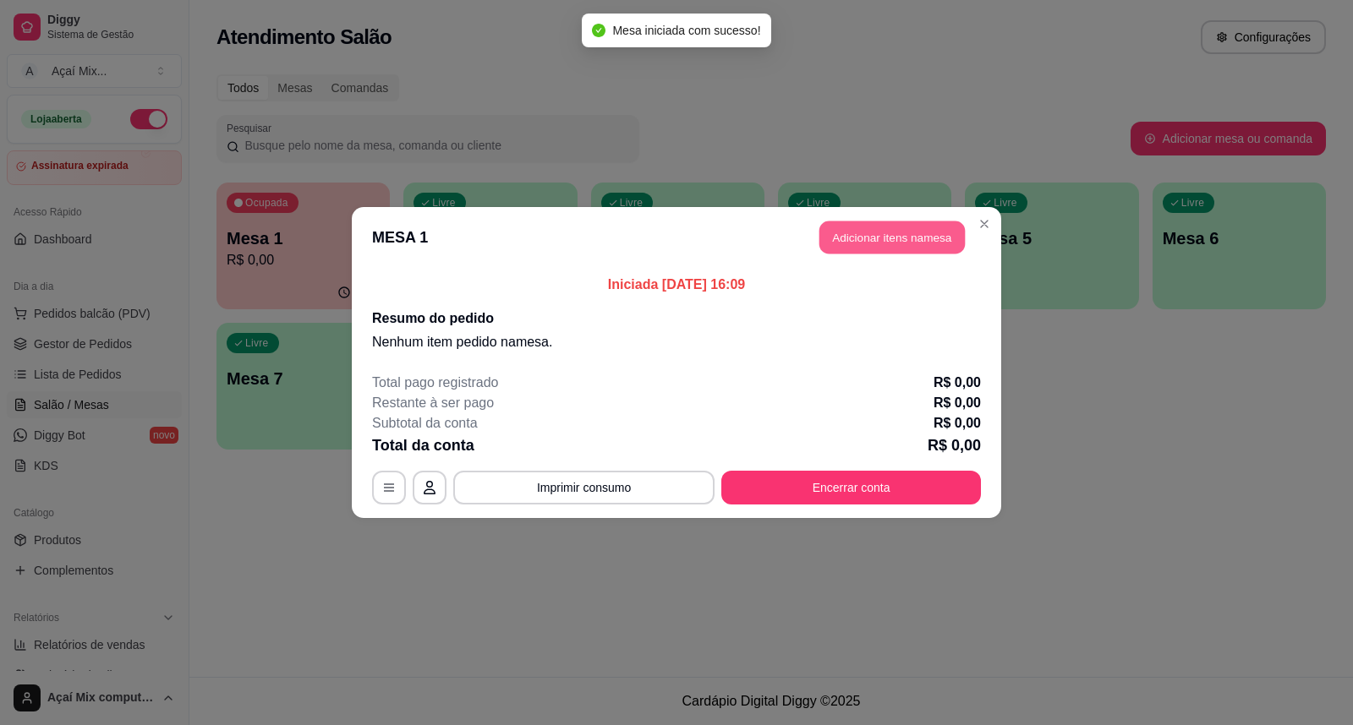
click at [889, 226] on button "Adicionar itens na mesa" at bounding box center [891, 238] width 145 height 33
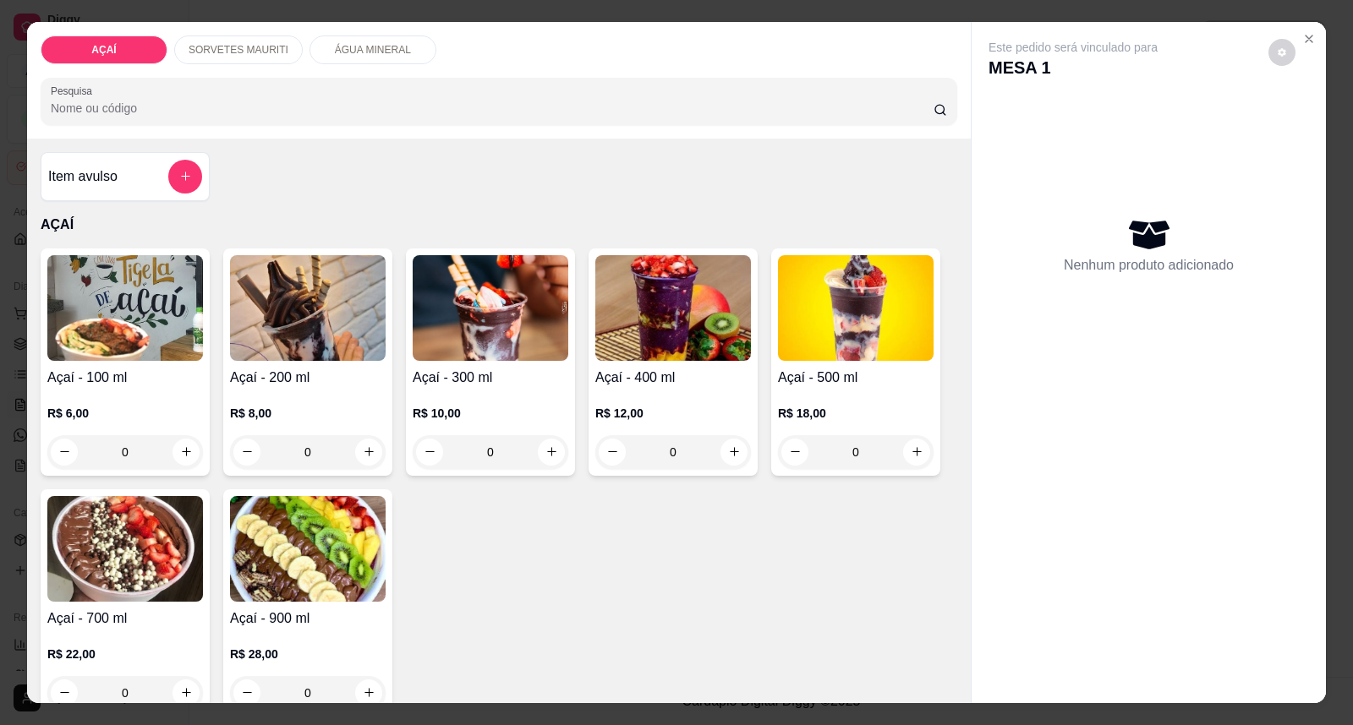
click at [90, 305] on img at bounding box center [125, 308] width 156 height 106
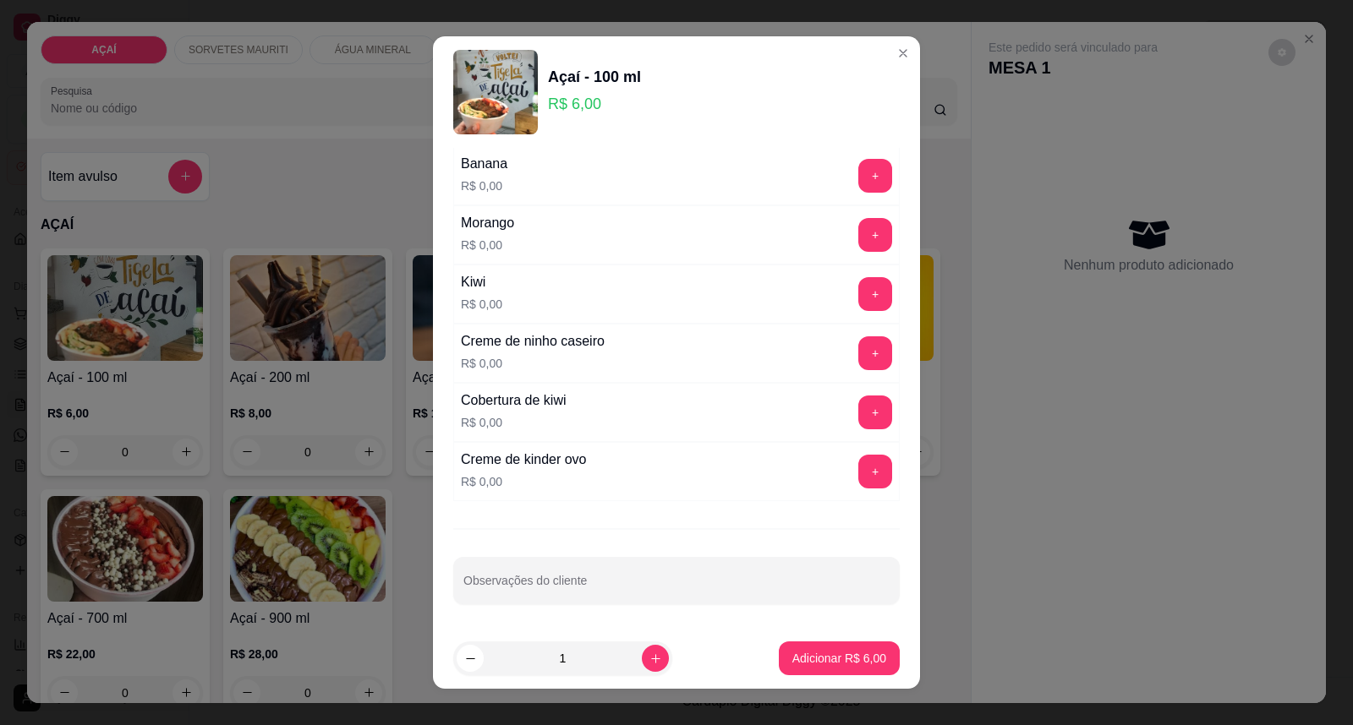
scroll to position [2107, 0]
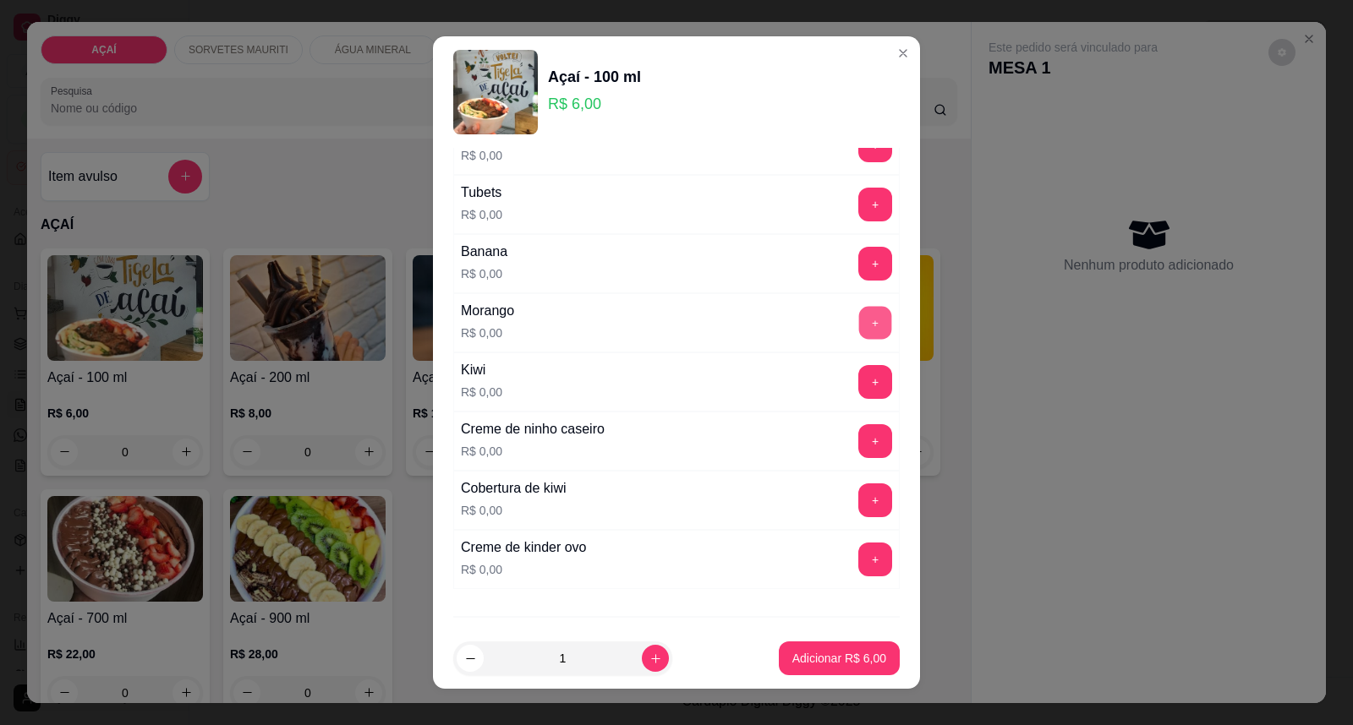
click at [859, 338] on button "+" at bounding box center [875, 323] width 33 height 33
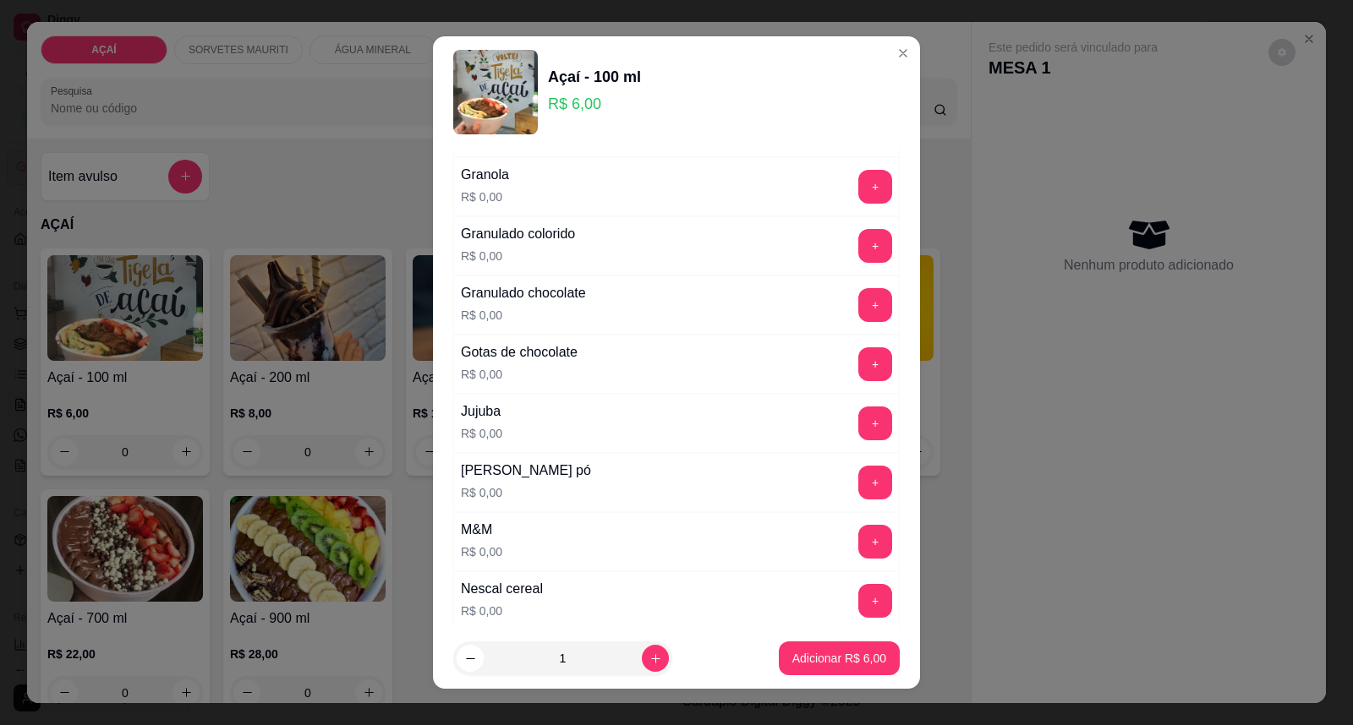
scroll to position [1261, 0]
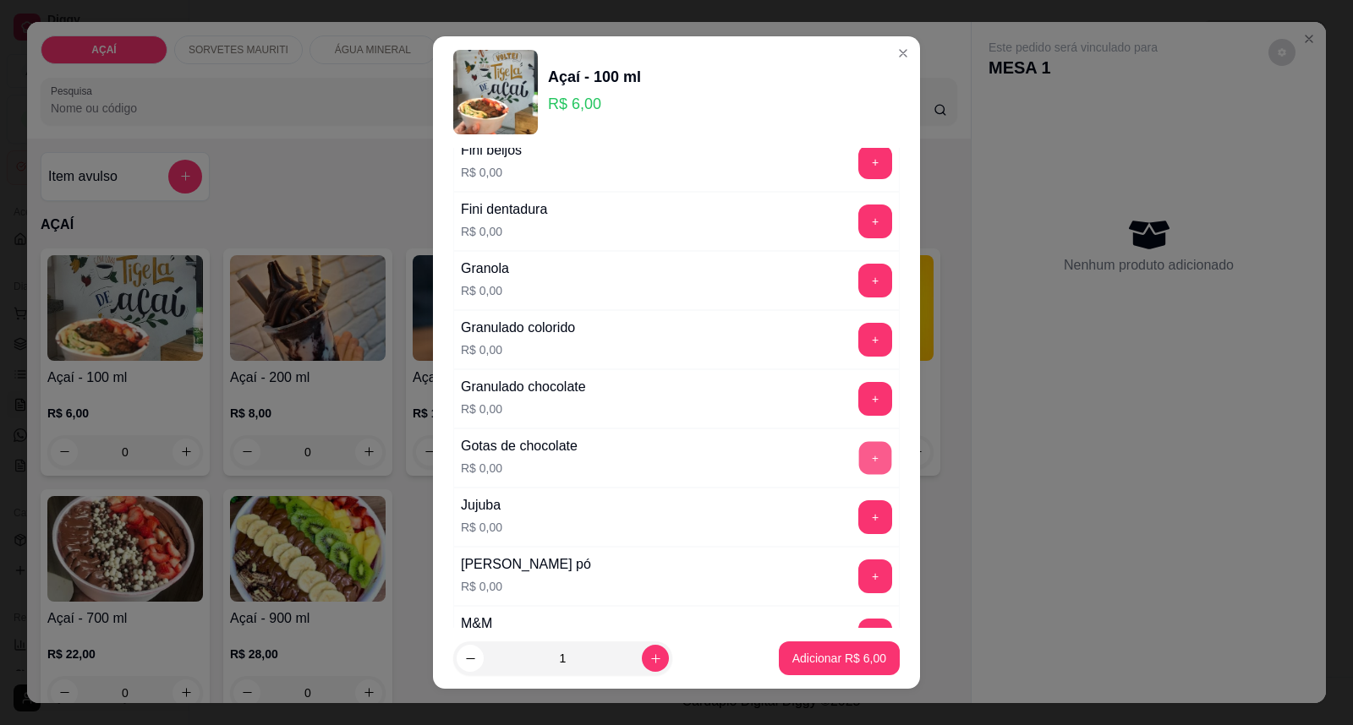
click at [859, 468] on button "+" at bounding box center [875, 458] width 33 height 33
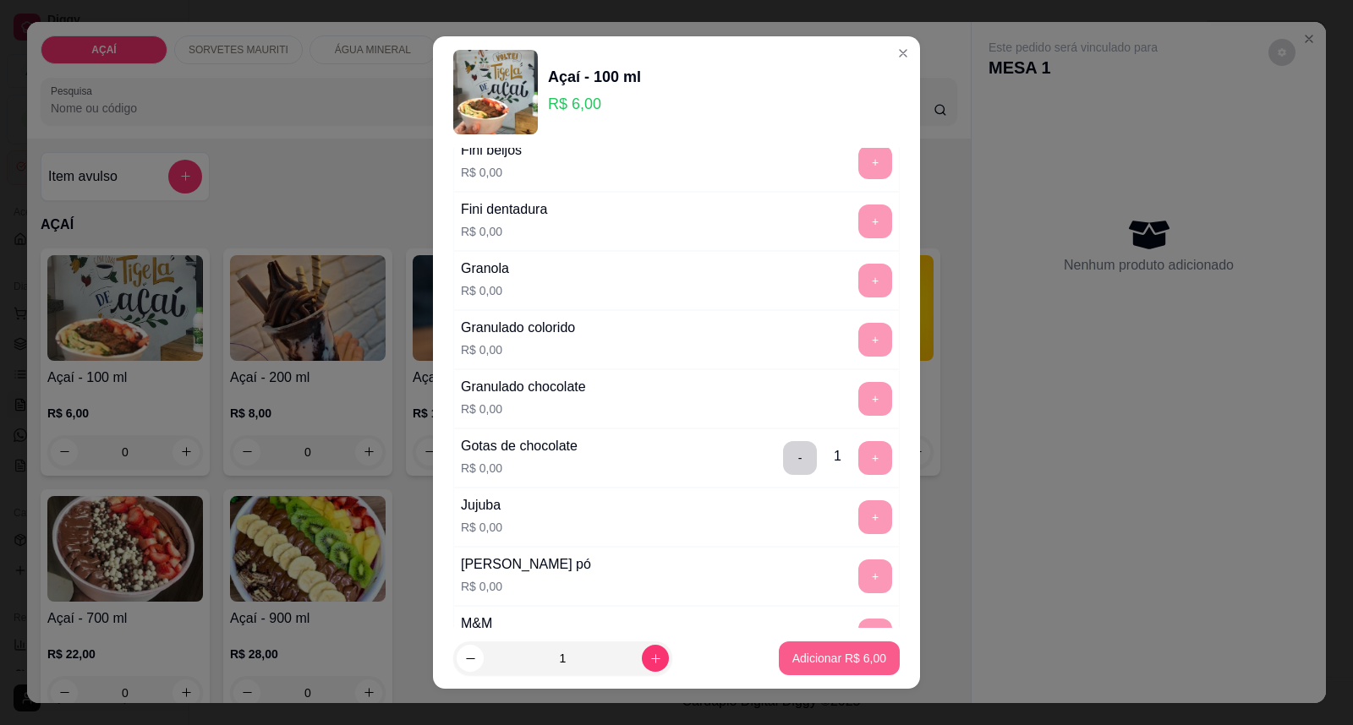
click at [801, 653] on p "Adicionar R$ 6,00" at bounding box center [839, 658] width 94 height 17
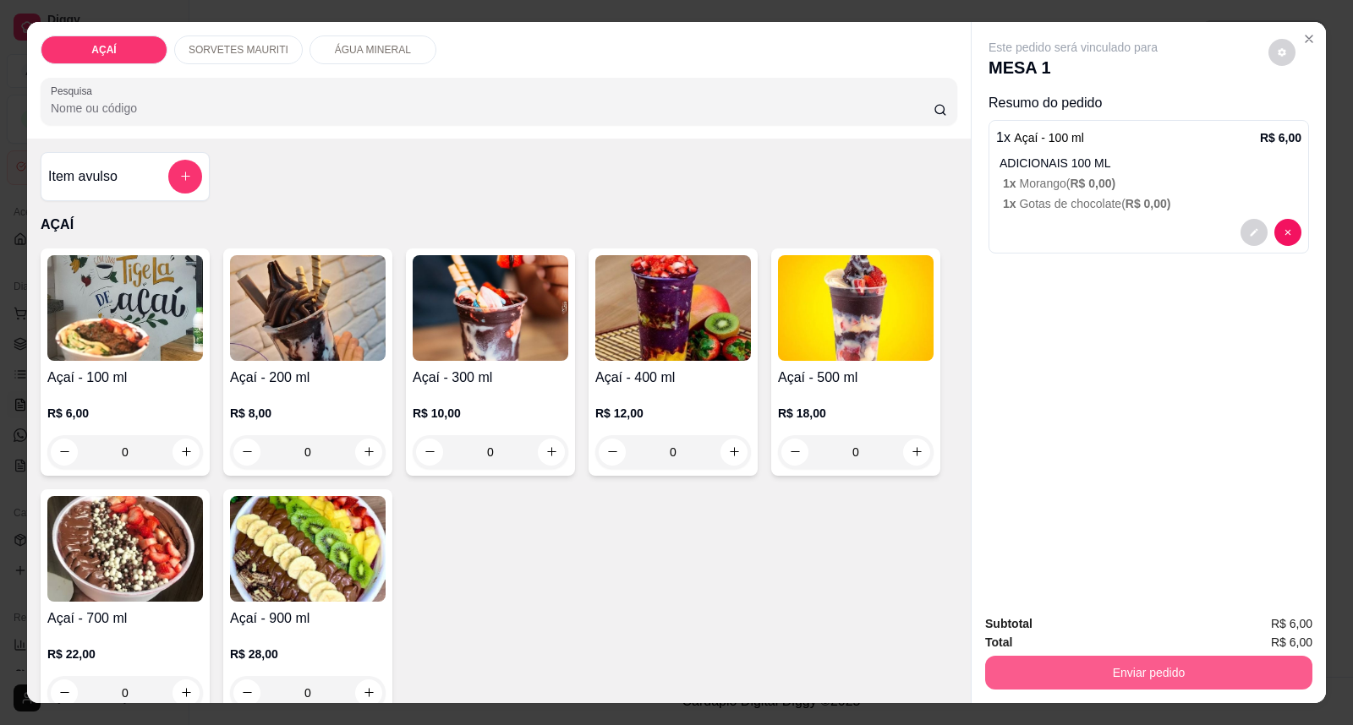
click at [1216, 674] on button "Enviar pedido" at bounding box center [1148, 673] width 327 height 34
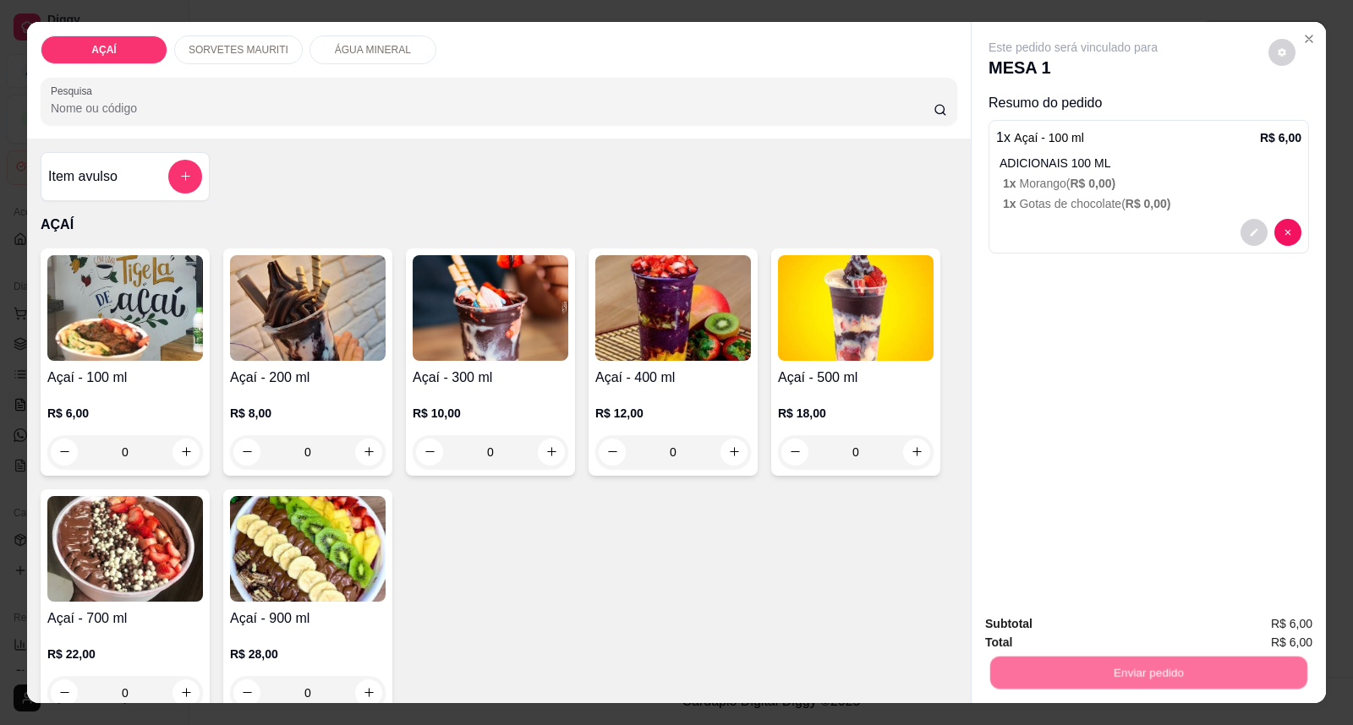
click at [1184, 638] on button "Registrar cliente" at bounding box center [1155, 631] width 108 height 31
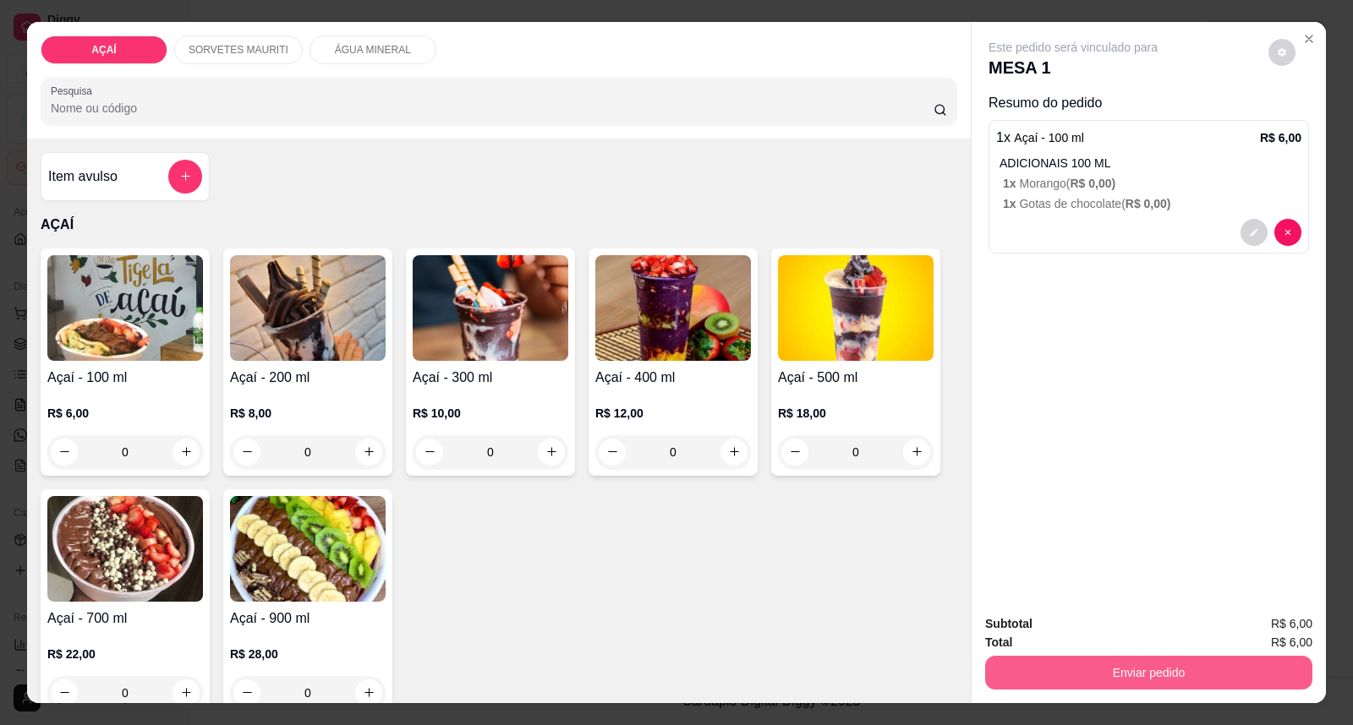
click at [1211, 677] on button "Enviar pedido" at bounding box center [1148, 673] width 327 height 34
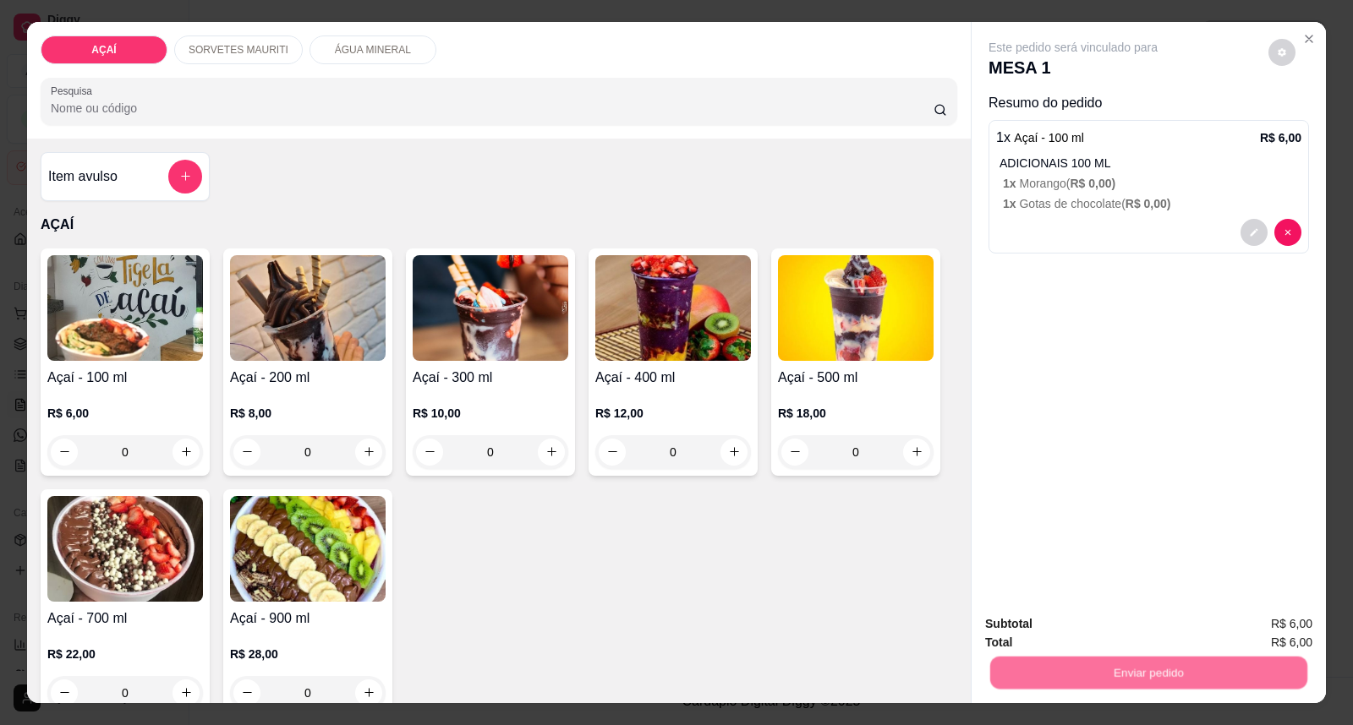
click at [1296, 632] on button "Enviar pedido" at bounding box center [1268, 632] width 96 height 32
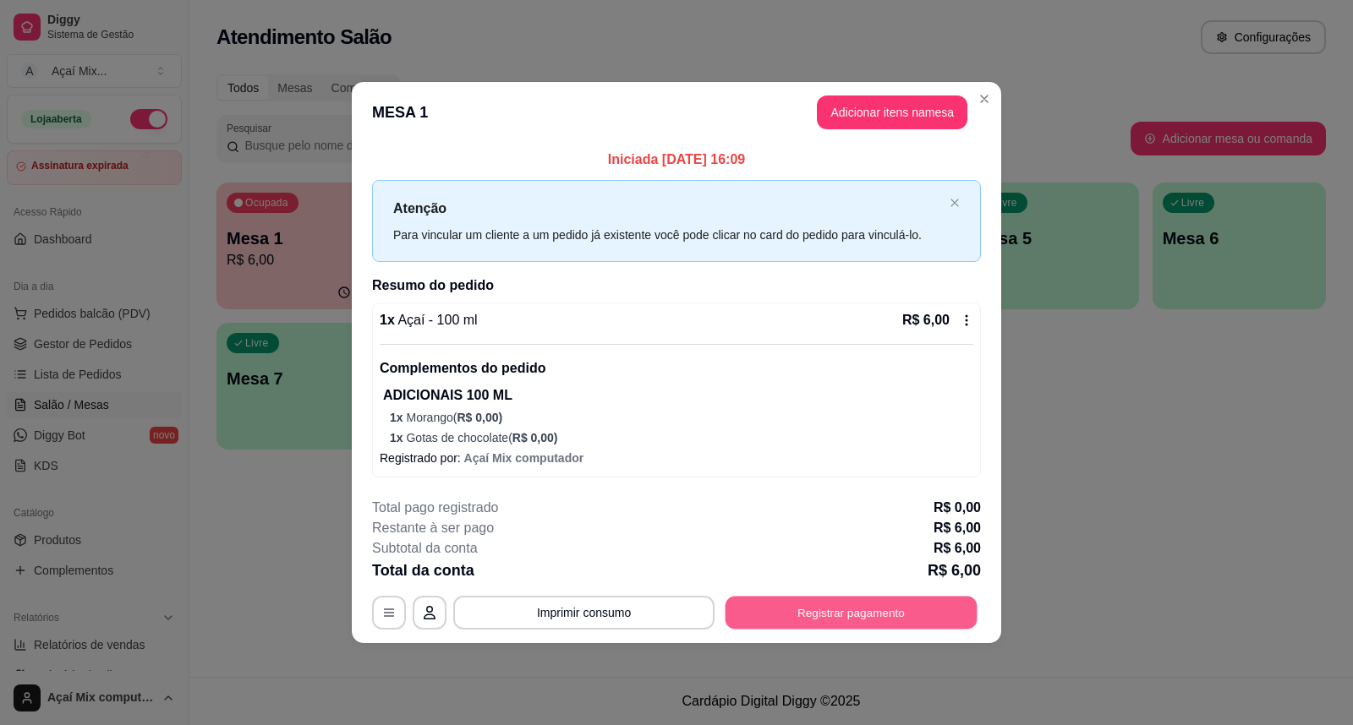
click at [830, 624] on button "Registrar pagamento" at bounding box center [851, 613] width 252 height 33
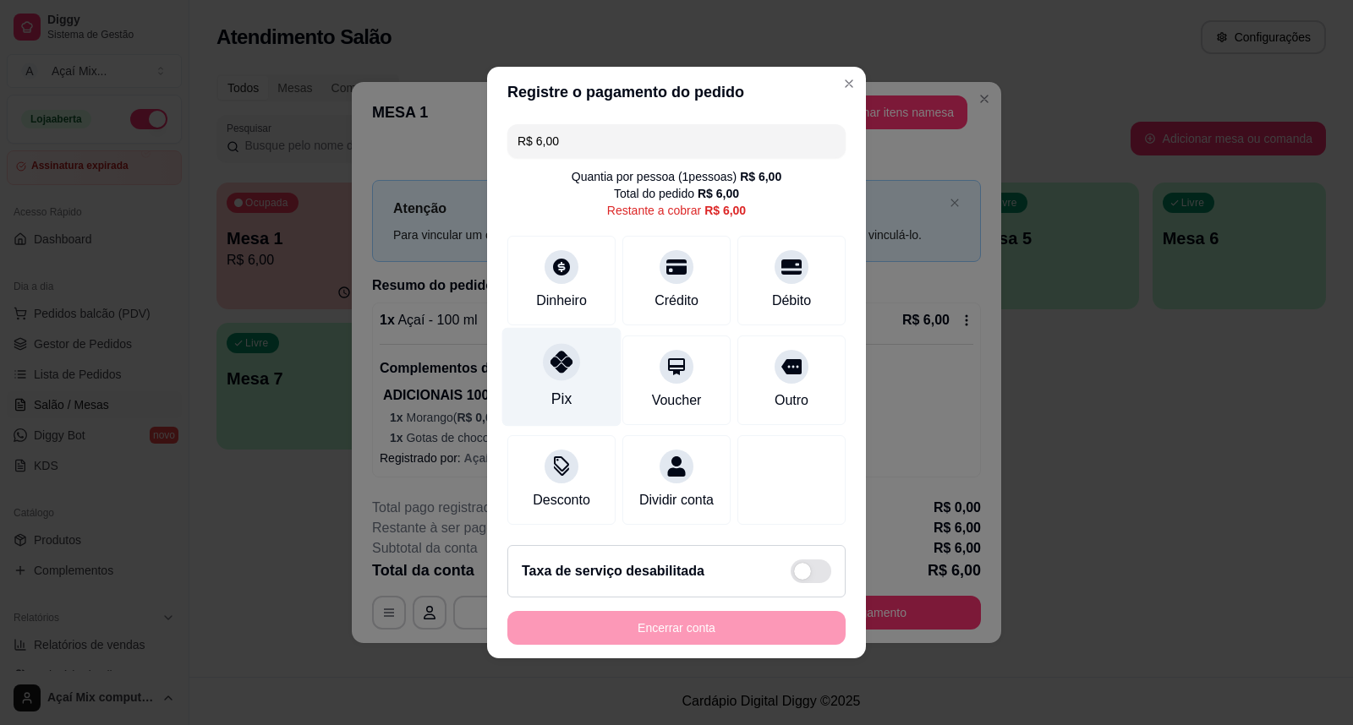
click at [562, 343] on div at bounding box center [561, 361] width 37 height 37
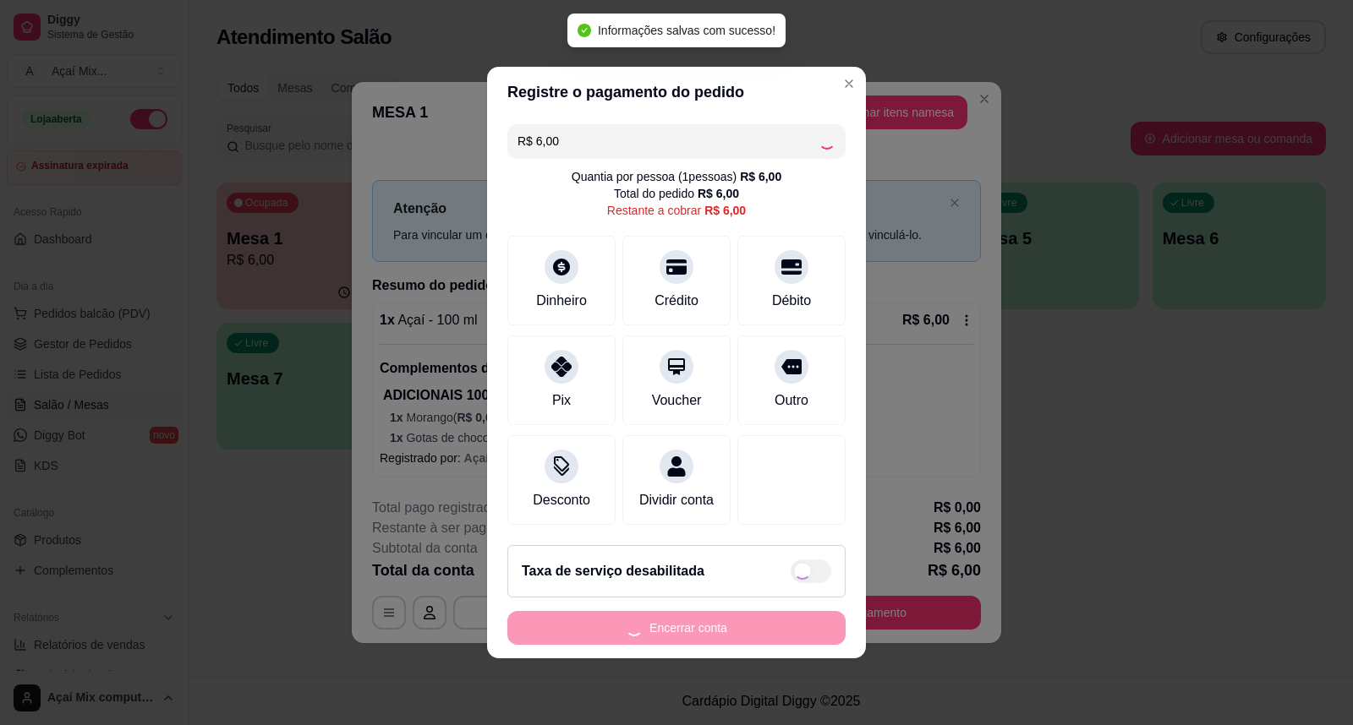
type input "R$ 0,00"
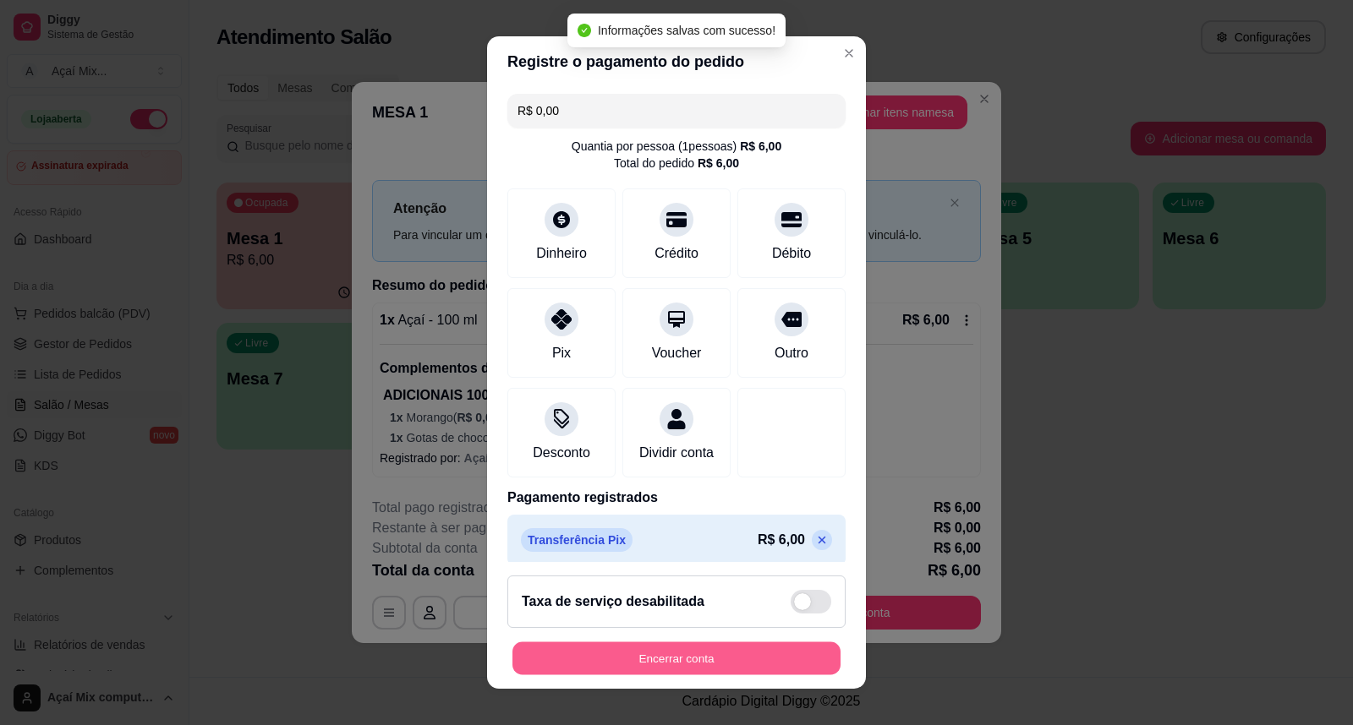
click at [736, 643] on button "Encerrar conta" at bounding box center [676, 659] width 328 height 33
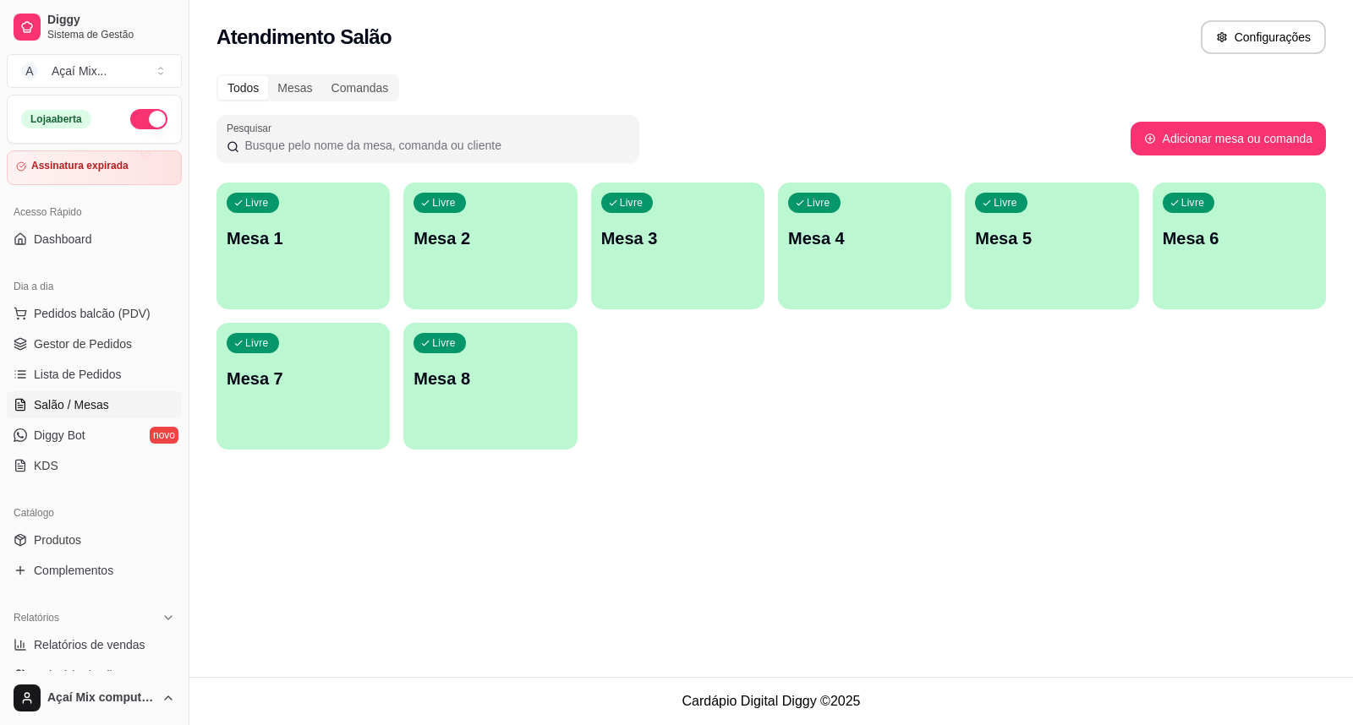
click at [358, 227] on p "Mesa 1" at bounding box center [303, 239] width 153 height 24
click at [338, 282] on div "Livre Mesa 1" at bounding box center [302, 236] width 173 height 107
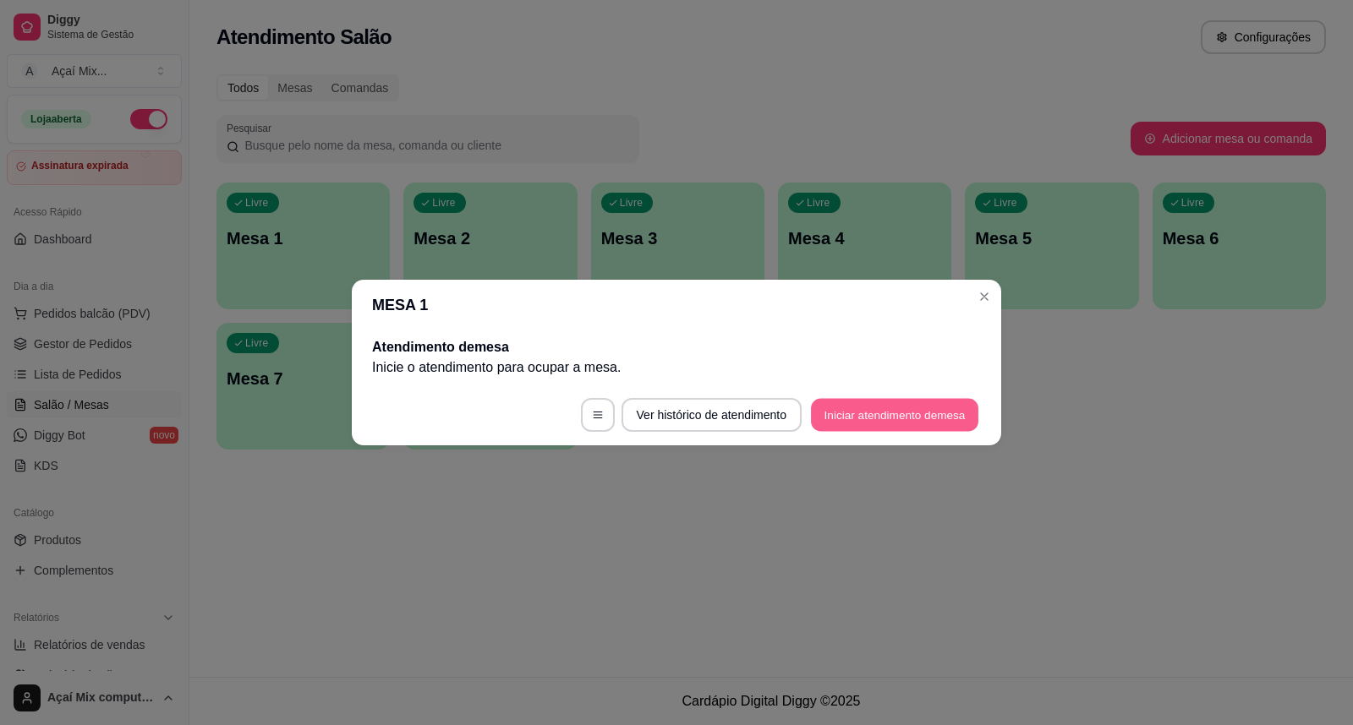
click at [894, 406] on button "Iniciar atendimento de mesa" at bounding box center [894, 415] width 167 height 33
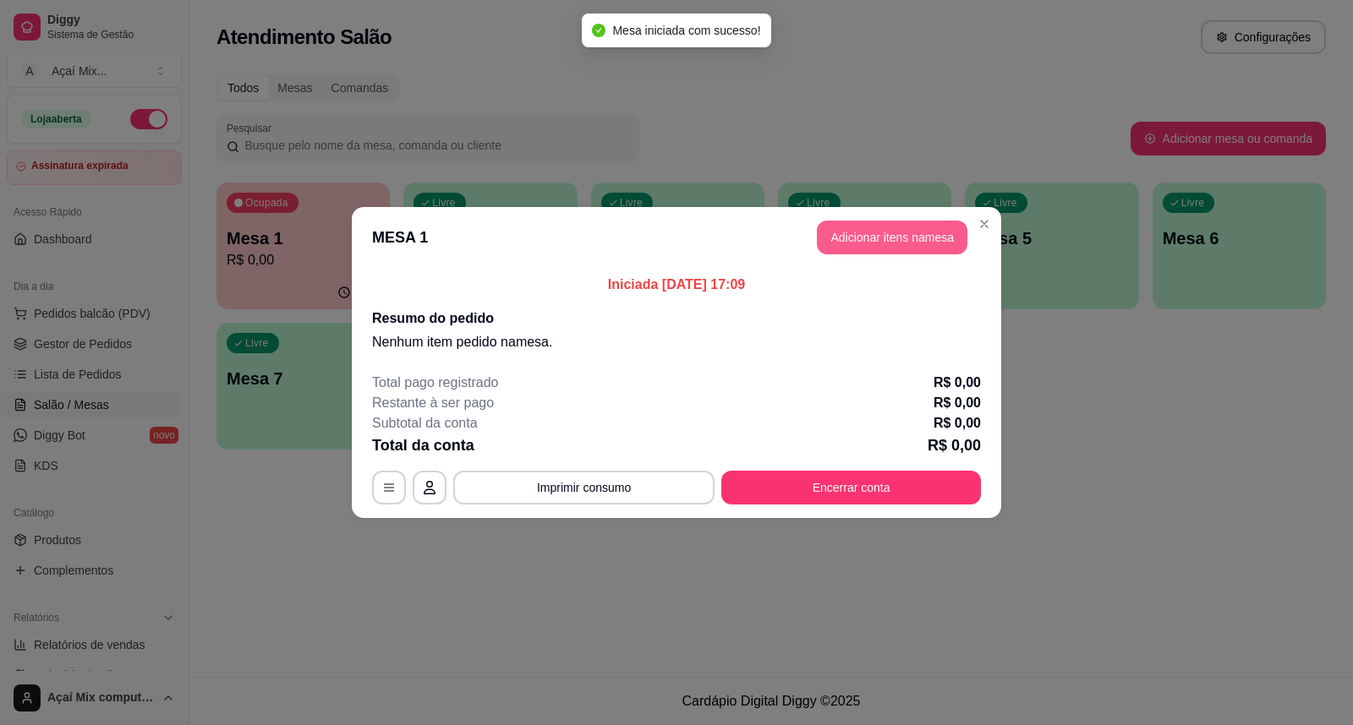
click at [922, 250] on button "Adicionar itens na mesa" at bounding box center [892, 238] width 150 height 34
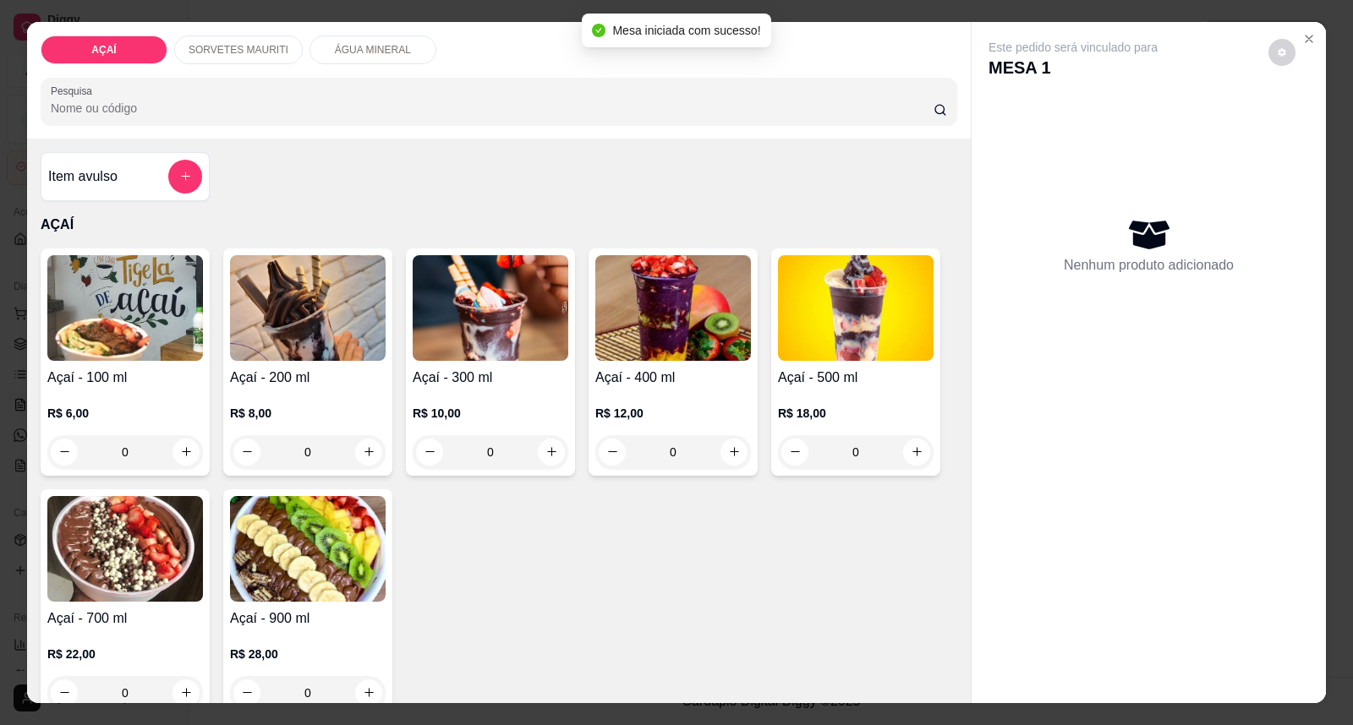
click at [293, 402] on div "R$ 8,00 0" at bounding box center [308, 428] width 156 height 81
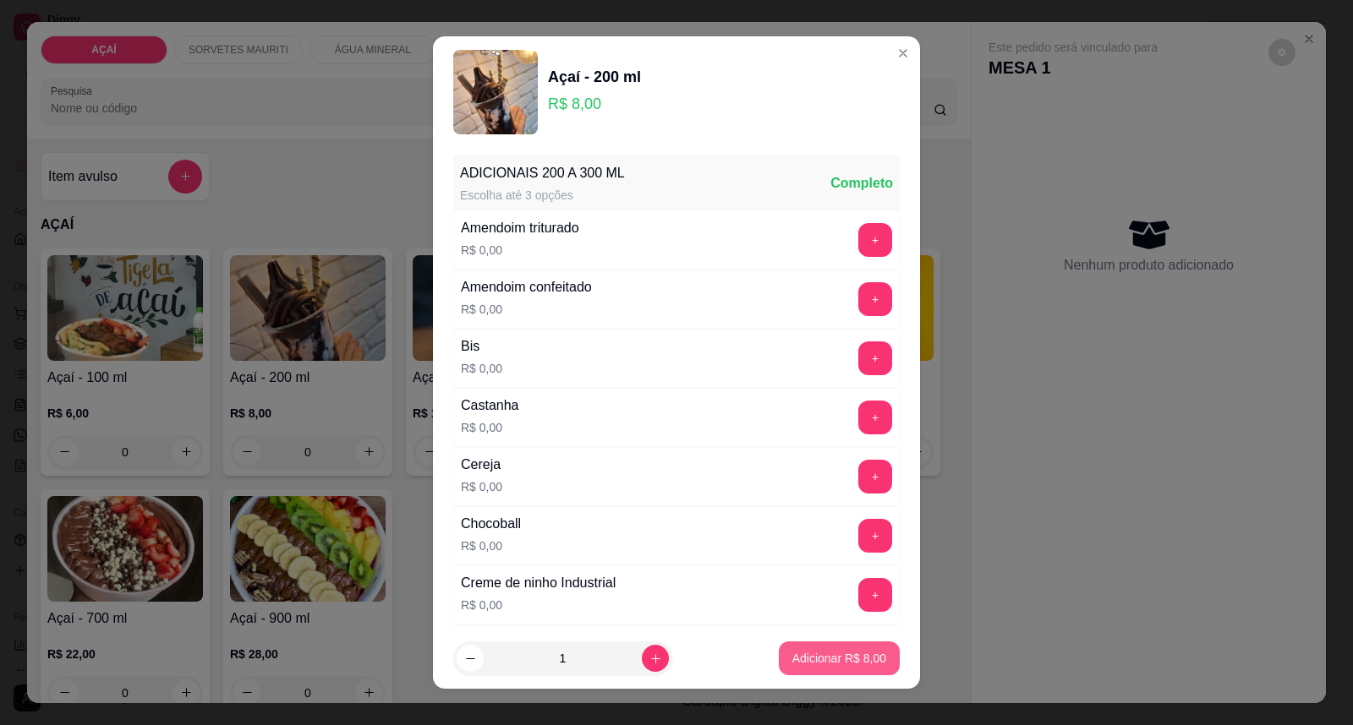
click at [842, 656] on p "Adicionar R$ 8,00" at bounding box center [839, 658] width 94 height 17
type input "1"
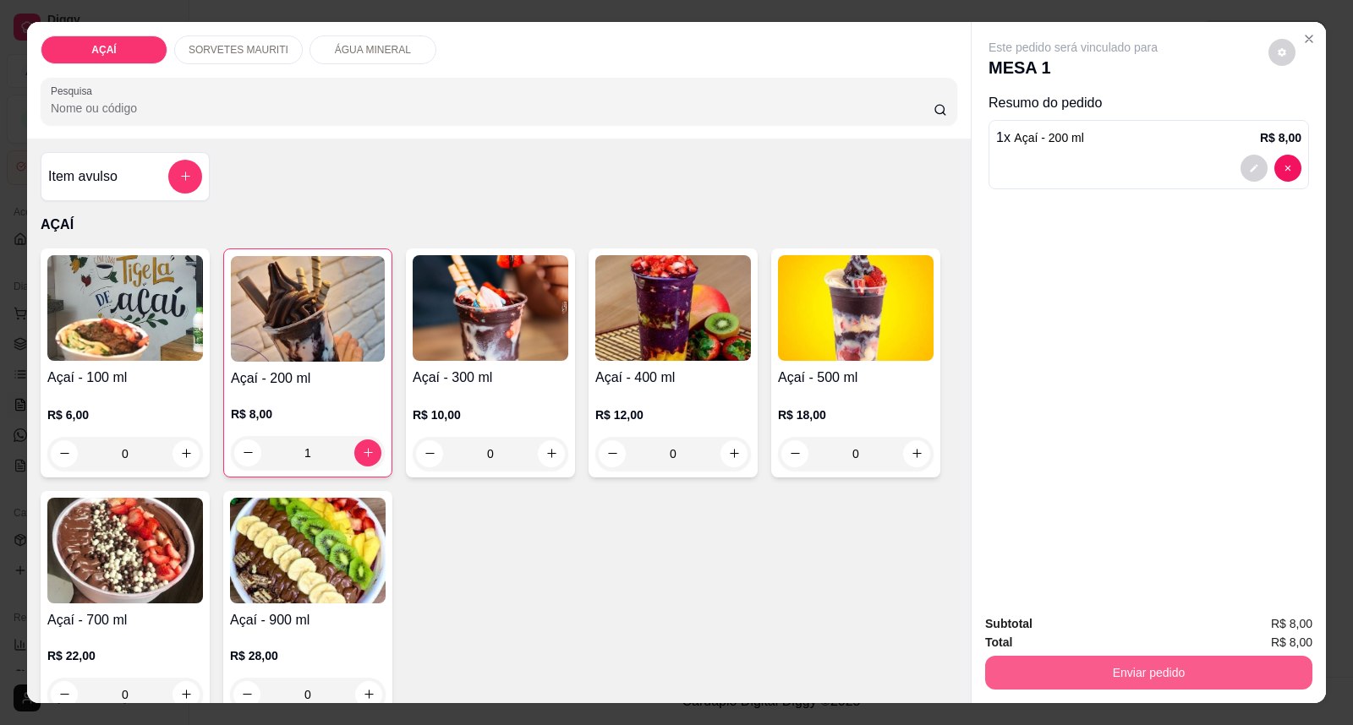
click at [1099, 675] on button "Enviar pedido" at bounding box center [1148, 673] width 327 height 34
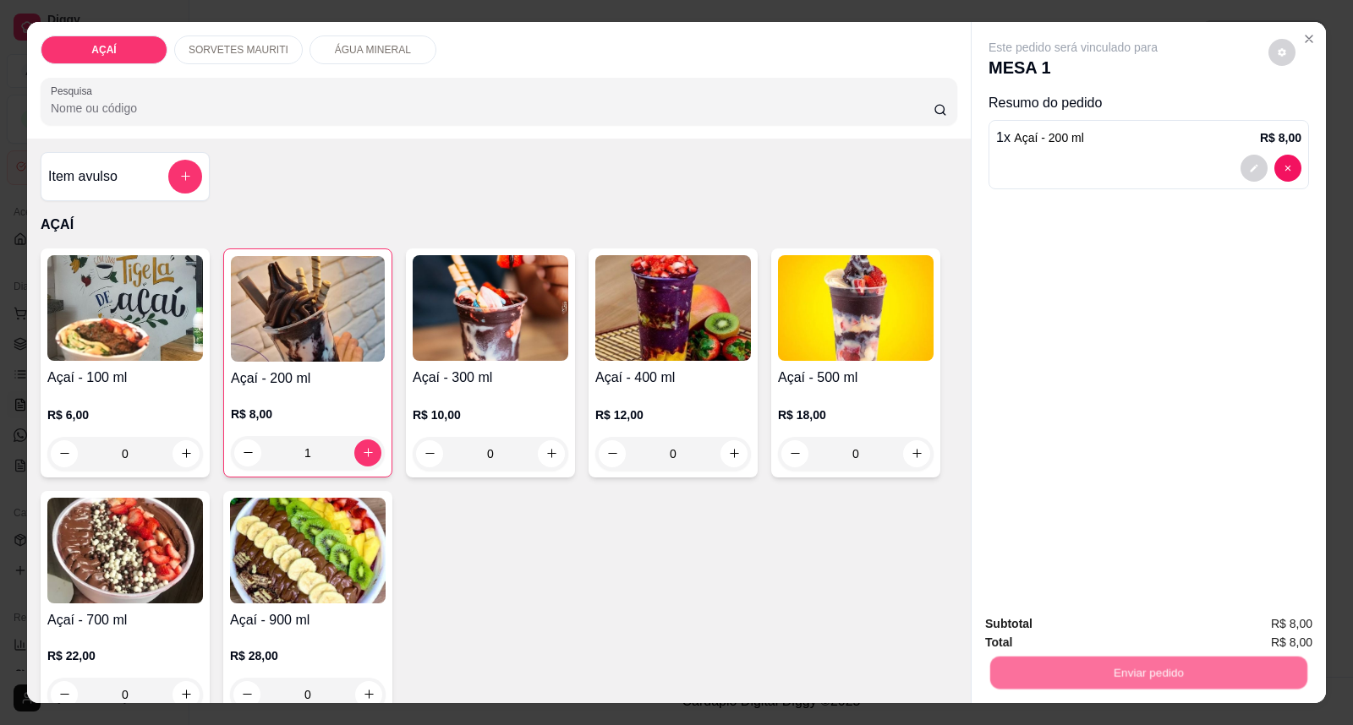
click at [1129, 632] on button "Registrar cliente" at bounding box center [1155, 632] width 112 height 32
click at [1278, 664] on button "Enviar pedido" at bounding box center [1148, 673] width 317 height 33
click at [1277, 645] on button "Enviar pedido" at bounding box center [1268, 632] width 96 height 32
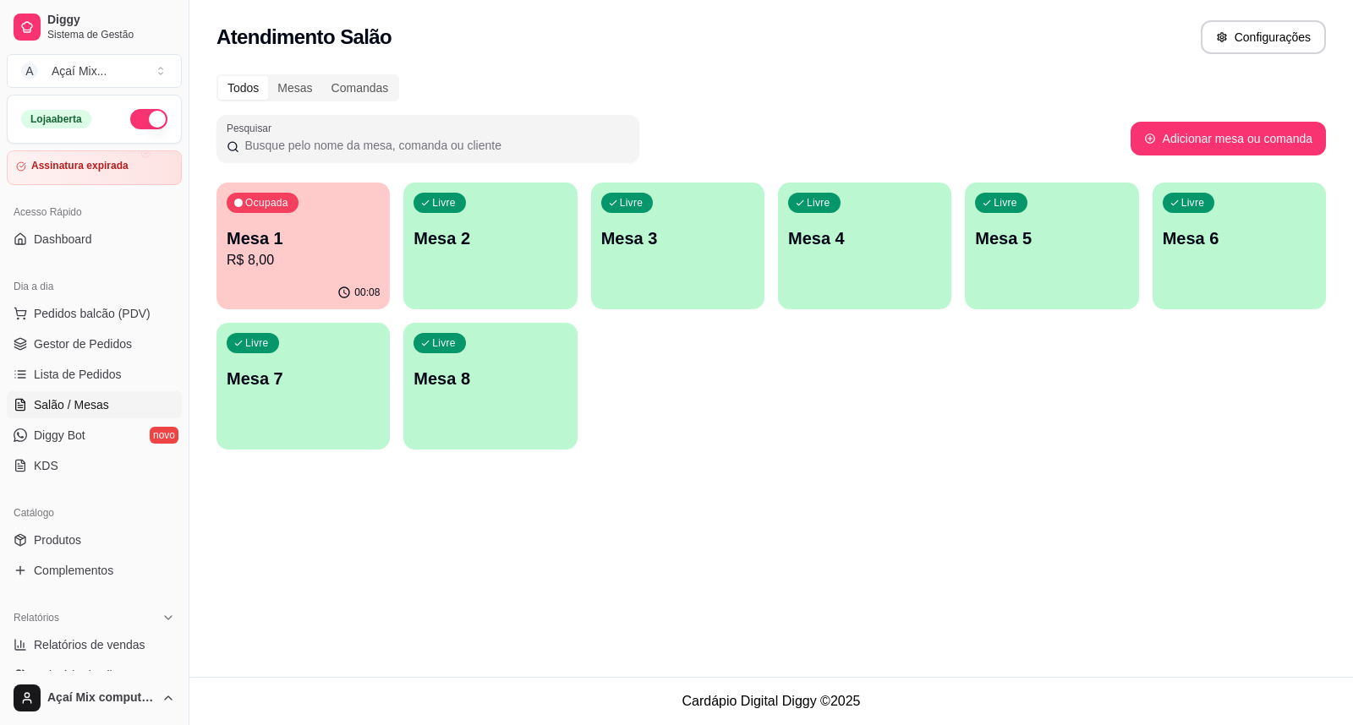
click at [433, 275] on div "Livre Mesa 2" at bounding box center [489, 236] width 173 height 107
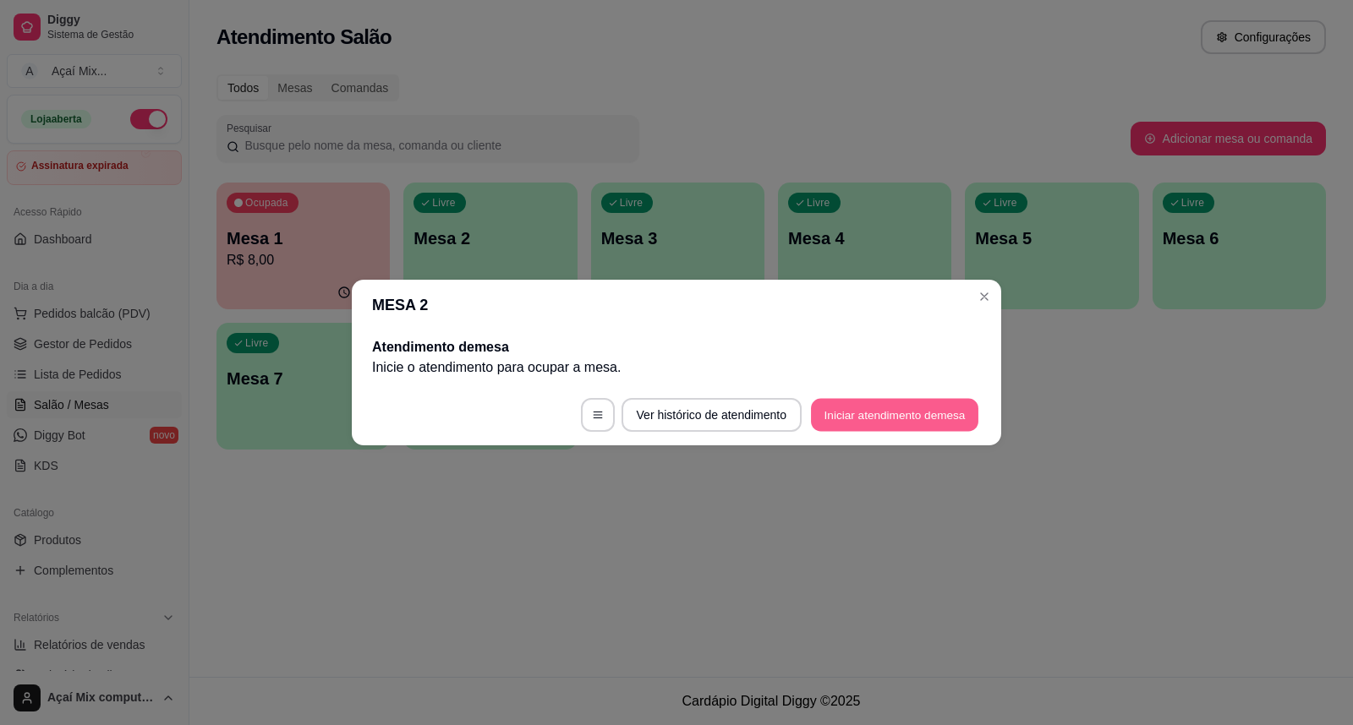
click at [892, 406] on button "Iniciar atendimento de mesa" at bounding box center [894, 415] width 167 height 33
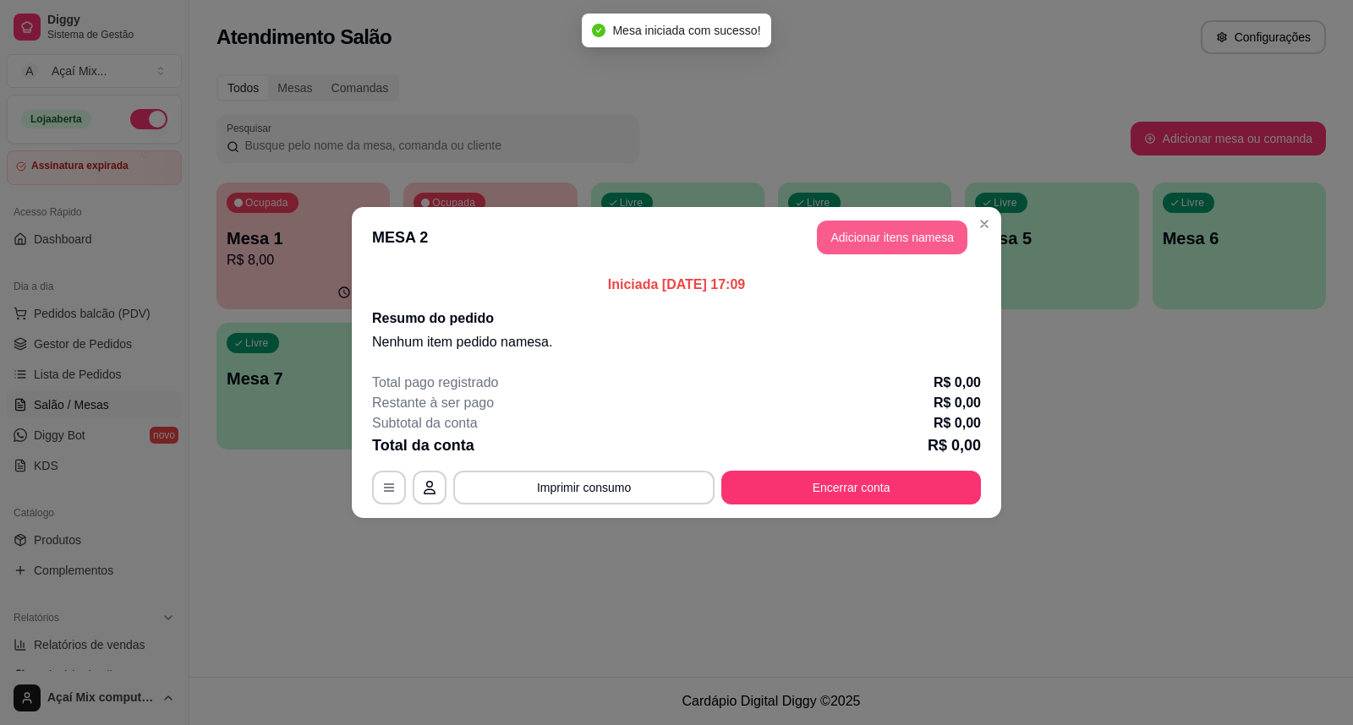
click at [876, 231] on button "Adicionar itens na mesa" at bounding box center [892, 238] width 150 height 34
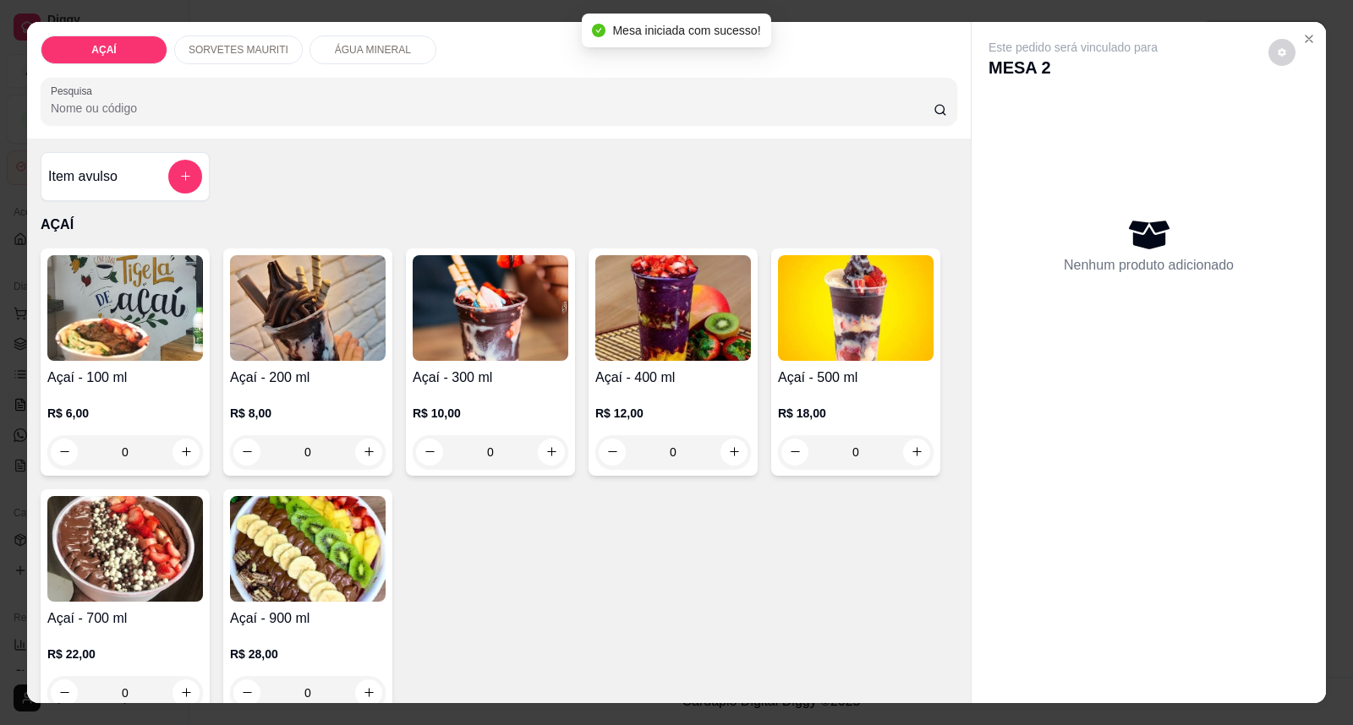
click at [527, 348] on img at bounding box center [491, 308] width 156 height 106
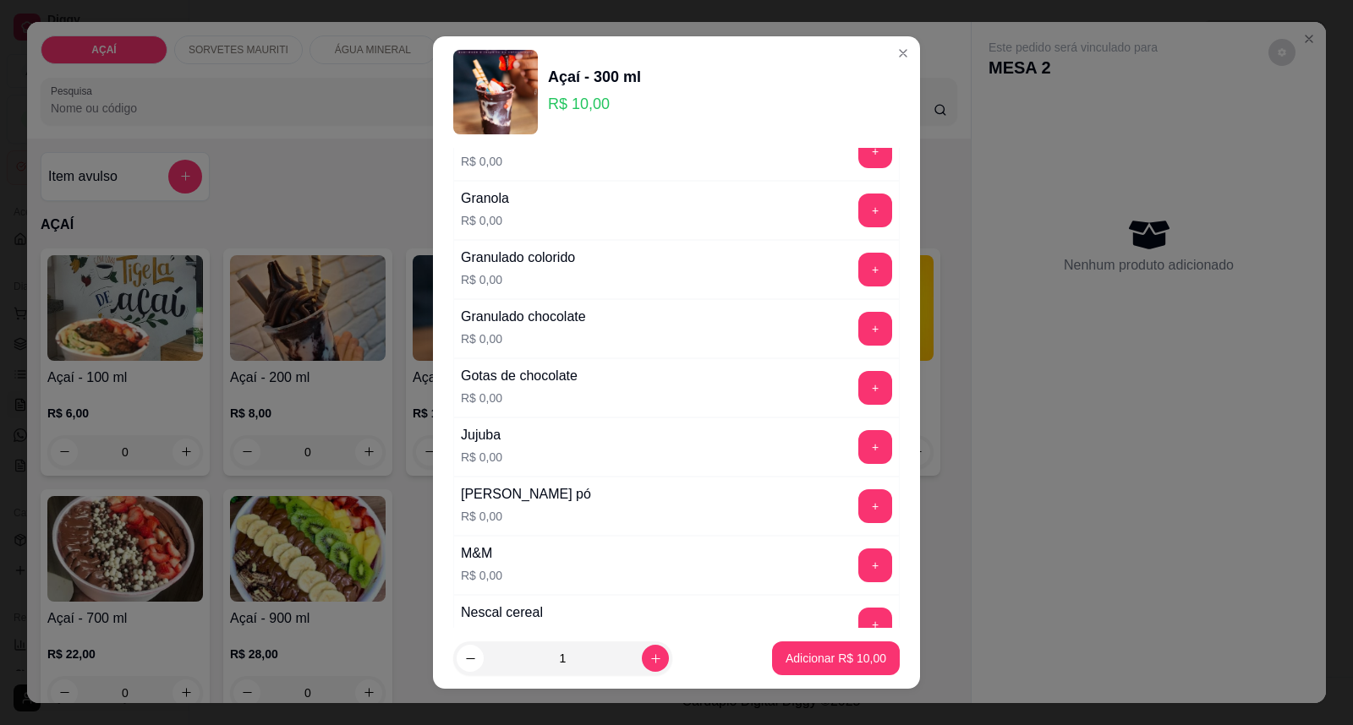
scroll to position [1502, 0]
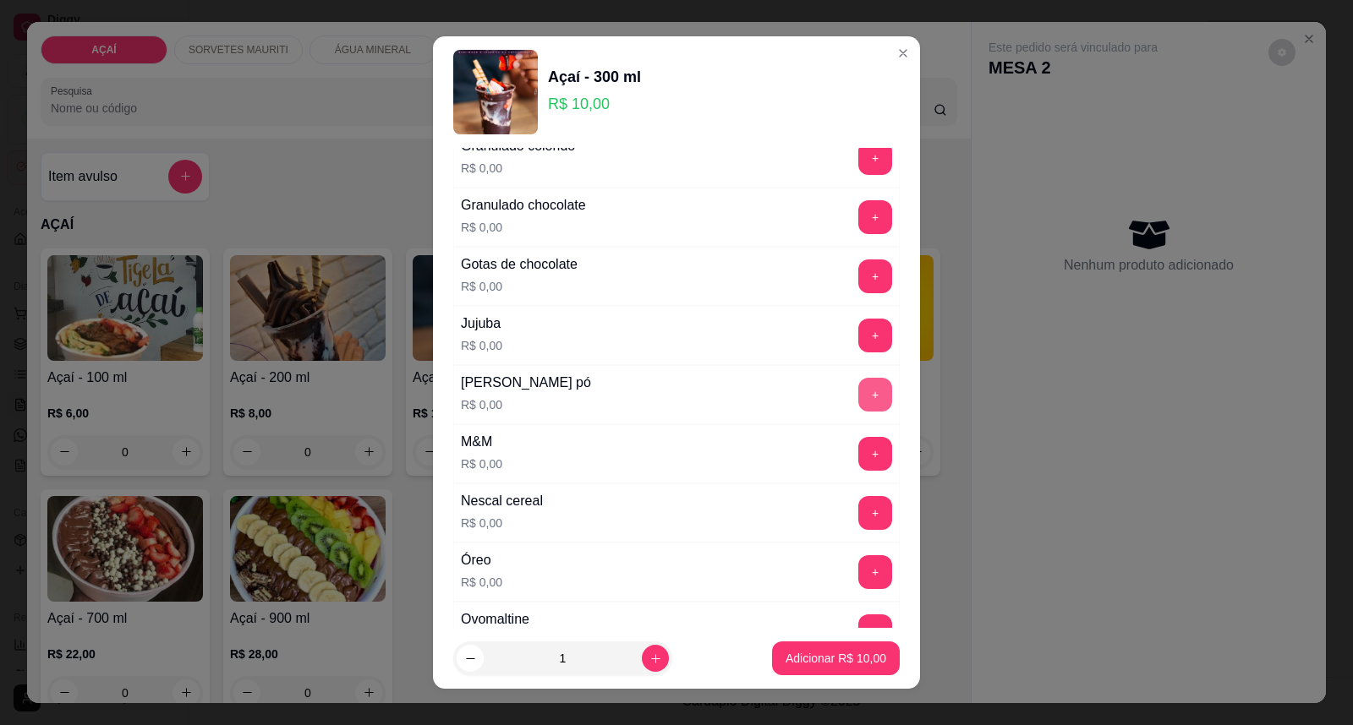
click at [858, 395] on button "+" at bounding box center [875, 395] width 34 height 34
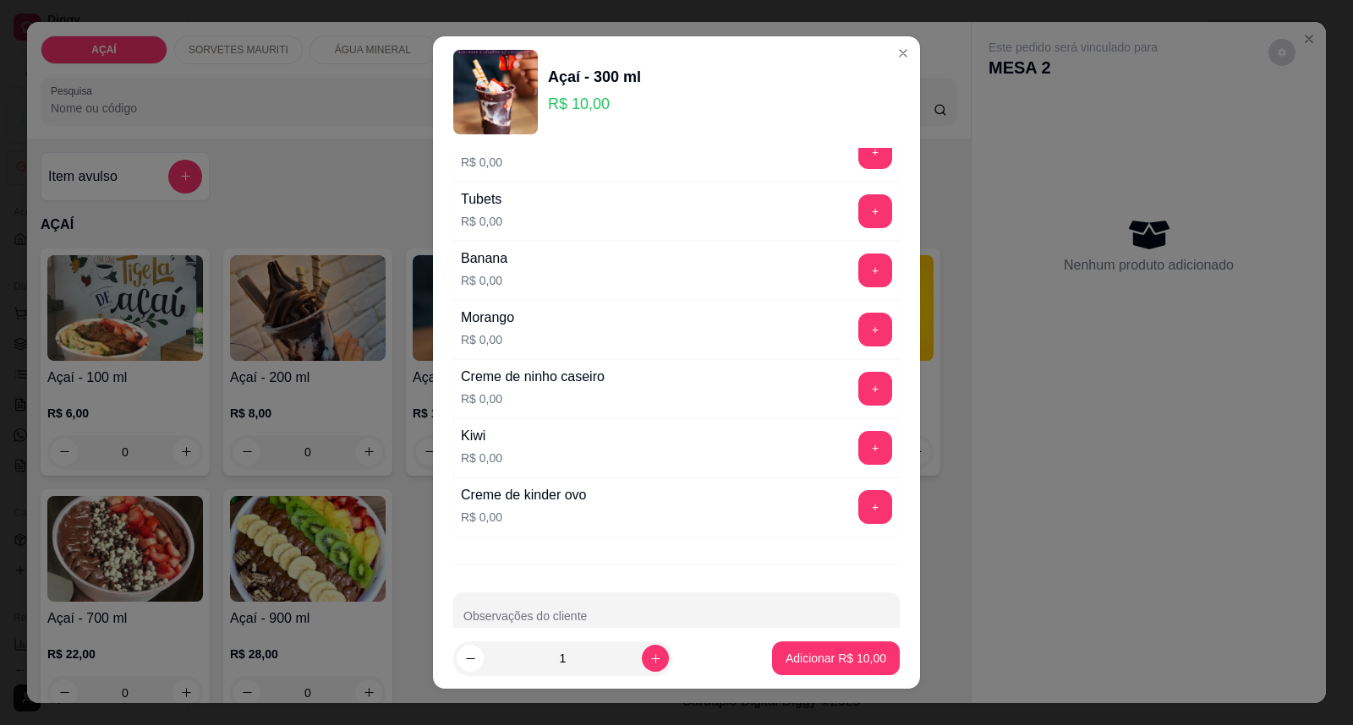
scroll to position [2160, 0]
click at [859, 397] on button "+" at bounding box center [875, 388] width 33 height 33
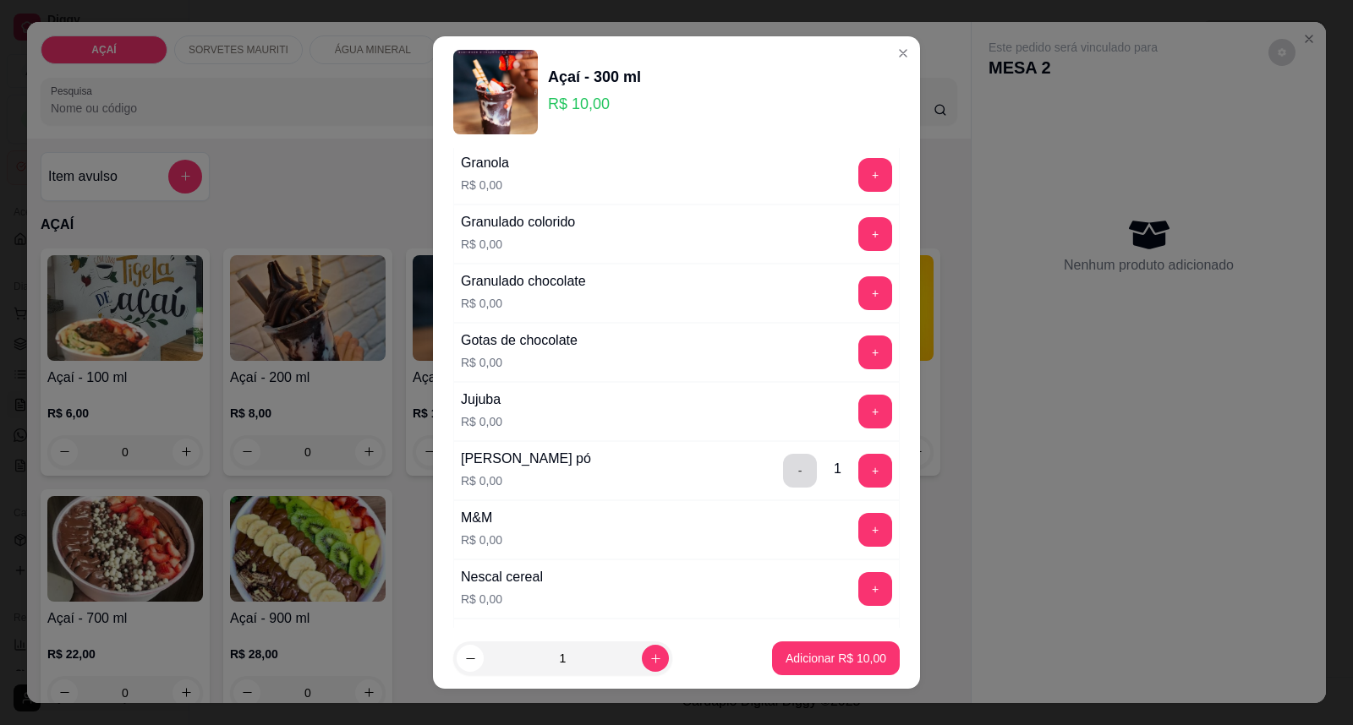
scroll to position [1315, 0]
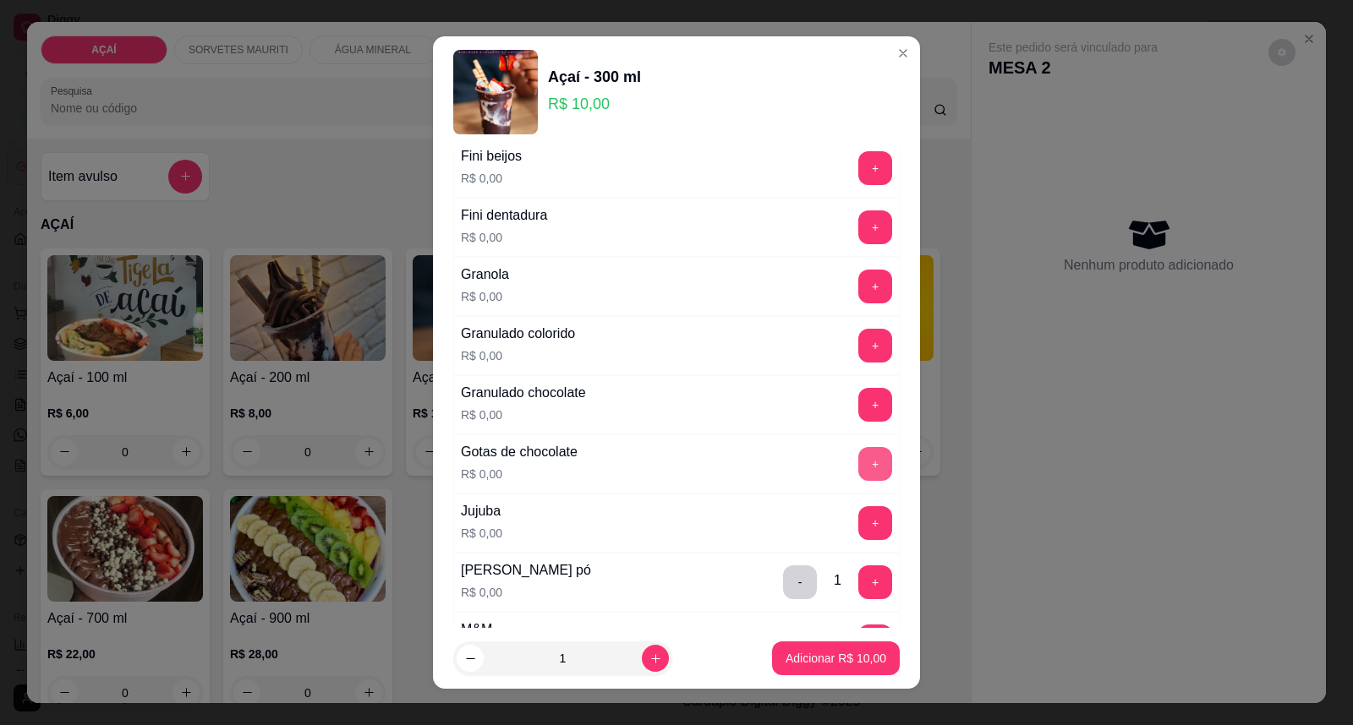
click at [858, 457] on button "+" at bounding box center [875, 464] width 34 height 34
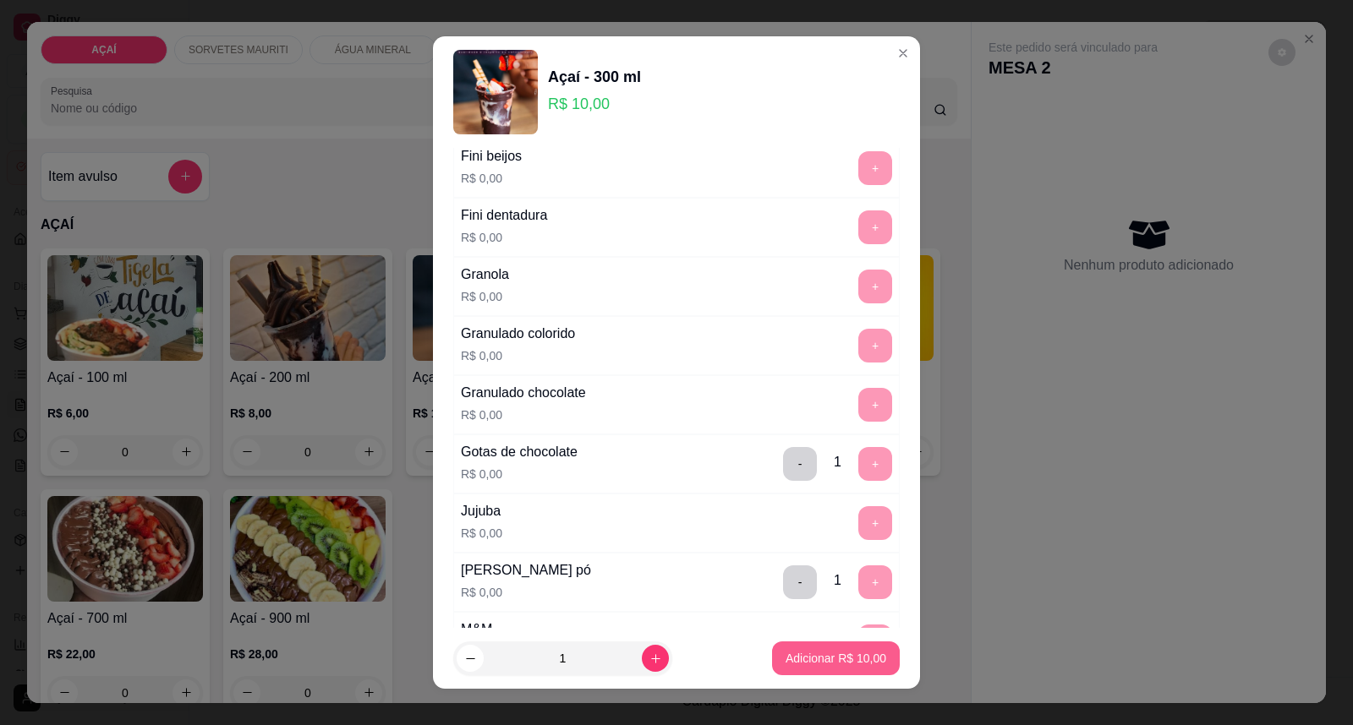
click at [838, 664] on p "Adicionar R$ 10,00" at bounding box center [835, 658] width 101 height 17
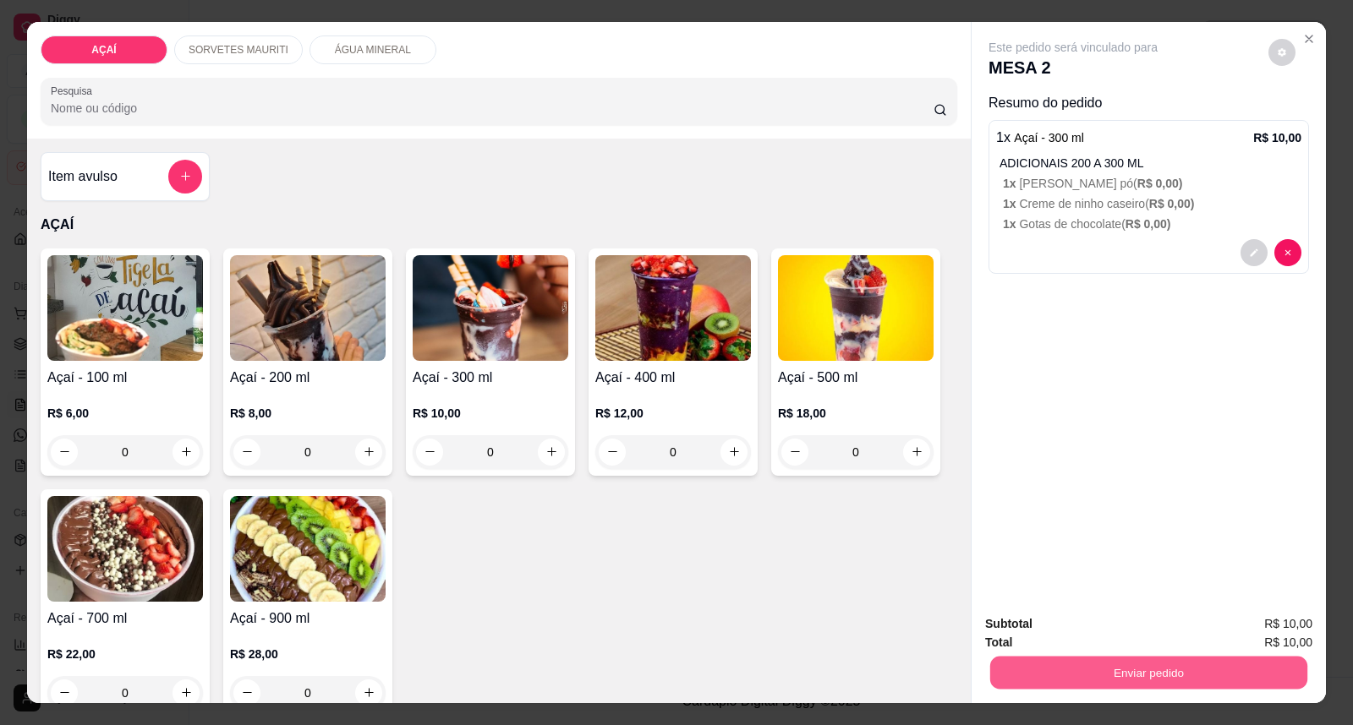
click at [1007, 674] on button "Enviar pedido" at bounding box center [1148, 673] width 317 height 33
click at [1302, 634] on button "Enviar pedido" at bounding box center [1268, 632] width 96 height 32
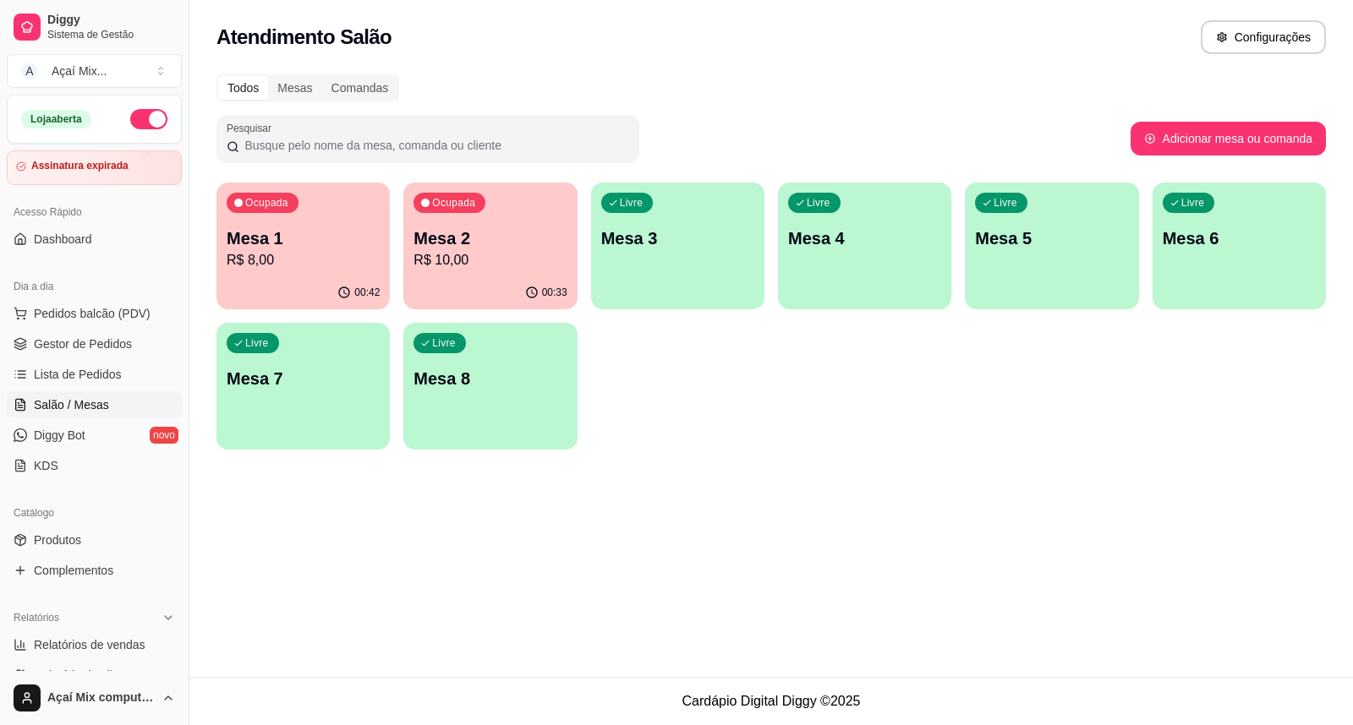
click at [324, 284] on div "00:42" at bounding box center [302, 292] width 173 height 33
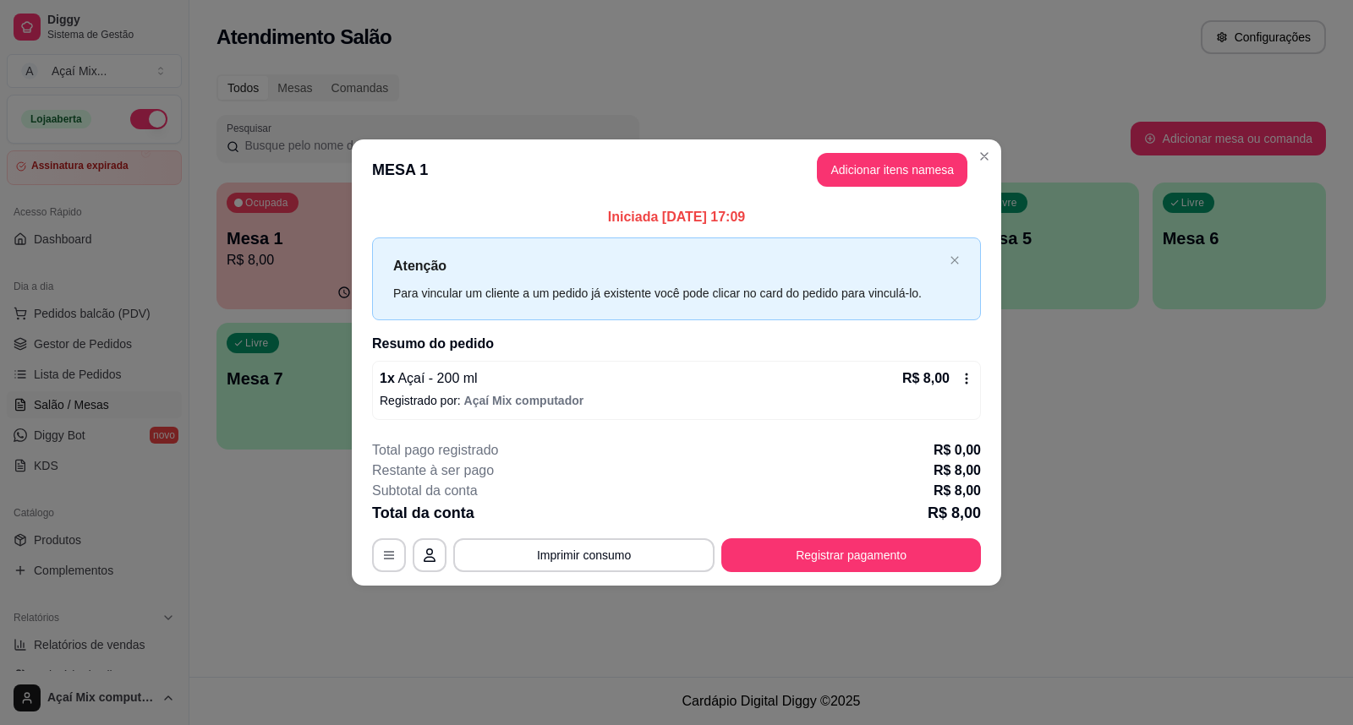
click at [583, 569] on div "**********" at bounding box center [676, 362] width 1353 height 725
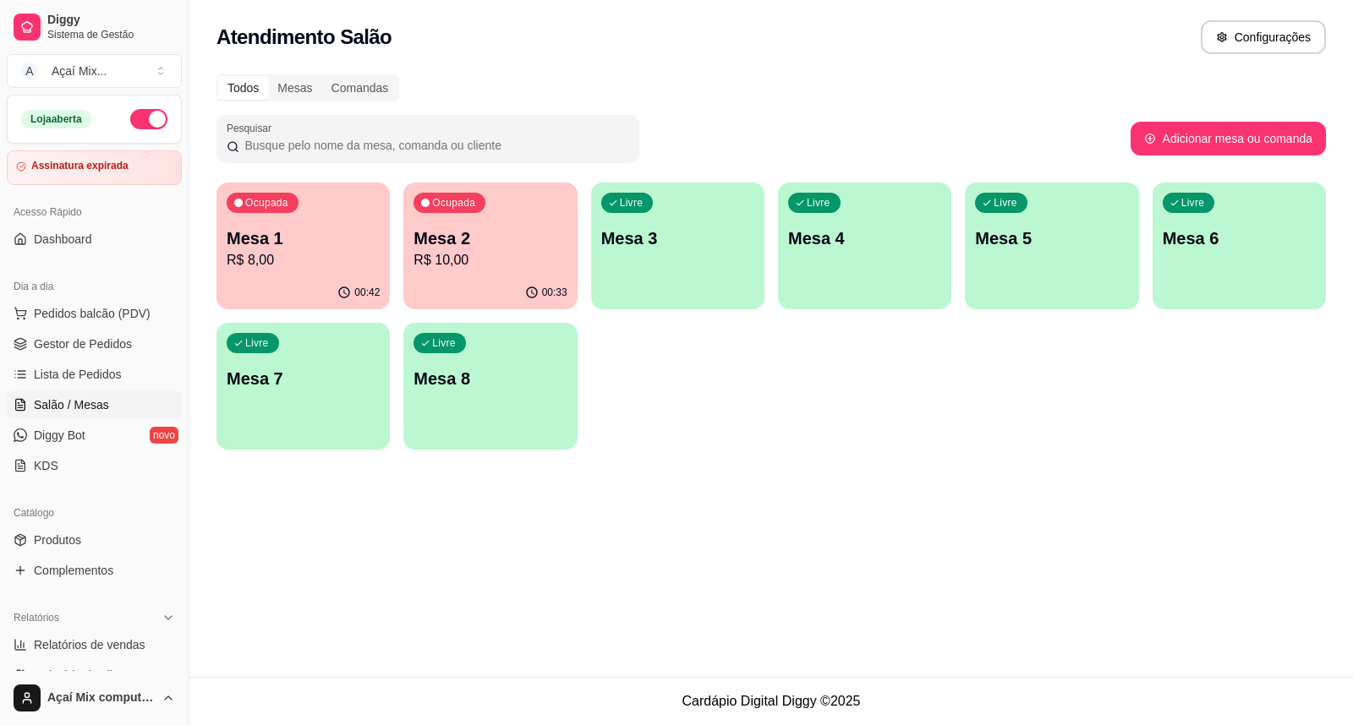
click at [517, 224] on div "Ocupada Mesa 2 R$ 10,00" at bounding box center [489, 230] width 173 height 94
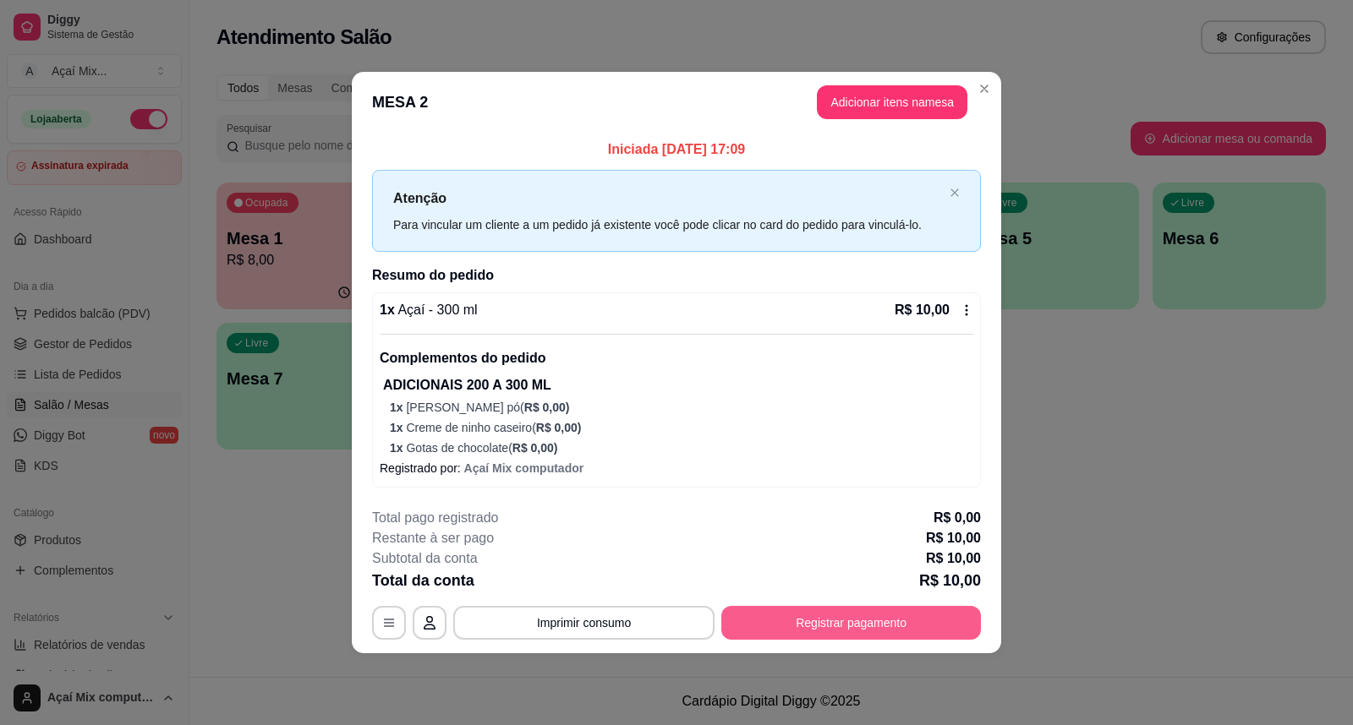
click at [747, 621] on button "Registrar pagamento" at bounding box center [851, 623] width 260 height 34
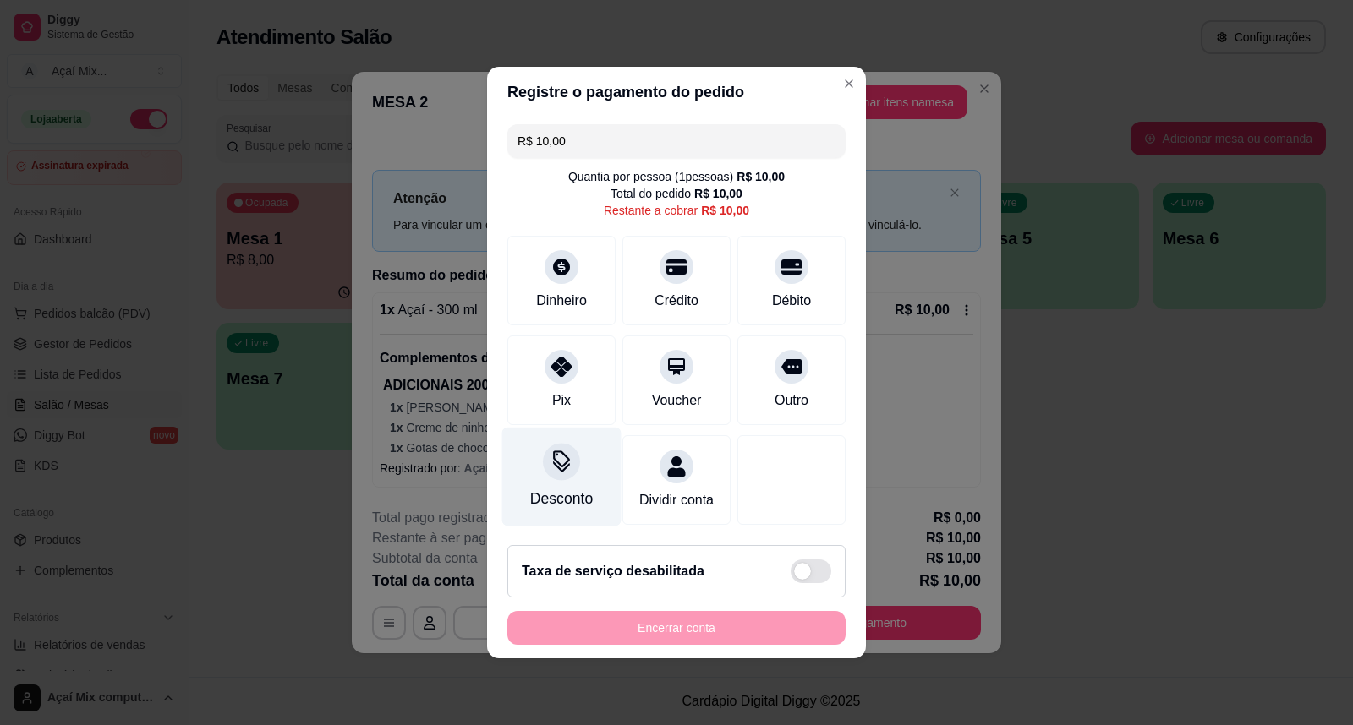
drag, startPoint x: 553, startPoint y: 386, endPoint x: 579, endPoint y: 432, distance: 53.4
click at [558, 403] on div "Pix" at bounding box center [561, 381] width 108 height 90
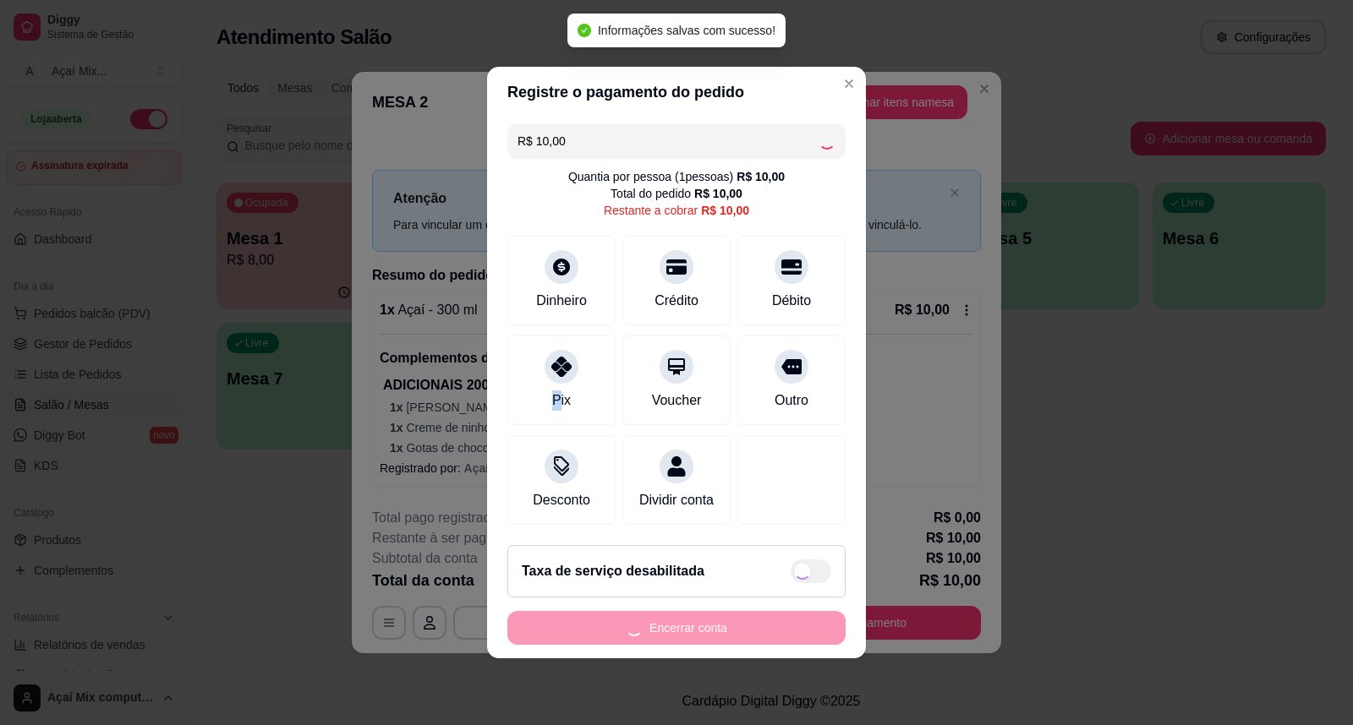
type input "R$ 0,00"
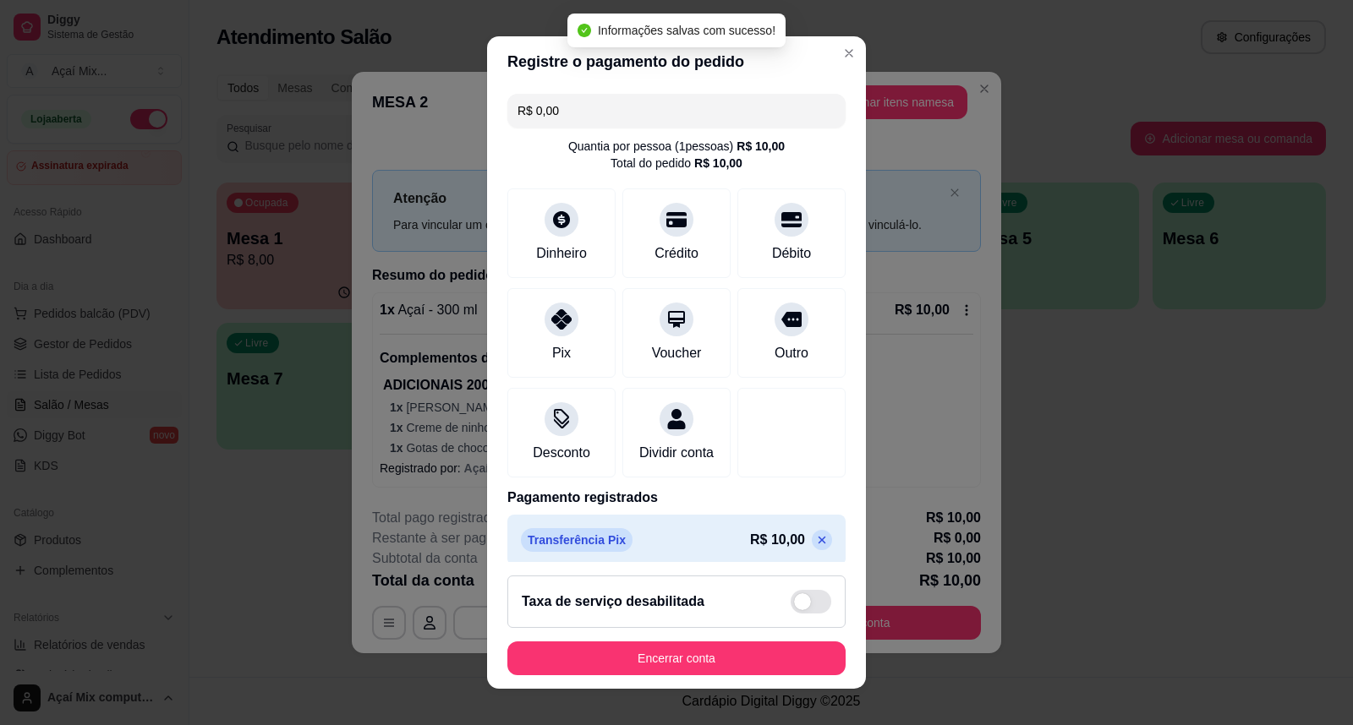
click at [643, 637] on footer "Taxa de serviço desabilitada Encerrar conta" at bounding box center [676, 625] width 379 height 127
click at [638, 670] on button "Encerrar conta" at bounding box center [676, 659] width 338 height 34
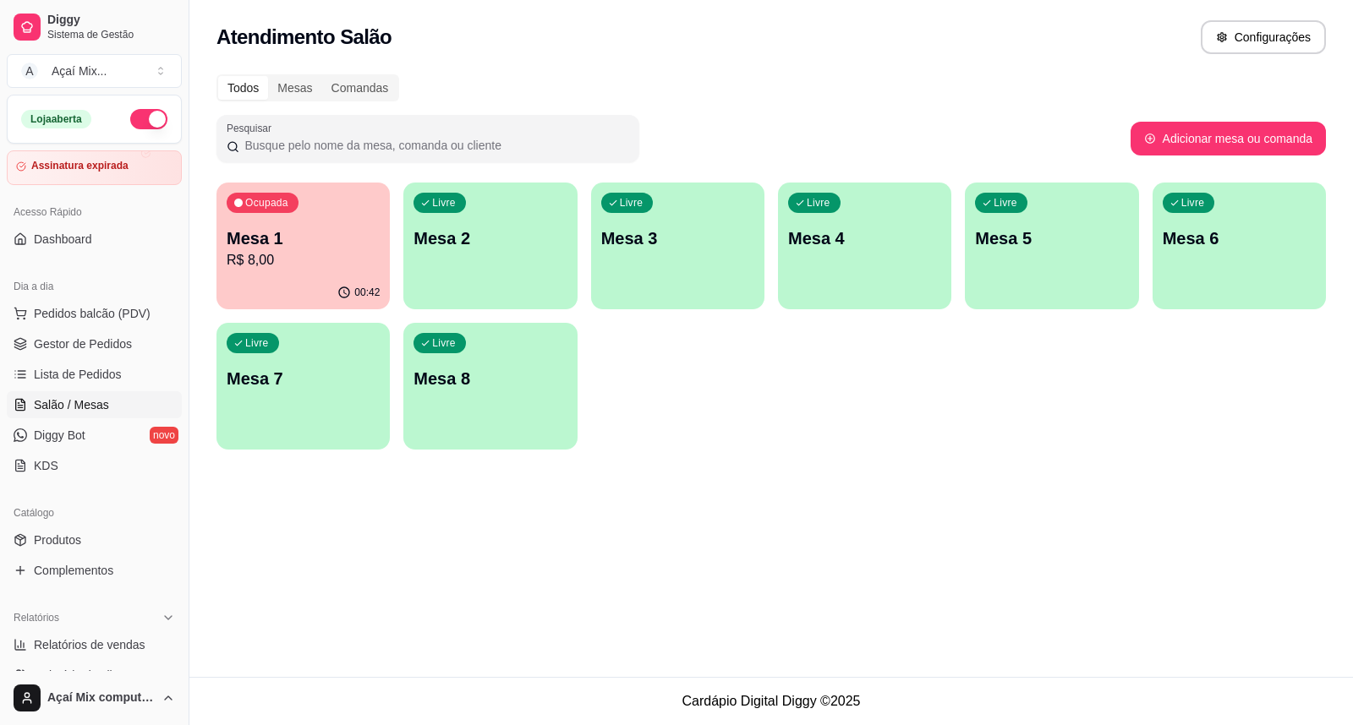
click at [56, 327] on ul "Pedidos balcão (PDV) Gestor de Pedidos Lista de Pedidos Salão / Mesas Diggy Bot…" at bounding box center [94, 389] width 175 height 179
click at [63, 341] on span "Gestor de Pedidos" at bounding box center [83, 344] width 98 height 17
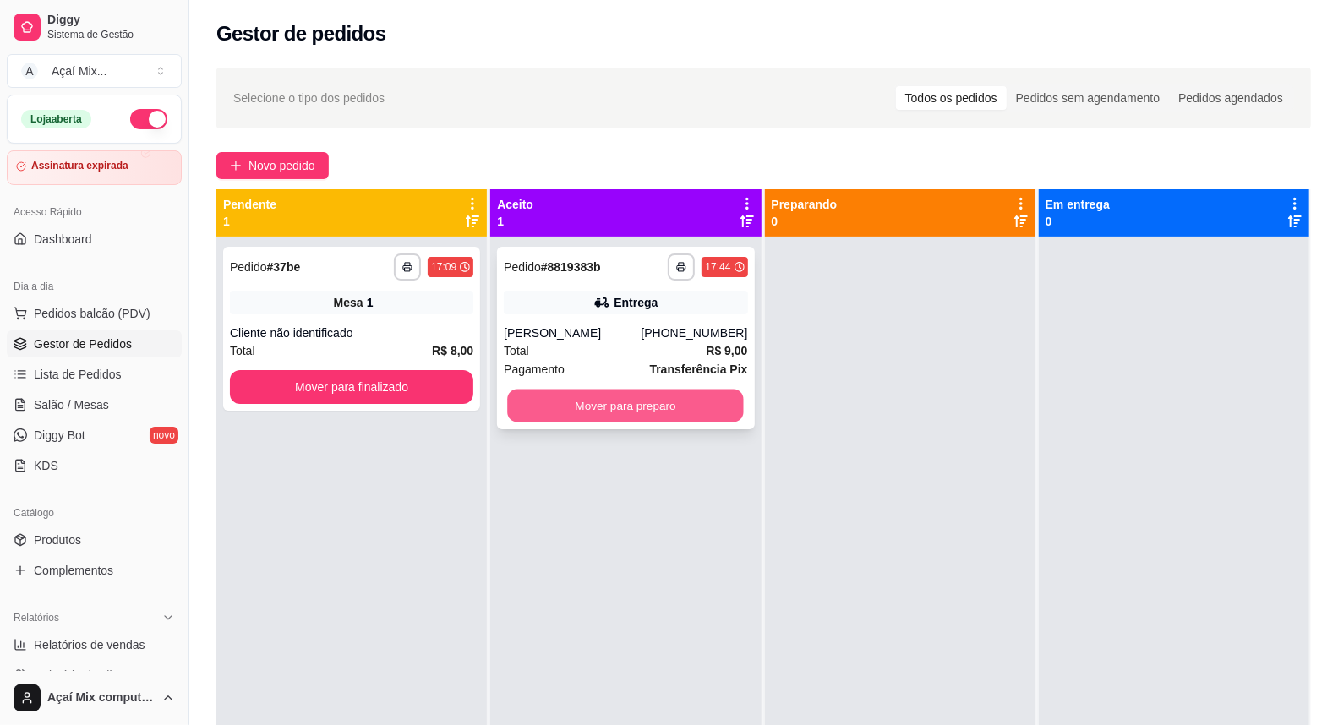
click at [668, 401] on button "Mover para preparo" at bounding box center [626, 406] width 237 height 33
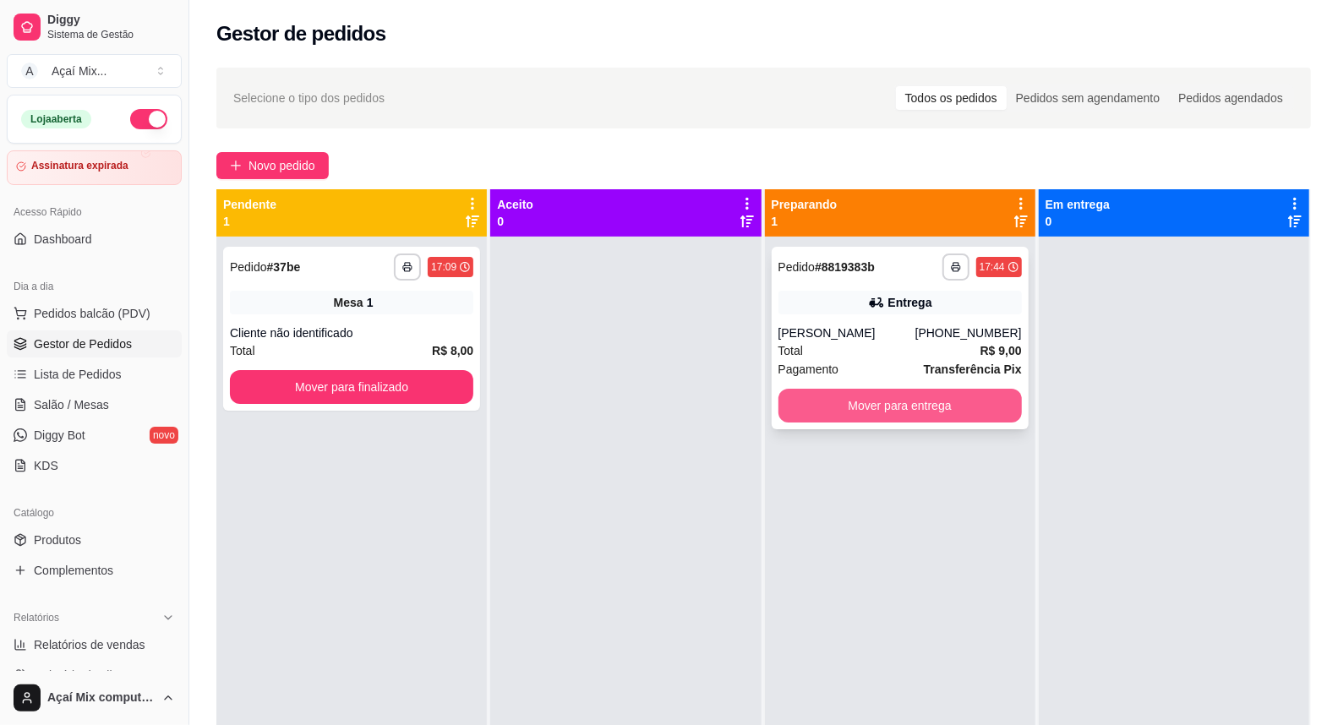
click at [882, 407] on button "Mover para entrega" at bounding box center [900, 406] width 243 height 34
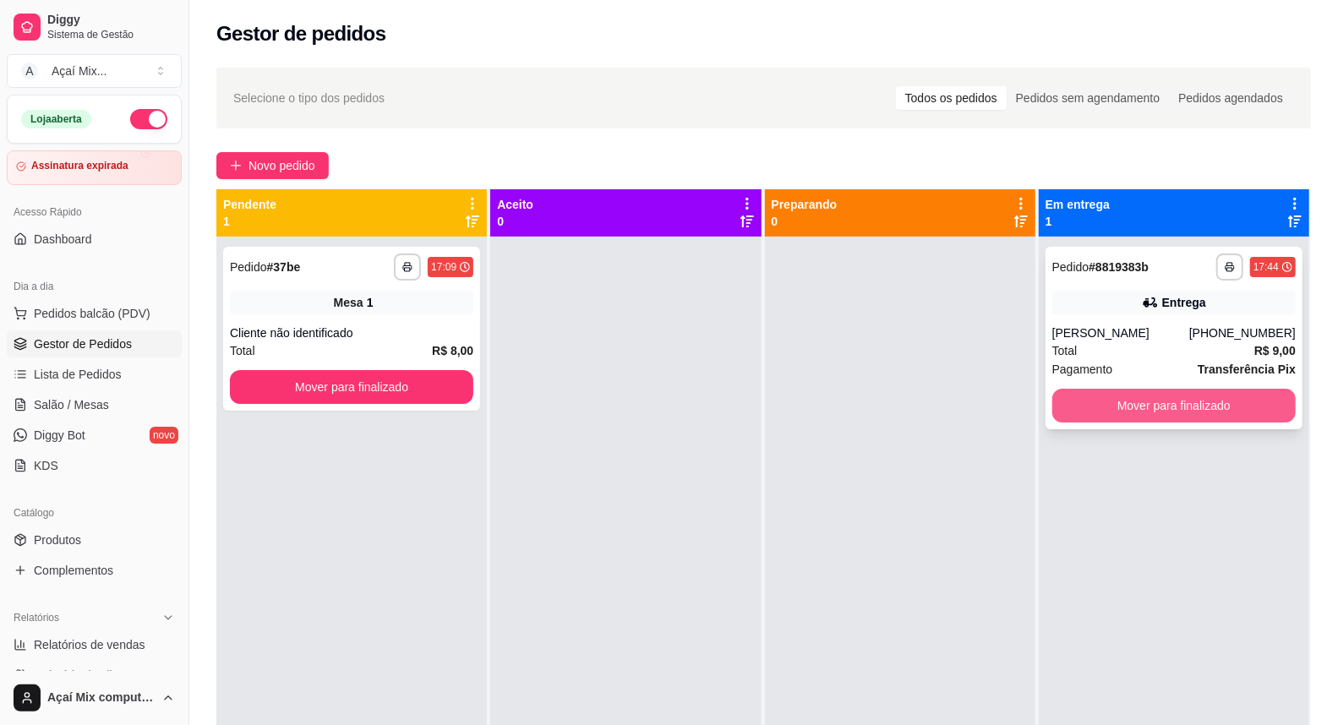
click at [1054, 408] on button "Mover para finalizado" at bounding box center [1174, 406] width 243 height 34
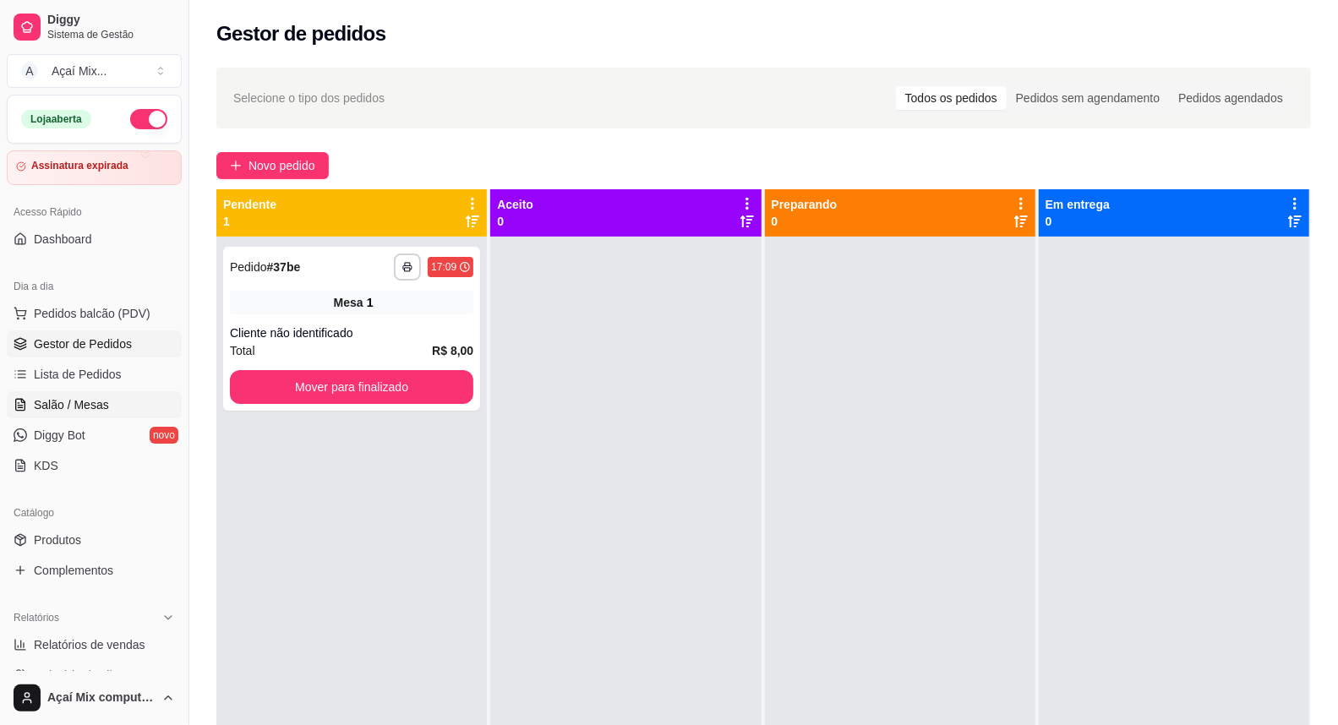
click at [91, 413] on span "Salão / Mesas" at bounding box center [71, 405] width 75 height 17
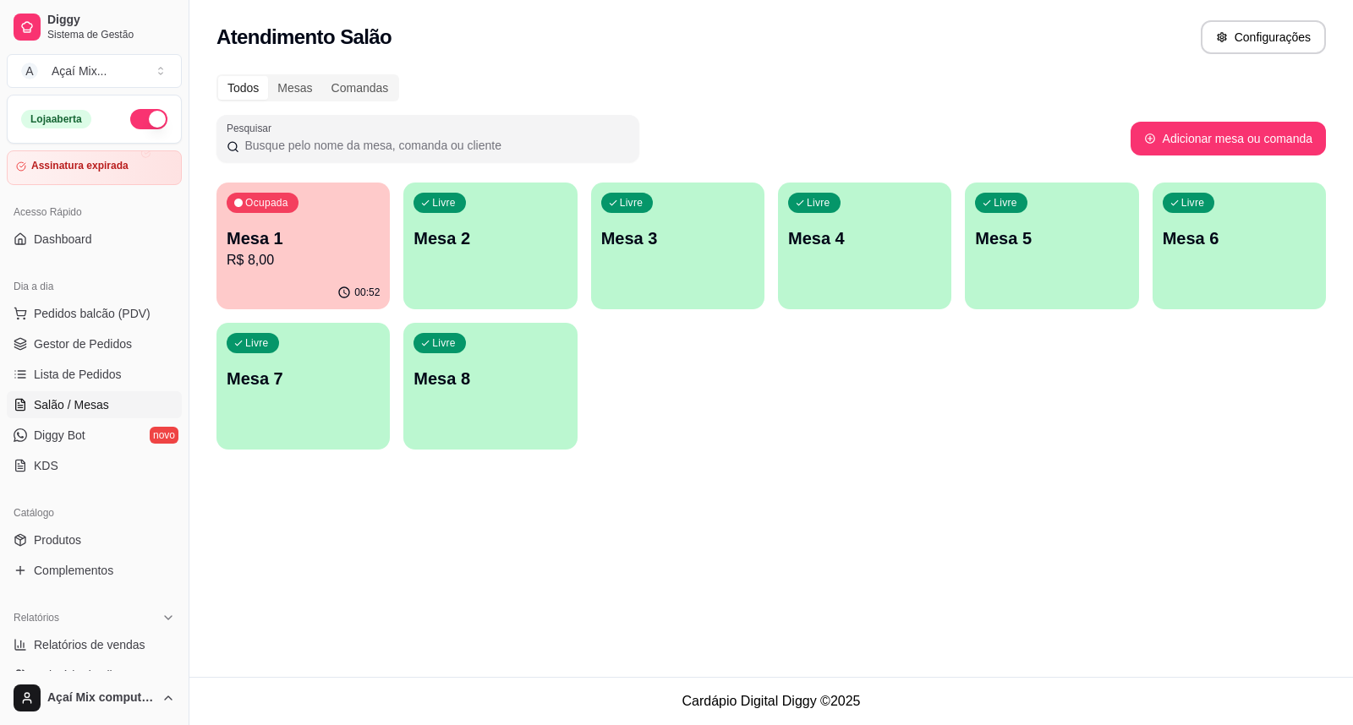
click at [290, 263] on p "R$ 8,00" at bounding box center [303, 260] width 153 height 20
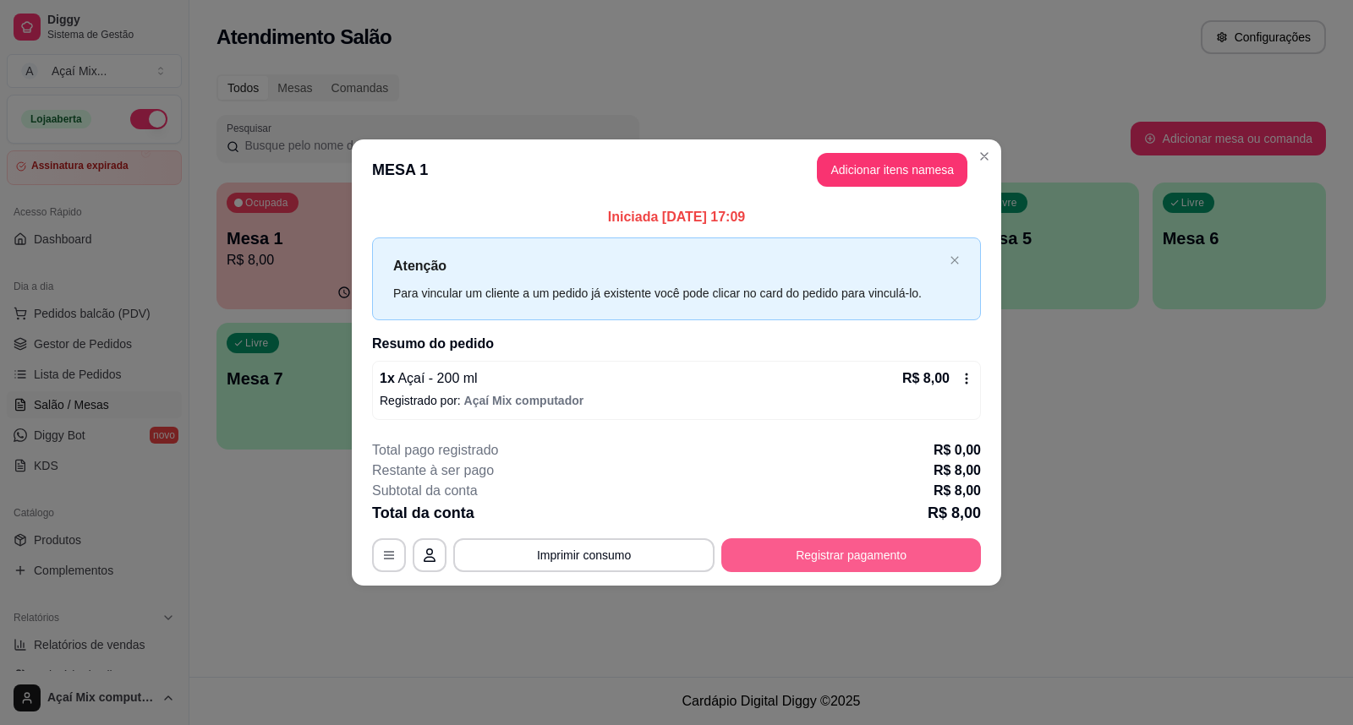
click at [830, 544] on button "Registrar pagamento" at bounding box center [851, 556] width 260 height 34
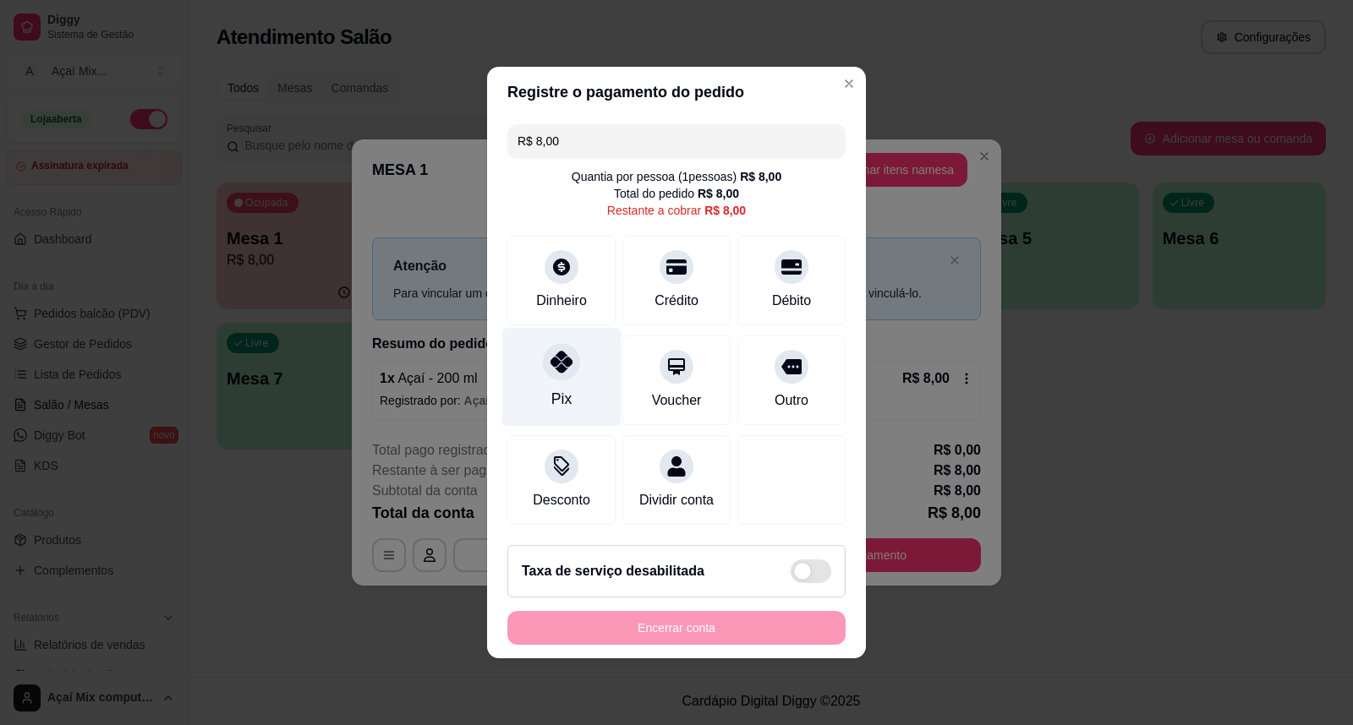
click at [577, 359] on div "Pix" at bounding box center [561, 377] width 119 height 99
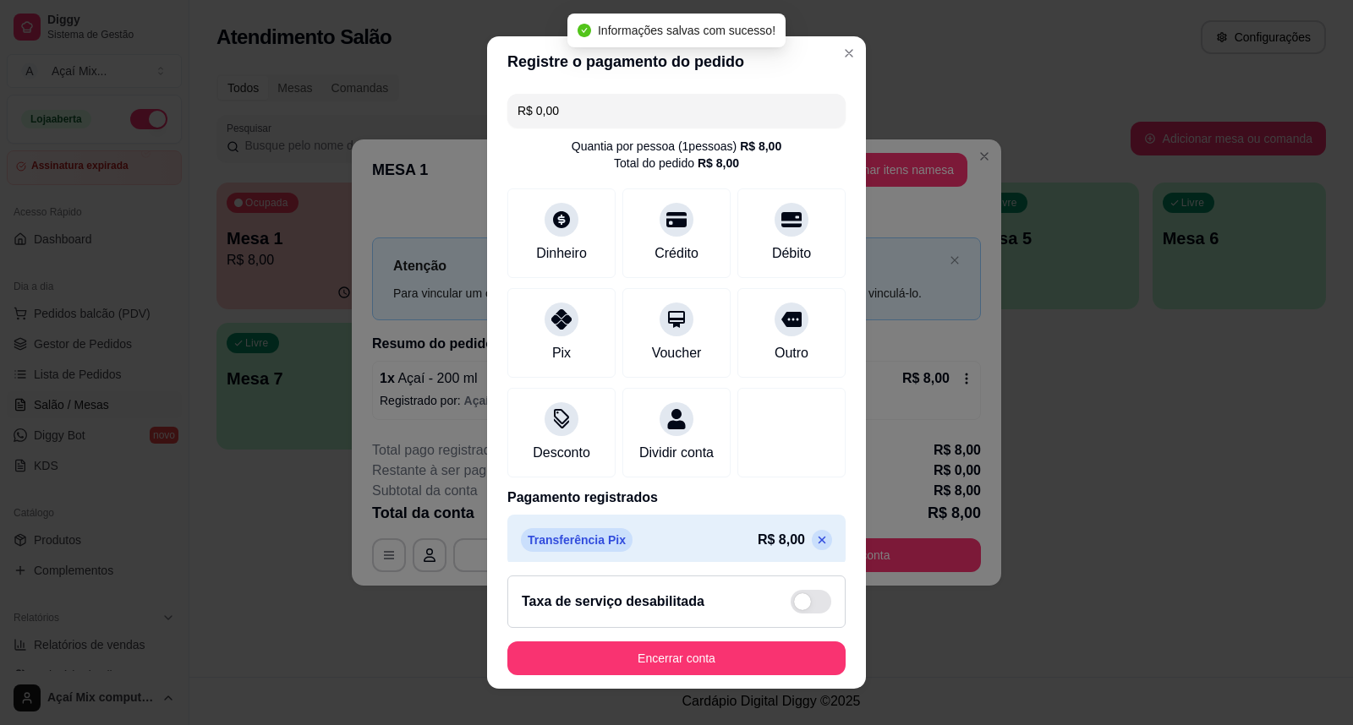
type input "R$ 0,00"
click at [683, 660] on button "Encerrar conta" at bounding box center [676, 659] width 338 height 34
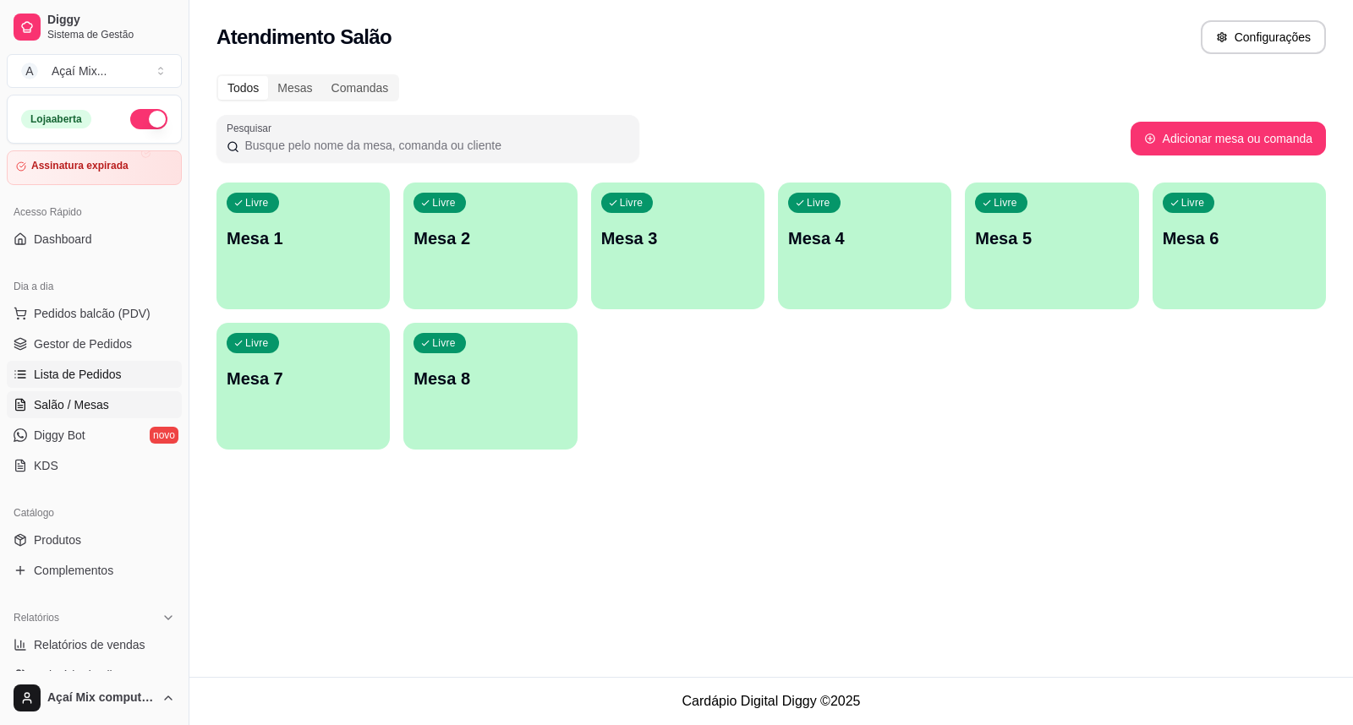
click at [78, 361] on link "Lista de Pedidos" at bounding box center [94, 374] width 175 height 27
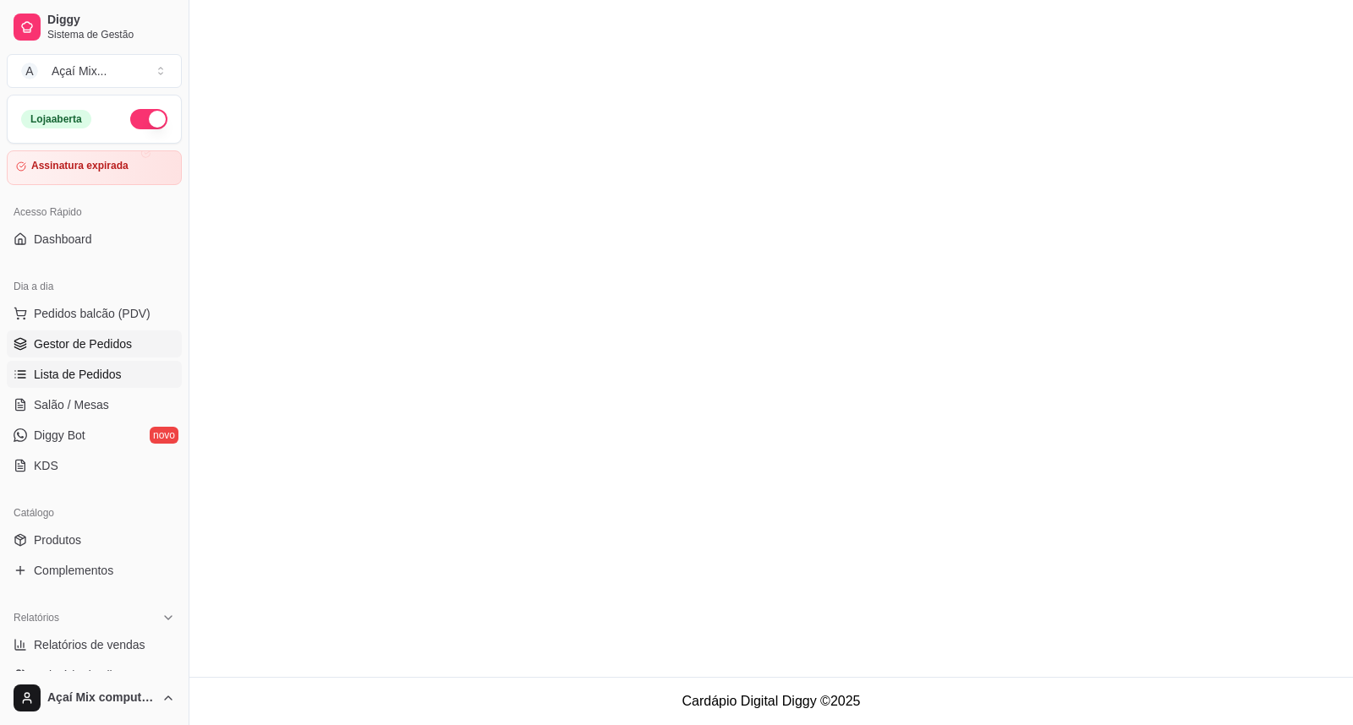
click at [102, 345] on span "Gestor de Pedidos" at bounding box center [83, 344] width 98 height 17
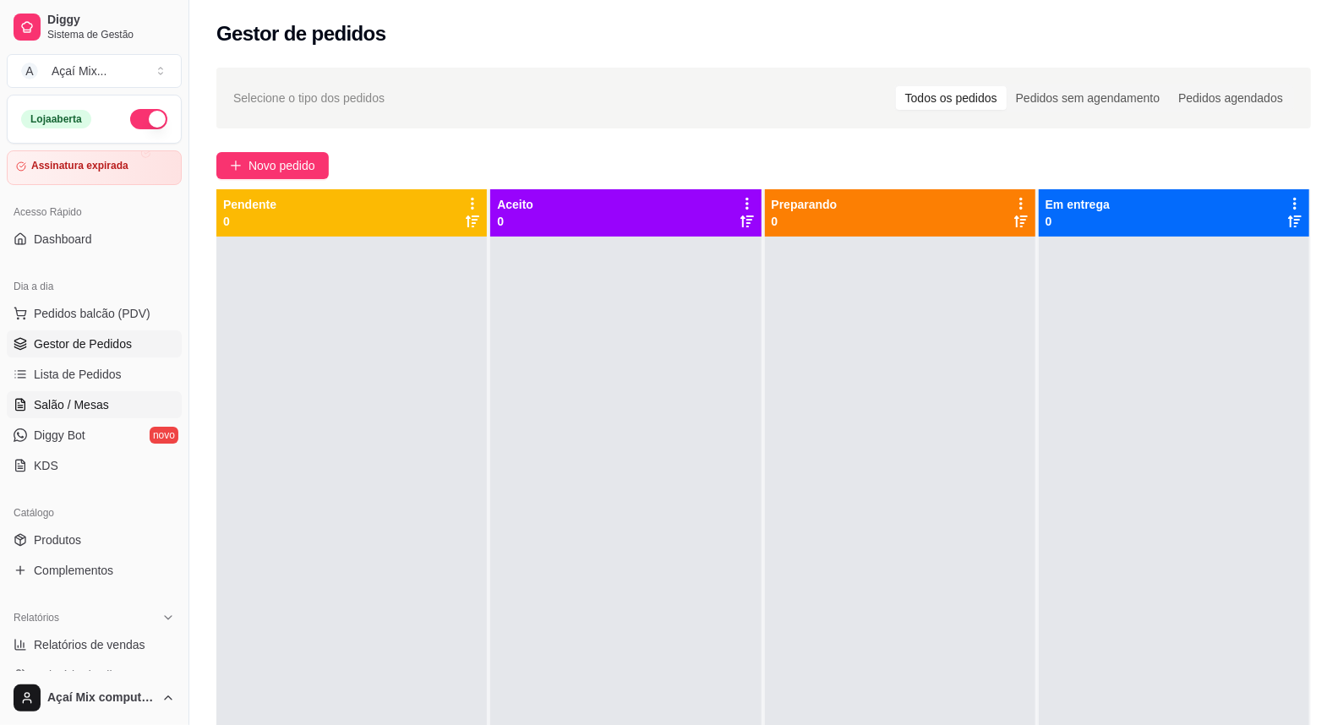
click at [90, 402] on span "Salão / Mesas" at bounding box center [71, 405] width 75 height 17
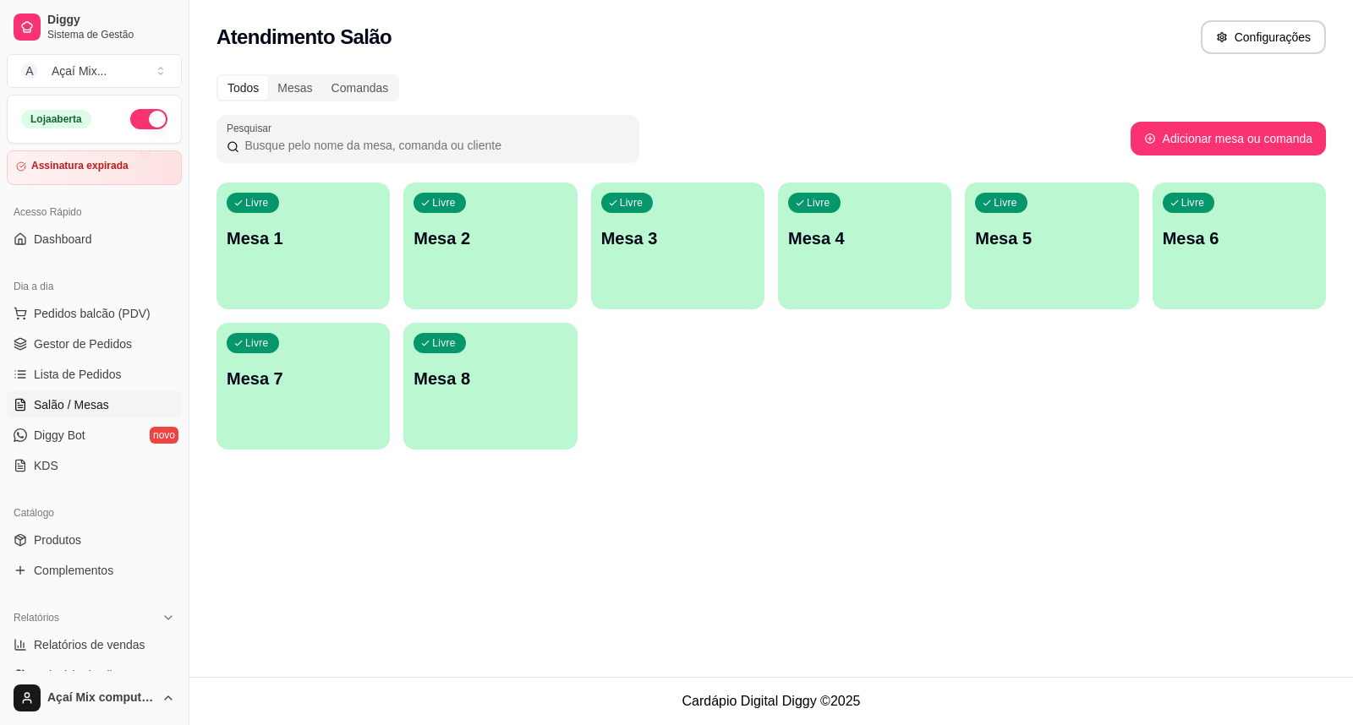
click at [644, 434] on div "Livre Mesa 1 Livre Mesa 2 Livre Mesa 3 Livre Mesa 4 Livre Mesa 5 Livre Mesa 6 L…" at bounding box center [770, 316] width 1109 height 267
